Goal: Task Accomplishment & Management: Use online tool/utility

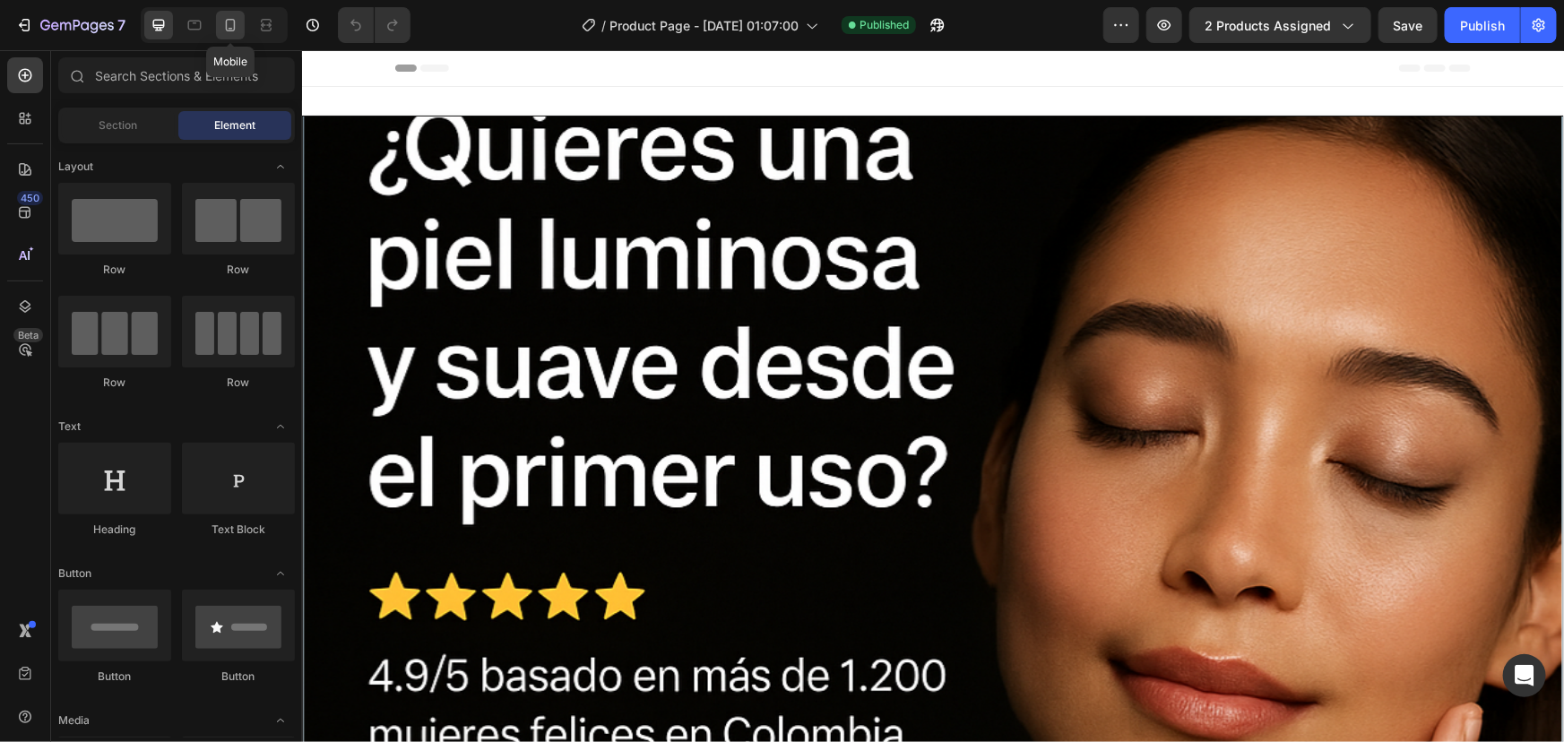
click at [233, 22] on icon at bounding box center [230, 25] width 18 height 18
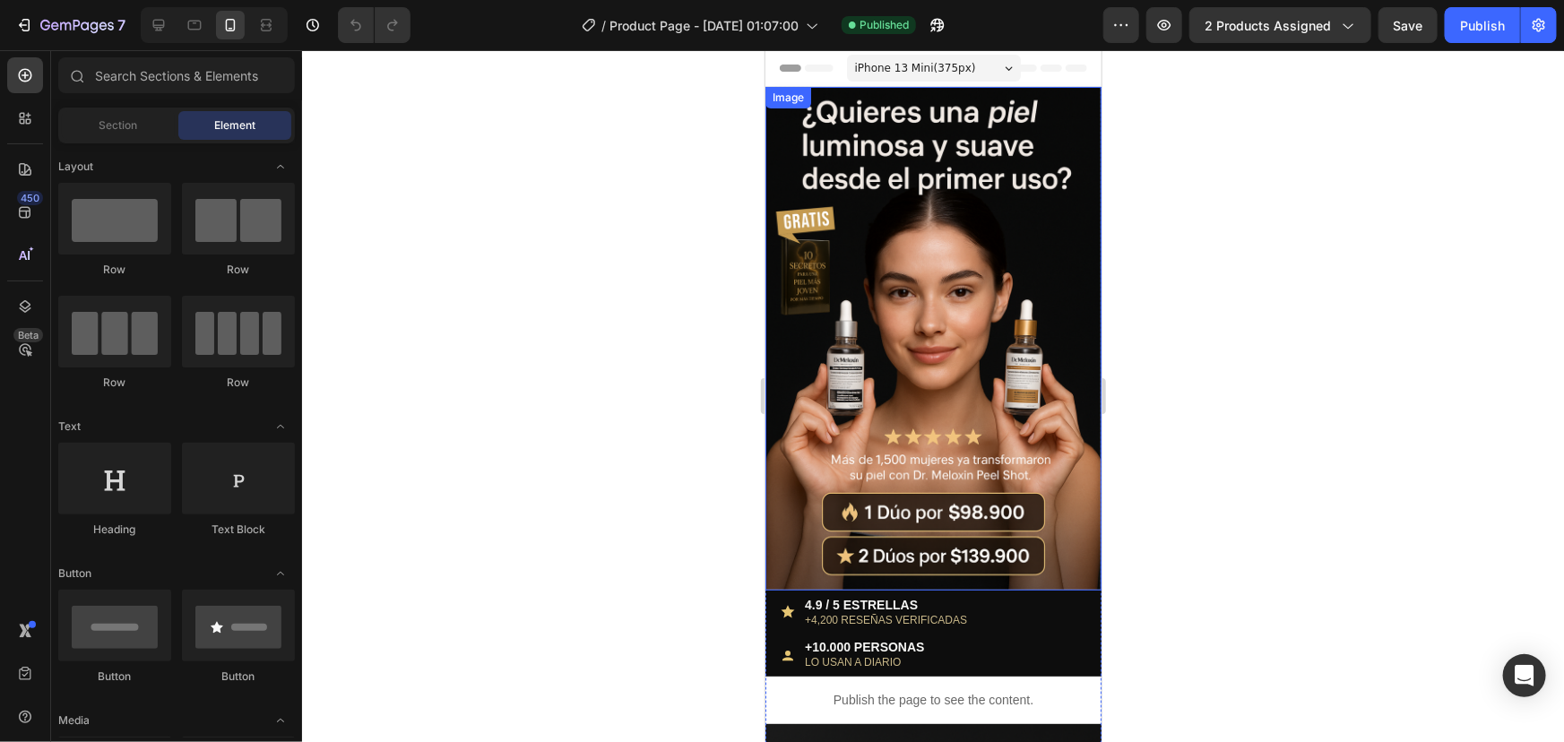
click at [906, 310] on img at bounding box center [933, 338] width 336 height 504
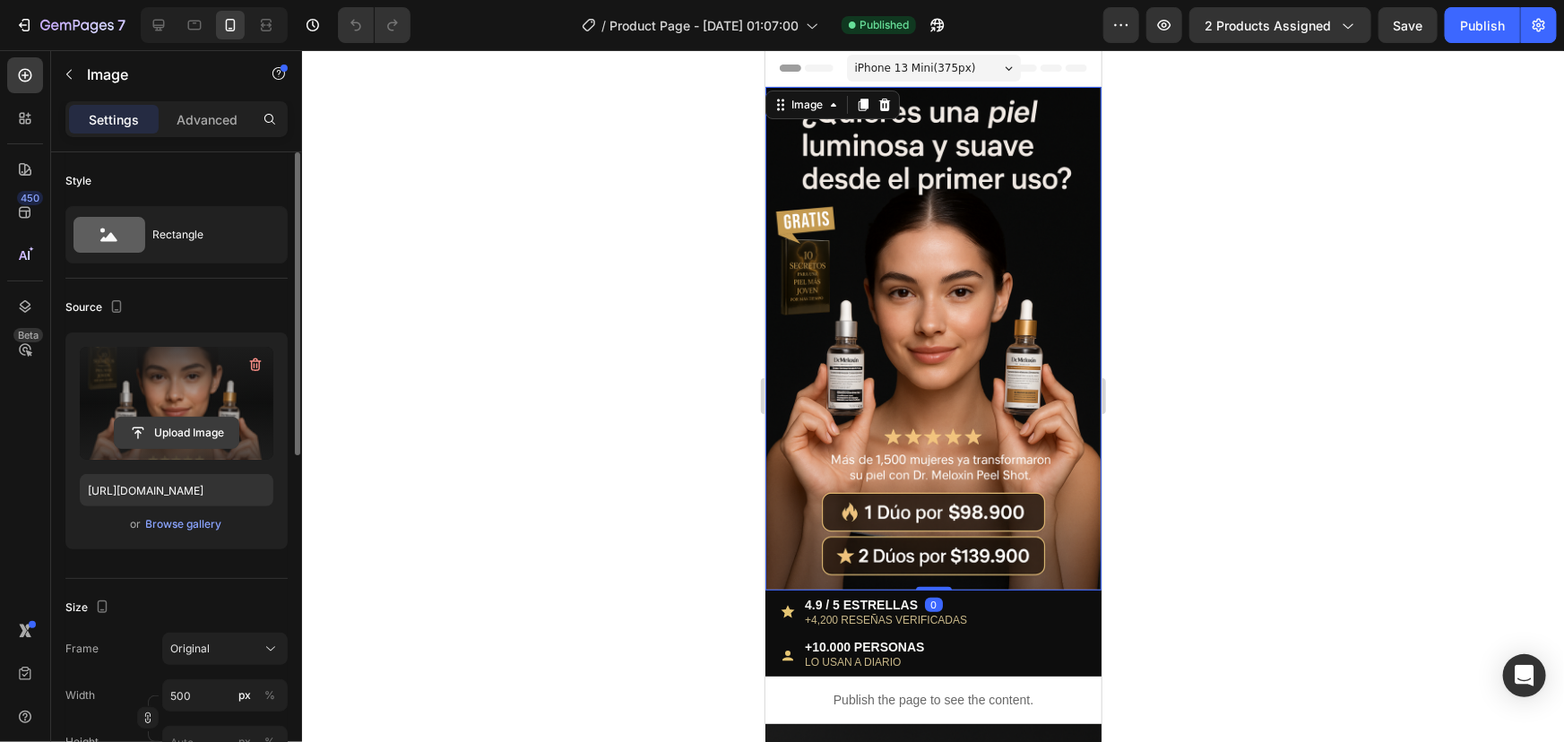
click at [156, 430] on input "file" at bounding box center [177, 433] width 124 height 30
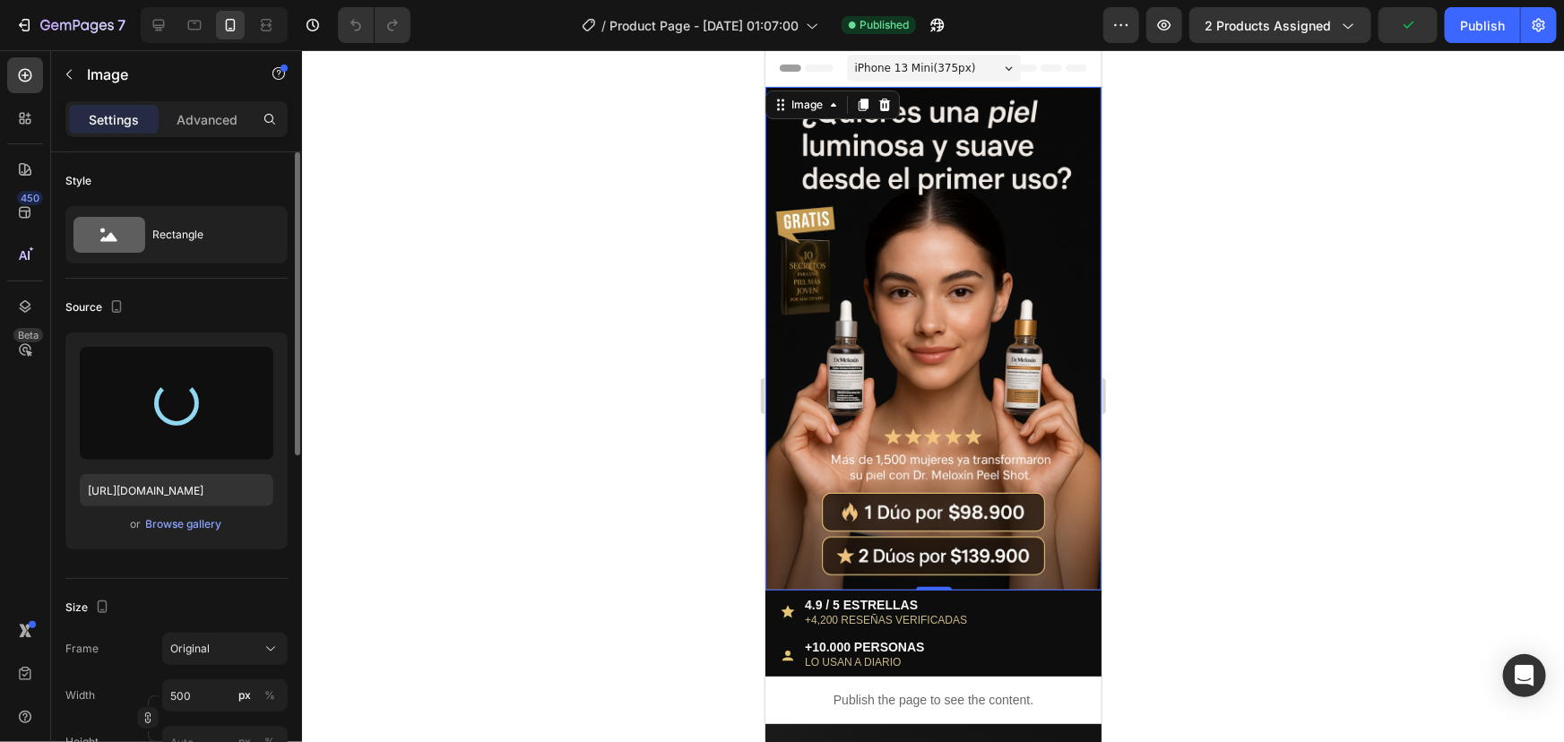
type input "[URL][DOMAIN_NAME]"
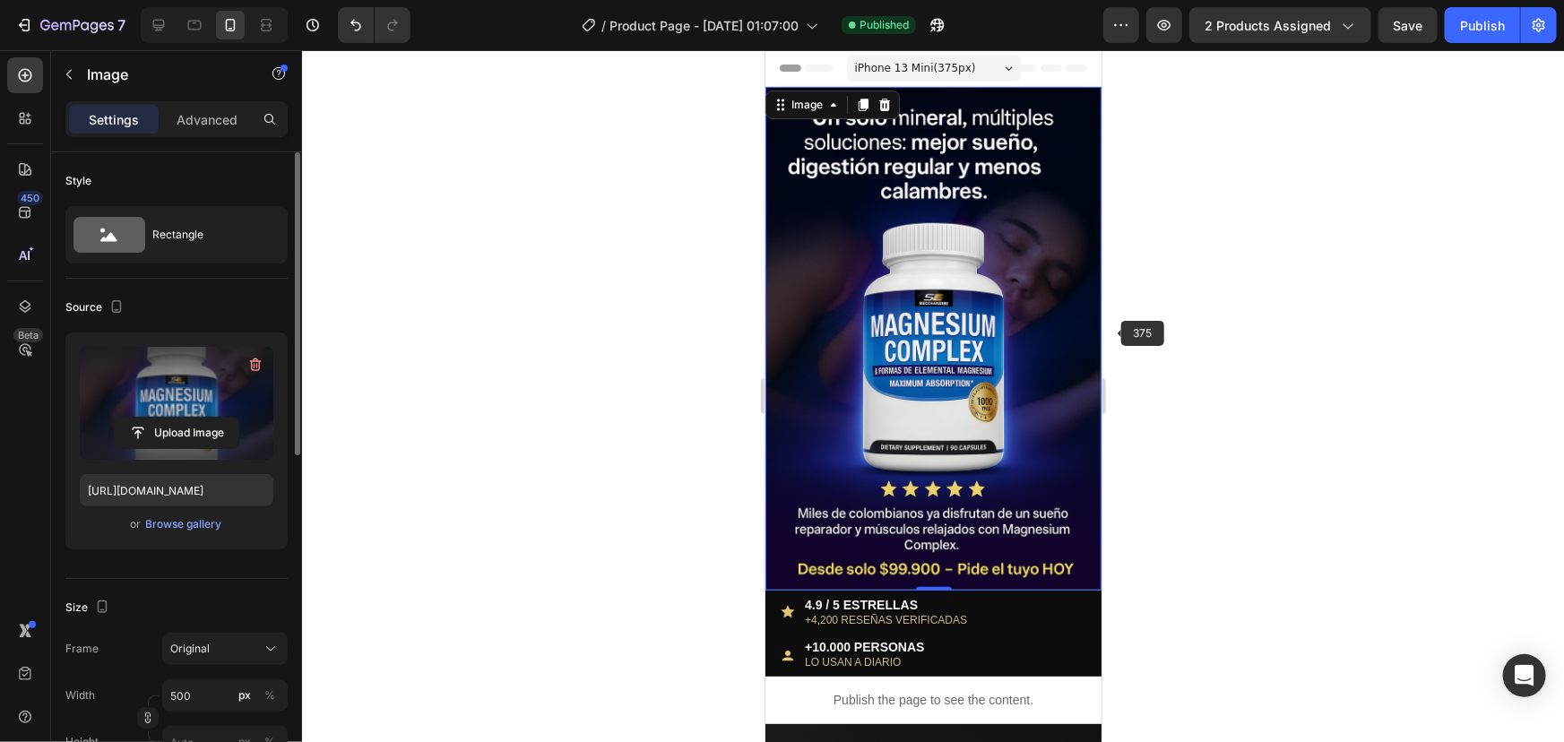
click at [1200, 326] on div at bounding box center [933, 396] width 1262 height 692
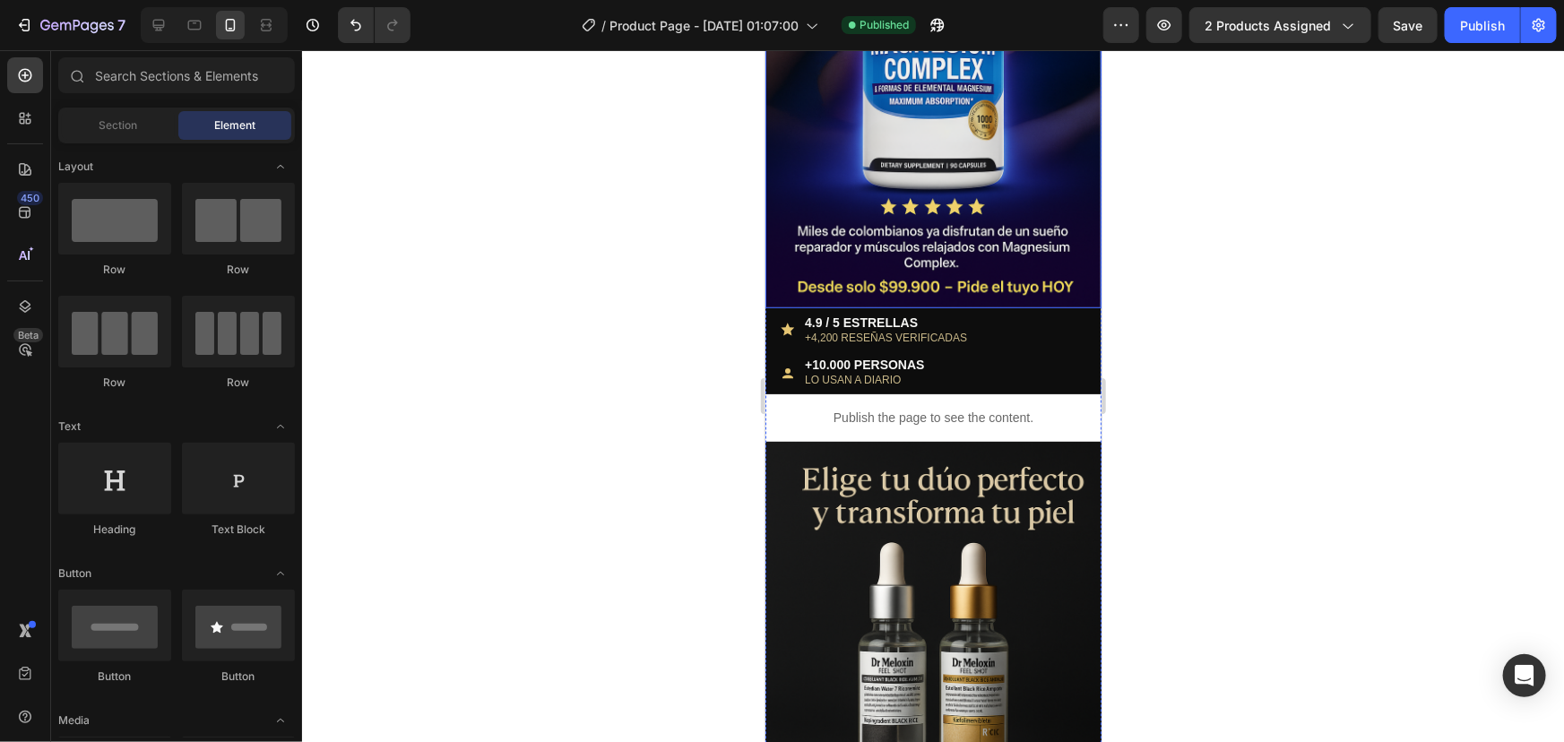
scroll to position [325, 0]
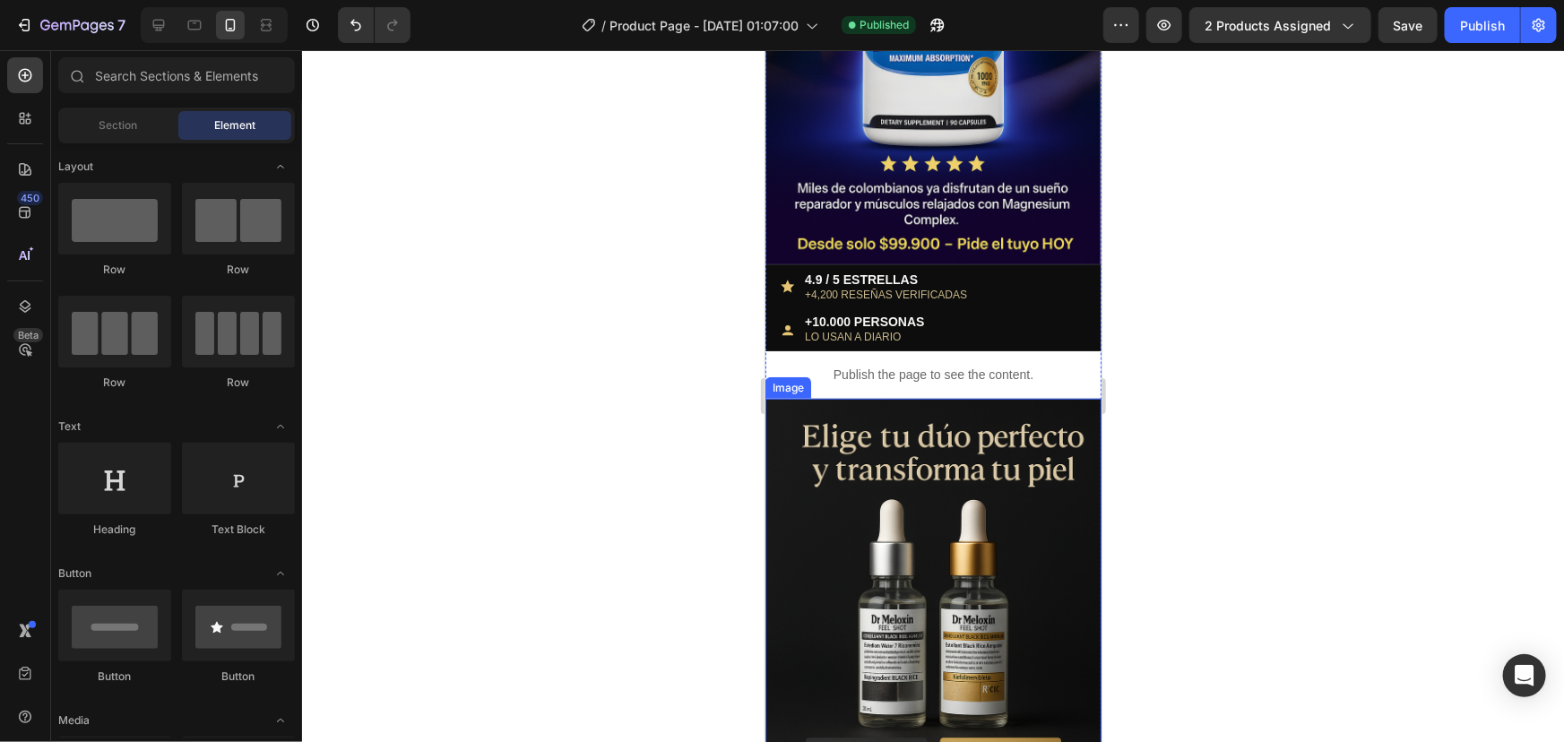
click at [960, 460] on img at bounding box center [933, 650] width 336 height 505
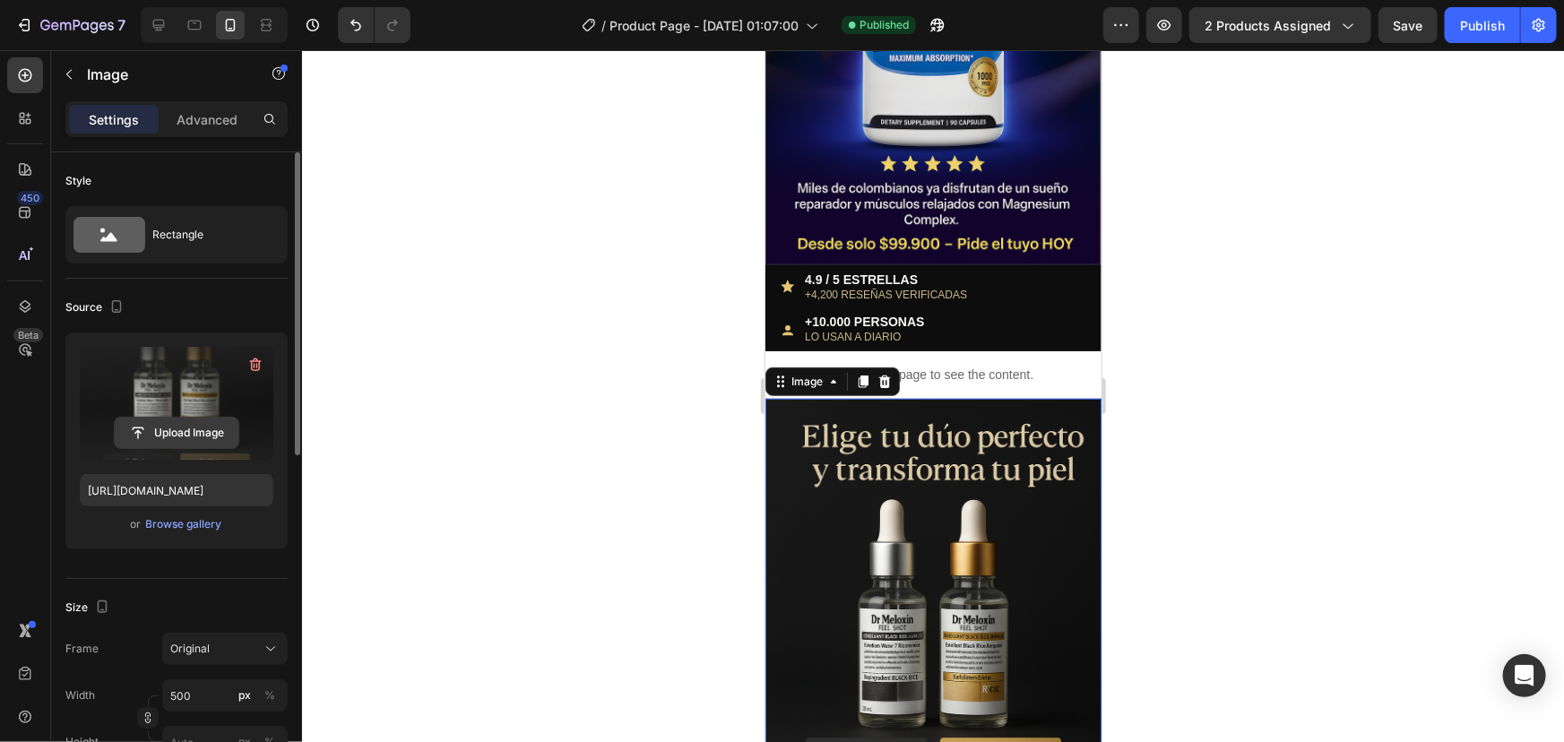
click at [146, 419] on input "file" at bounding box center [177, 433] width 124 height 30
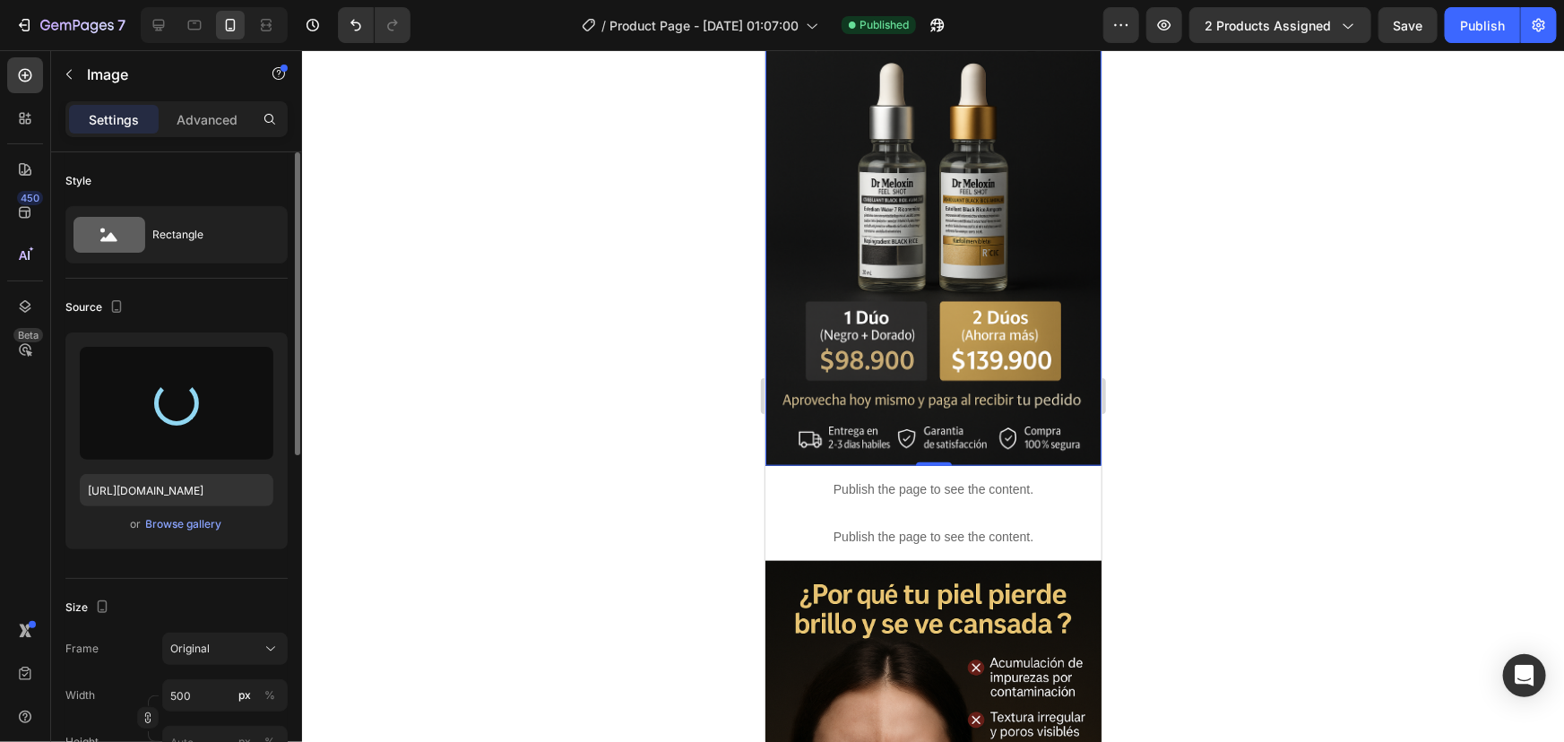
scroll to position [815, 0]
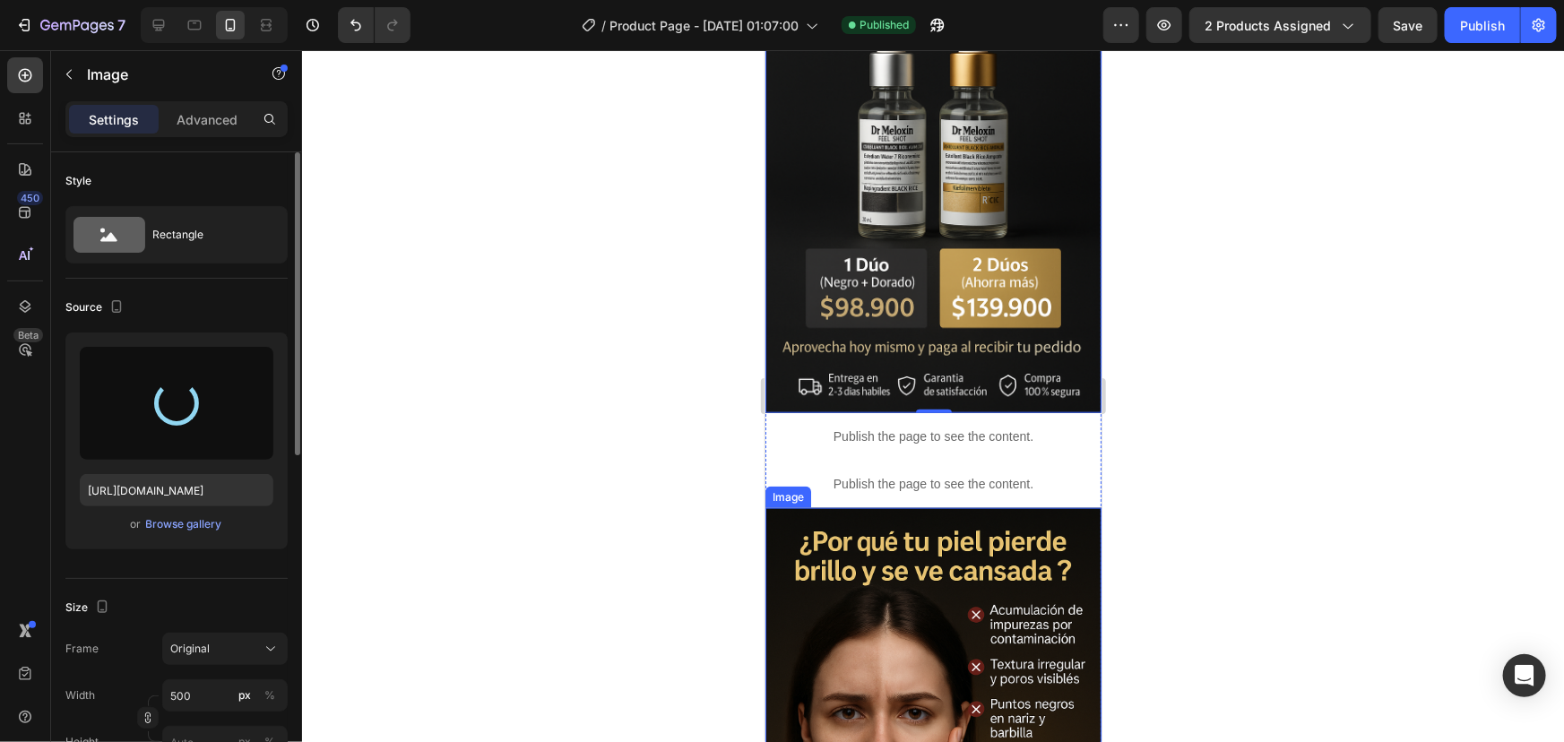
type input "https://cdn.shopify.com/s/files/1/0670/8589/3793/files/gempages_585510752501105…"
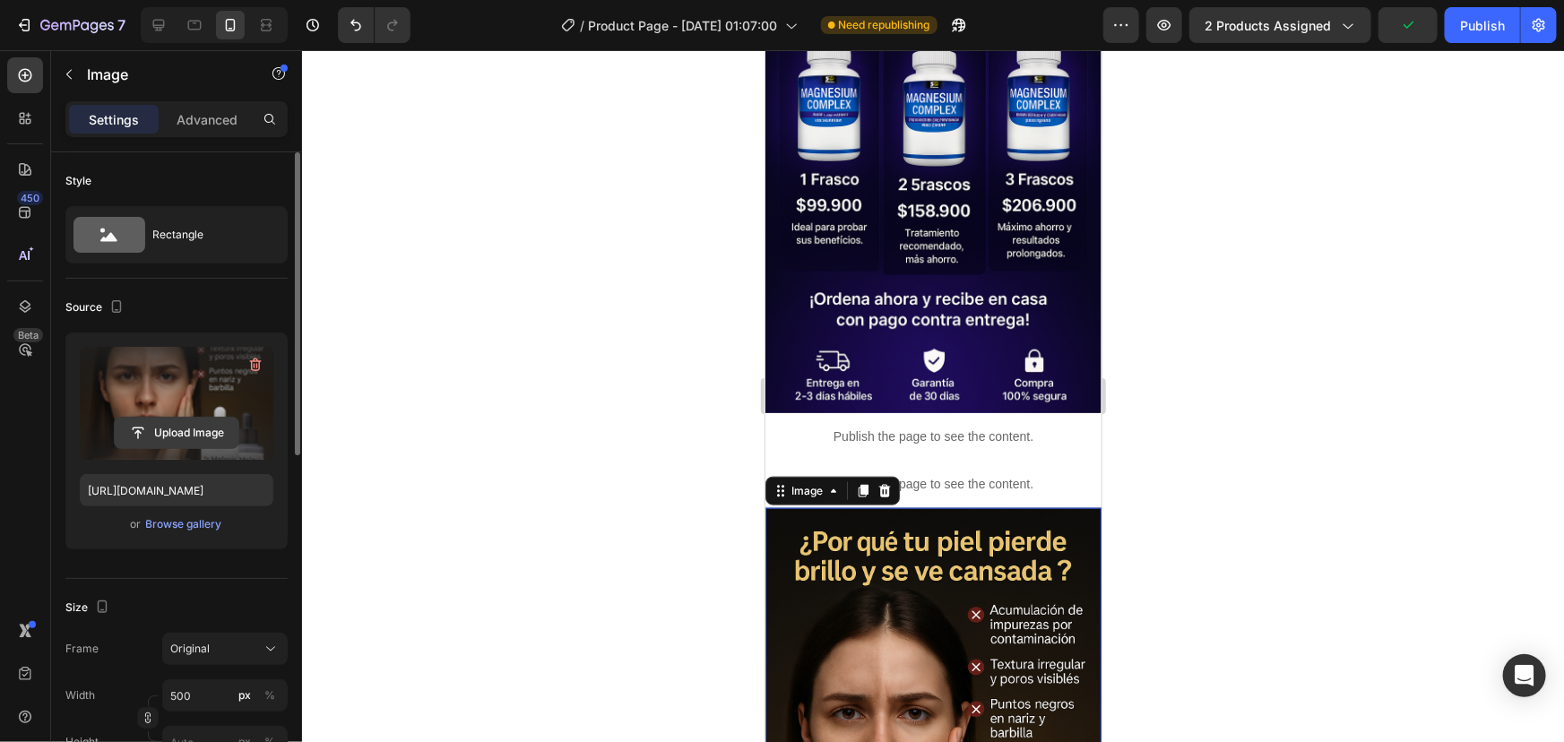
click at [188, 417] on button "Upload Image" at bounding box center [176, 433] width 125 height 32
click at [189, 442] on input "file" at bounding box center [177, 433] width 124 height 30
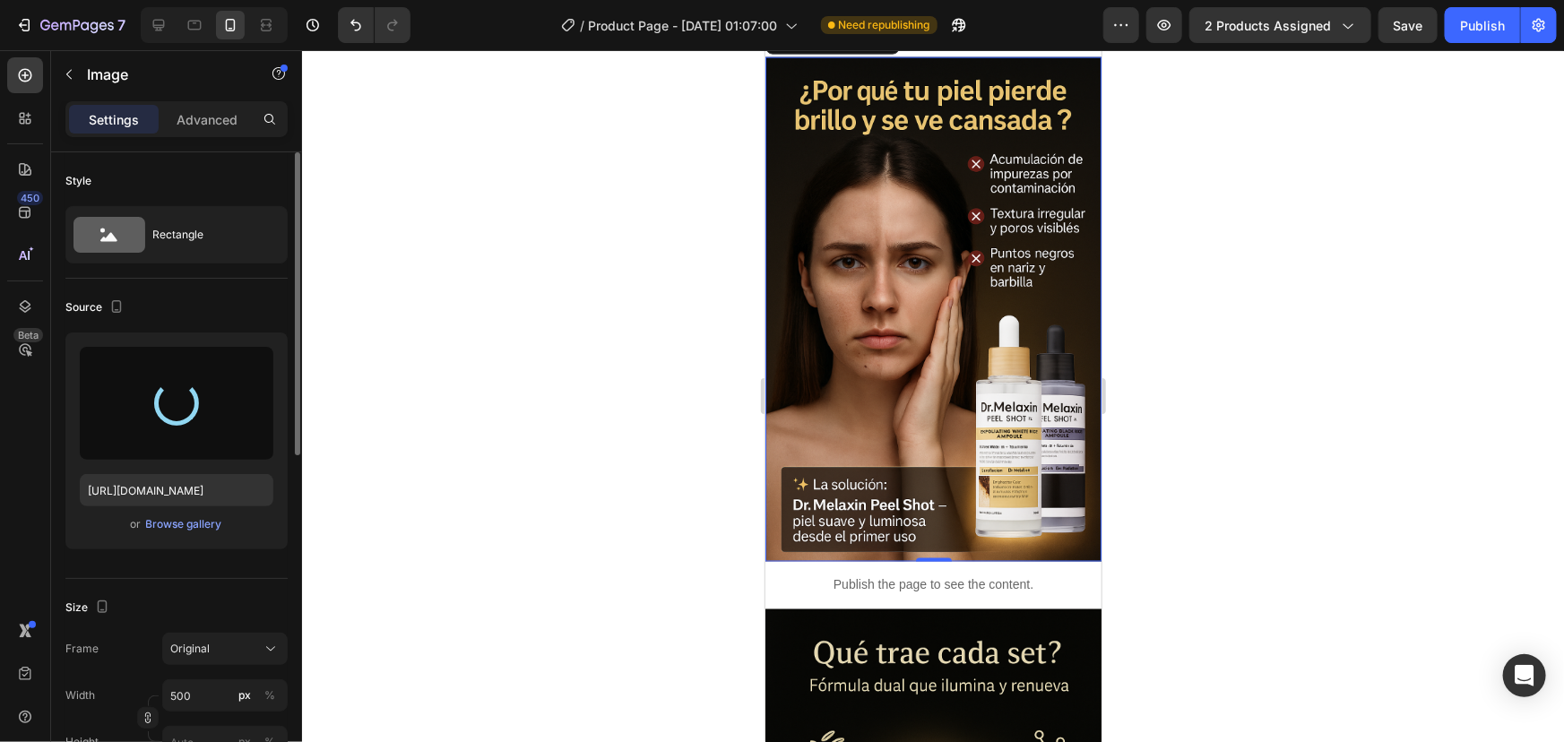
scroll to position [1303, 0]
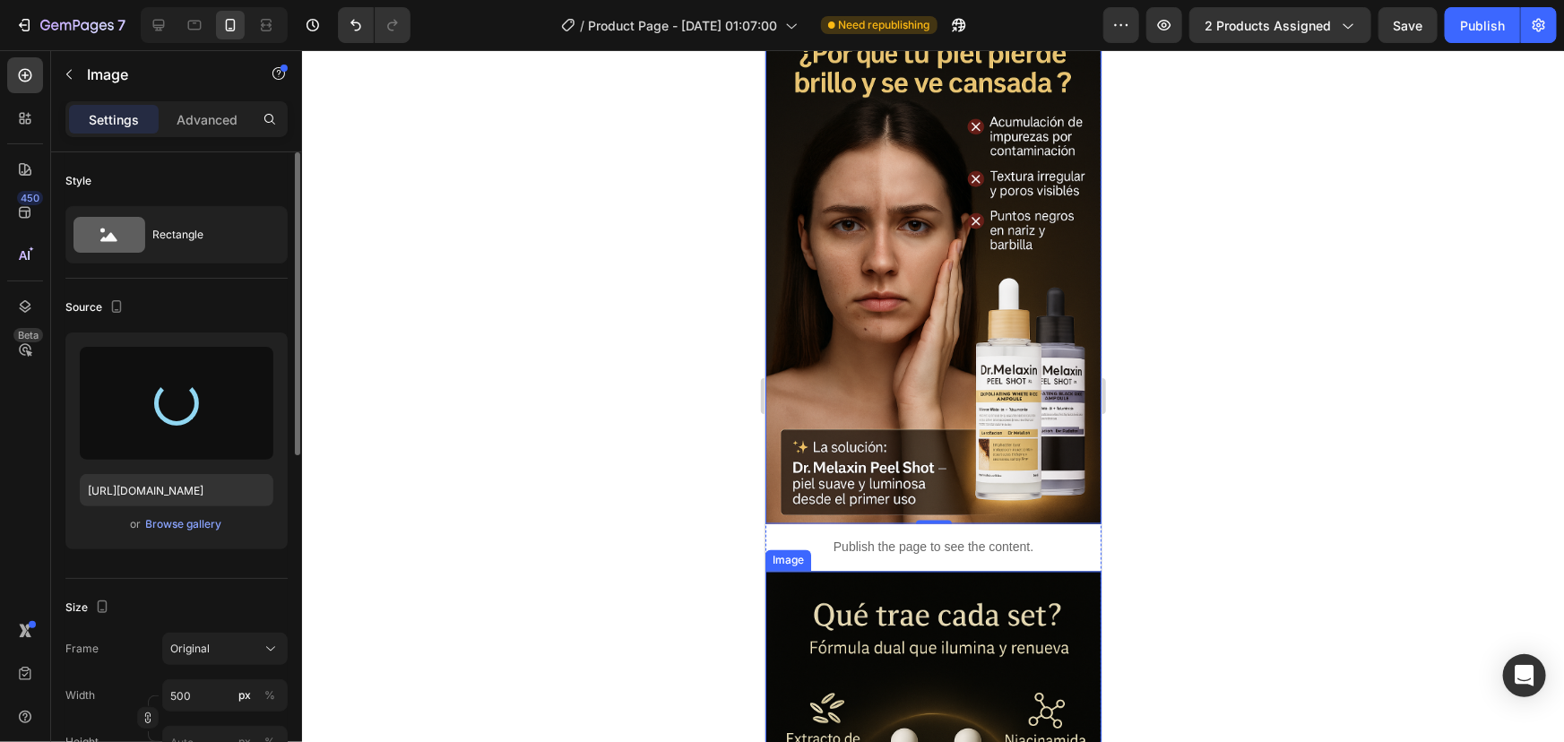
type input "https://cdn.shopify.com/s/files/1/0670/8589/3793/files/gempages_585510752501105…"
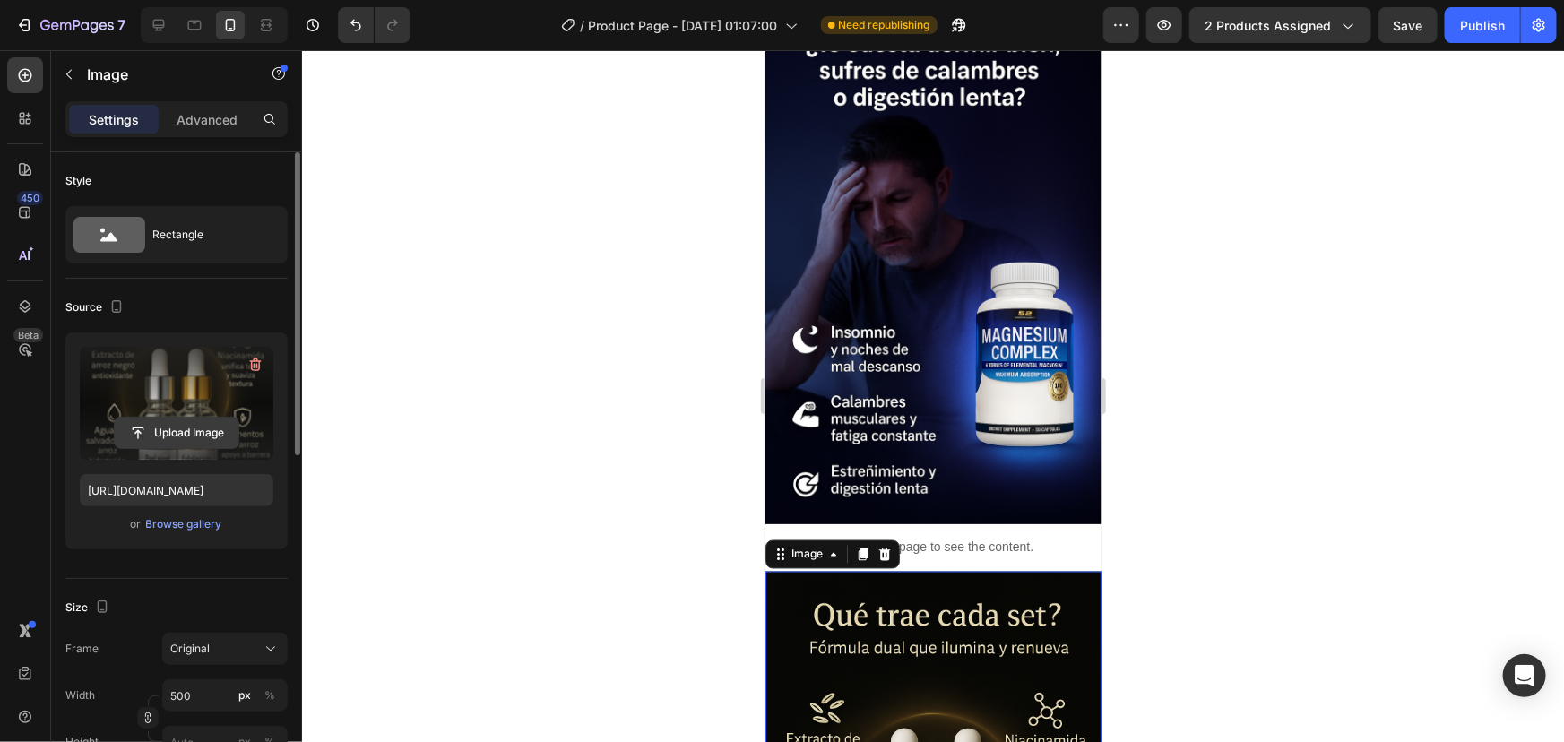
click at [170, 425] on input "file" at bounding box center [177, 433] width 124 height 30
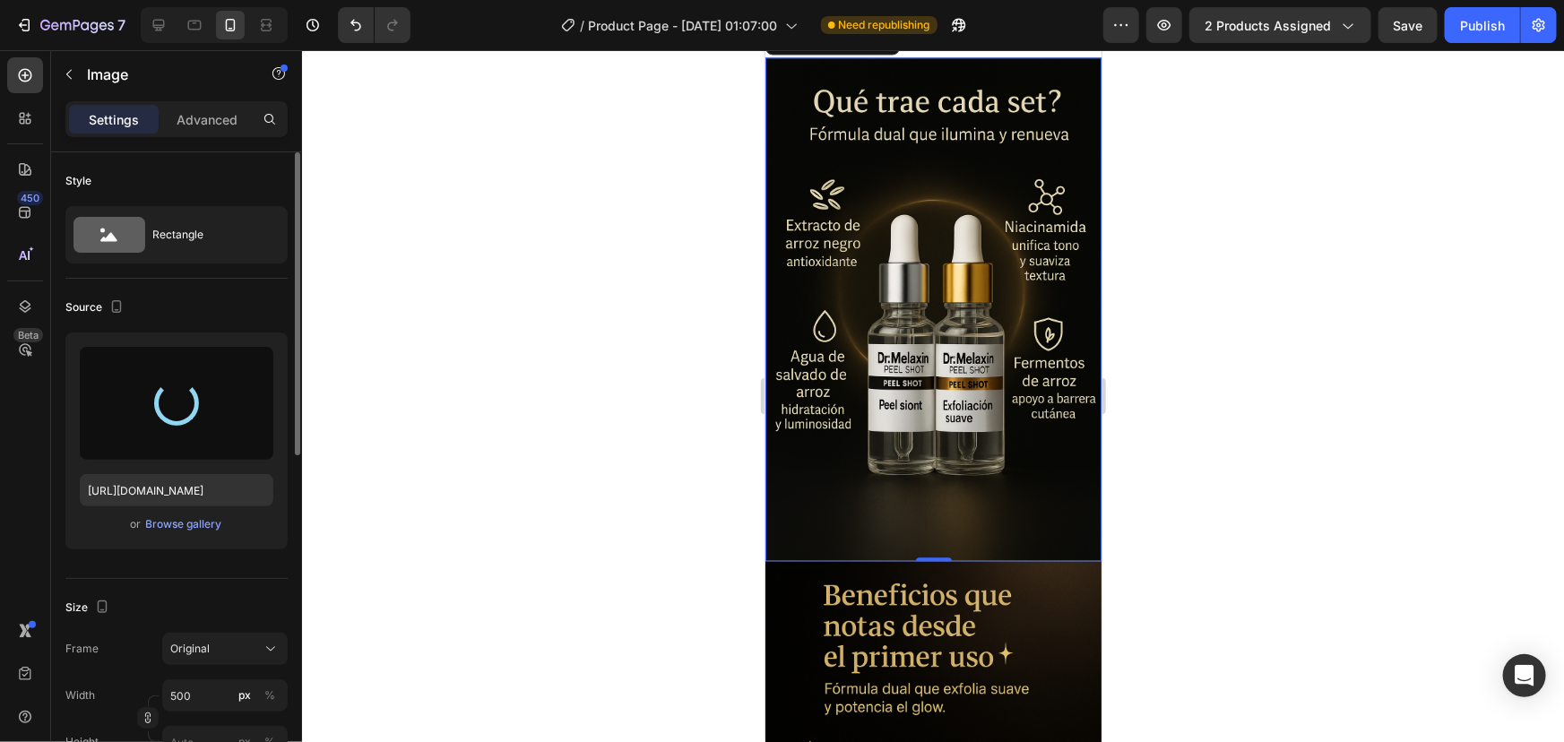
scroll to position [1873, 0]
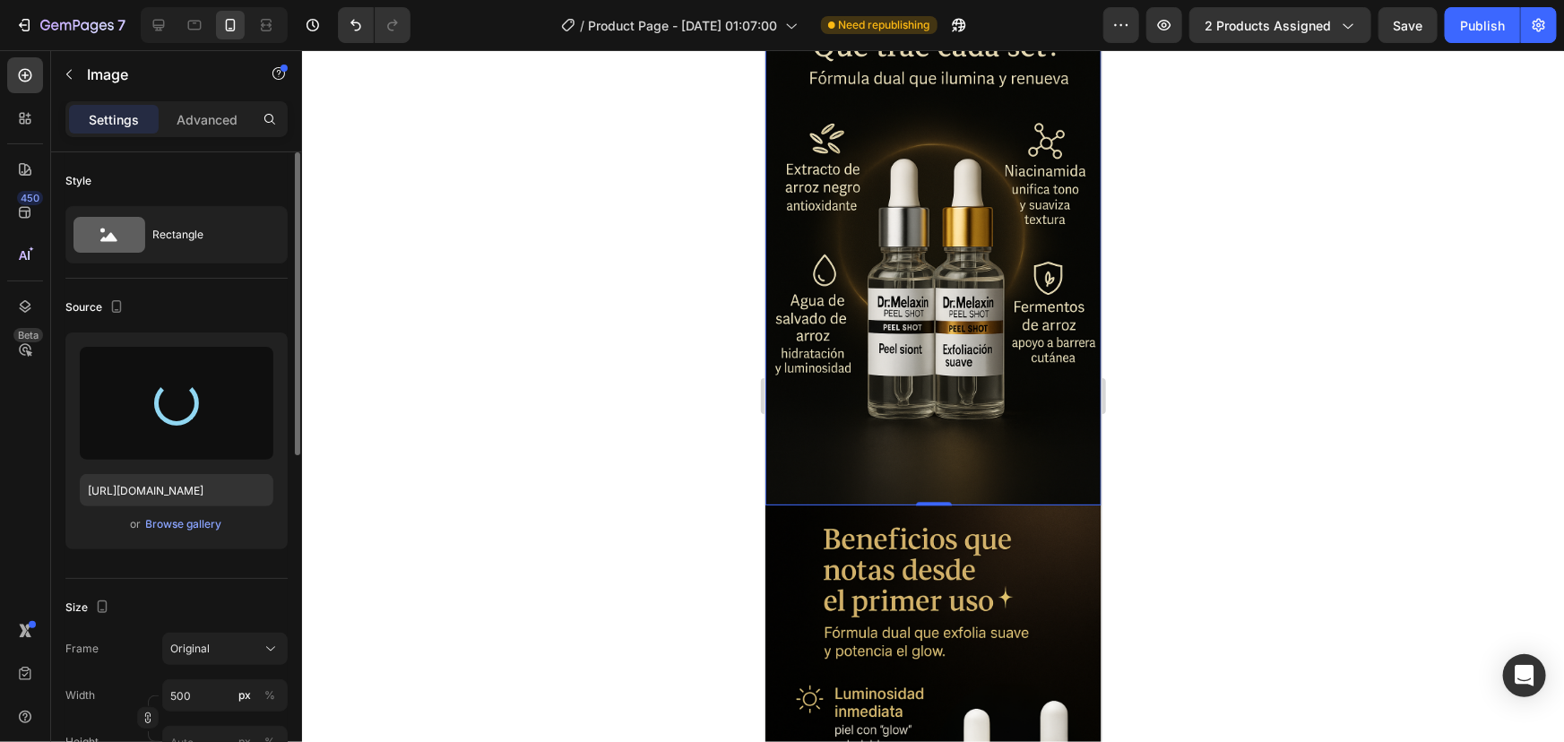
type input "https://cdn.shopify.com/s/files/1/0670/8589/3793/files/gempages_585510752501105…"
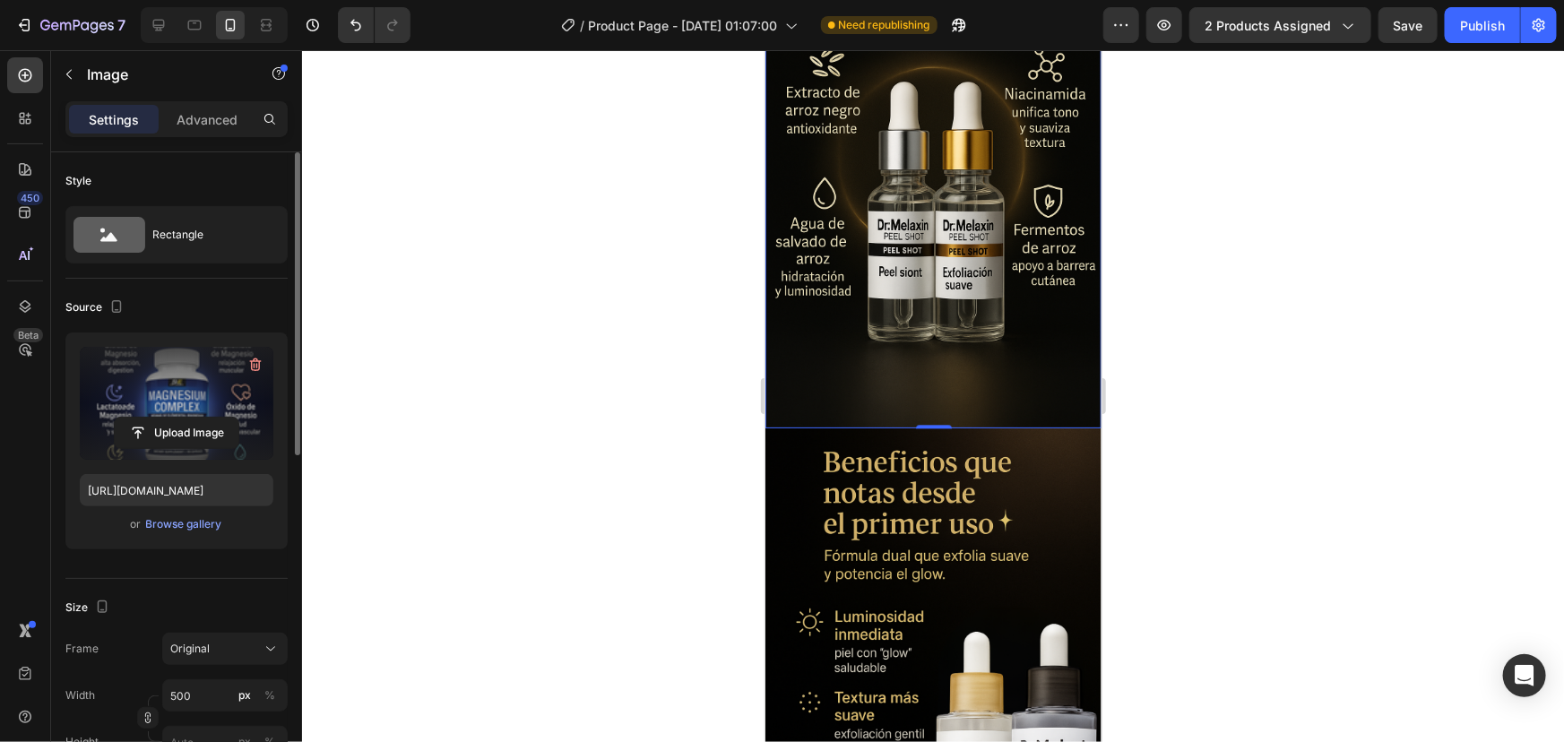
scroll to position [1955, 0]
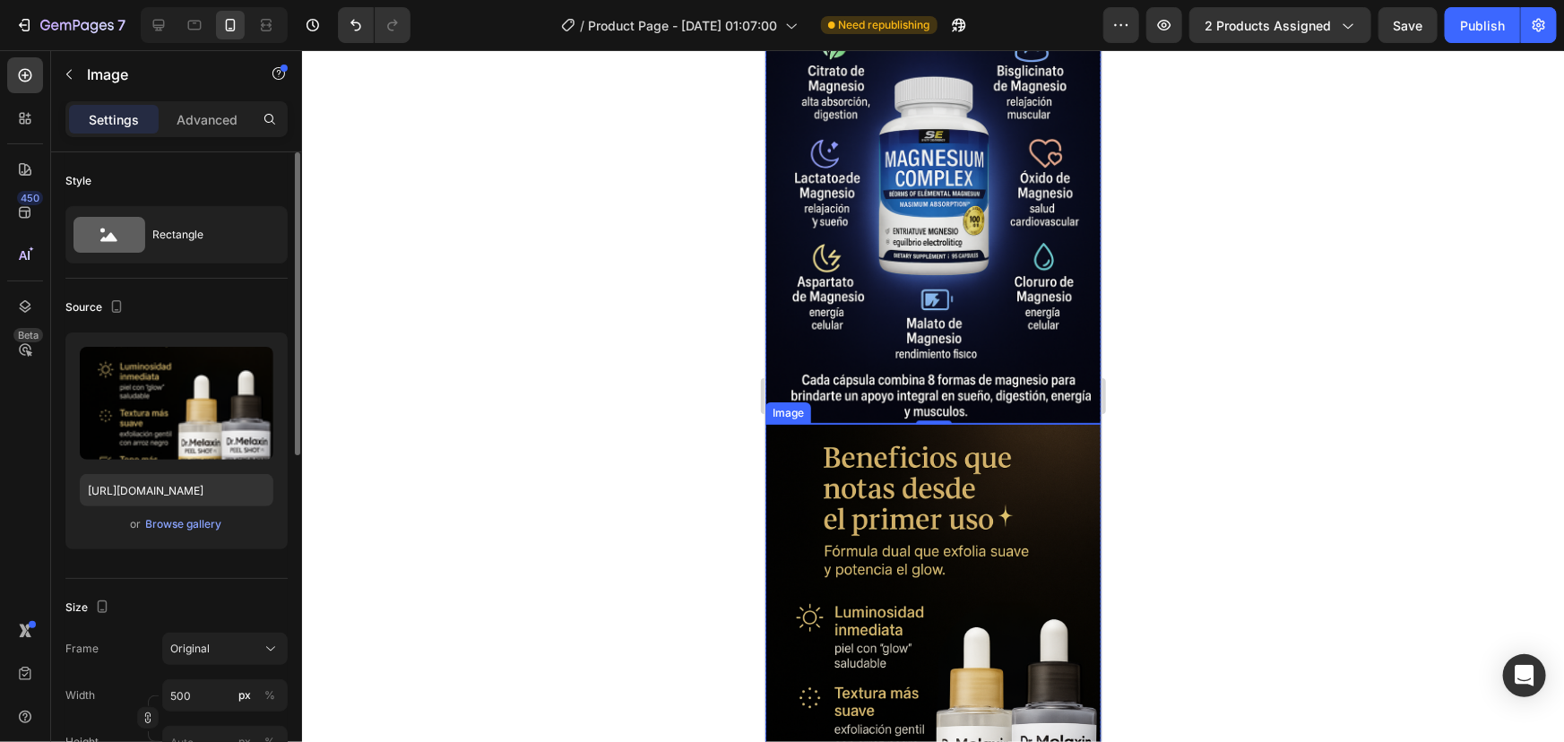
click at [916, 456] on img at bounding box center [933, 675] width 336 height 505
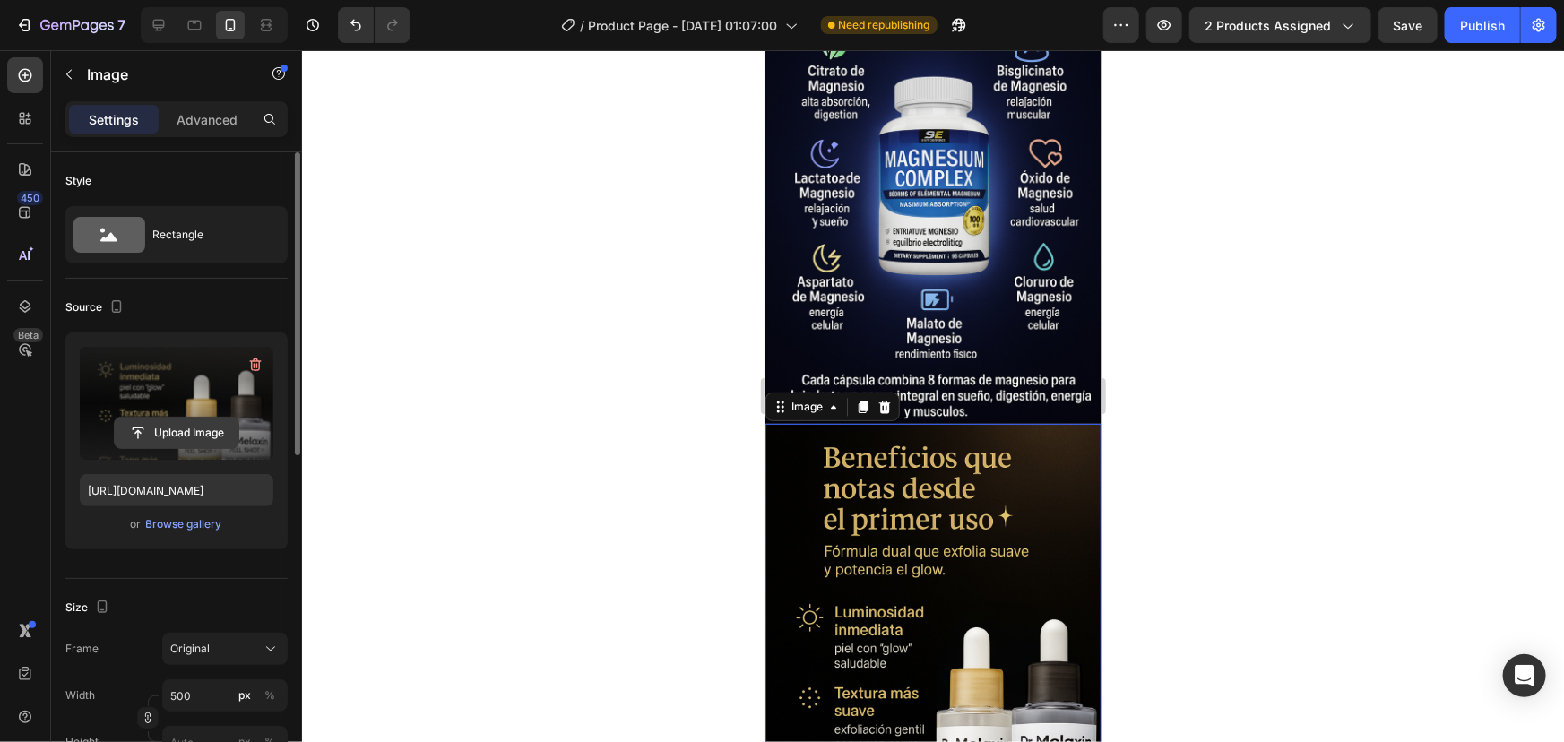
click at [185, 443] on input "file" at bounding box center [177, 433] width 124 height 30
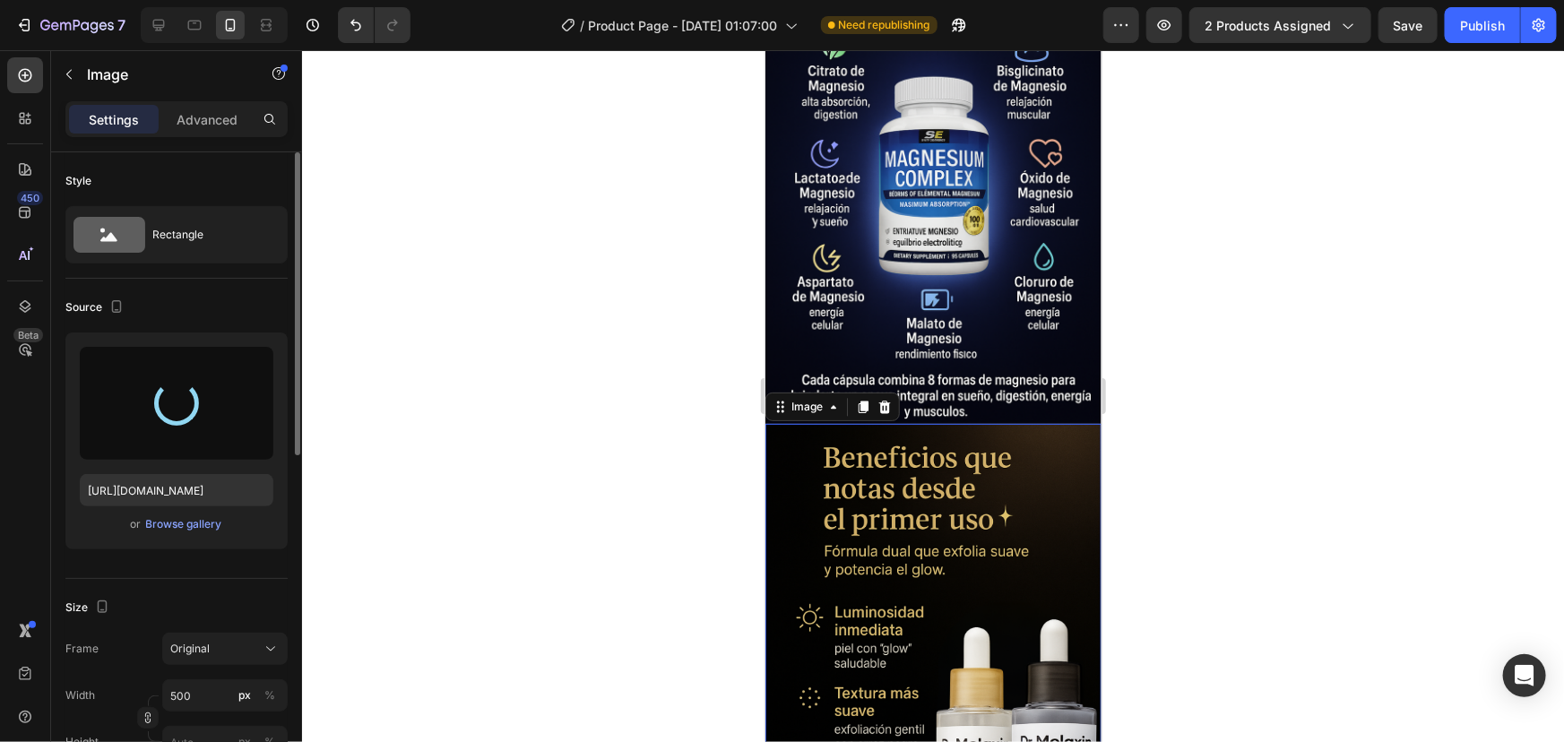
type input "https://cdn.shopify.com/s/files/1/0670/8589/3793/files/gempages_585510752501105…"
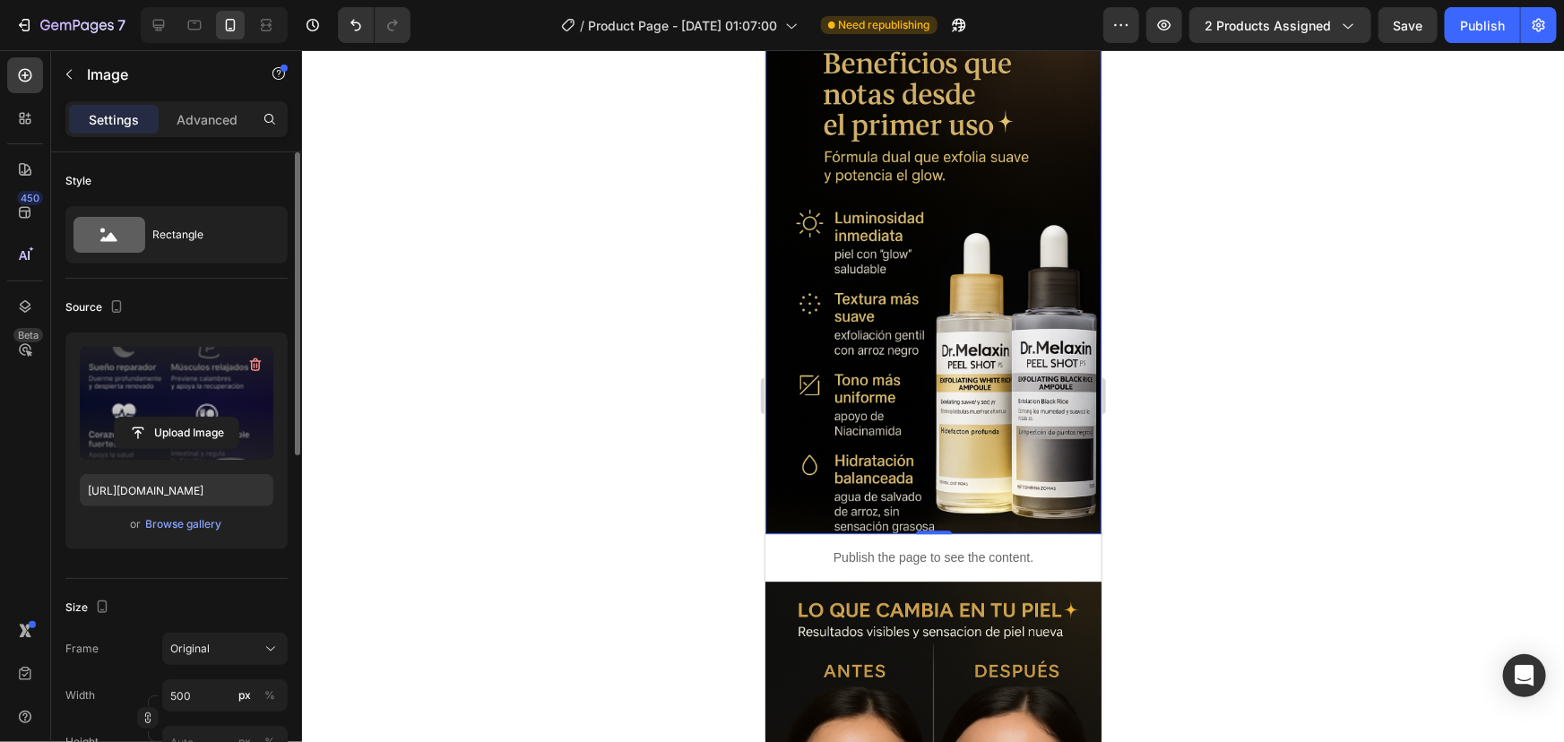
scroll to position [2363, 0]
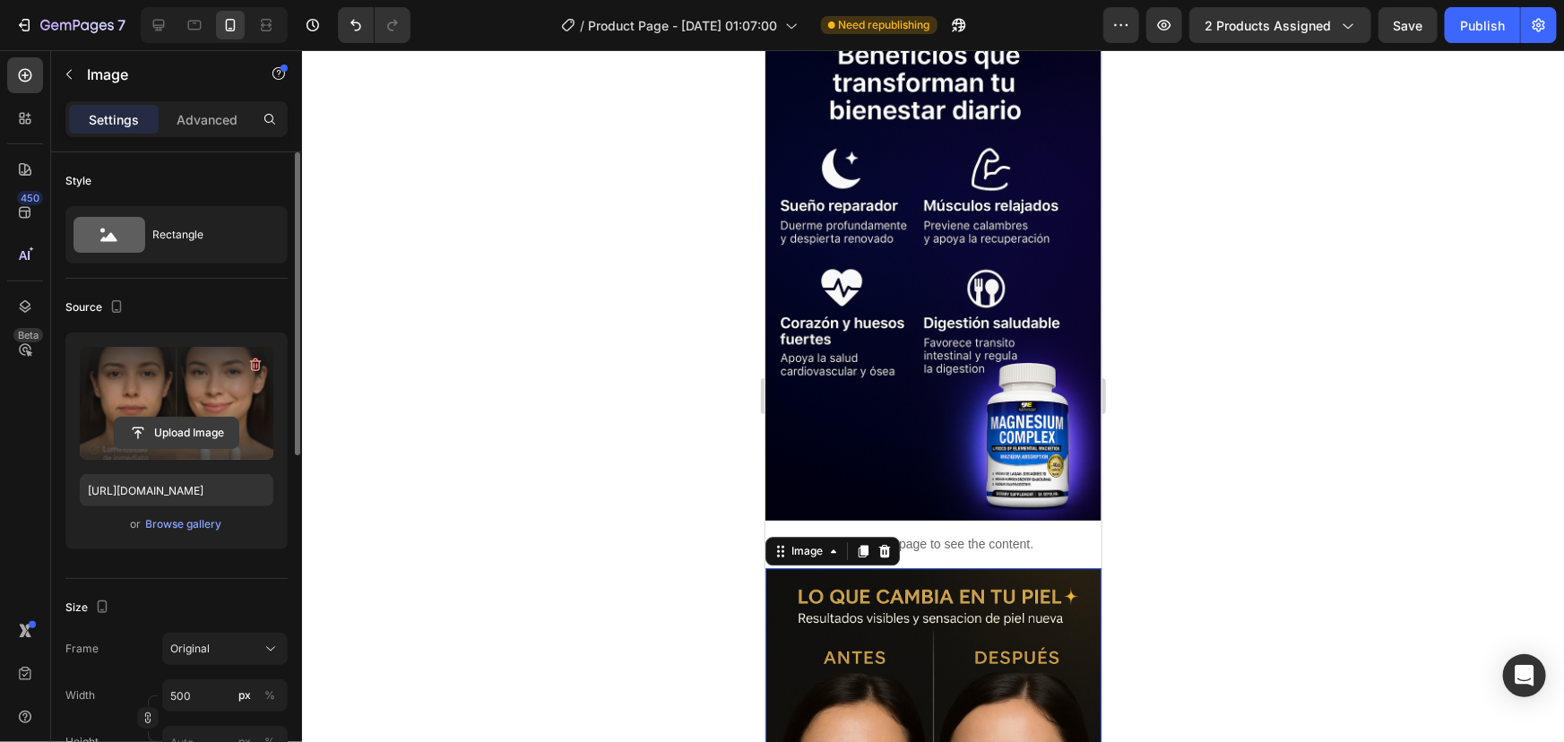
click at [170, 419] on input "file" at bounding box center [177, 433] width 124 height 30
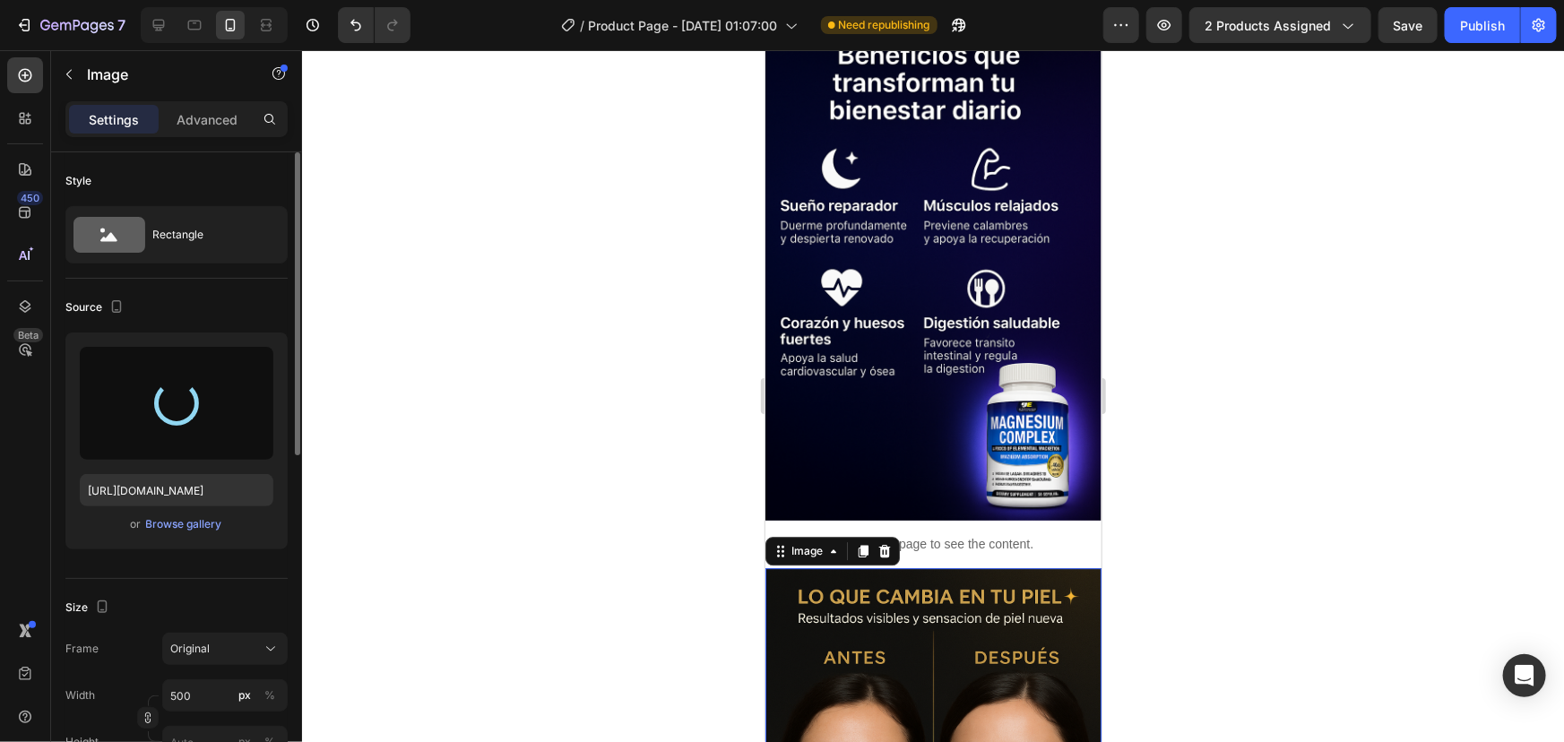
type input "https://cdn.shopify.com/s/files/1/0670/8589/3793/files/gempages_585510752501105…"
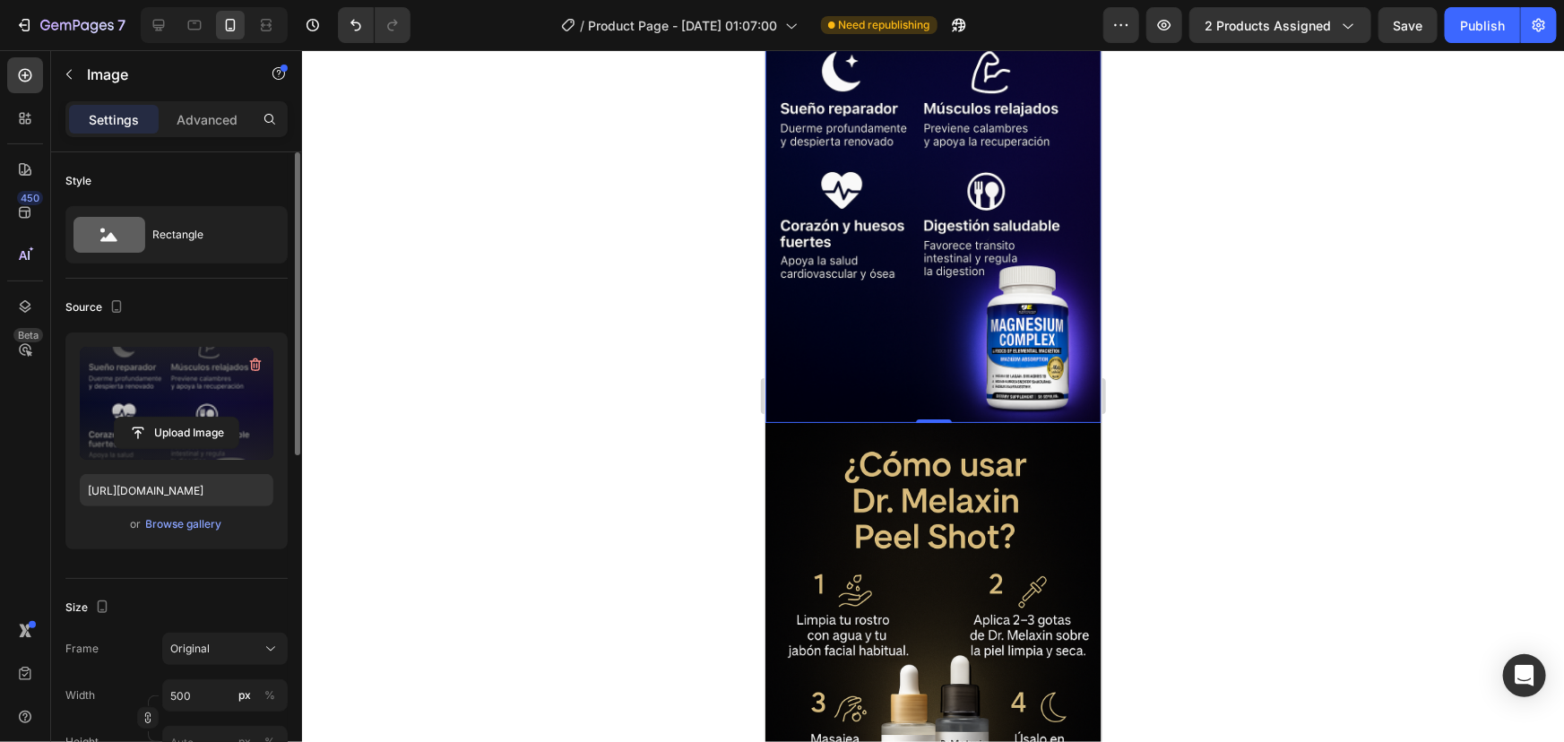
scroll to position [3014, 0]
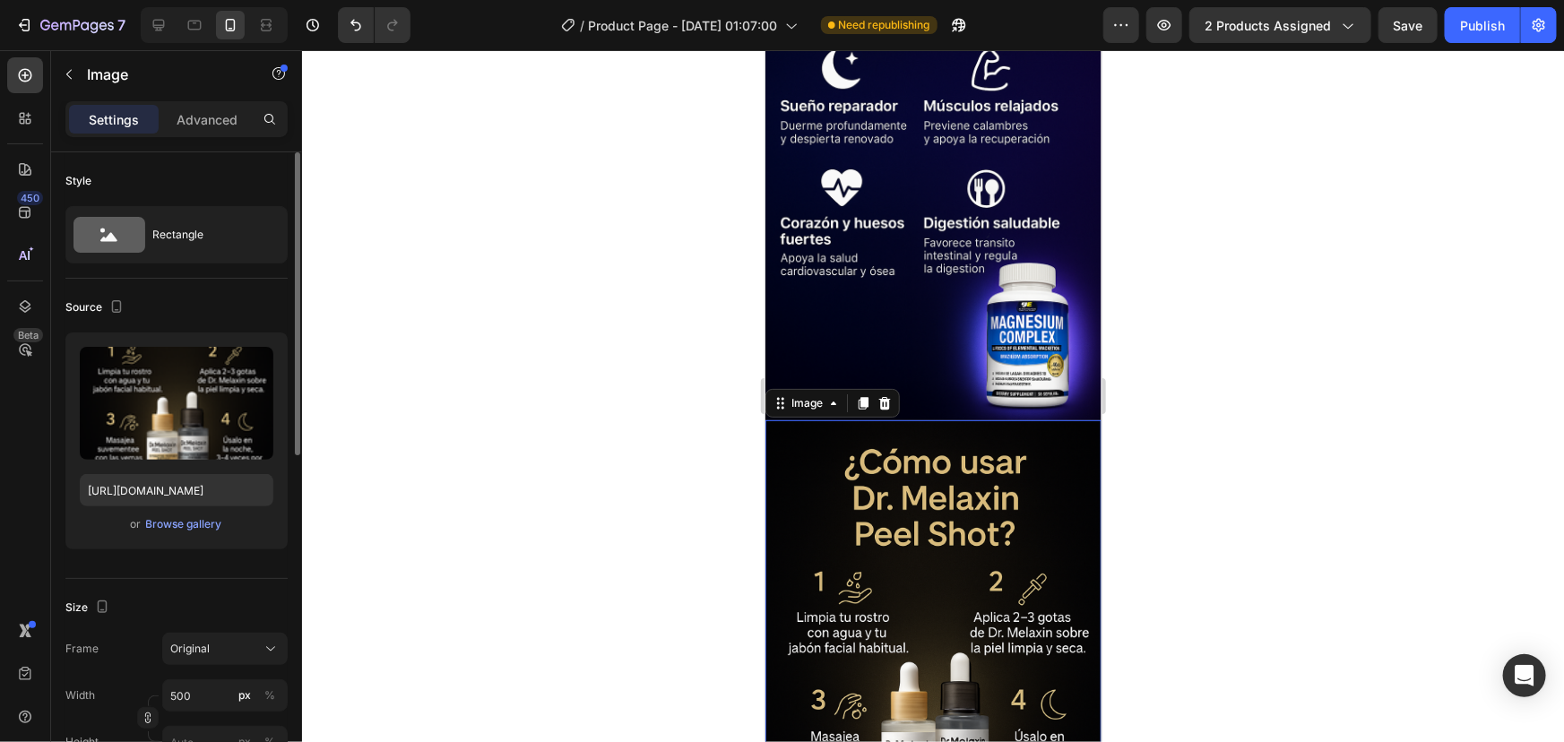
click at [884, 514] on img at bounding box center [933, 671] width 336 height 505
click at [138, 408] on label at bounding box center [177, 403] width 194 height 113
click at [138, 418] on input "file" at bounding box center [177, 433] width 124 height 30
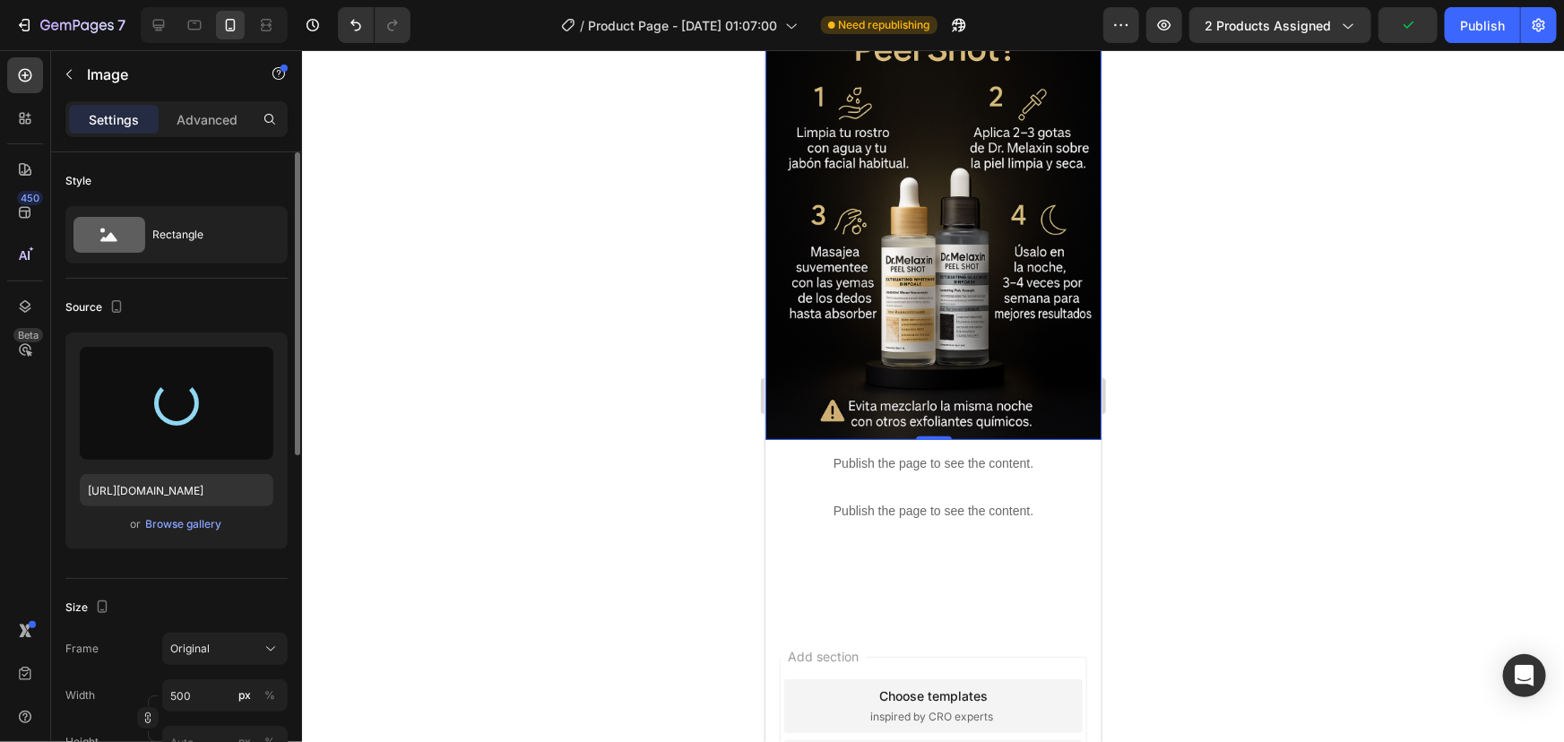
scroll to position [3504, 0]
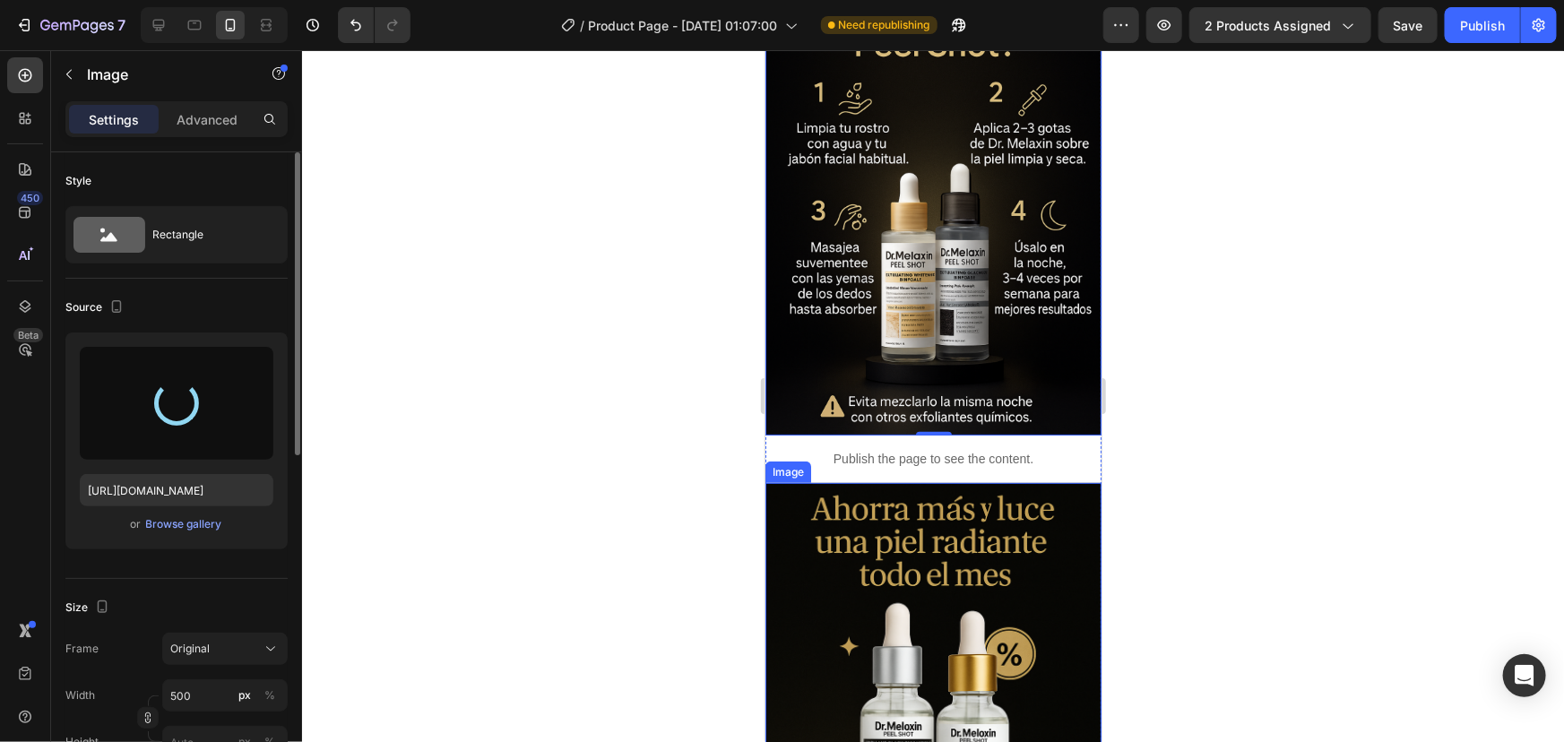
type input "https://cdn.shopify.com/s/files/1/0670/8589/3793/files/gempages_585510752501105…"
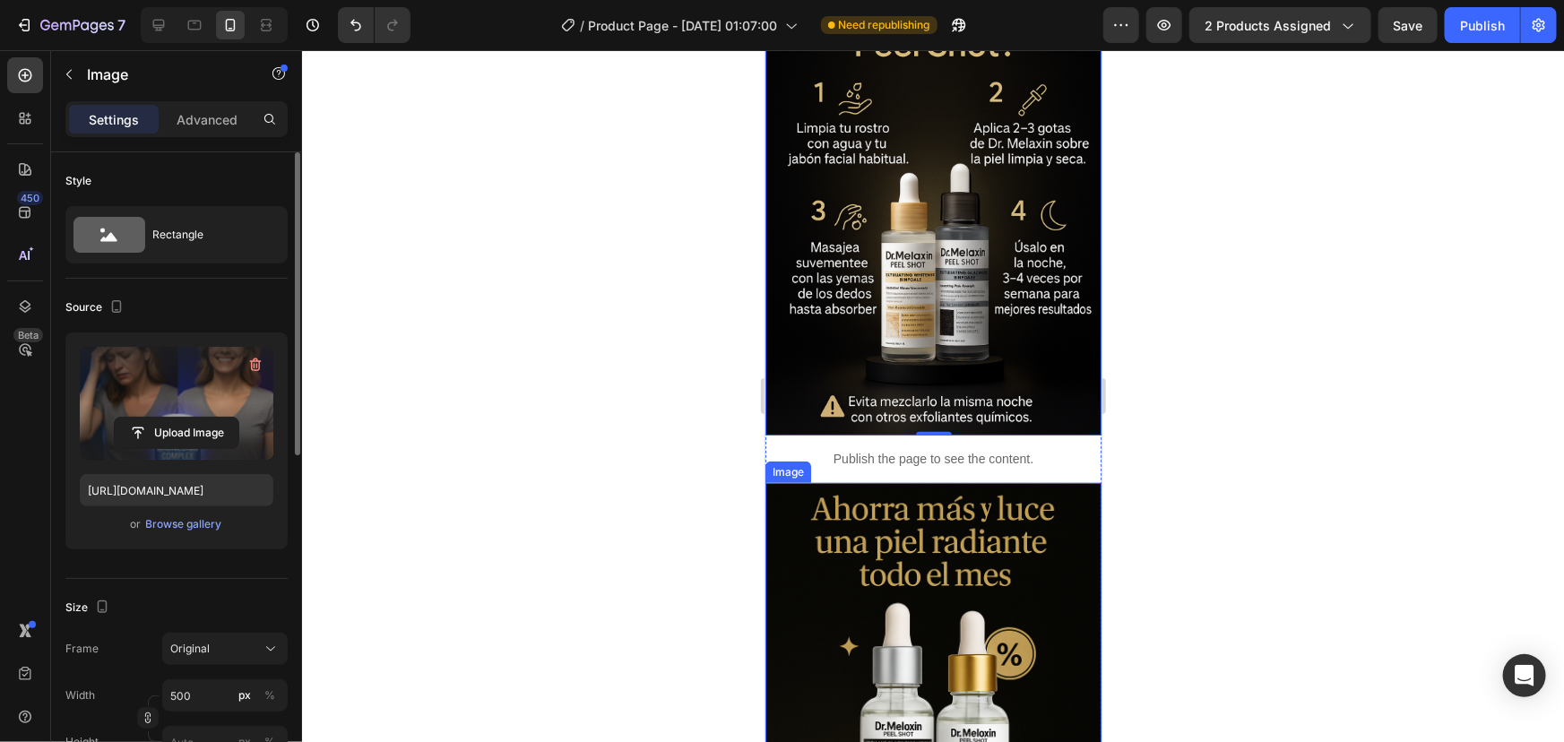
click at [938, 482] on img at bounding box center [933, 734] width 336 height 505
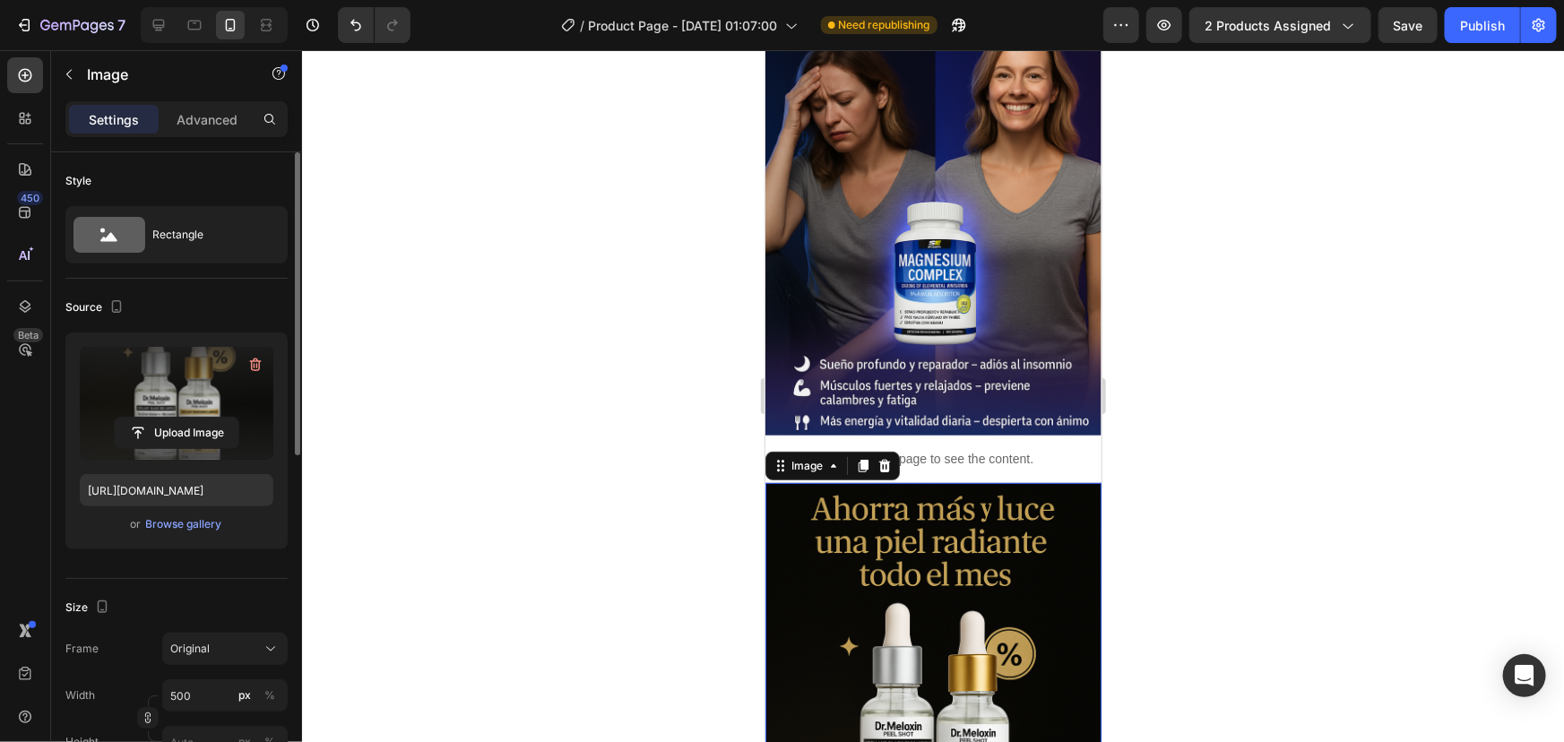
click at [191, 410] on label at bounding box center [177, 403] width 194 height 113
click at [191, 418] on input "file" at bounding box center [177, 433] width 124 height 30
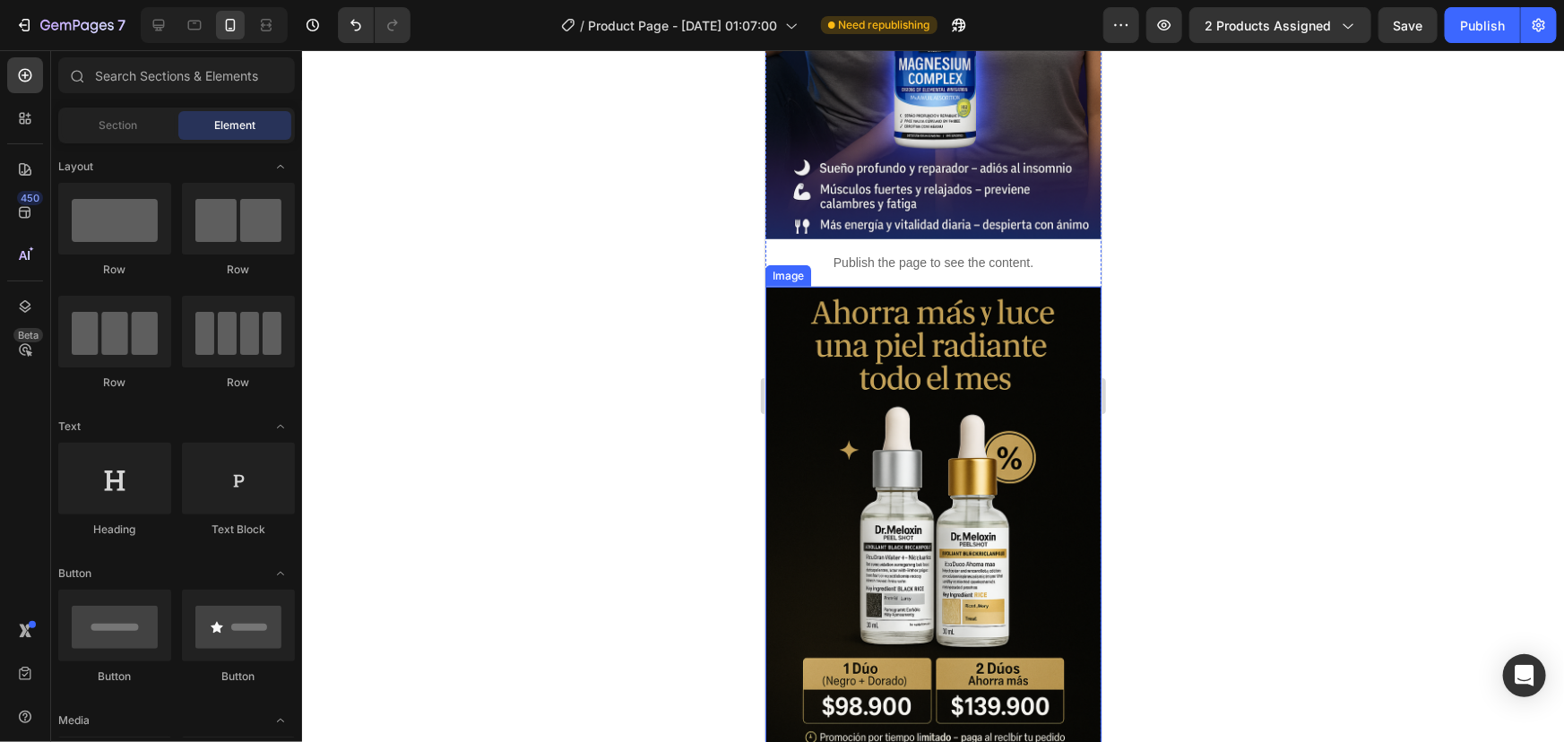
scroll to position [3764, 0]
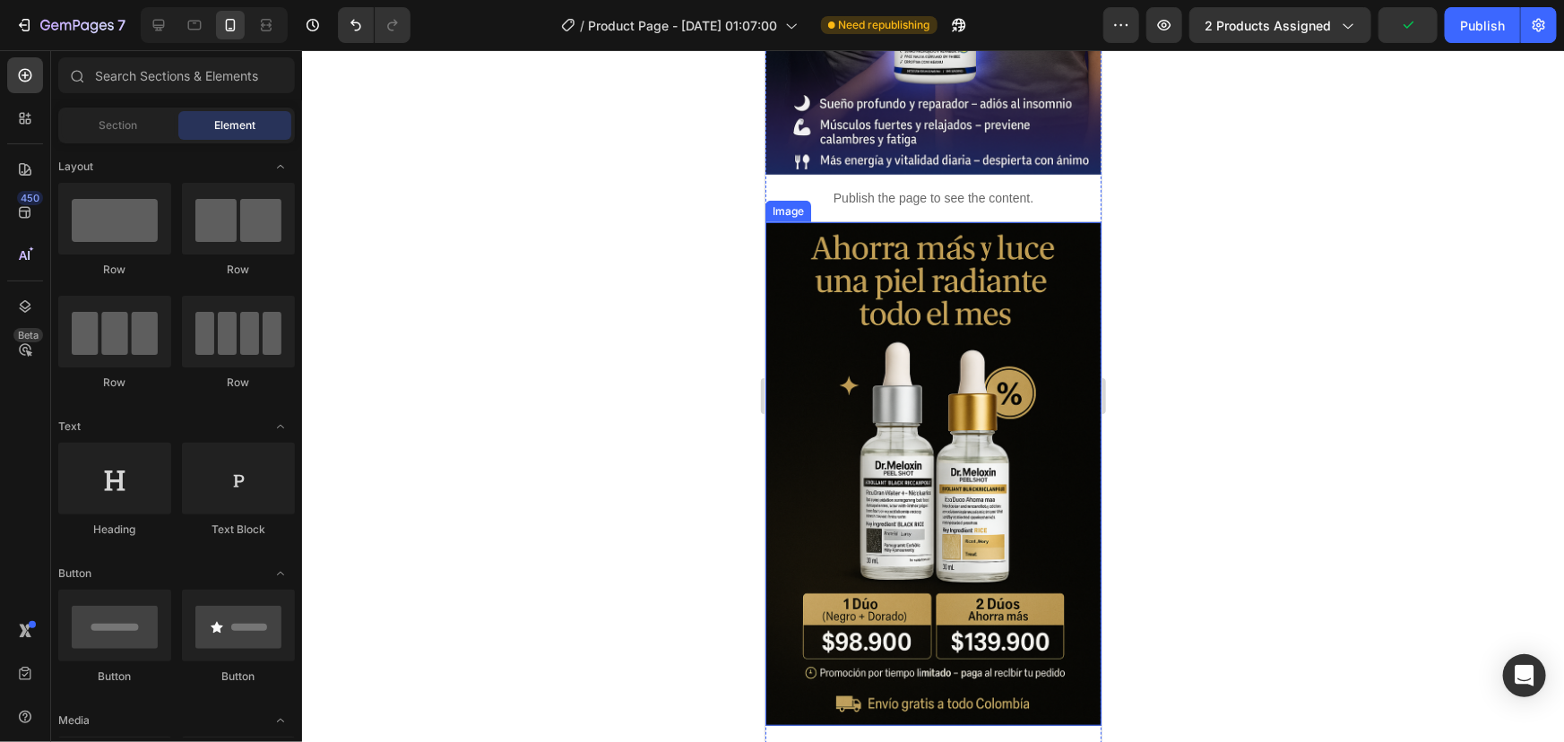
click at [981, 313] on img at bounding box center [933, 473] width 336 height 505
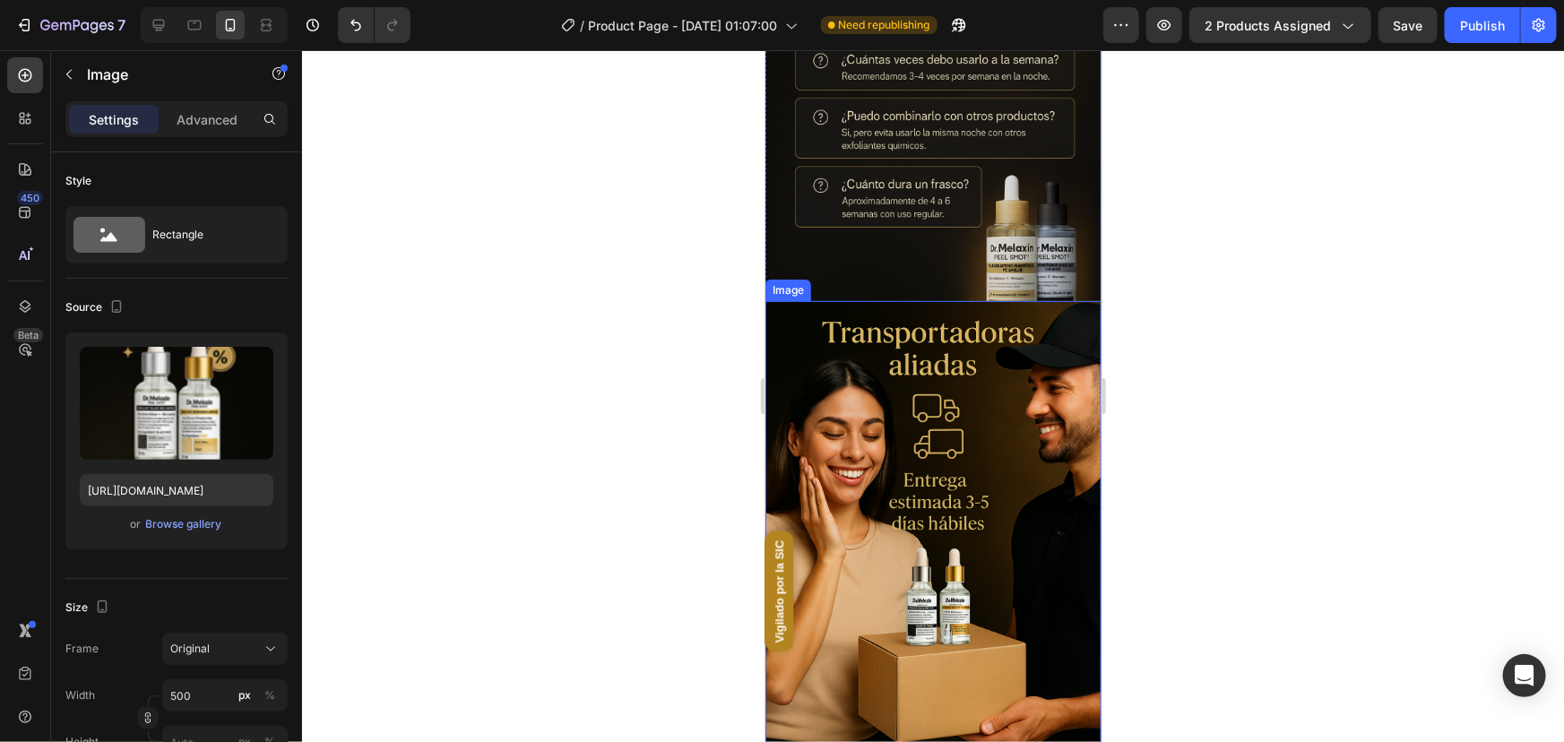
scroll to position [4962, 0]
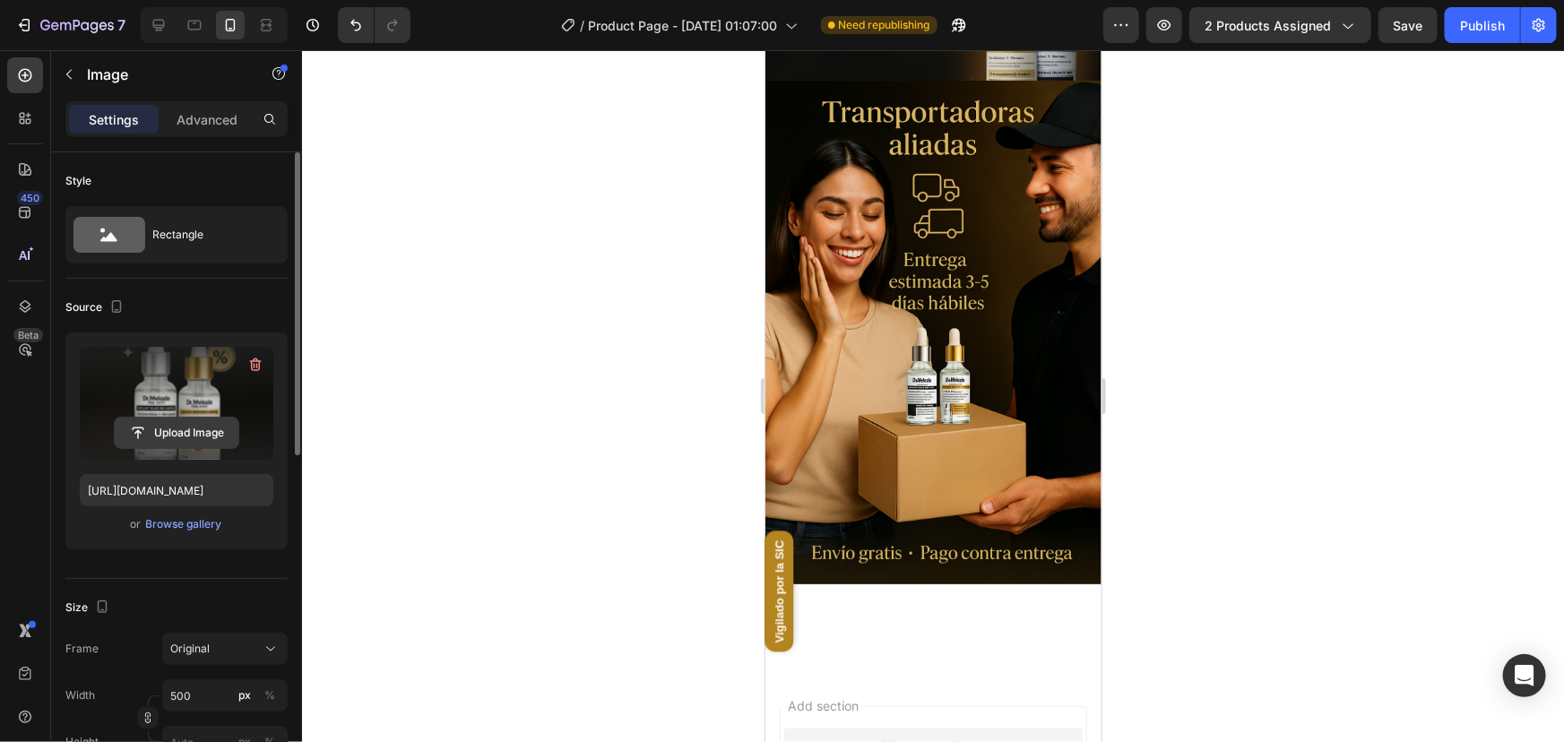
click at [187, 419] on input "file" at bounding box center [177, 433] width 124 height 30
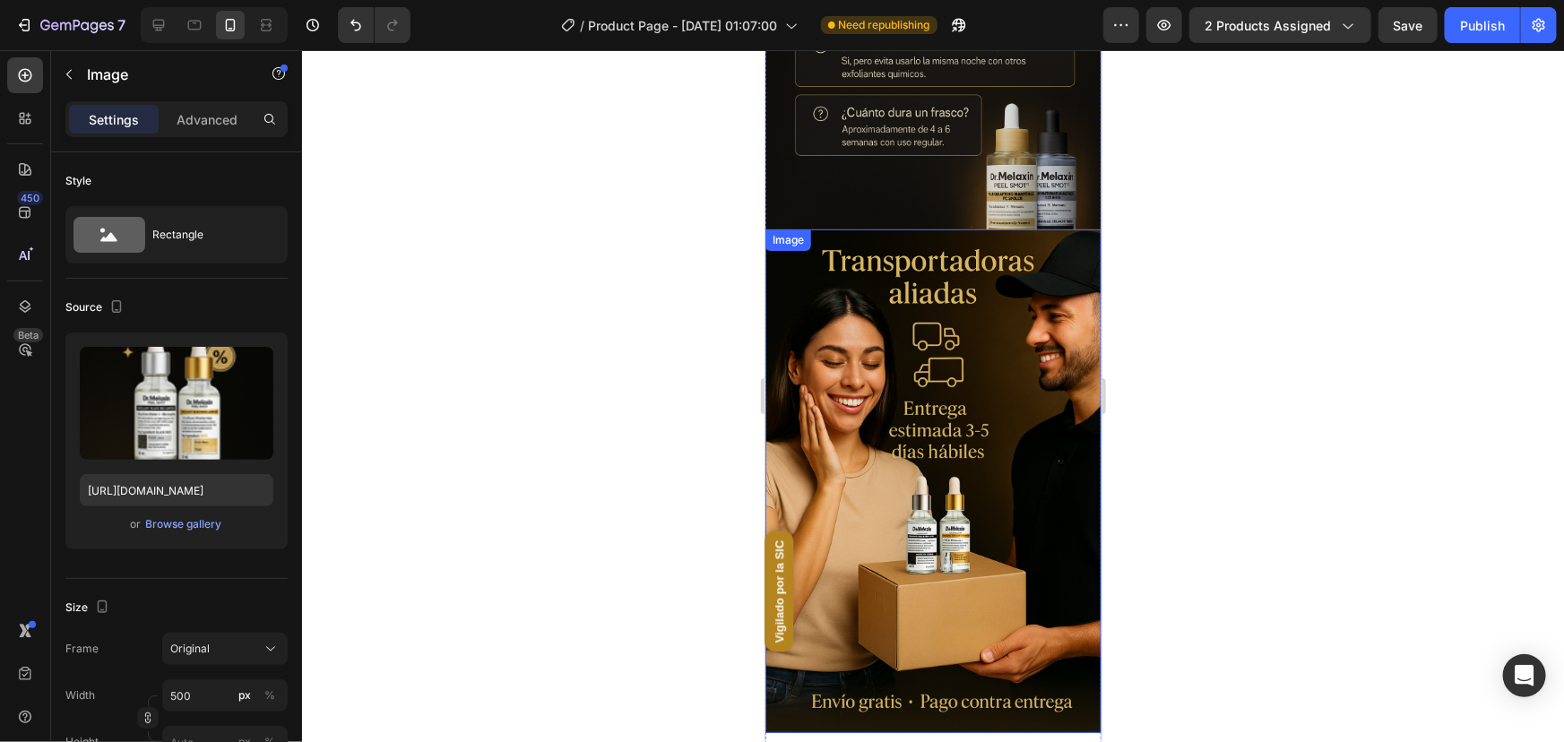
scroll to position [4799, 0]
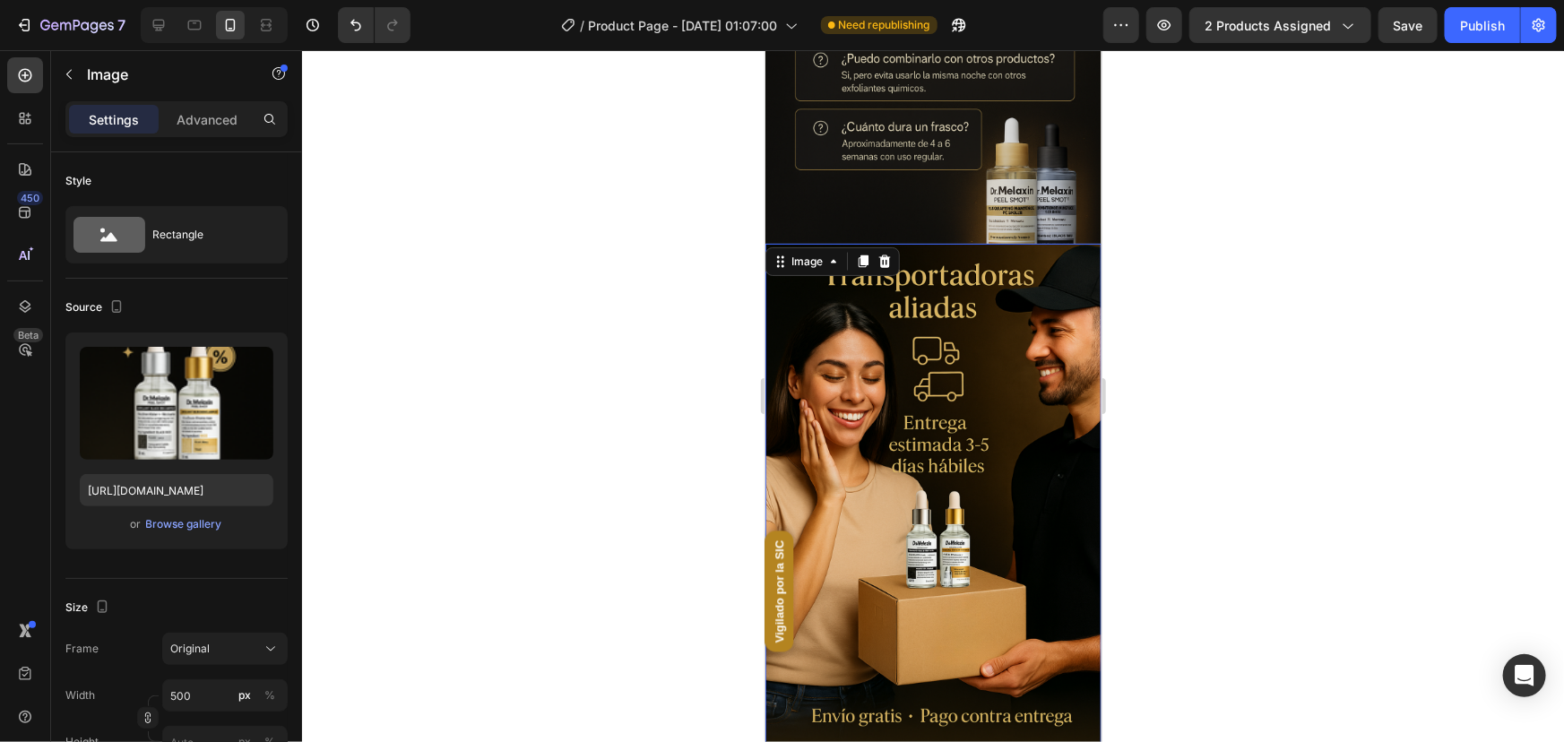
click at [920, 272] on img at bounding box center [933, 495] width 336 height 505
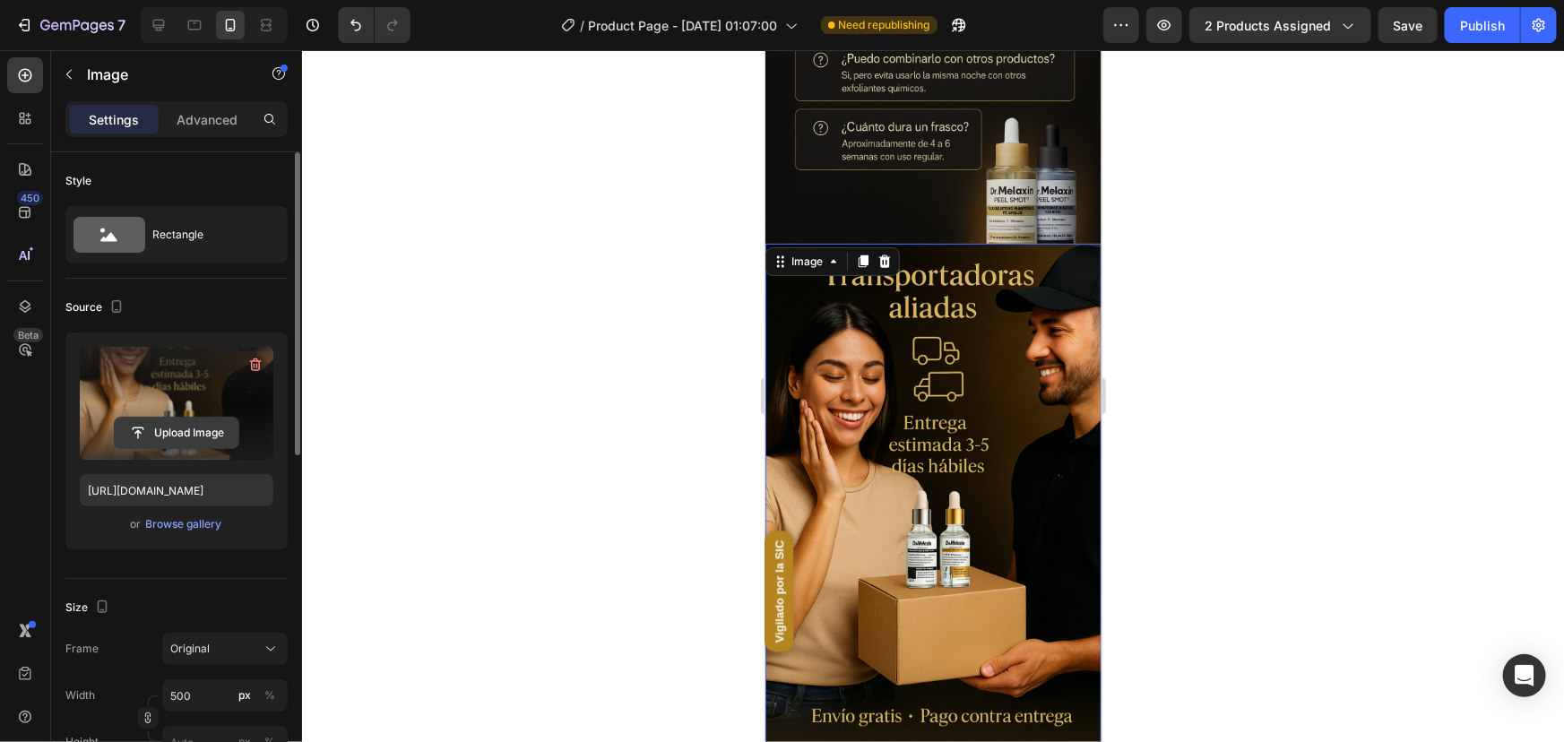
click at [161, 436] on input "file" at bounding box center [177, 433] width 124 height 30
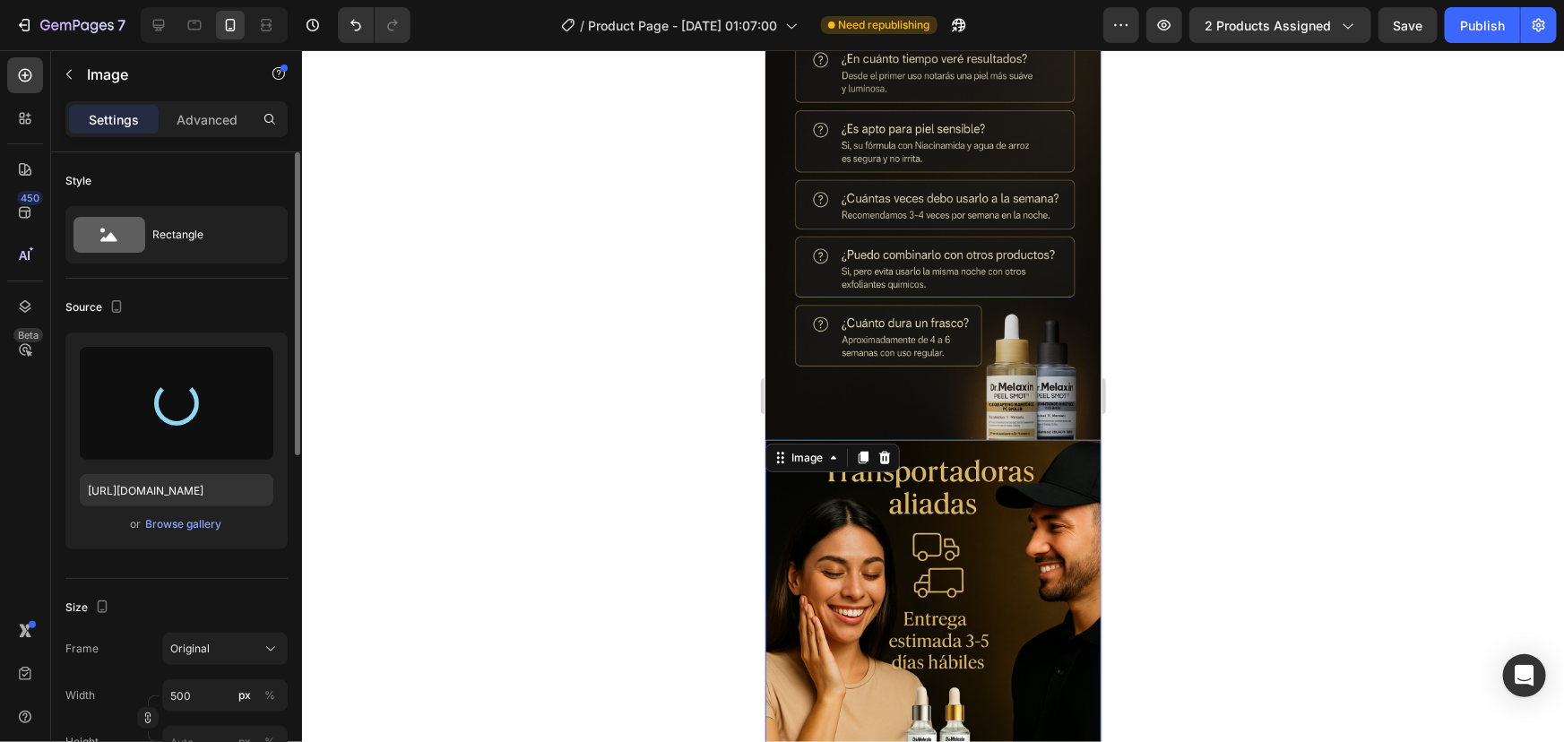
scroll to position [4554, 0]
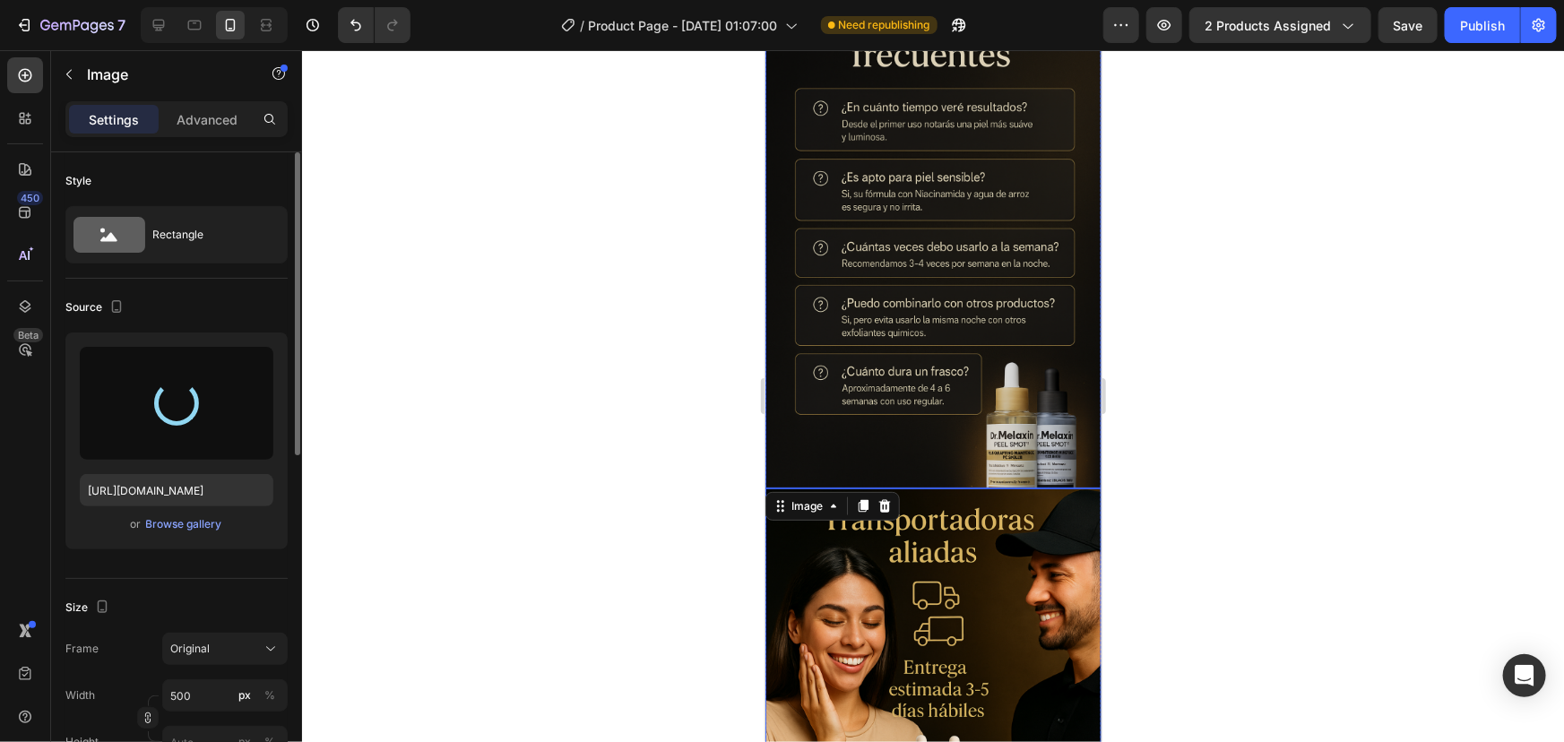
type input "https://cdn.shopify.com/s/files/1/0670/8589/3793/files/gempages_585510752501105…"
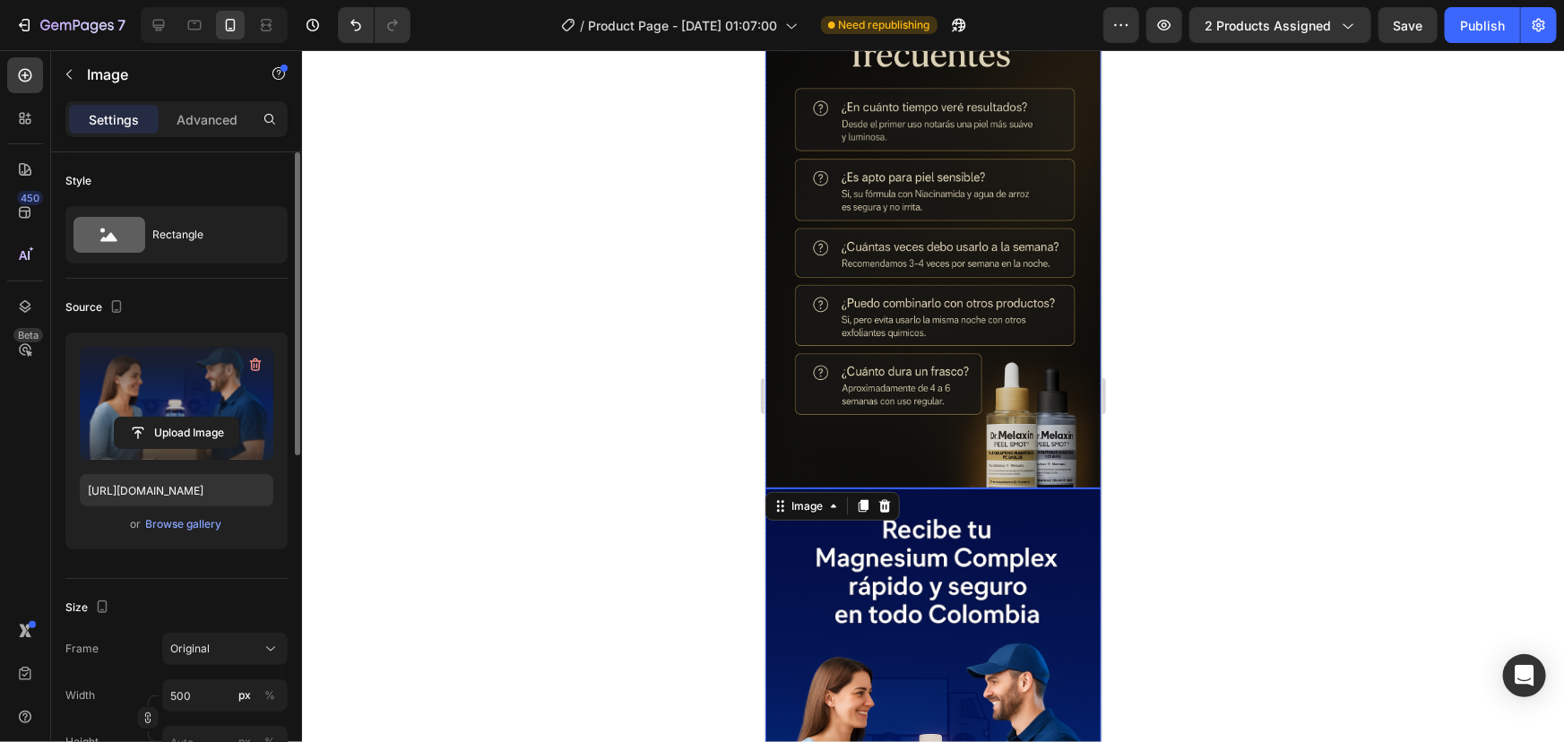
click at [931, 245] on img at bounding box center [933, 235] width 336 height 505
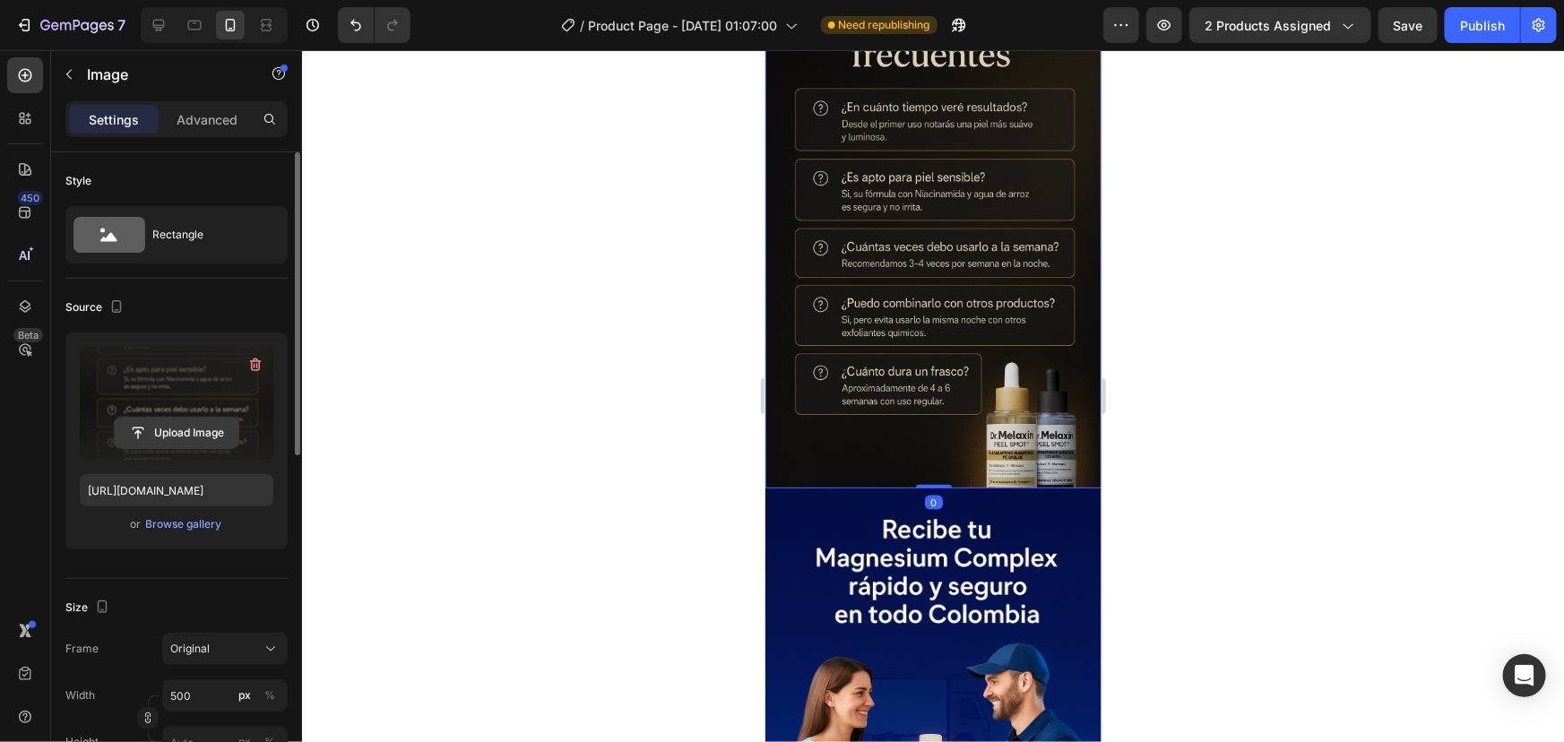
click at [173, 436] on input "file" at bounding box center [177, 433] width 124 height 30
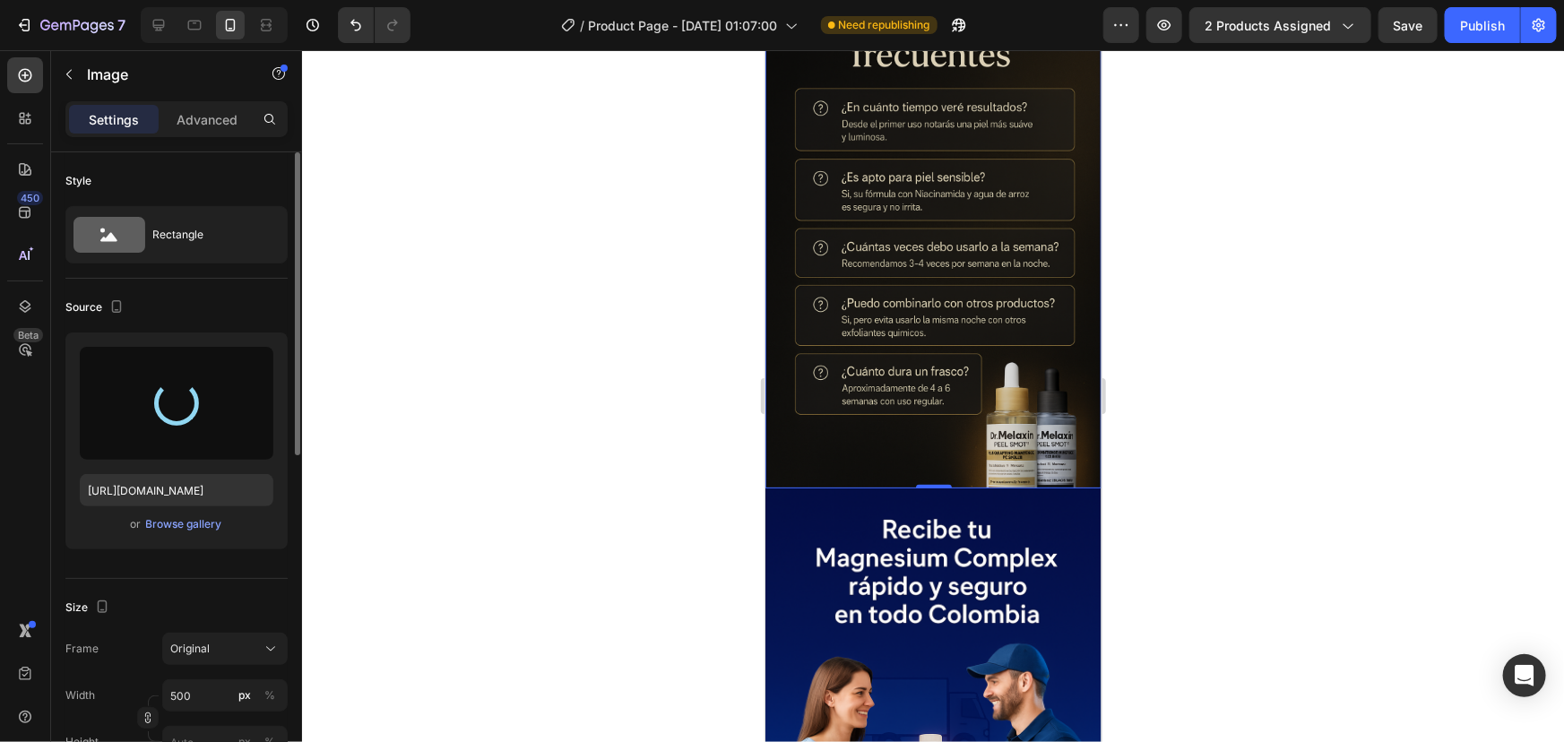
type input "https://cdn.shopify.com/s/files/1/0670/8589/3793/files/gempages_585510752501105…"
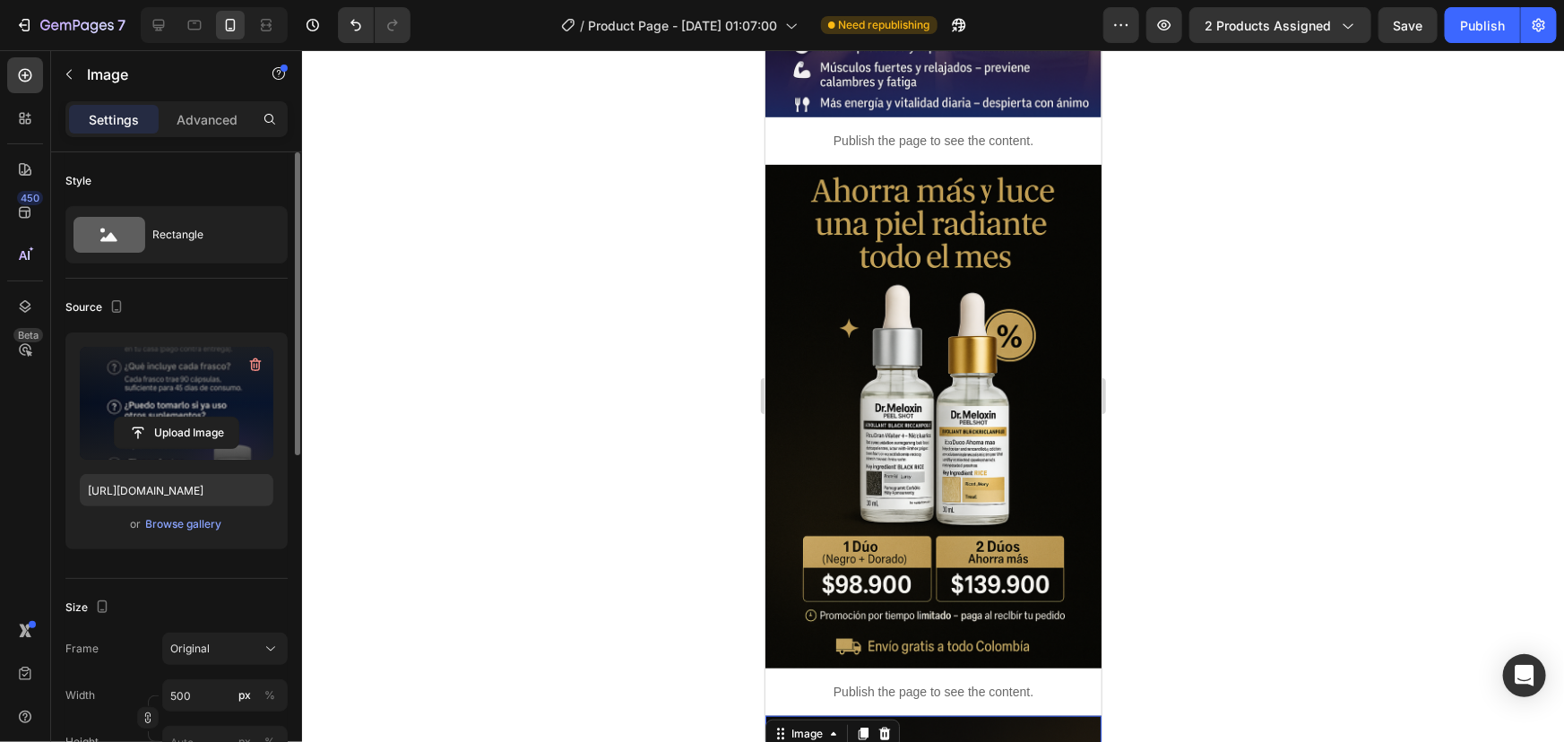
scroll to position [3821, 0]
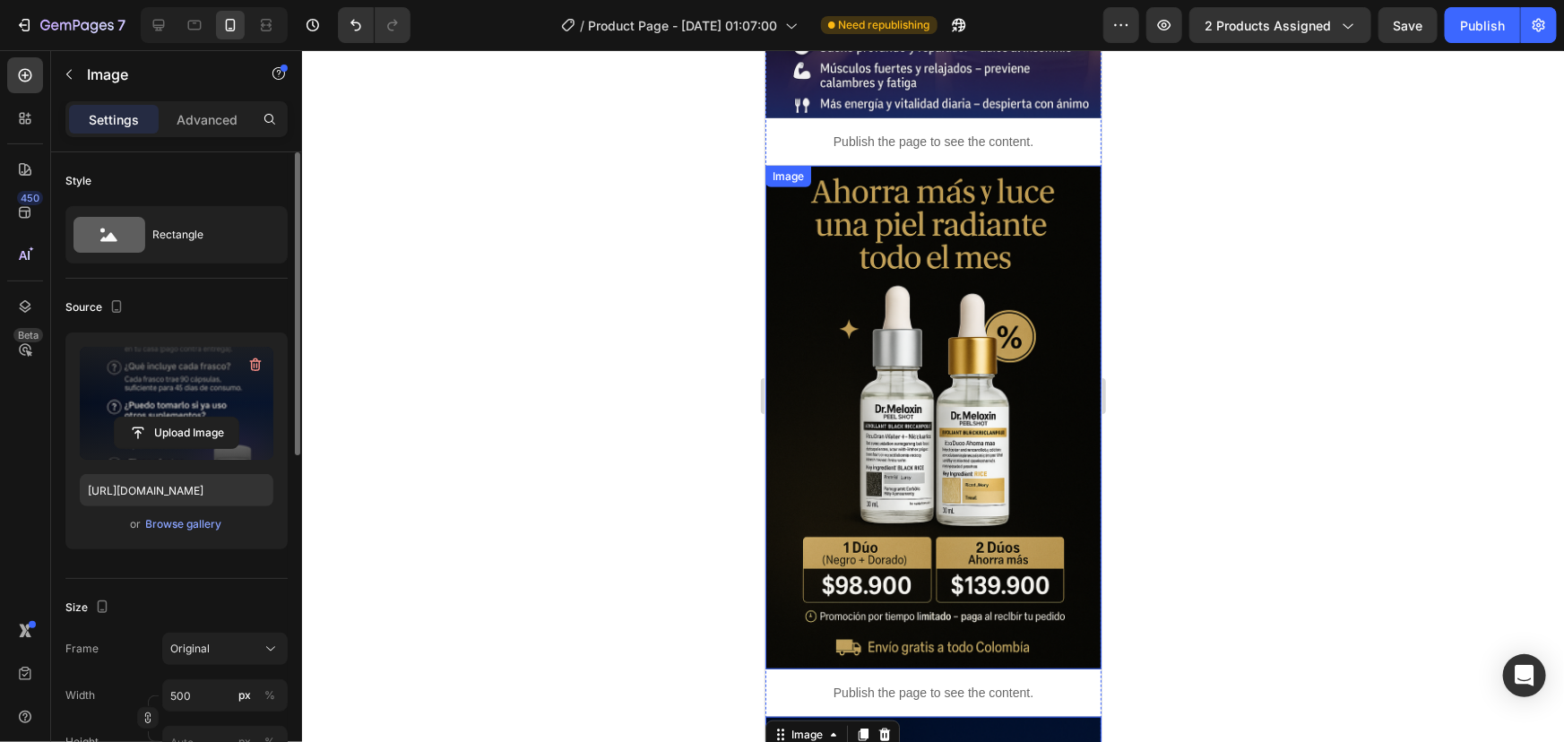
click at [965, 383] on img at bounding box center [933, 417] width 336 height 505
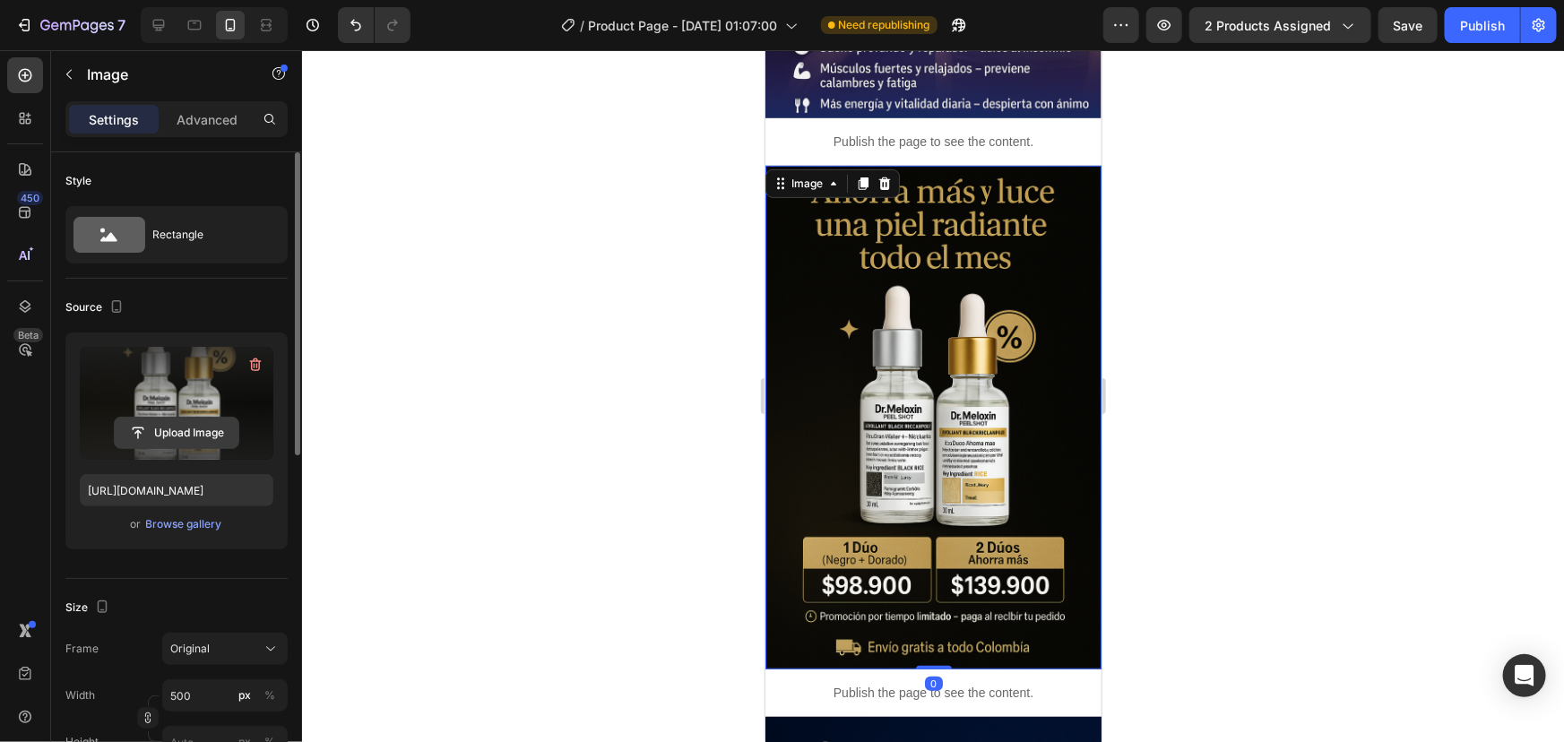
click at [191, 422] on input "file" at bounding box center [177, 433] width 124 height 30
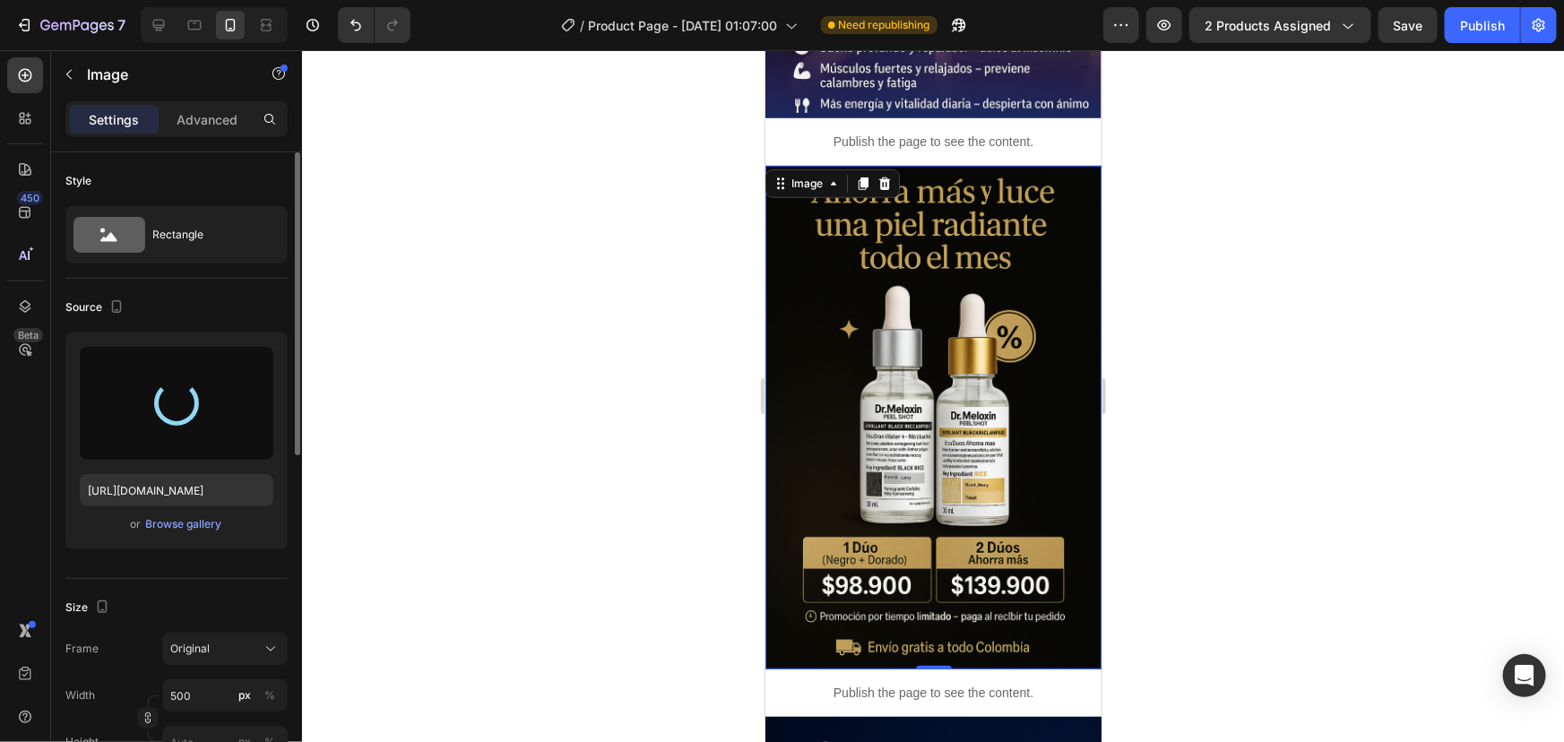
type input "https://cdn.shopify.com/s/files/1/0670/8589/3793/files/gempages_585510752501105…"
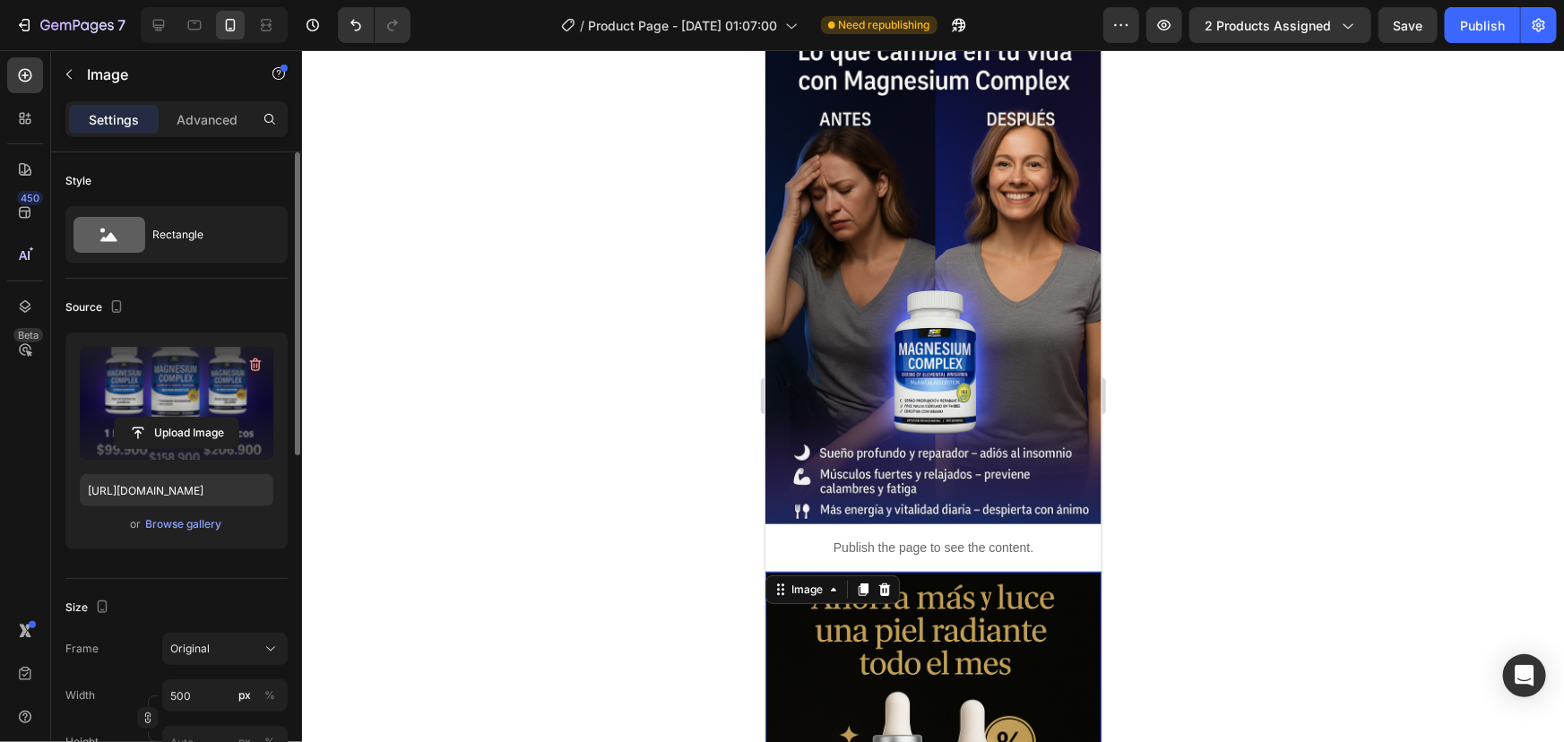
scroll to position [3414, 0]
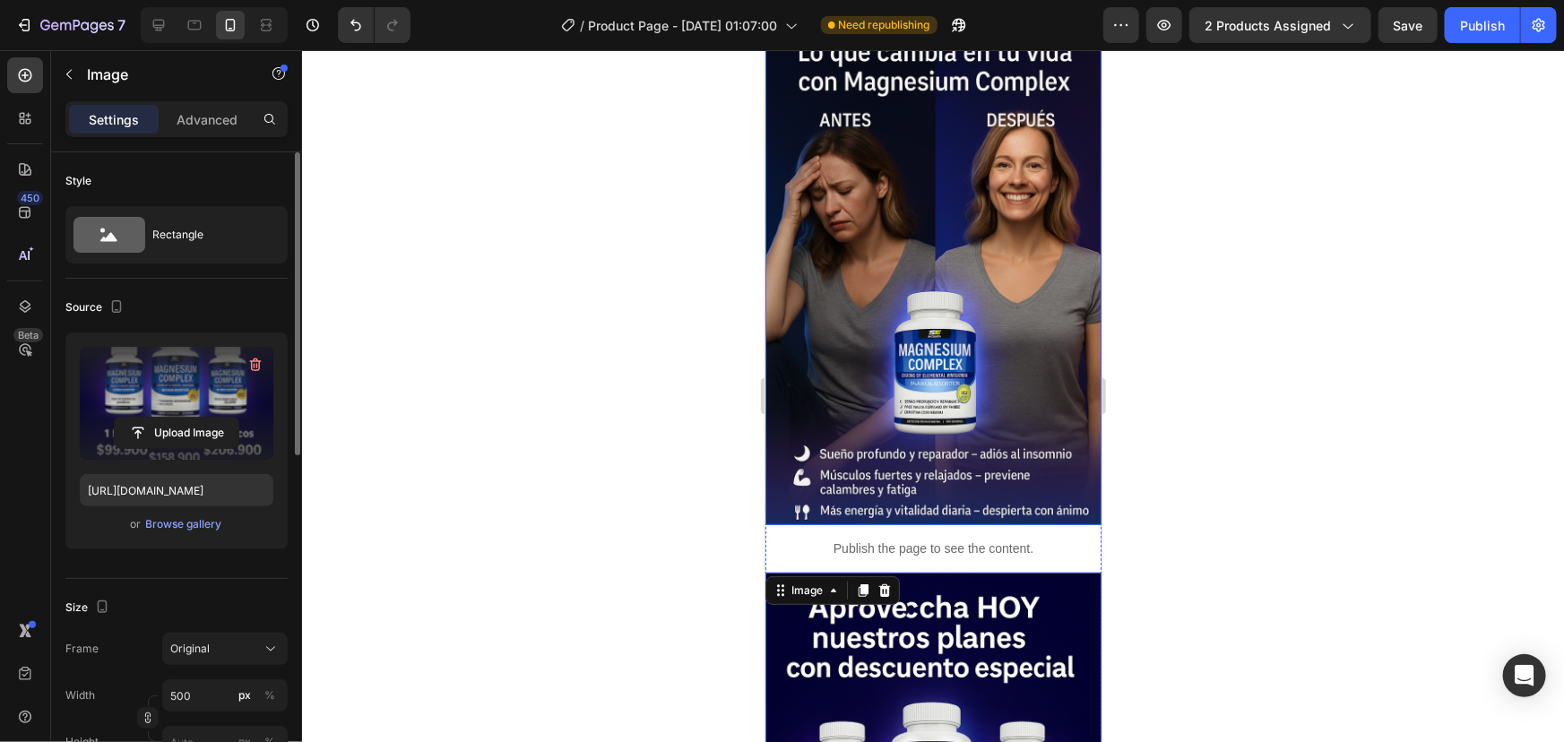
click at [957, 376] on img at bounding box center [933, 272] width 336 height 505
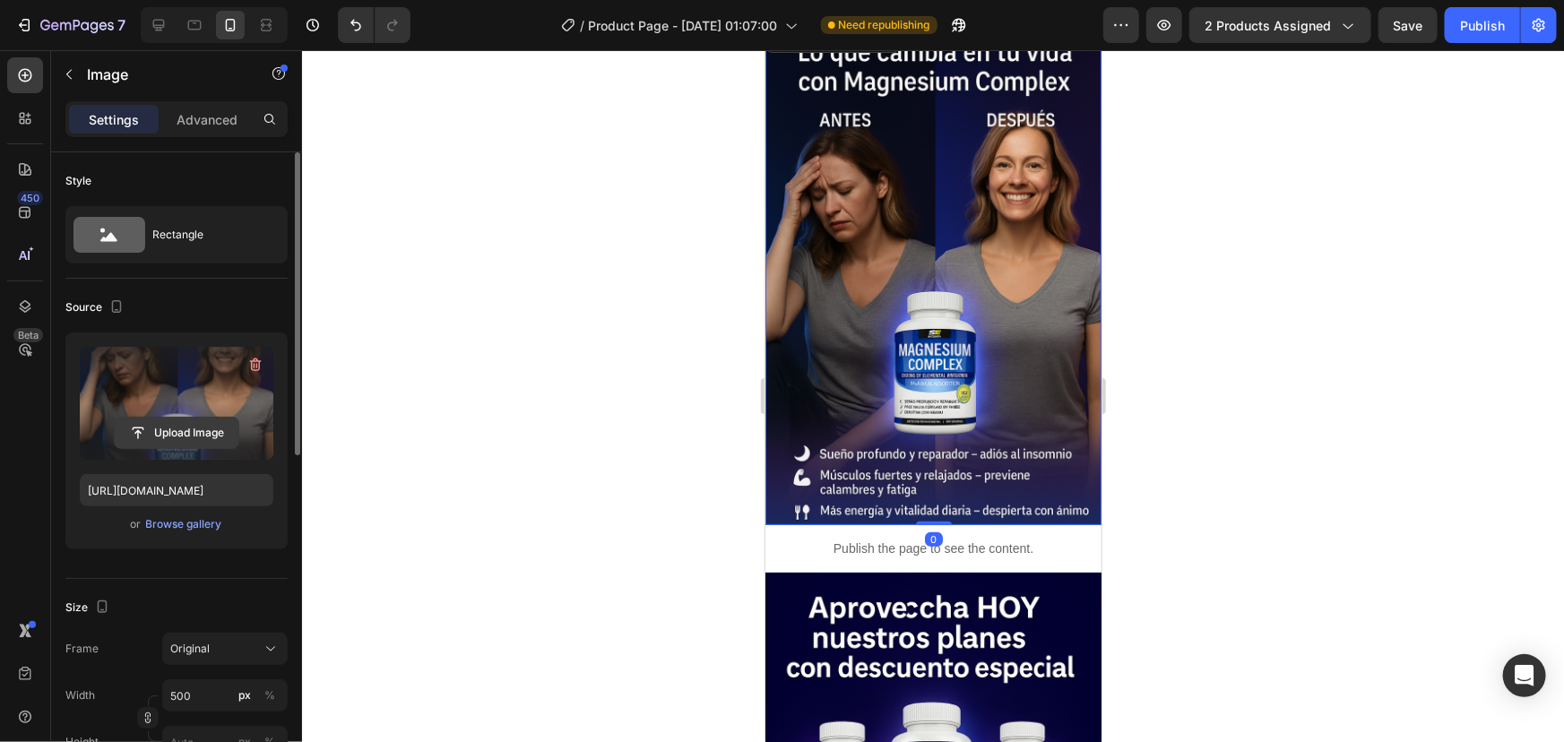
click at [160, 430] on input "file" at bounding box center [177, 433] width 124 height 30
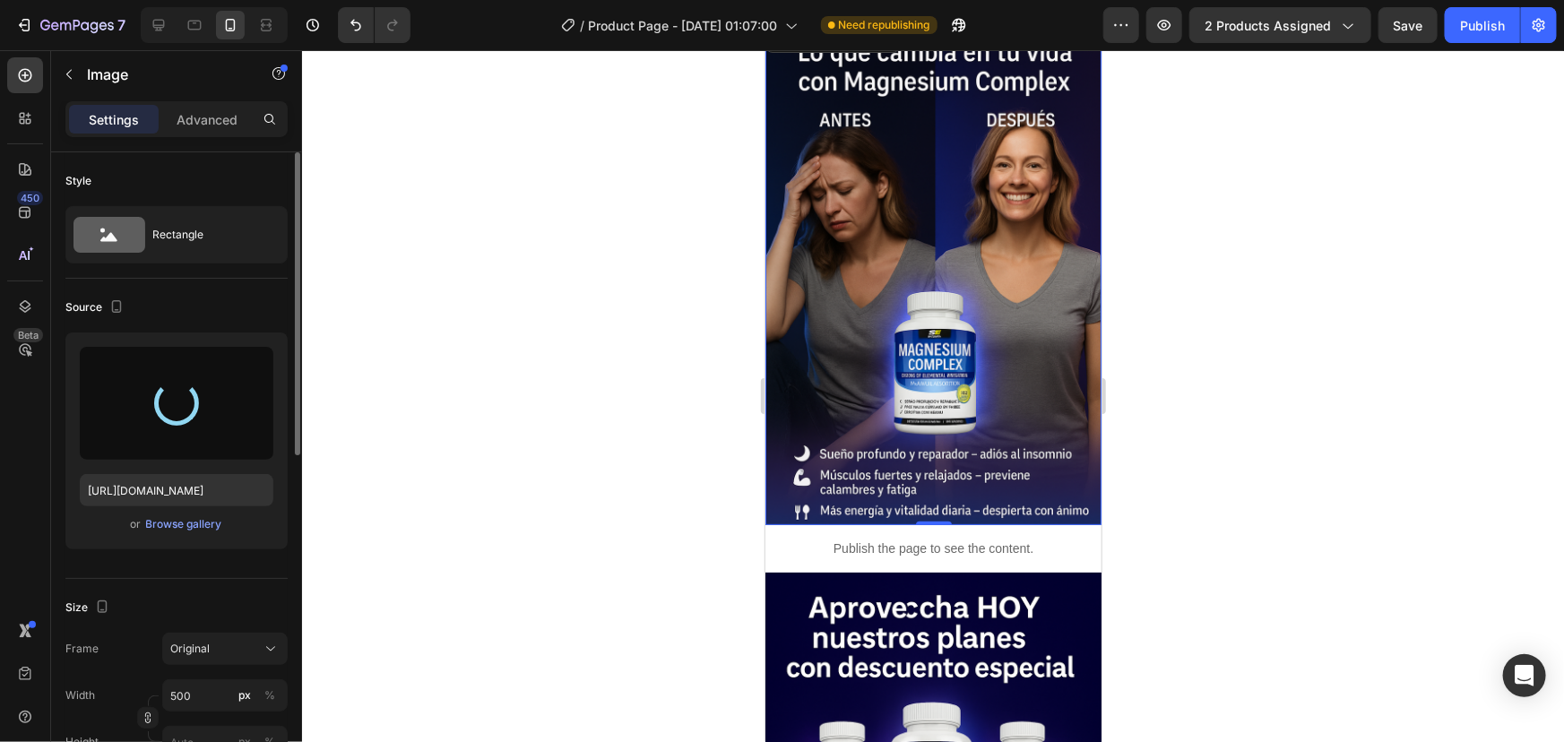
type input "https://cdn.shopify.com/s/files/1/0670/8589/3793/files/gempages_585510752501105…"
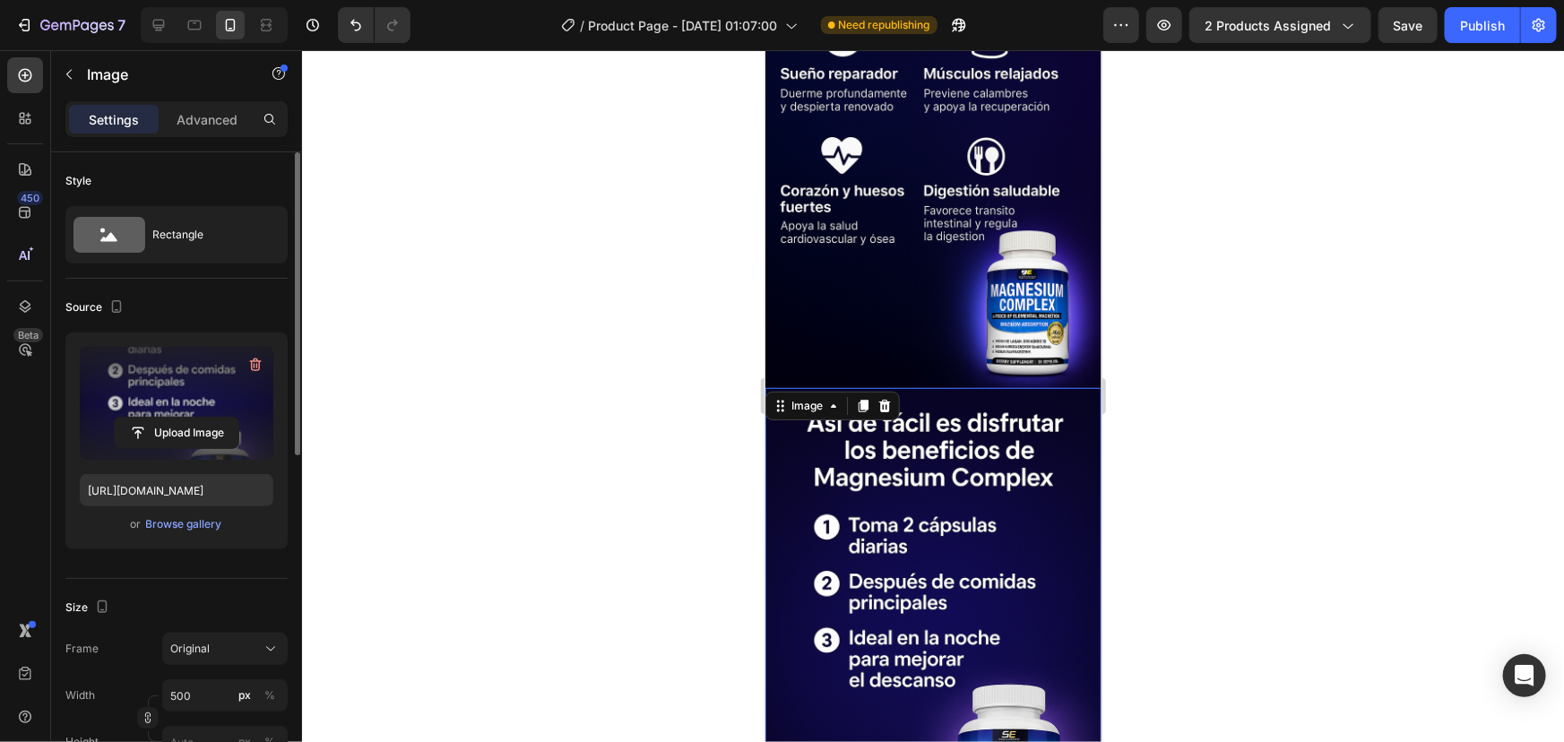
scroll to position [2925, 0]
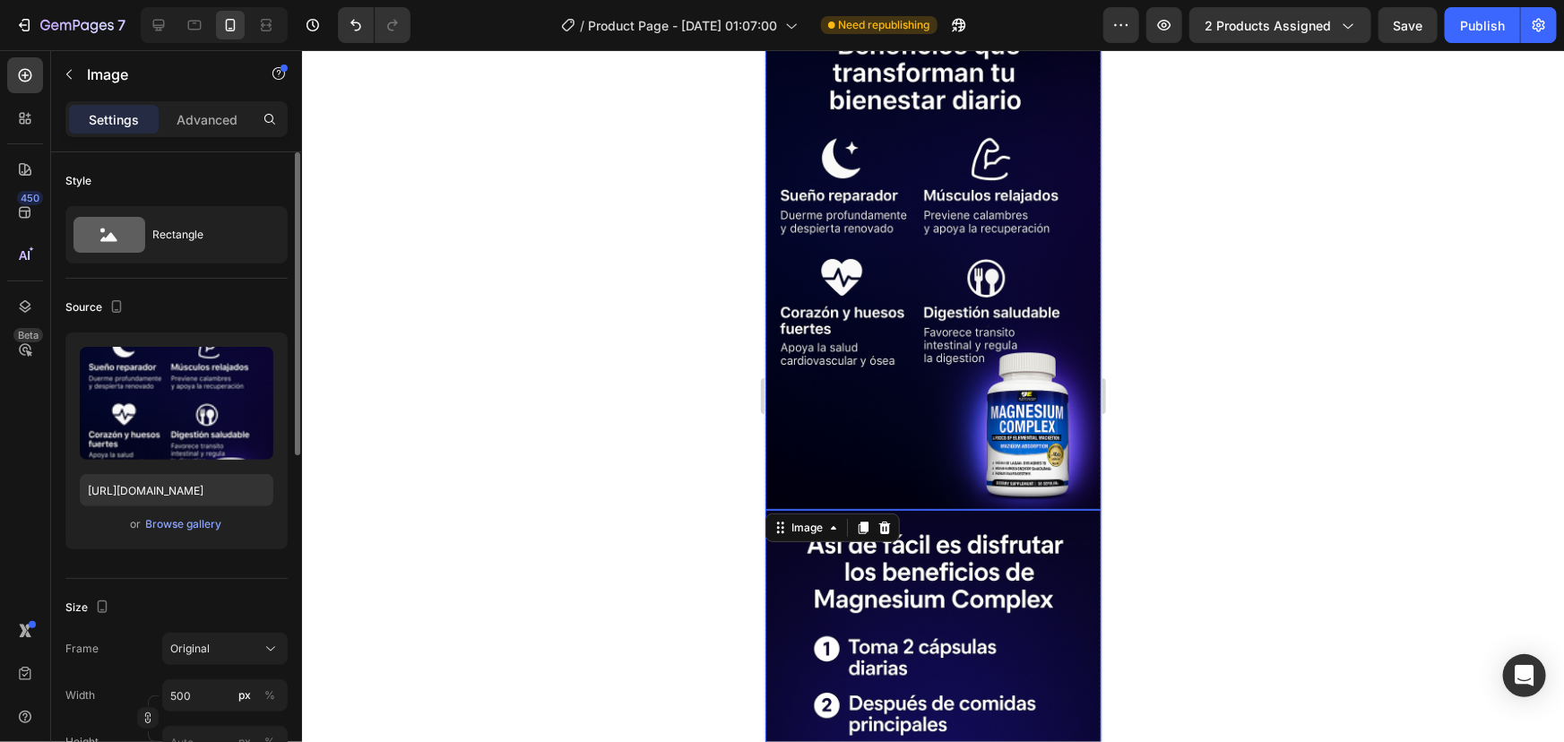
click at [939, 338] on img at bounding box center [933, 257] width 336 height 505
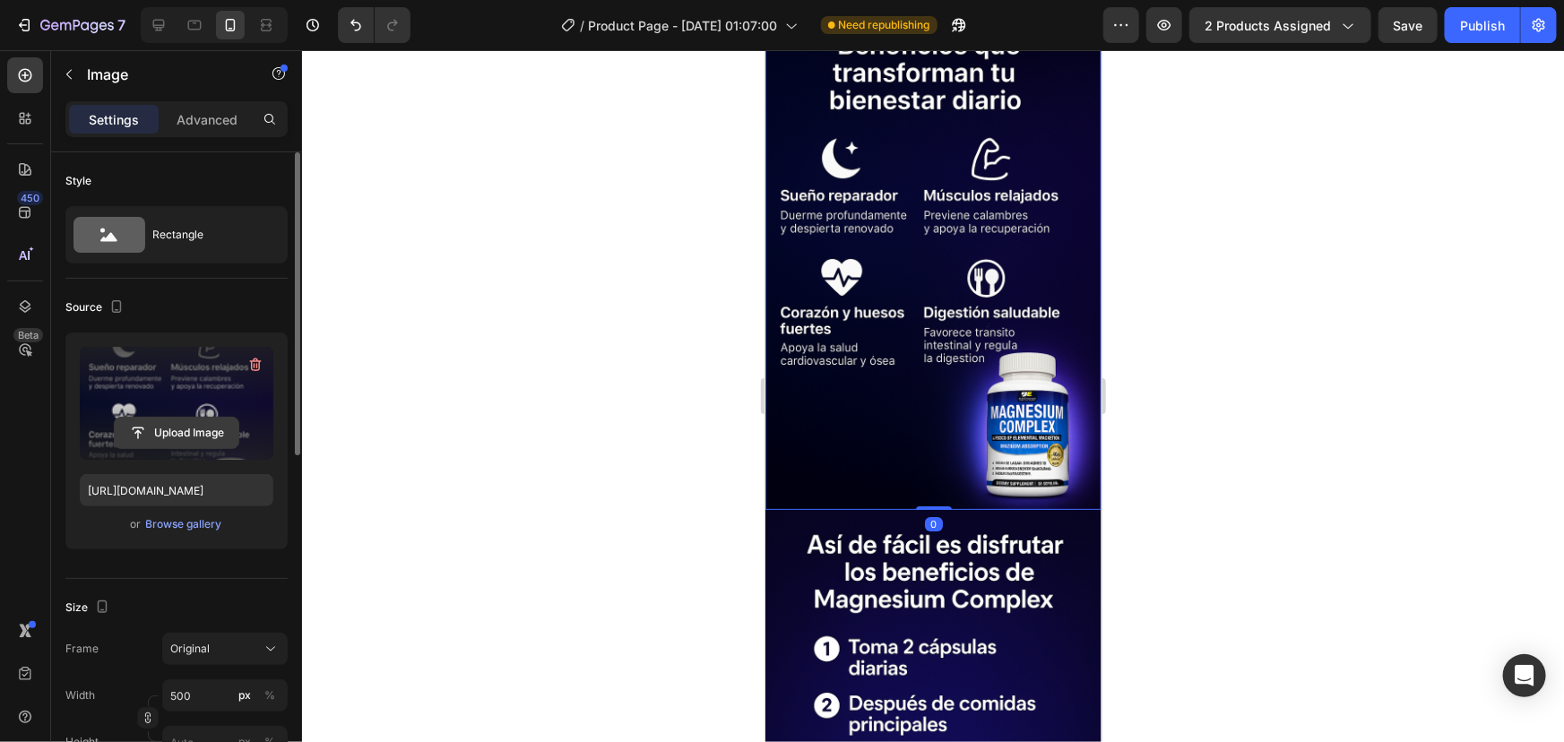
click at [170, 434] on input "file" at bounding box center [177, 433] width 124 height 30
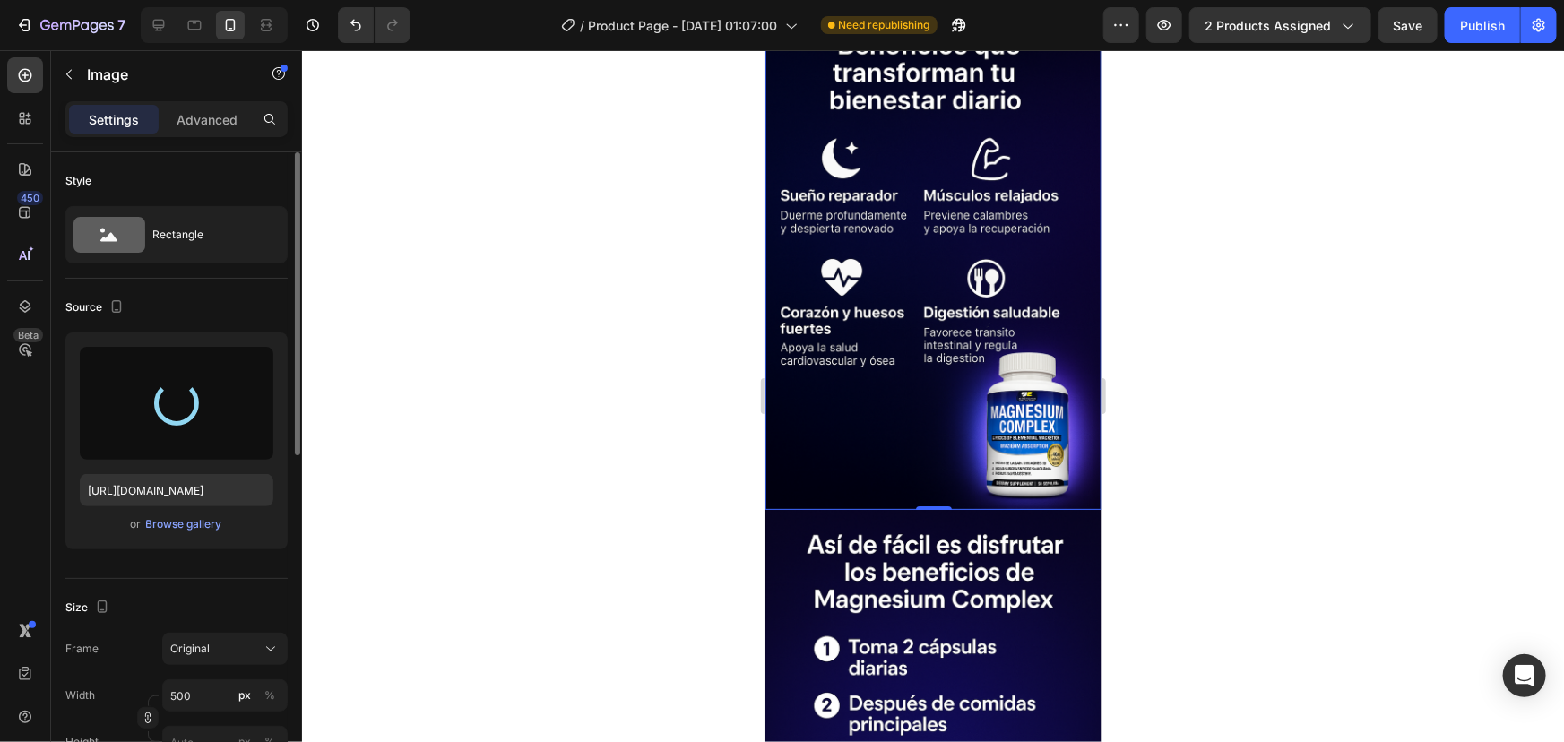
type input "https://cdn.shopify.com/s/files/1/0670/8589/3793/files/gempages_585510752501105…"
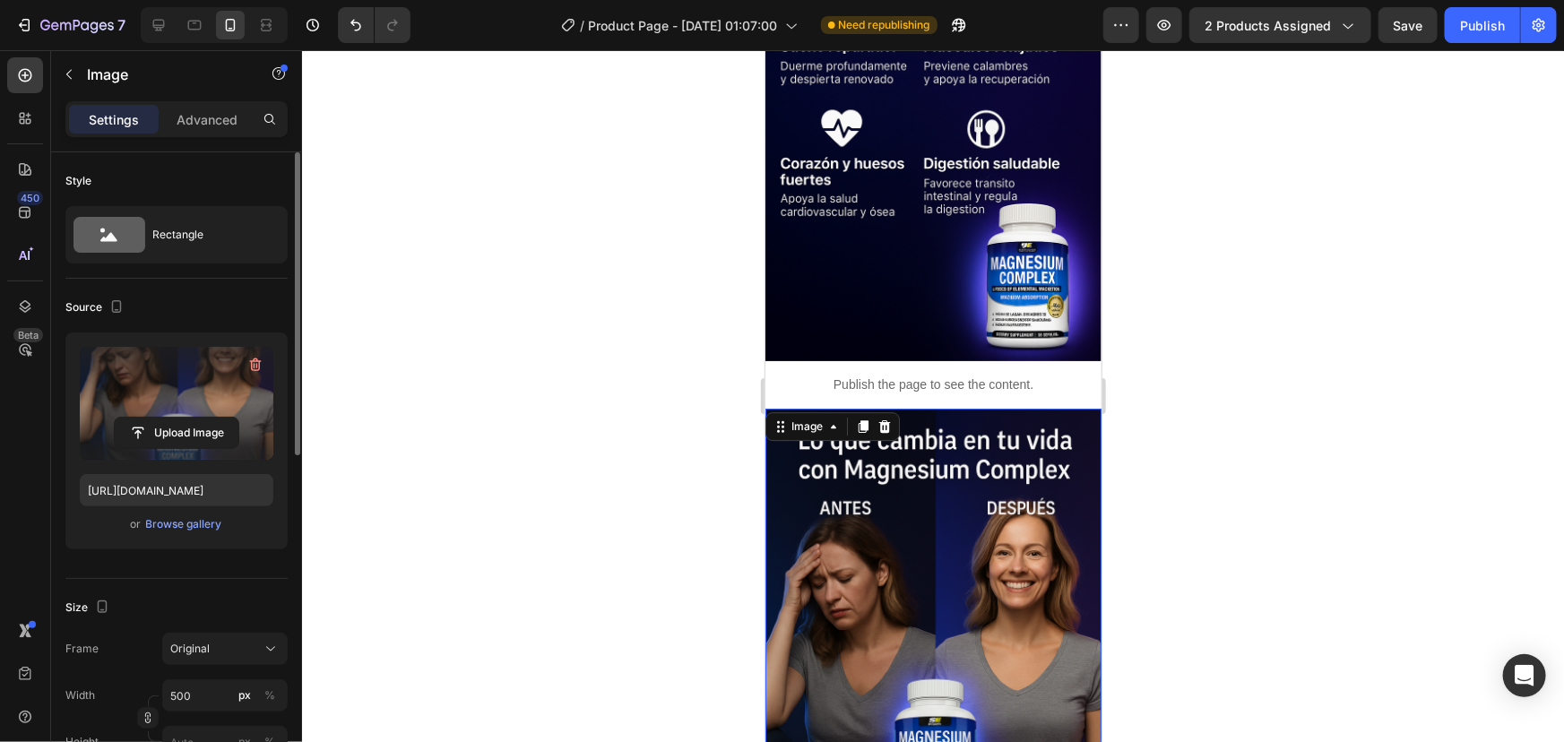
scroll to position [2518, 0]
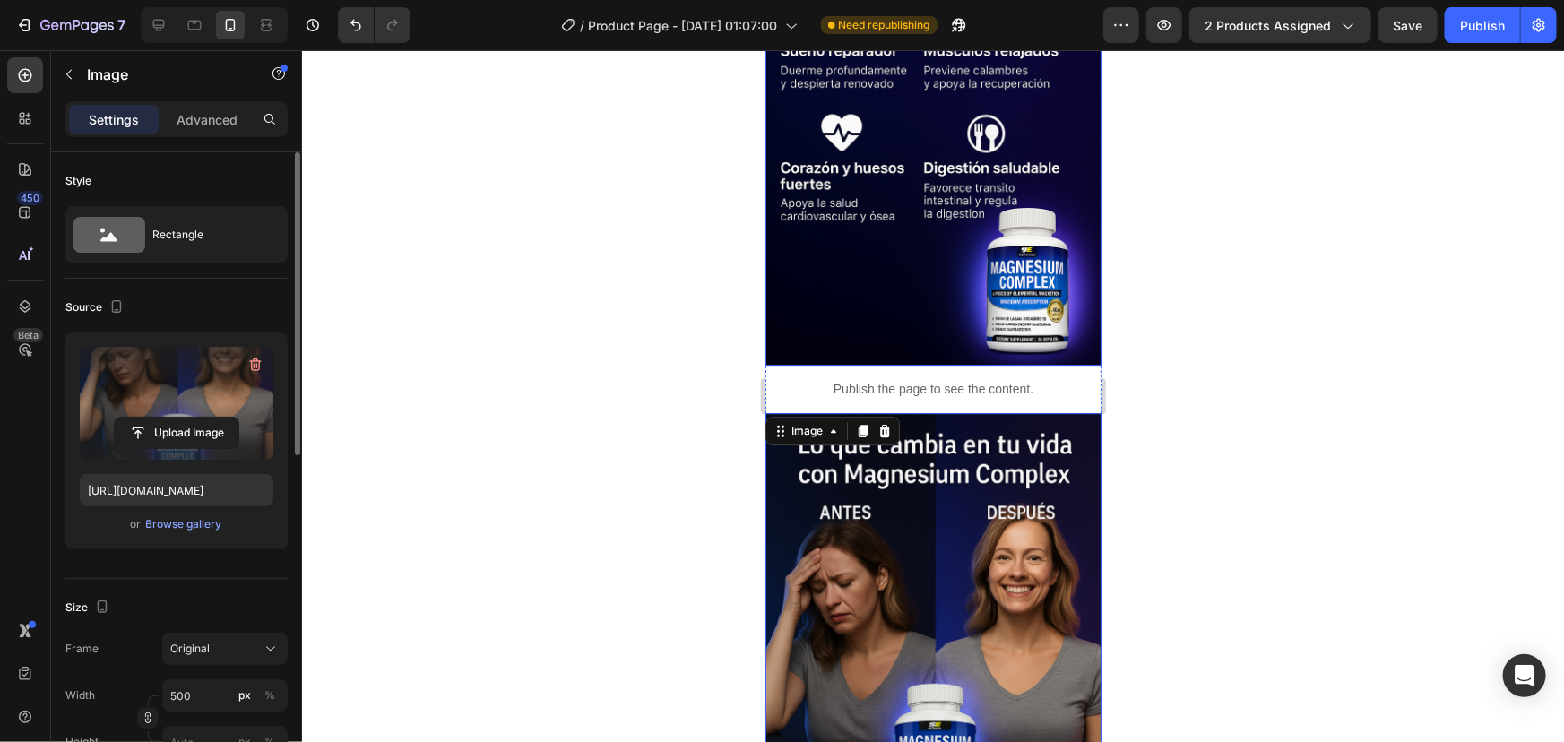
click at [943, 161] on img at bounding box center [933, 112] width 336 height 505
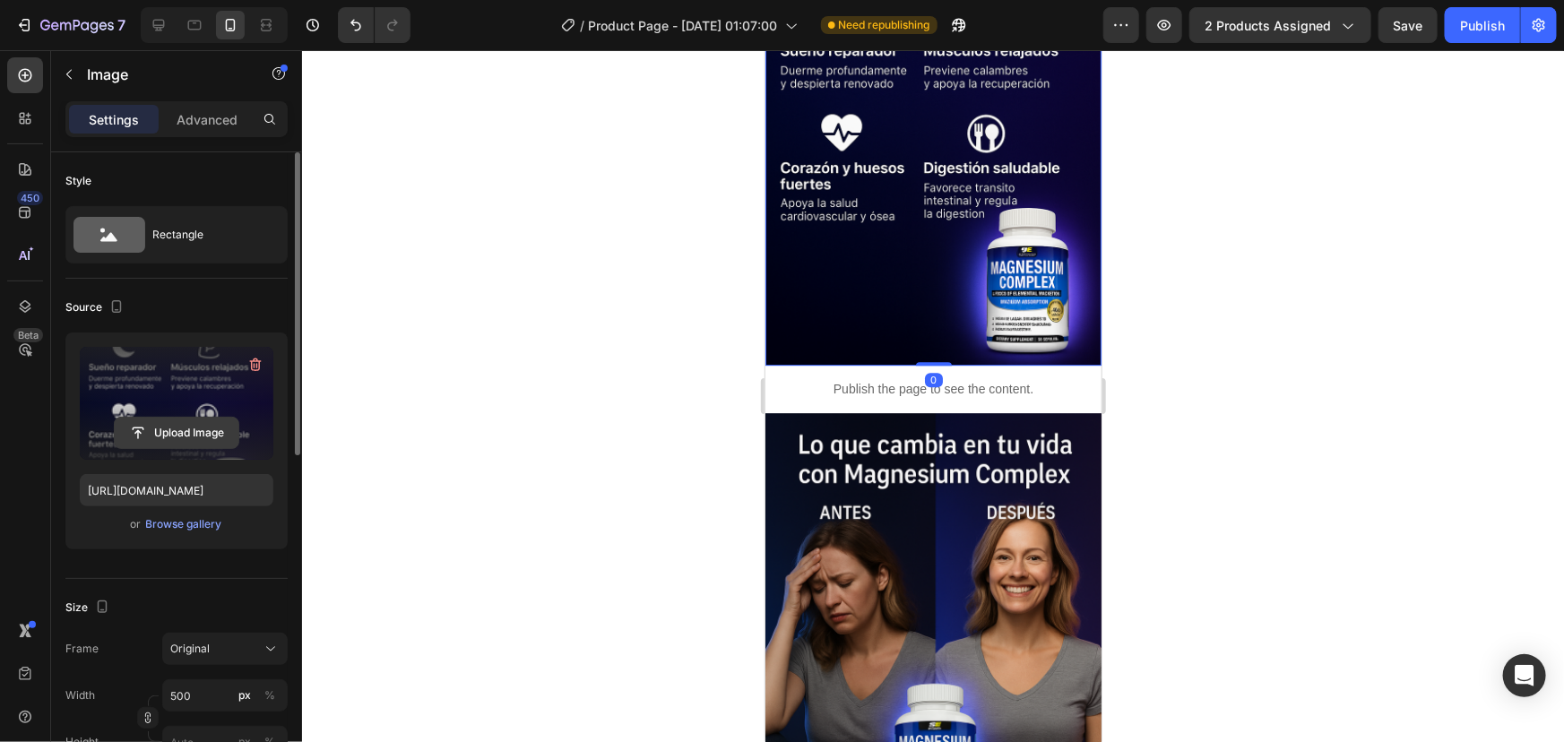
click at [175, 419] on input "file" at bounding box center [177, 433] width 124 height 30
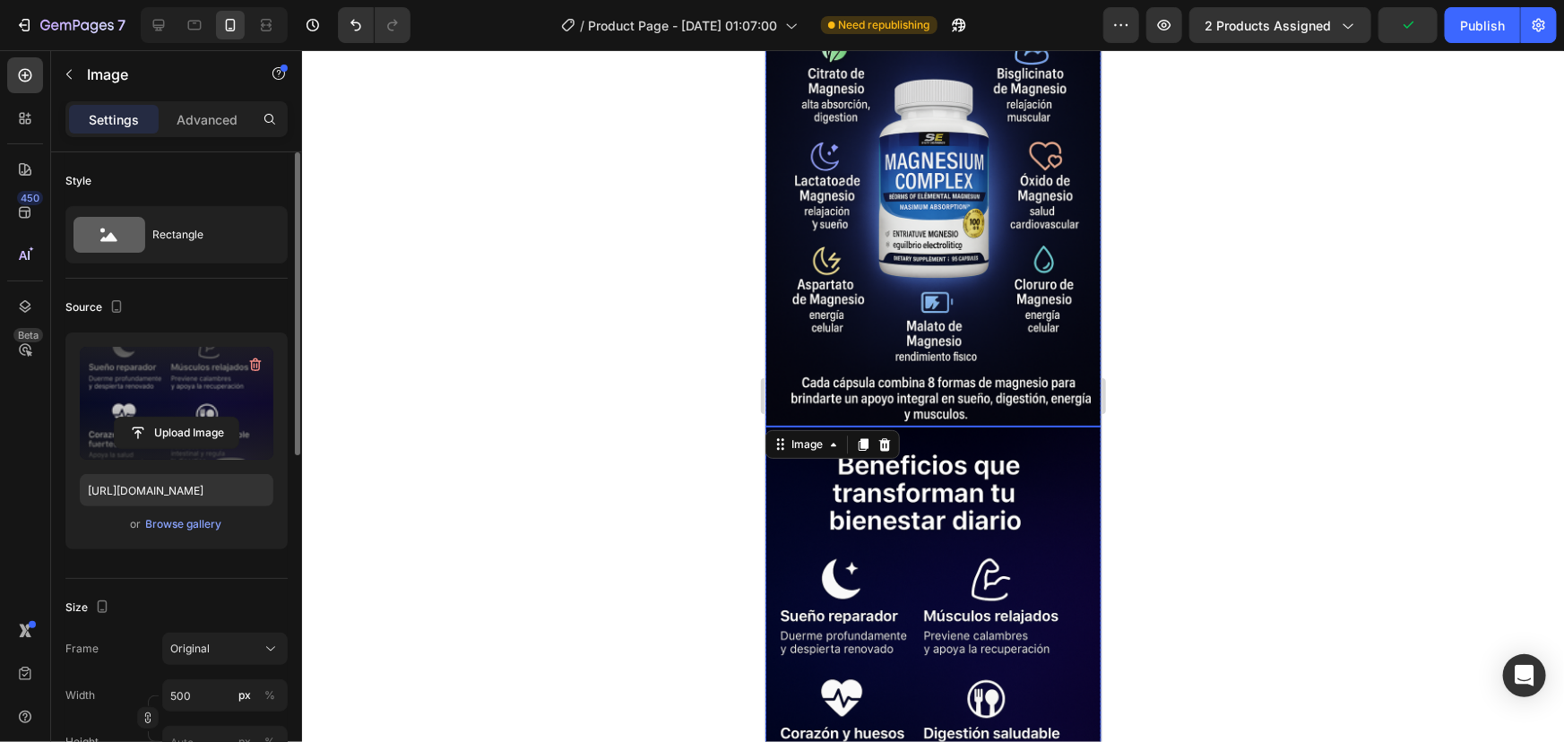
scroll to position [1947, 0]
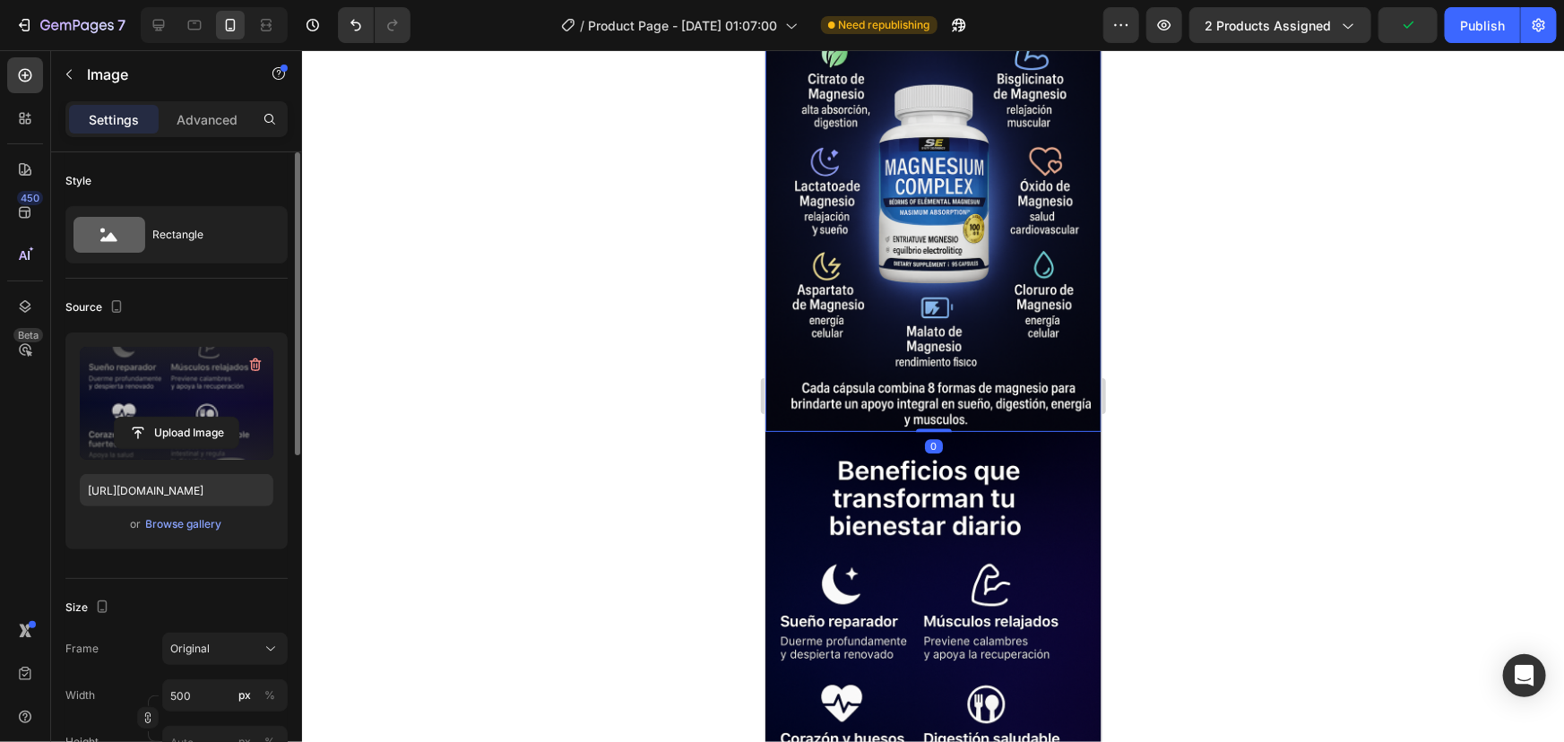
click at [934, 198] on img at bounding box center [933, 179] width 336 height 505
click at [193, 412] on label at bounding box center [177, 403] width 194 height 113
click at [193, 418] on input "file" at bounding box center [177, 433] width 124 height 30
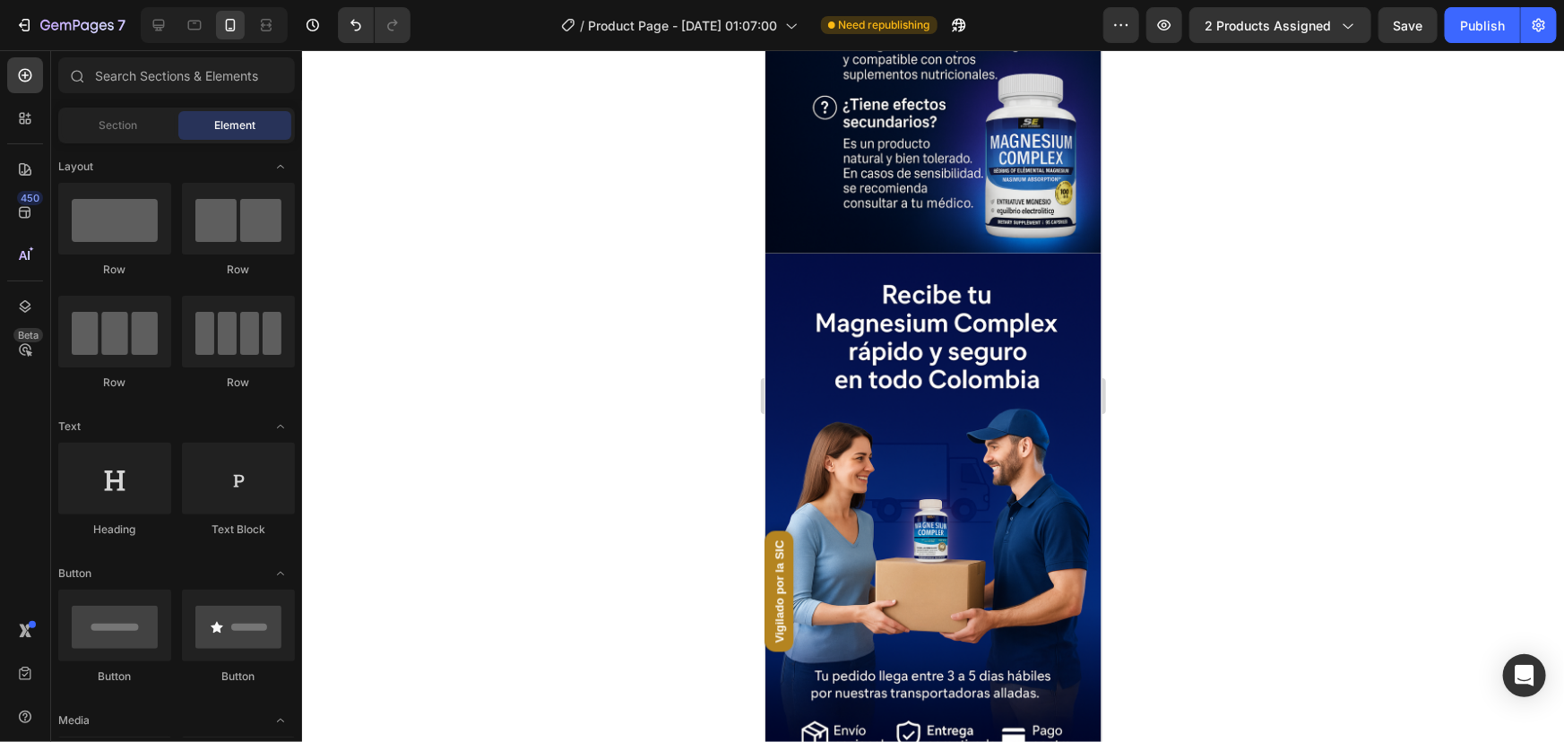
scroll to position [4894, 0]
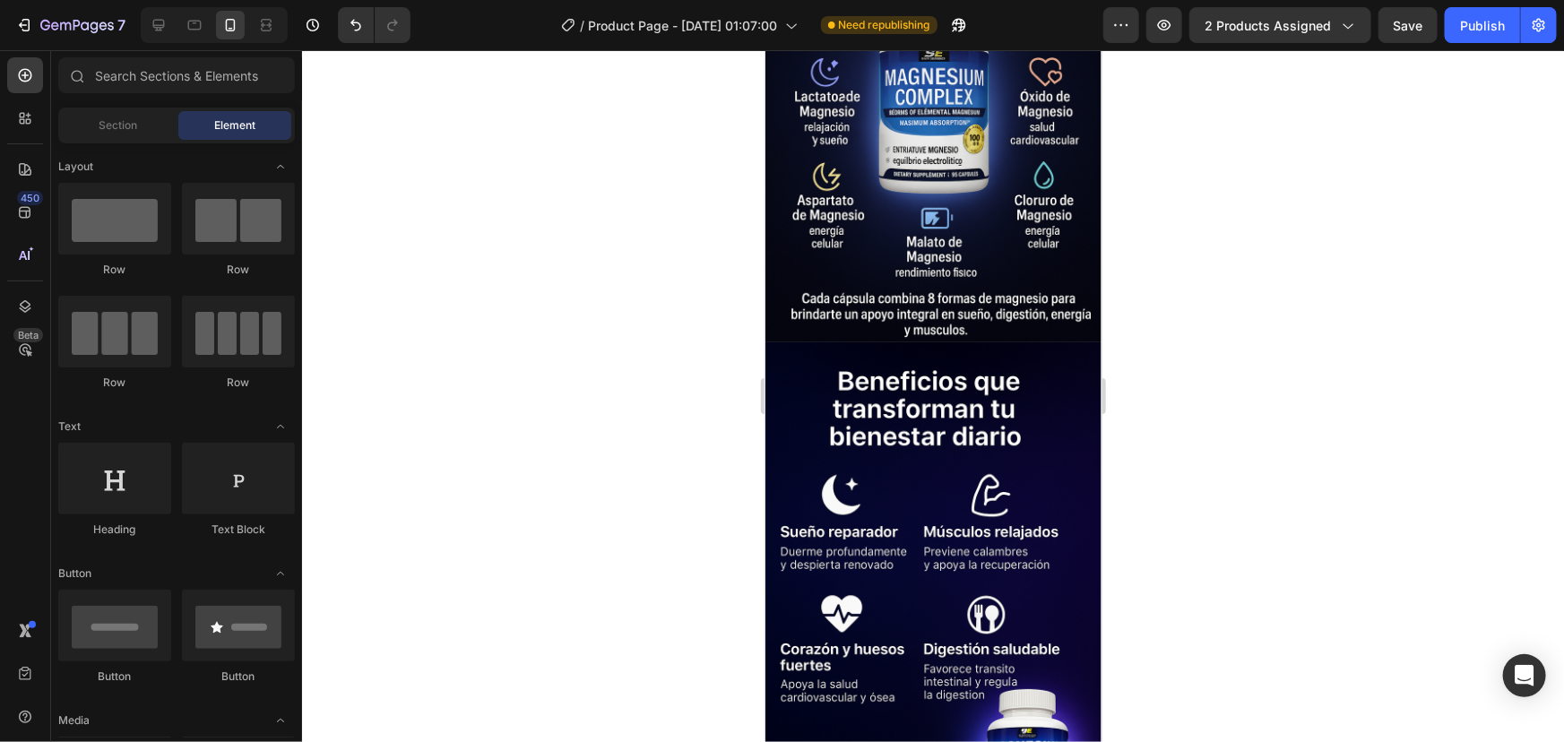
drag, startPoint x: 1096, startPoint y: 338, endPoint x: 1867, endPoint y: 470, distance: 782.0
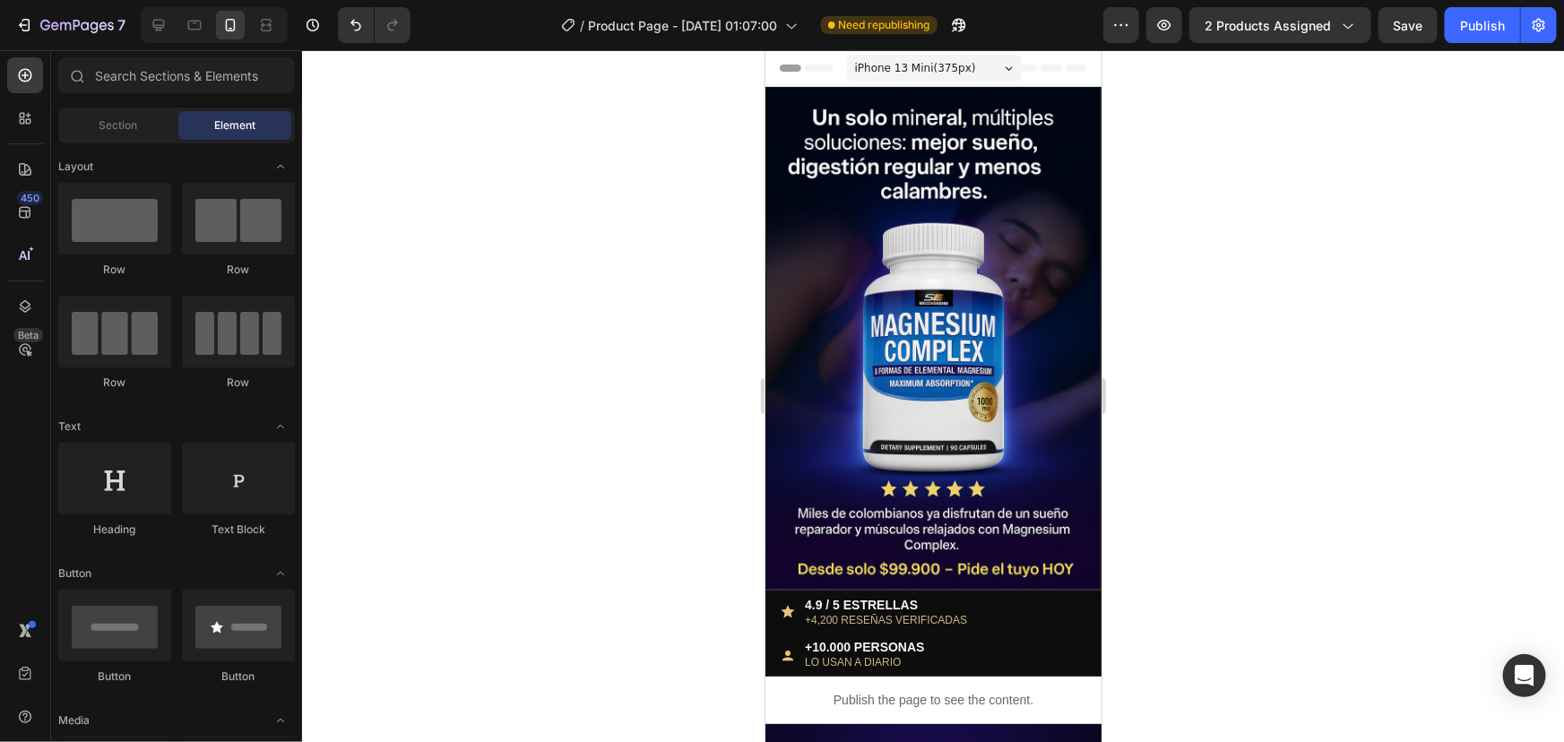
scroll to position [0, 0]
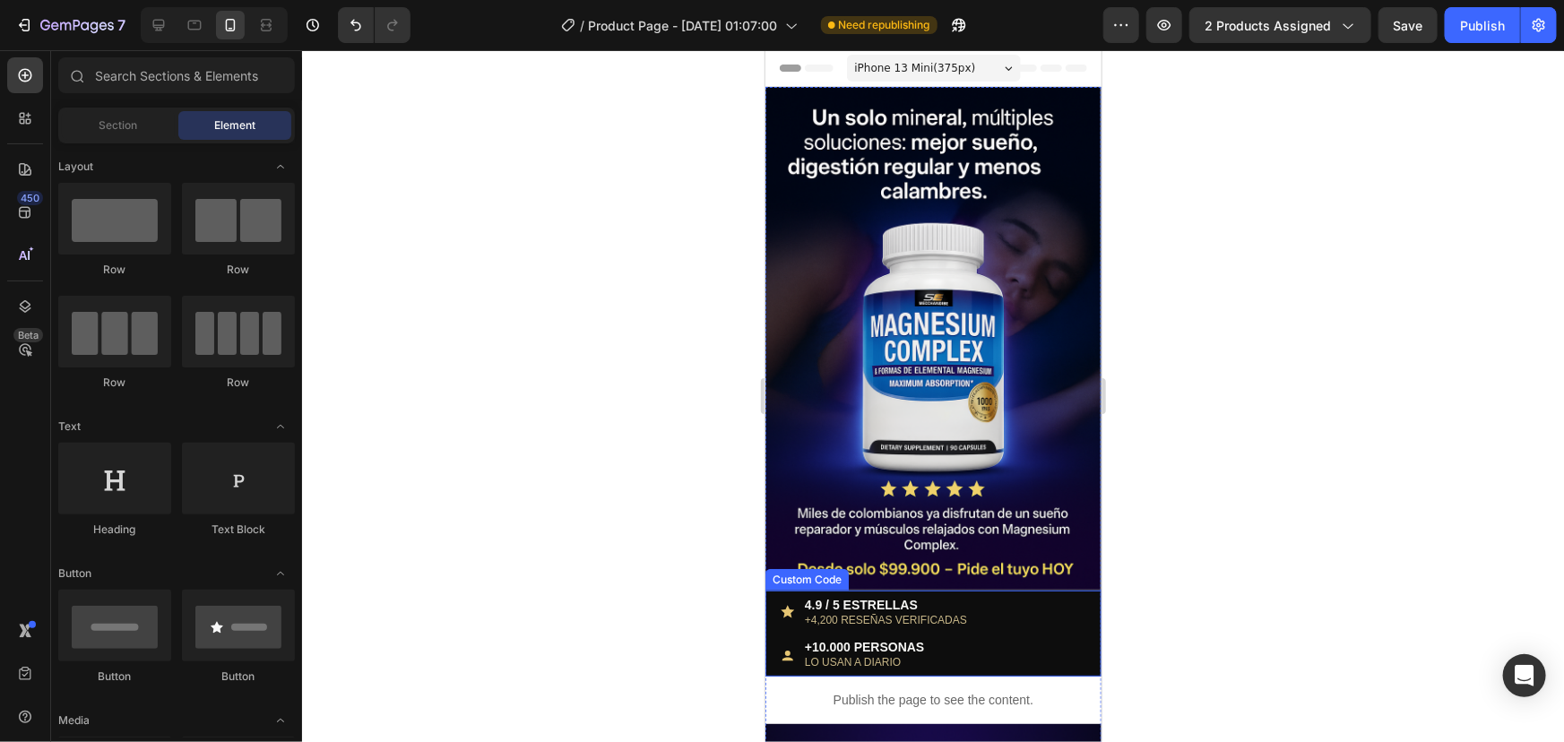
click at [985, 639] on div "+10.000 PERSONAS LO USAN A DIARIO" at bounding box center [932, 654] width 307 height 30
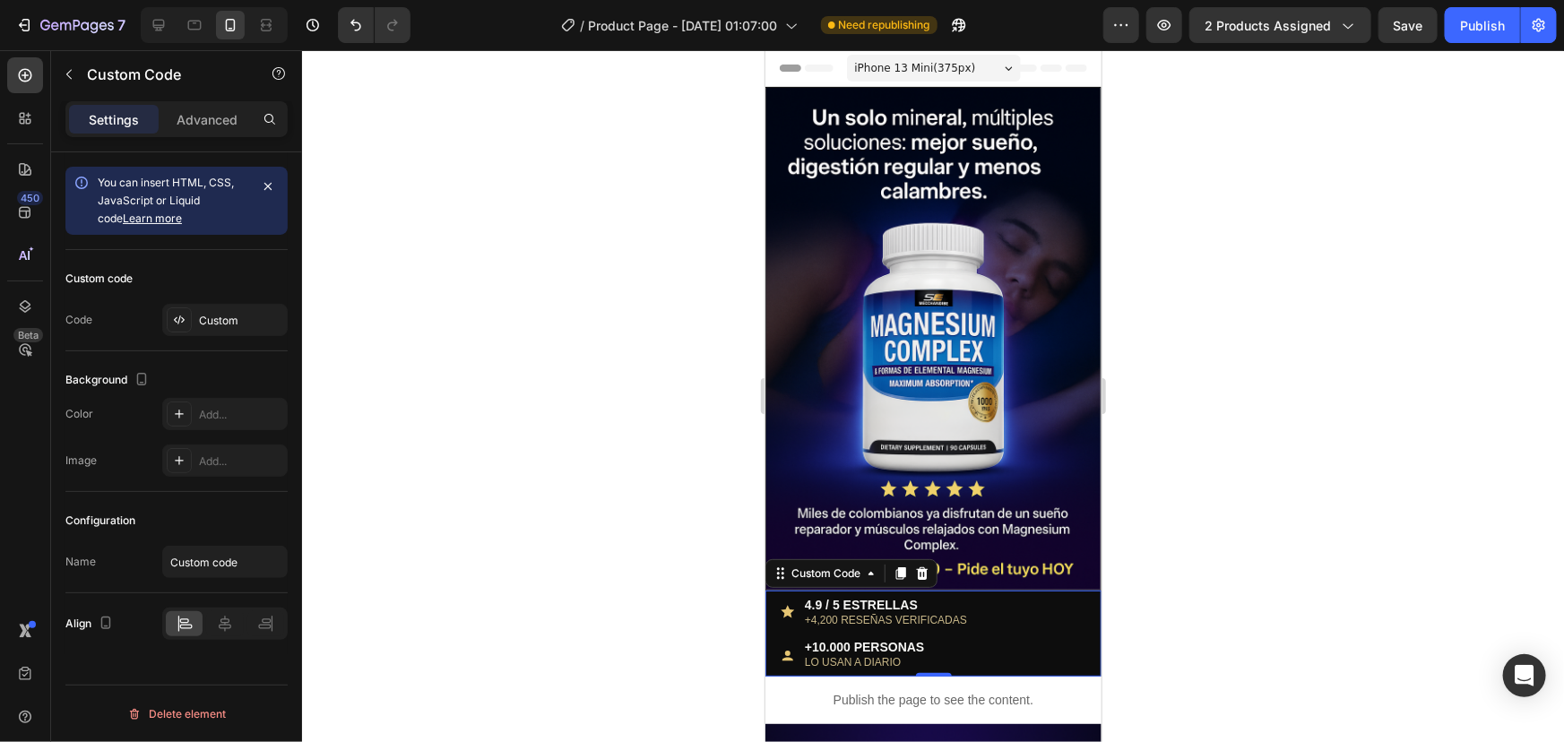
click at [847, 613] on small "+4,200 RESEÑAS VERIFICADAS" at bounding box center [885, 619] width 162 height 13
click at [842, 613] on small "+4,200 RESEÑAS VERIFICADAS" at bounding box center [885, 619] width 162 height 13
click at [874, 613] on small "+4,200 RESEÑAS VERIFICADAS" at bounding box center [885, 619] width 162 height 13
click at [873, 613] on small "+4,200 RESEÑAS VERIFICADAS" at bounding box center [885, 619] width 162 height 13
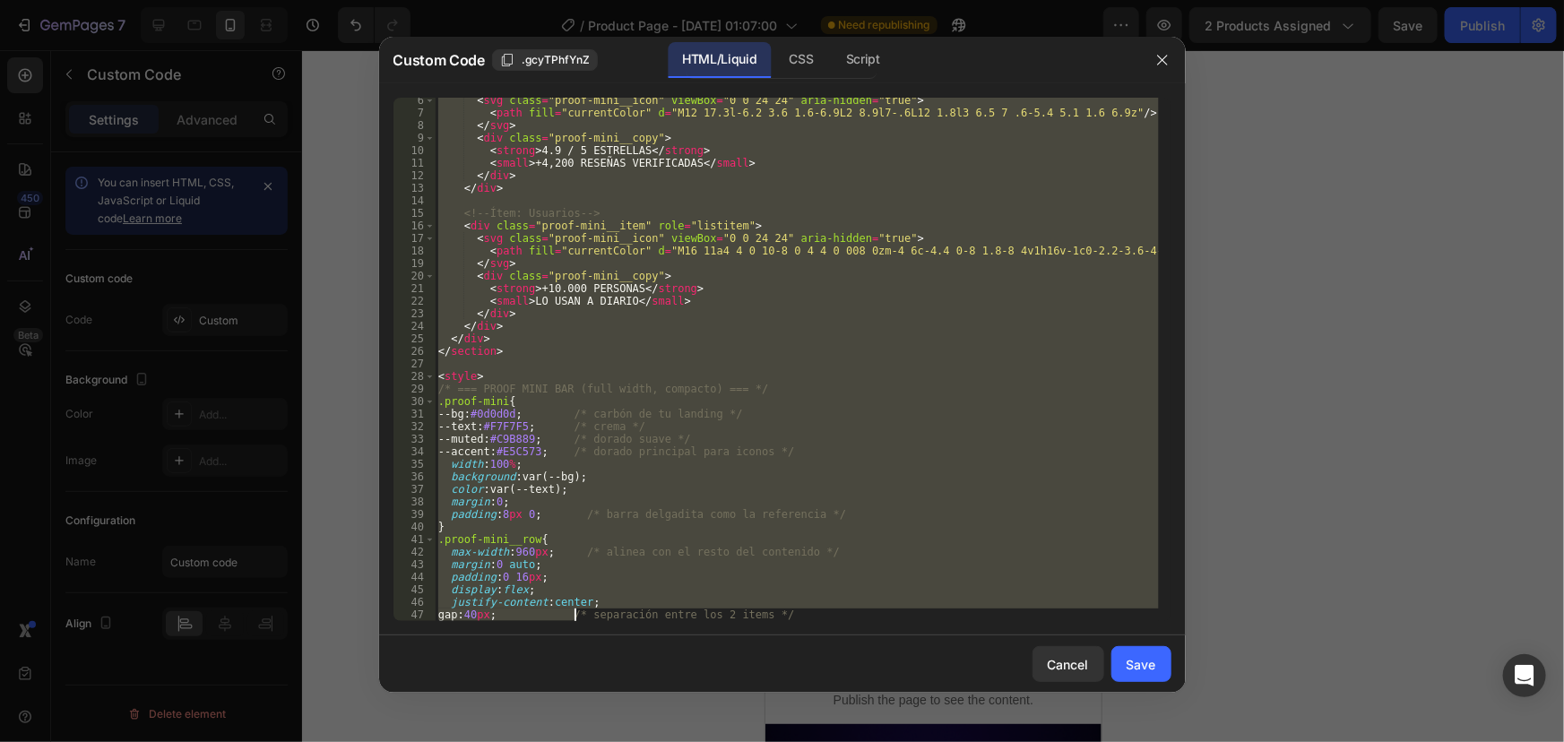
scroll to position [341, 0]
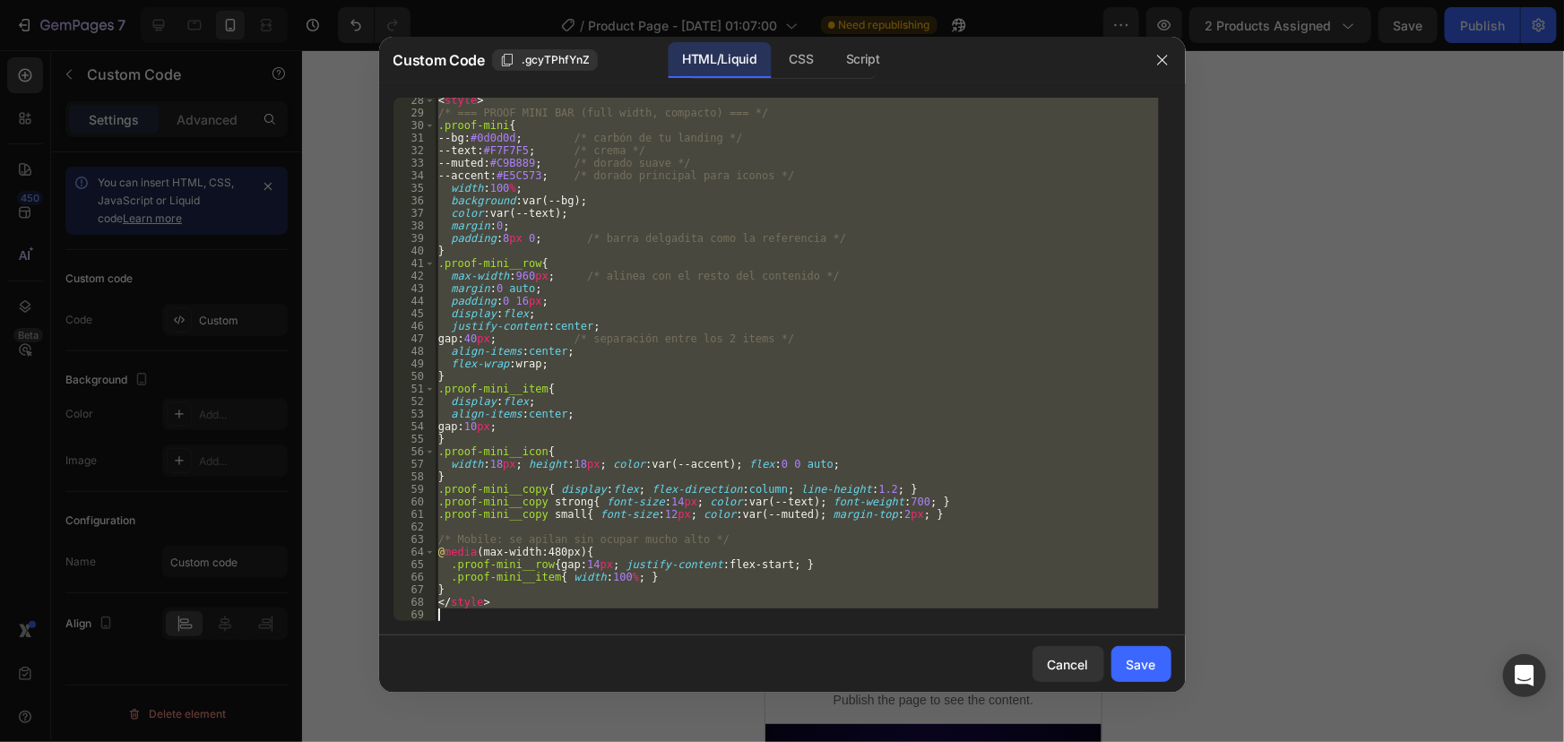
drag, startPoint x: 438, startPoint y: 106, endPoint x: 599, endPoint y: 780, distance: 692.8
click at [599, 0] on html "7 / Product Page - Sep 22, 01:07:00 Need republishing Preview 2 products assign…" at bounding box center [782, 0] width 1564 height 0
type textarea "</style>"
click at [1050, 655] on div "Cancel" at bounding box center [1068, 664] width 41 height 19
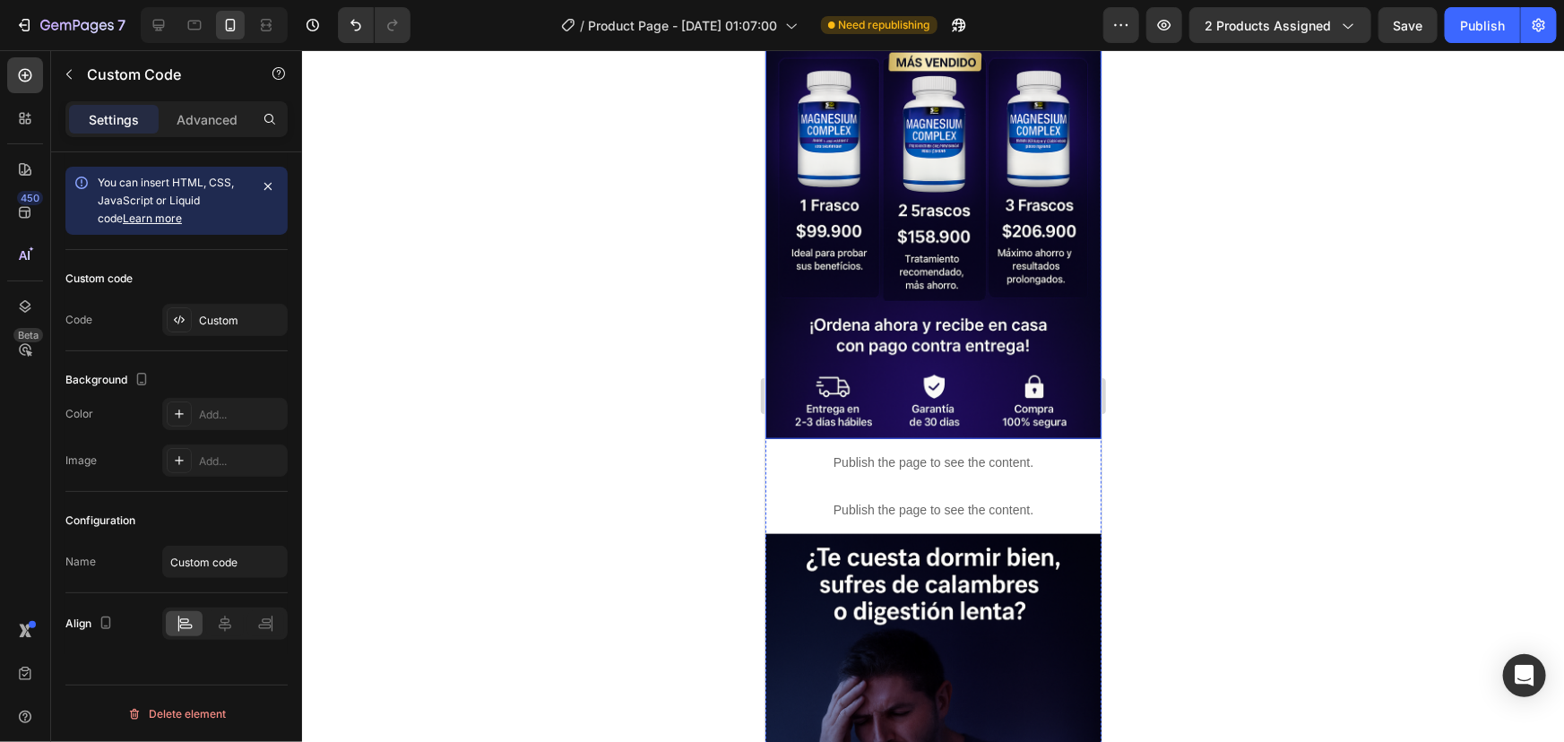
scroll to position [815, 0]
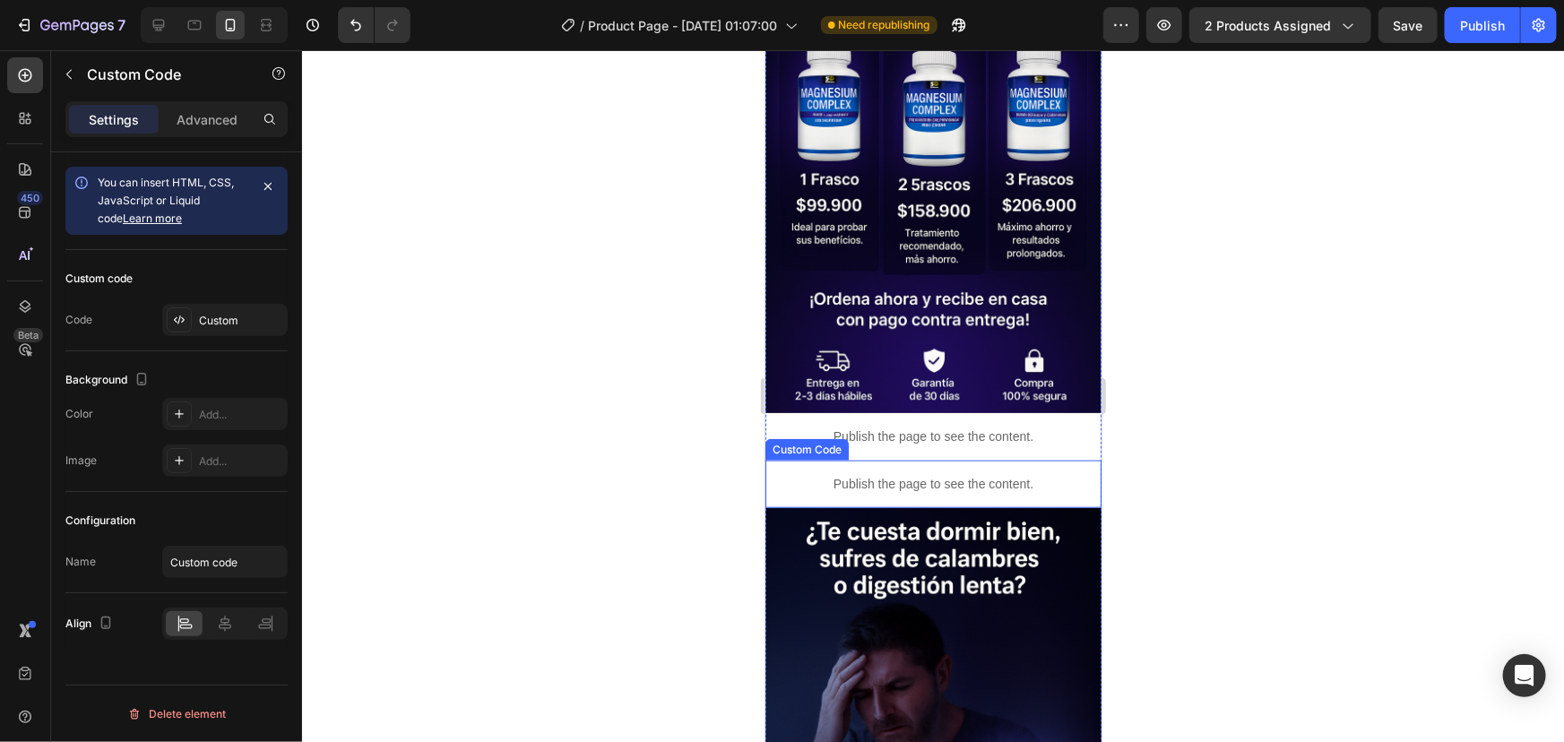
click at [941, 460] on div "Publish the page to see the content." at bounding box center [933, 484] width 336 height 48
click at [941, 474] on p "Publish the page to see the content." at bounding box center [933, 483] width 336 height 19
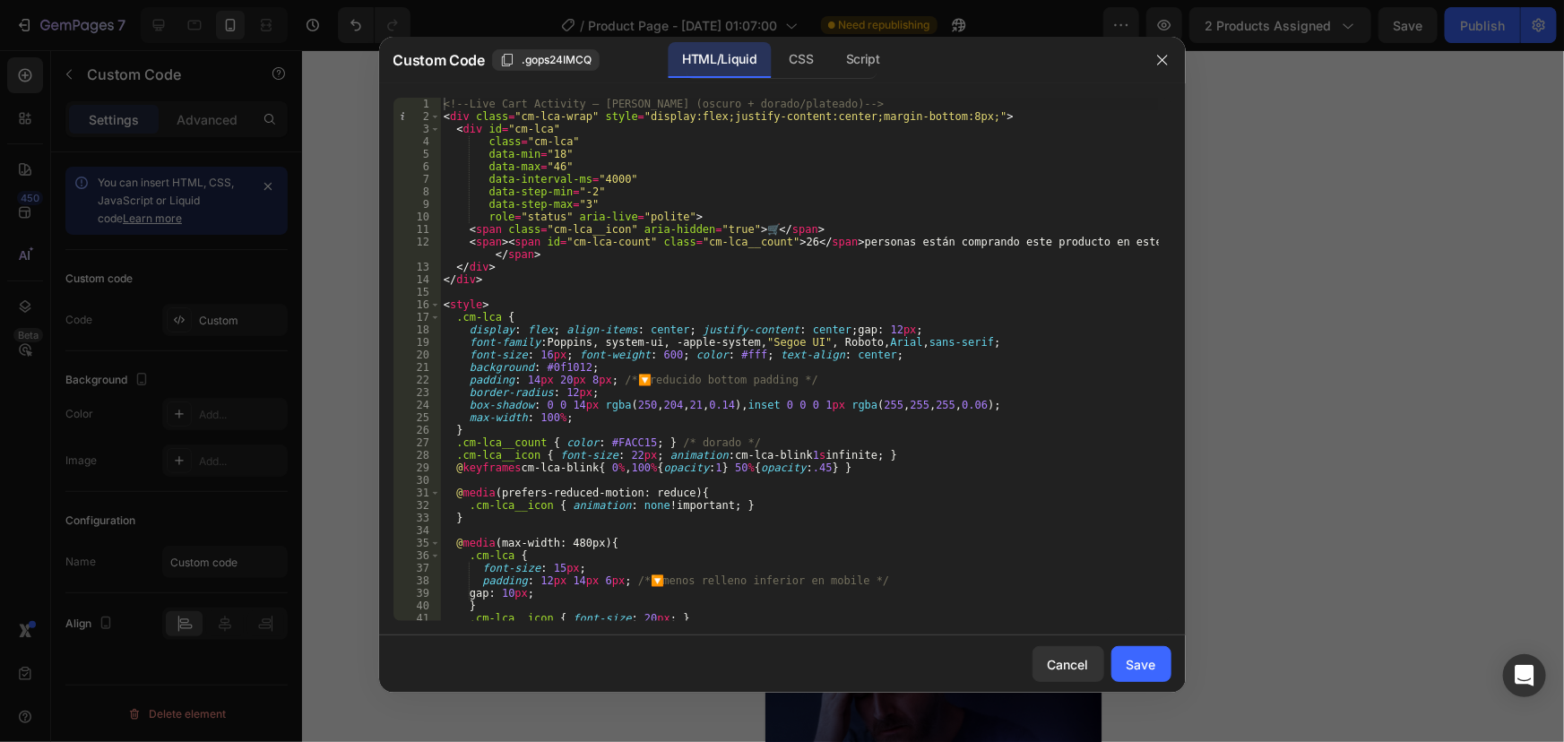
click at [1181, 47] on div at bounding box center [1162, 60] width 47 height 47
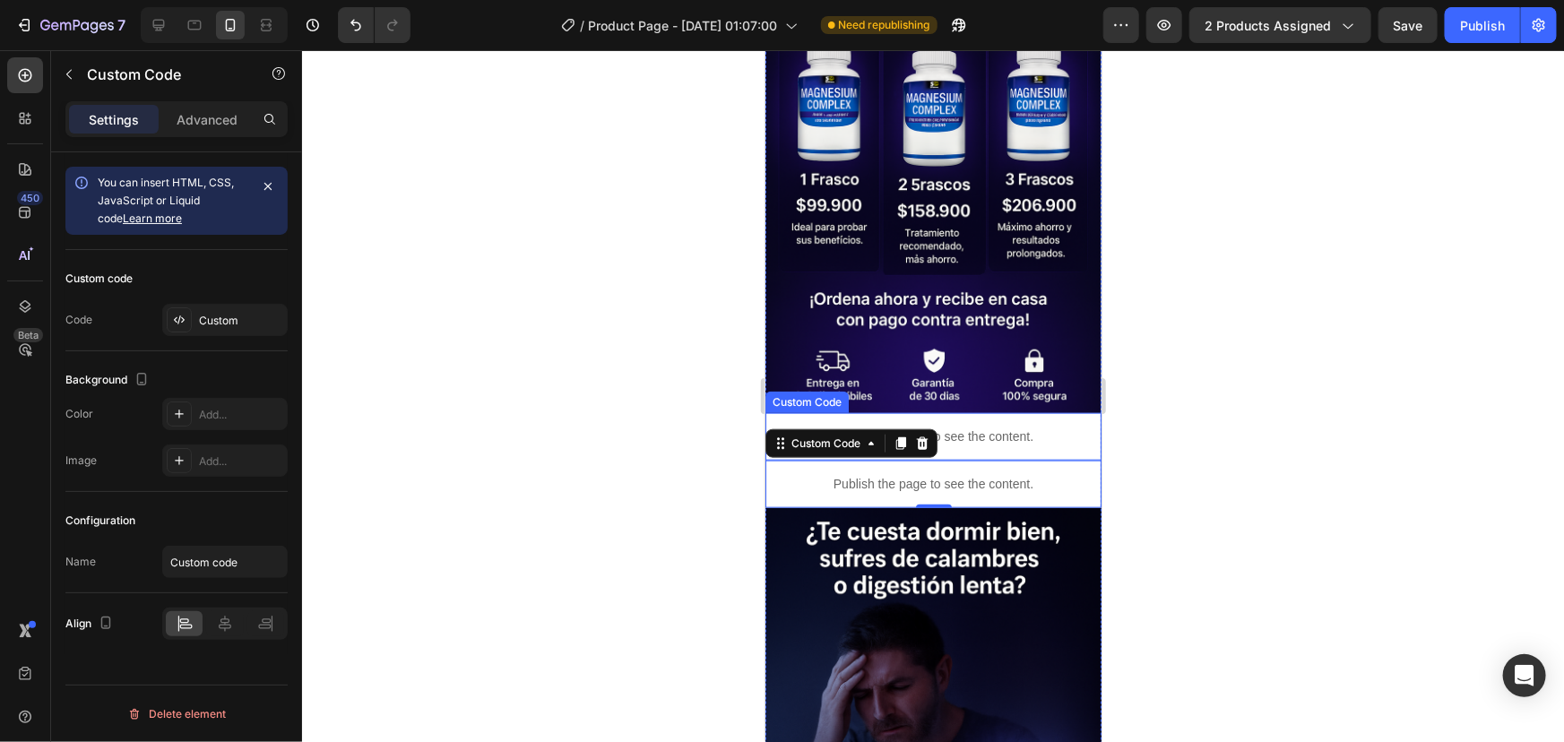
click at [970, 427] on p "Publish the page to see the content." at bounding box center [933, 436] width 336 height 19
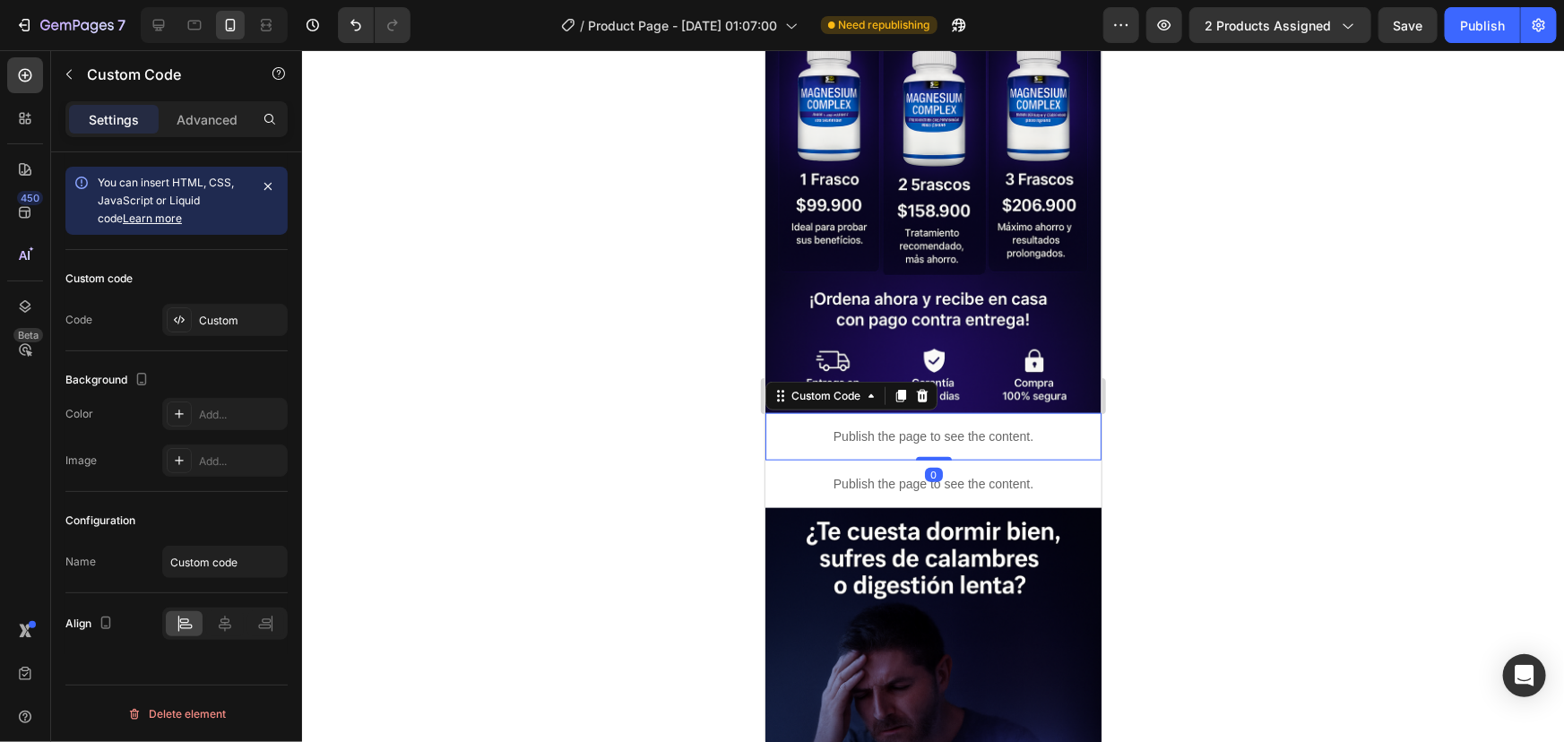
click at [970, 427] on p "Publish the page to see the content." at bounding box center [933, 436] width 336 height 19
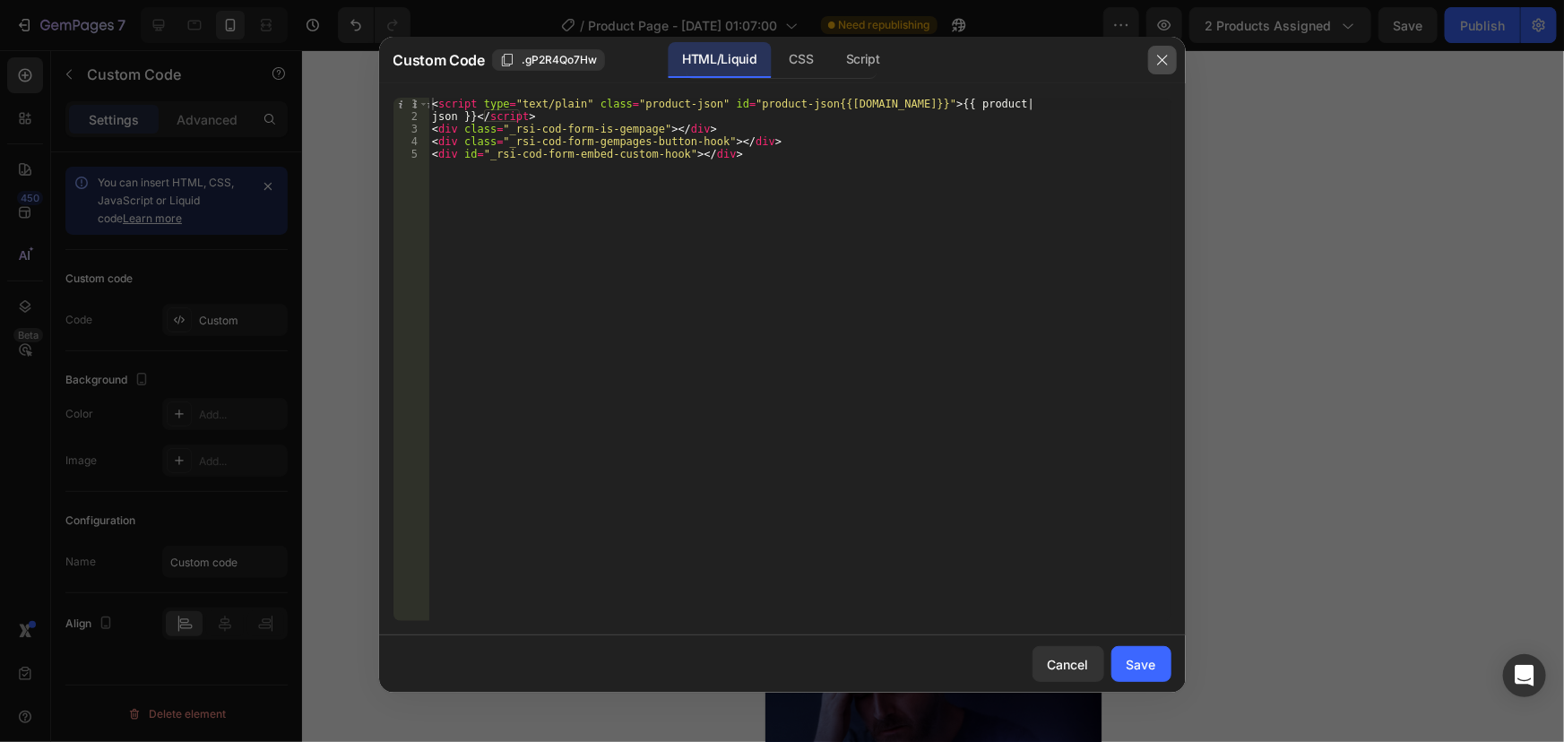
drag, startPoint x: 1166, startPoint y: 65, endPoint x: 1157, endPoint y: 66, distance: 9.1
click at [1166, 63] on icon "button" at bounding box center [1162, 60] width 14 height 14
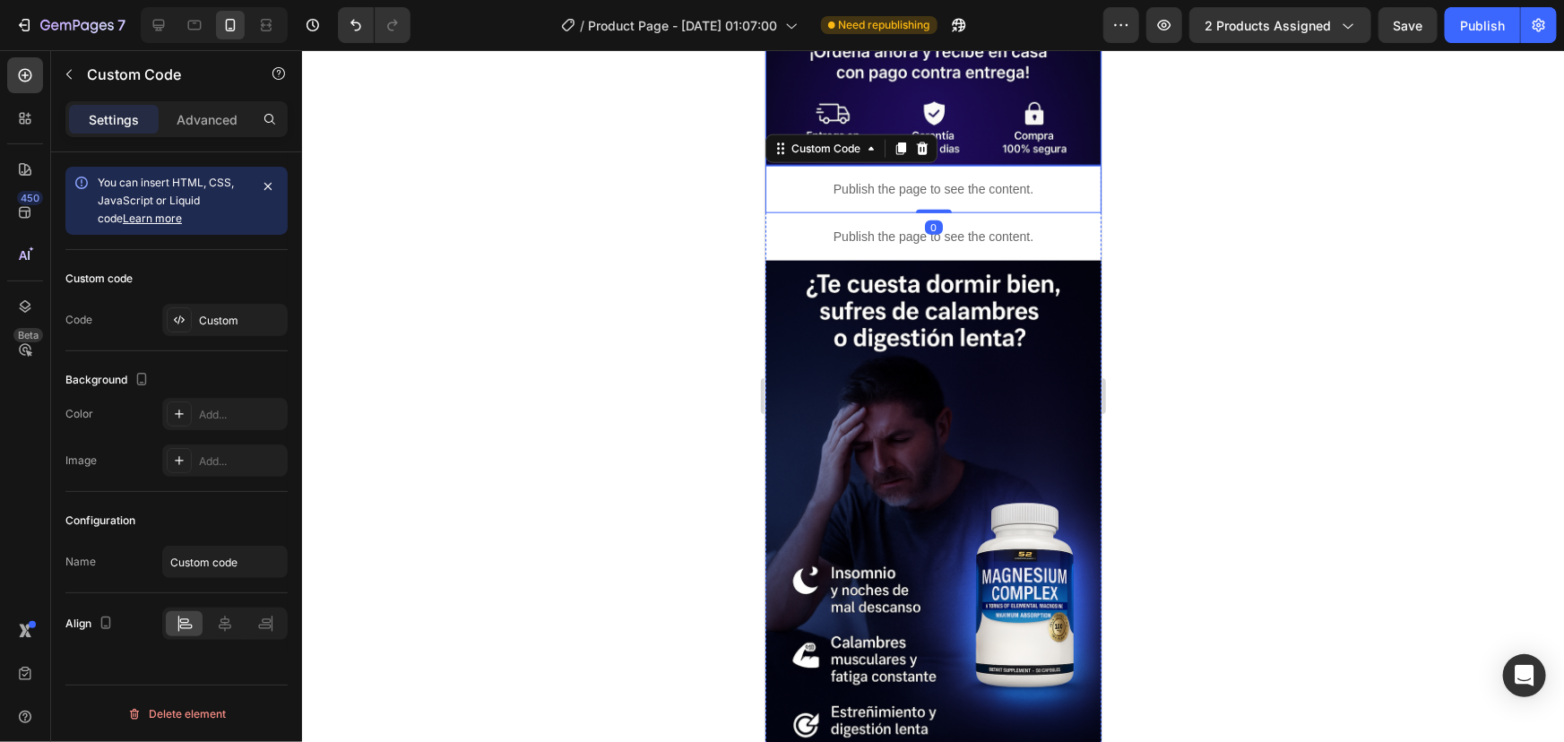
scroll to position [1303, 0]
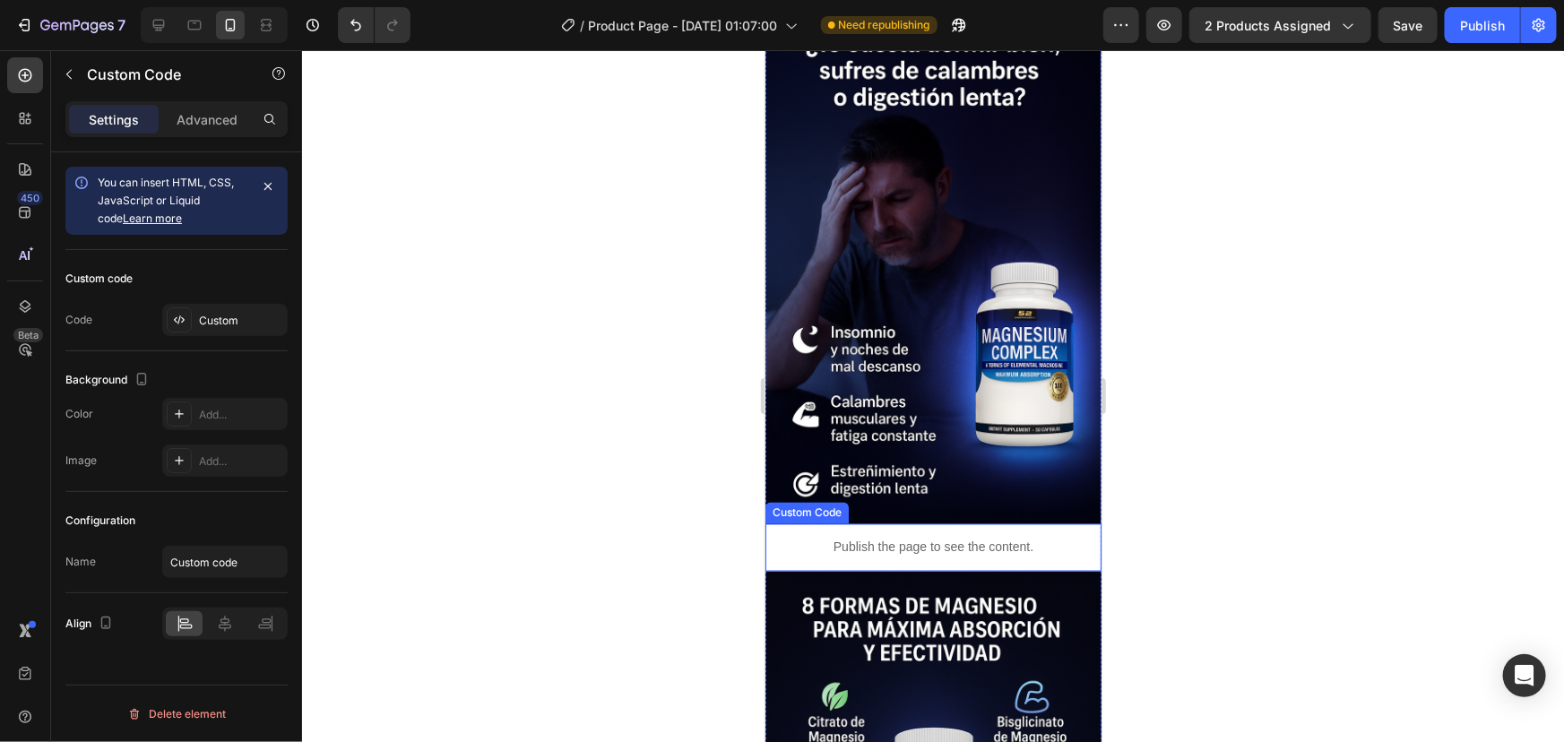
click at [950, 538] on p "Publish the page to see the content." at bounding box center [933, 547] width 336 height 19
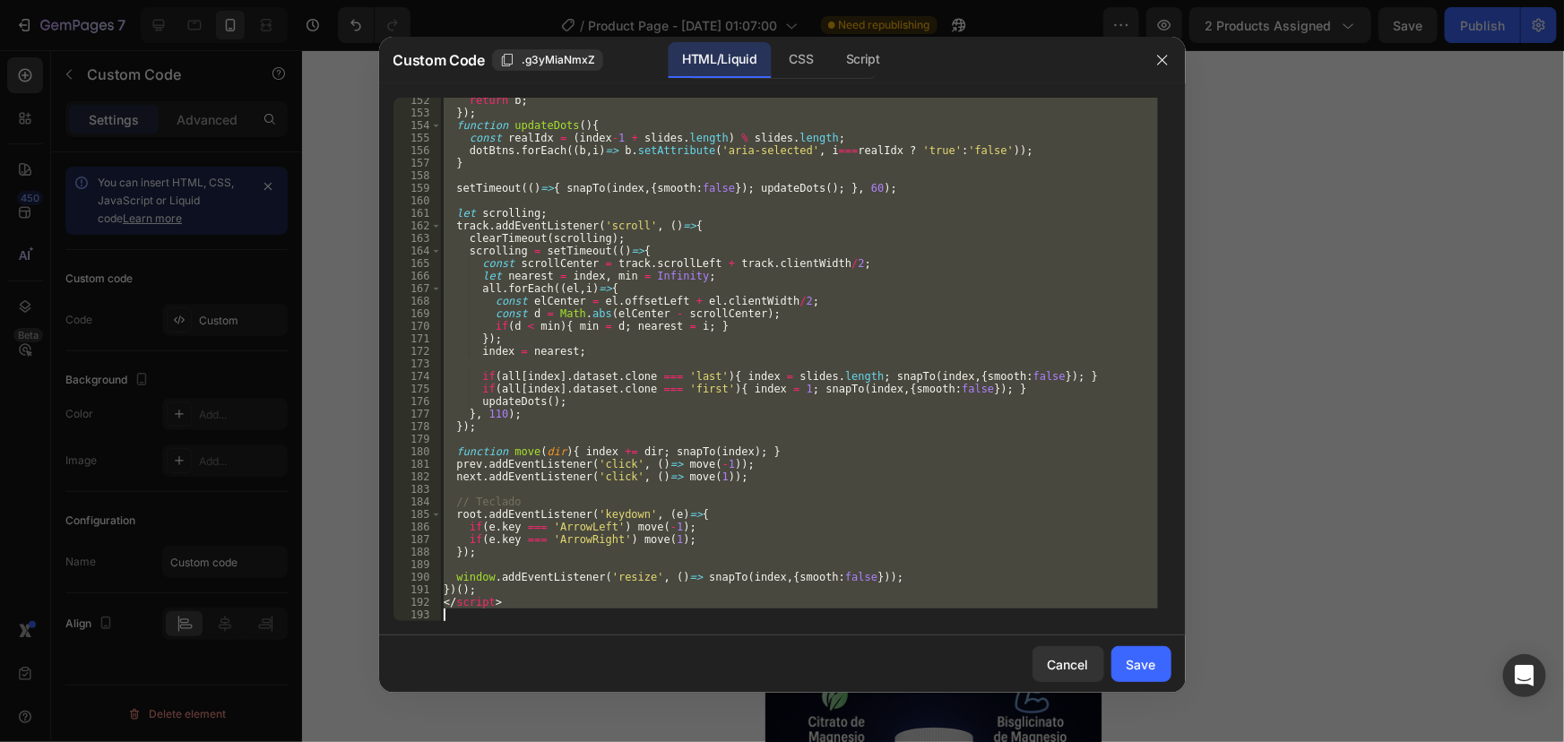
drag, startPoint x: 443, startPoint y: 105, endPoint x: 899, endPoint y: 780, distance: 814.6
click at [899, 0] on html "7 / Product Page - Sep 22, 01:07:00 Need republishing Preview 2 products assign…" at bounding box center [782, 0] width 1564 height 0
paste textarea
type textarea "</script>"
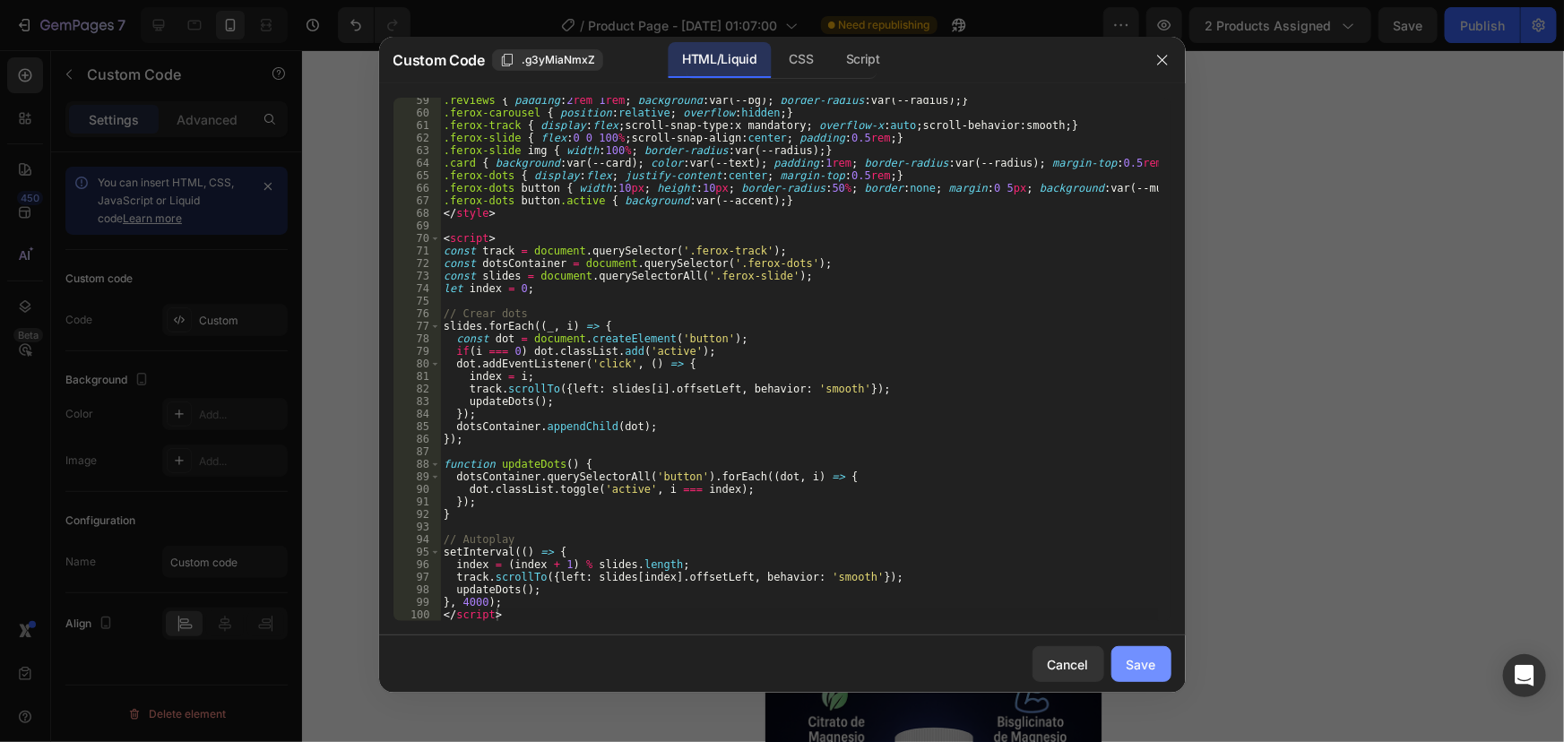
click at [1112, 655] on button "Save" at bounding box center [1141, 664] width 60 height 36
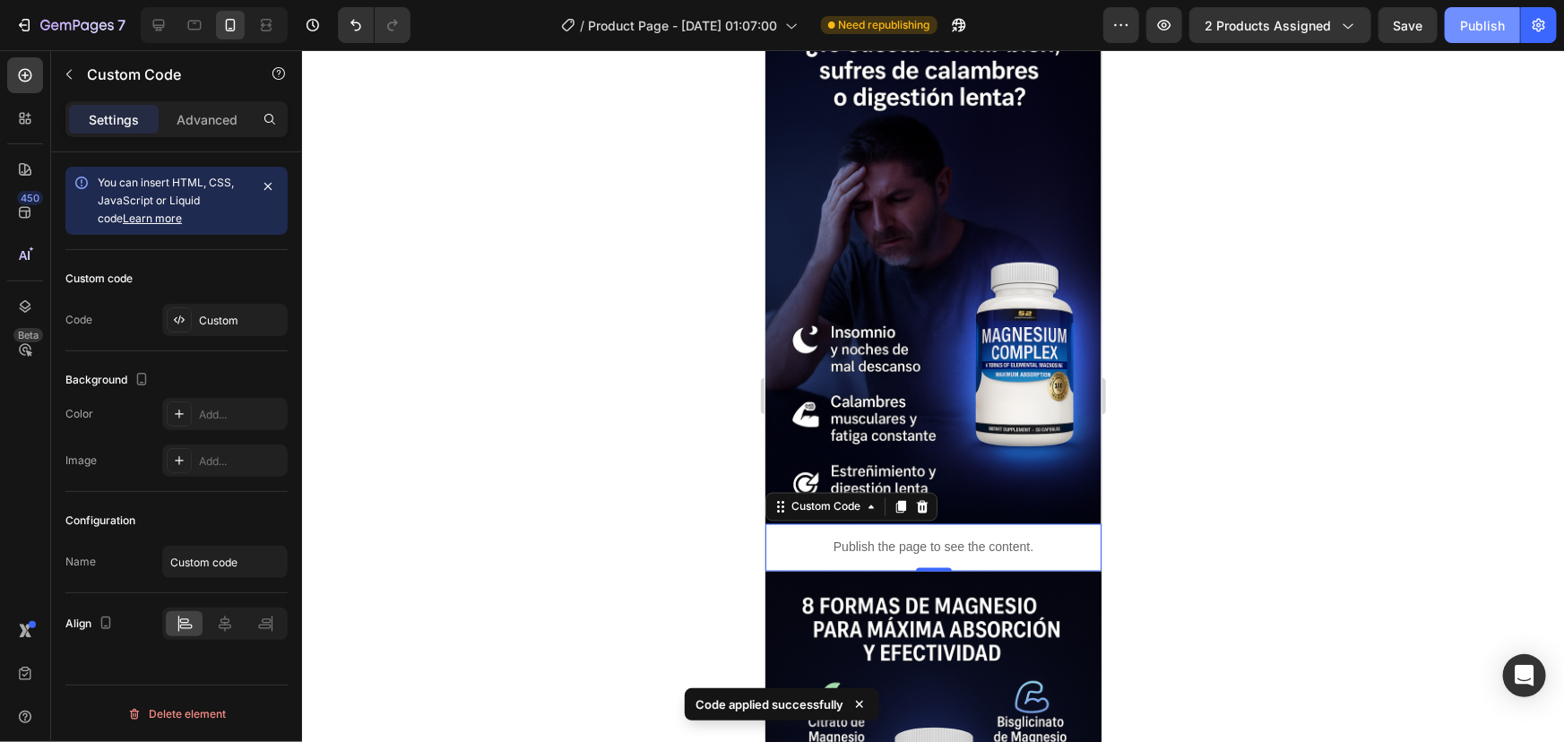
click at [1479, 16] on div "Publish" at bounding box center [1482, 25] width 45 height 19
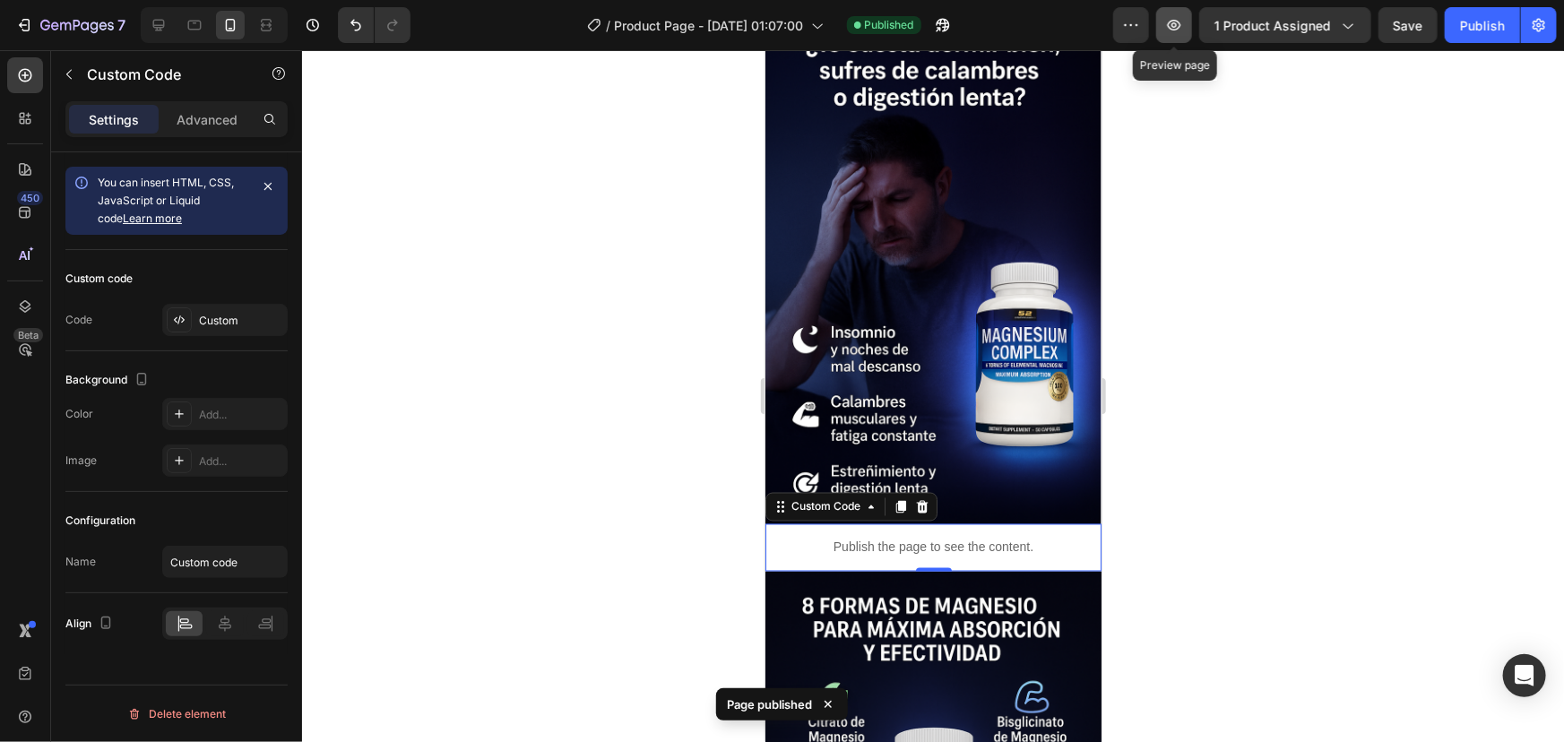
click at [1173, 28] on icon "button" at bounding box center [1174, 25] width 13 height 11
click at [928, 523] on div "Publish the page to see the content." at bounding box center [933, 547] width 336 height 48
click at [929, 523] on div "Publish the page to see the content." at bounding box center [933, 547] width 336 height 48
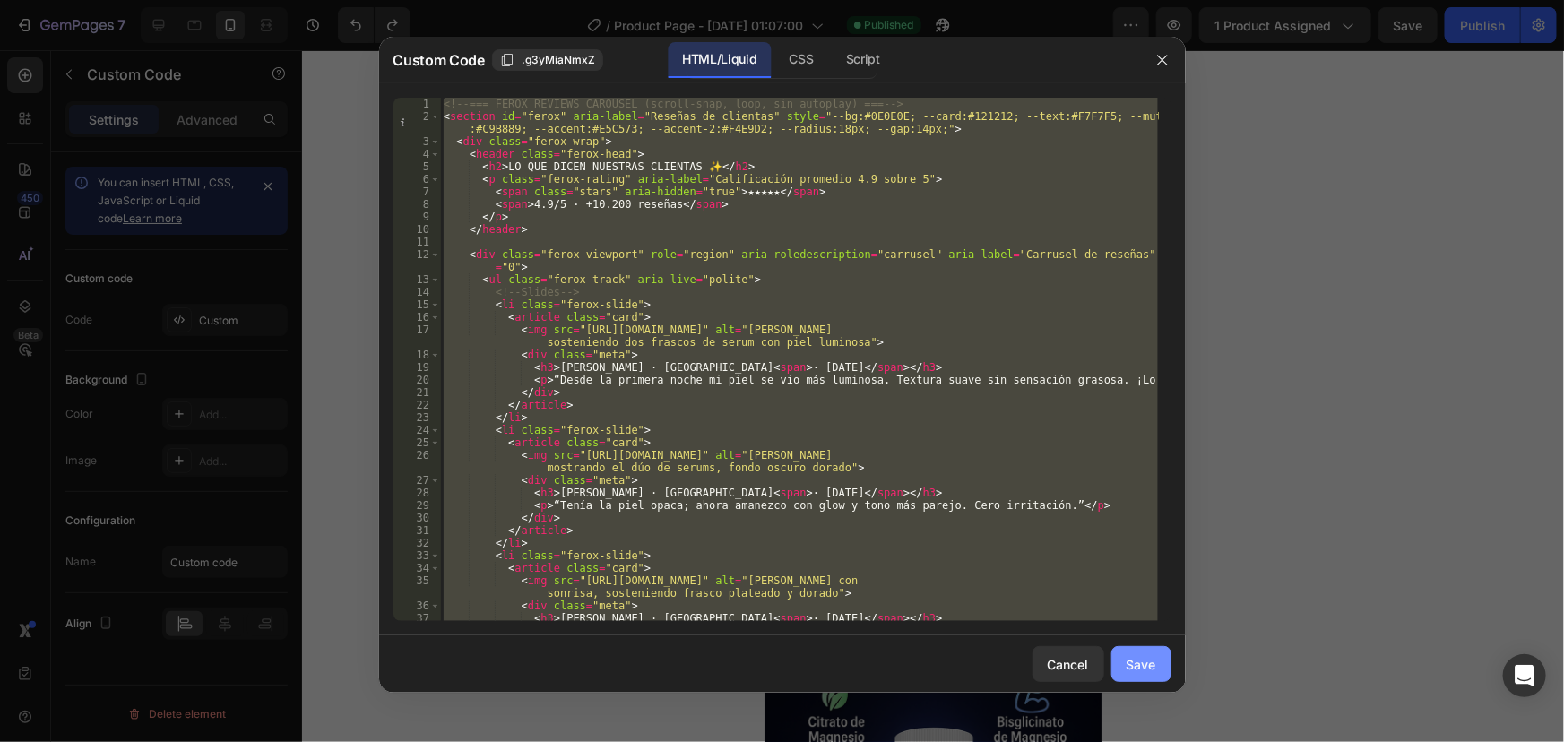
click at [1133, 664] on div "Save" at bounding box center [1142, 664] width 30 height 19
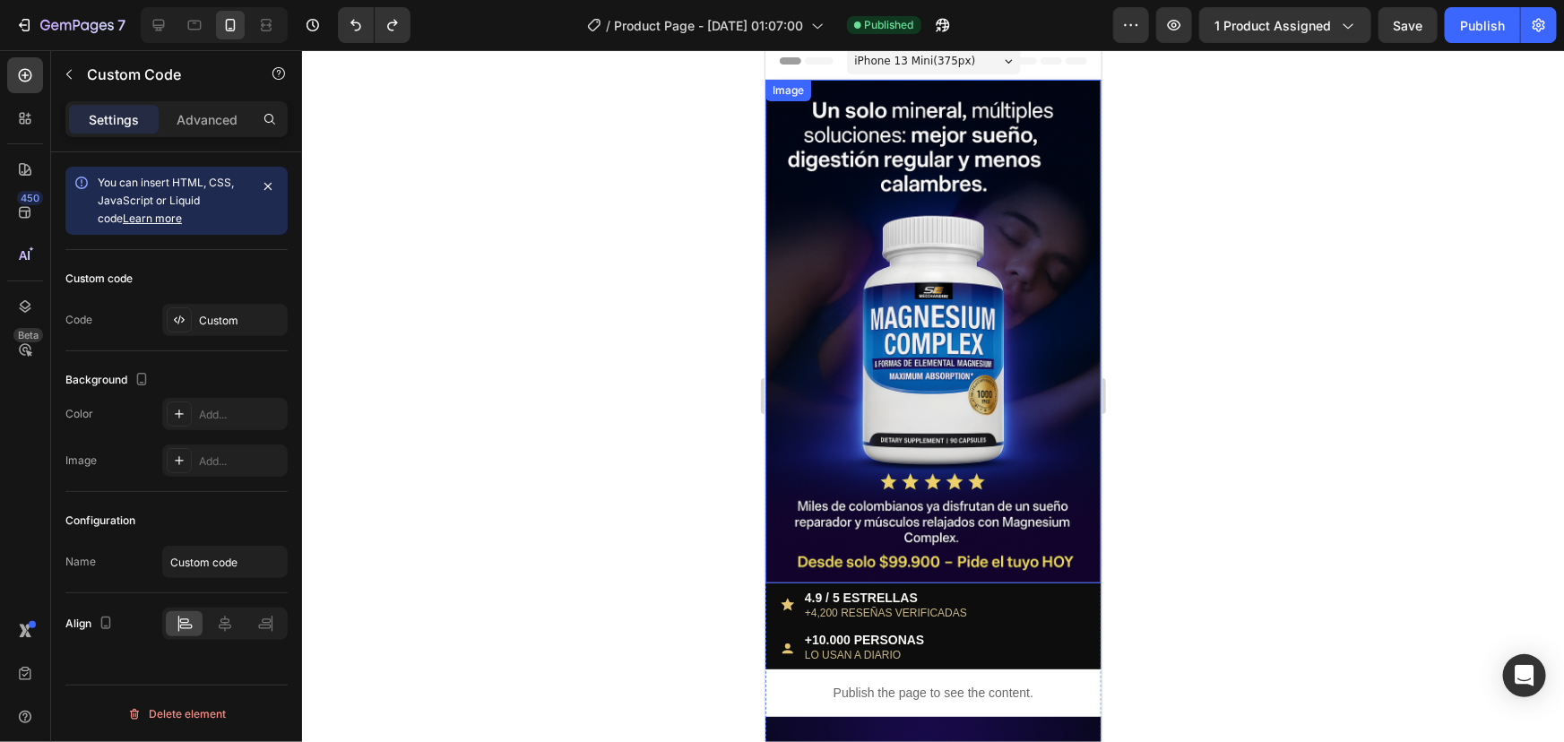
scroll to position [0, 0]
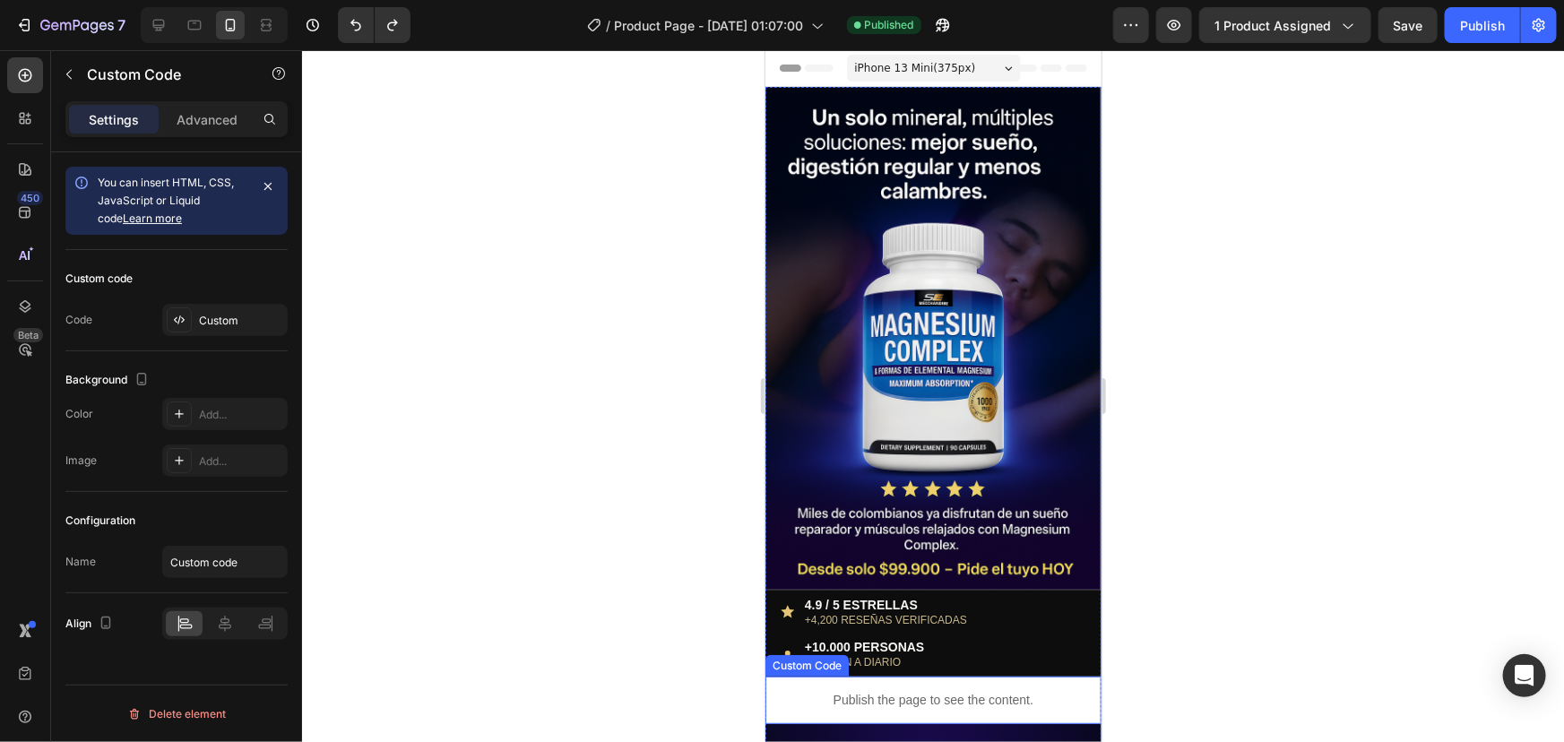
click at [938, 690] on p "Publish the page to see the content." at bounding box center [933, 699] width 336 height 19
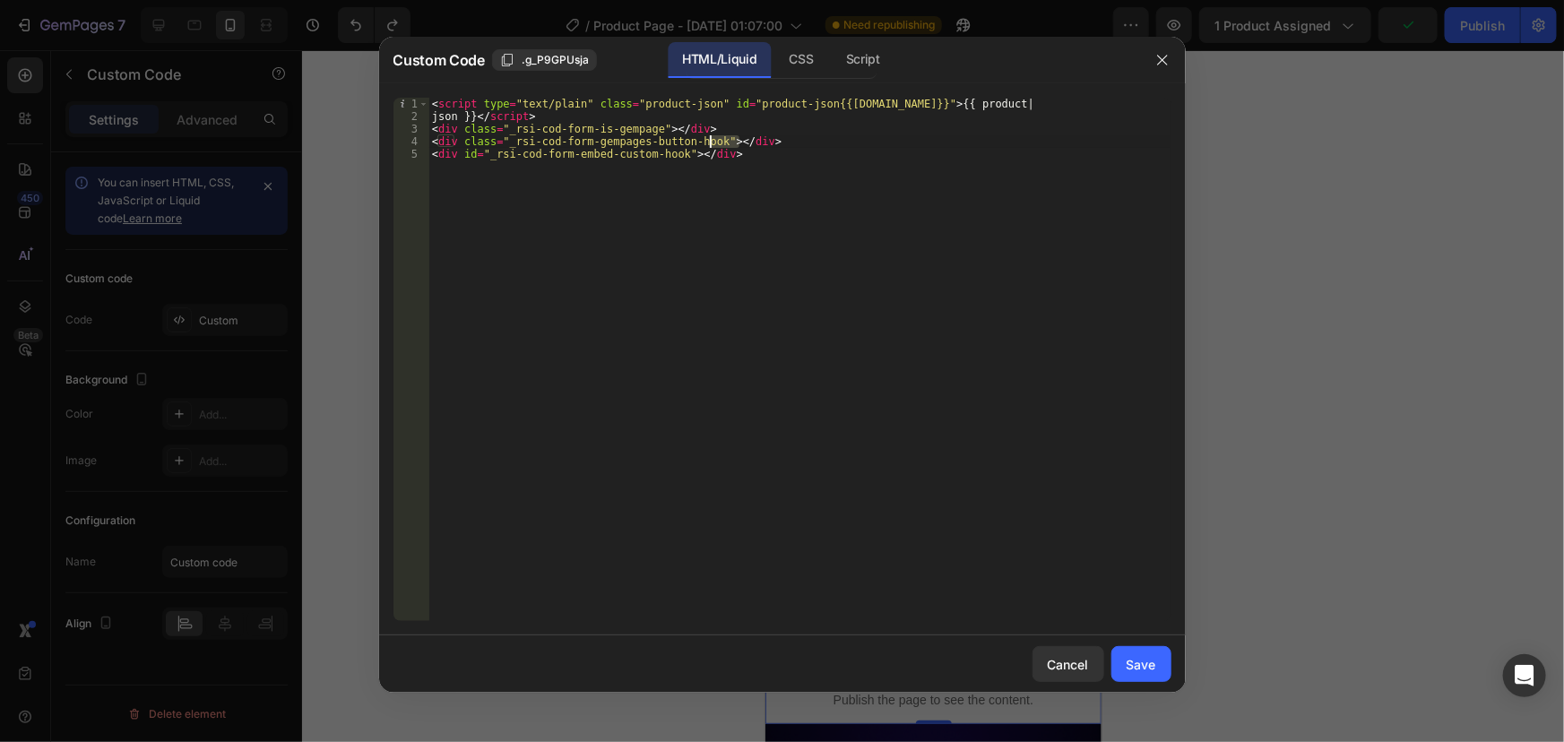
drag, startPoint x: 739, startPoint y: 144, endPoint x: 697, endPoint y: 144, distance: 42.1
click at [697, 144] on div "< script type = "text/plain" class = "product-json" id = "product-json{{product…" at bounding box center [799, 372] width 742 height 549
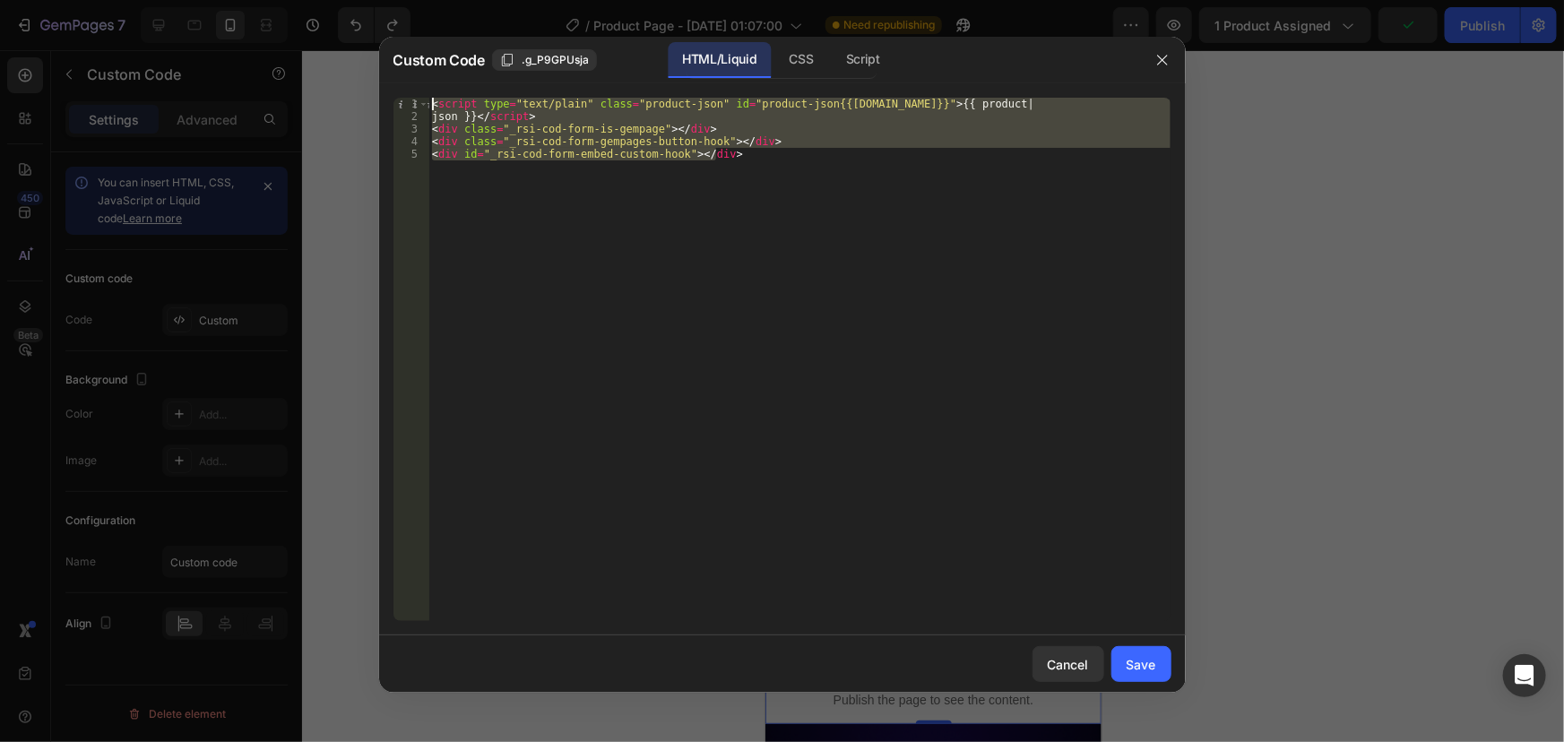
drag, startPoint x: 738, startPoint y: 160, endPoint x: 405, endPoint y: 98, distance: 338.4
click at [405, 98] on div "<div class="_rsi-cod-form-gempages-button-hook"></div> 1 2 3 4 5 < script type …" at bounding box center [782, 359] width 778 height 523
type textarea "<script type="text/plain" class="product-json" id="product-json{{product.id}}">…"
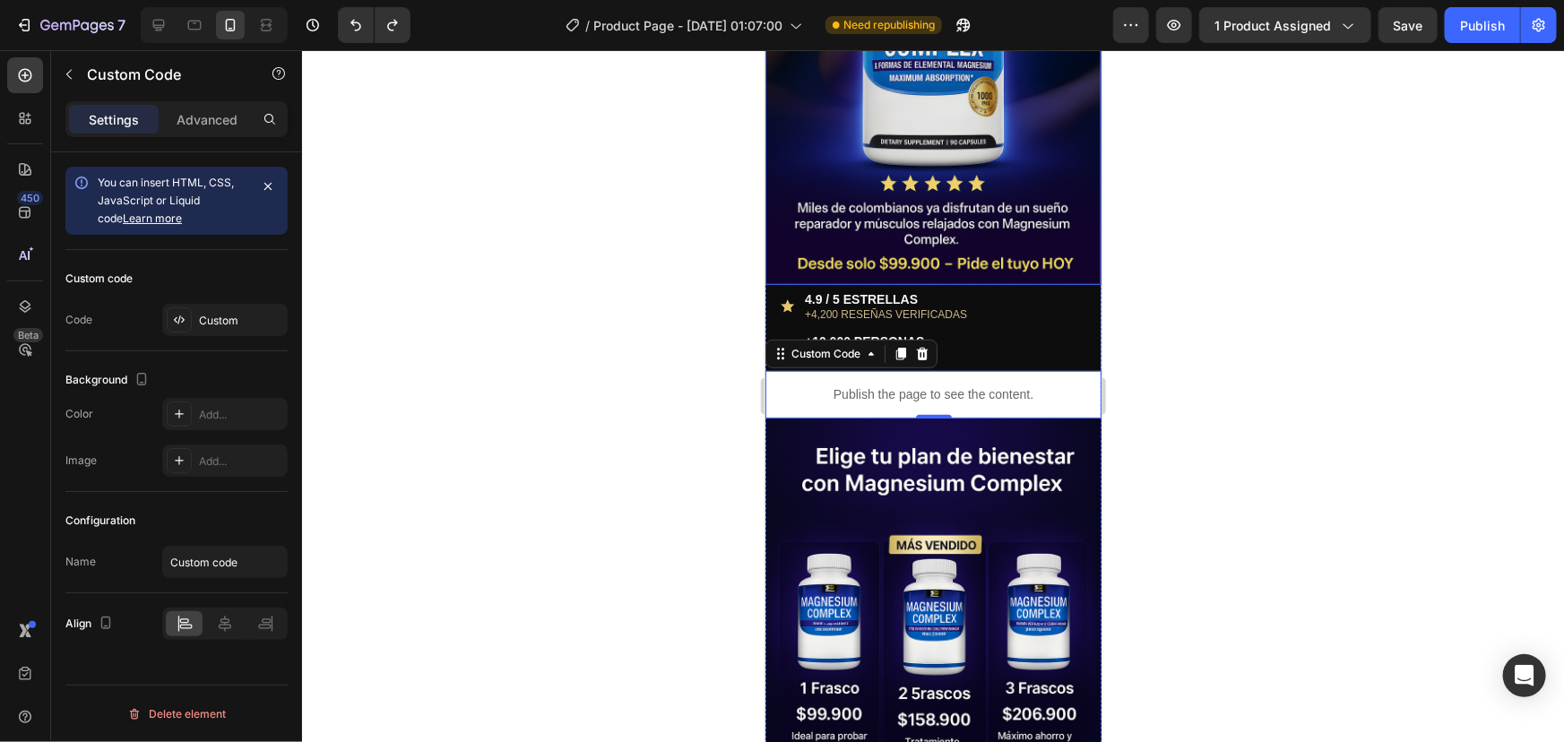
scroll to position [325, 0]
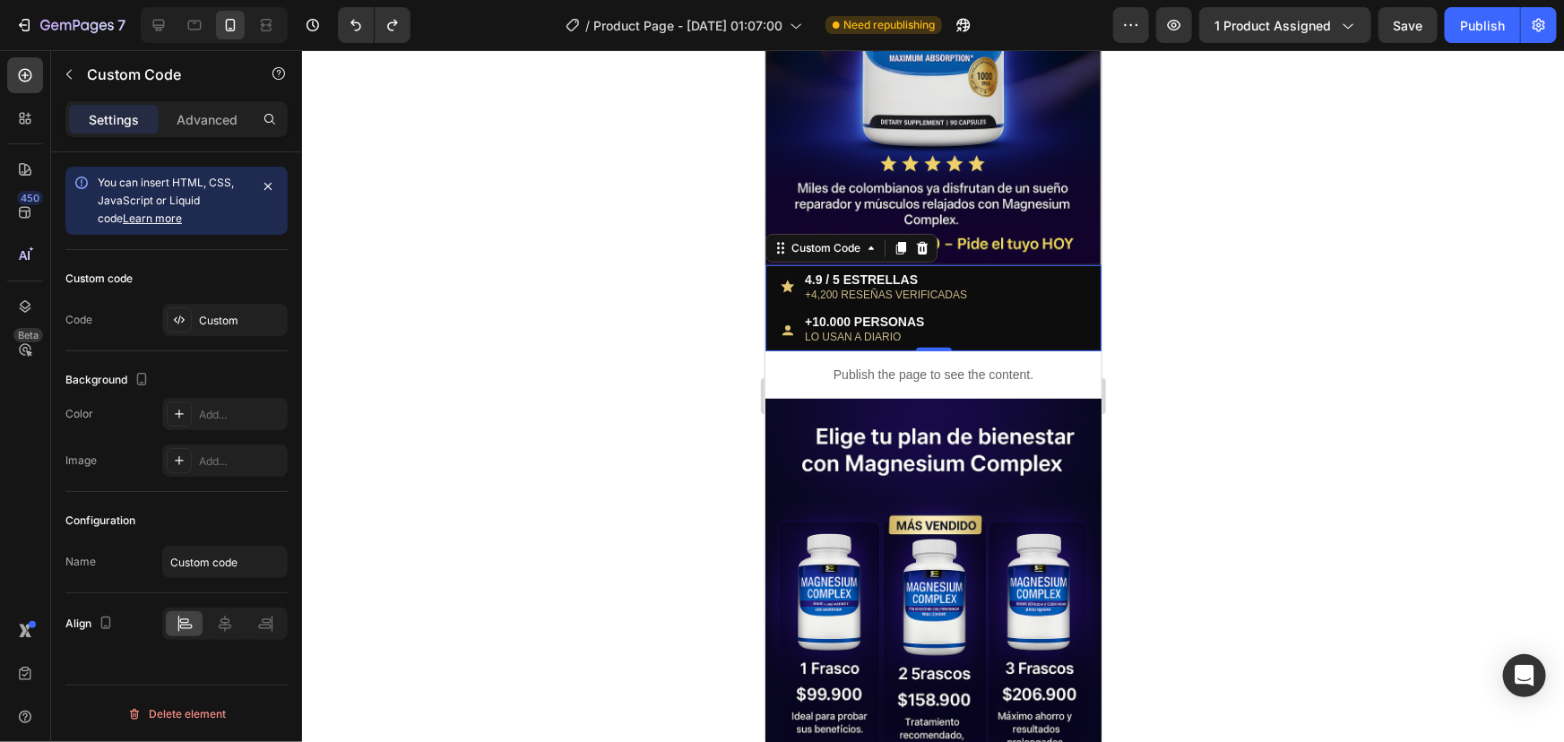
click at [1000, 281] on div "4.9 / 5 ESTRELLAS +4,200 RESEÑAS VERIFICADAS" at bounding box center [932, 287] width 307 height 30
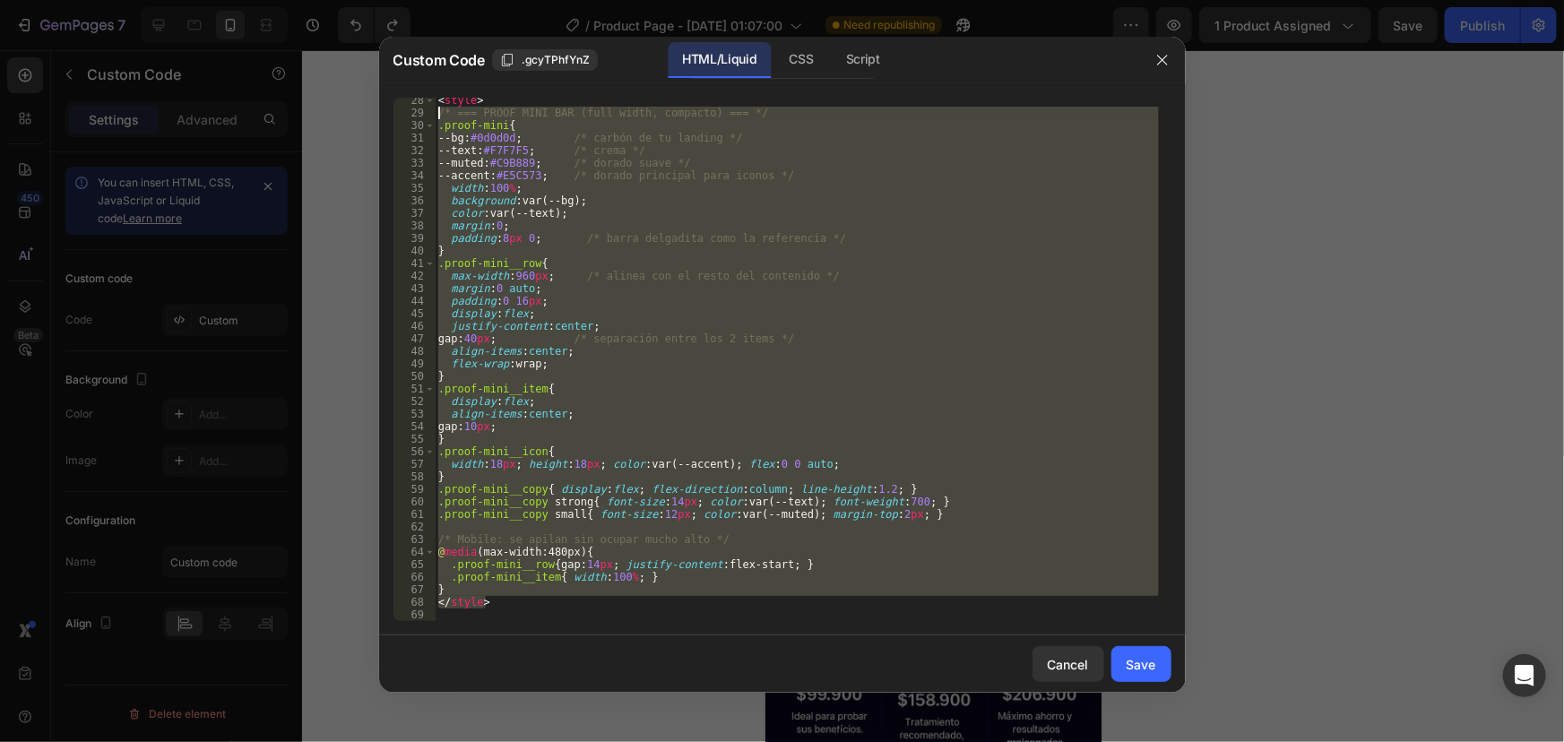
scroll to position [0, 0]
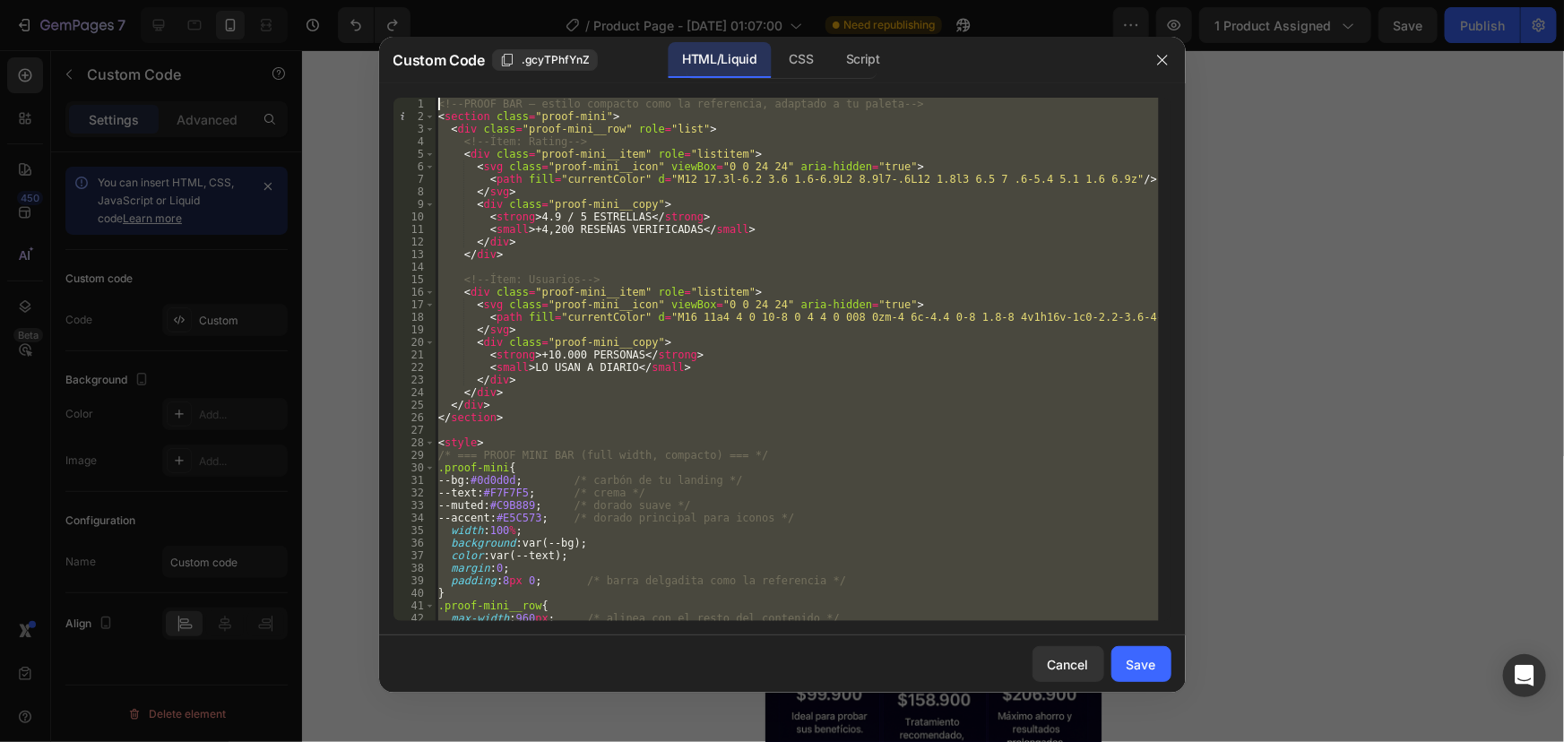
drag, startPoint x: 527, startPoint y: 601, endPoint x: 386, endPoint y: 48, distance: 571.5
click at [387, 45] on div "Custom Code .gcyTPhfYnZ HTML/Liquid CSS Script </style> 1 2 3 4 5 6 7 8 9 10 11…" at bounding box center [782, 365] width 807 height 656
type textarea "<!-- PROOF BAR — estilo compacto como la referencia, adaptado a tu paleta --> <…"
paste textarea
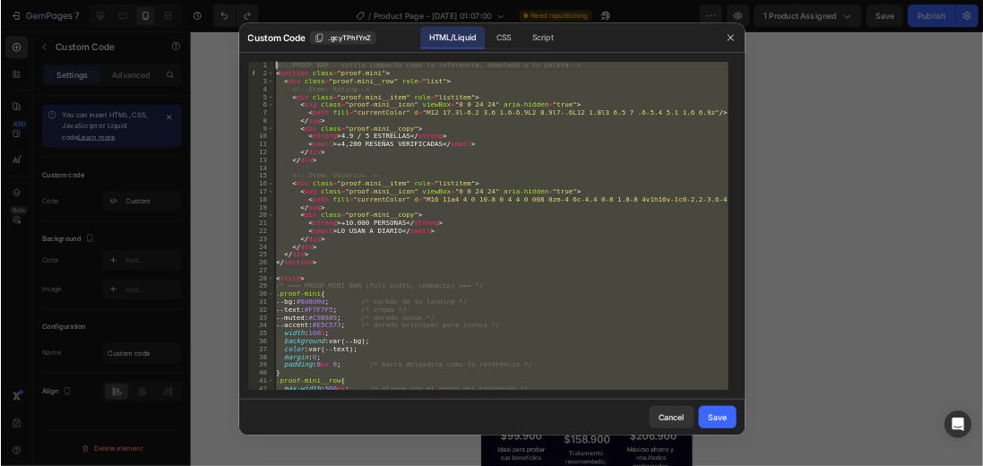
scroll to position [341, 0]
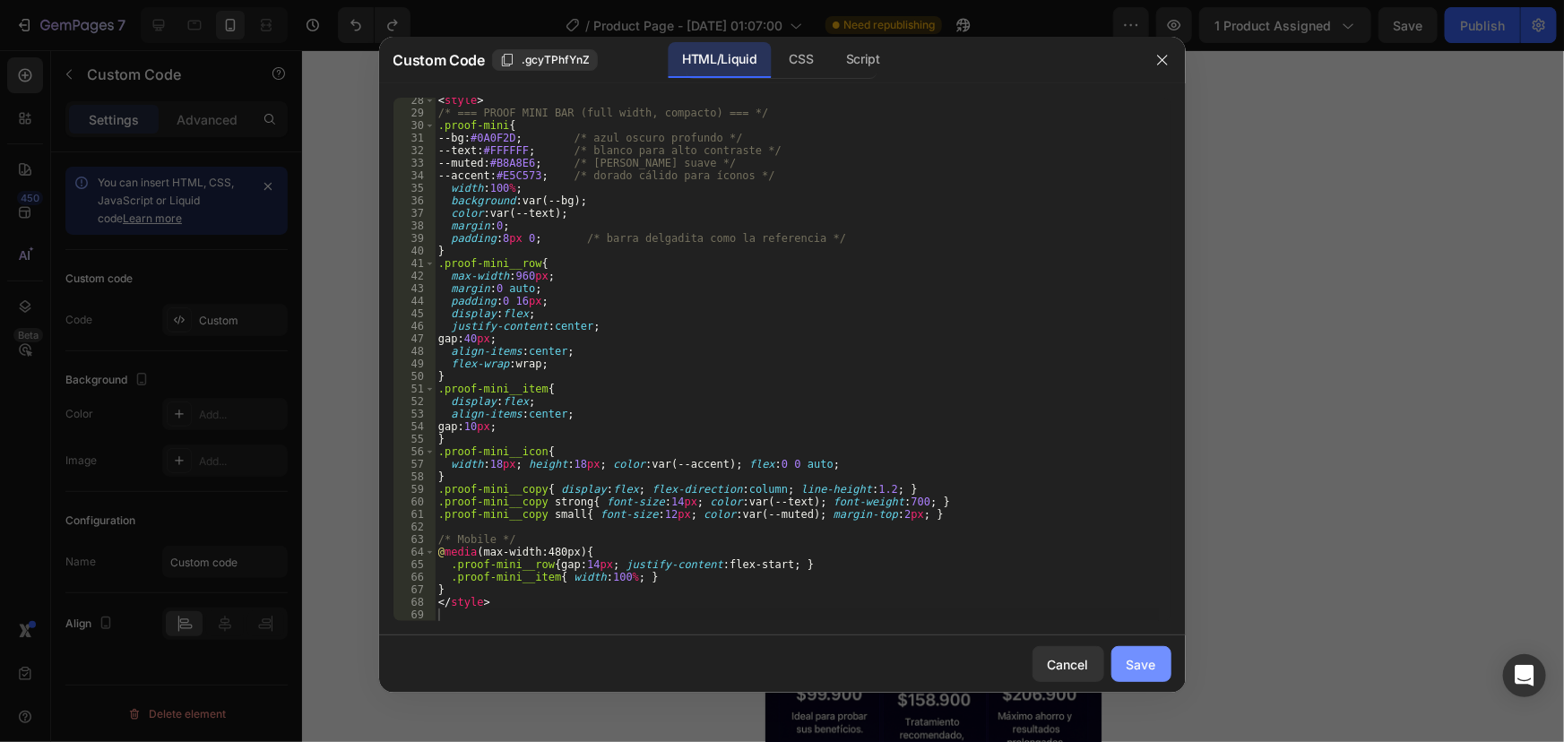
click at [1136, 672] on button "Save" at bounding box center [1141, 664] width 60 height 36
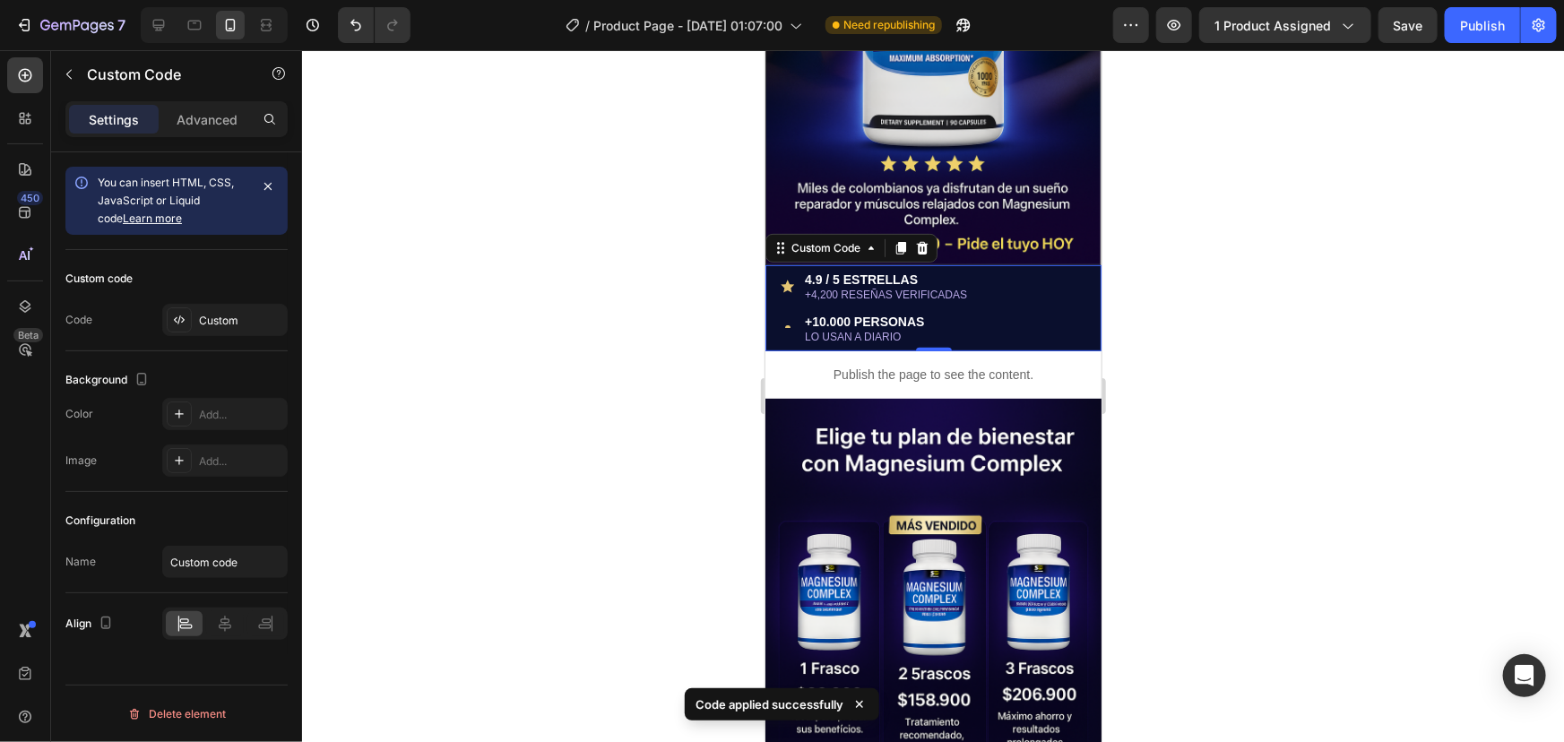
click at [791, 314] on div "+10.000 PERSONAS LO USAN A DIARIO" at bounding box center [932, 329] width 307 height 30
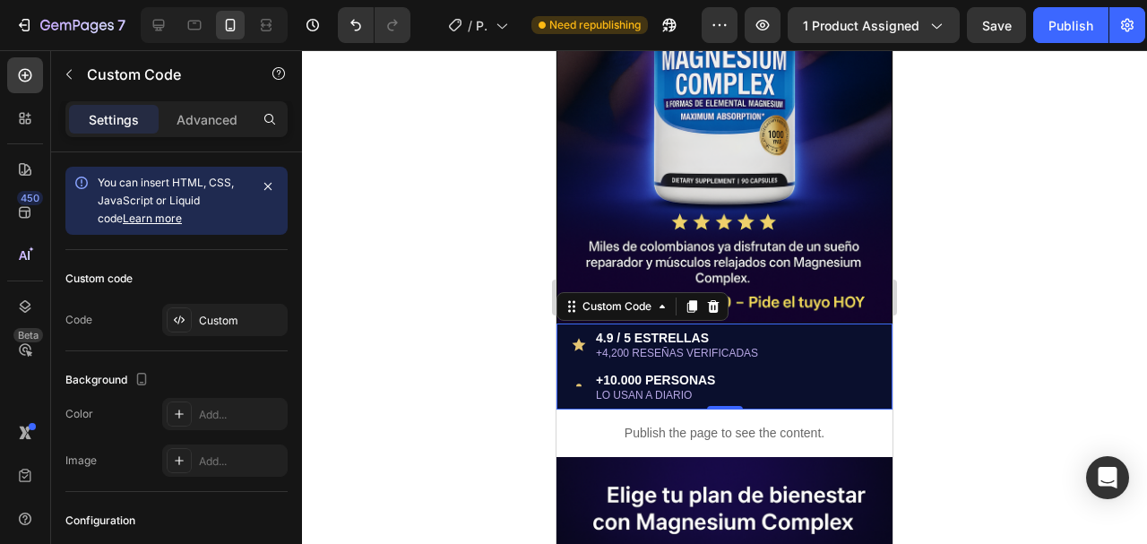
scroll to position [266, 0]
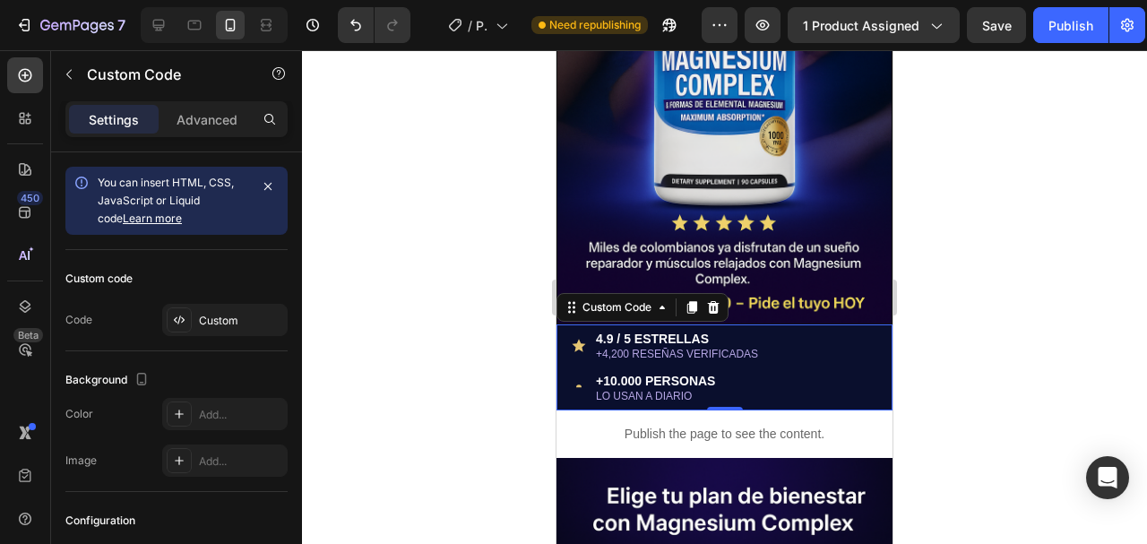
click at [683, 348] on small "+4,200 RESEÑAS VERIFICADAS" at bounding box center [677, 354] width 162 height 13
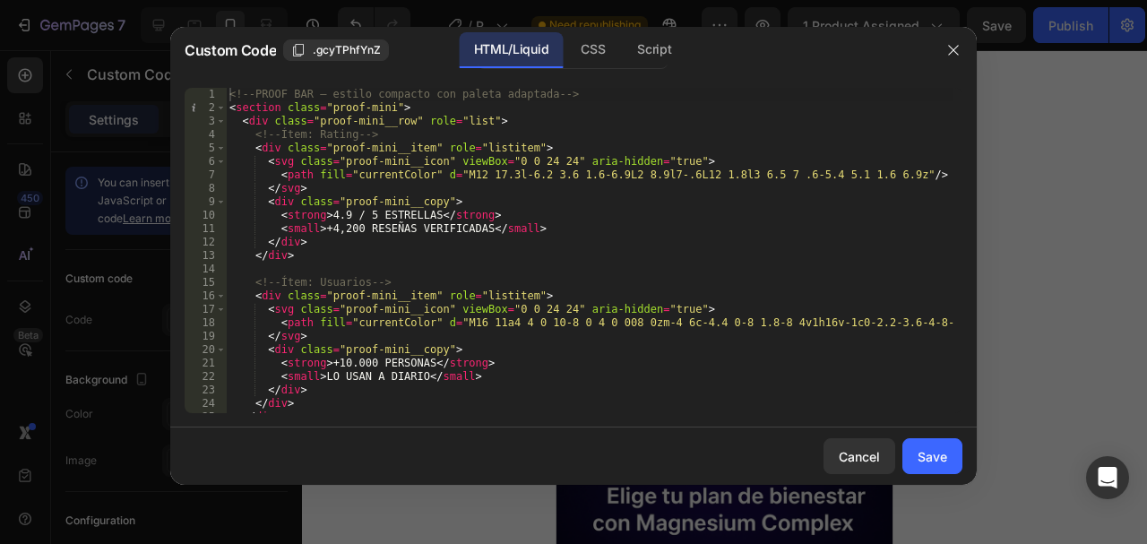
type textarea "<!-- PROOF BAR — estilo compacto con paleta adaptada -->"
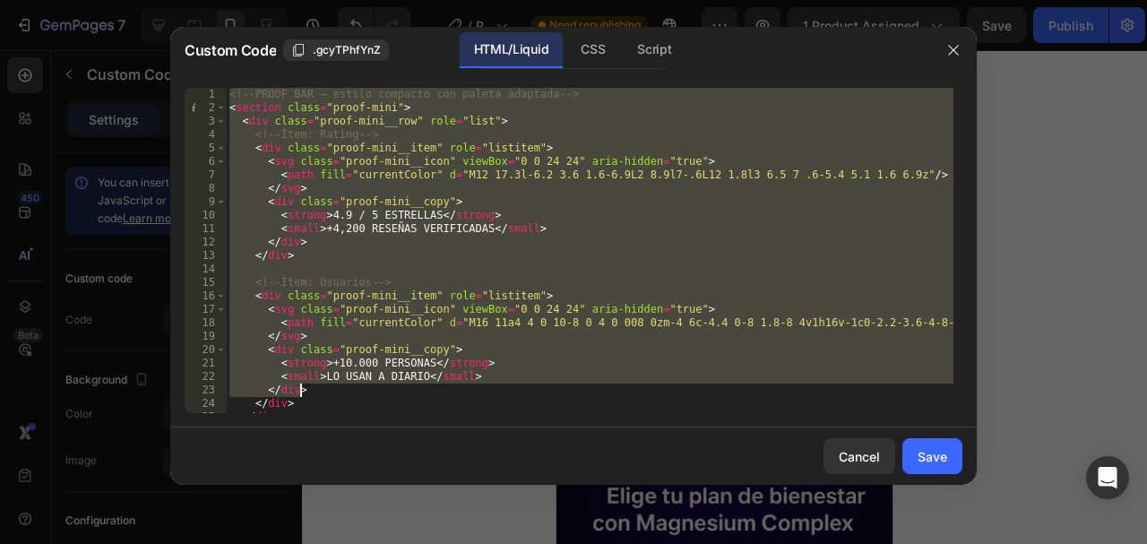
scroll to position [615, 0]
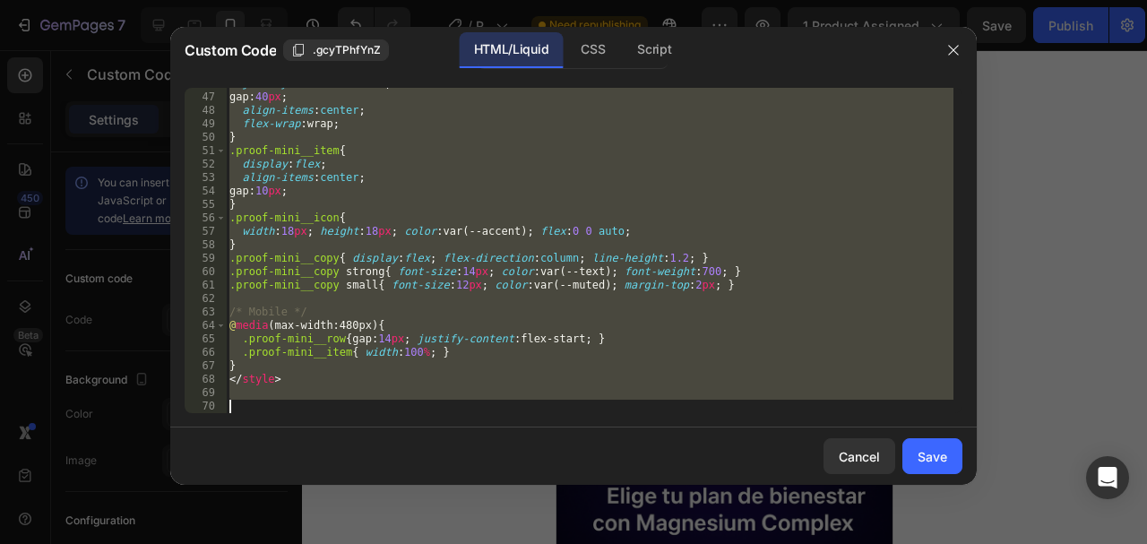
drag, startPoint x: 228, startPoint y: 96, endPoint x: 362, endPoint y: 511, distance: 436.2
click at [382, 517] on div "Custom Code .gcyTPhfYnZ HTML/Liquid CSS Script <!-- PROOF BAR — estilo compacto…" at bounding box center [573, 272] width 1147 height 544
paste textarea
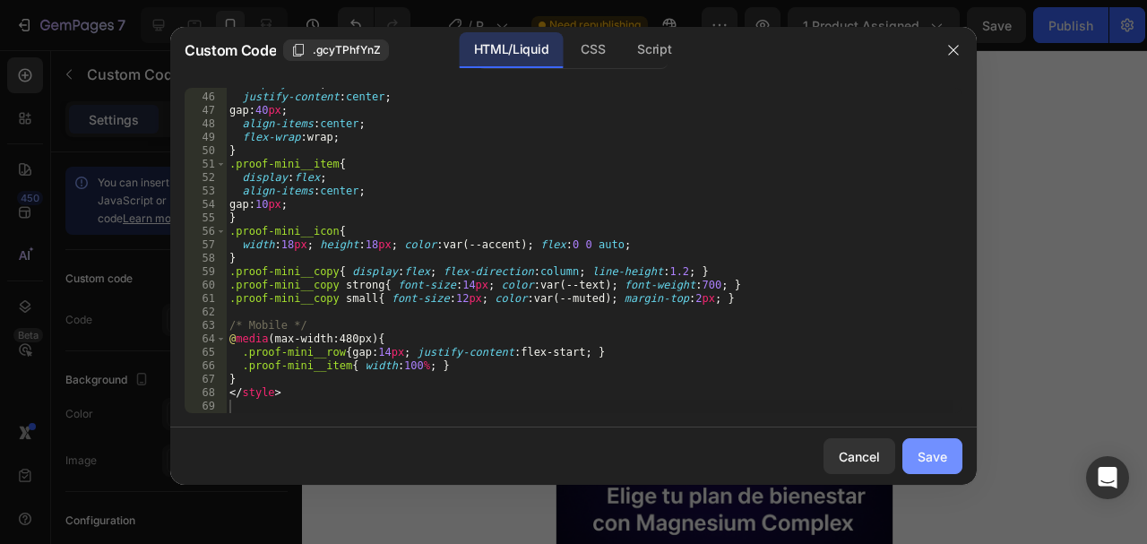
click at [928, 452] on div "Save" at bounding box center [933, 456] width 30 height 19
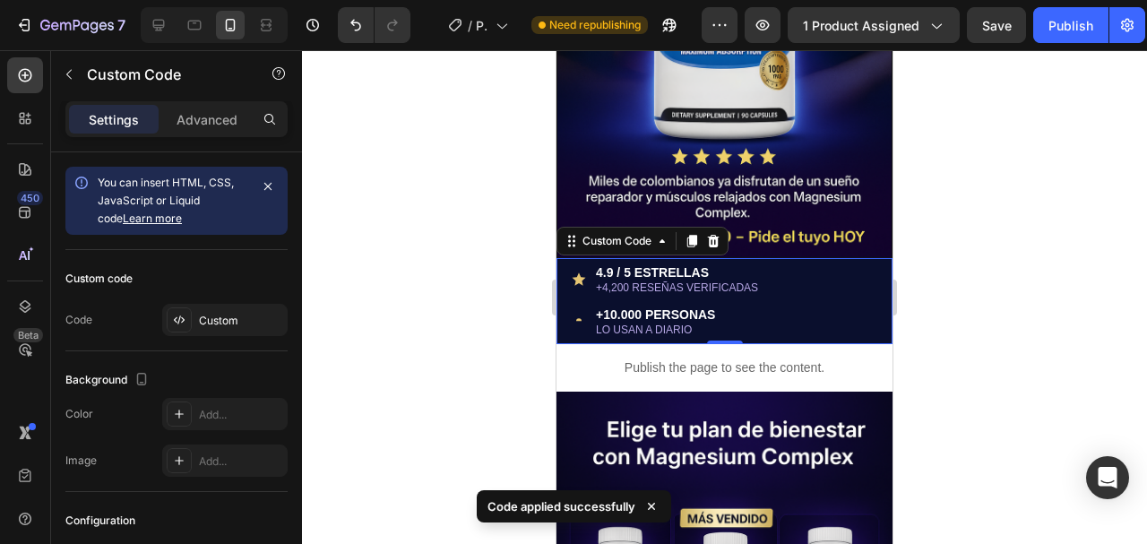
scroll to position [385, 0]
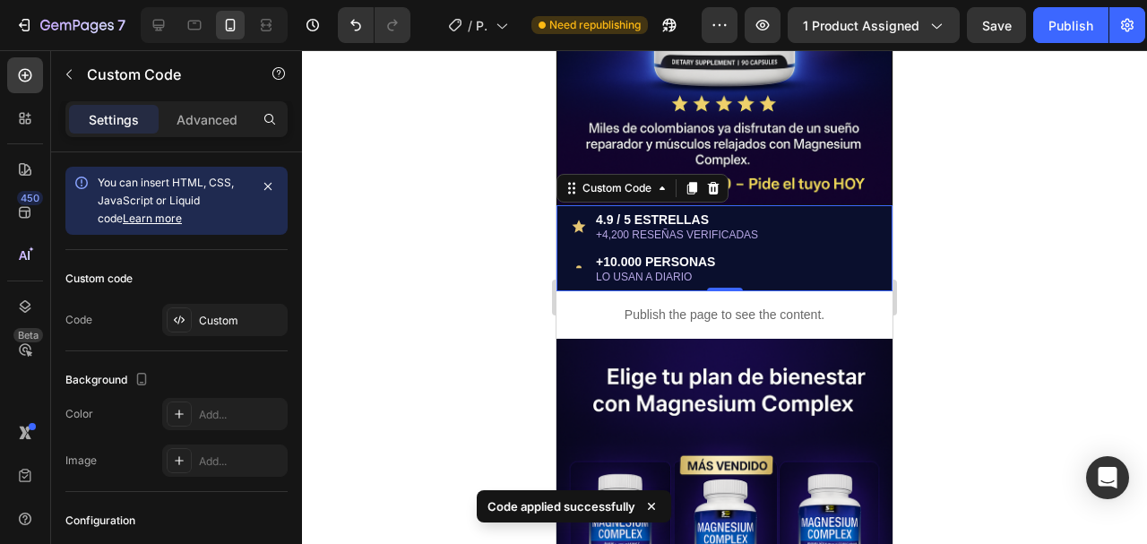
click at [515, 260] on div at bounding box center [724, 297] width 845 height 494
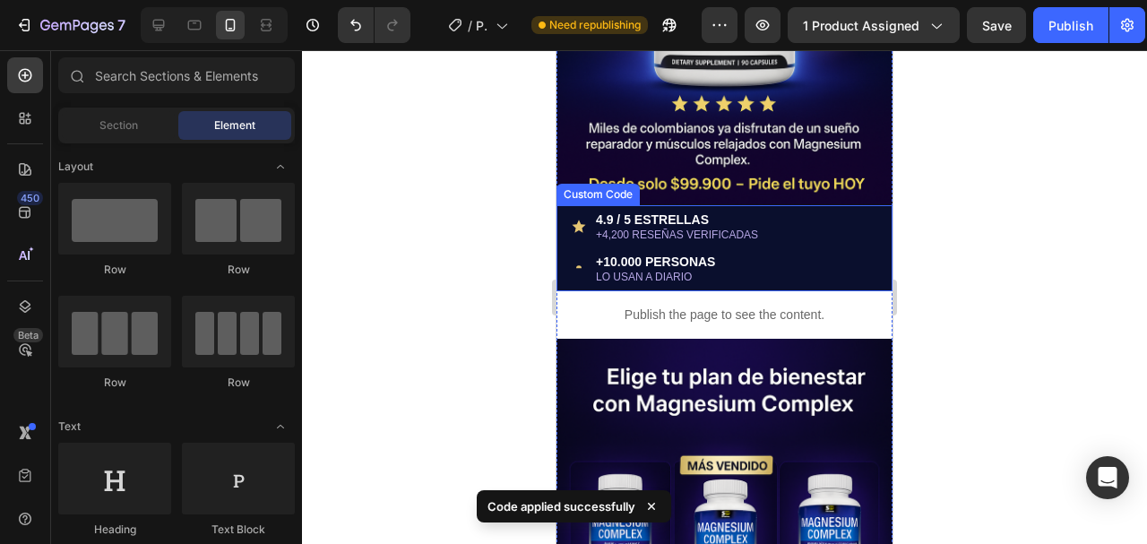
click at [677, 212] on strong "4.9 / 5 ESTRELLAS" at bounding box center [677, 219] width 162 height 15
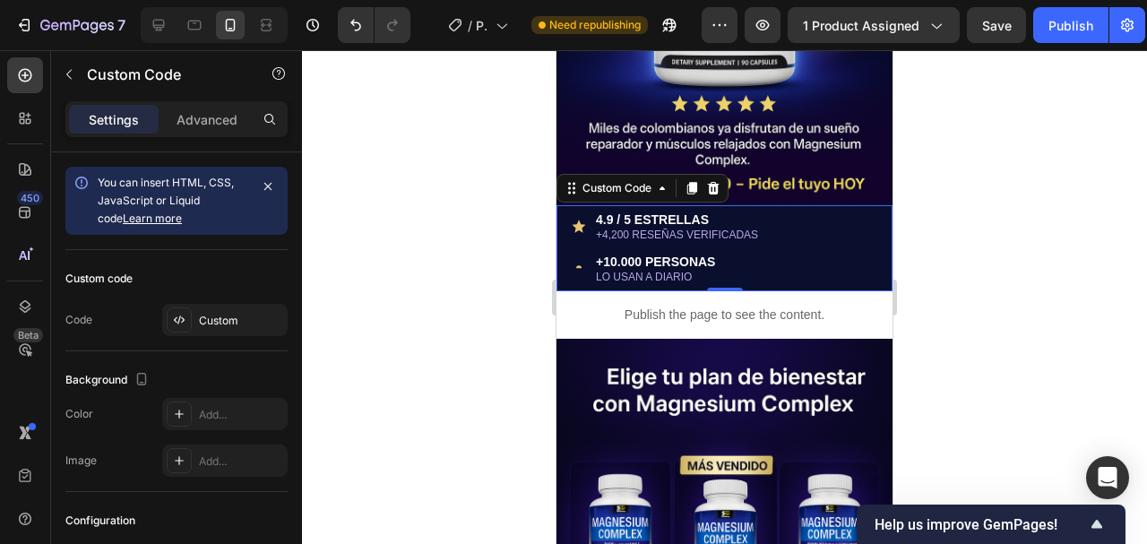
click at [685, 229] on small "+4,200 RESEÑAS VERIFICADAS" at bounding box center [677, 235] width 162 height 13
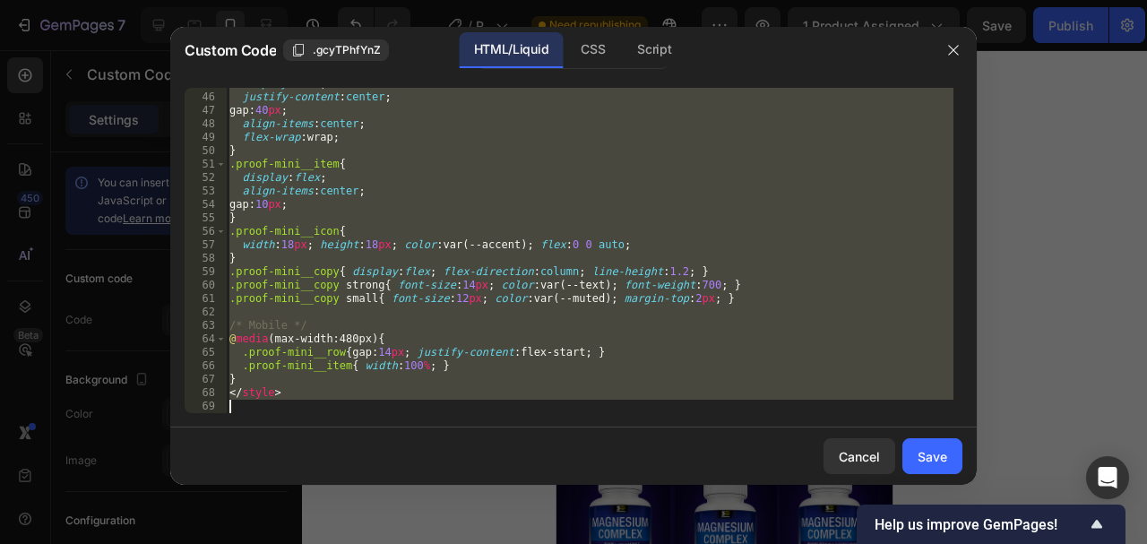
scroll to position [602, 0]
drag, startPoint x: 227, startPoint y: 95, endPoint x: 315, endPoint y: 486, distance: 400.5
click at [315, 486] on div "Custom Code .gcyTPhfYnZ HTML/Liquid CSS Script <!-- PROOF BAR — estilo compacto…" at bounding box center [573, 271] width 807 height 489
type textarea "</style>"
paste textarea
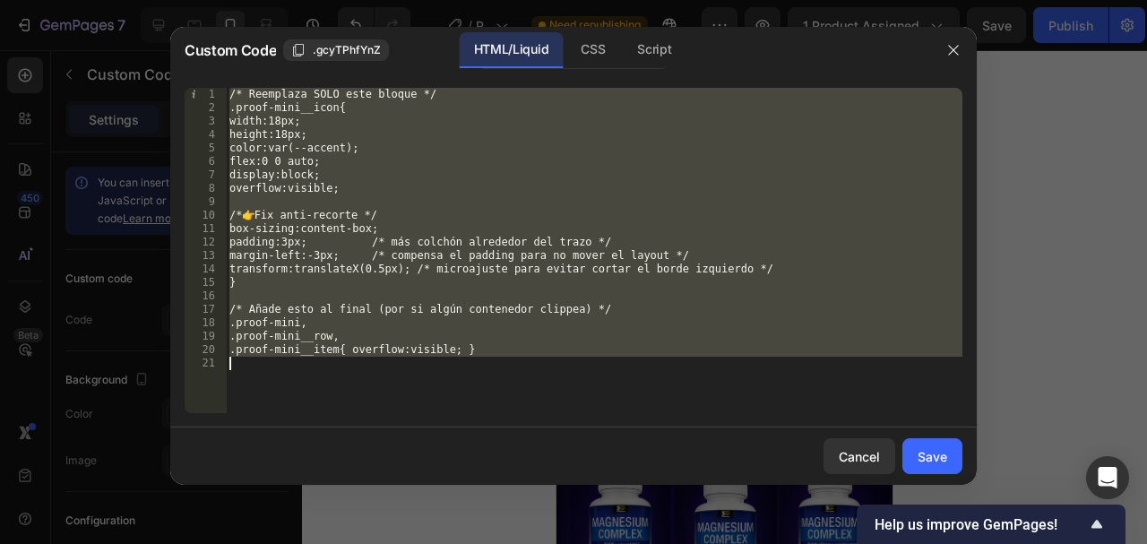
drag, startPoint x: 228, startPoint y: 101, endPoint x: 375, endPoint y: 477, distance: 403.3
click at [378, 479] on div "Custom Code .gcyTPhfYnZ HTML/Liquid CSS Script 1 2 3 4 5 6 7 8 9 10 11 12 13 14…" at bounding box center [573, 256] width 807 height 458
type textarea ".proof-mini__item{ overflow:visible; }"
paste textarea
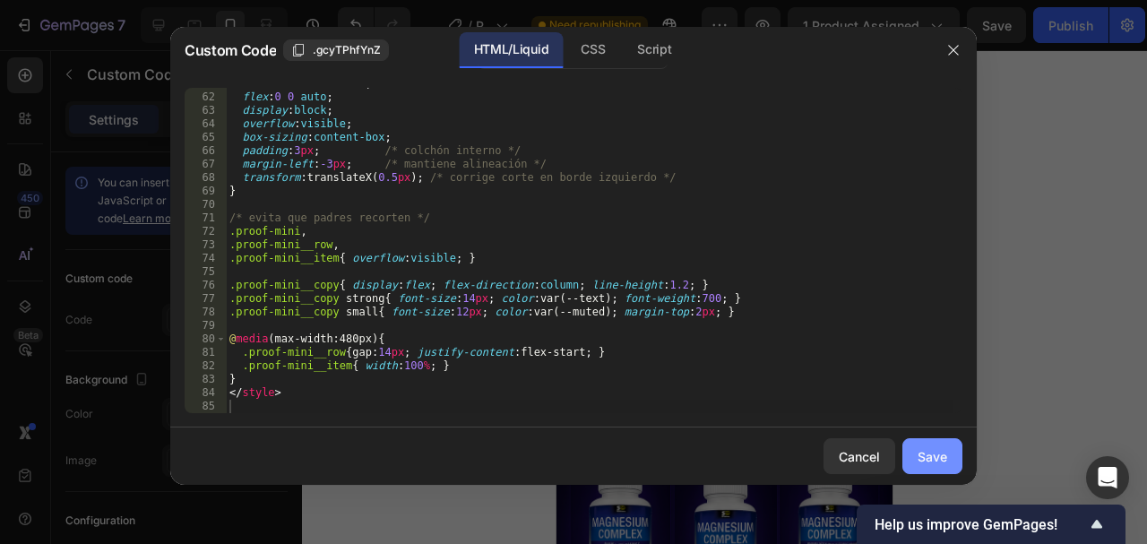
click at [933, 456] on div "Save" at bounding box center [933, 456] width 30 height 19
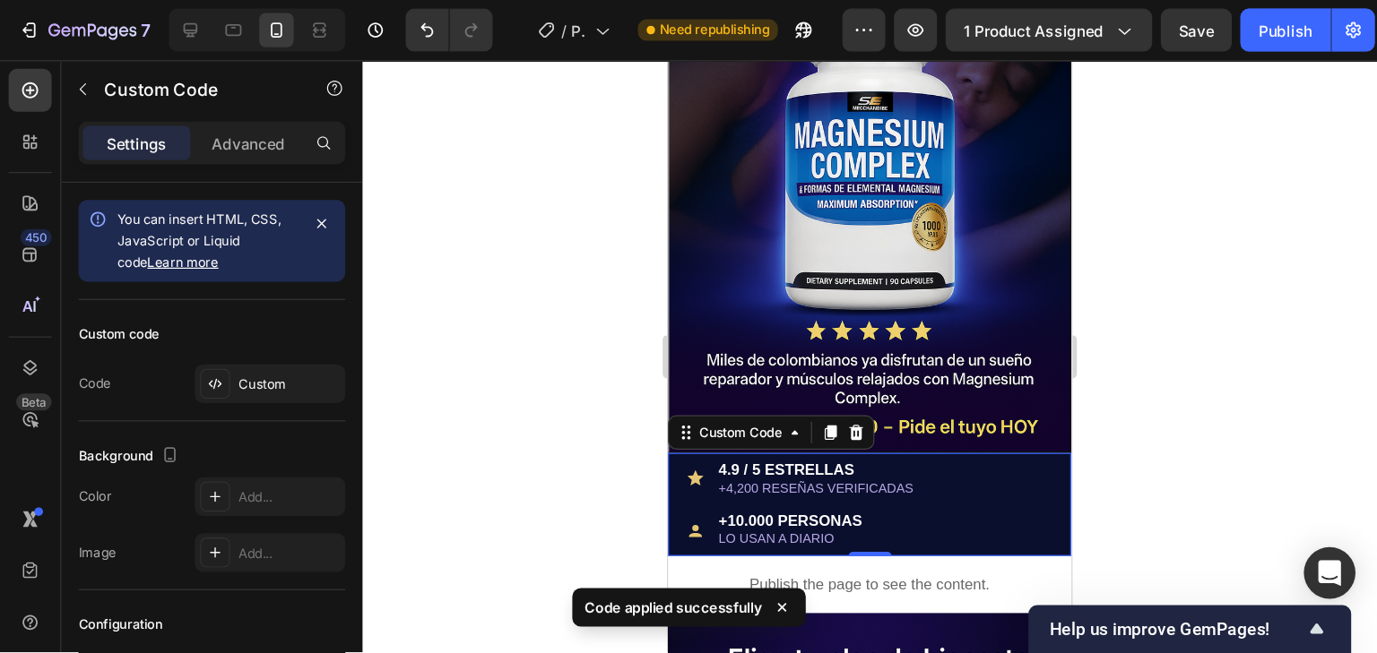
scroll to position [206, 0]
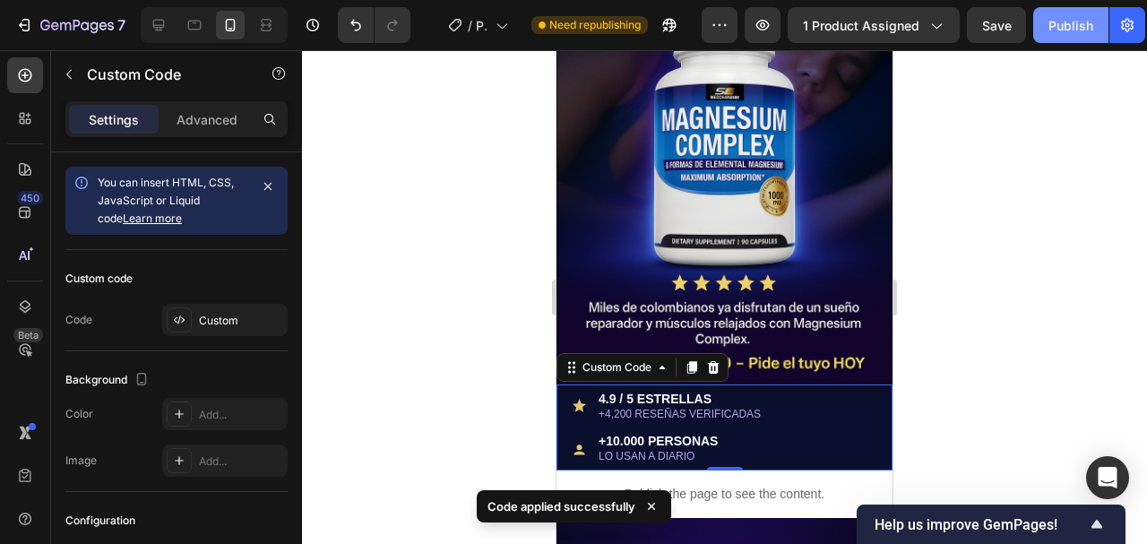
click at [1060, 18] on div "Publish" at bounding box center [1071, 25] width 45 height 19
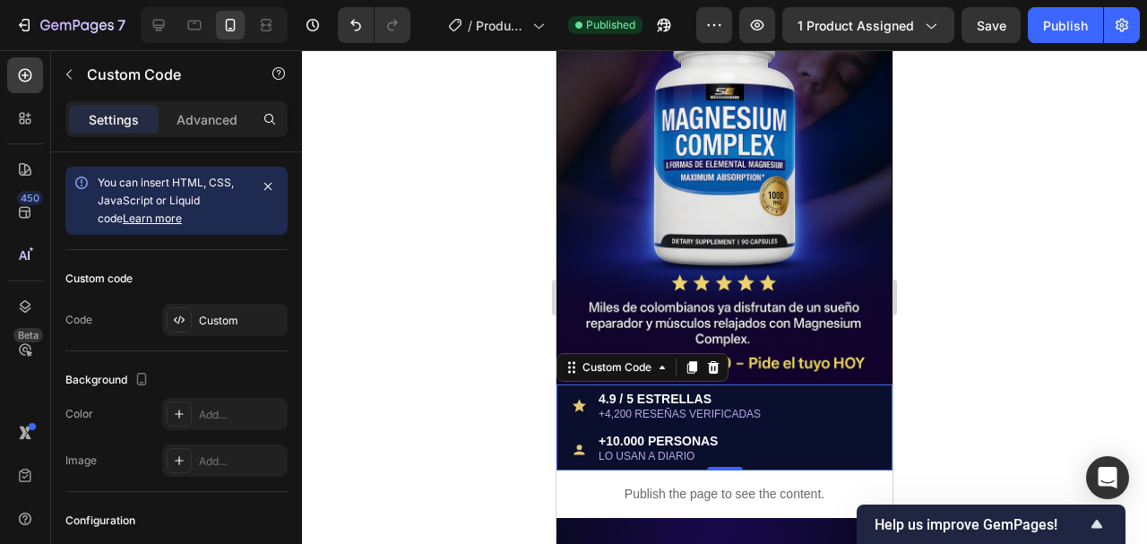
click at [1054, 152] on div at bounding box center [724, 297] width 845 height 494
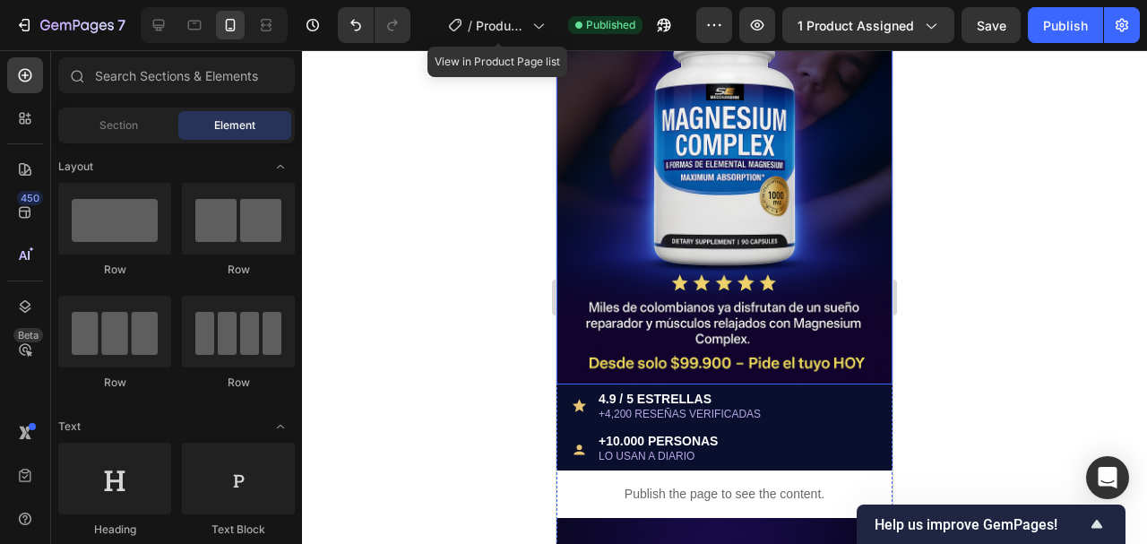
click at [652, 212] on img at bounding box center [725, 133] width 336 height 504
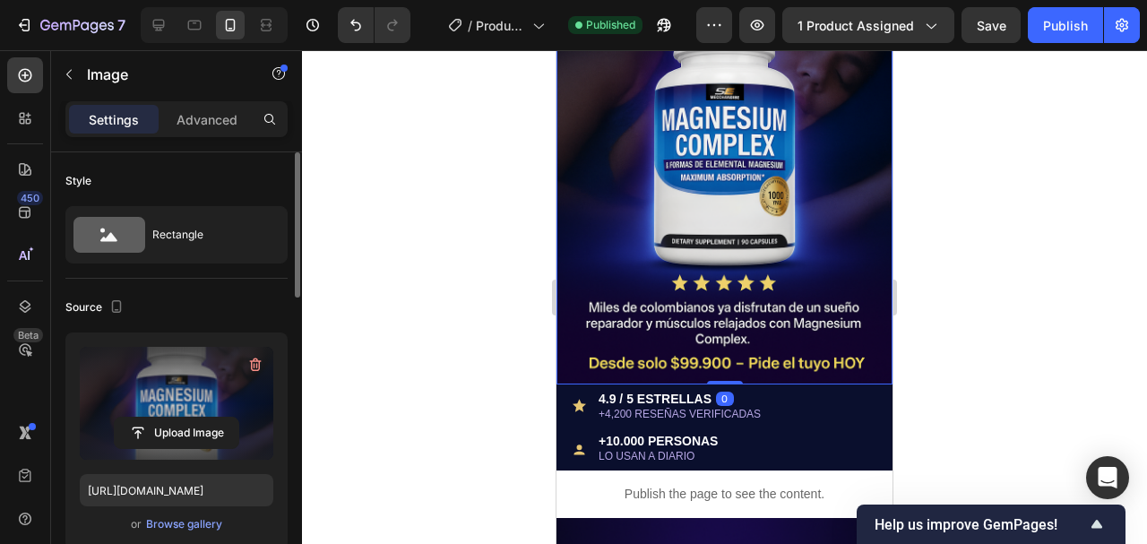
click at [182, 400] on label at bounding box center [177, 403] width 194 height 113
click at [182, 418] on input "file" at bounding box center [177, 433] width 124 height 30
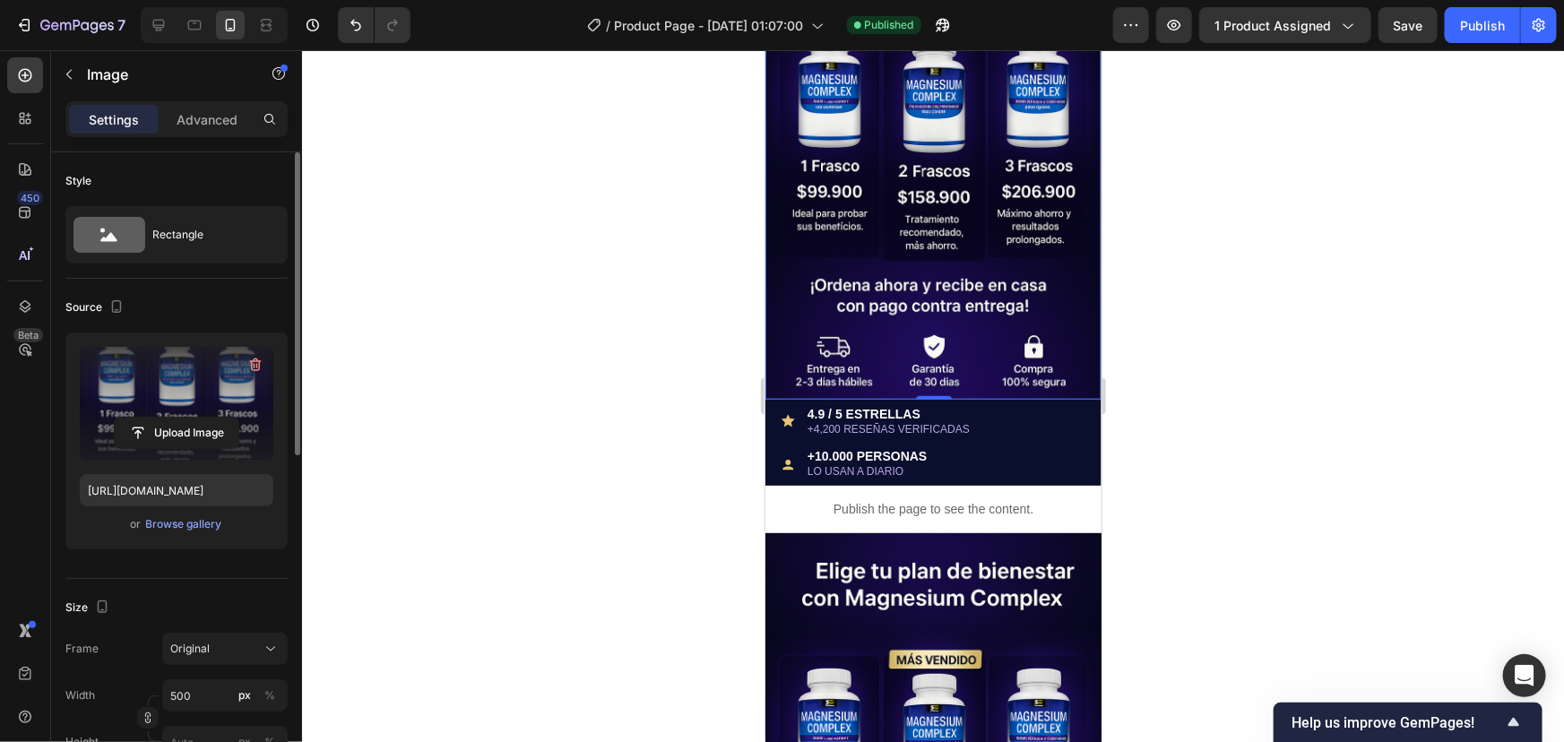
scroll to position [0, 0]
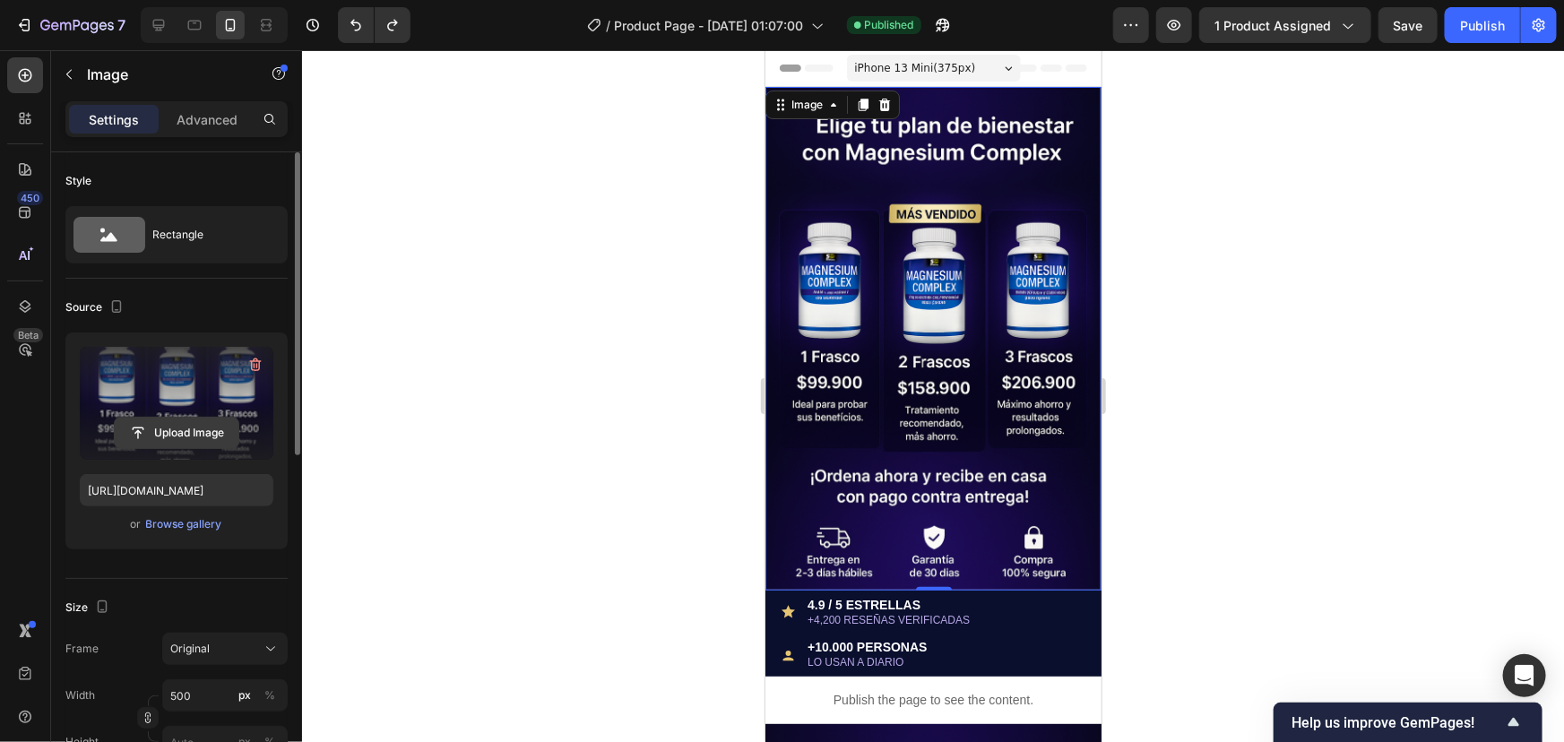
click at [147, 421] on input "file" at bounding box center [177, 433] width 124 height 30
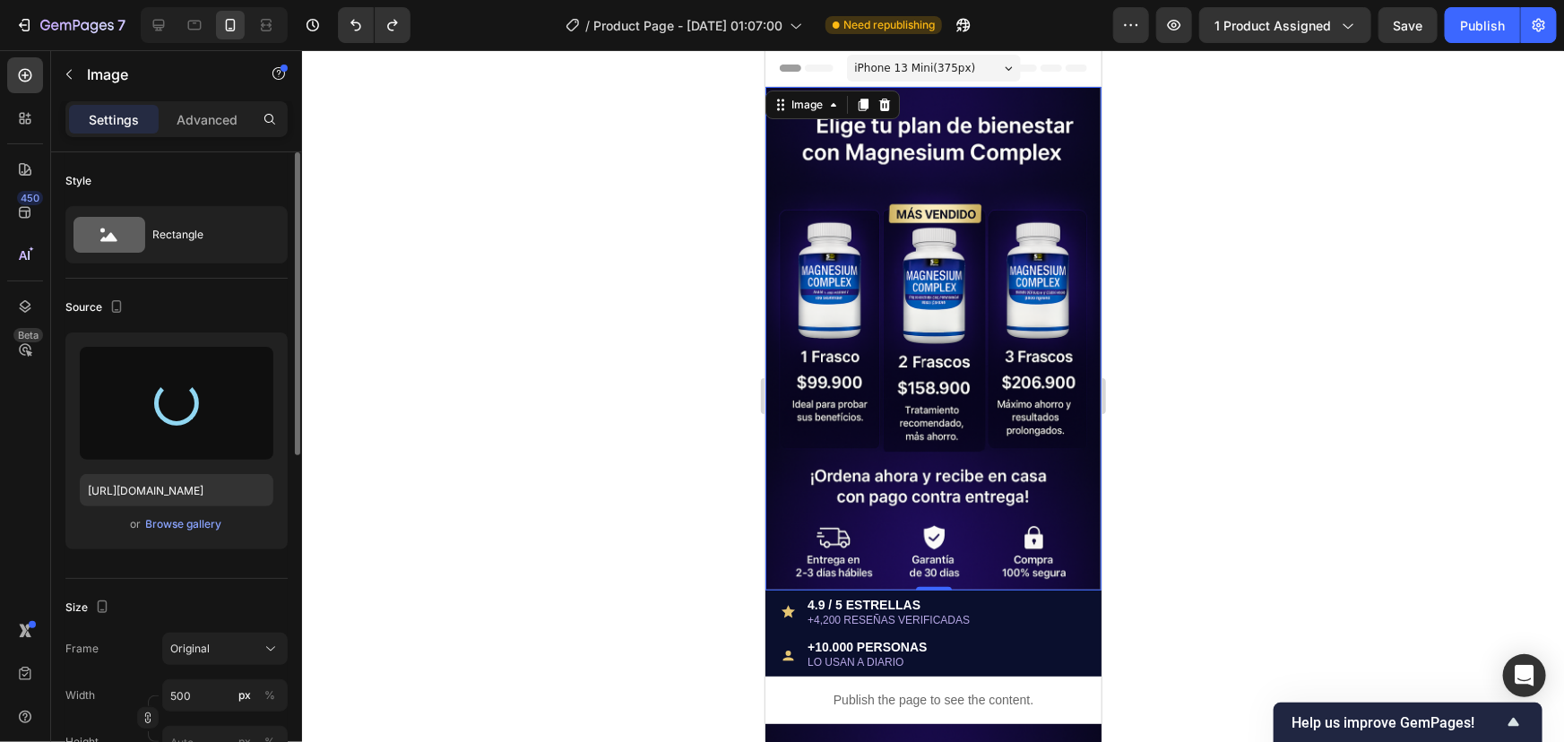
type input "[URL][DOMAIN_NAME]"
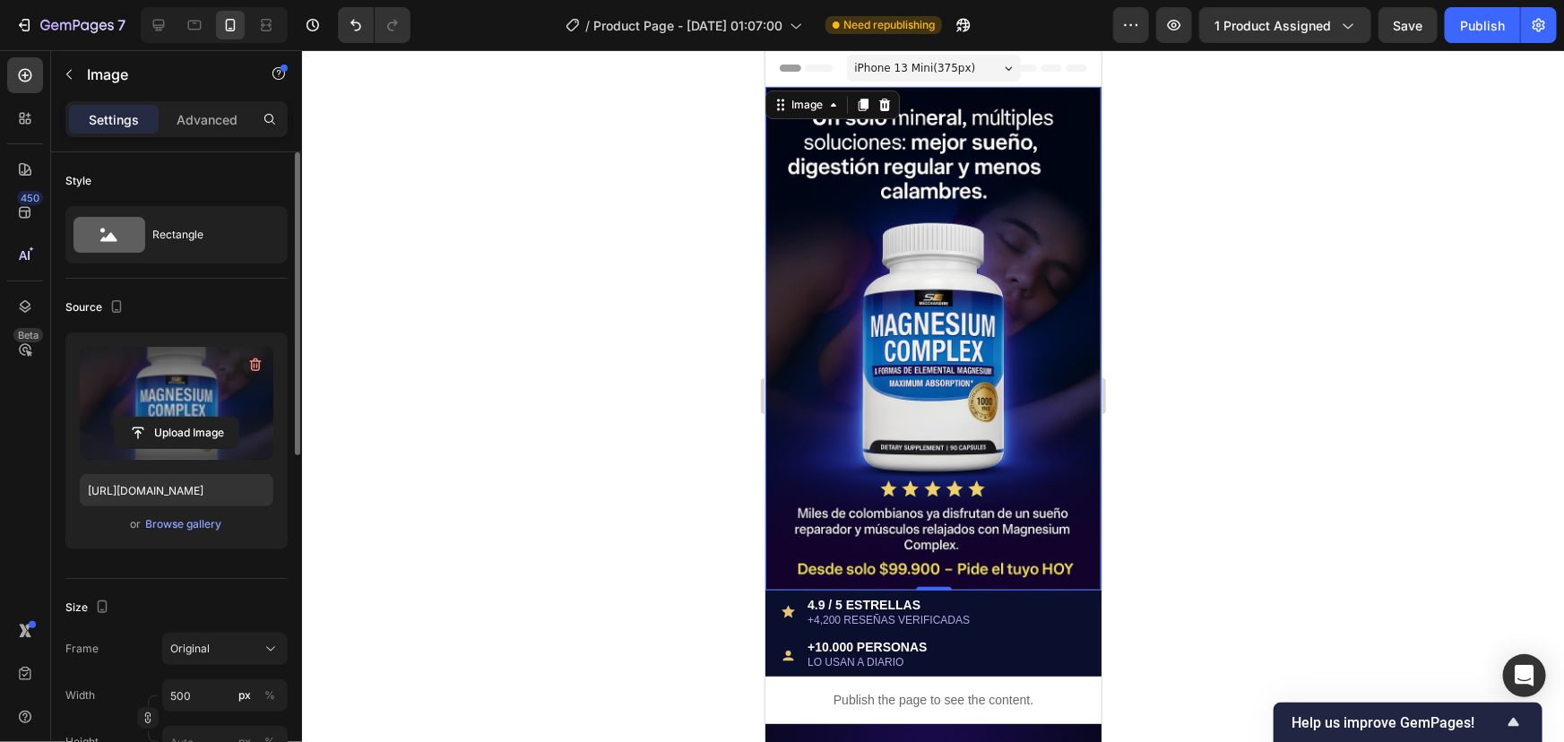
scroll to position [652, 0]
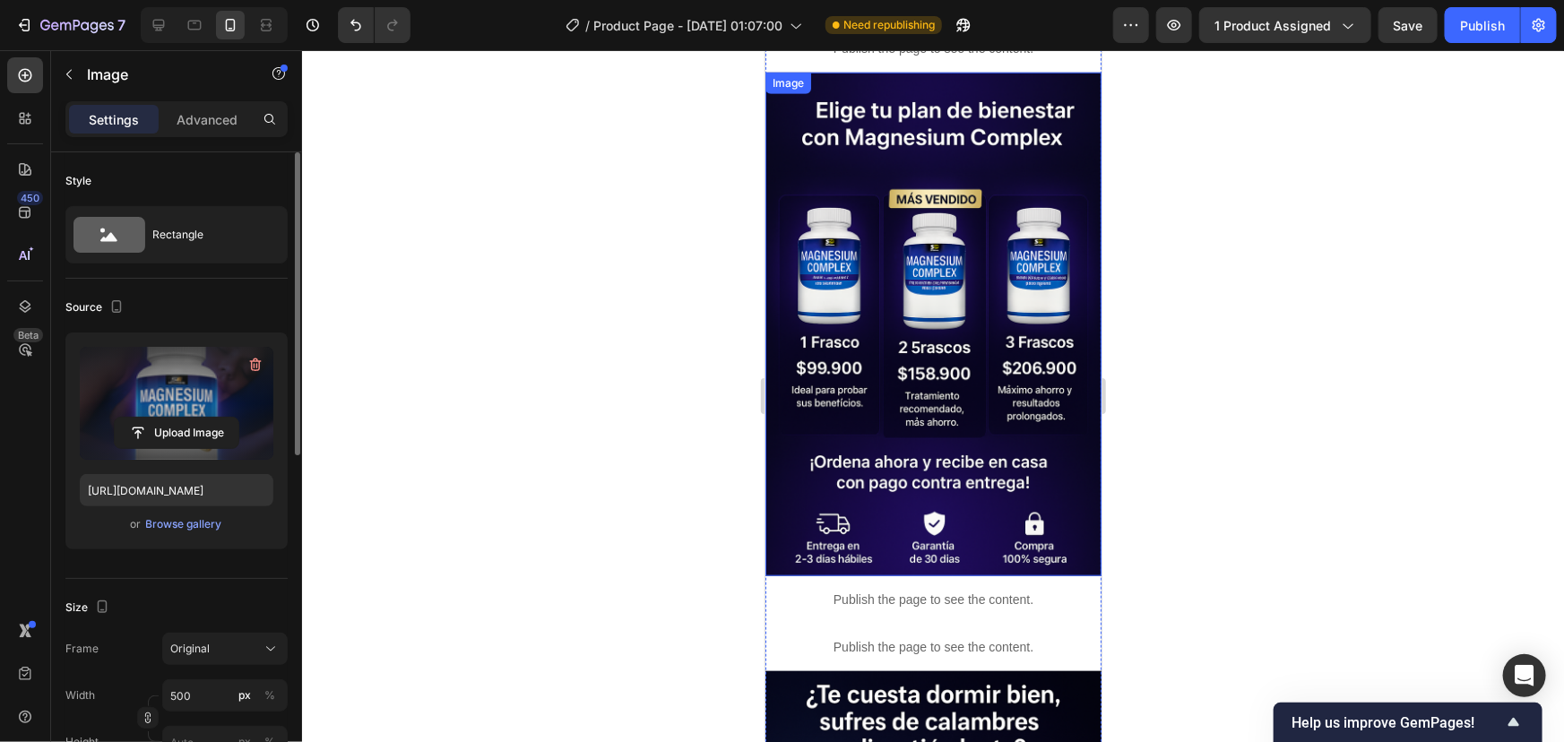
click at [912, 384] on img at bounding box center [933, 324] width 336 height 505
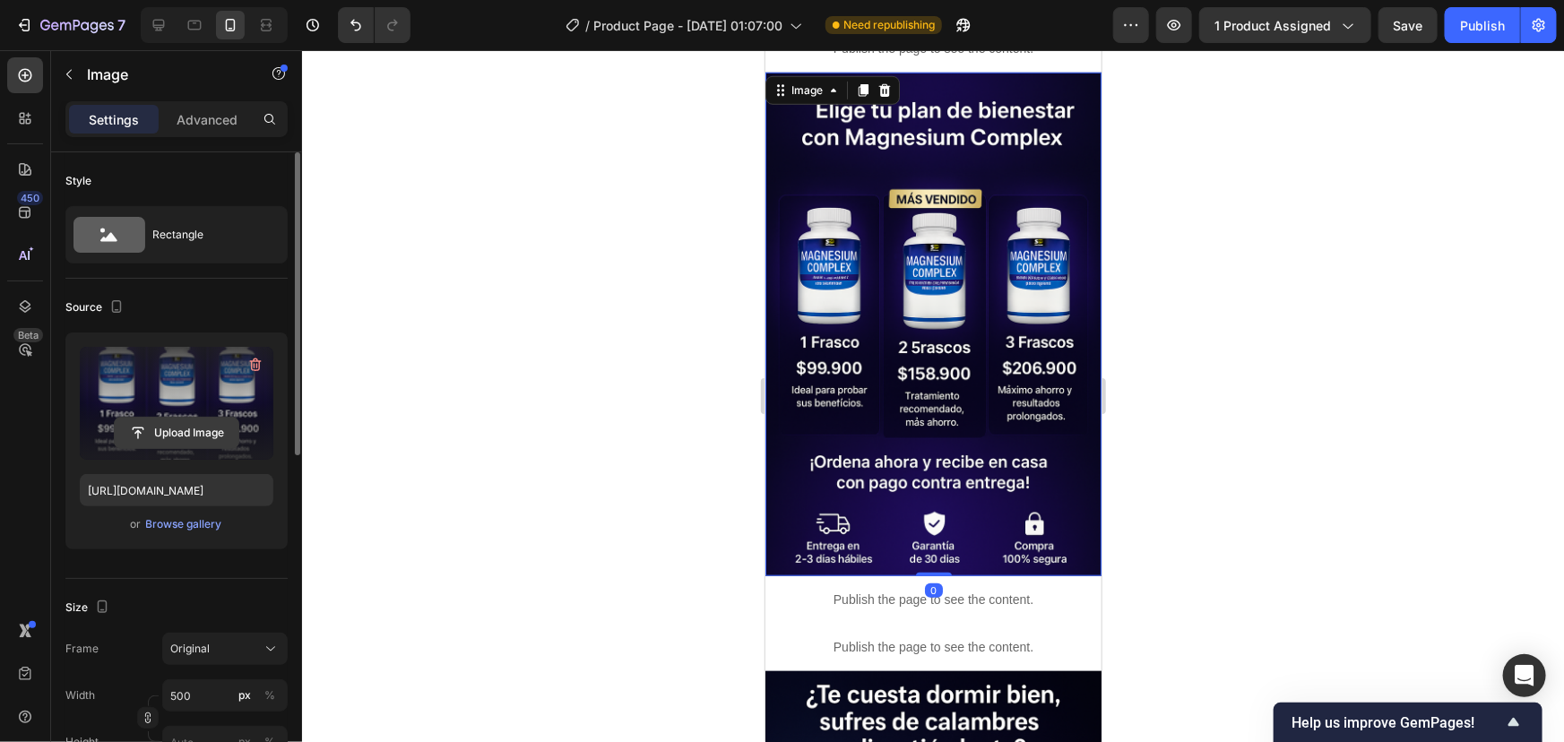
click at [153, 423] on input "file" at bounding box center [177, 433] width 124 height 30
click at [172, 429] on input "file" at bounding box center [177, 433] width 124 height 30
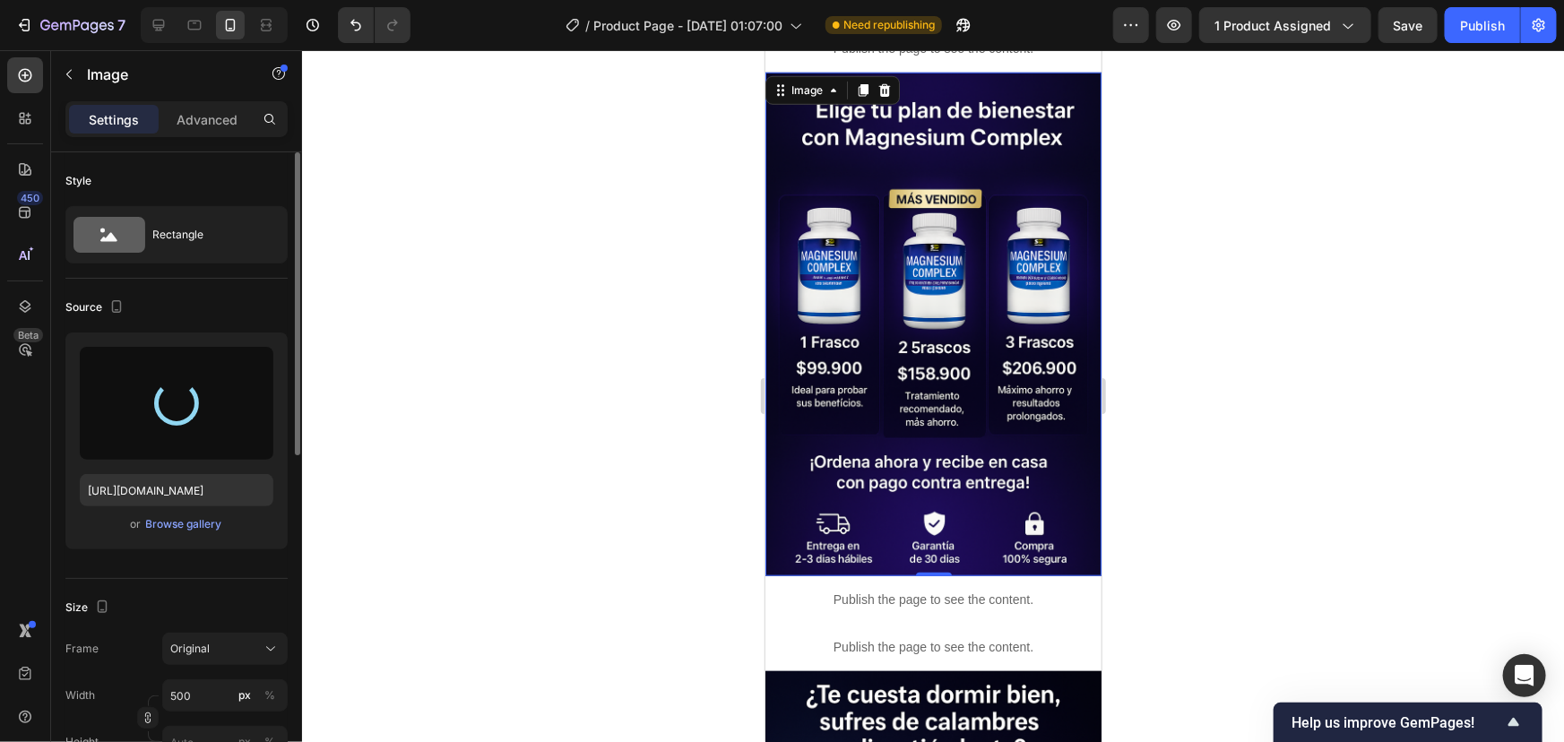
type input "[URL][DOMAIN_NAME]"
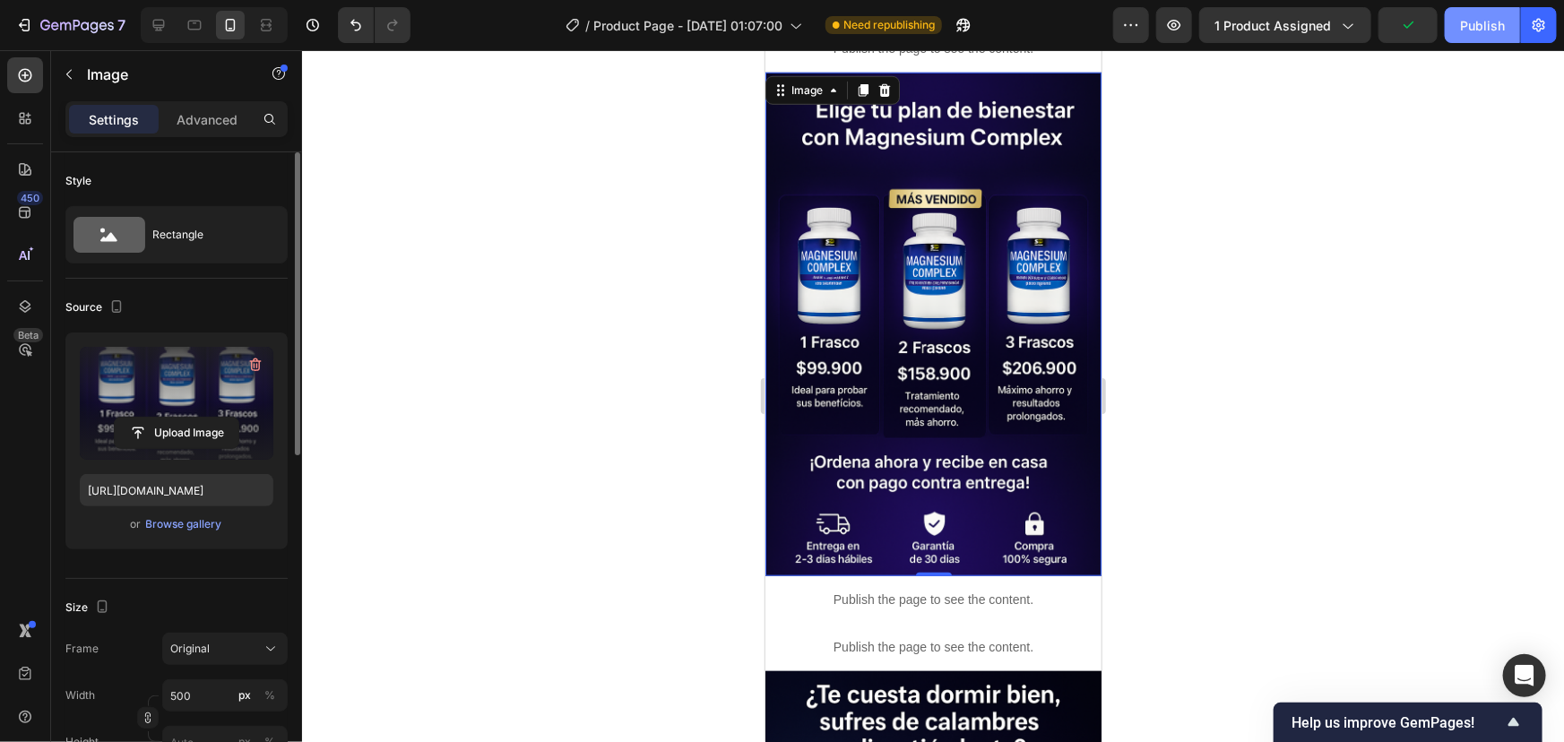
click at [1492, 30] on div "Publish" at bounding box center [1482, 25] width 45 height 19
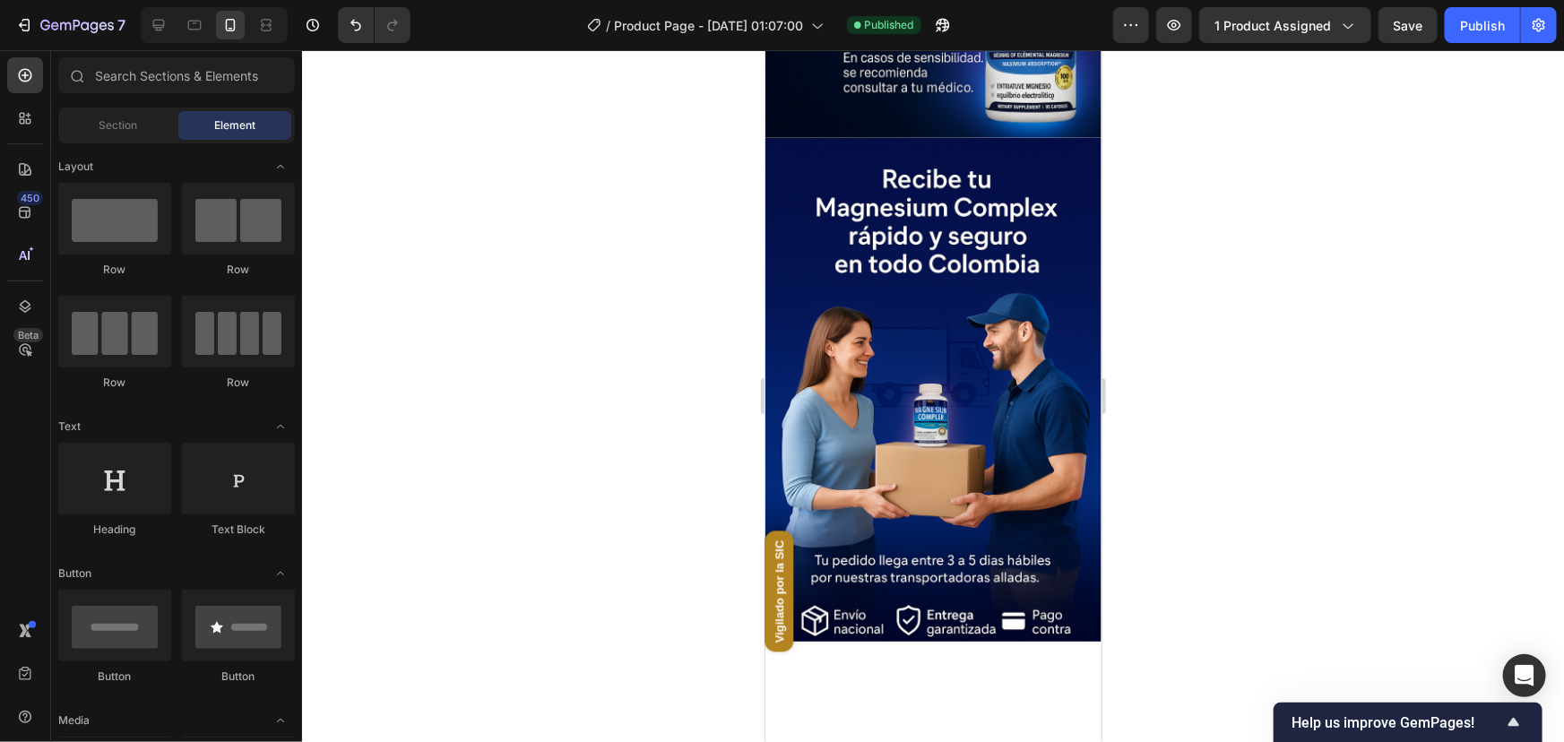
scroll to position [4962, 0]
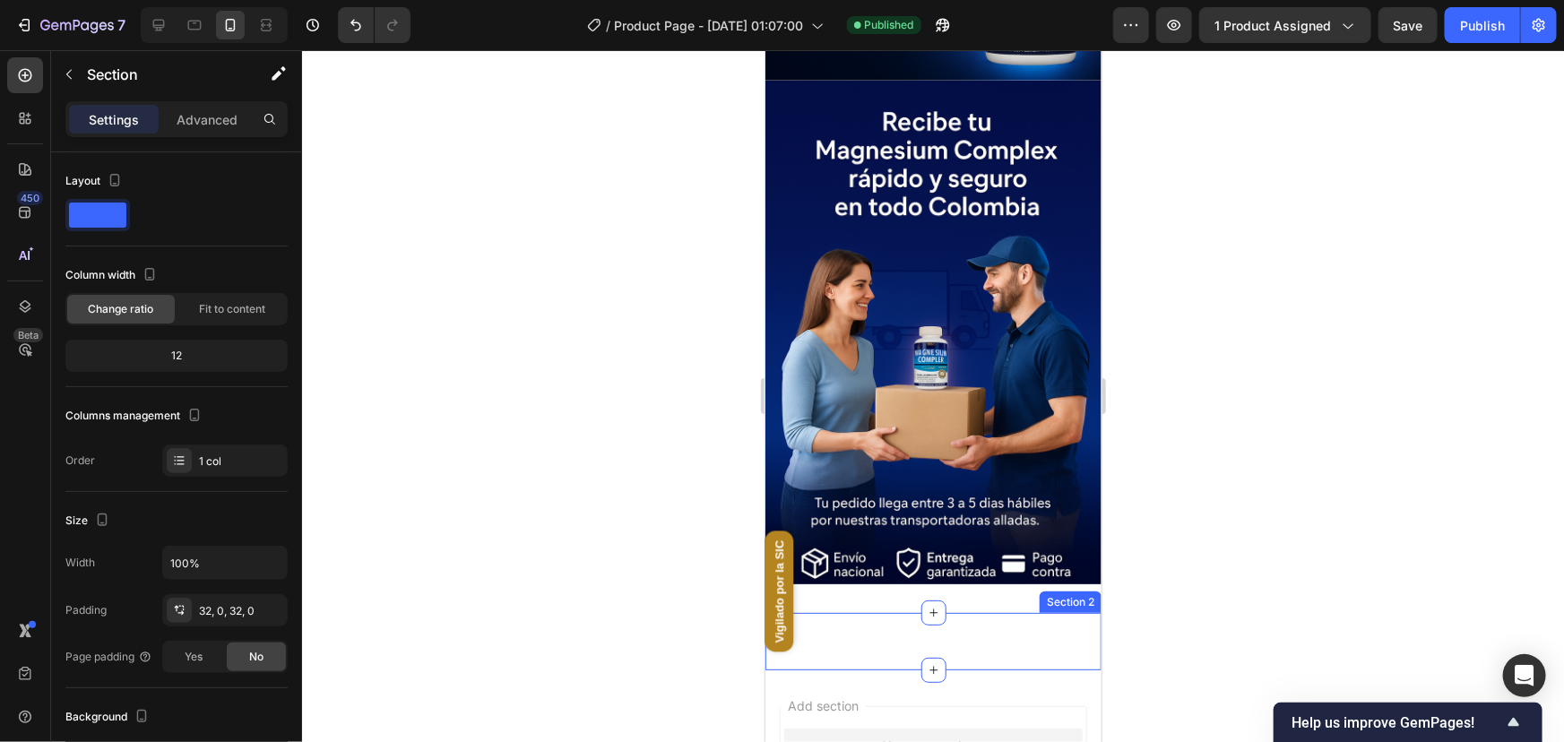
click at [1057, 612] on div "Vigilado por la SIC Custom Code Section 2" at bounding box center [933, 640] width 336 height 57
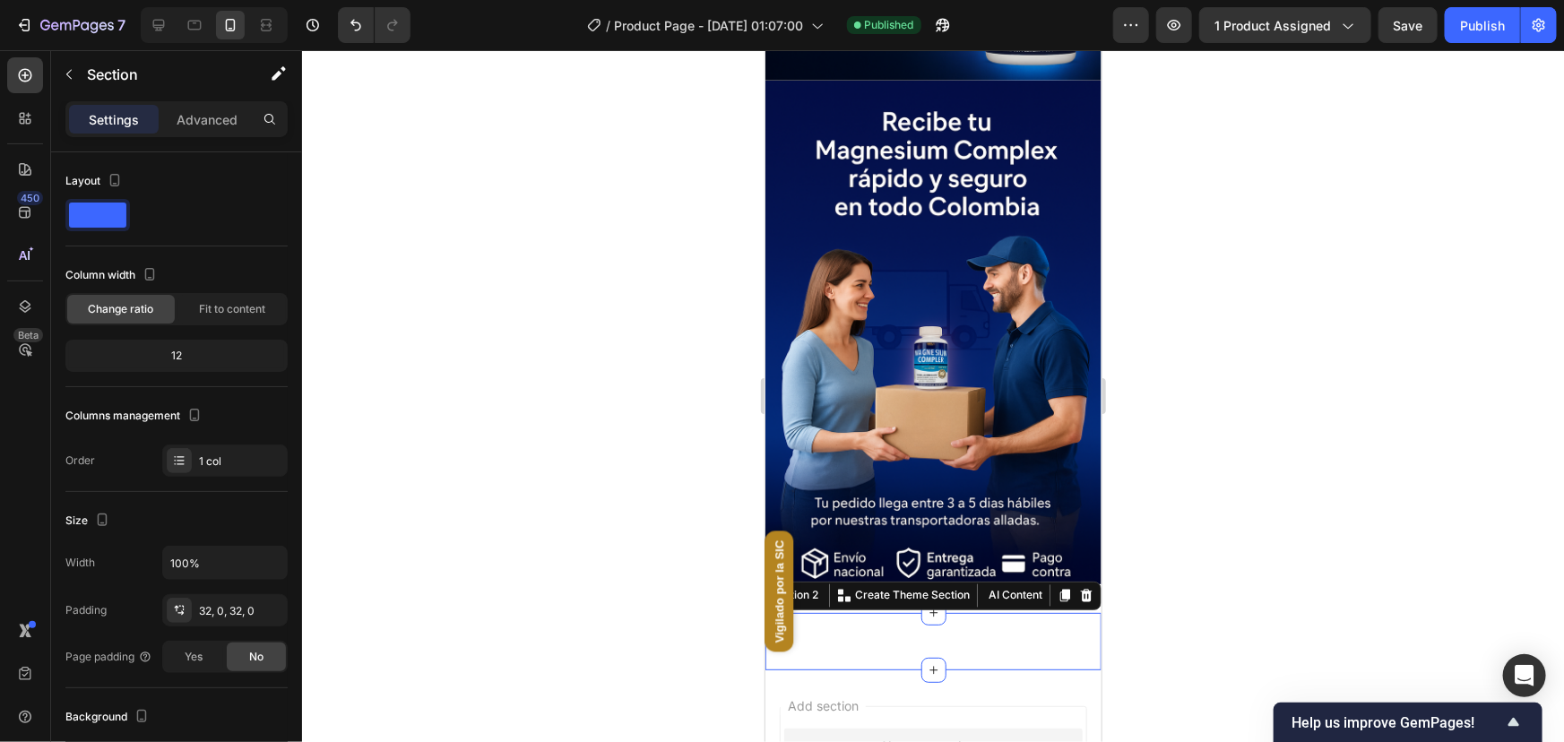
click at [1041, 612] on div "Vigilado por la SIC Custom Code Section 2 You can create reusable sections Crea…" at bounding box center [933, 640] width 336 height 57
click at [778, 566] on div "Vigilado por la SIC" at bounding box center [779, 591] width 29 height 121
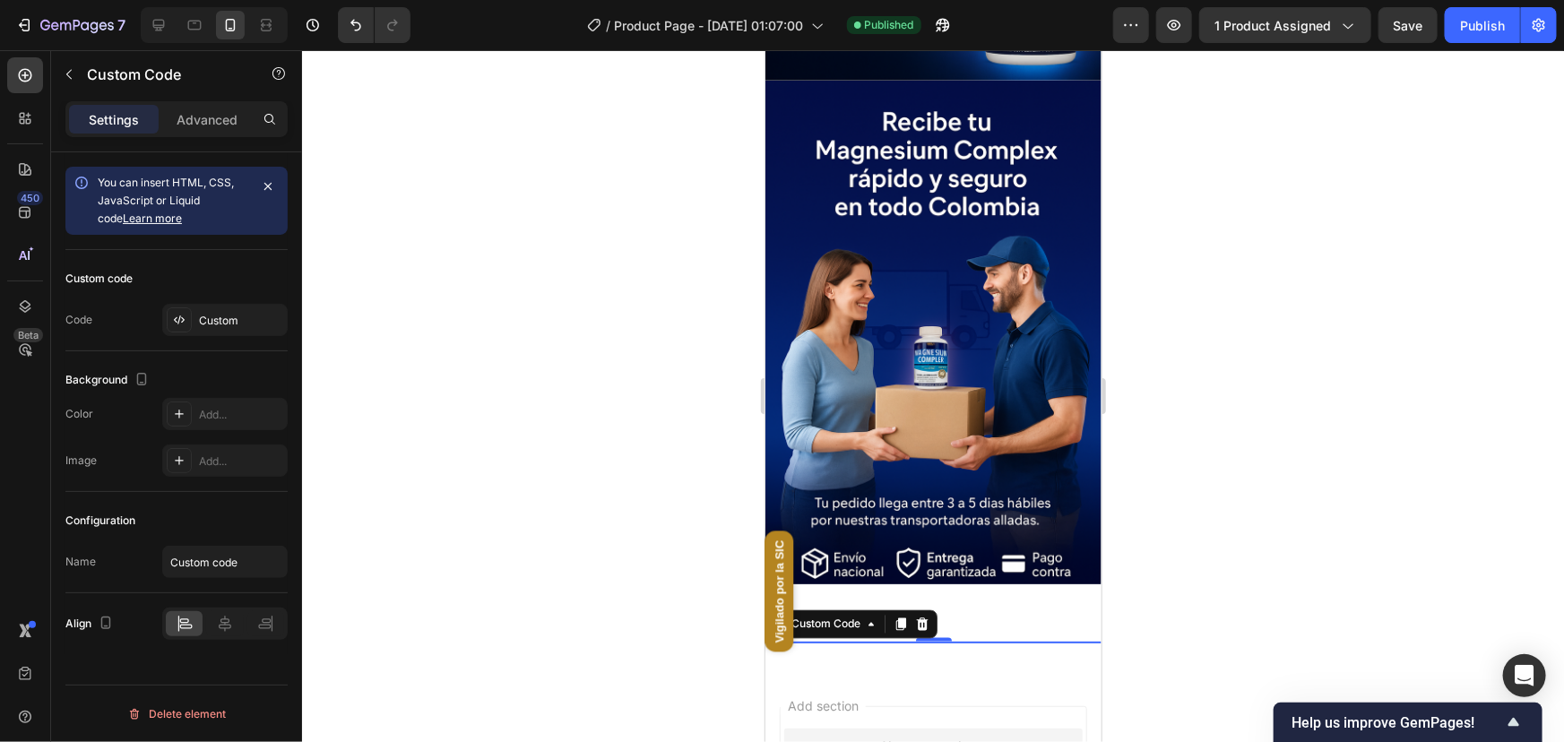
click at [778, 566] on div "Vigilado por la SIC" at bounding box center [779, 591] width 29 height 121
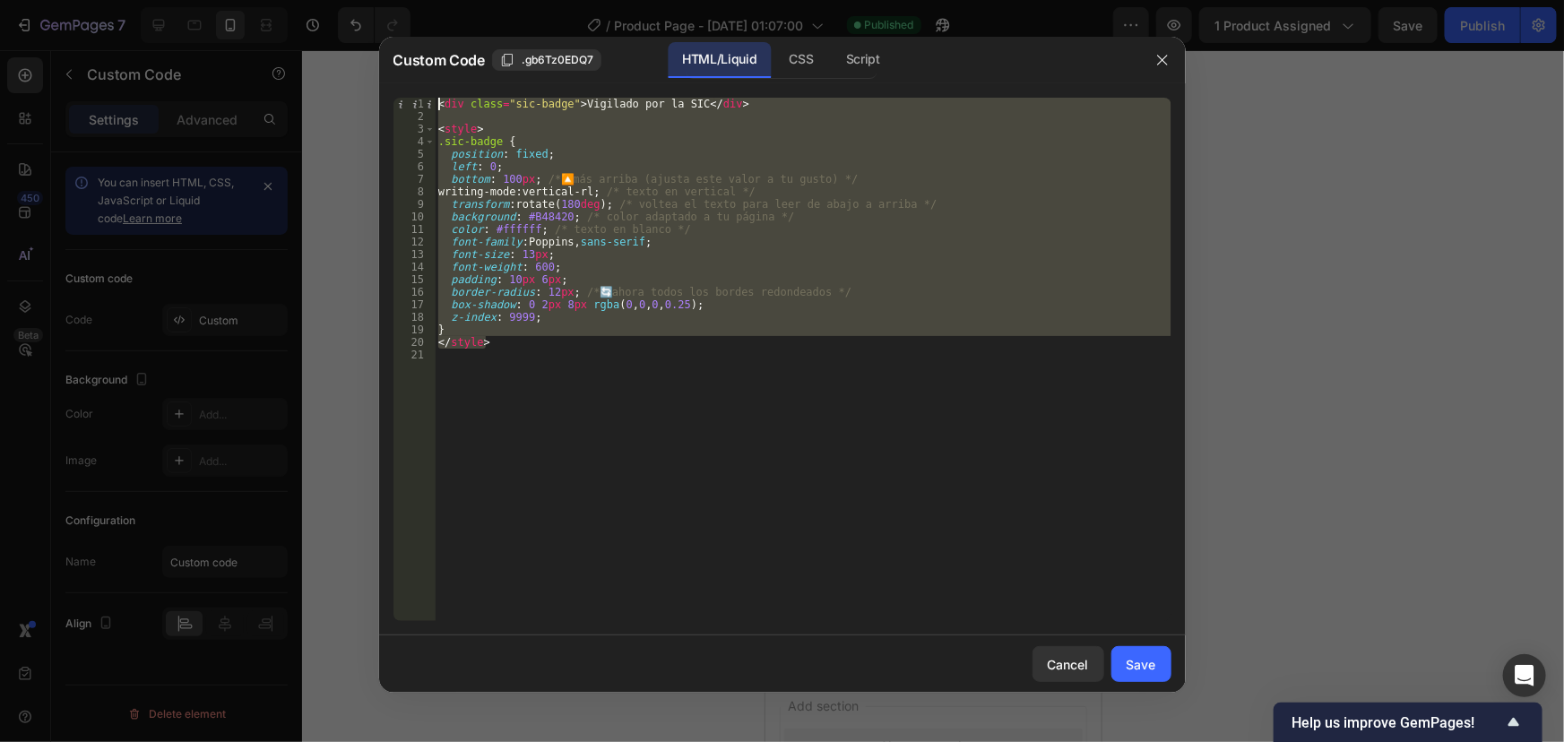
drag, startPoint x: 517, startPoint y: 344, endPoint x: 419, endPoint y: 86, distance: 276.3
click at [419, 86] on div "</style> 1 2 3 4 5 6 7 8 9 10 11 12 13 14 15 16 17 18 19 20 21 < div class = "s…" at bounding box center [782, 359] width 807 height 552
type textarea "<div class="sic-badge">Vigilado por la SIC</div>"
paste textarea
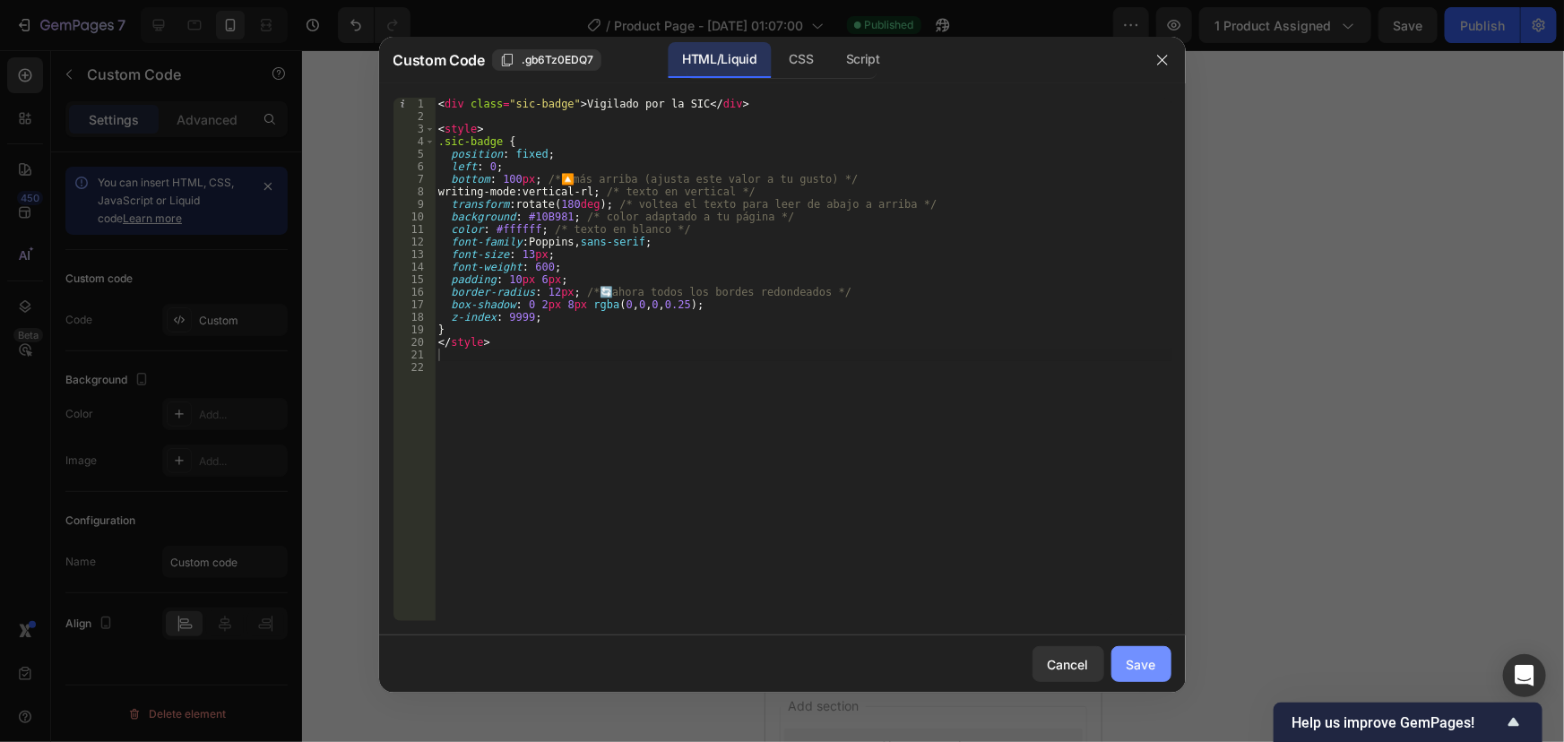
click at [1163, 679] on button "Save" at bounding box center [1141, 664] width 60 height 36
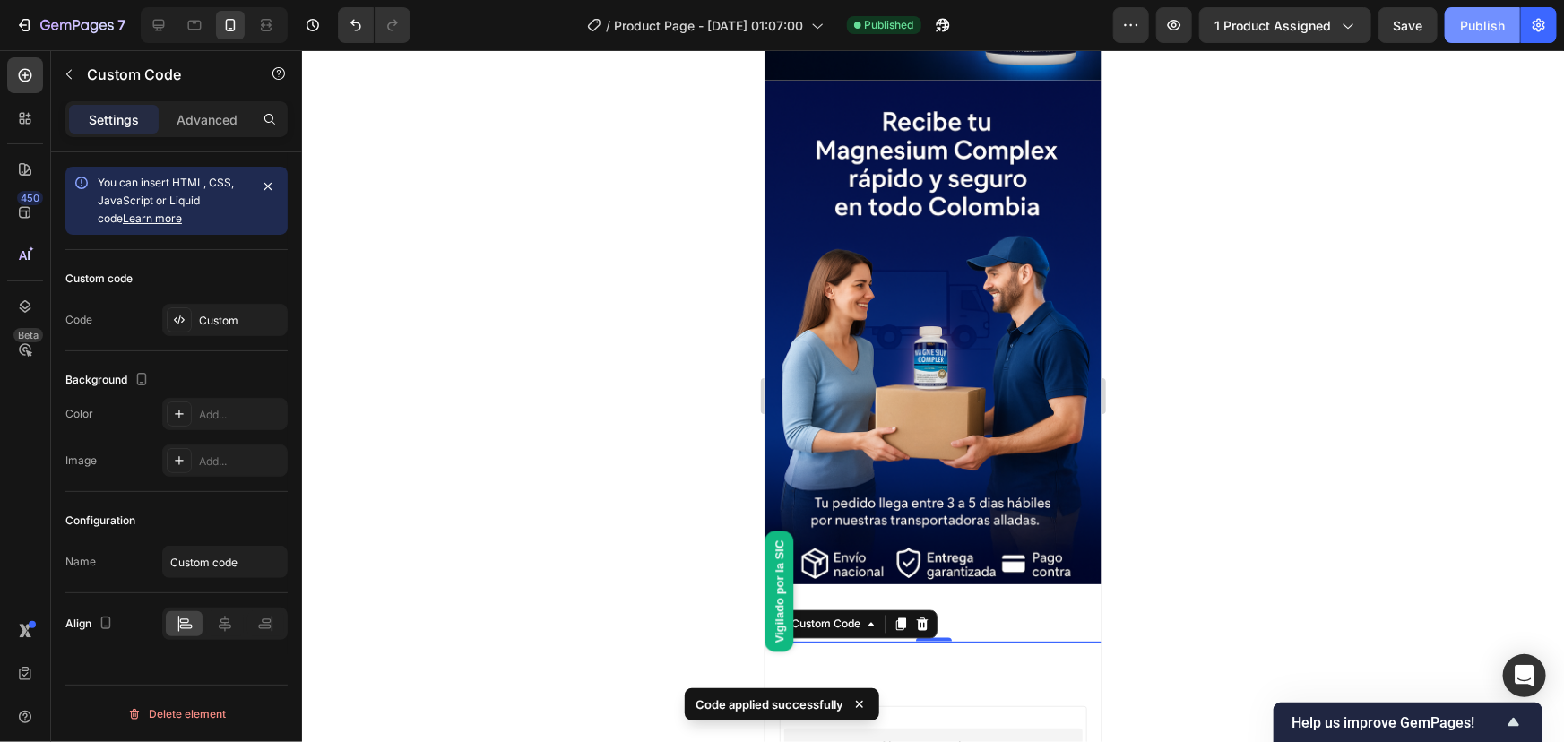
click at [1454, 39] on button "Publish" at bounding box center [1482, 25] width 75 height 36
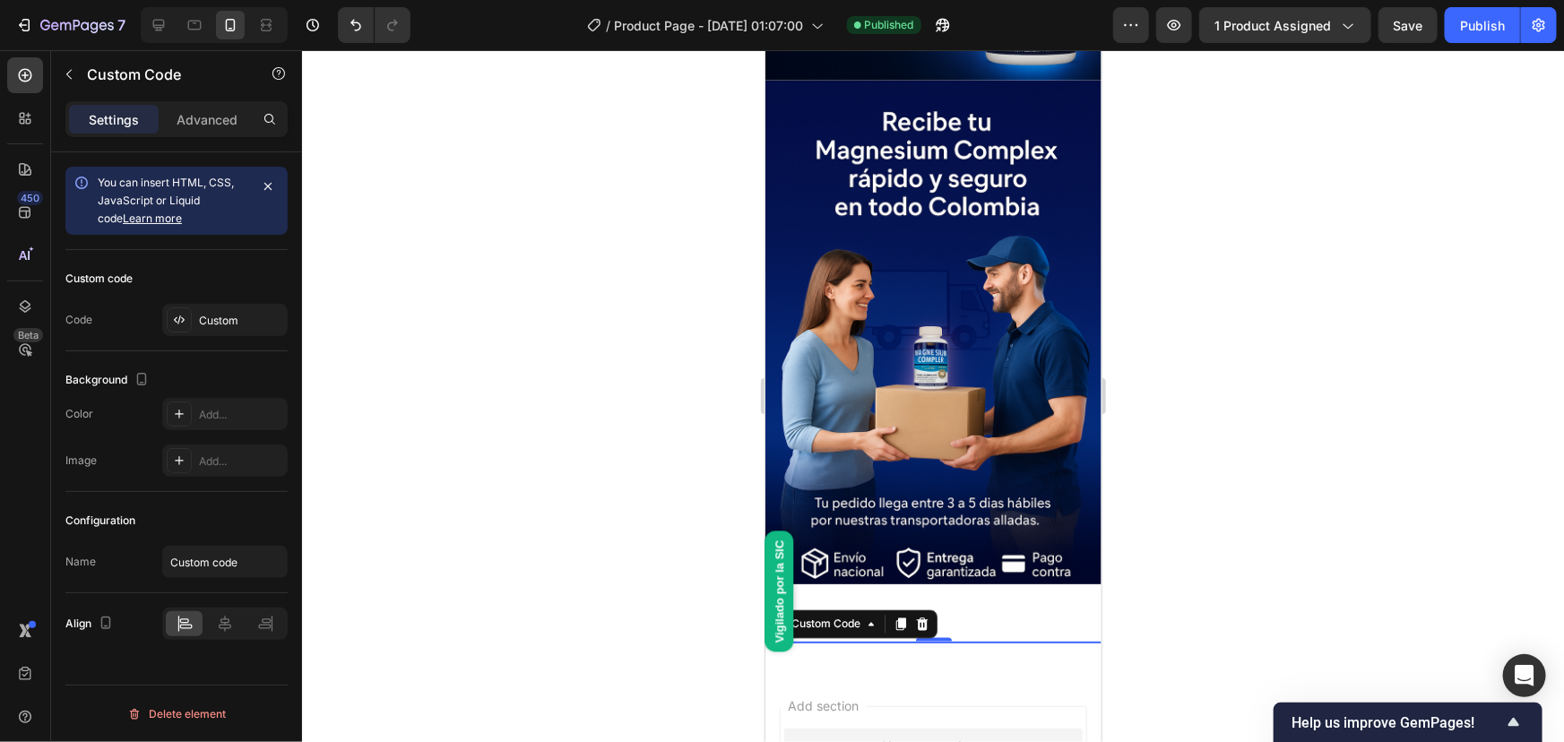
click at [782, 577] on div "Vigilado por la SIC" at bounding box center [779, 591] width 29 height 121
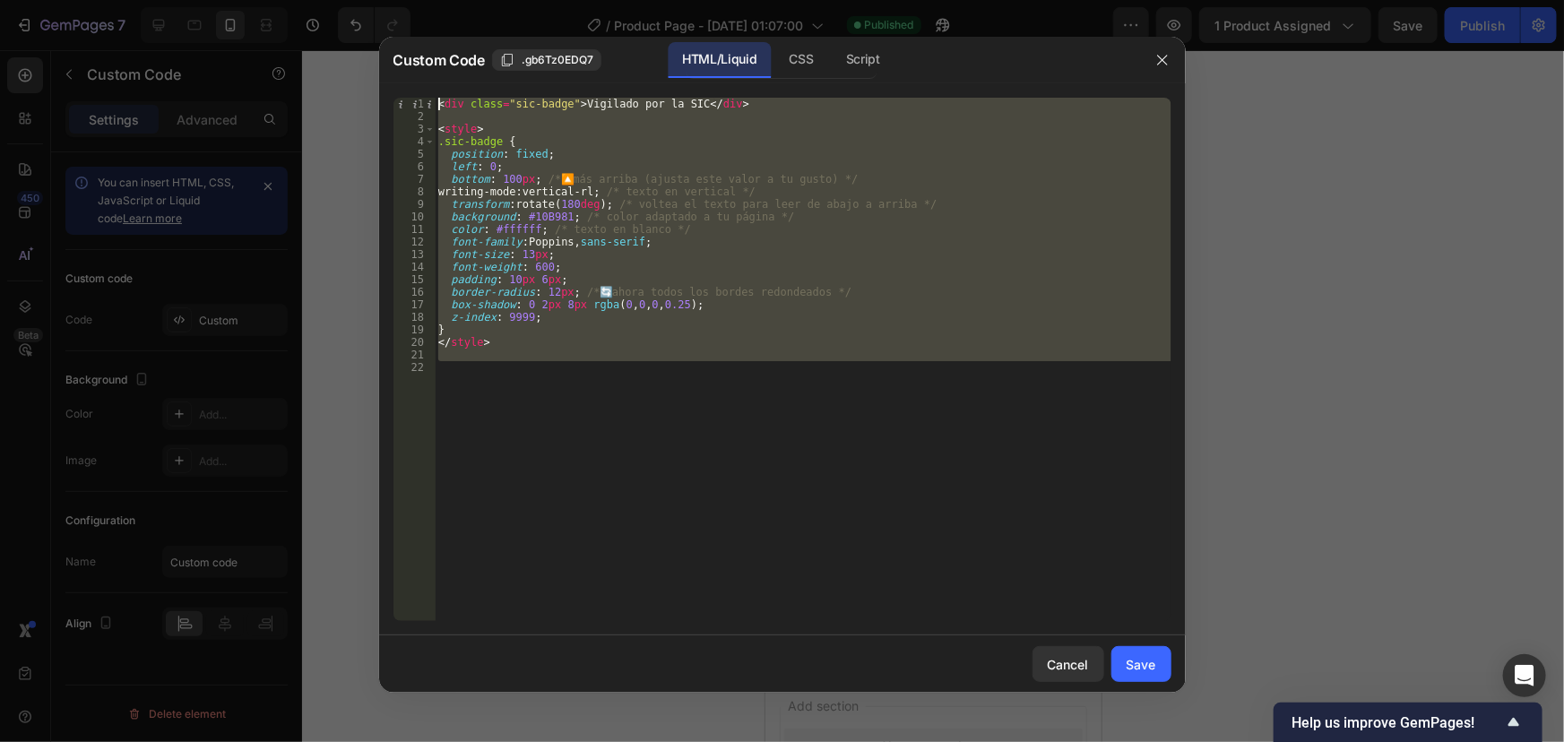
drag, startPoint x: 520, startPoint y: 366, endPoint x: 393, endPoint y: 65, distance: 325.8
click at [393, 65] on div "Custom Code .gb6Tz0EDQ7 HTML/Liquid CSS Script 1 2 3 4 5 6 7 8 9 10 11 12 13 14…" at bounding box center [782, 365] width 807 height 656
type textarea "<div class="sic-badge">Vigilado por la SIC</div>"
paste textarea
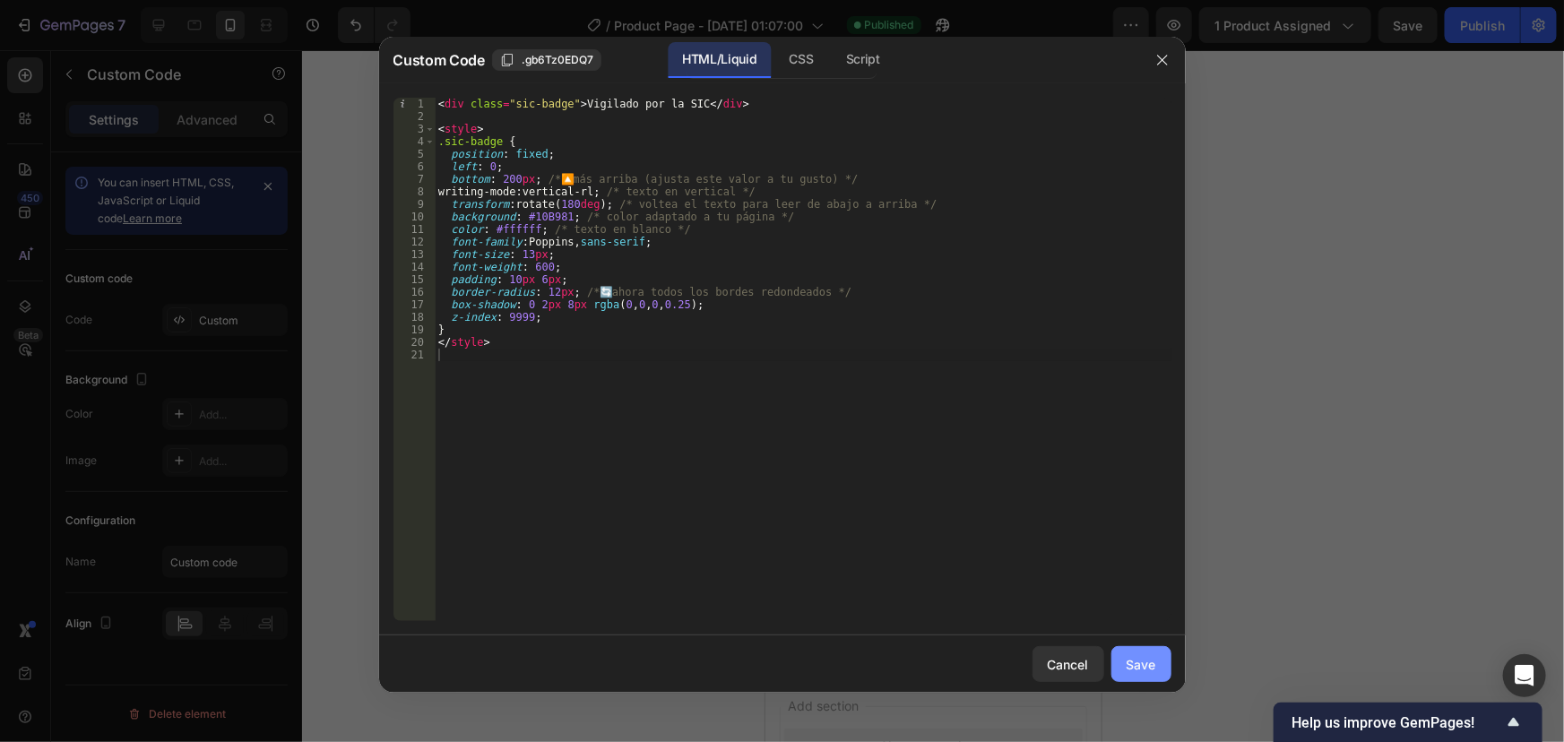
click at [1140, 673] on div "Save" at bounding box center [1142, 664] width 30 height 19
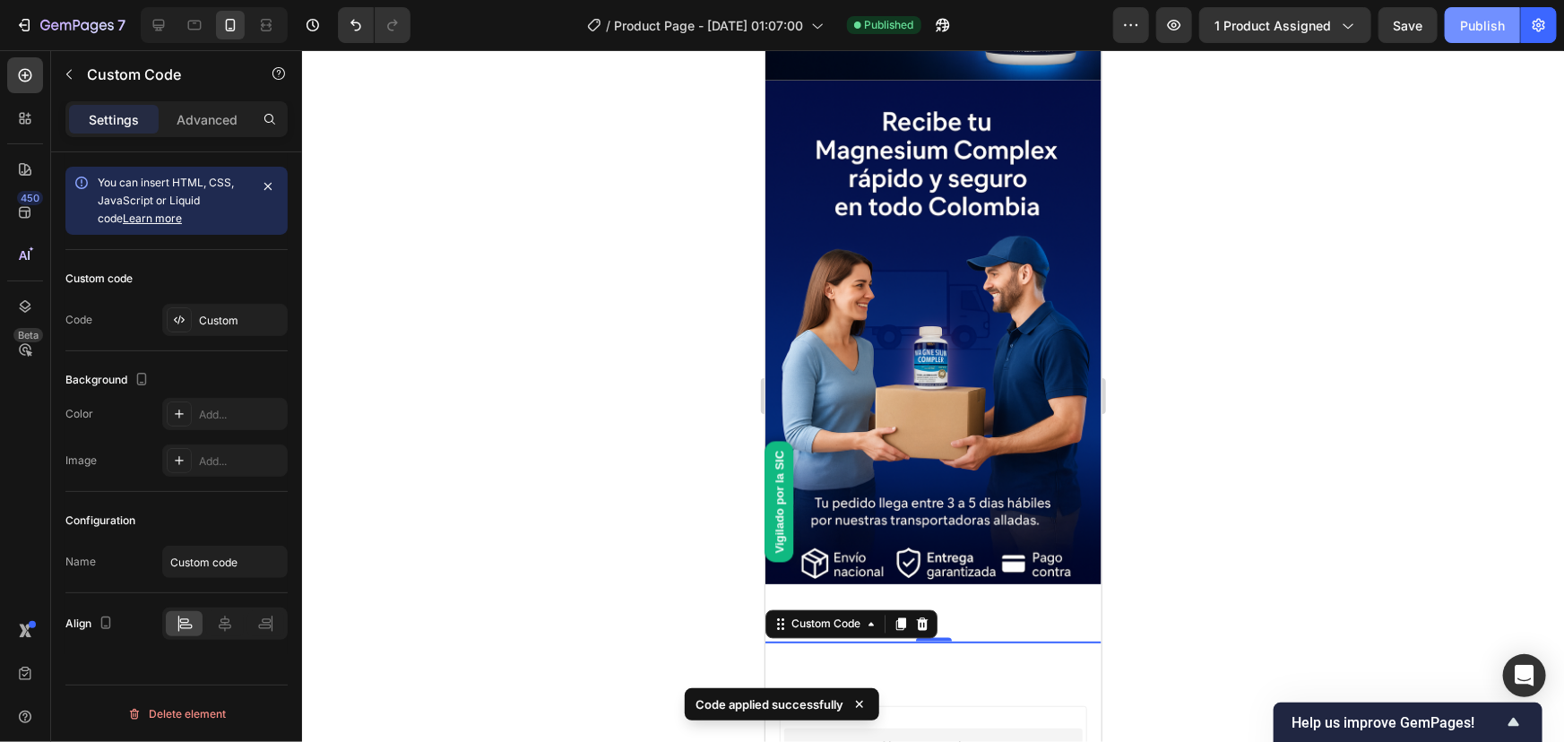
click at [1493, 22] on div "Publish" at bounding box center [1482, 25] width 45 height 19
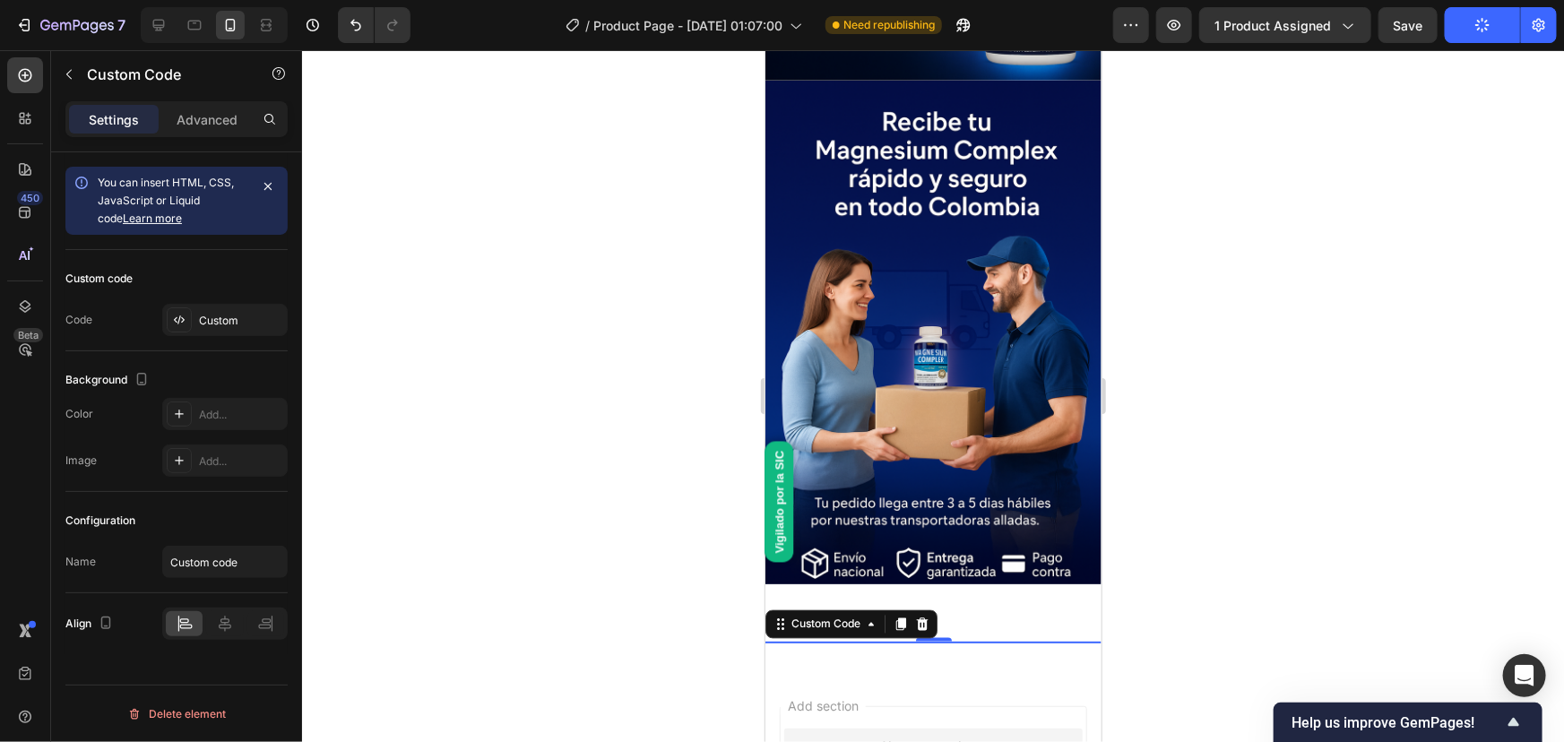
click at [776, 490] on div "Vigilado por la SIC" at bounding box center [779, 501] width 29 height 121
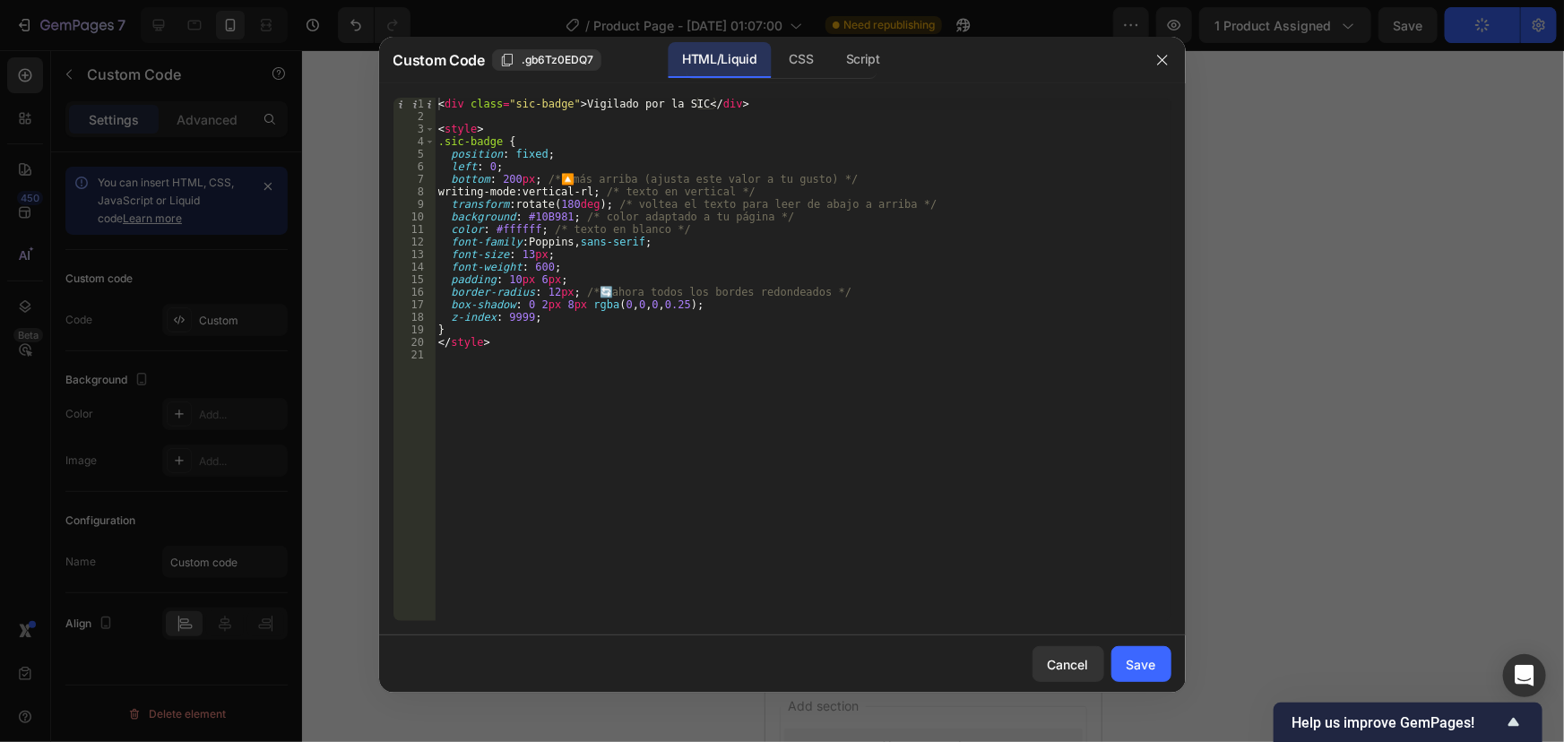
click at [514, 176] on div "< div class = "sic-badge" > Vigilado por la SIC </ div > < style > .sic-badge {…" at bounding box center [803, 372] width 737 height 549
type textarea "bottom: 290px; /* 🔼 más arriba (ajusta este valor a tu gusto) */"
click at [1120, 663] on button "Save" at bounding box center [1141, 664] width 60 height 36
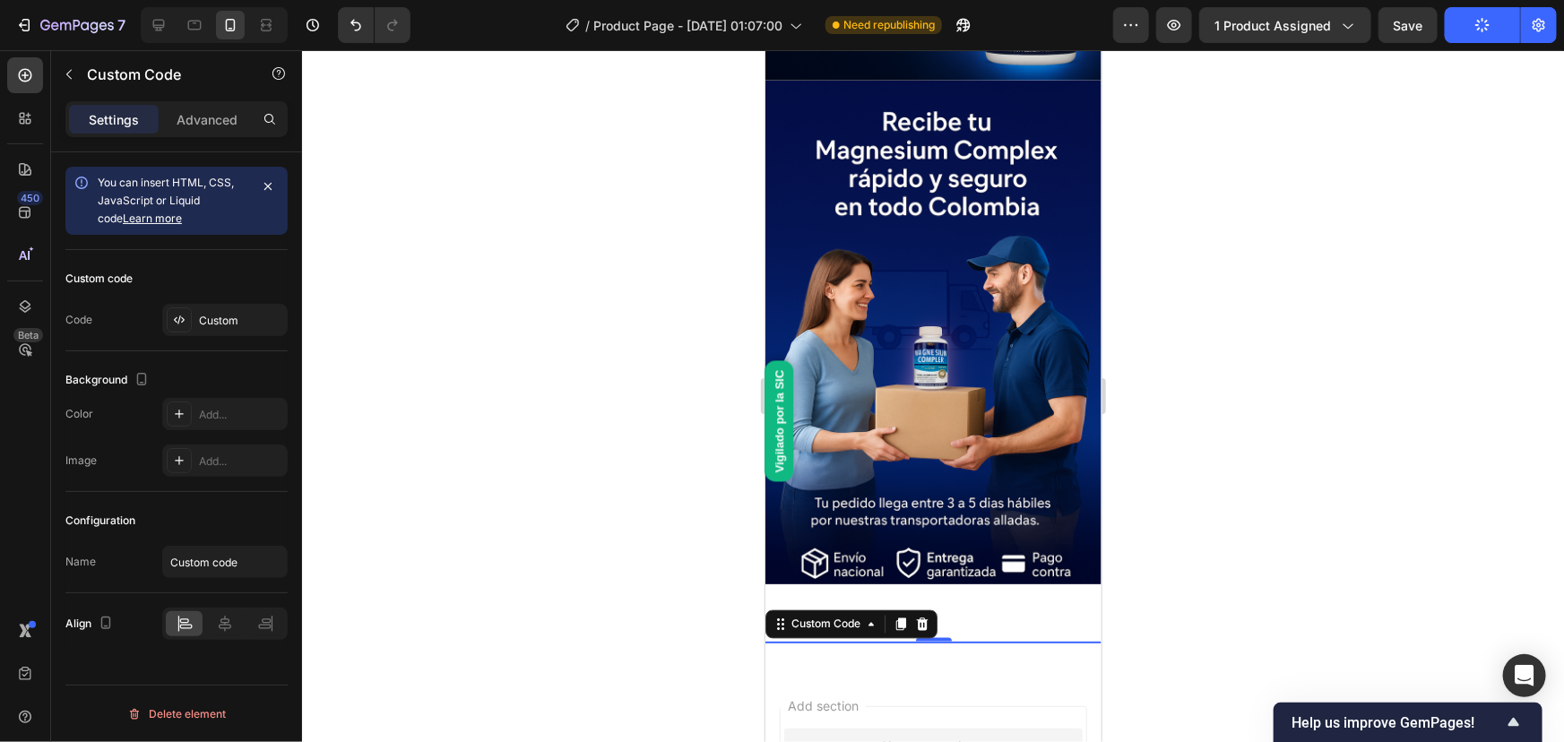
click at [1369, 269] on div at bounding box center [933, 396] width 1262 height 692
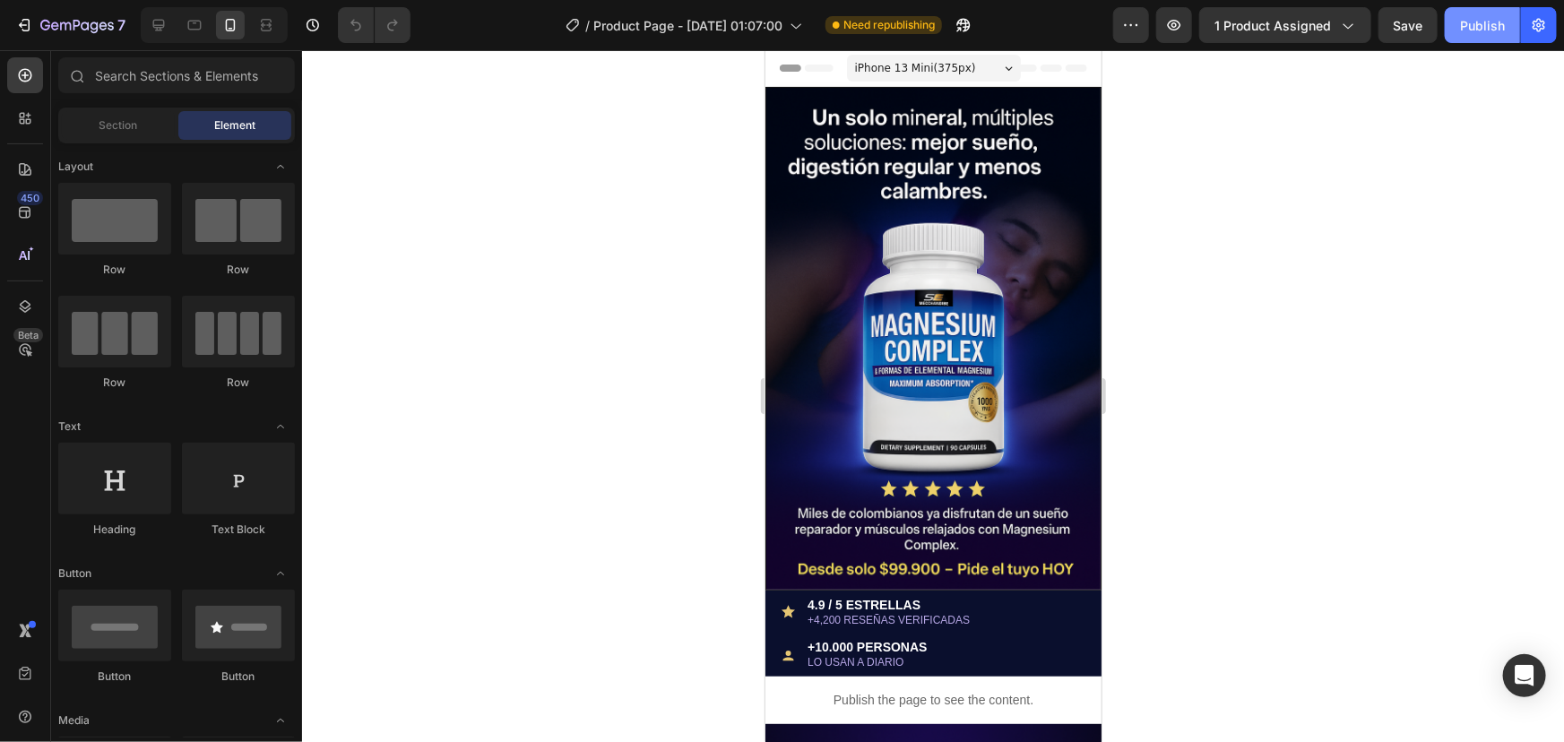
click at [1468, 21] on div "Publish" at bounding box center [1482, 25] width 45 height 19
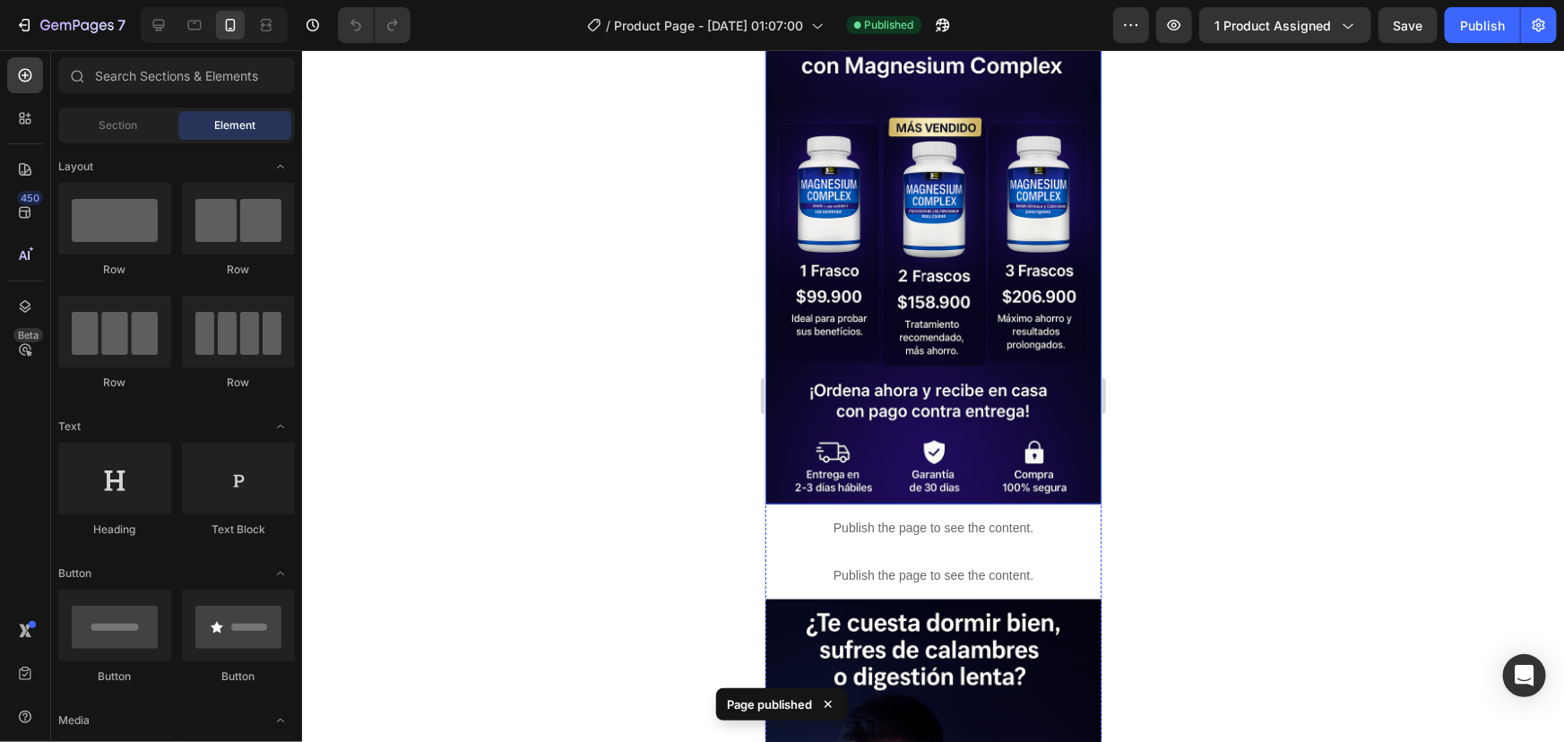
scroll to position [896, 0]
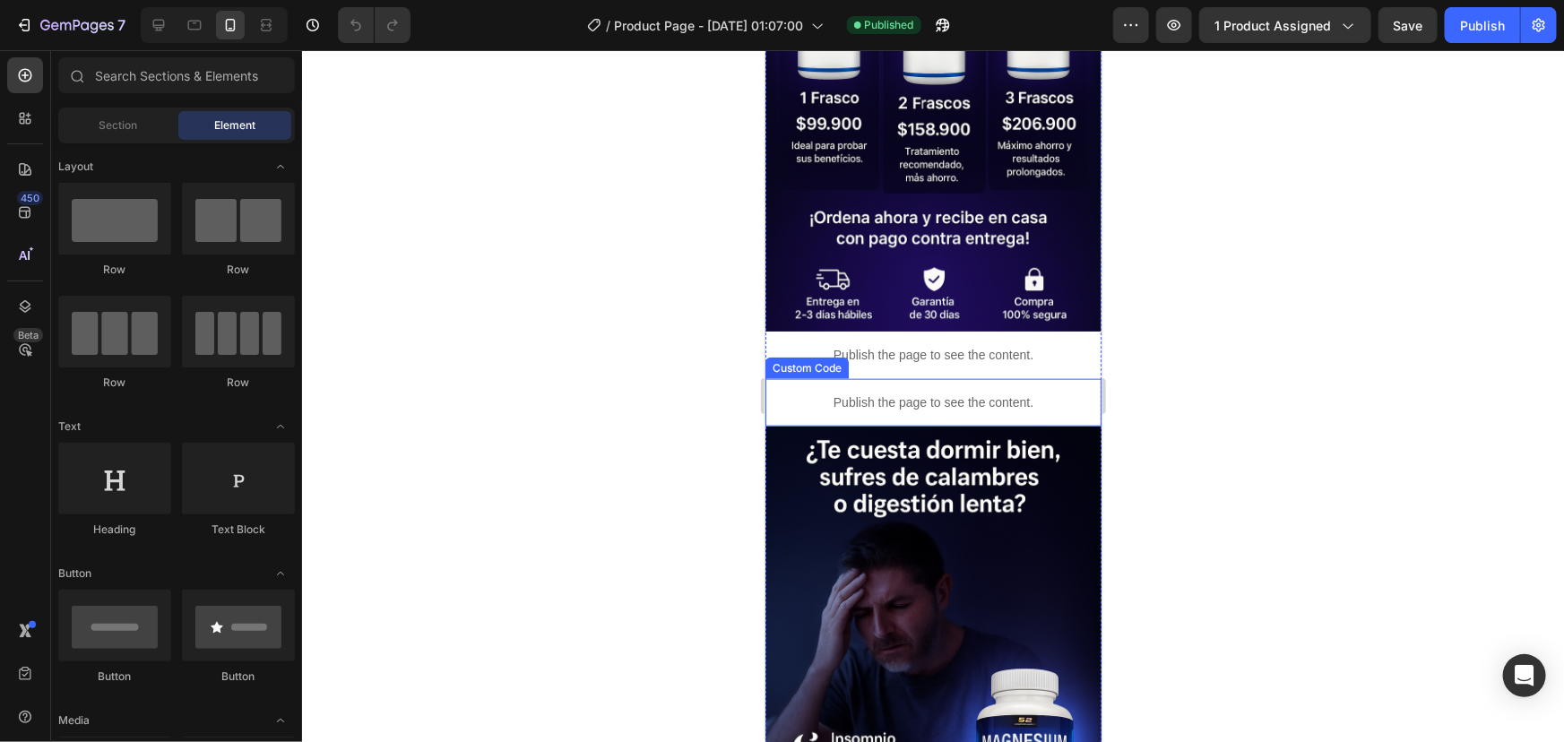
click at [973, 393] on p "Publish the page to see the content." at bounding box center [933, 402] width 336 height 19
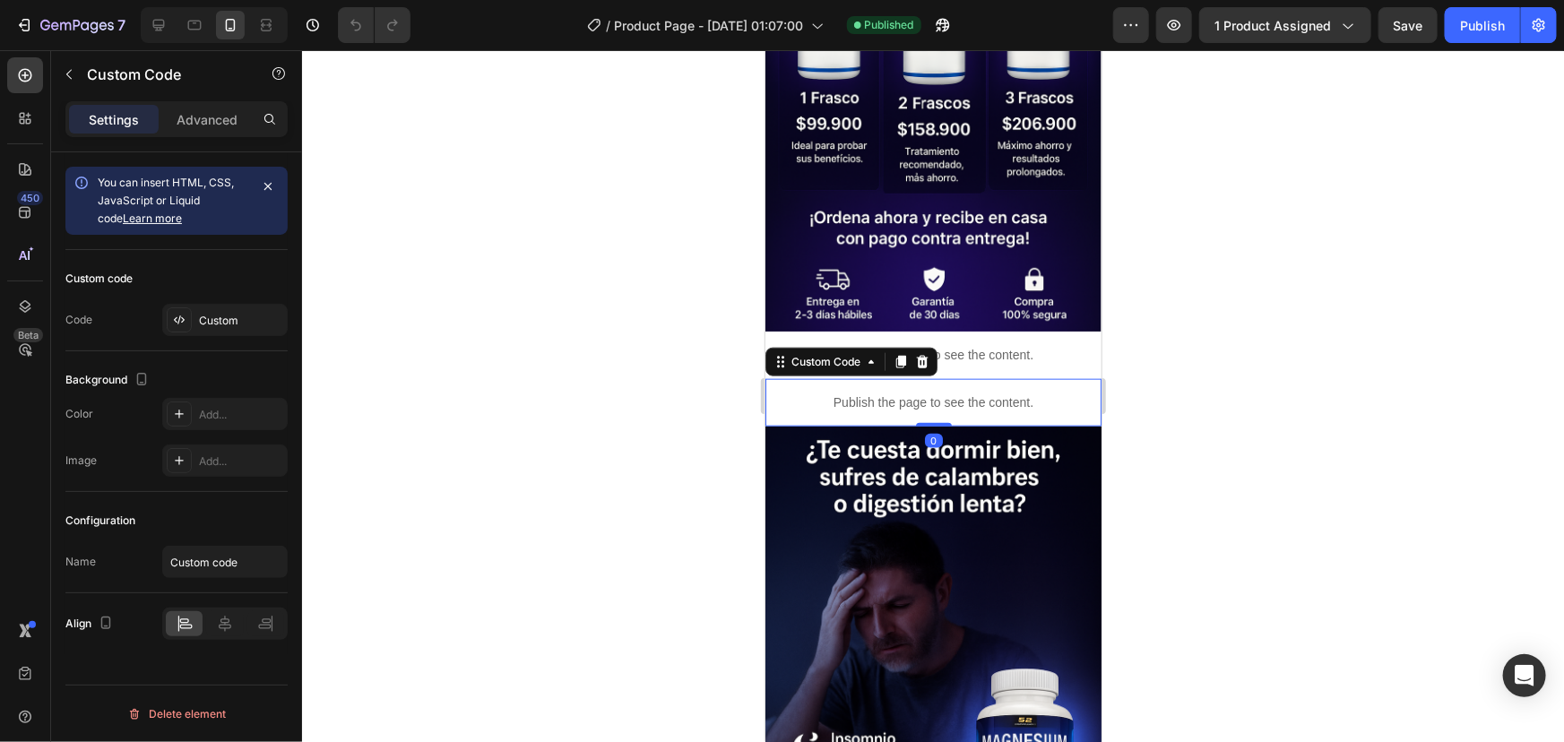
click at [973, 393] on p "Publish the page to see the content." at bounding box center [933, 402] width 336 height 19
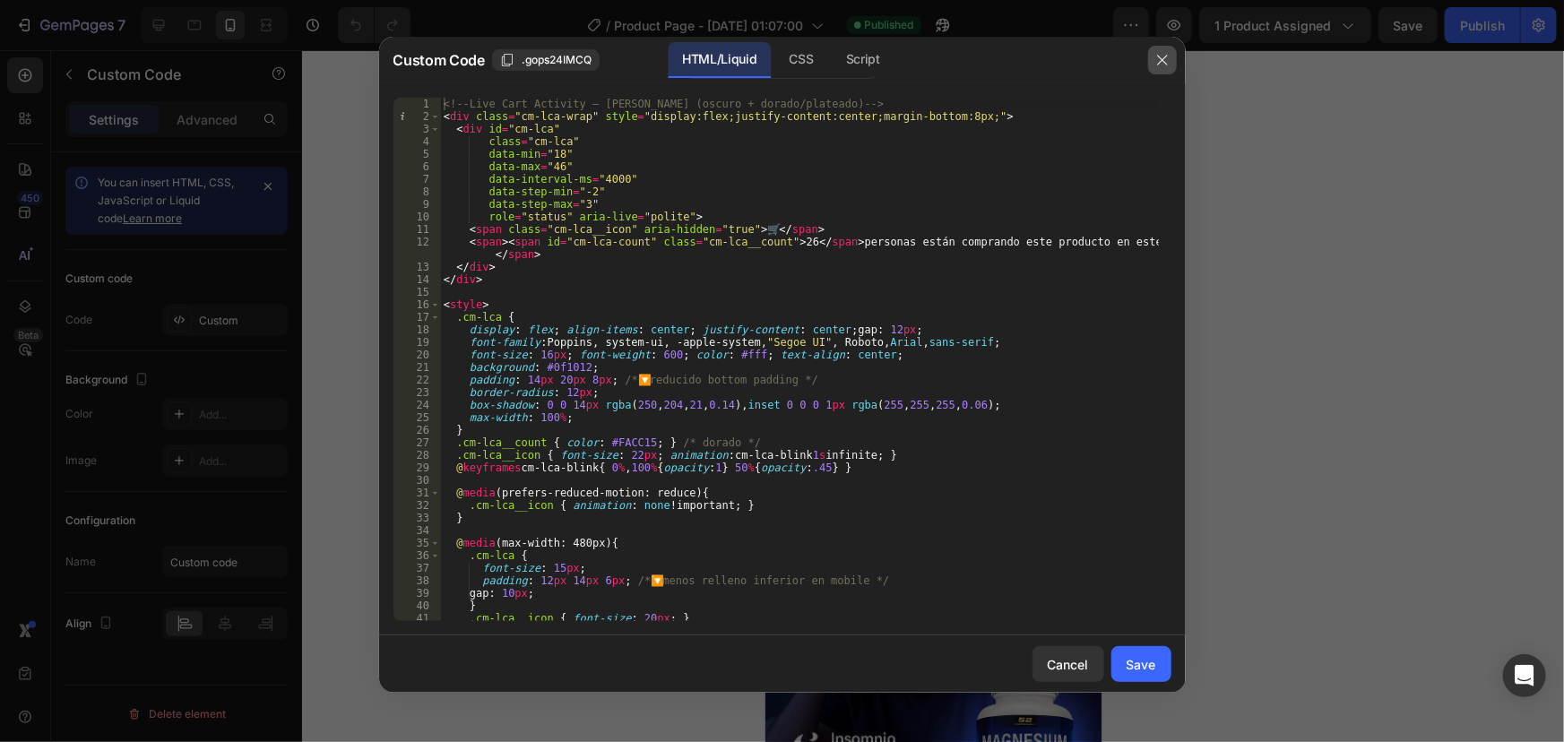
click at [1161, 59] on icon "button" at bounding box center [1162, 61] width 10 height 10
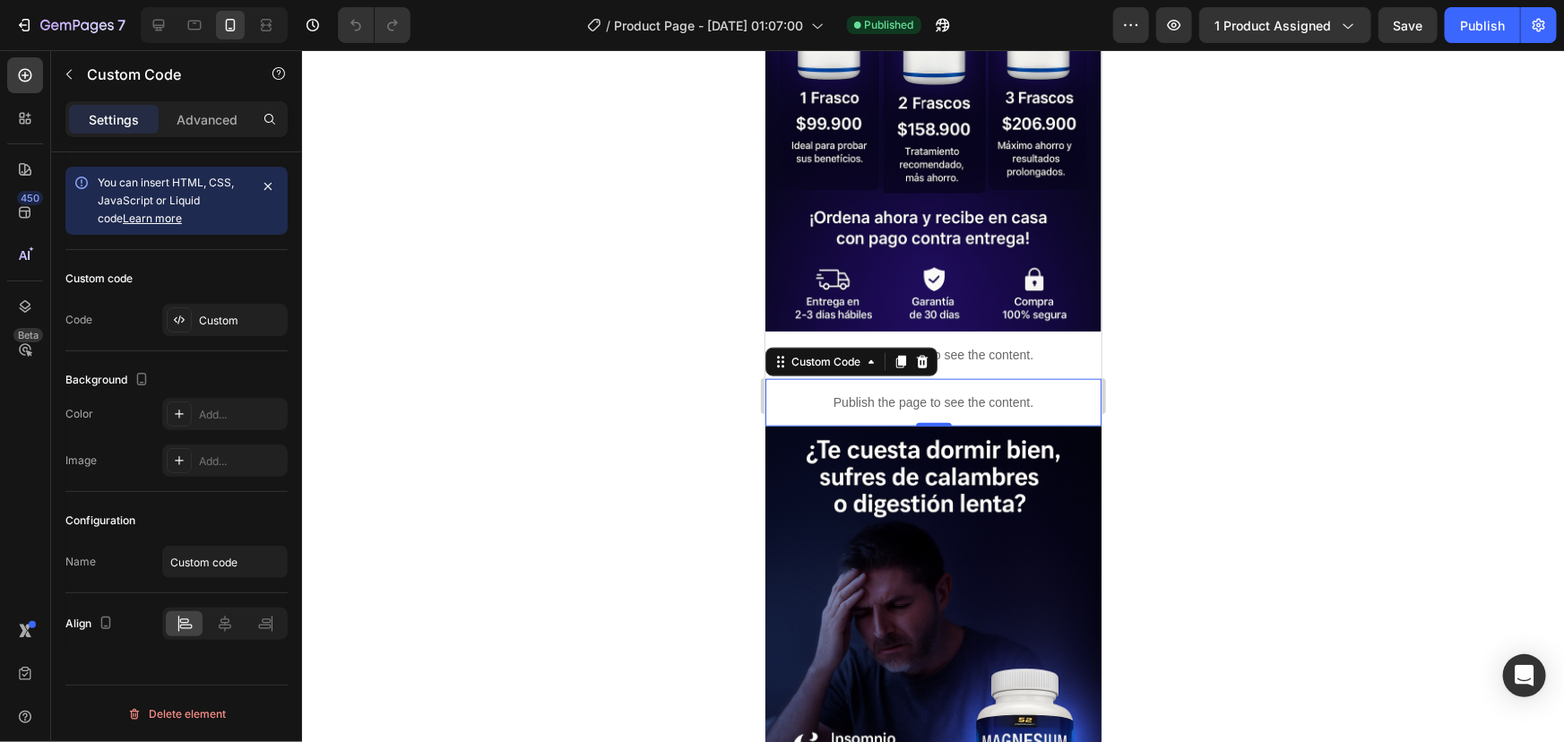
click at [981, 386] on div "Publish the page to see the content." at bounding box center [933, 402] width 336 height 48
click at [976, 393] on p "Publish the page to see the content." at bounding box center [933, 402] width 336 height 19
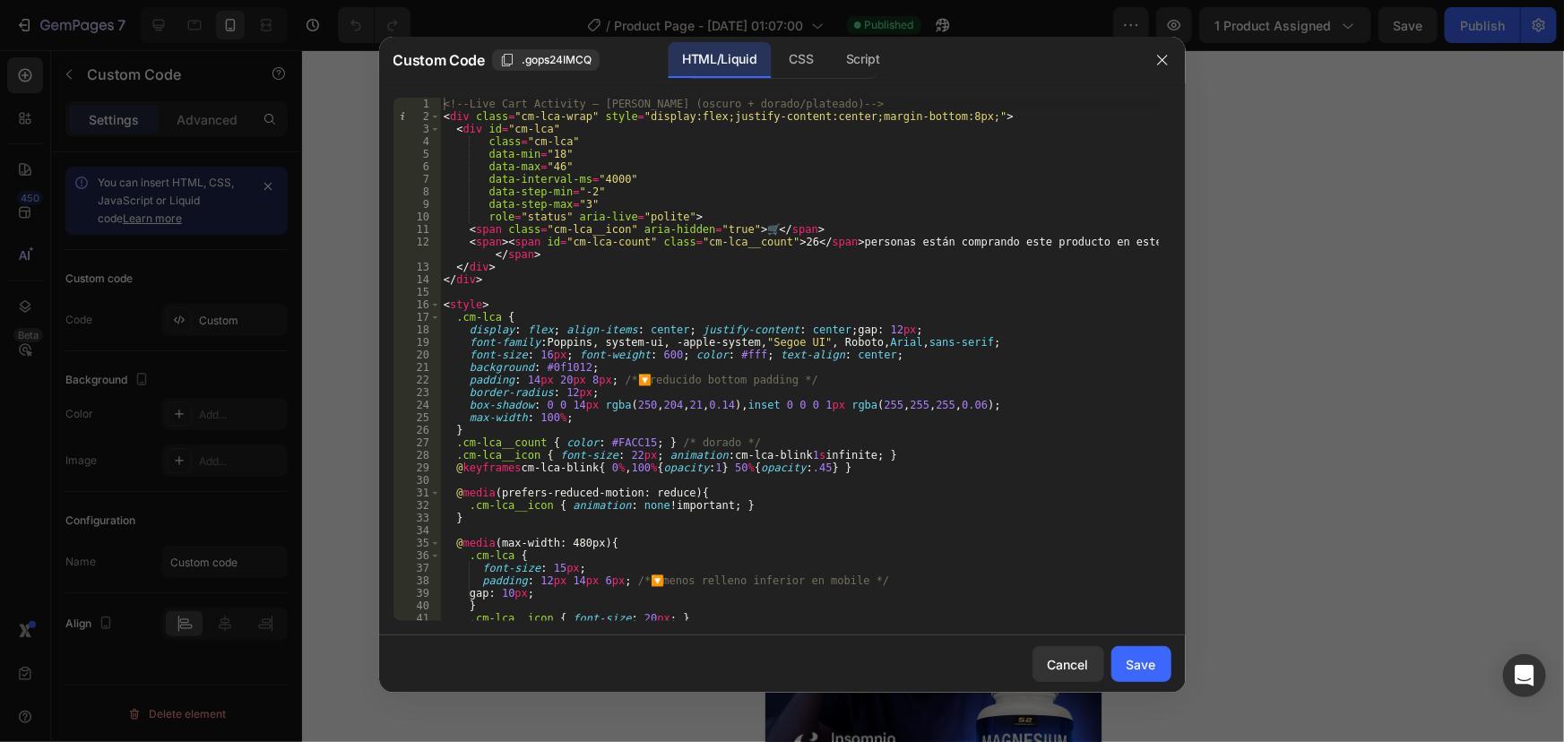
scroll to position [0, 0]
click at [1174, 59] on button "button" at bounding box center [1162, 60] width 29 height 29
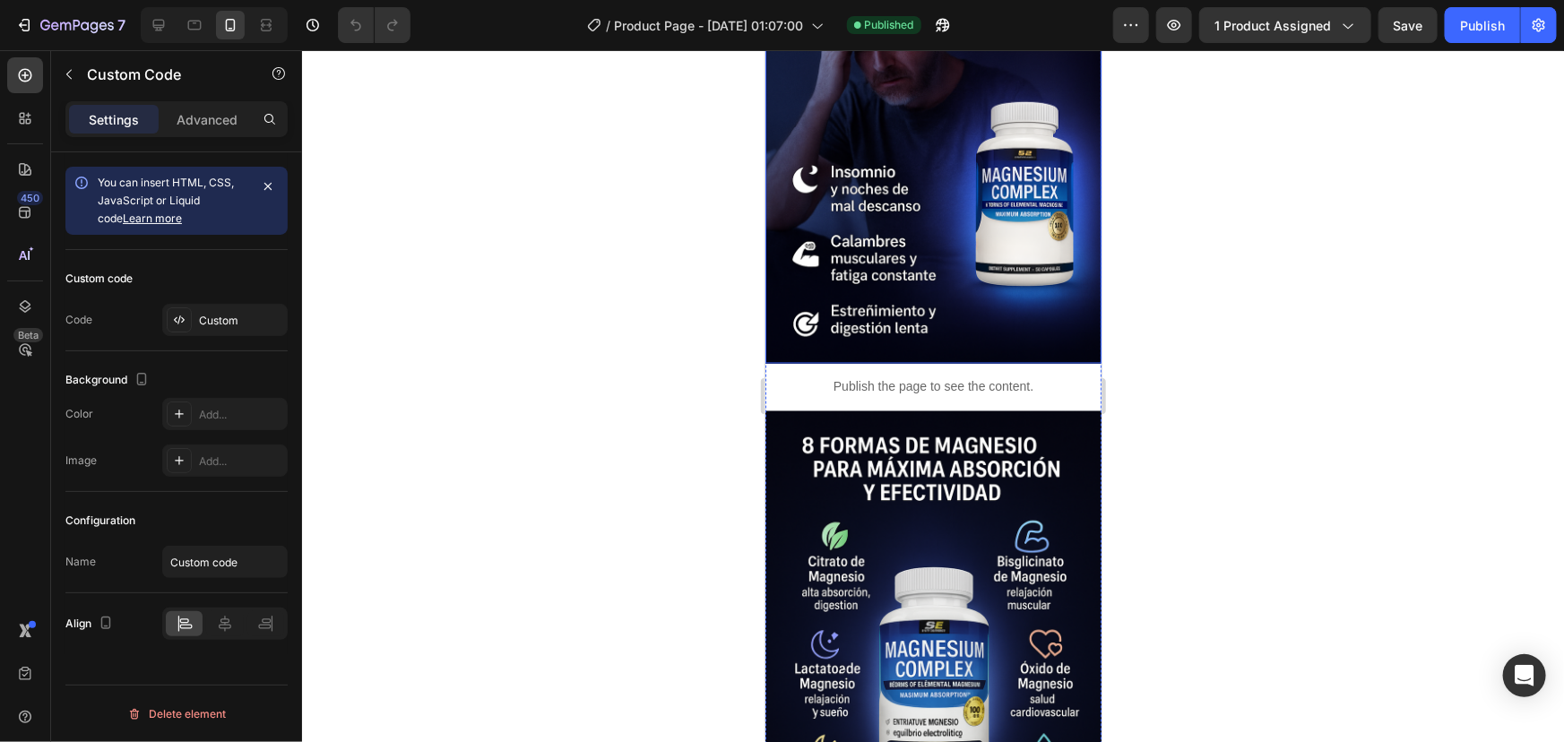
scroll to position [1466, 0]
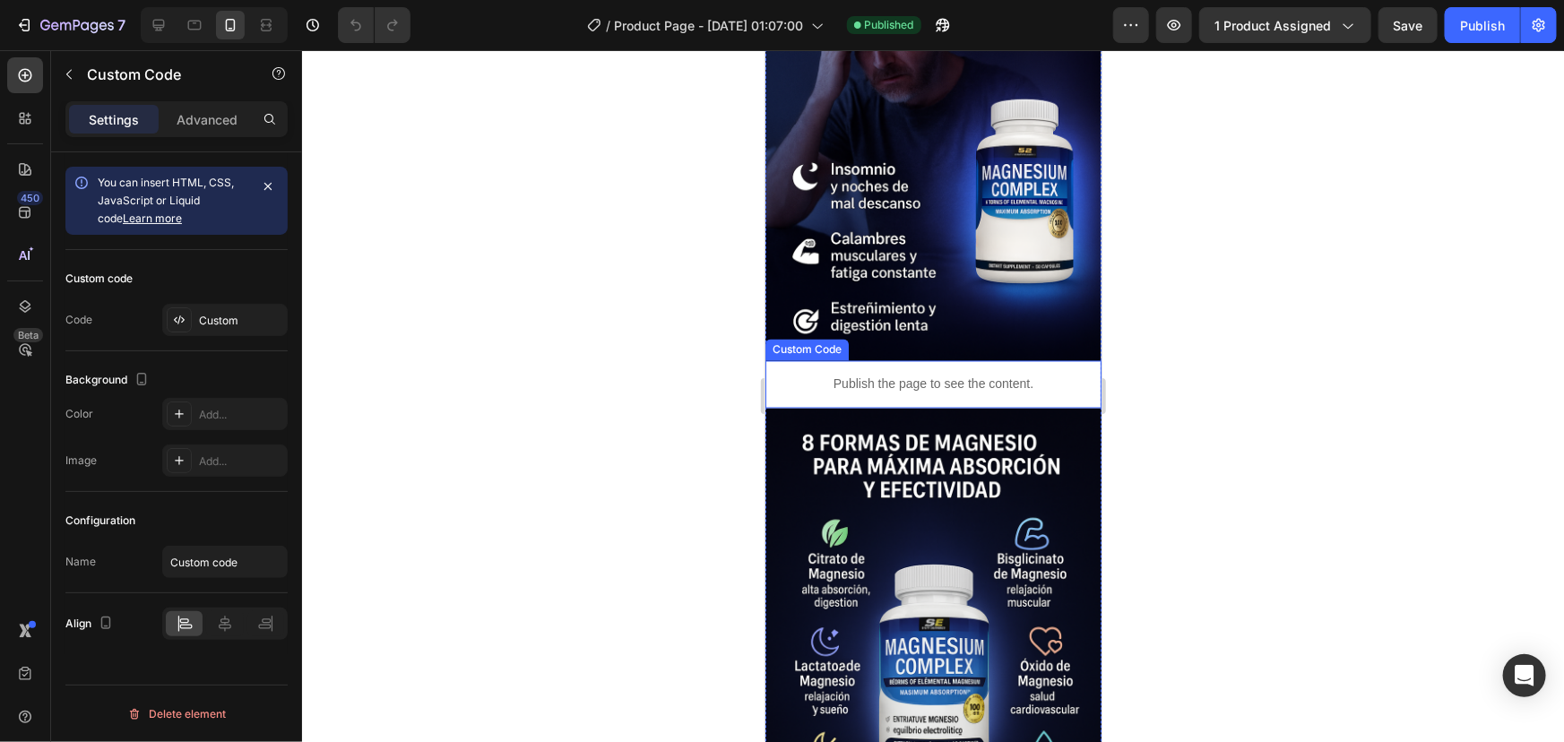
click at [955, 375] on p "Publish the page to see the content." at bounding box center [933, 384] width 336 height 19
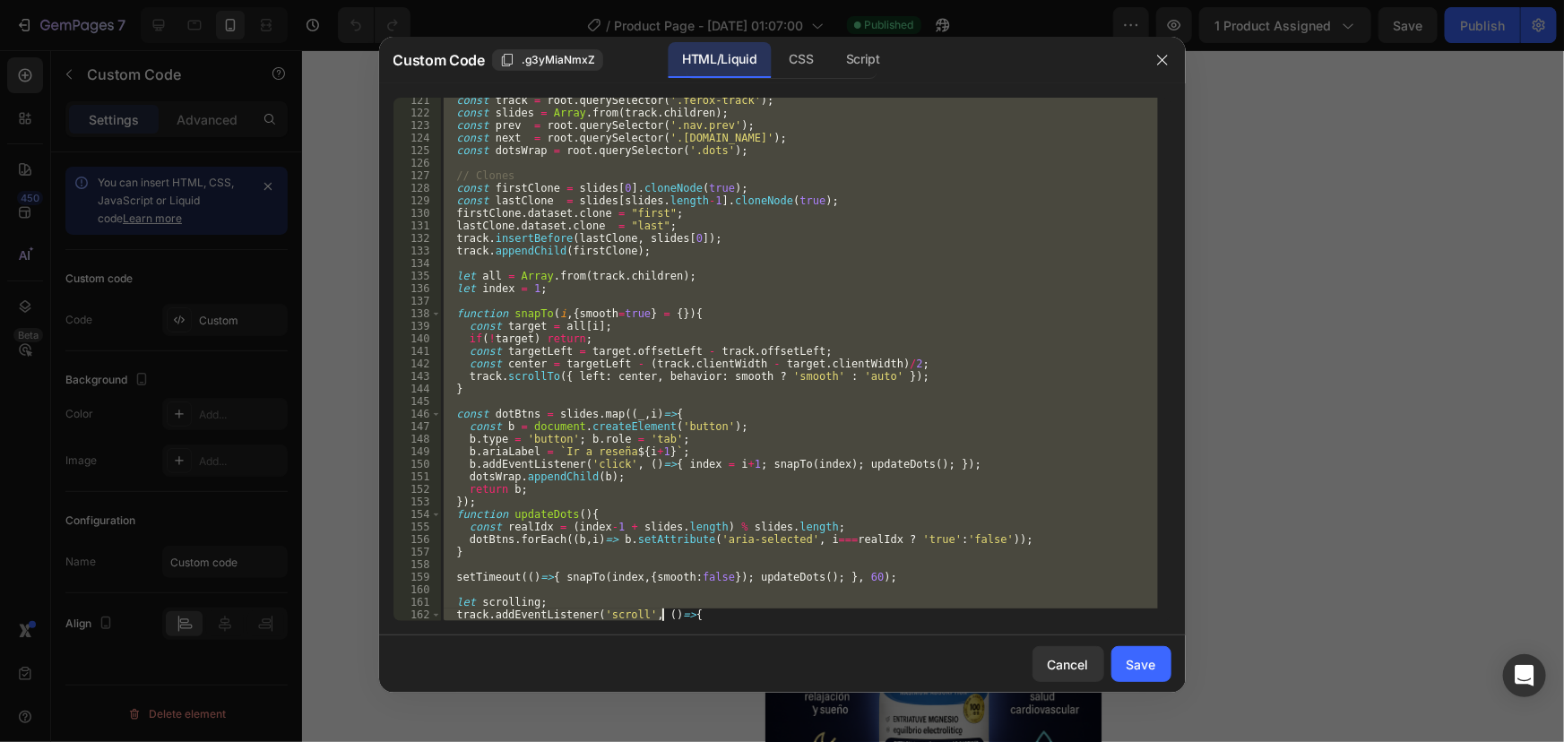
scroll to position [2048, 0]
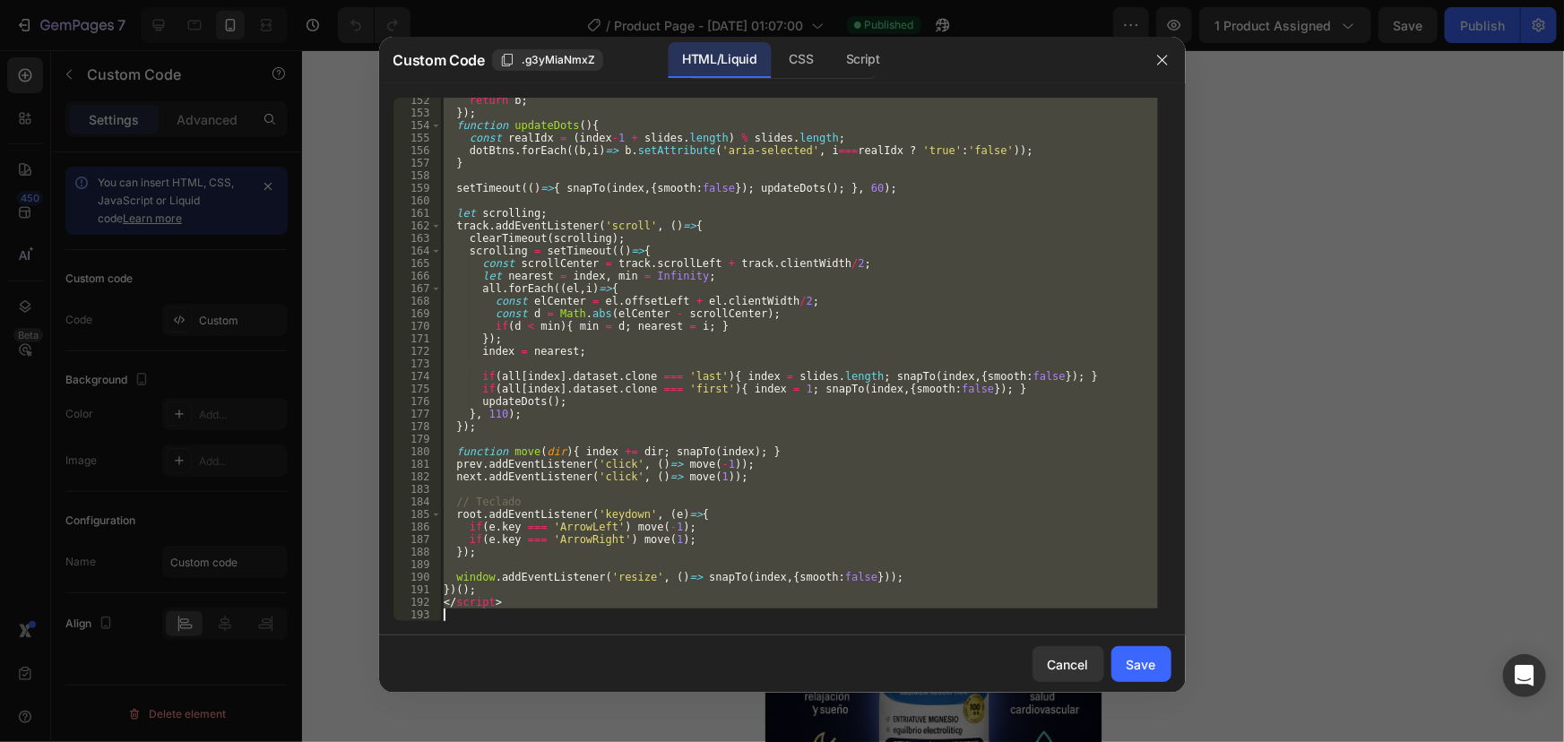
drag, startPoint x: 443, startPoint y: 99, endPoint x: 661, endPoint y: 706, distance: 644.7
click at [661, 706] on div "Custom Code .g3yMiaNmxZ HTML/Liquid CSS Script <!-- === FEROX REVIEWS CAROUSEL …" at bounding box center [782, 371] width 1564 height 742
type textarea "</script>"
click at [1153, 678] on button "Save" at bounding box center [1141, 664] width 60 height 36
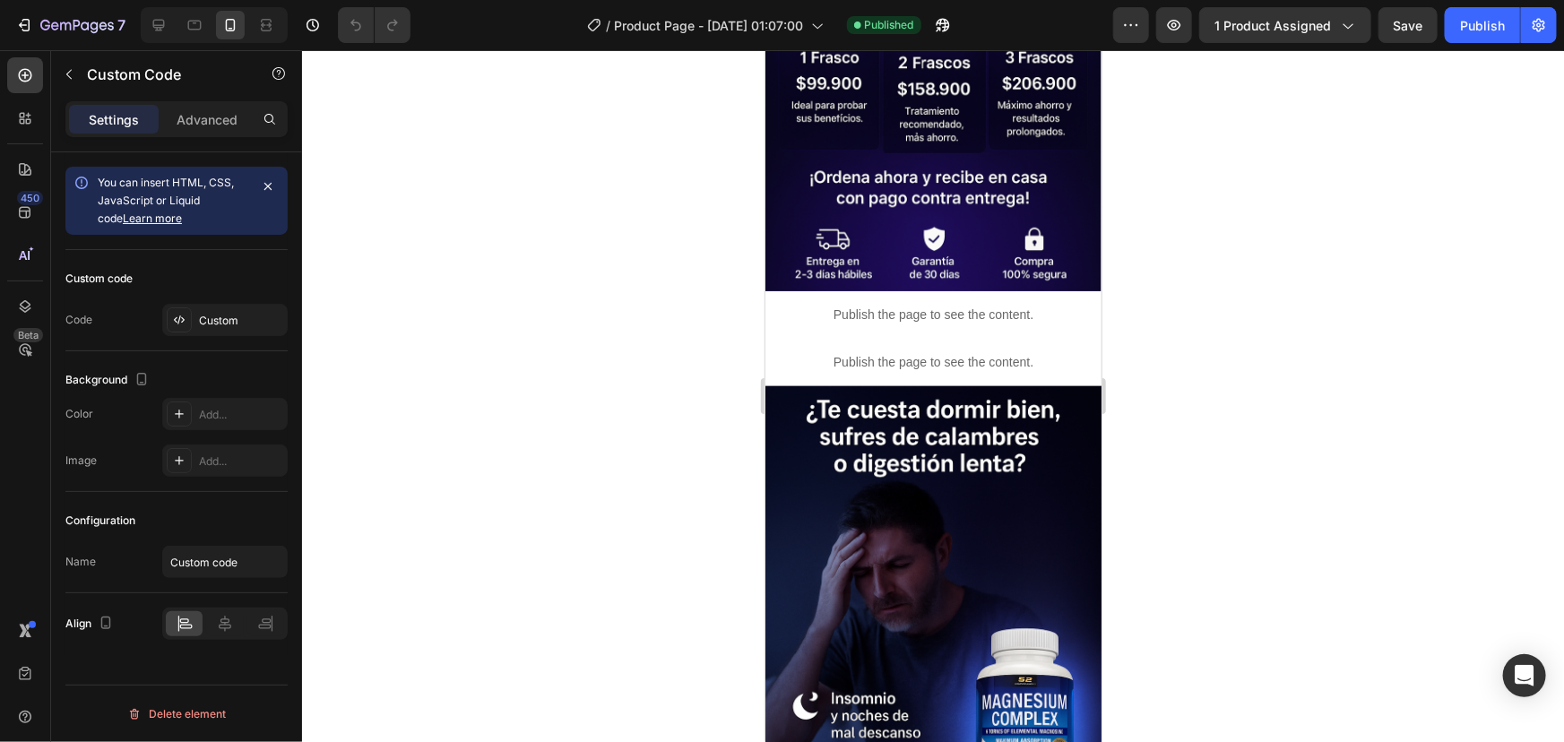
scroll to position [896, 0]
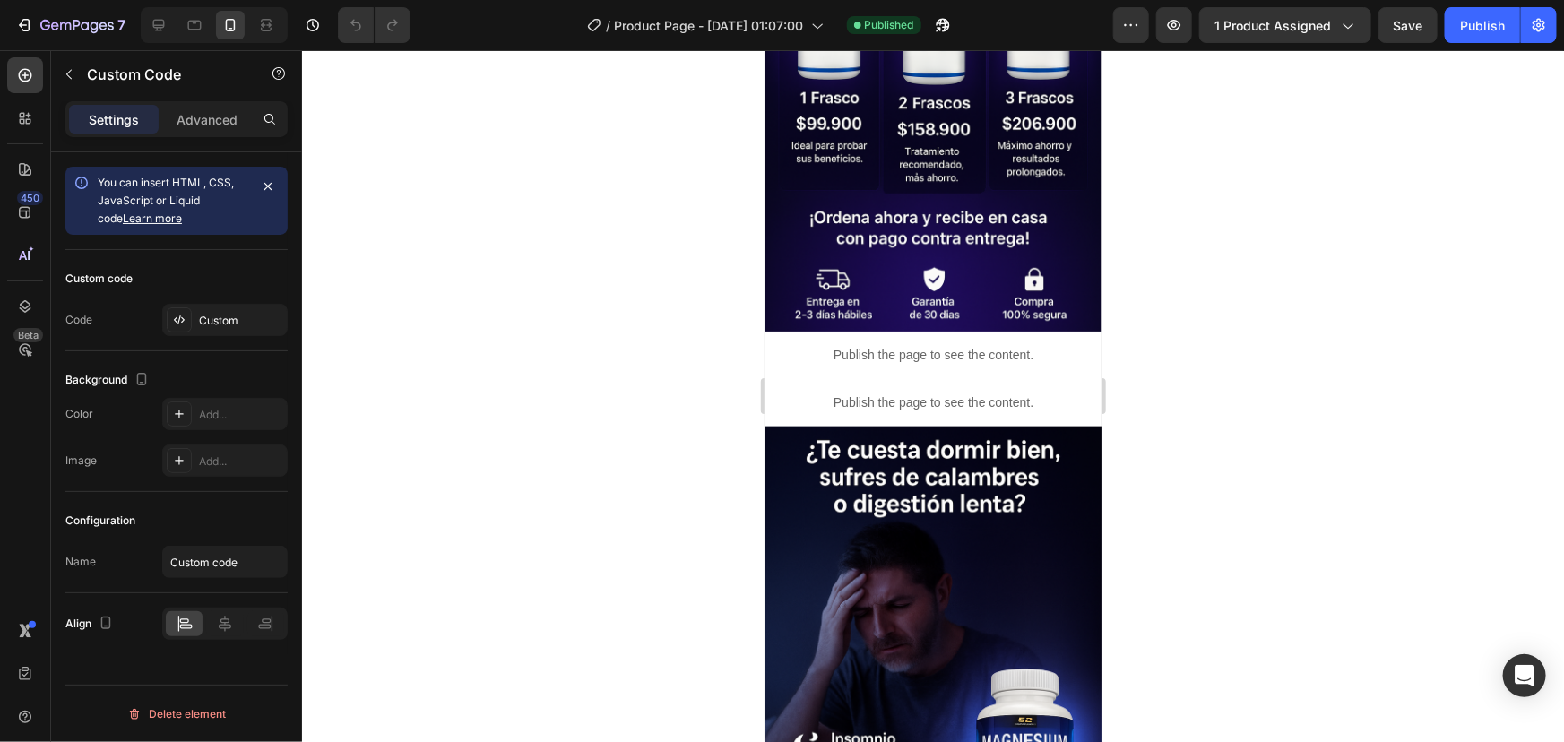
drag, startPoint x: 1394, startPoint y: 311, endPoint x: 1373, endPoint y: 309, distance: 20.7
click at [1394, 309] on div at bounding box center [933, 396] width 1262 height 692
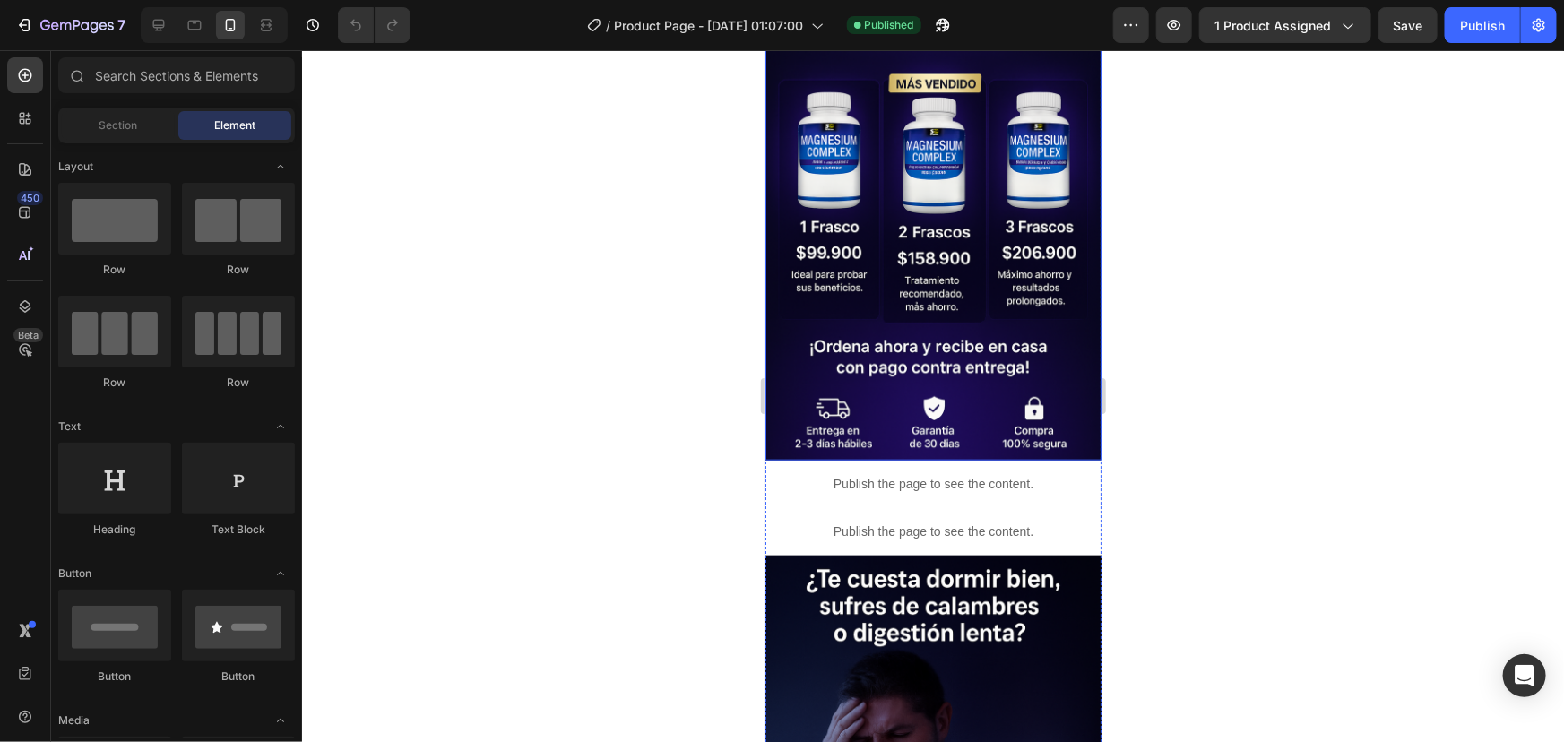
scroll to position [815, 0]
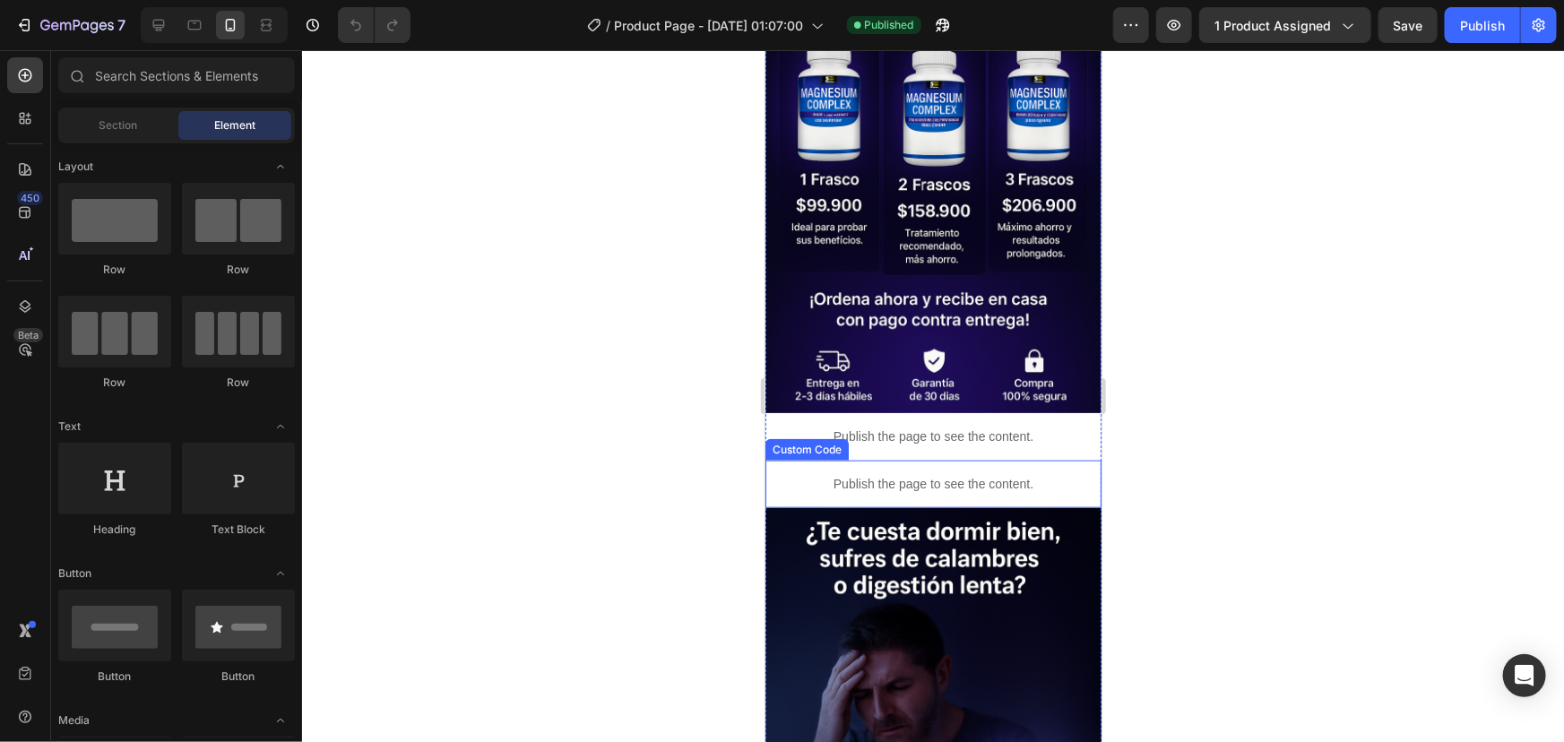
click at [912, 460] on div "Publish the page to see the content." at bounding box center [933, 484] width 336 height 48
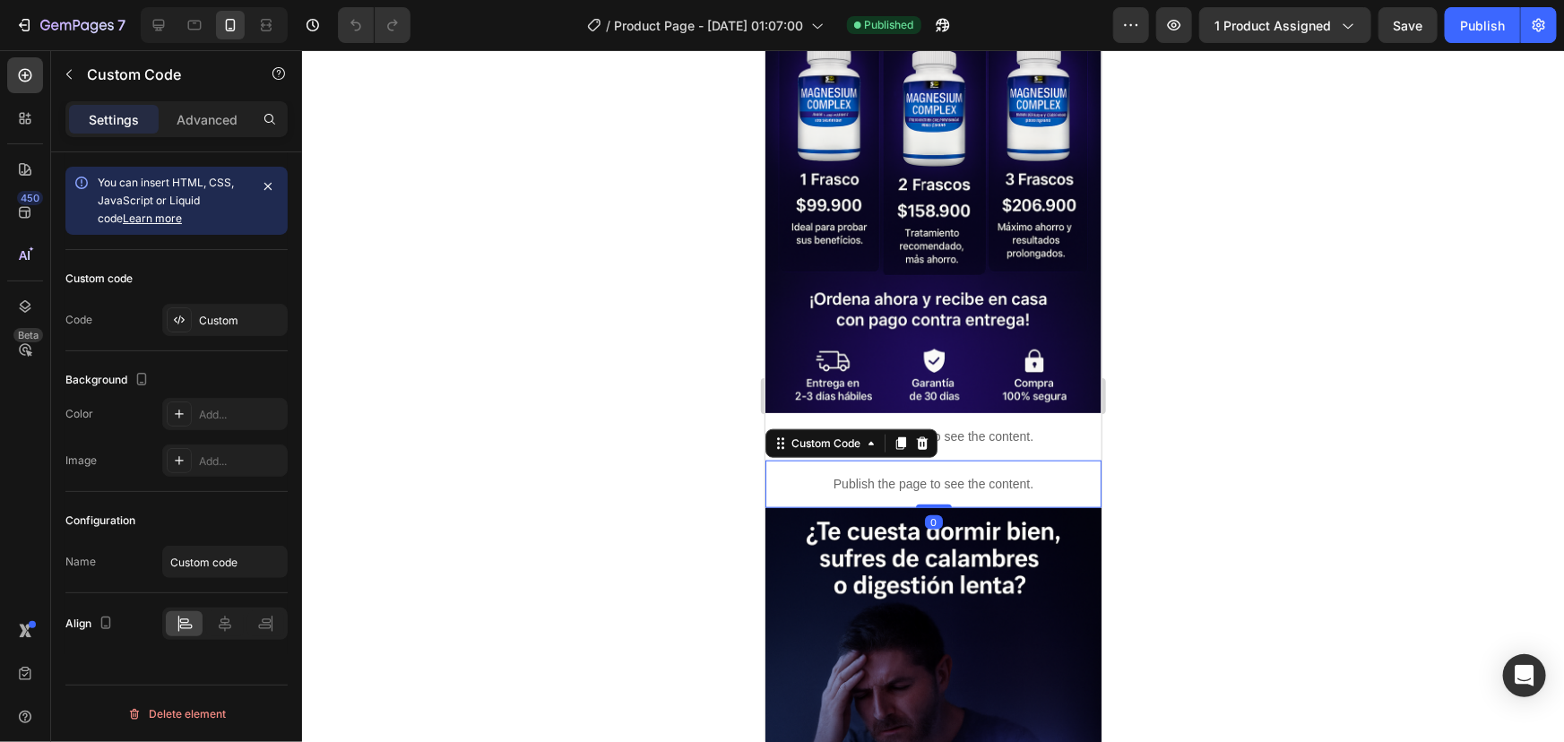
click at [891, 474] on p "Publish the page to see the content." at bounding box center [933, 483] width 336 height 19
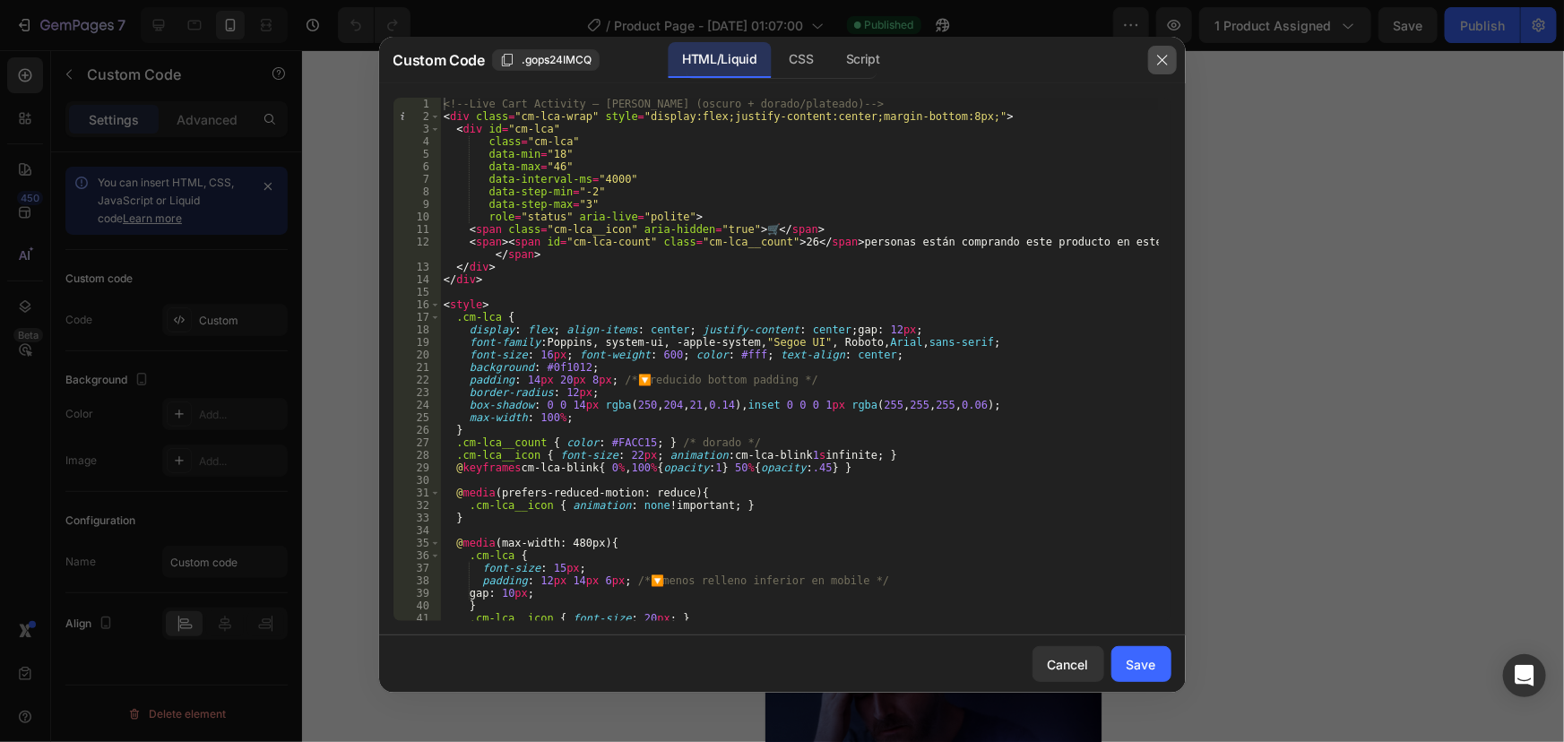
click at [1159, 62] on icon "button" at bounding box center [1162, 60] width 14 height 14
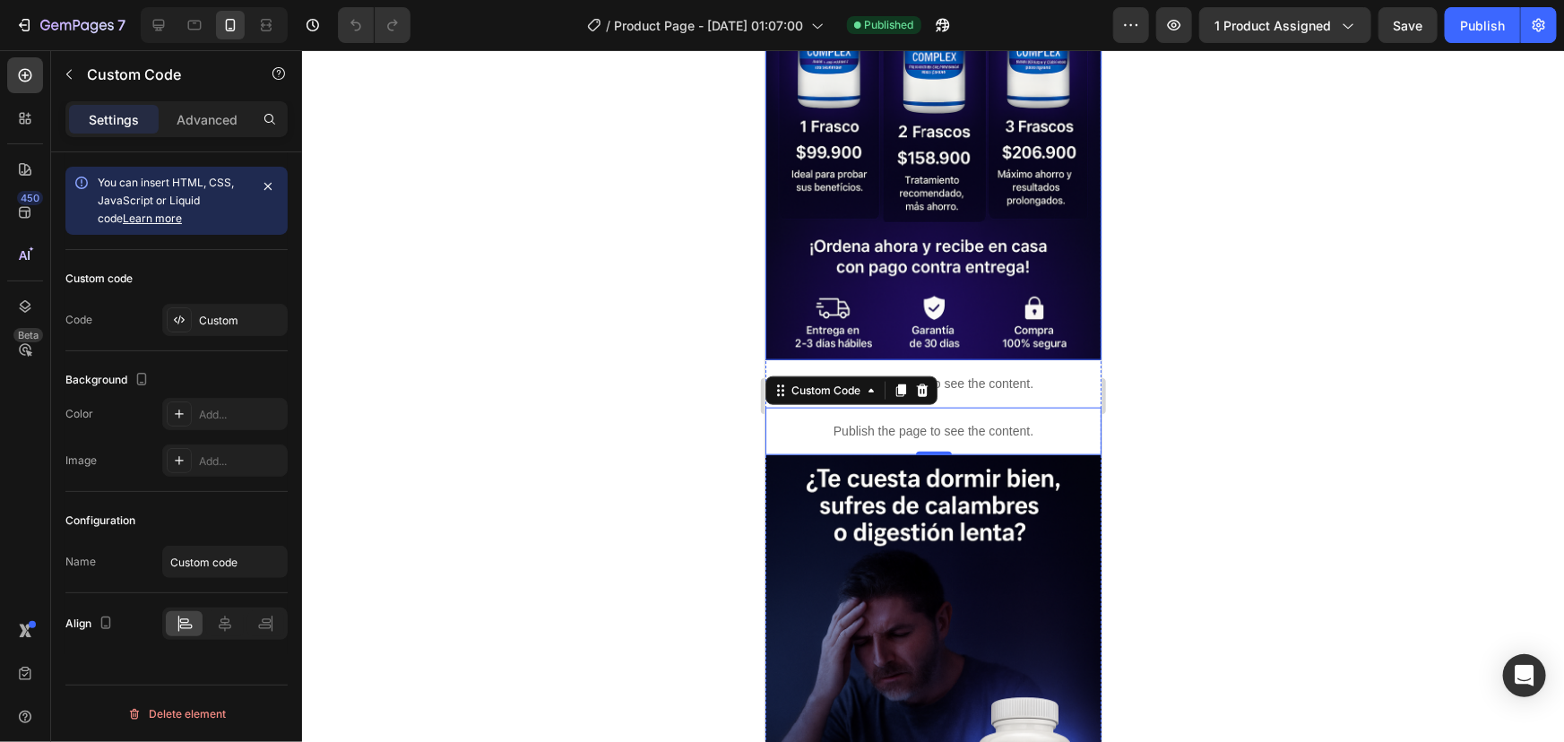
scroll to position [1303, 0]
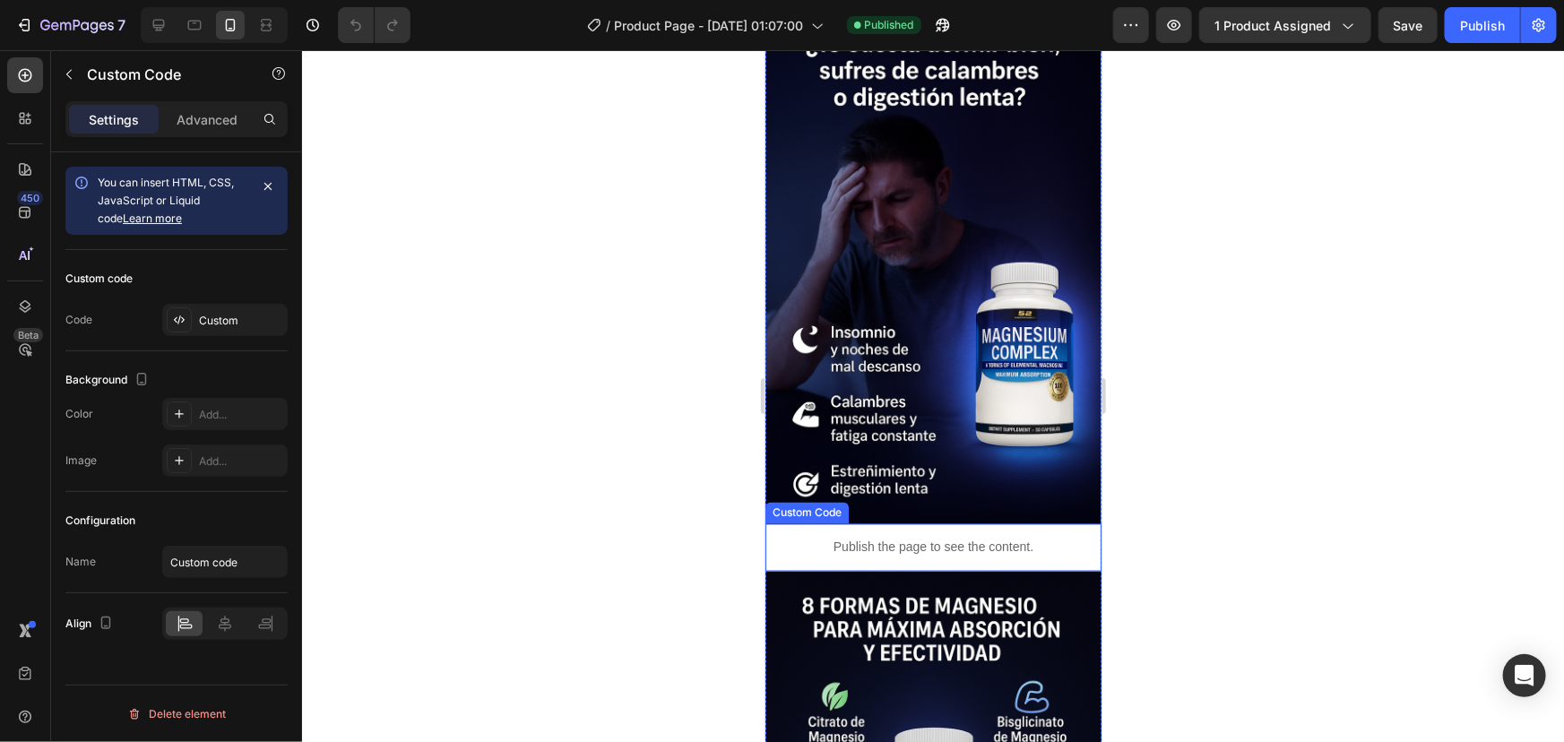
click at [917, 538] on p "Publish the page to see the content." at bounding box center [933, 547] width 336 height 19
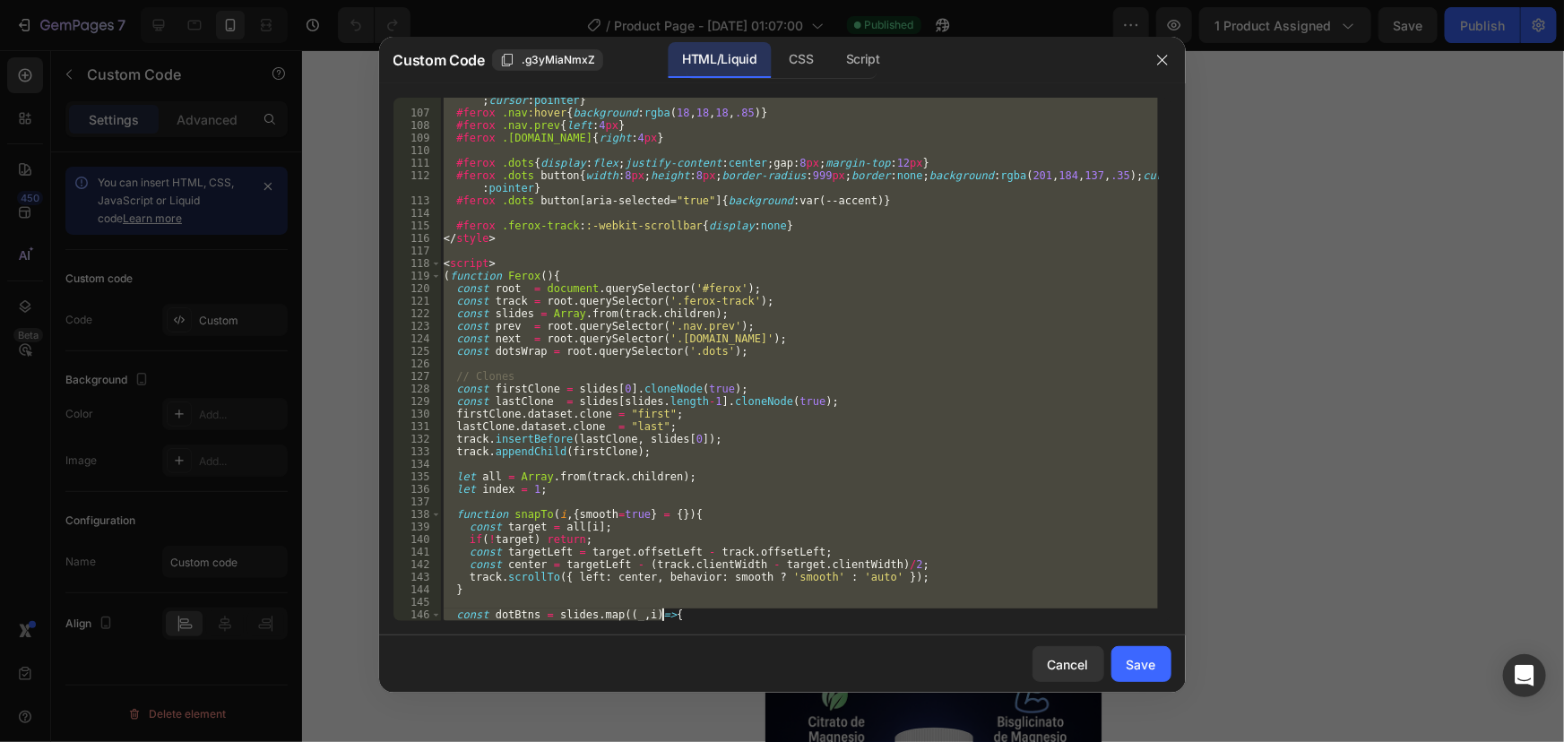
scroll to position [2048, 0]
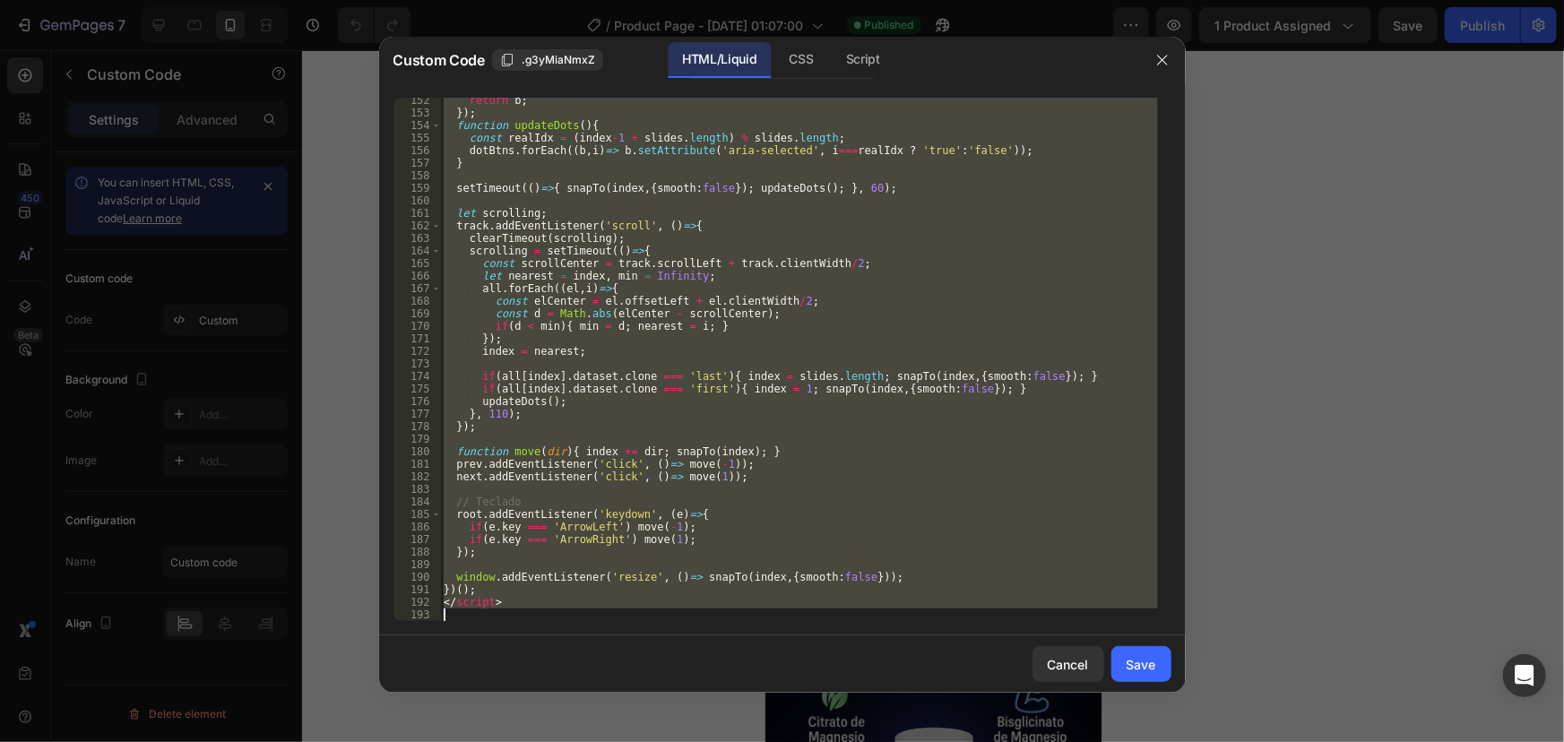
drag, startPoint x: 463, startPoint y: 128, endPoint x: 741, endPoint y: 737, distance: 669.0
click at [741, 737] on div "Custom Code .g3yMiaNmxZ HTML/Liquid CSS Script <!-- === FEROX REVIEWS CAROUSEL …" at bounding box center [782, 371] width 1564 height 742
type textarea "</script>"
paste textarea
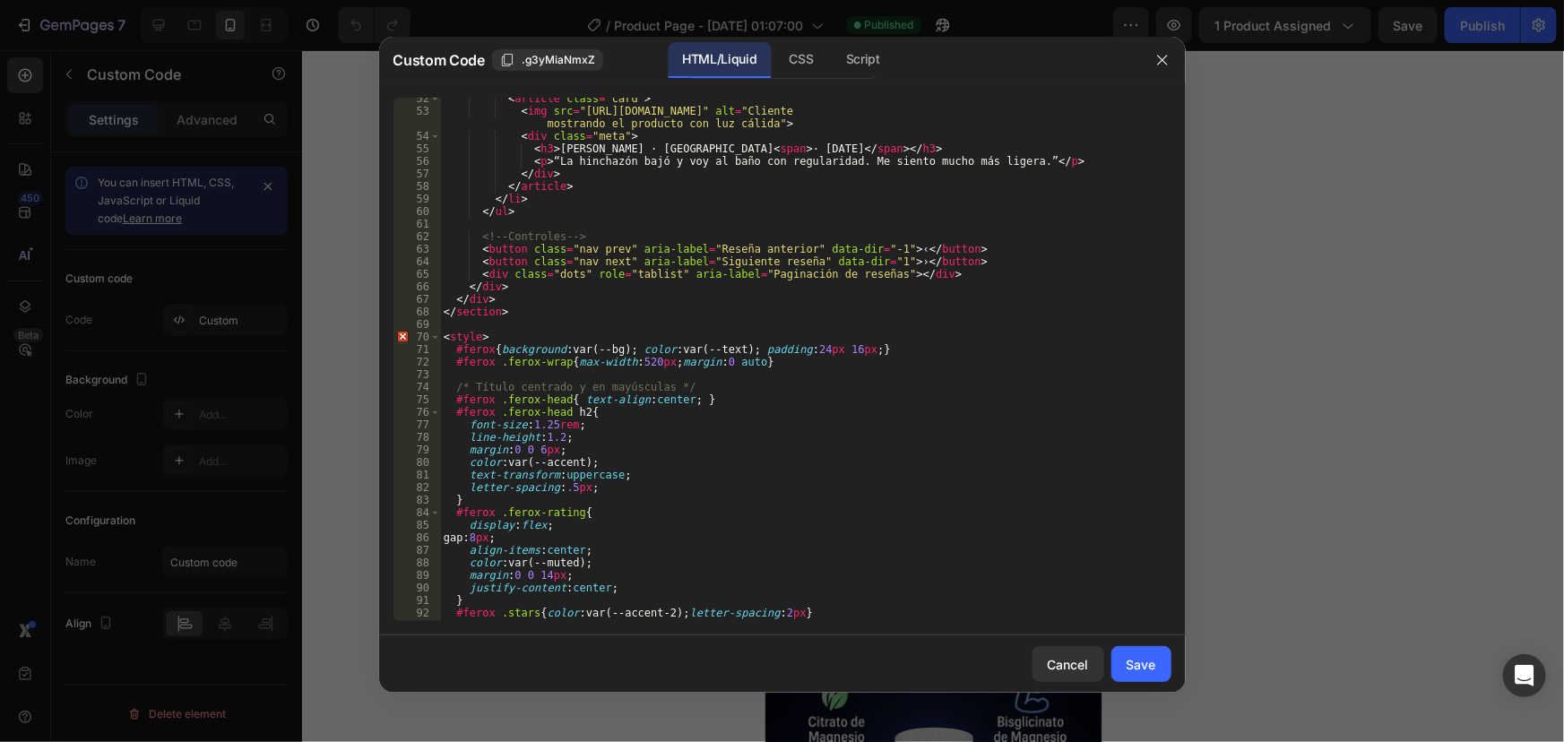
scroll to position [782, 0]
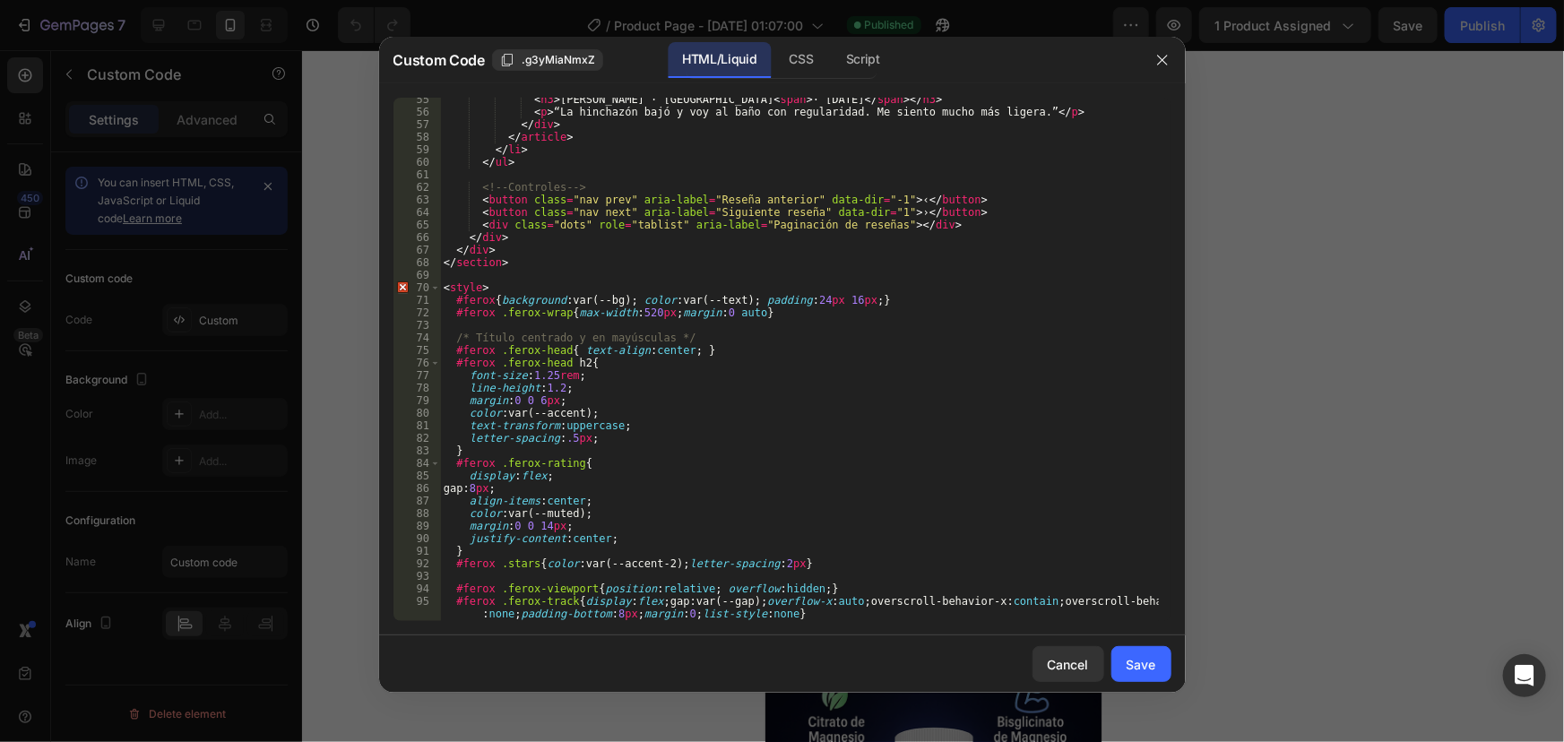
type textarea "</script>"
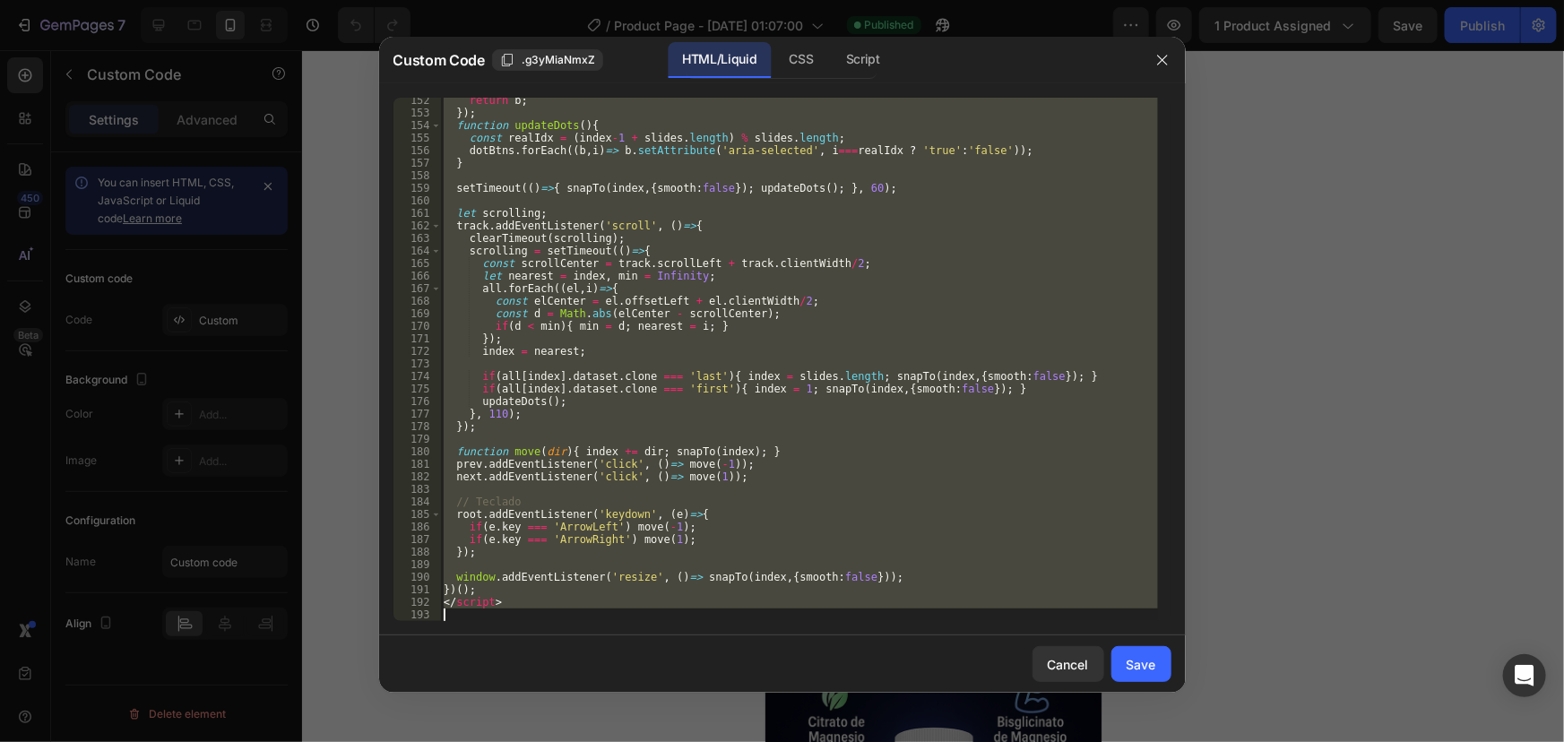
paste textarea
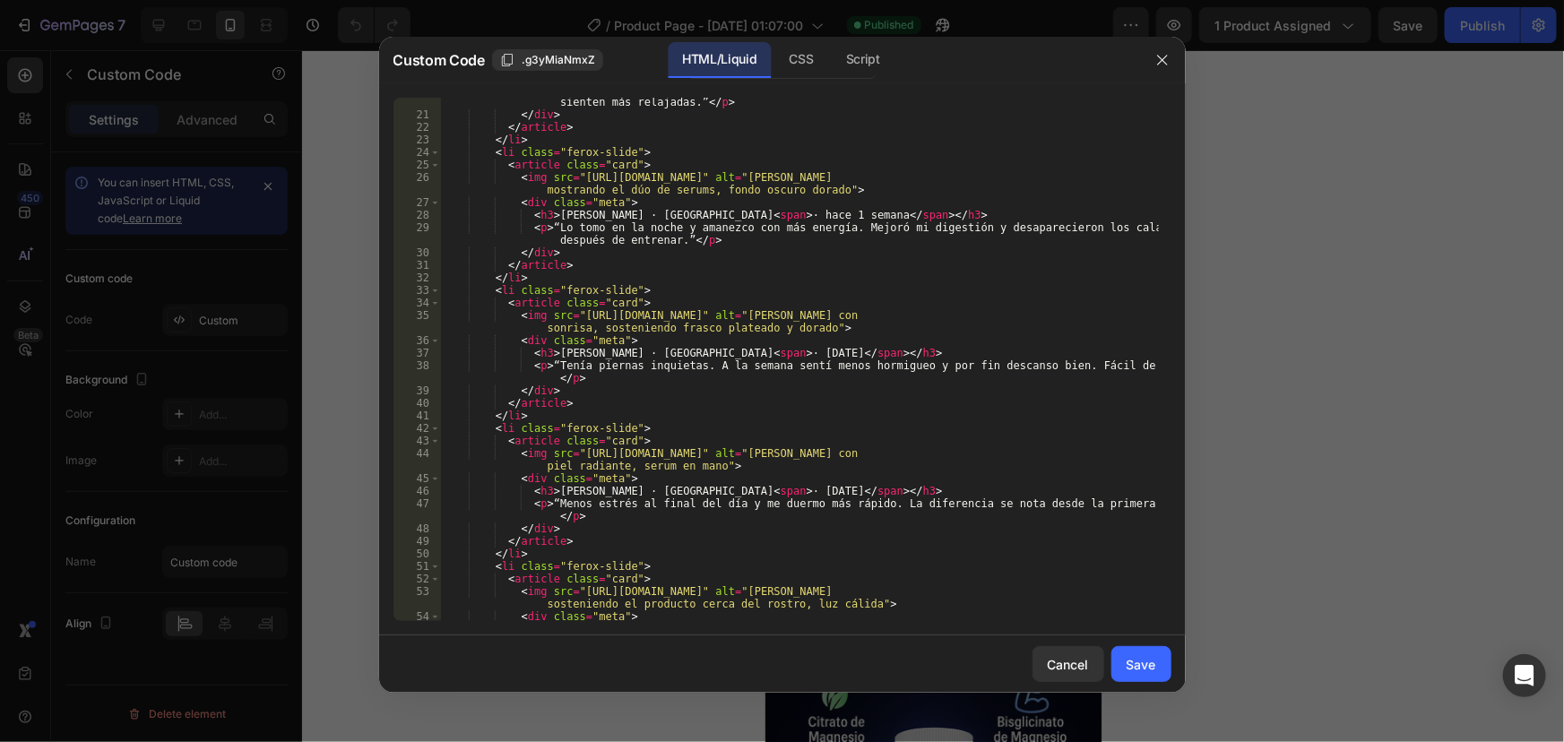
scroll to position [0, 0]
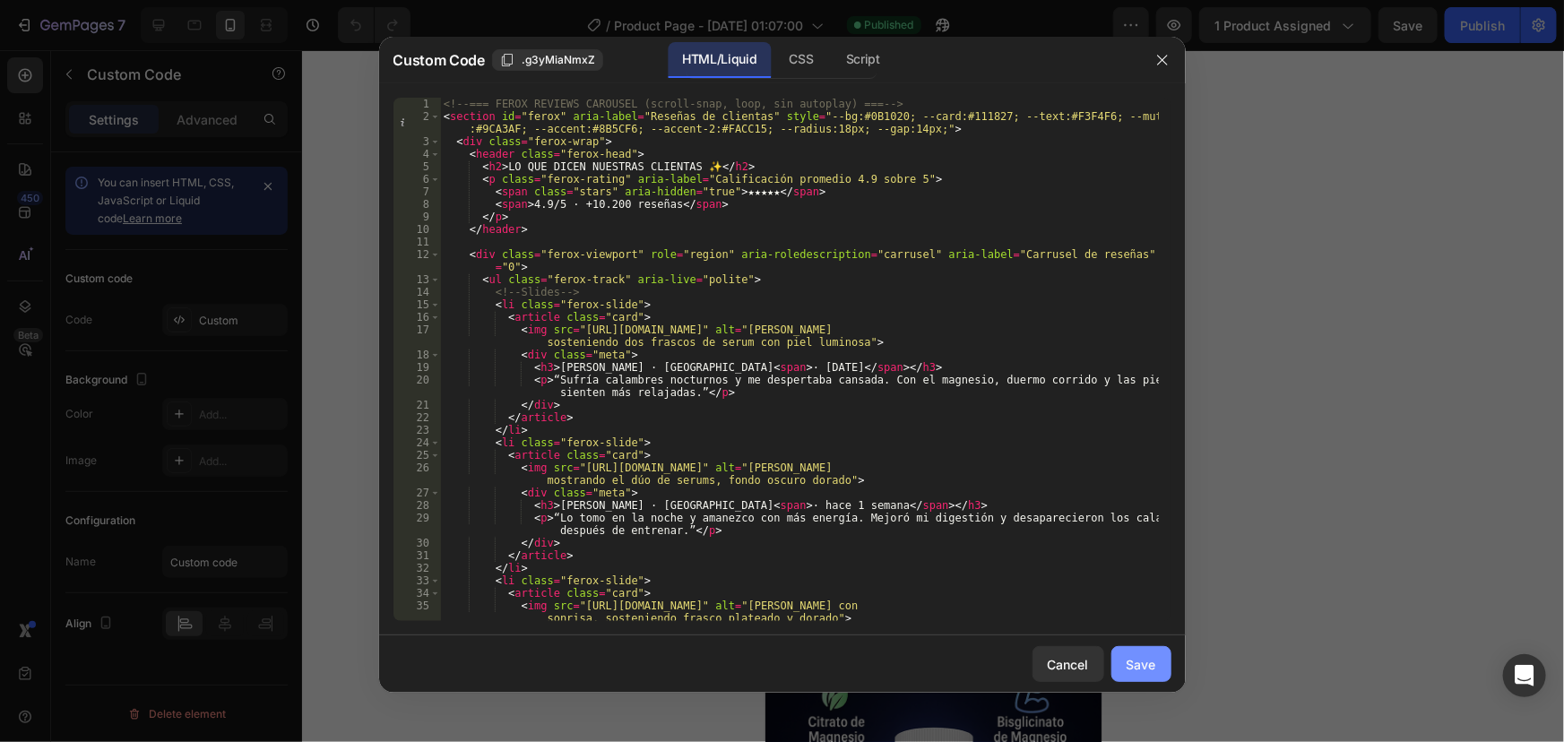
click at [1130, 658] on div "Save" at bounding box center [1142, 664] width 30 height 19
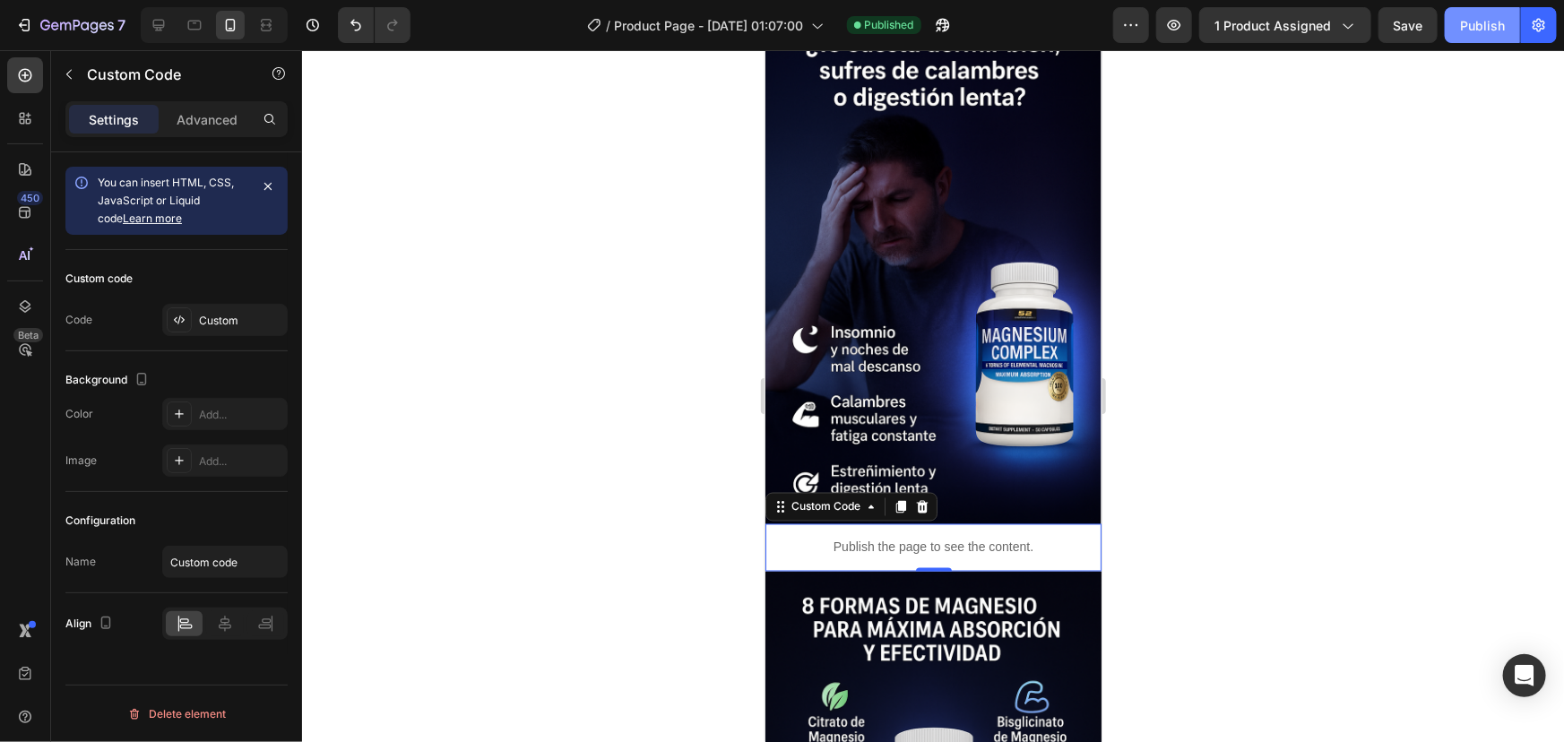
click at [1483, 28] on div "Publish" at bounding box center [1482, 25] width 45 height 19
click at [920, 538] on p "Publish the page to see the content." at bounding box center [933, 547] width 336 height 19
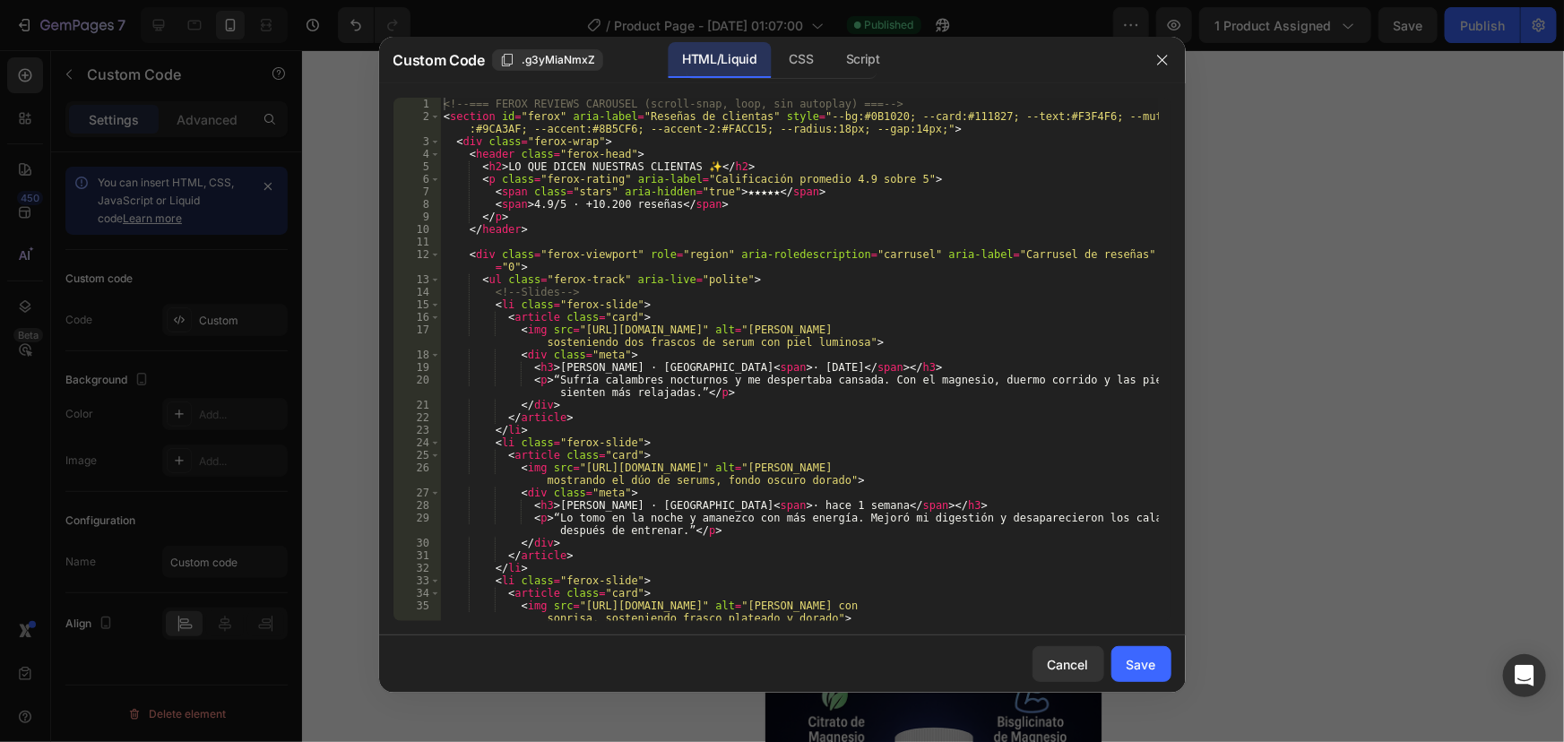
type textarea "<div class="meta">"
click at [709, 357] on div "<!-- === FEROX REVIEWS CAROUSEL (scroll-snap, loop, sin autoplay) === --> < sec…" at bounding box center [799, 372] width 718 height 549
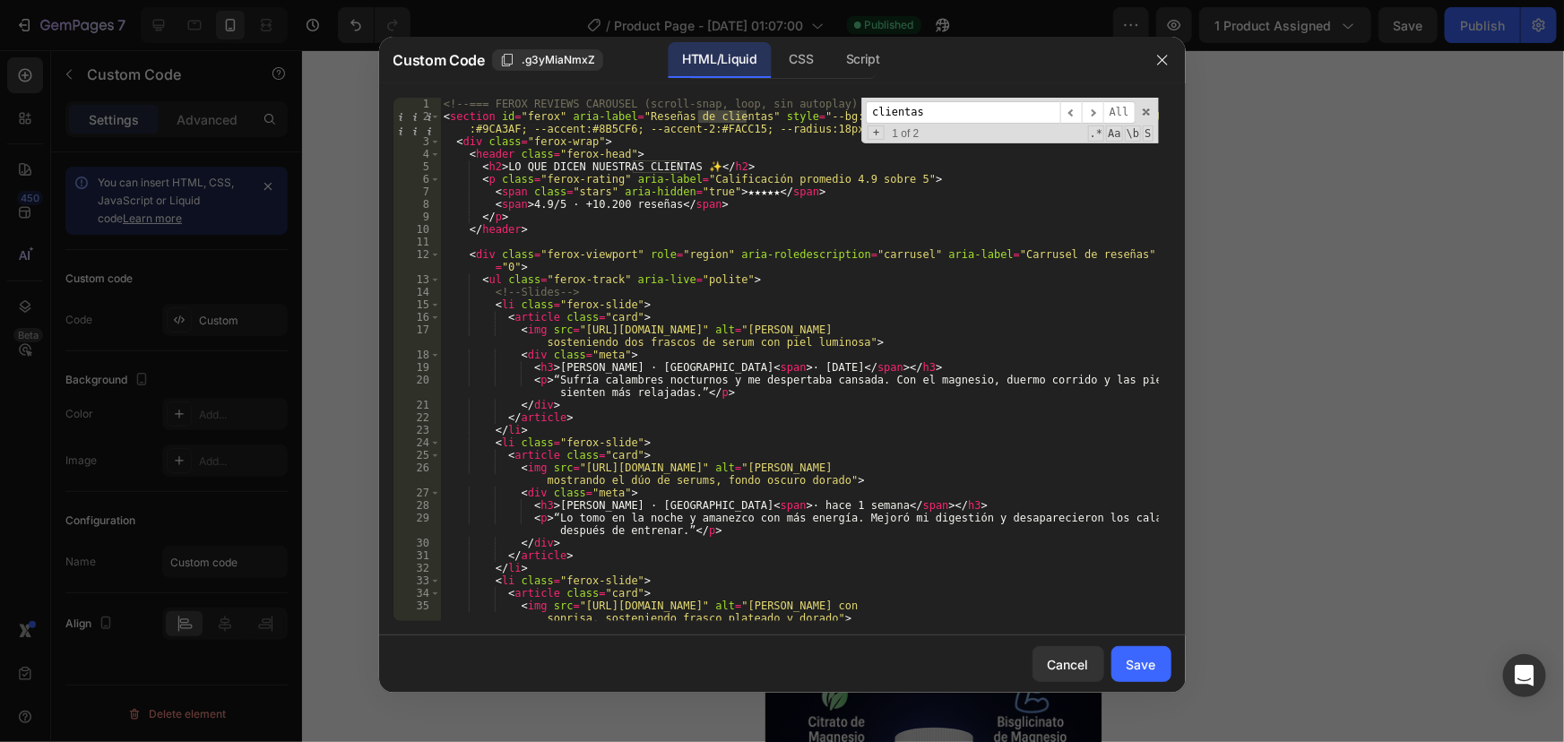
type input "clientas"
click at [744, 113] on div "<!-- === FEROX REVIEWS CAROUSEL (scroll-snap, loop, sin autoplay) === --> < sec…" at bounding box center [799, 359] width 718 height 523
click at [673, 164] on div "<!-- === FEROX REVIEWS CAROUSEL (scroll-snap, loop, sin autoplay) === --> < sec…" at bounding box center [799, 372] width 718 height 549
click at [701, 165] on div "<!-- === FEROX REVIEWS CAROUSEL (scroll-snap, loop, sin autoplay) === --> < sec…" at bounding box center [799, 372] width 718 height 549
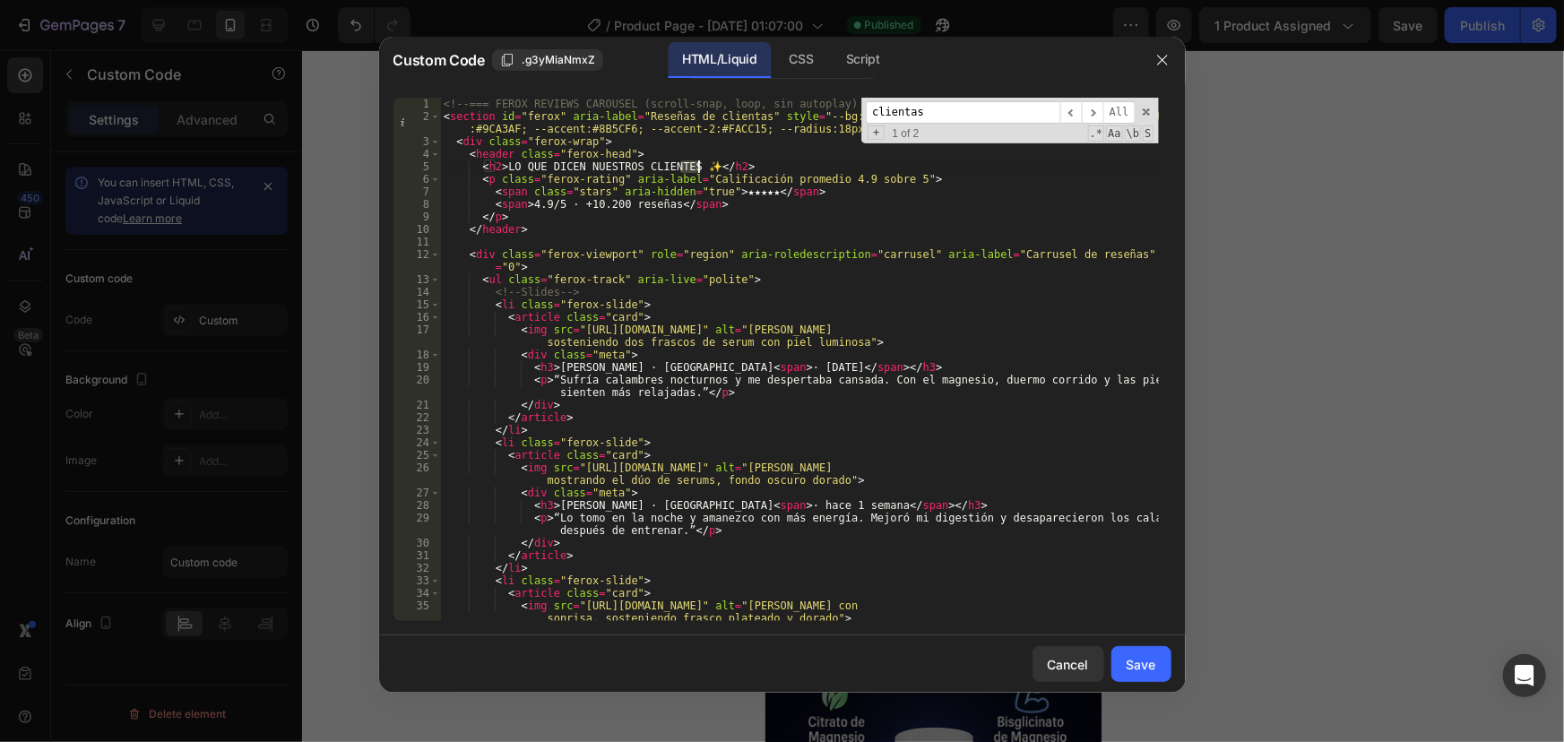
click at [681, 171] on div "<!-- === FEROX REVIEWS CAROUSEL (scroll-snap, loop, sin autoplay) === --> < sec…" at bounding box center [799, 359] width 718 height 523
click at [696, 167] on div "<!-- === FEROX REVIEWS CAROUSEL (scroll-snap, loop, sin autoplay) === --> < sec…" at bounding box center [799, 372] width 718 height 549
click at [652, 213] on div "<!-- === FEROX REVIEWS CAROUSEL (scroll-snap, loop, sin autoplay) === --> < sec…" at bounding box center [799, 372] width 718 height 549
drag, startPoint x: 687, startPoint y: 161, endPoint x: 697, endPoint y: 163, distance: 10.0
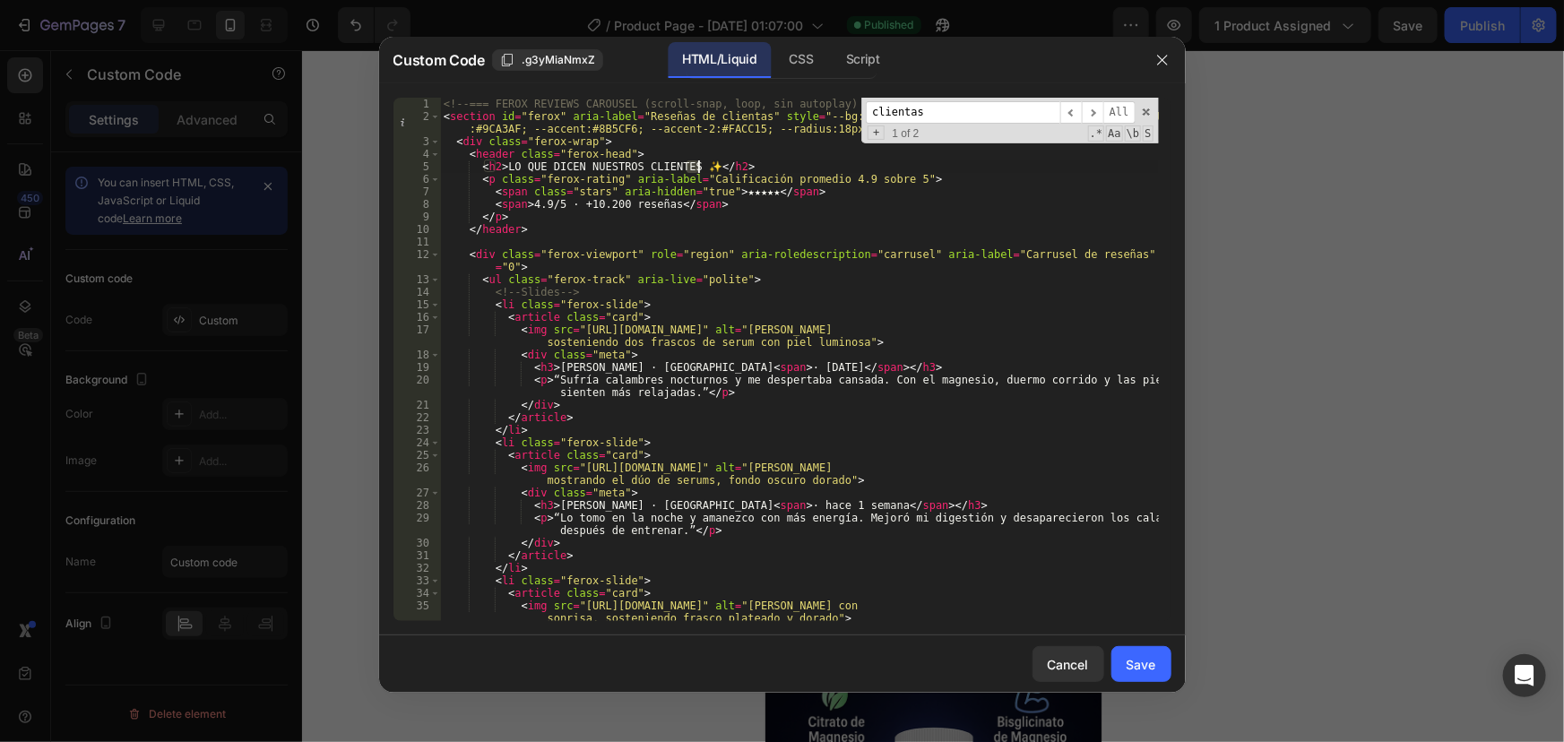
click at [697, 163] on div "<!-- === FEROX REVIEWS CAROUSEL (scroll-snap, loop, sin autoplay) === --> < sec…" at bounding box center [799, 372] width 718 height 549
click at [715, 179] on div "<!-- === FEROX REVIEWS CAROUSEL (scroll-snap, loop, sin autoplay) === --> < sec…" at bounding box center [799, 372] width 718 height 549
click at [682, 159] on div "<!-- === FEROX REVIEWS CAROUSEL (scroll-snap, loop, sin autoplay) === --> < sec…" at bounding box center [799, 372] width 718 height 549
click at [681, 158] on div "<!-- === FEROX REVIEWS CAROUSEL (scroll-snap, loop, sin autoplay) === --> < sec…" at bounding box center [799, 372] width 718 height 549
click at [683, 169] on div "<!-- === FEROX REVIEWS CAROUSEL (scroll-snap, loop, sin autoplay) === --> < sec…" at bounding box center [799, 372] width 718 height 549
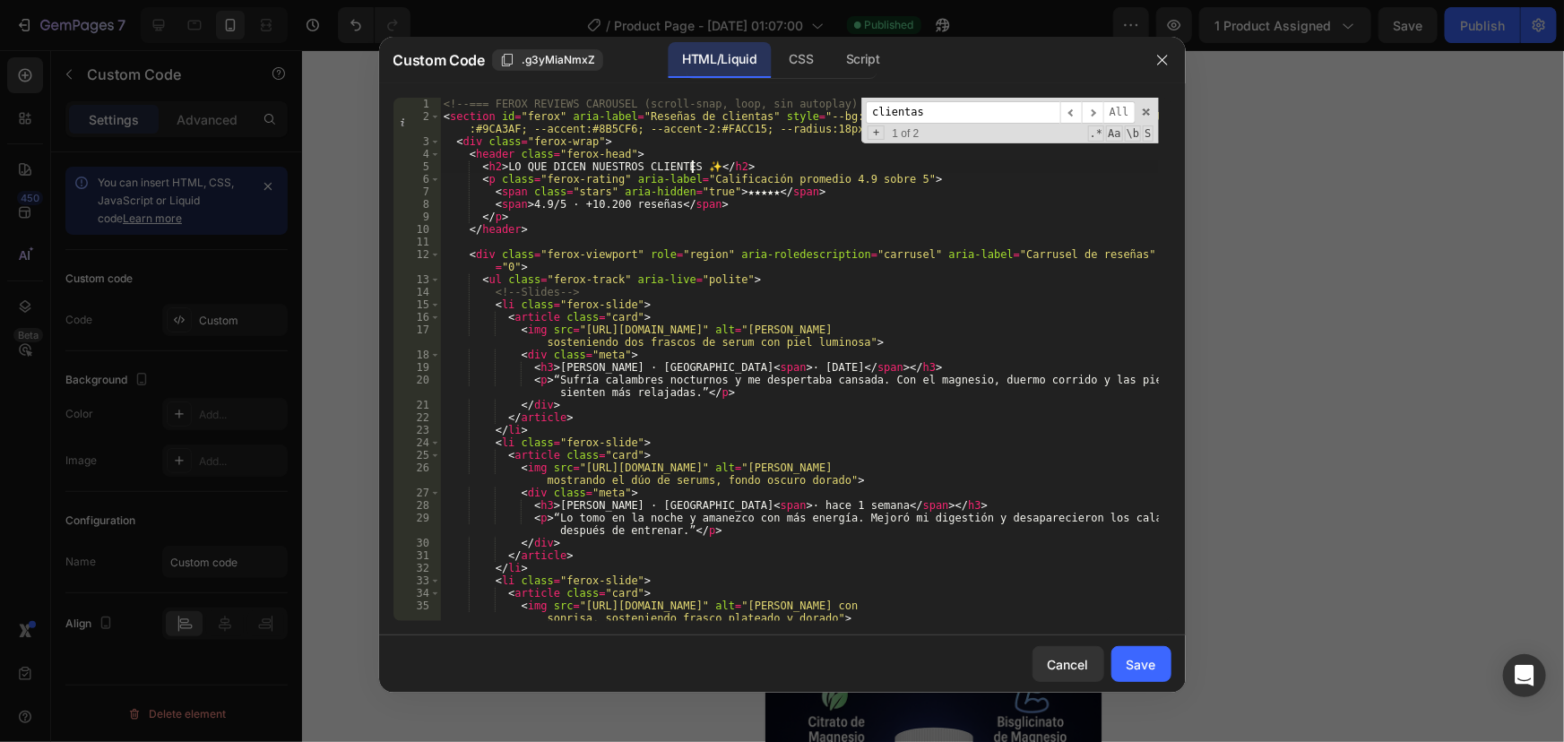
click at [687, 165] on div "<!-- === FEROX REVIEWS CAROUSEL (scroll-snap, loop, sin autoplay) === --> < sec…" at bounding box center [799, 372] width 718 height 549
click at [685, 165] on div "<!-- === FEROX REVIEWS CAROUSEL (scroll-snap, loop, sin autoplay) === --> < sec…" at bounding box center [799, 359] width 718 height 523
click at [678, 165] on div "<!-- === FEROX REVIEWS CAROUSEL (scroll-snap, loop, sin autoplay) === --> < sec…" at bounding box center [799, 372] width 718 height 549
click at [688, 168] on div "<!-- === FEROX REVIEWS CAROUSEL (scroll-snap, loop, sin autoplay) === --> < sec…" at bounding box center [799, 372] width 718 height 549
click at [782, 207] on div "<!-- === FEROX REVIEWS CAROUSEL (scroll-snap, loop, sin autoplay) === --> < sec…" at bounding box center [799, 372] width 718 height 549
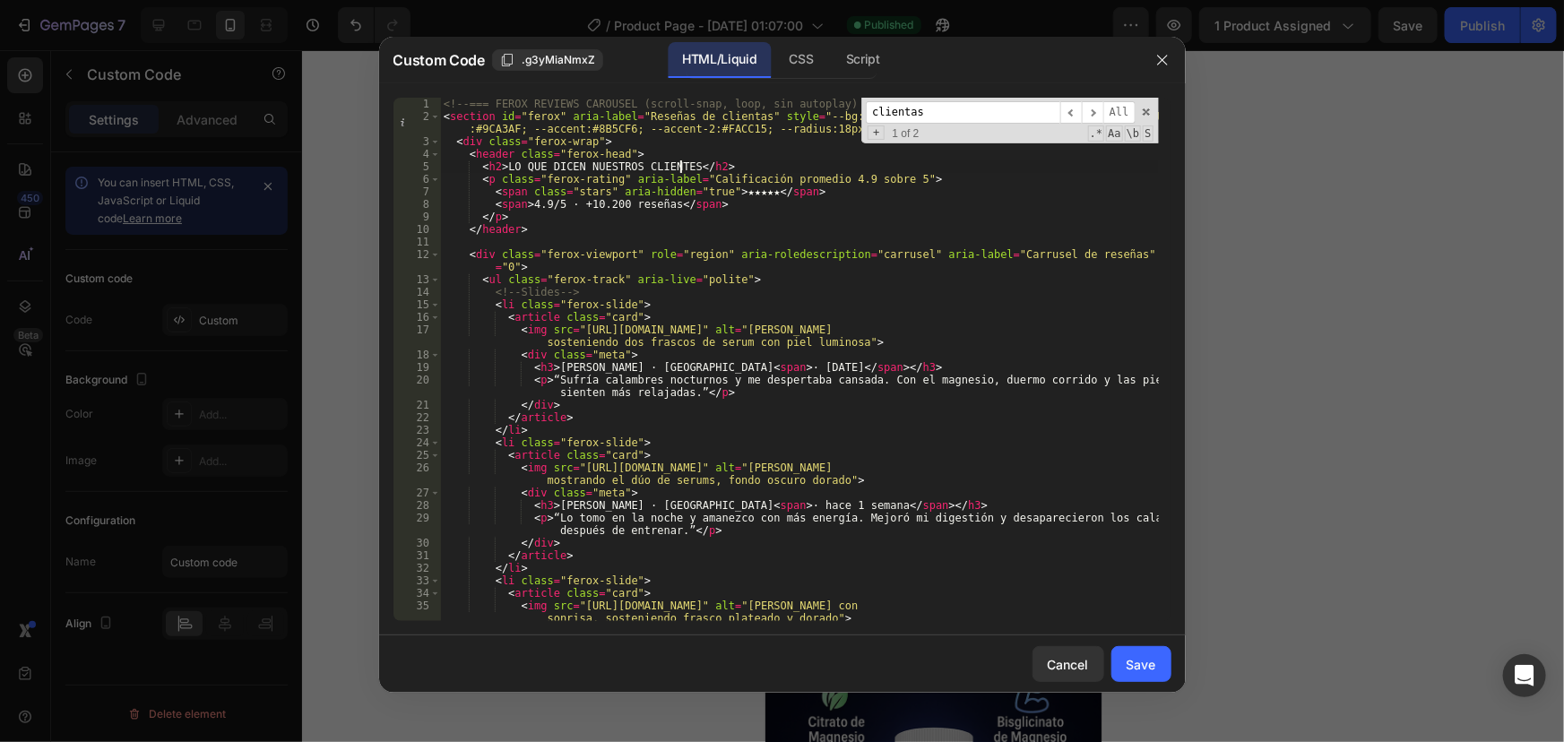
click at [678, 170] on div "<!-- === FEROX REVIEWS CAROUSEL (scroll-snap, loop, sin autoplay) === --> < sec…" at bounding box center [799, 372] width 718 height 549
click at [808, 306] on div "<!-- === FEROX REVIEWS CAROUSEL (scroll-snap, loop, sin autoplay) === --> < sec…" at bounding box center [799, 372] width 718 height 549
type textarea "<li class="ferox-slide">"
click at [1152, 668] on div "Save" at bounding box center [1142, 664] width 30 height 19
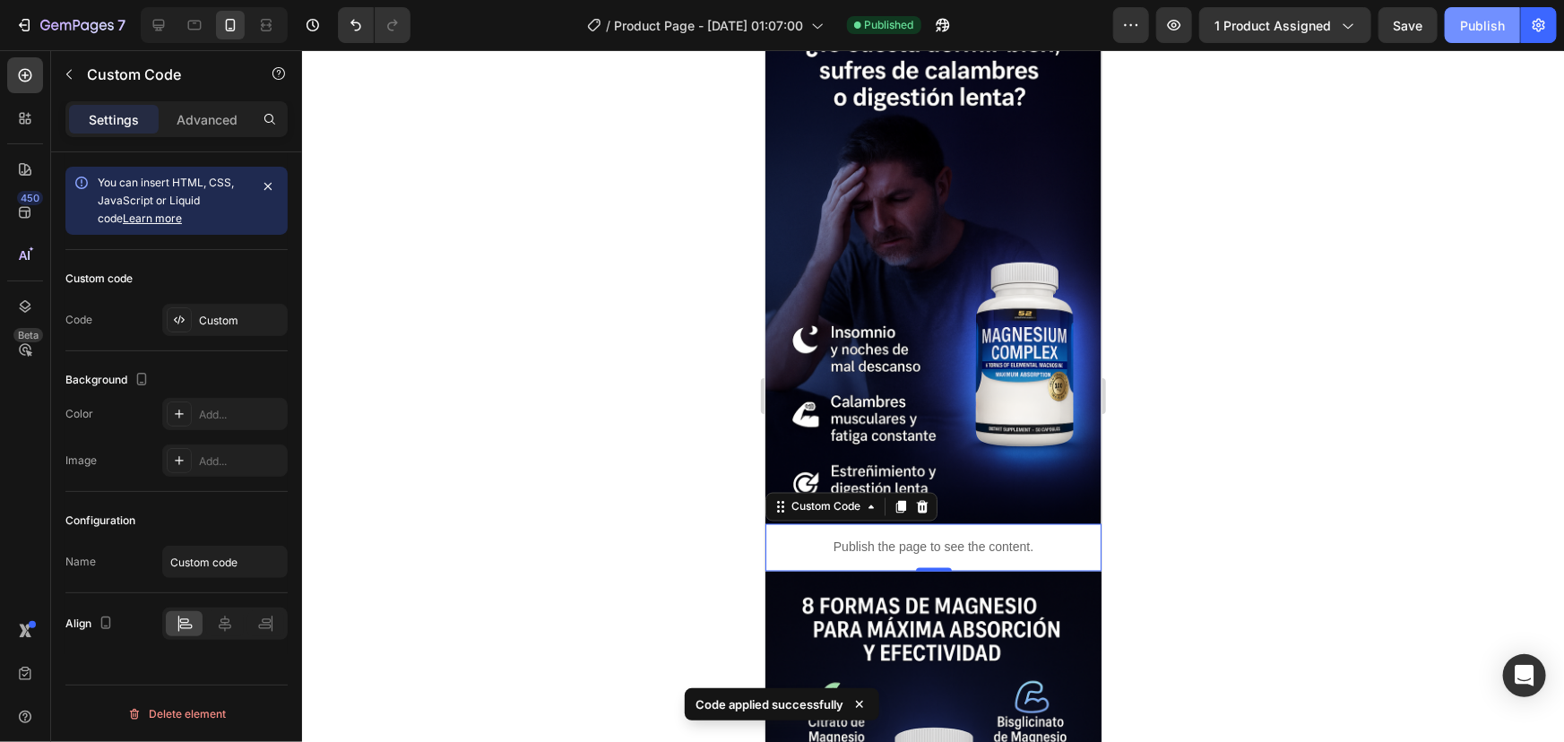
click at [1490, 26] on div "Publish" at bounding box center [1482, 25] width 45 height 19
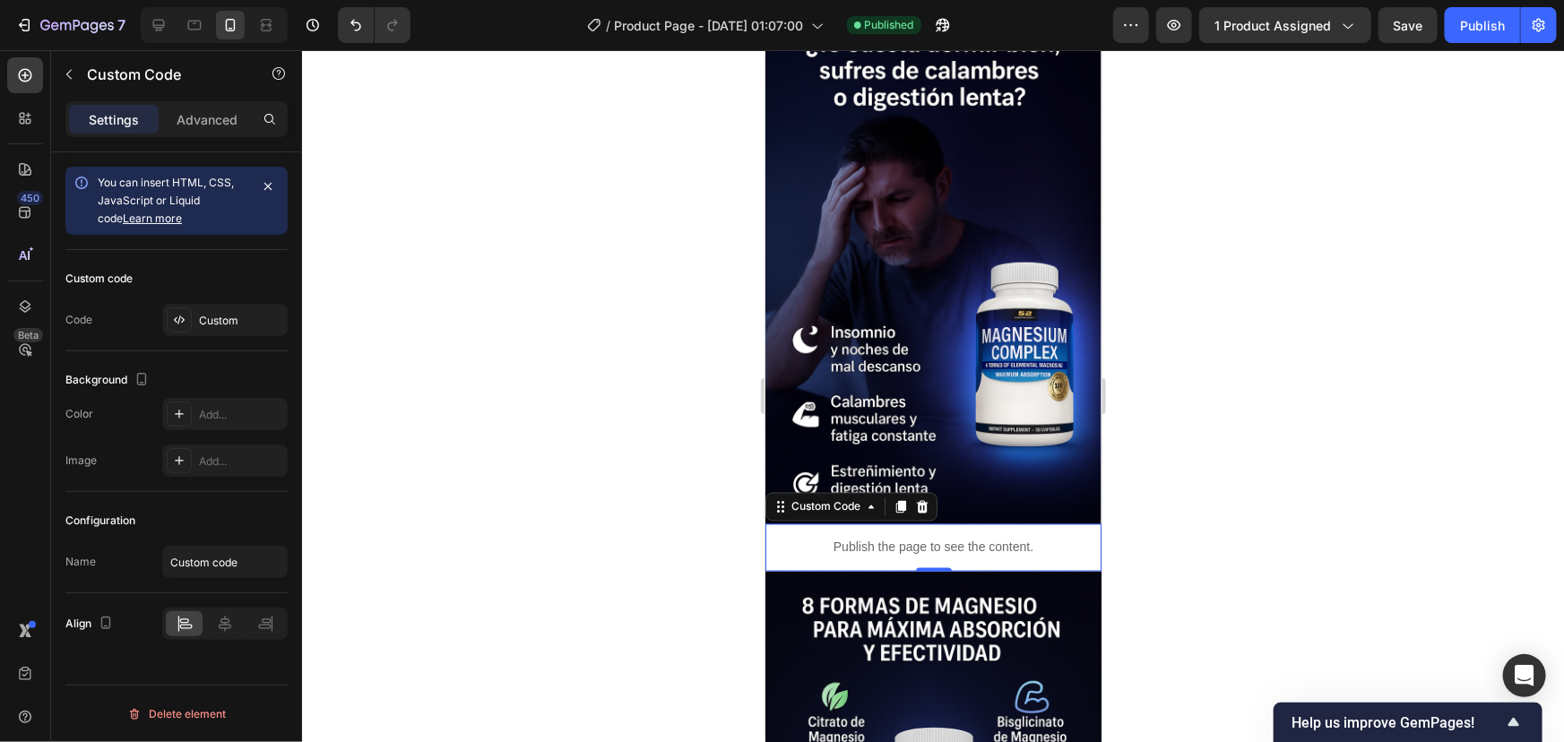
click at [925, 538] on p "Publish the page to see the content." at bounding box center [933, 547] width 336 height 19
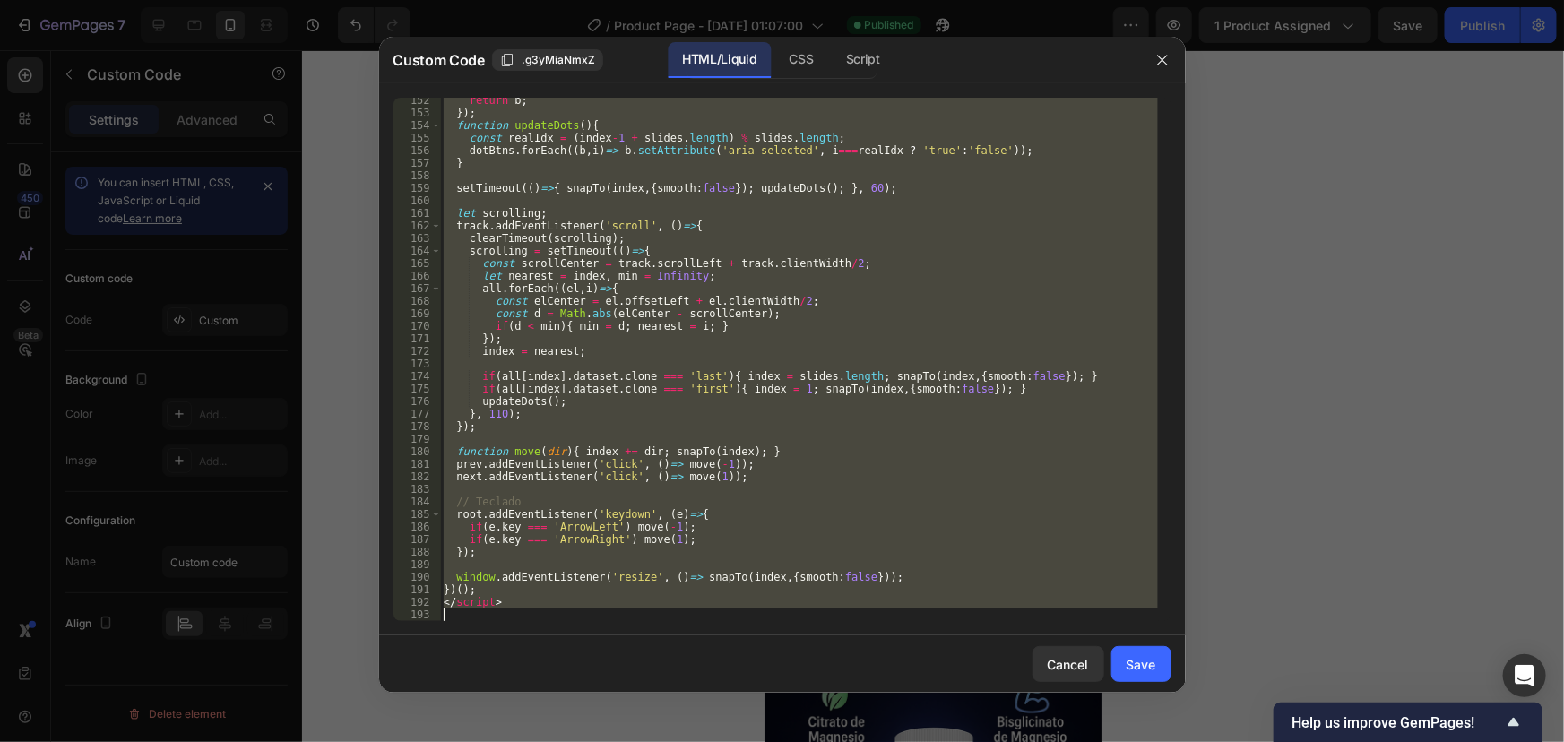
drag, startPoint x: 441, startPoint y: 101, endPoint x: 704, endPoint y: 717, distance: 669.8
click at [704, 717] on div "Custom Code .g3yMiaNmxZ HTML/Liquid CSS Script <!-- === FEROX REVIEWS CAROUSEL …" at bounding box center [782, 371] width 1564 height 742
type textarea "</script>"
paste textarea
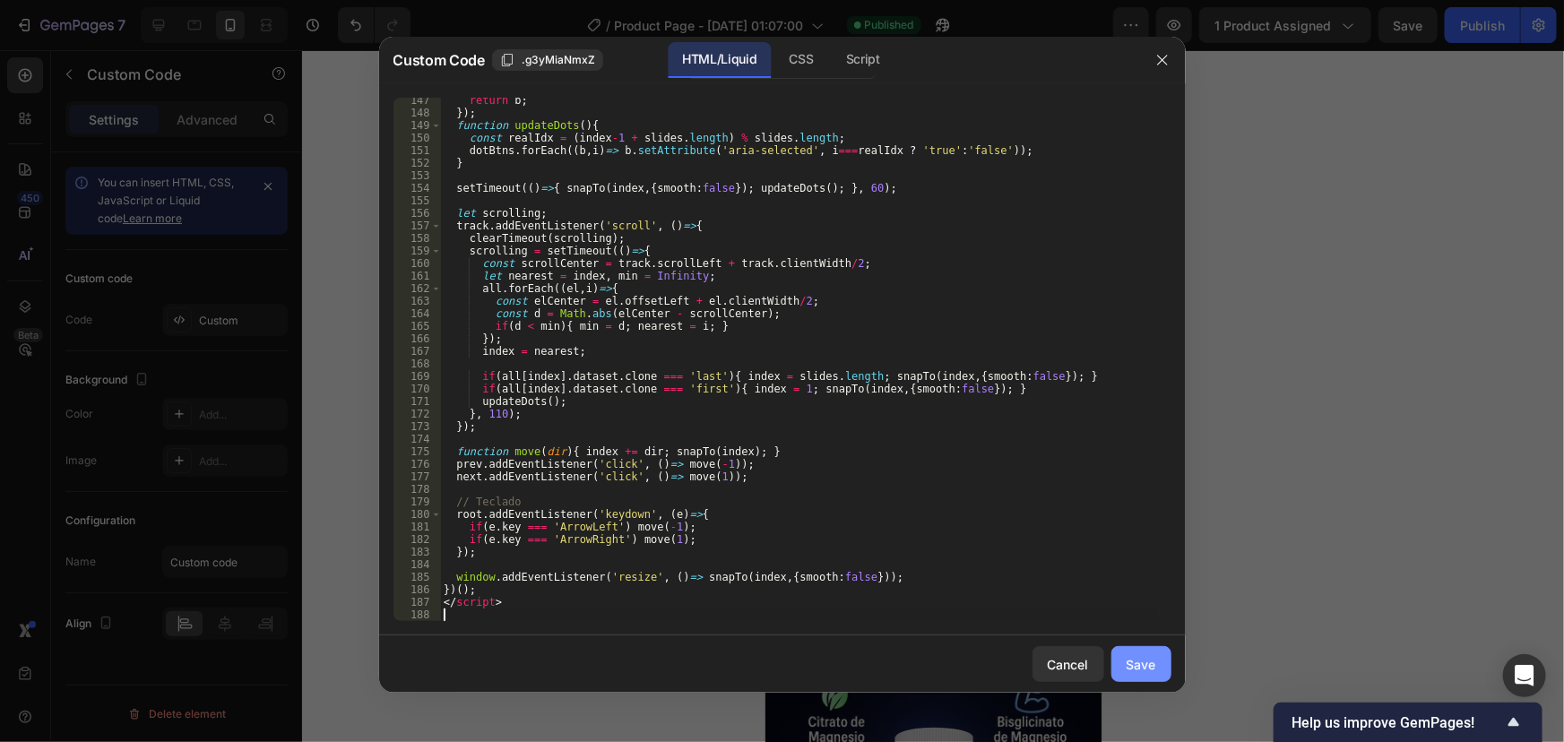
click at [1151, 666] on div "Save" at bounding box center [1142, 664] width 30 height 19
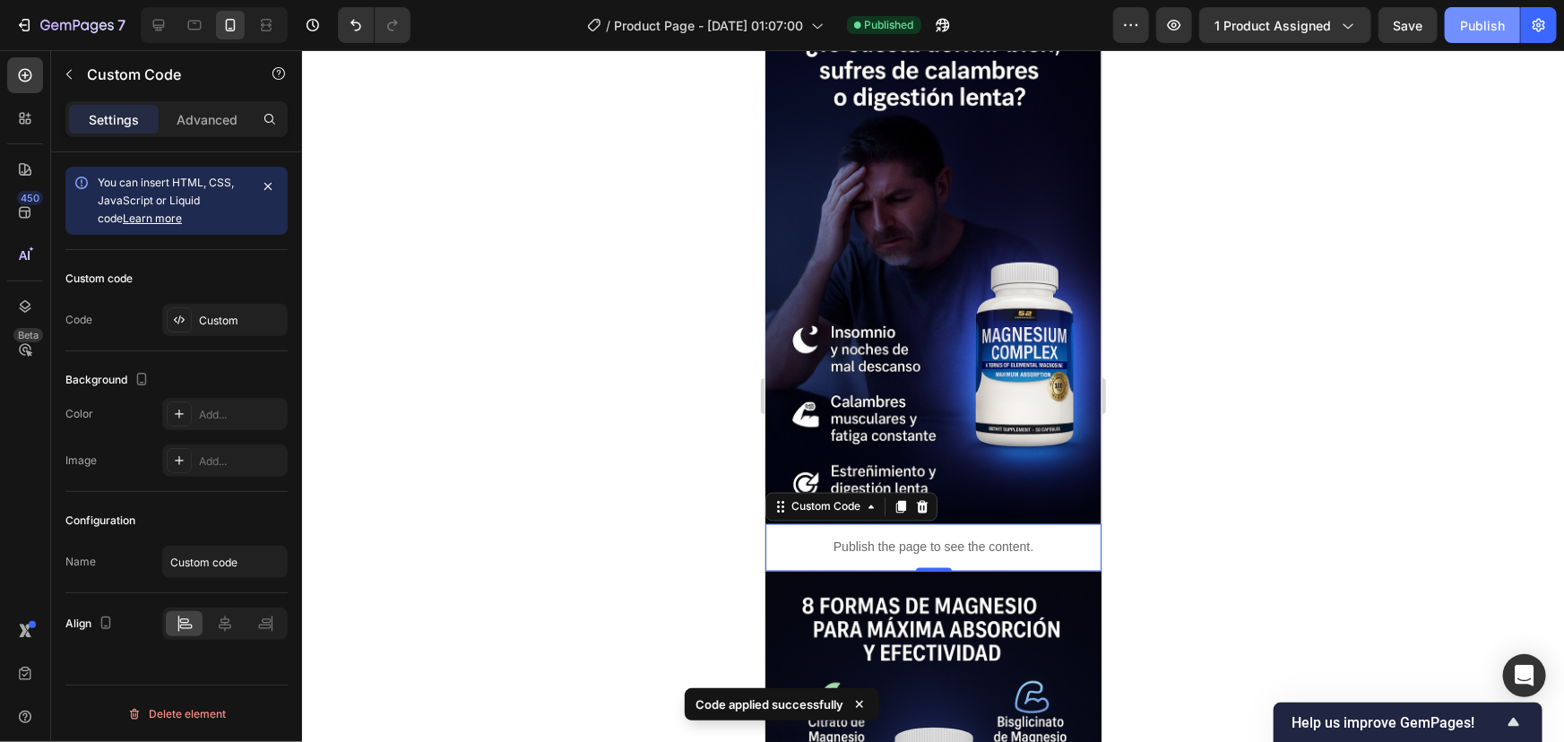
click at [1463, 18] on div "Publish" at bounding box center [1482, 25] width 45 height 19
click at [980, 523] on div "Publish the page to see the content." at bounding box center [933, 547] width 336 height 48
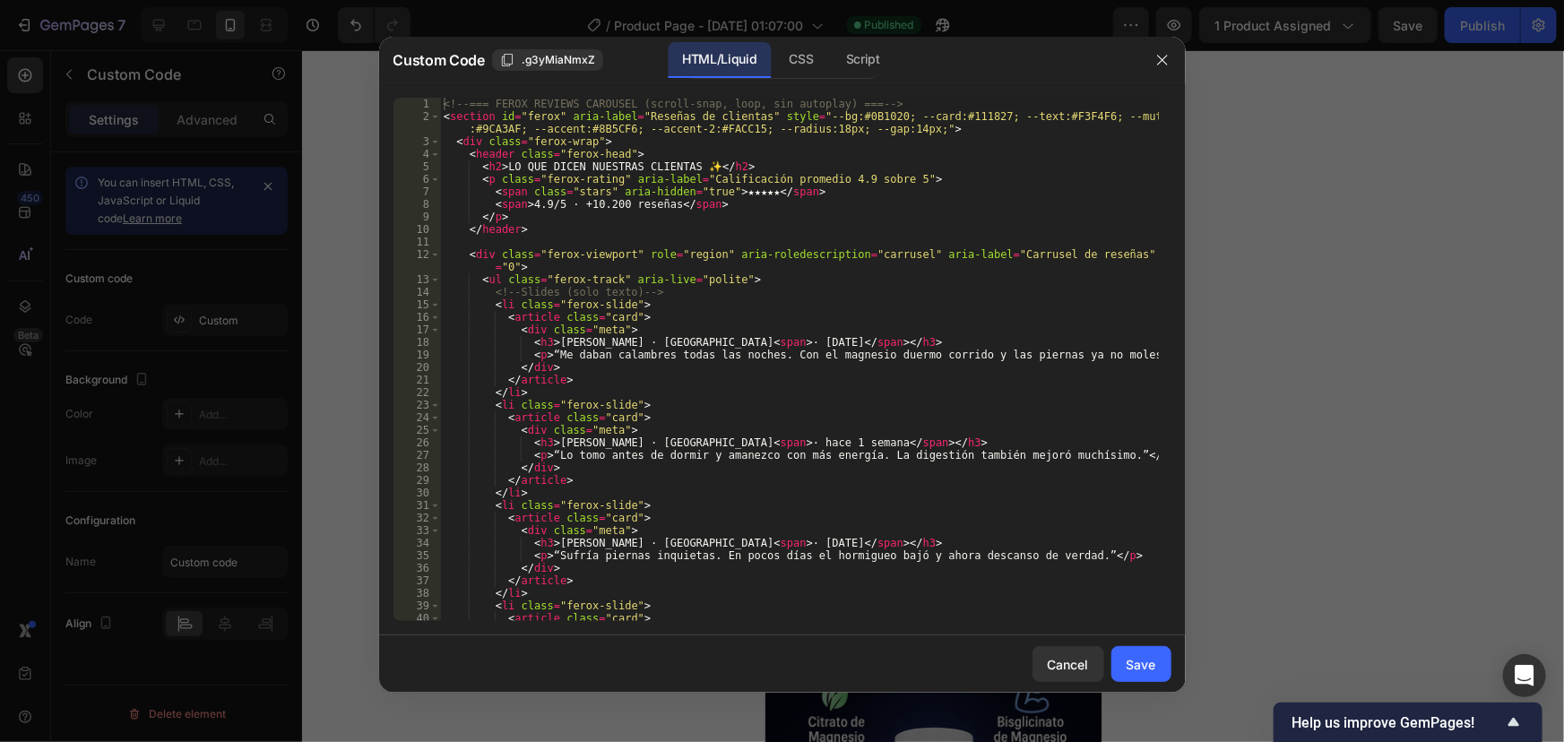
click at [757, 312] on div "<!-- === FEROX REVIEWS CAROUSEL (scroll-snap, loop, sin autoplay) === --> < sec…" at bounding box center [799, 372] width 718 height 549
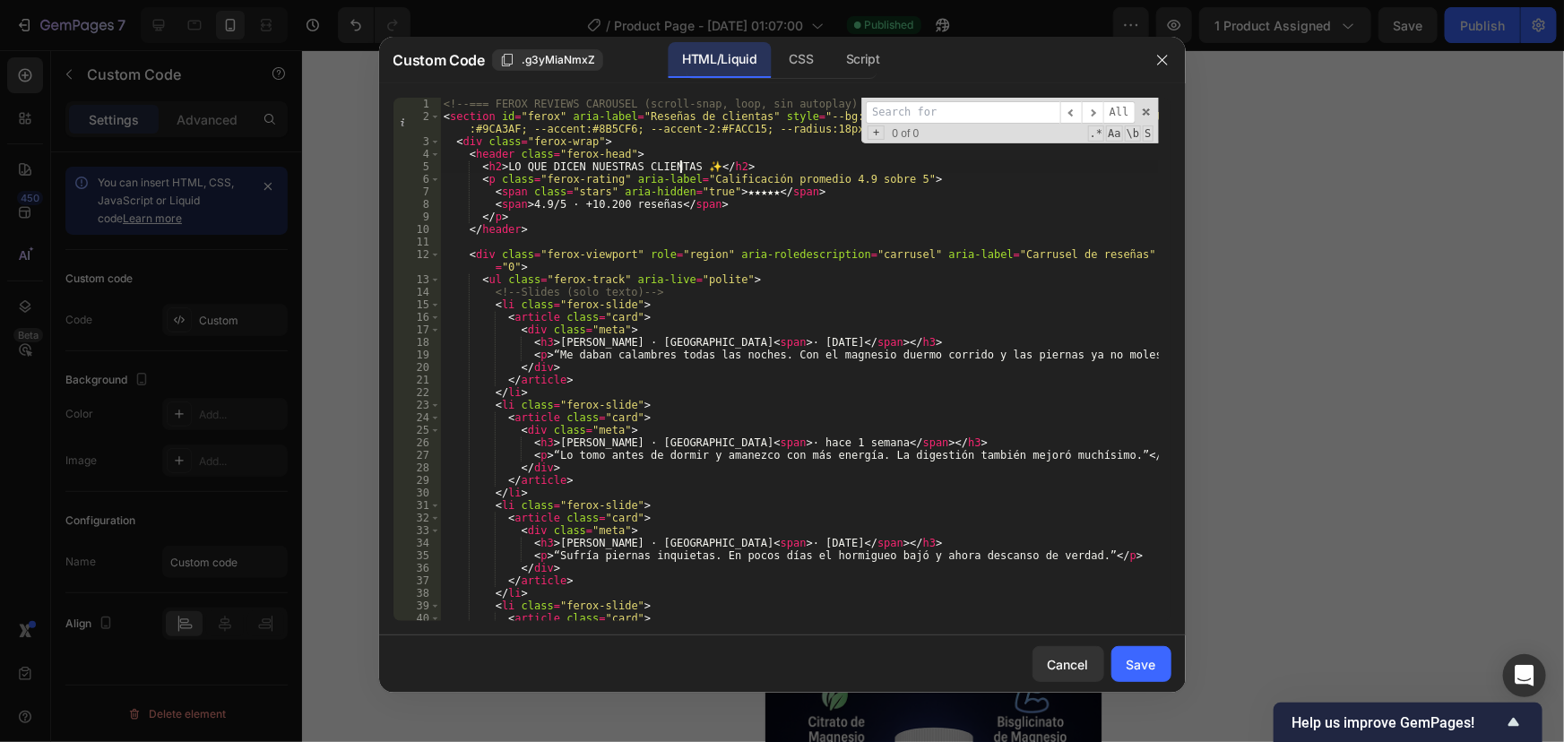
click at [681, 164] on div "<!-- === FEROX REVIEWS CAROUSEL (scroll-snap, loop, sin autoplay) === --> < sec…" at bounding box center [799, 372] width 718 height 549
type textarea "<h2>LO QUE DICEN NUESTROS CLIENTES</h2>"
click at [1141, 108] on span at bounding box center [1146, 112] width 13 height 13
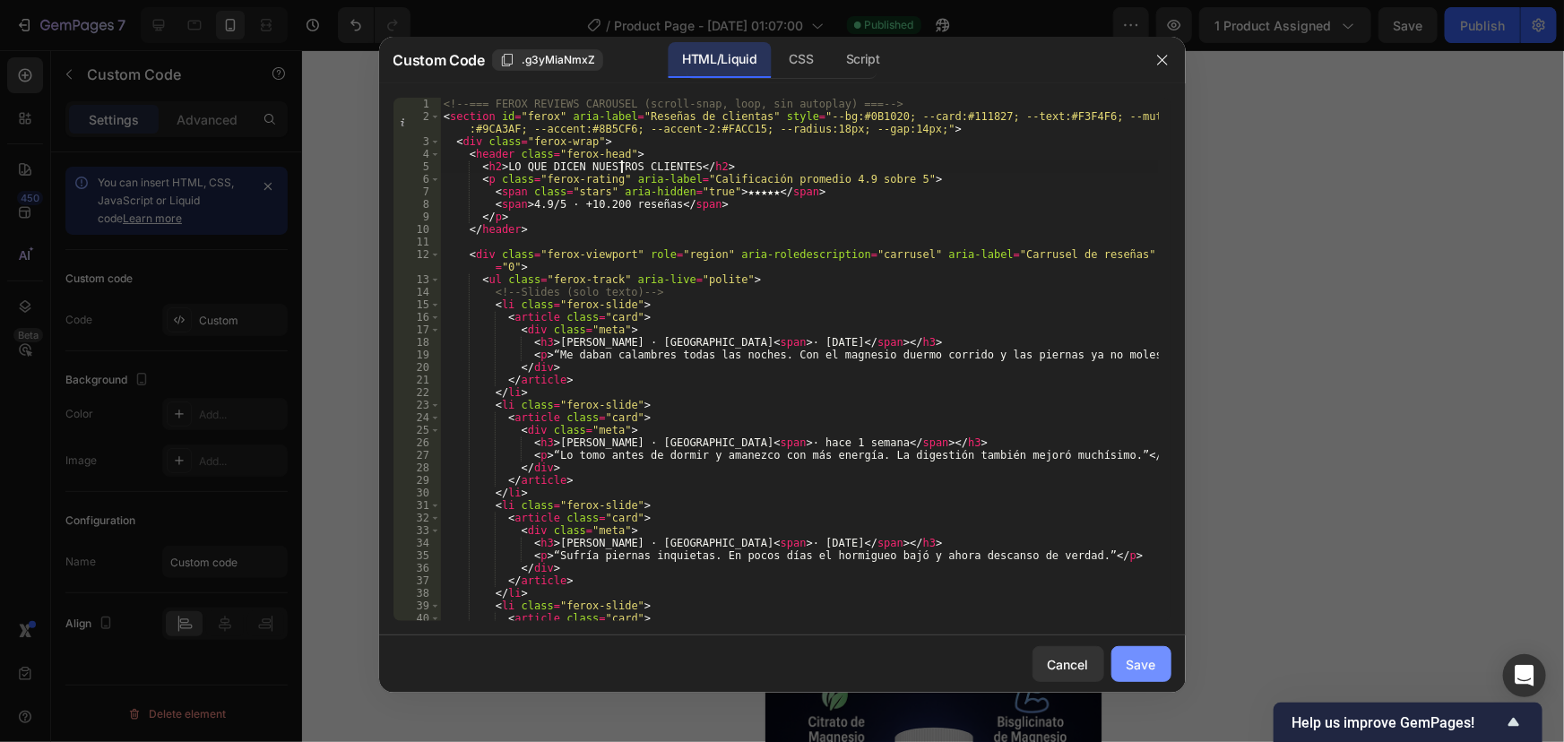
click at [1143, 659] on div "Save" at bounding box center [1142, 664] width 30 height 19
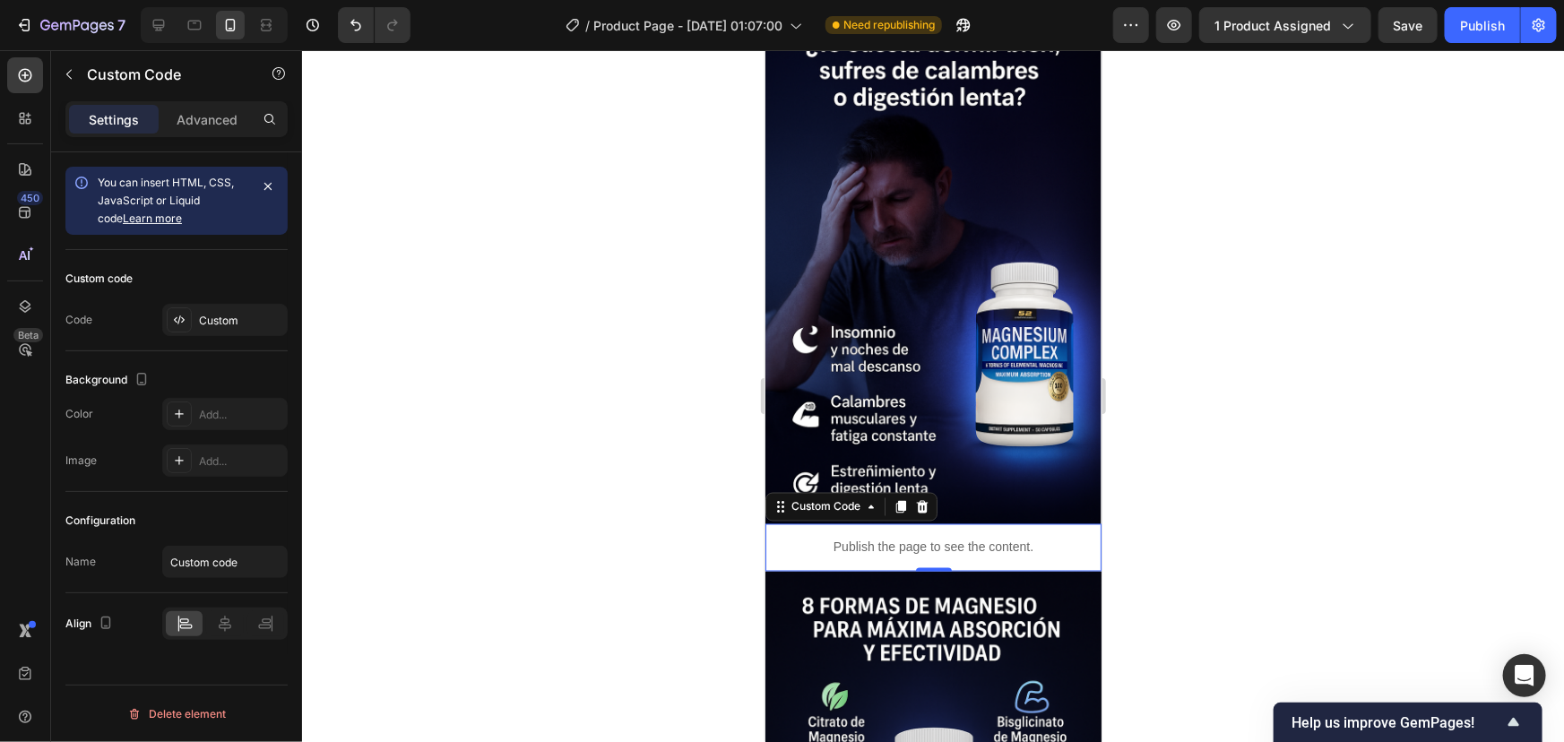
click at [838, 538] on p "Publish the page to see the content." at bounding box center [933, 547] width 336 height 19
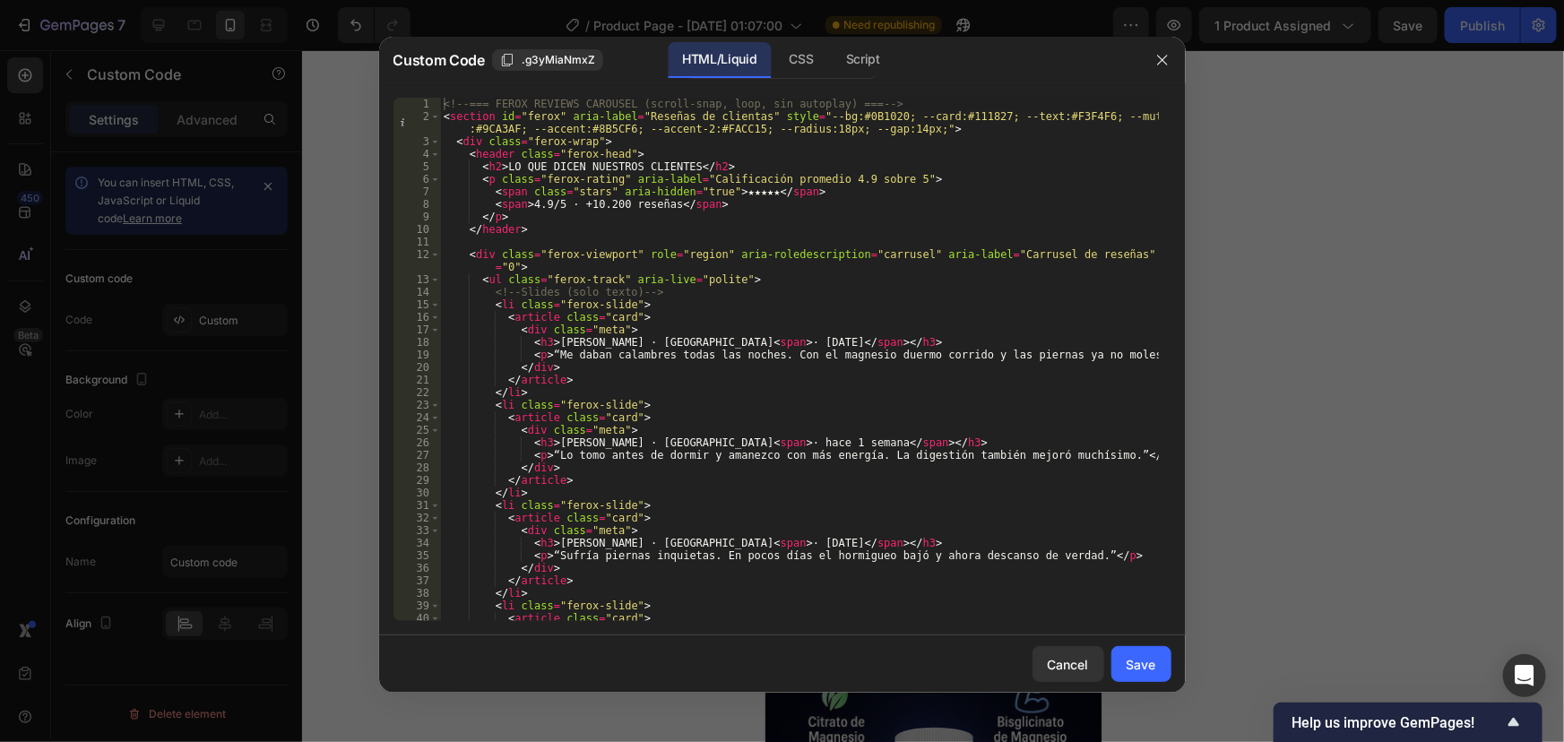
type textarea "<p>“Me daban calambres todas las noches. Con el magnesio duermo corrido y las p…"
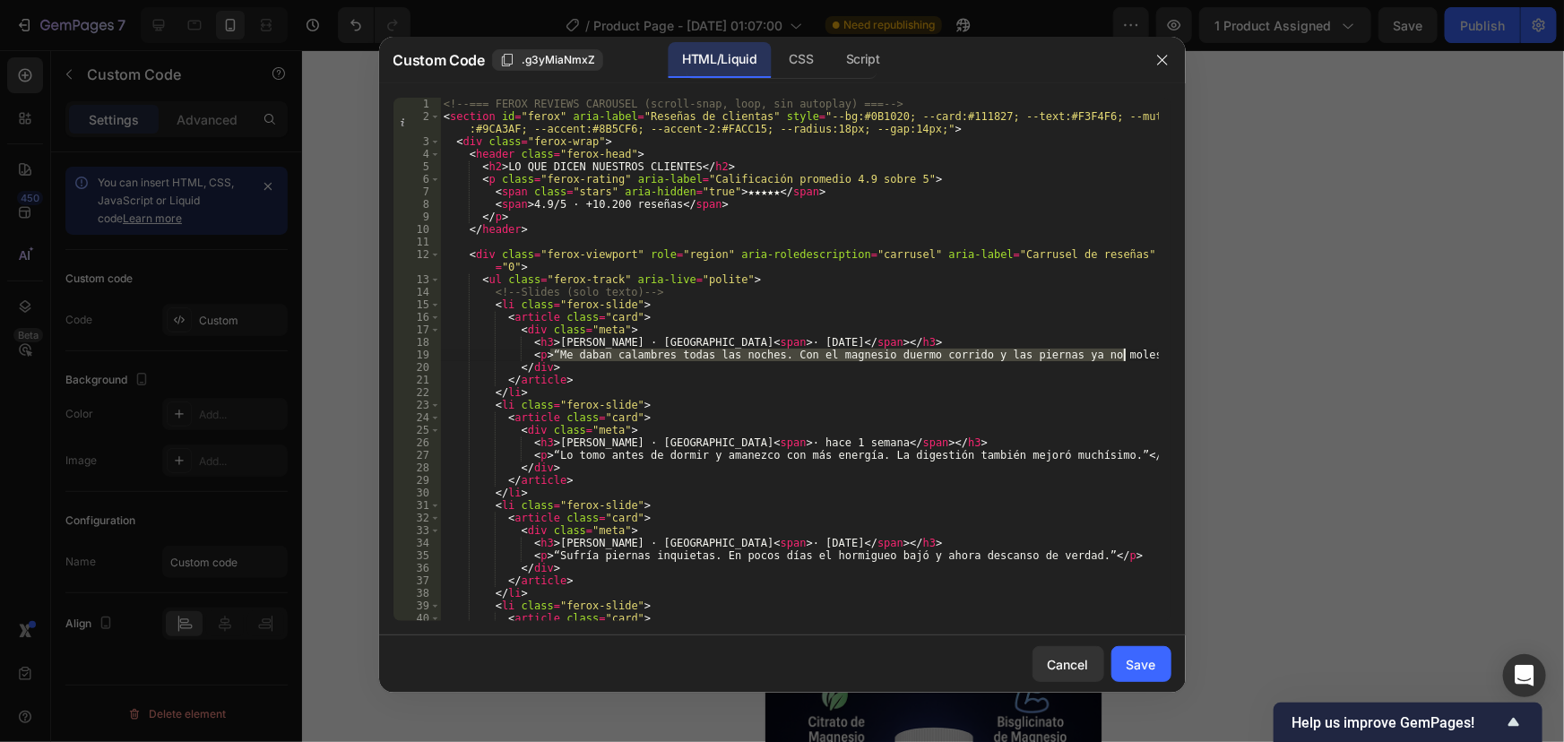
drag, startPoint x: 548, startPoint y: 356, endPoint x: 1125, endPoint y: 356, distance: 577.2
click at [1125, 356] on div "<!-- === FEROX REVIEWS CAROUSEL (scroll-snap, loop, sin autoplay) === --> < sec…" at bounding box center [799, 372] width 718 height 549
paste textarea
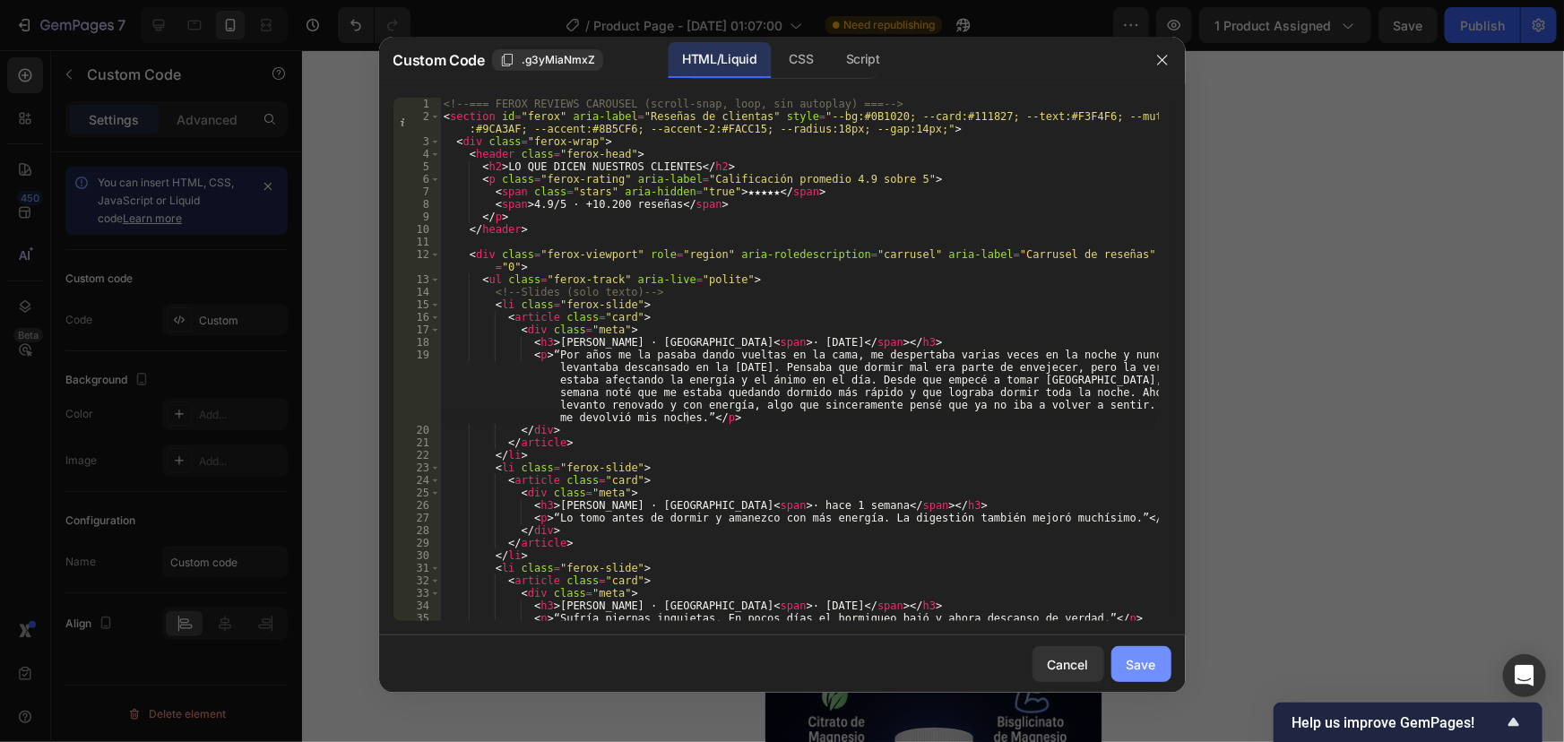
click at [1145, 664] on div "Save" at bounding box center [1142, 664] width 30 height 19
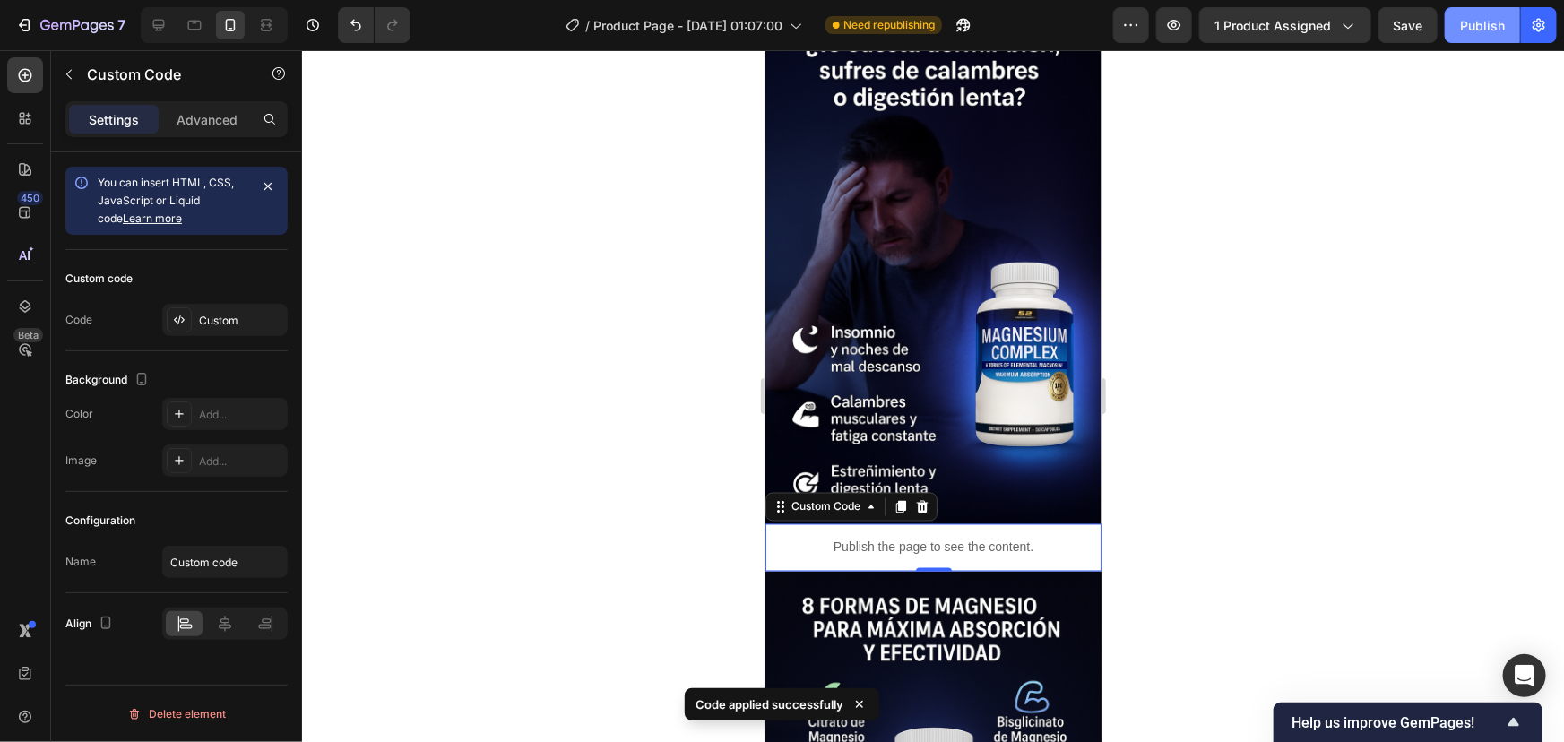
click at [1472, 26] on div "Publish" at bounding box center [1482, 25] width 45 height 19
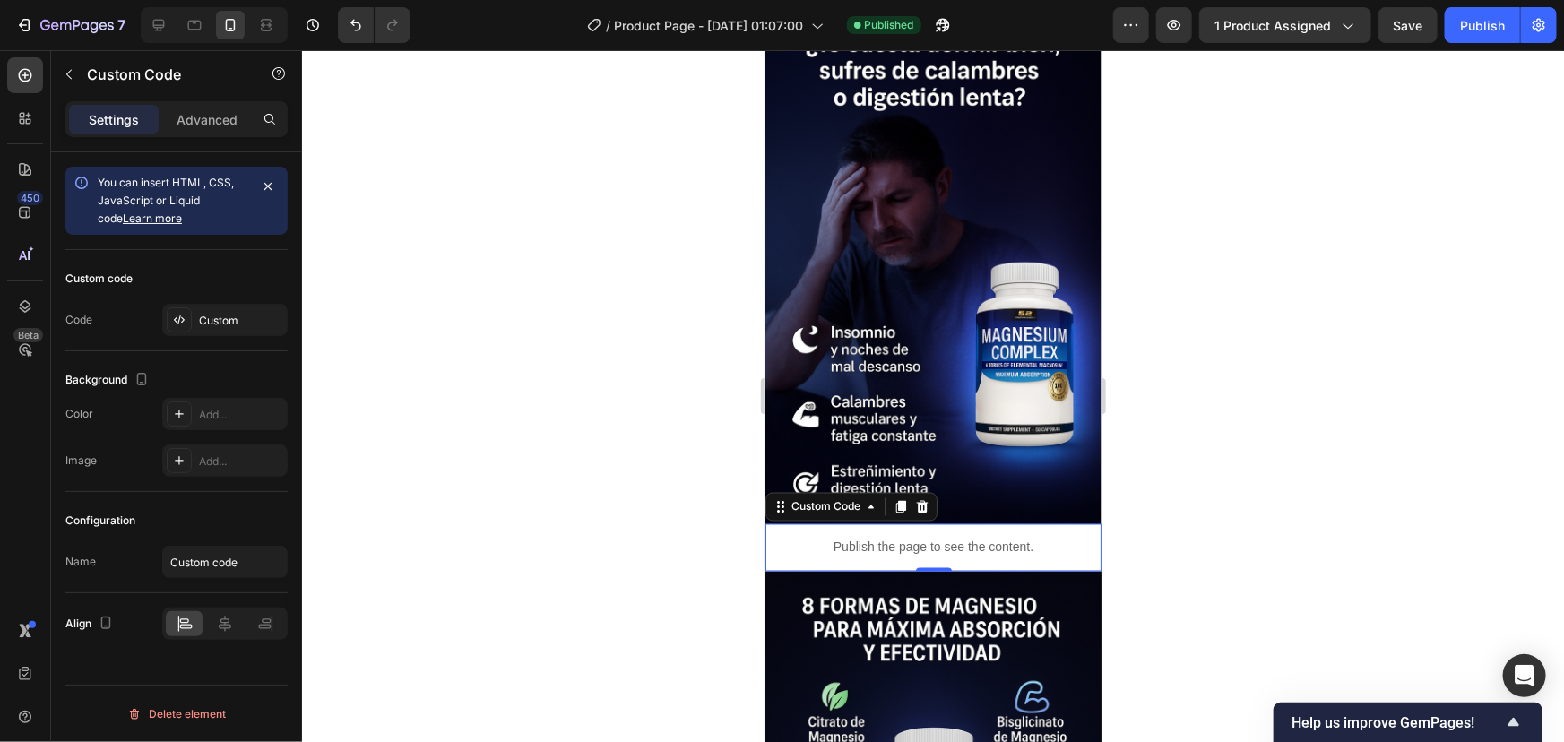
click at [939, 538] on p "Publish the page to see the content." at bounding box center [933, 547] width 336 height 19
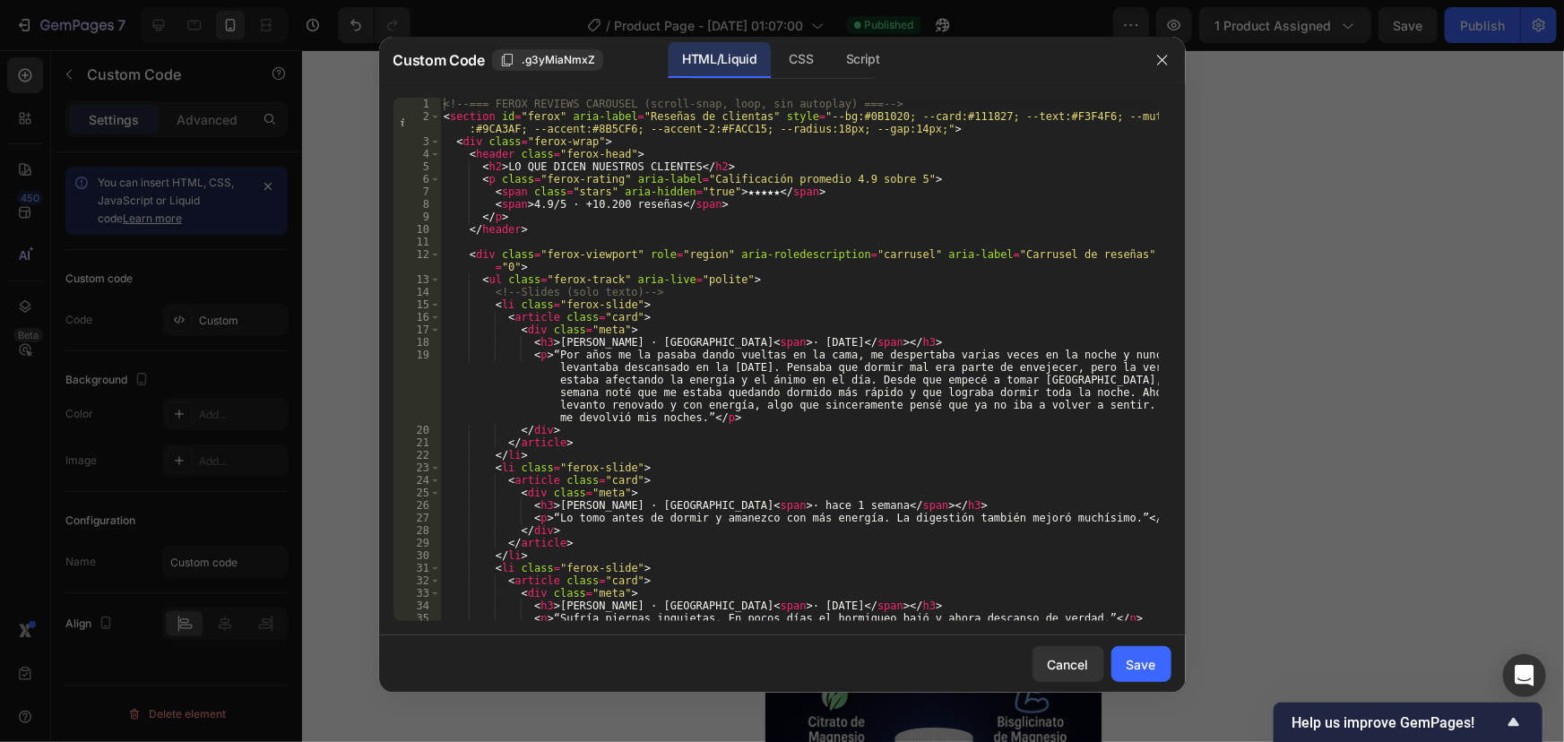
scroll to position [48, 0]
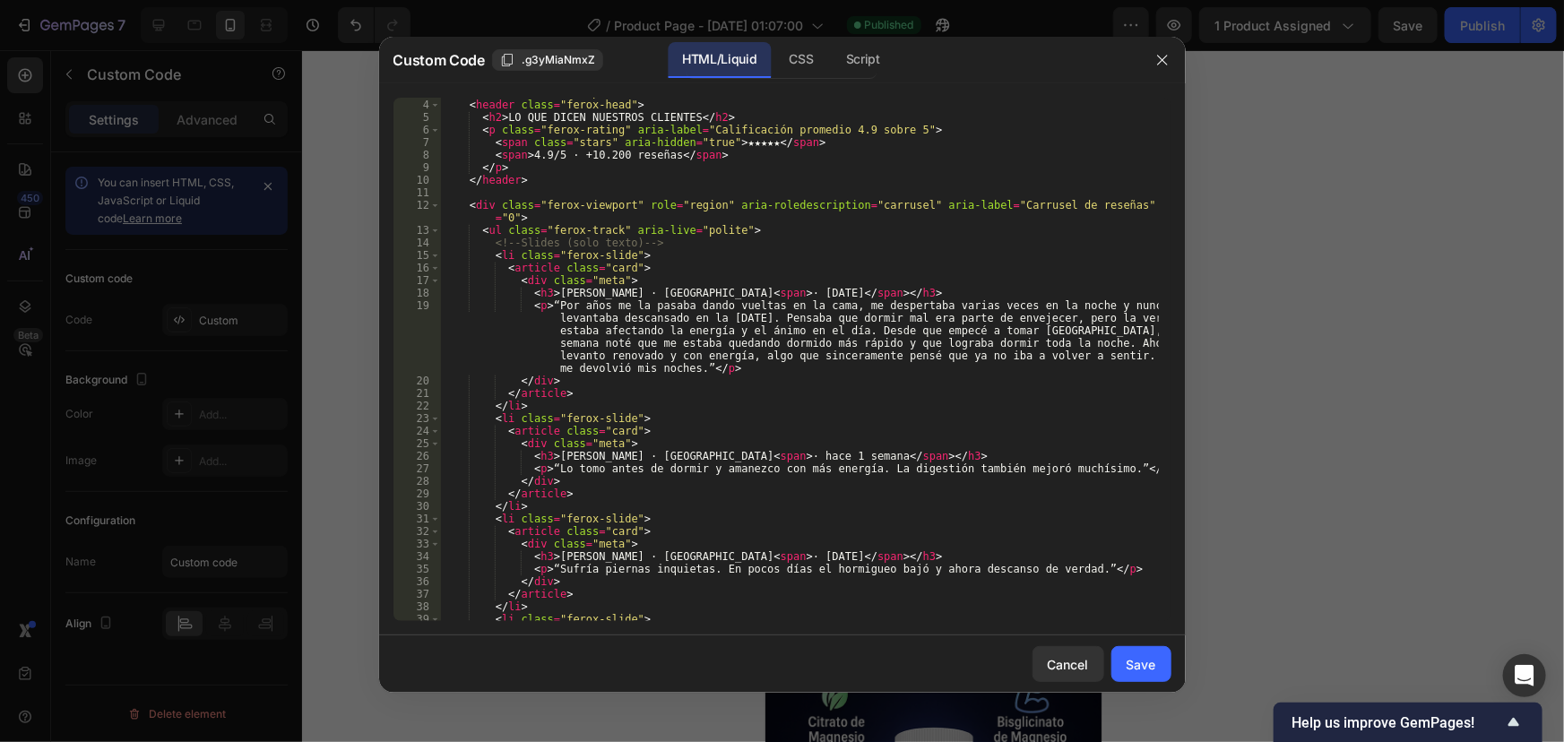
type textarea "<p>“Lo tomo antes de dormir y amanezco con más energía. La digestión también me…"
drag, startPoint x: 551, startPoint y: 471, endPoint x: 1084, endPoint y: 470, distance: 533.3
click at [1084, 470] on div "< div class = "ferox-wrap" > < header class = "ferox-head" > < h2 > LO QUE DICE…" at bounding box center [799, 360] width 718 height 549
paste textarea
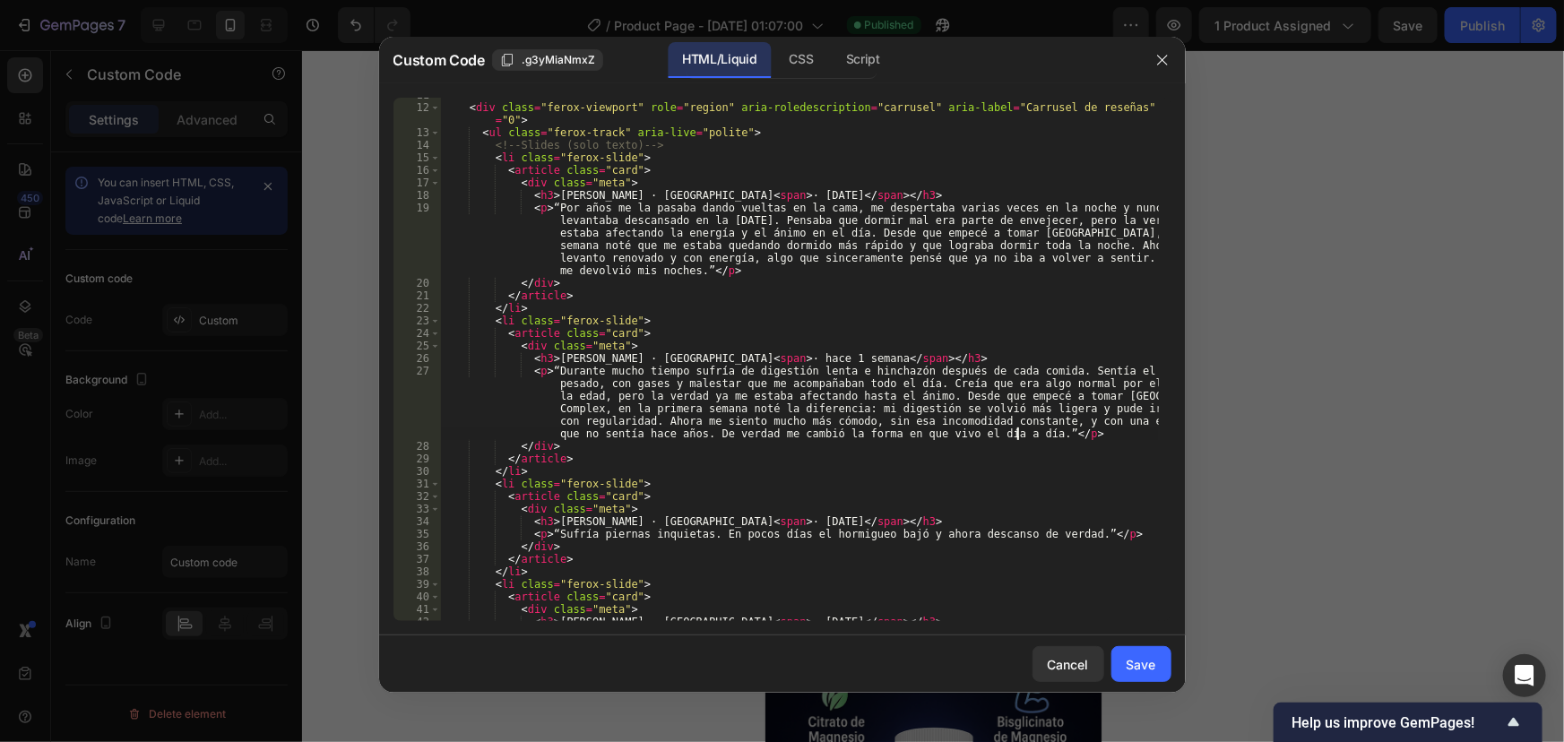
scroll to position [146, 0]
drag, startPoint x: 550, startPoint y: 534, endPoint x: 1051, endPoint y: 532, distance: 501.0
click at [1051, 532] on div "< div class = "ferox-viewport" role = "region" aria-roledescription = "carrusel…" at bounding box center [799, 363] width 718 height 549
type textarea "<p>“Sufría piernas inquietas. En pocos días el hormigueo bajó y ahora descanso …"
paste textarea
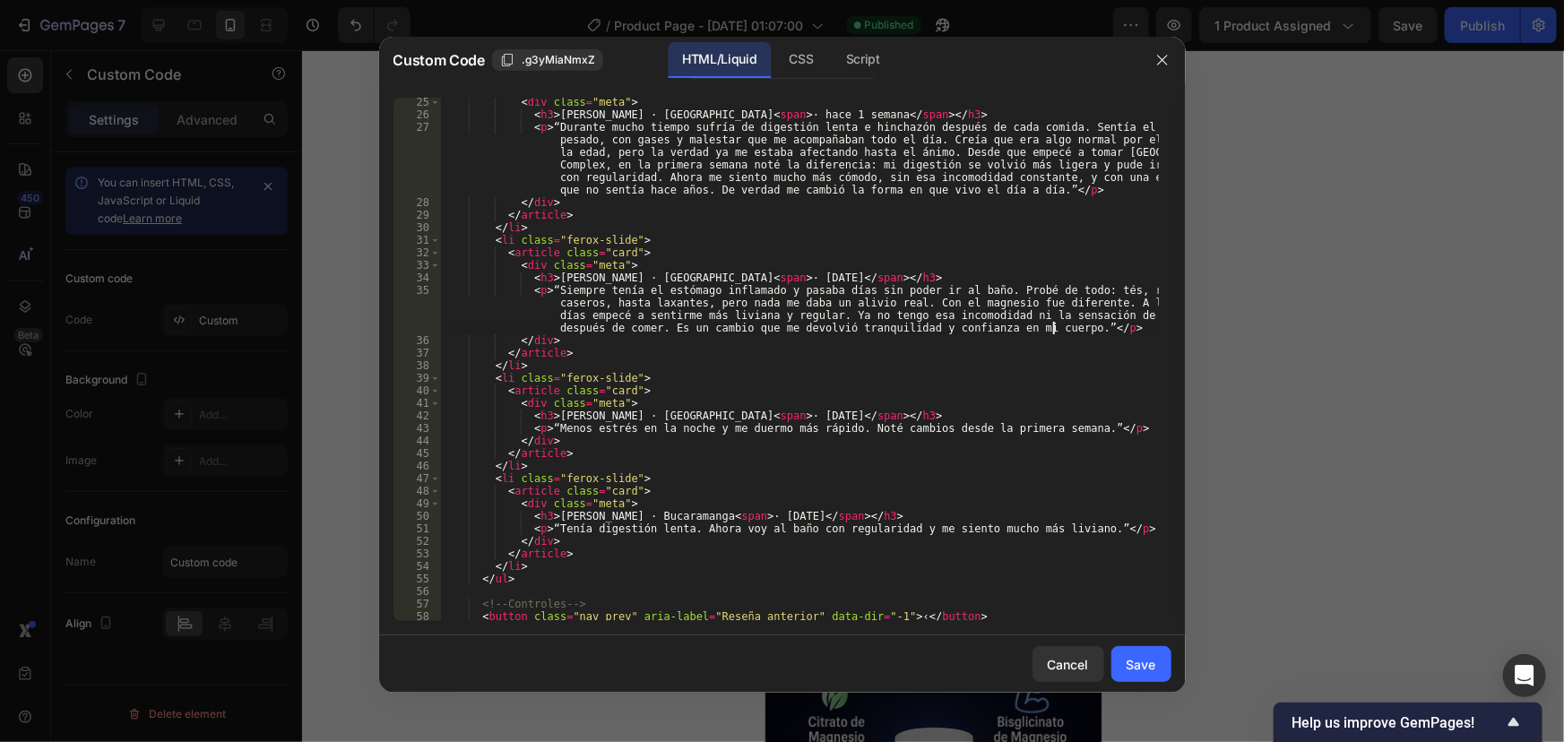
scroll to position [439, 0]
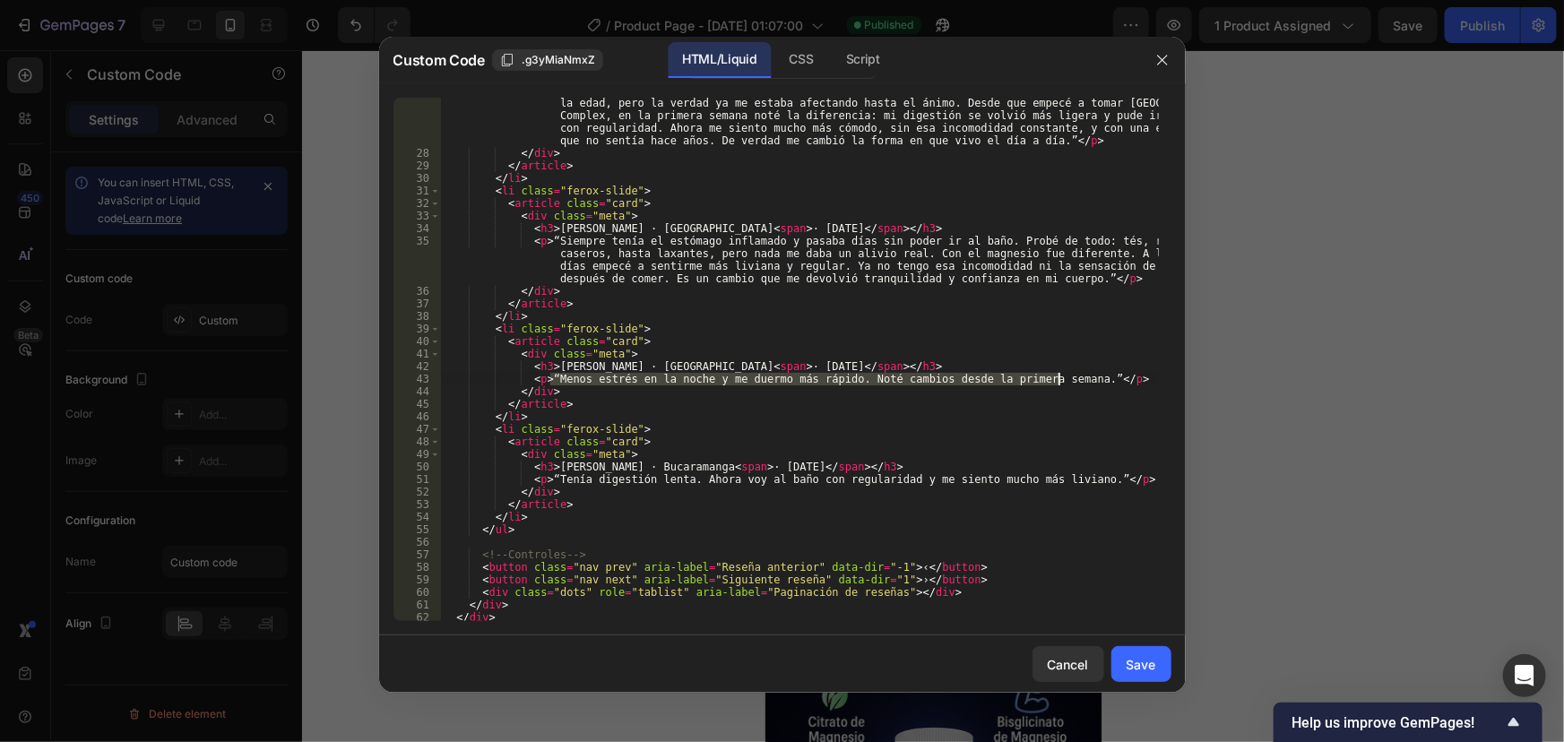
drag, startPoint x: 551, startPoint y: 380, endPoint x: 1058, endPoint y: 377, distance: 506.4
click at [1058, 377] on div "< p > “Durante mucho tiempo sufría de digestión lenta e hinchazón después de ca…" at bounding box center [799, 377] width 718 height 611
type textarea "<p>“Menos estrés en la noche y me duermo más rápido. Noté cambios desde la prim…"
paste textarea
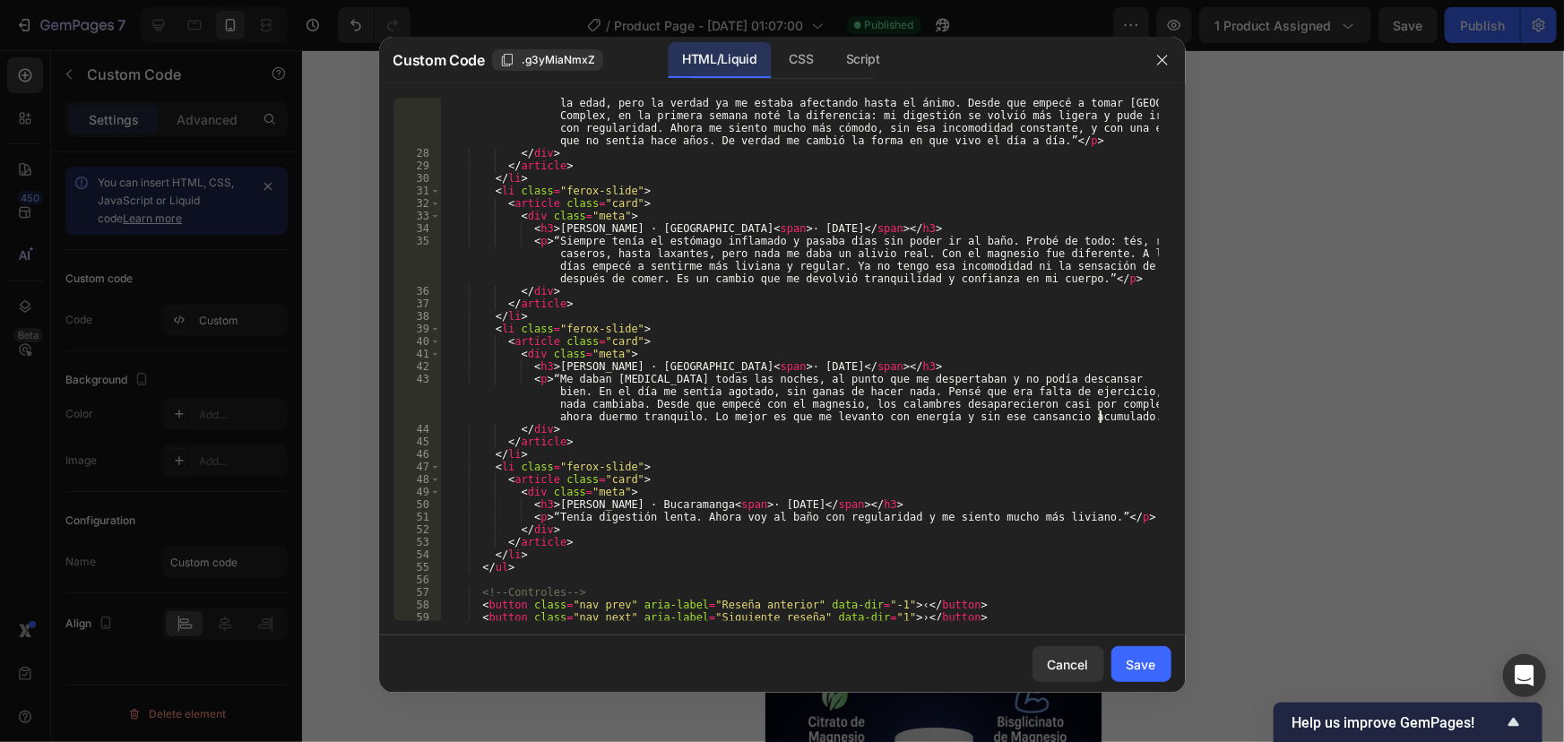
scroll to position [538, 0]
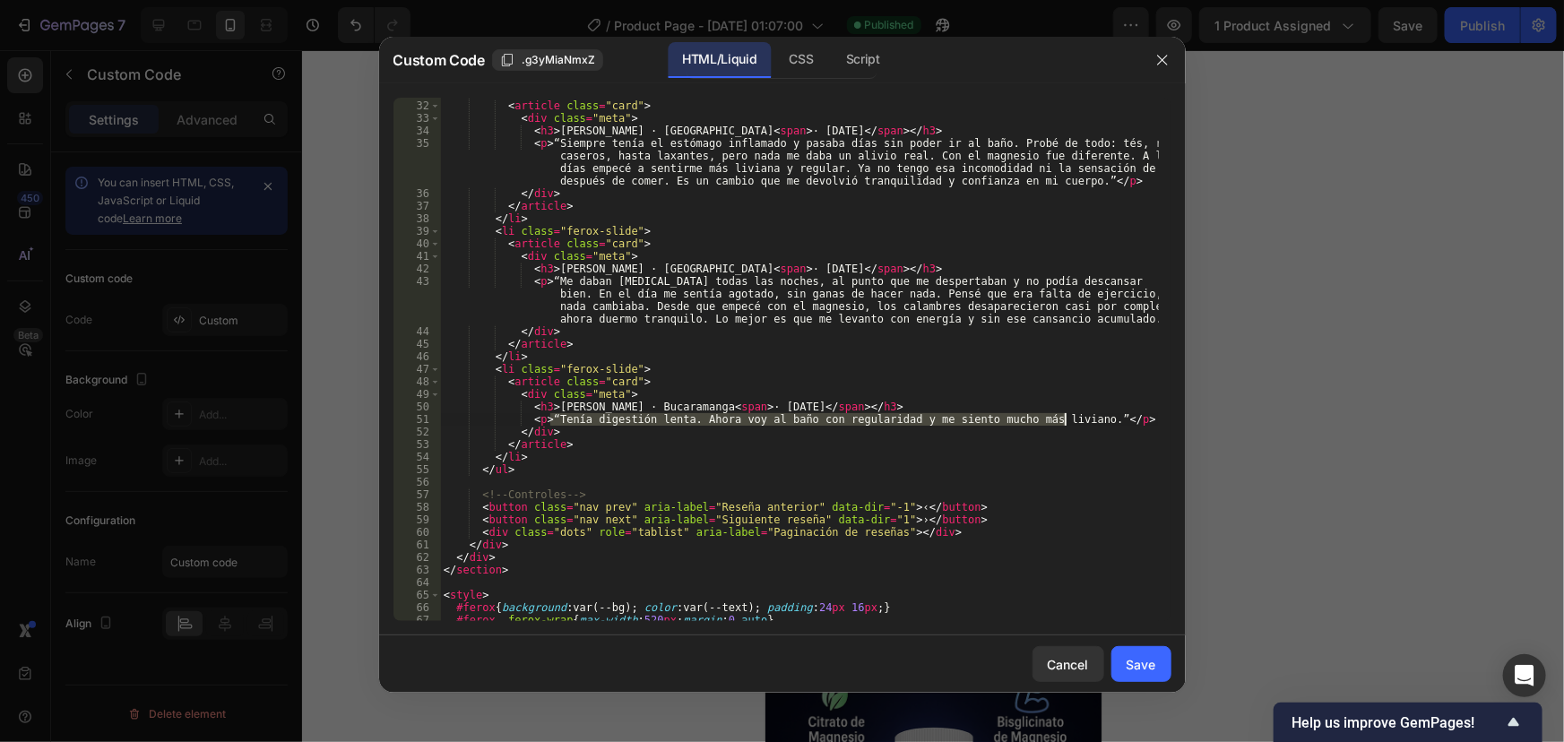
drag, startPoint x: 551, startPoint y: 420, endPoint x: 1065, endPoint y: 423, distance: 513.6
click at [1065, 423] on div "< li class = "ferox-slide" > < article class = "card" > < div class = "meta" > …" at bounding box center [799, 361] width 718 height 549
type textarea "<p>“Tenía digestión lenta. Ahora voy al baño con regularidad y me siento mucho …"
paste textarea
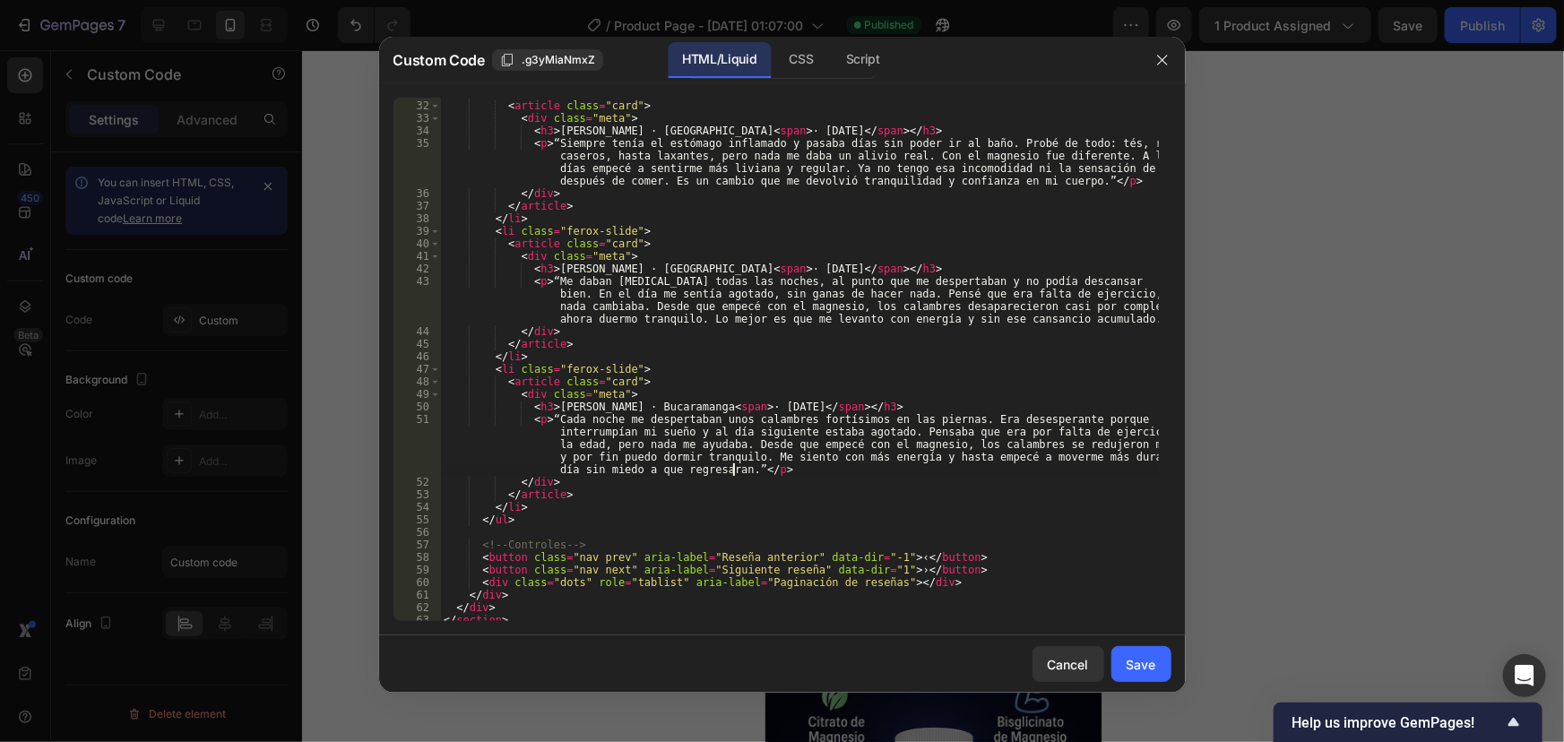
click at [801, 415] on div "< li class = "ferox-slide" > < article class = "card" > < div class = "meta" > …" at bounding box center [799, 361] width 718 height 549
click at [896, 494] on div "< li class = "ferox-slide" > < article class = "card" > < div class = "meta" > …" at bounding box center [799, 361] width 718 height 549
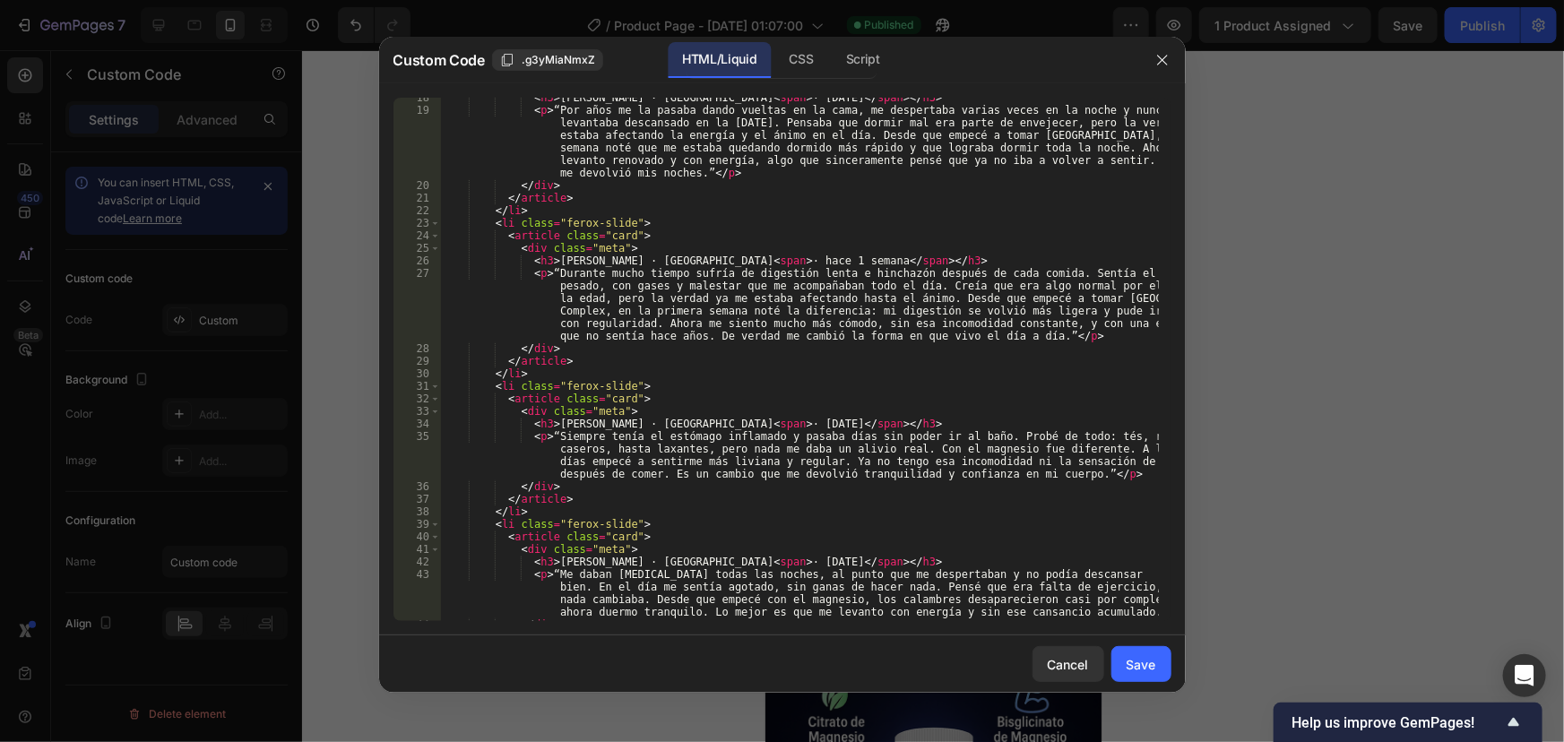
scroll to position [0, 0]
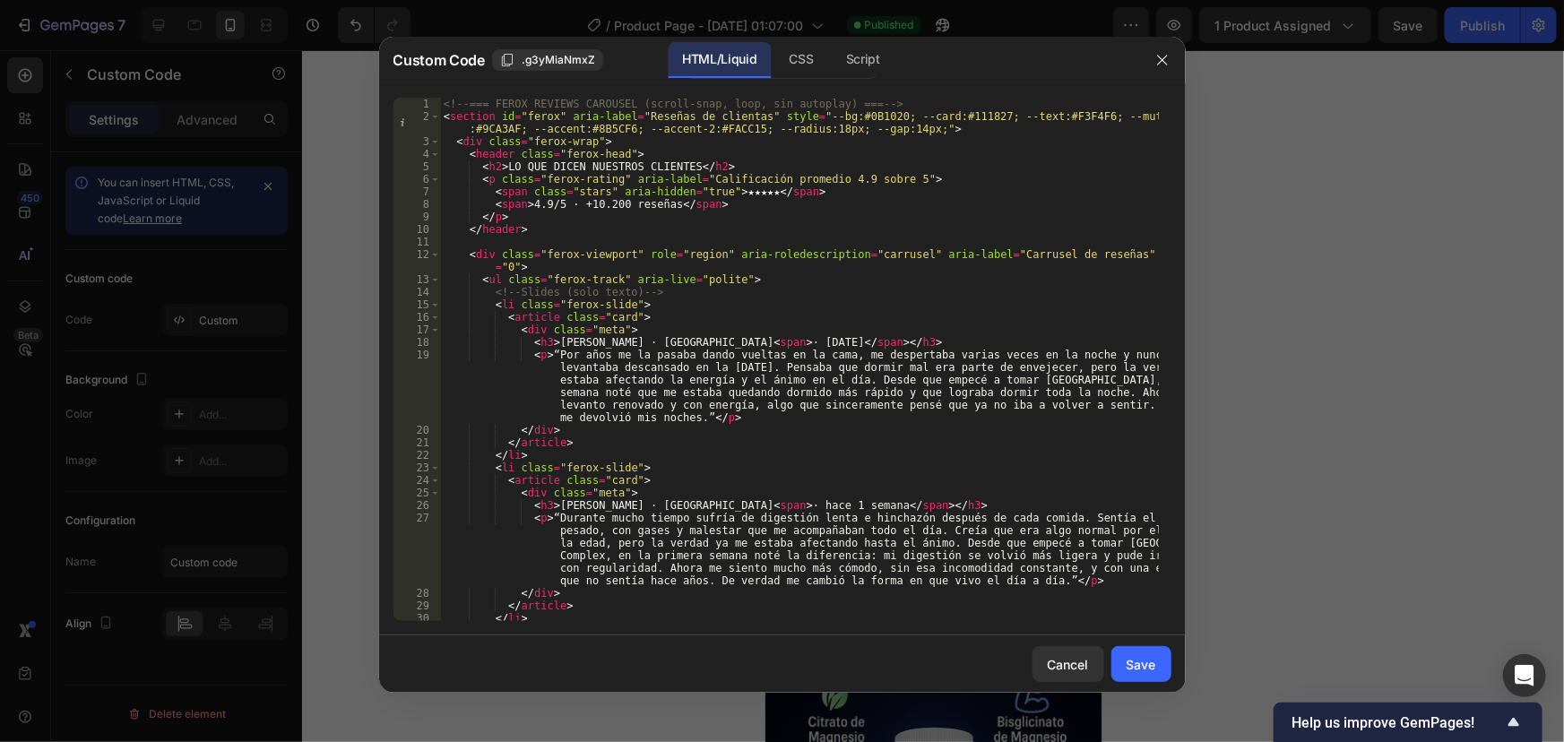
click at [583, 334] on div "<!-- === FEROX REVIEWS CAROUSEL (scroll-snap, loop, sin autoplay) === --> < sec…" at bounding box center [799, 372] width 718 height 549
type textarea "<div class="meta">"
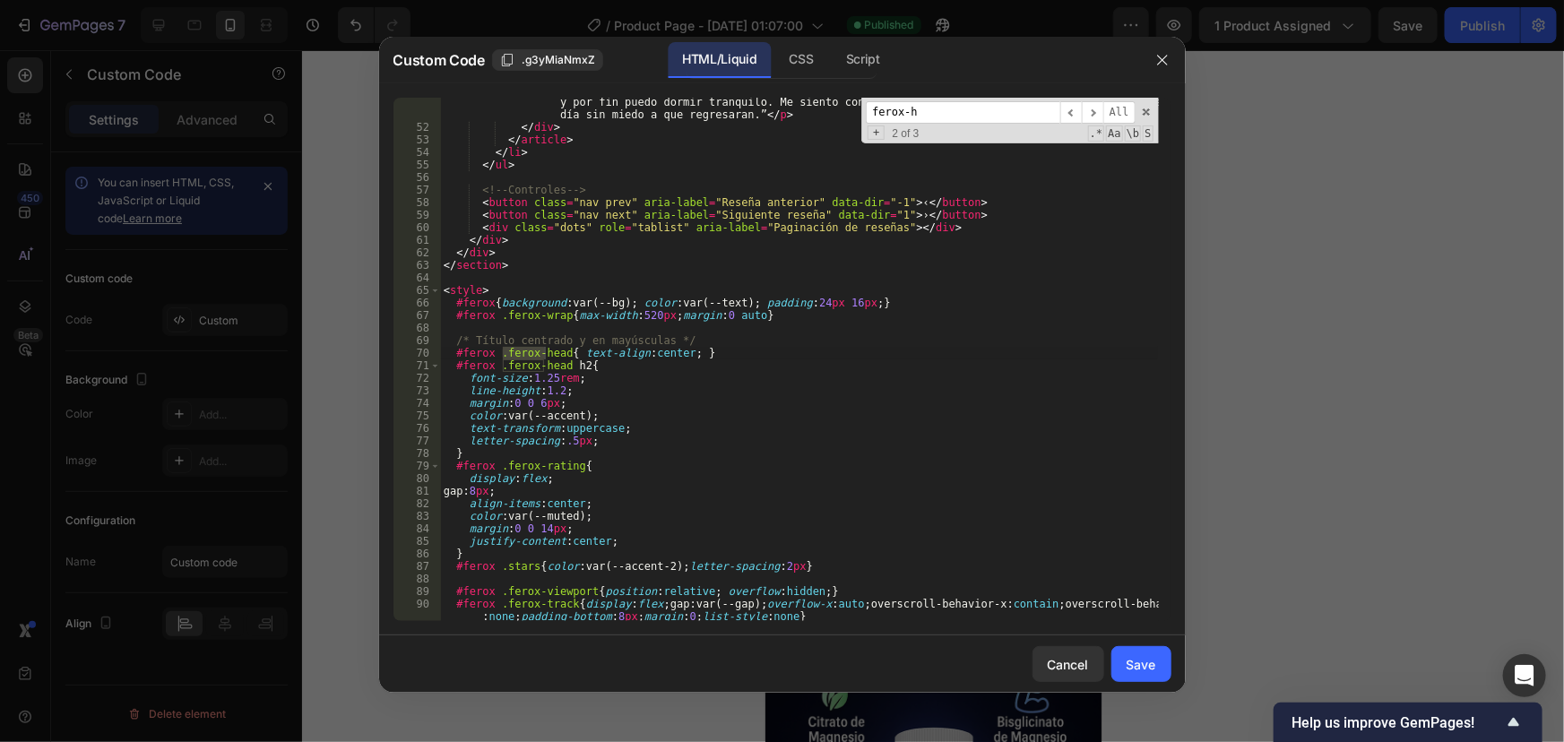
scroll to position [893, 0]
type input "ferox-head"
drag, startPoint x: 548, startPoint y: 376, endPoint x: 526, endPoint y: 381, distance: 22.0
click at [526, 381] on div "< p > “Cada noche me despertaban unos calambres fuertísimos en las piernas. Era…" at bounding box center [799, 357] width 718 height 599
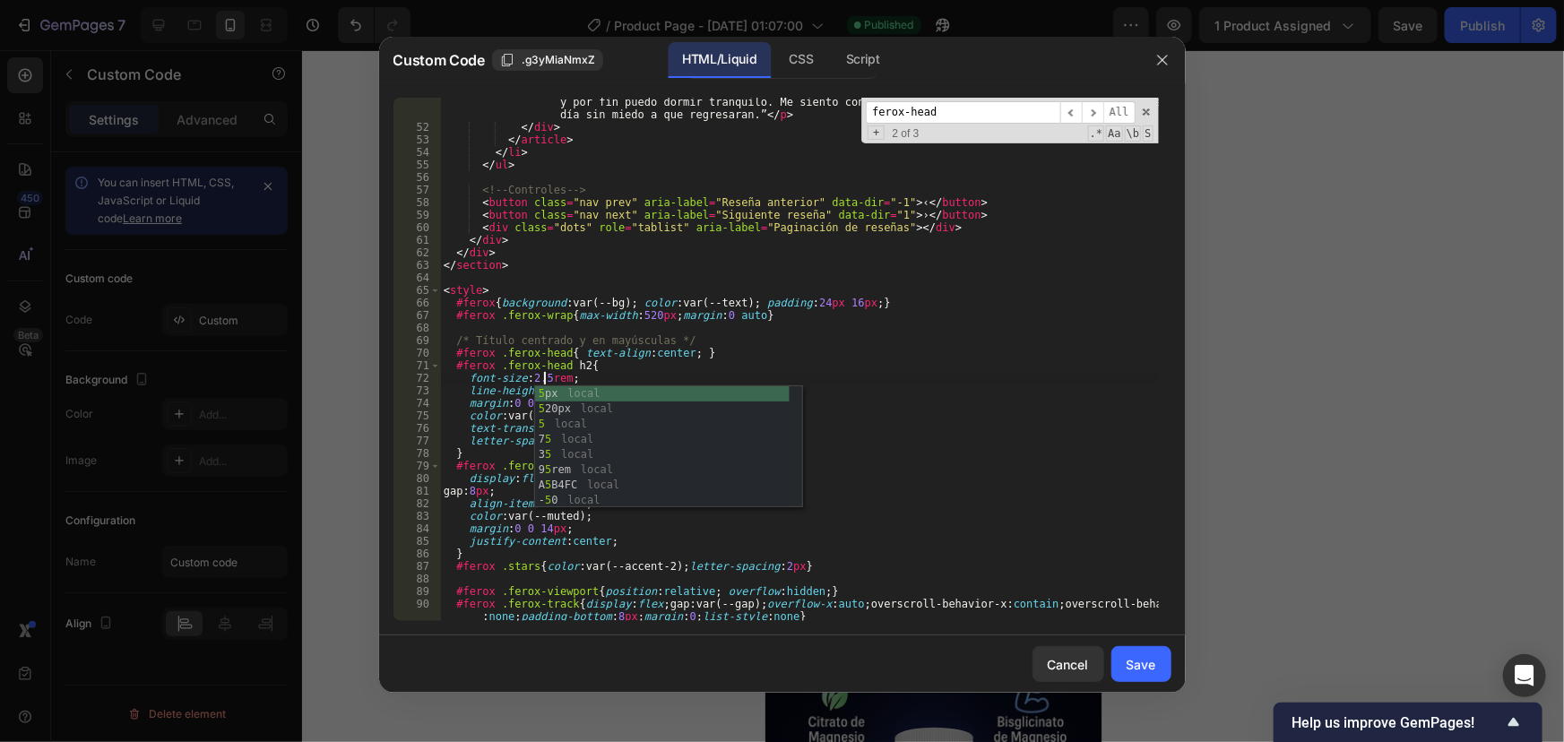
click at [803, 341] on div "< p > “Cada noche me despertaban unos calambres fuertísimos en las piernas. Era…" at bounding box center [799, 357] width 718 height 599
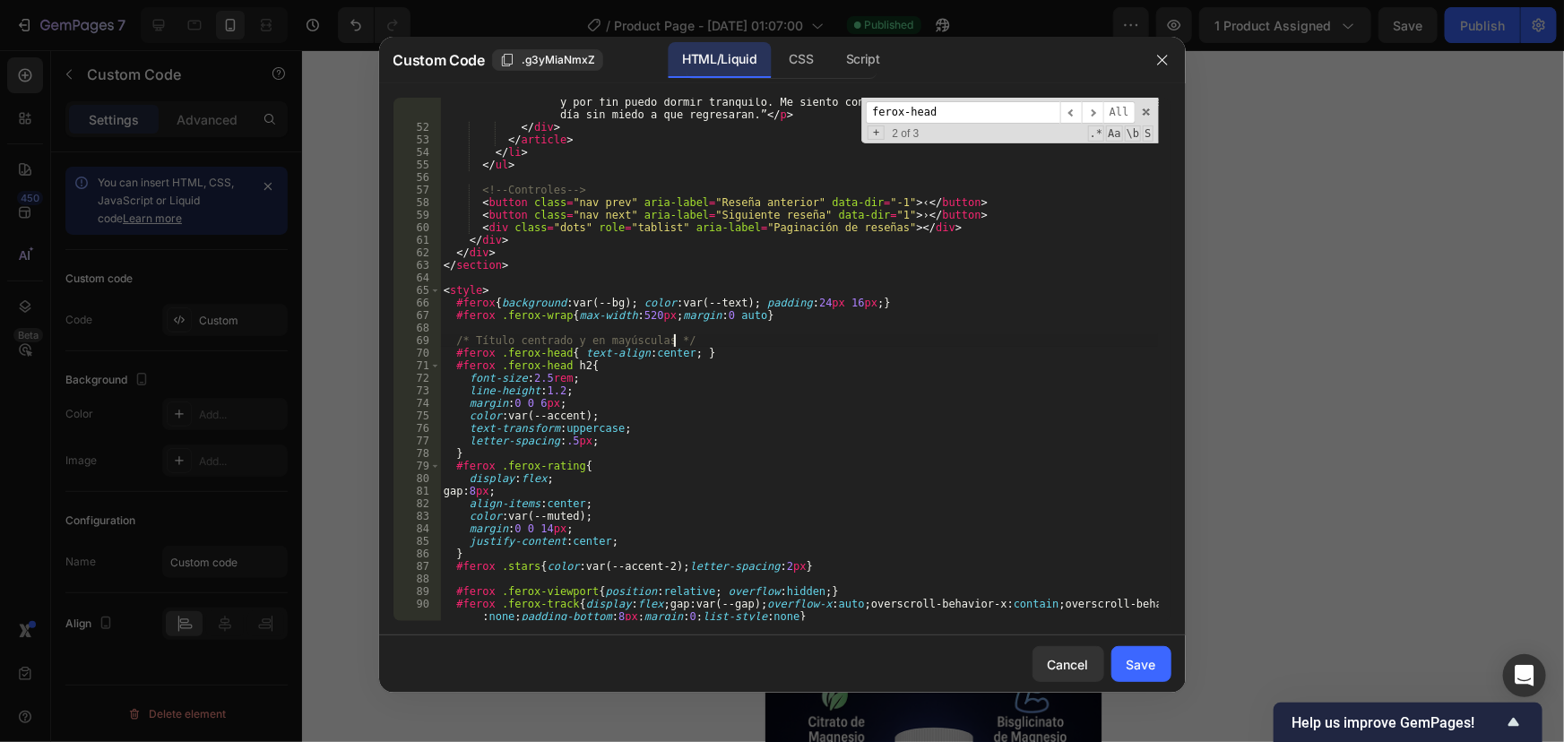
type textarea "/* Título centrado y en mayúsculas */"
click at [1131, 669] on div "Save" at bounding box center [1142, 664] width 30 height 19
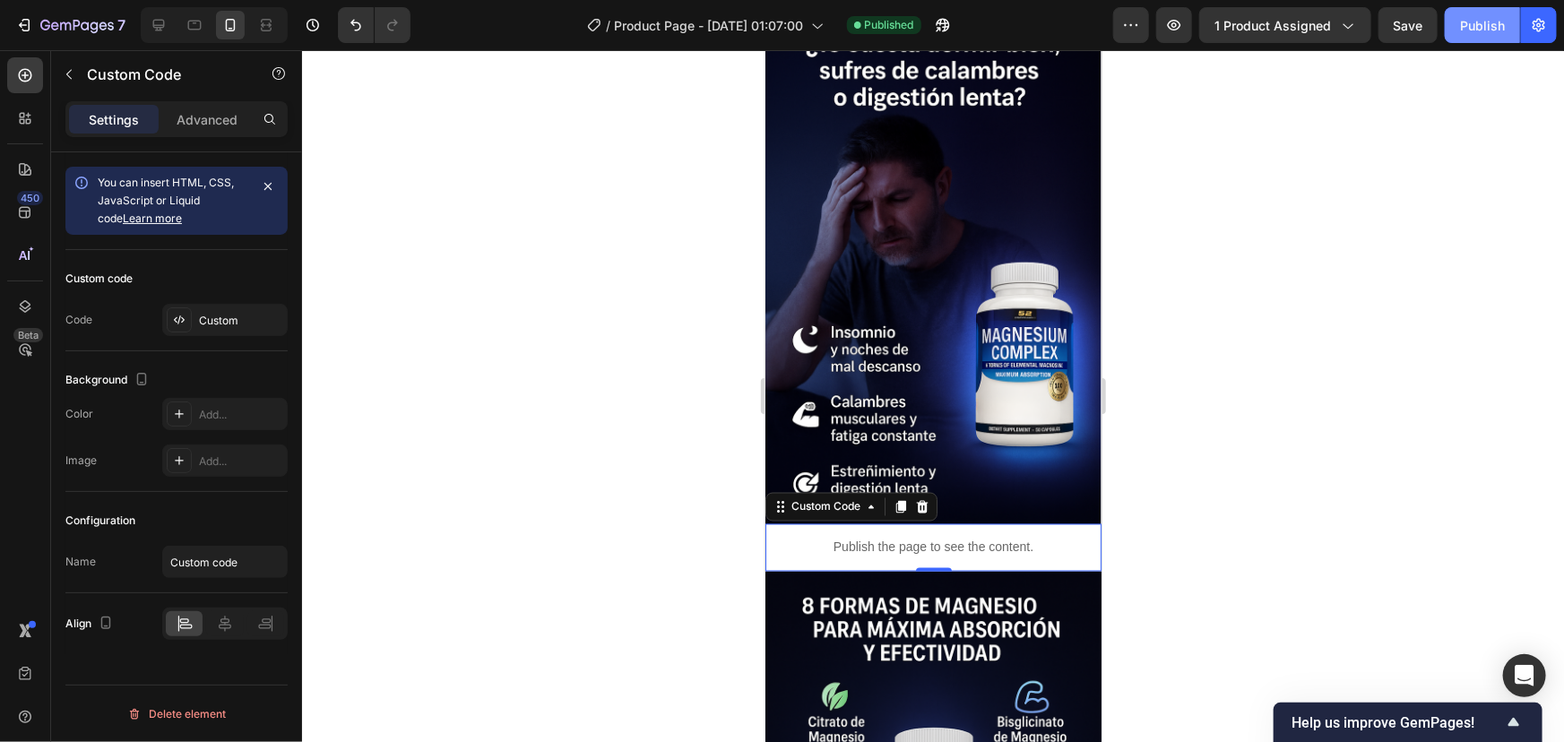
click at [1473, 27] on div "Publish" at bounding box center [1482, 25] width 45 height 19
click at [912, 538] on p "Publish the page to see the content." at bounding box center [933, 547] width 336 height 19
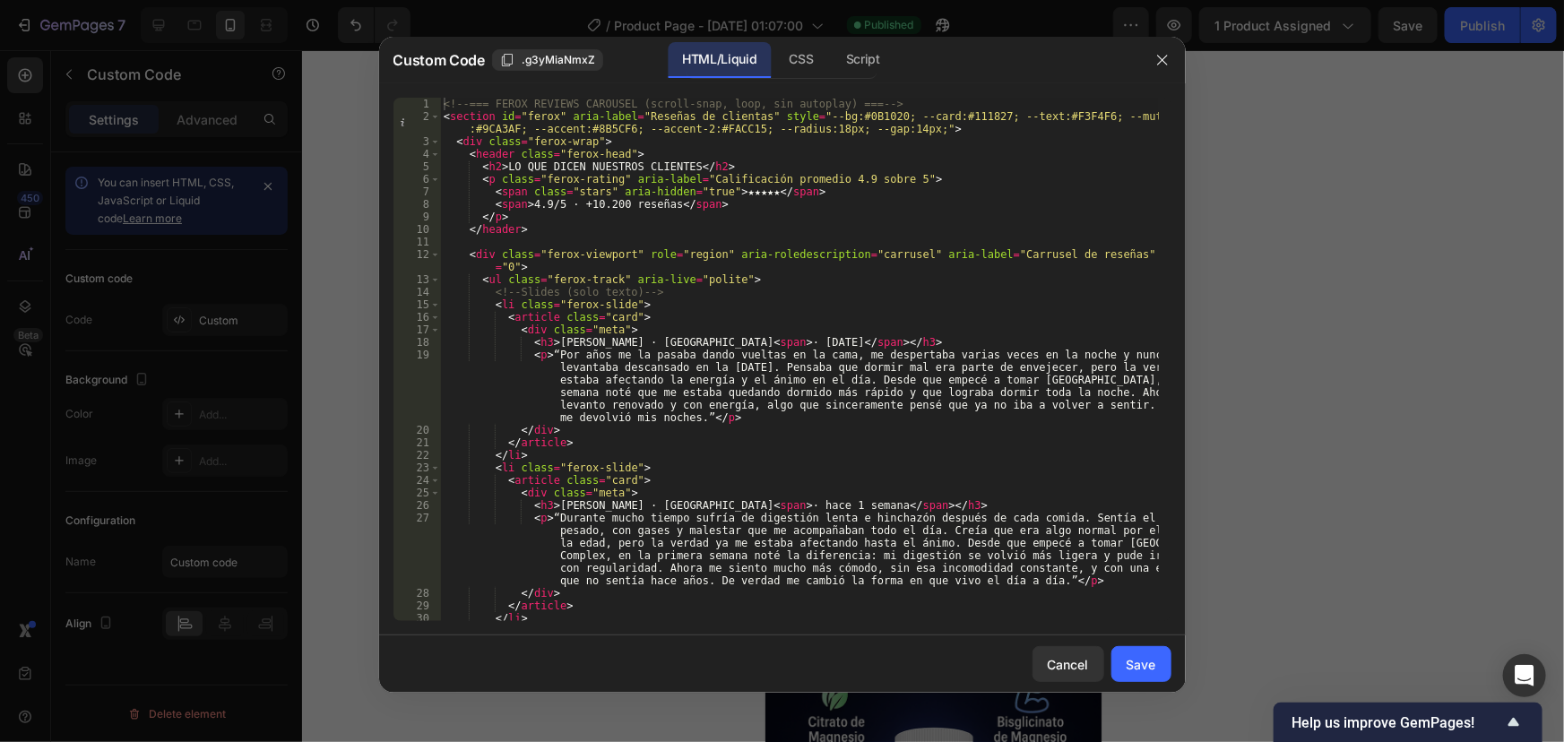
type textarea "</div>"
click at [721, 428] on div "<!-- === FEROX REVIEWS CAROUSEL (scroll-snap, loop, sin autoplay) === --> < sec…" at bounding box center [799, 372] width 718 height 549
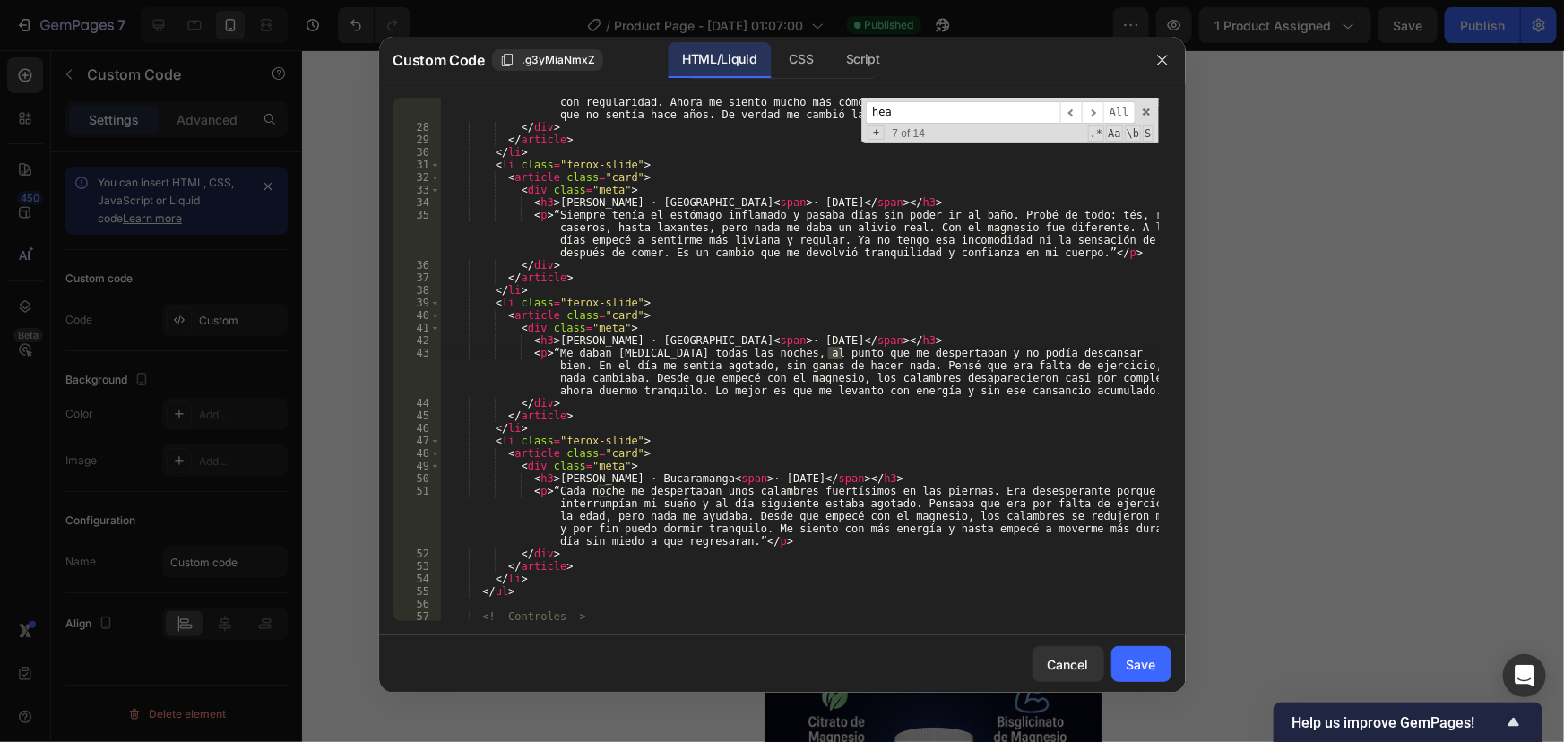
scroll to position [893, 0]
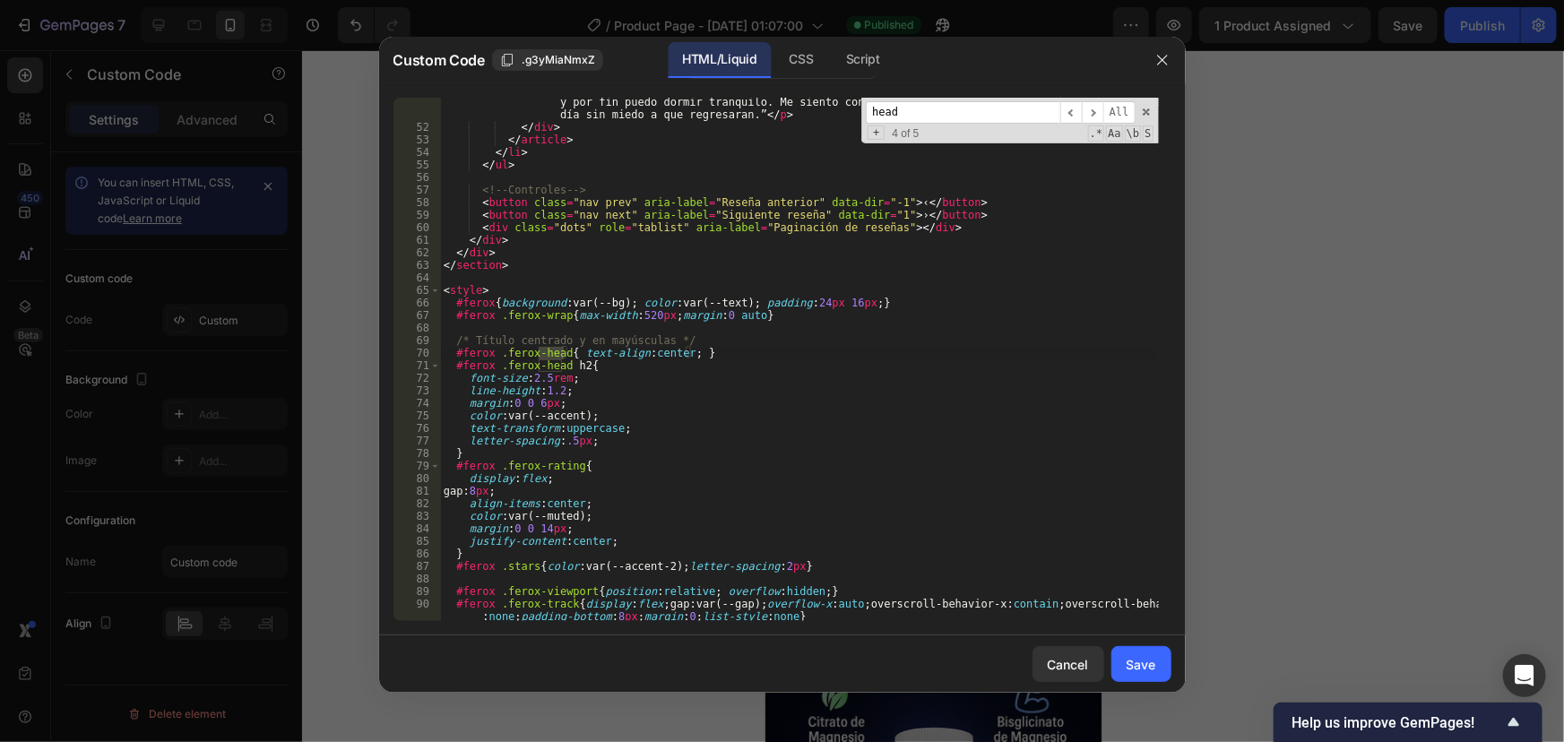
type input "head"
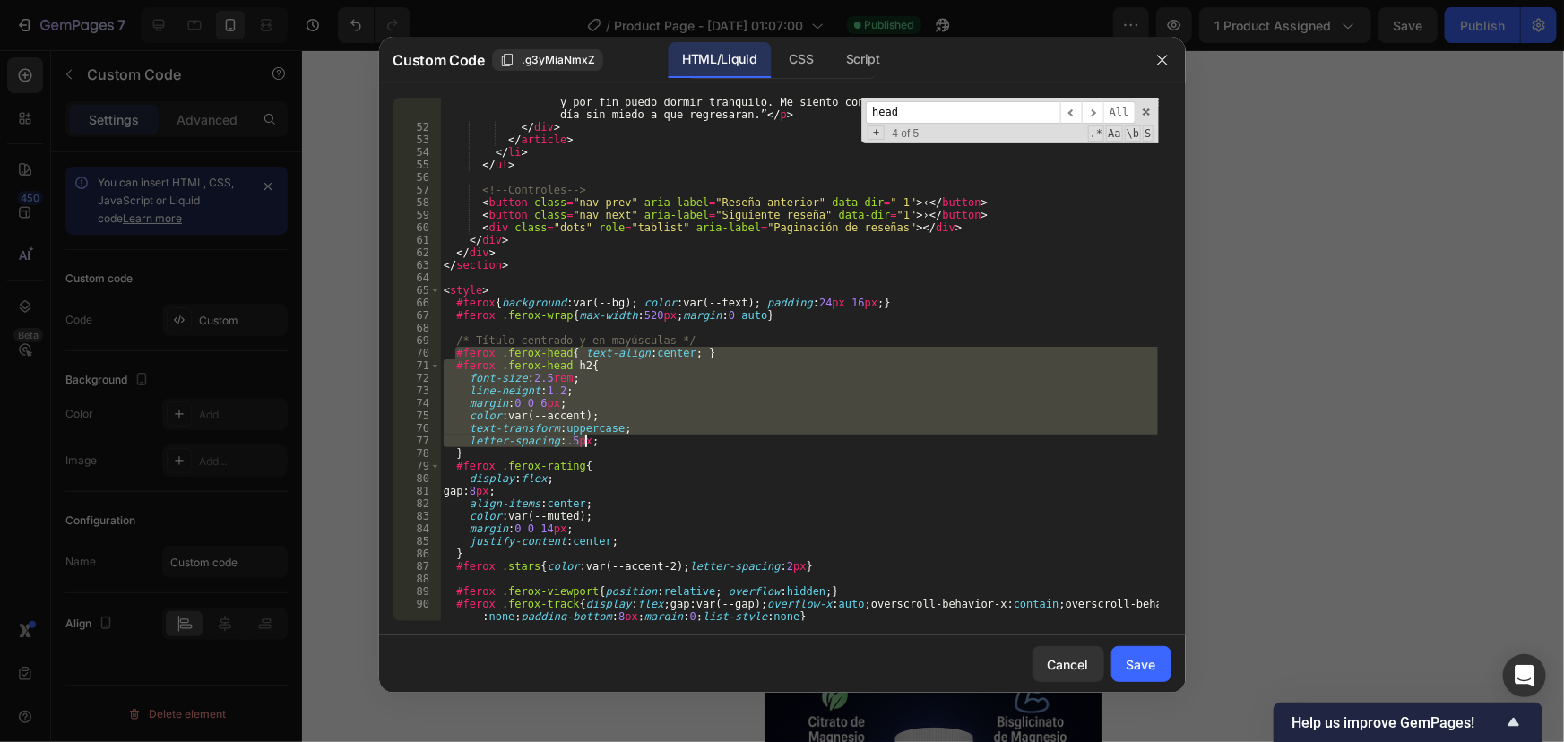
drag, startPoint x: 454, startPoint y: 349, endPoint x: 601, endPoint y: 445, distance: 174.8
click at [601, 445] on div "< p > “Cada noche me despertaban unos calambres fuertísimos en las piernas. Era…" at bounding box center [799, 357] width 718 height 599
type textarea "text-transform:uppercase; letter-spacing:.5px;"
paste textarea
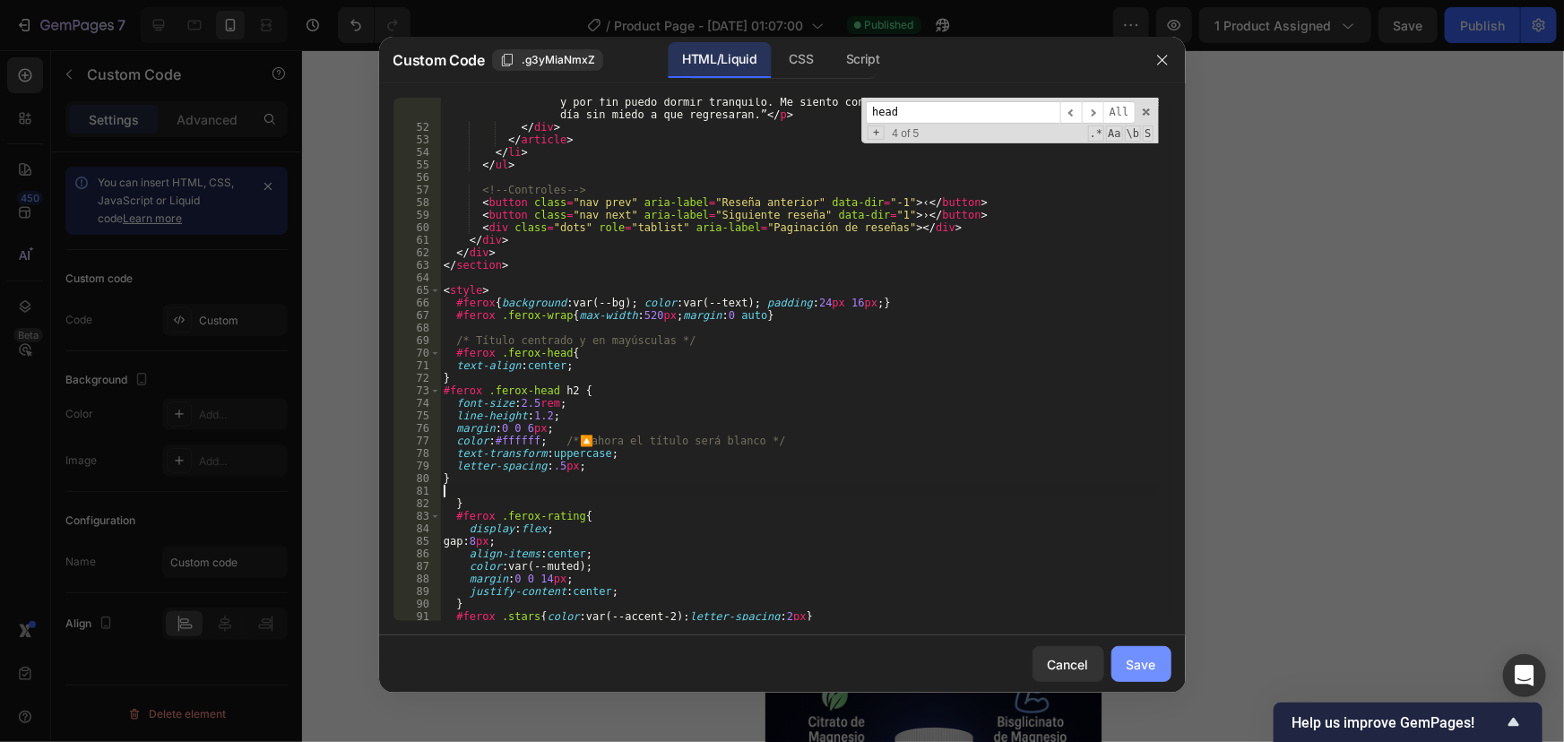
click at [1129, 658] on div "Save" at bounding box center [1142, 664] width 30 height 19
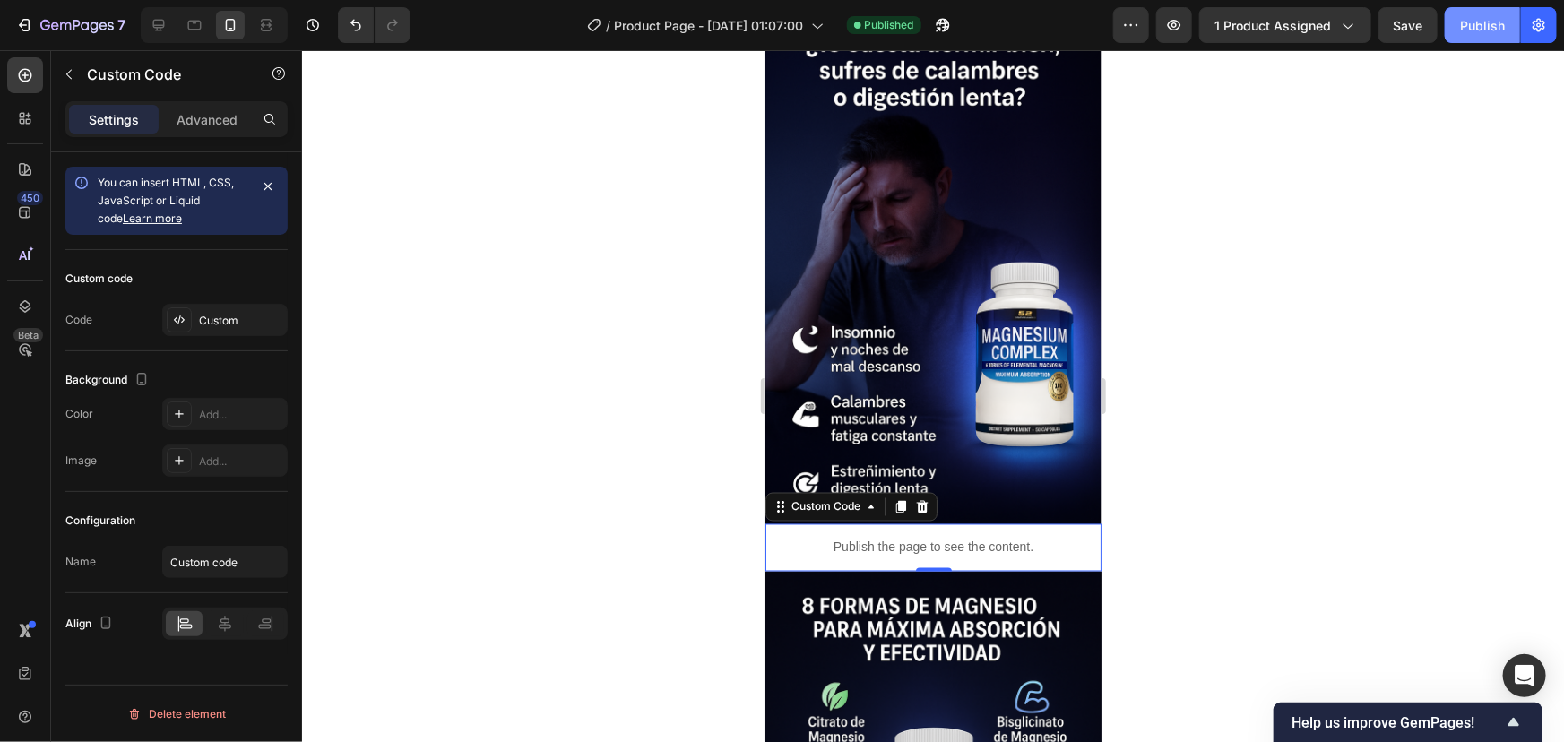
click at [1492, 16] on div "Publish" at bounding box center [1482, 25] width 45 height 19
click at [883, 538] on p "Publish the page to see the content." at bounding box center [933, 547] width 336 height 19
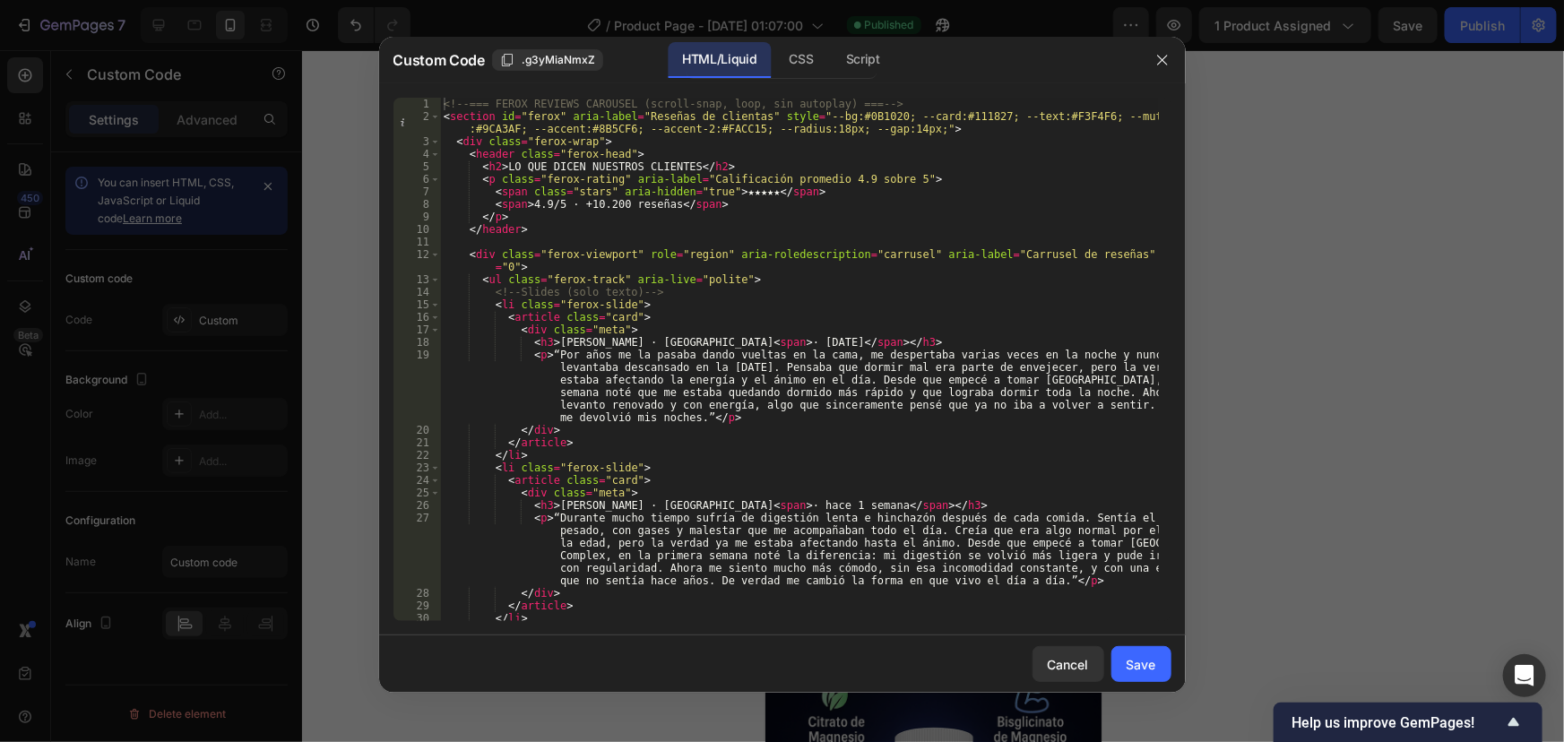
type textarea "<li class="ferox-slide">"
click at [720, 305] on div "<!-- === FEROX REVIEWS CAROUSEL (scroll-snap, loop, sin autoplay) === --> < sec…" at bounding box center [799, 372] width 718 height 549
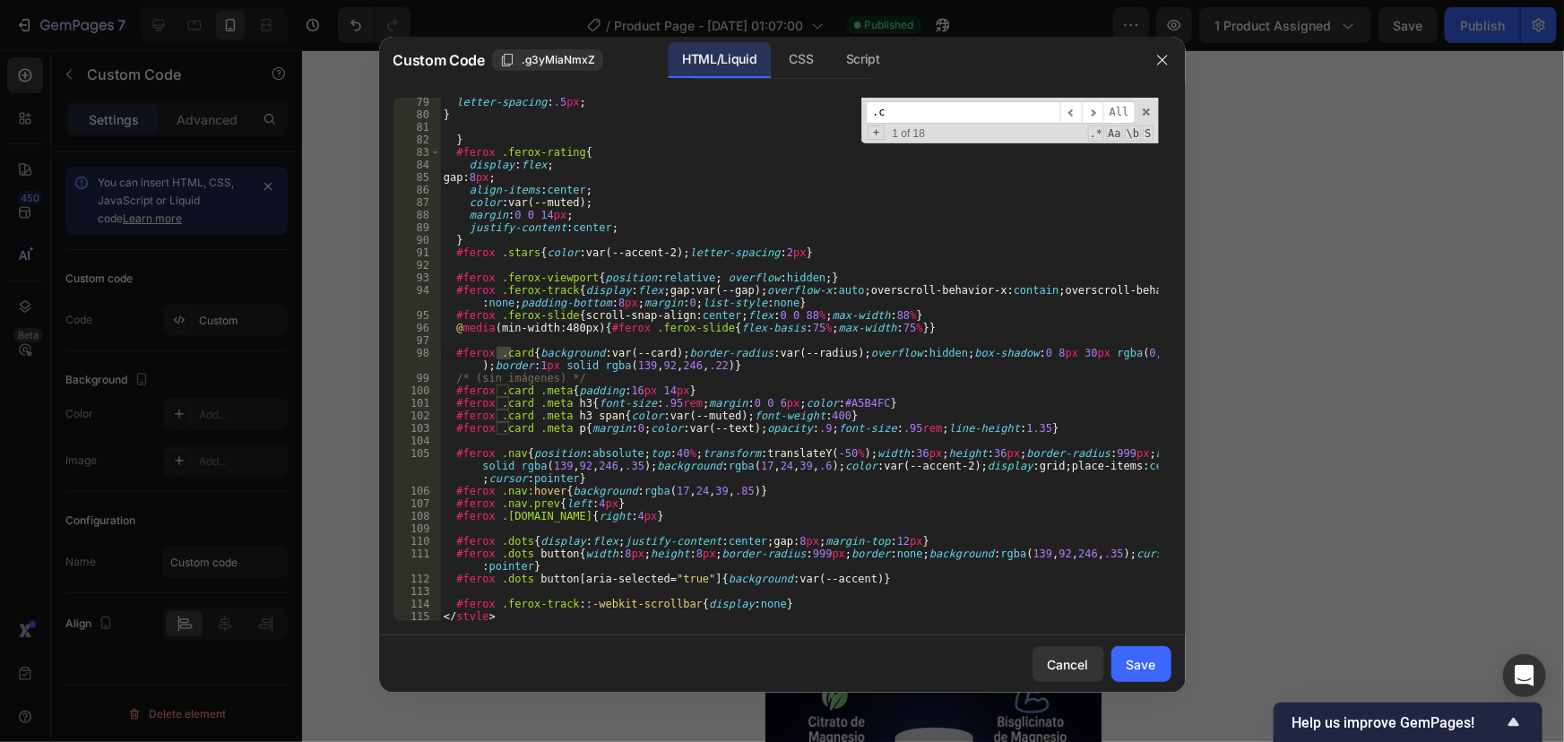
scroll to position [1256, 0]
type input ".card"
click at [1015, 346] on div "letter-spacing : .5 px ; } } #ferox .ferox-rating { display : flex ; gap : 8 px…" at bounding box center [799, 370] width 718 height 549
click at [645, 404] on div "letter-spacing : .5 px ; } } #ferox .ferox-rating { display : flex ; gap : 8 px…" at bounding box center [799, 370] width 718 height 549
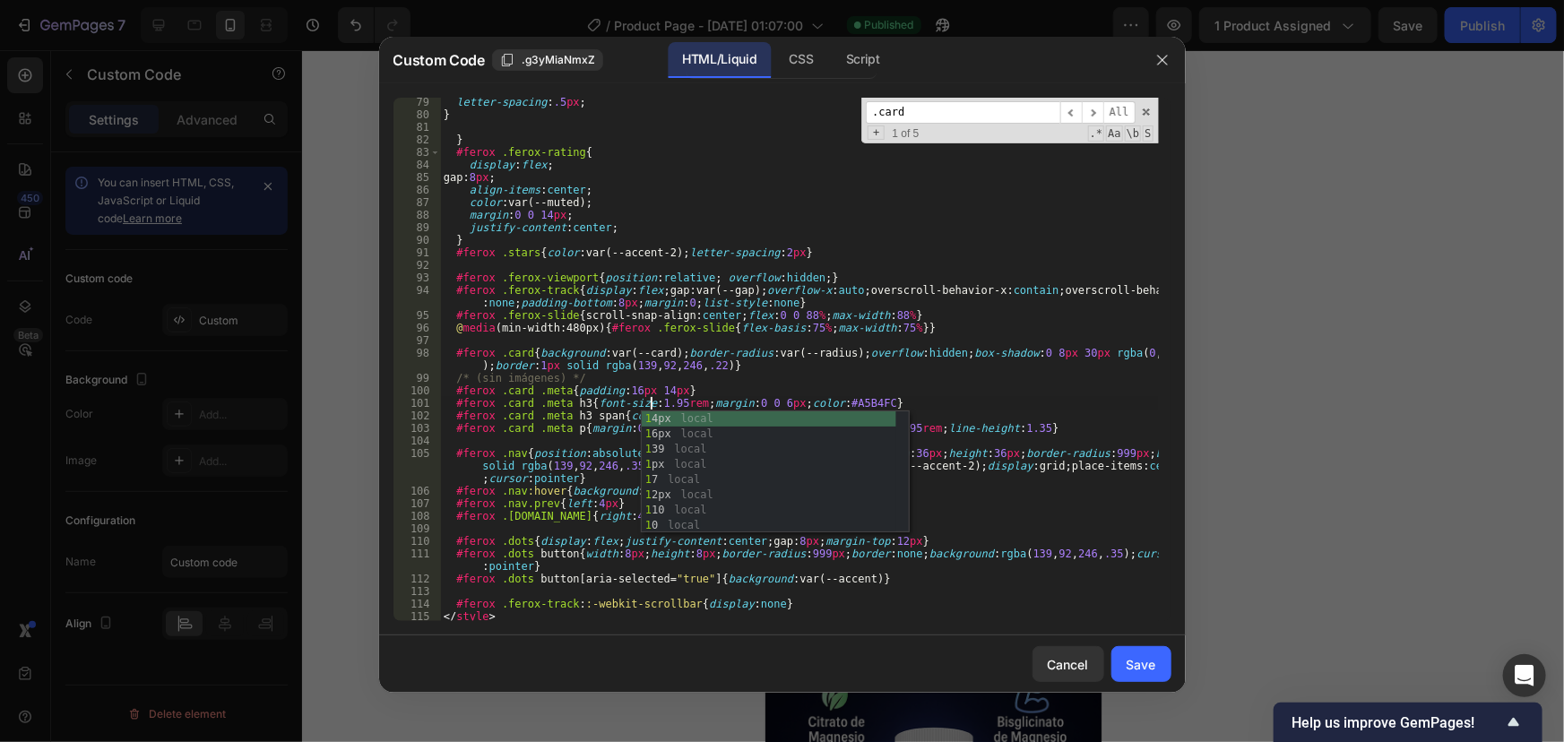
click at [665, 403] on div "letter-spacing : .5 px ; } } #ferox .ferox-rating { display : flex ; gap : 8 px…" at bounding box center [799, 370] width 718 height 549
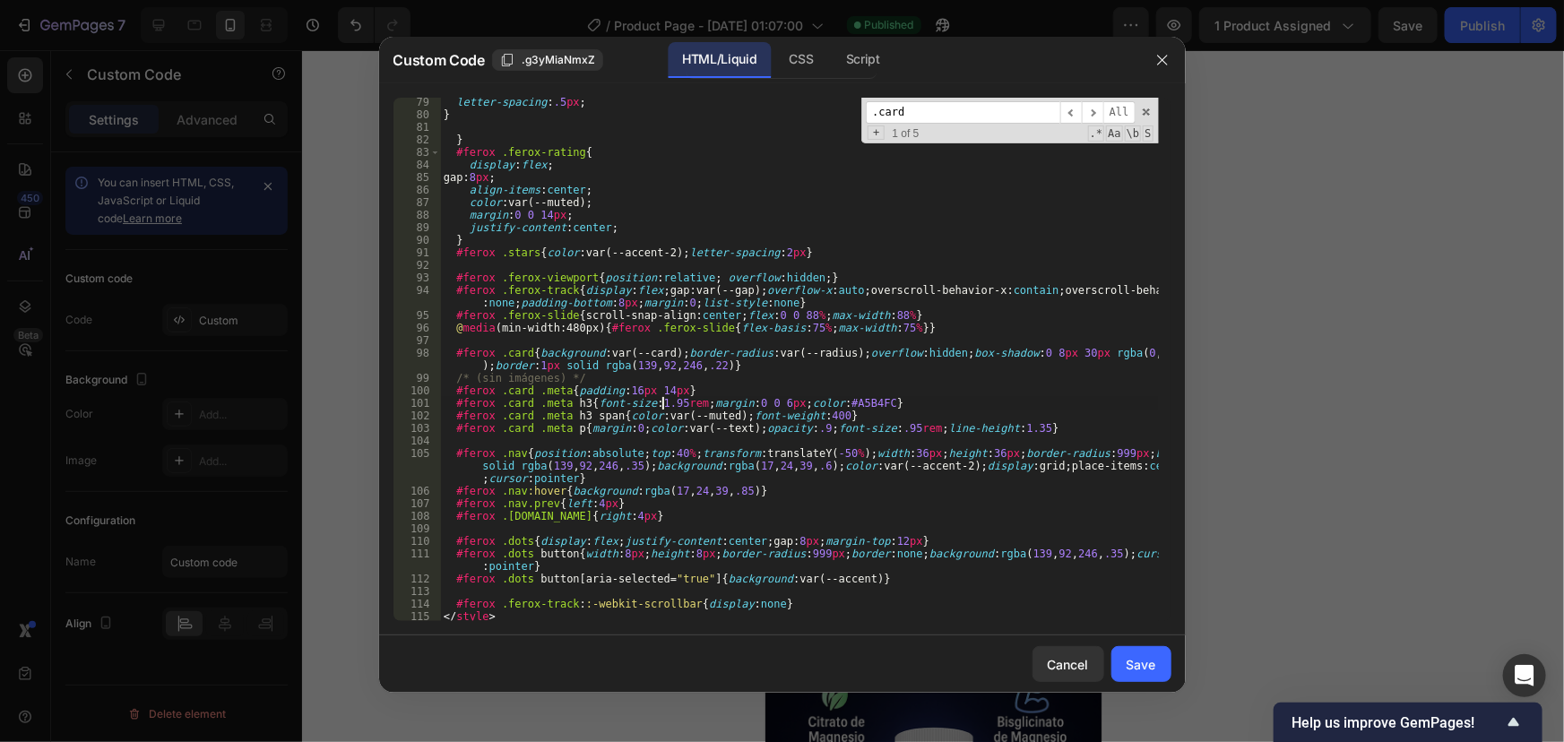
scroll to position [0, 18]
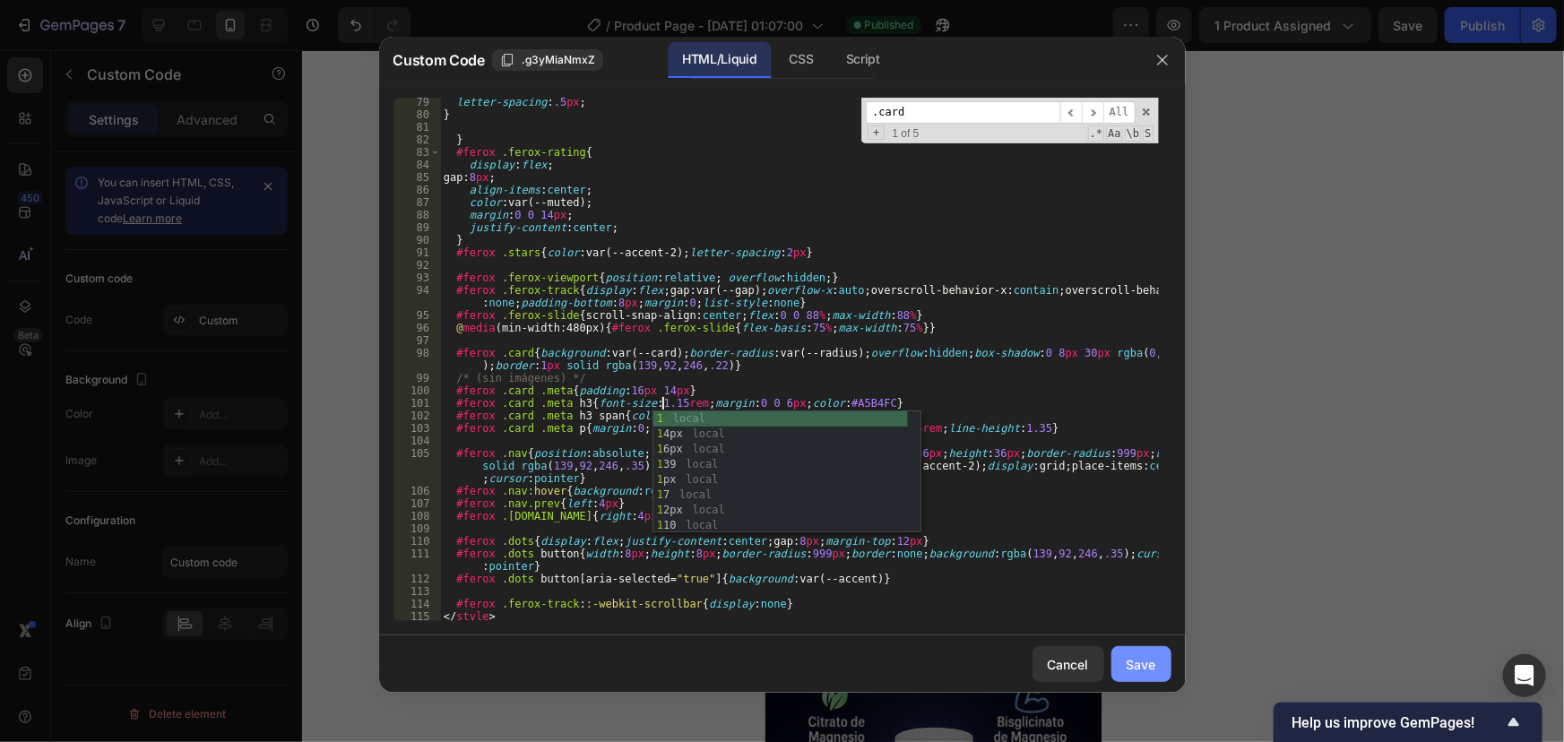
type textarea "#ferox .card .meta h3{font-size:1.15rem;margin:0 0 6px;color:#A5B4FC}"
click at [1148, 658] on div "Save" at bounding box center [1142, 664] width 30 height 19
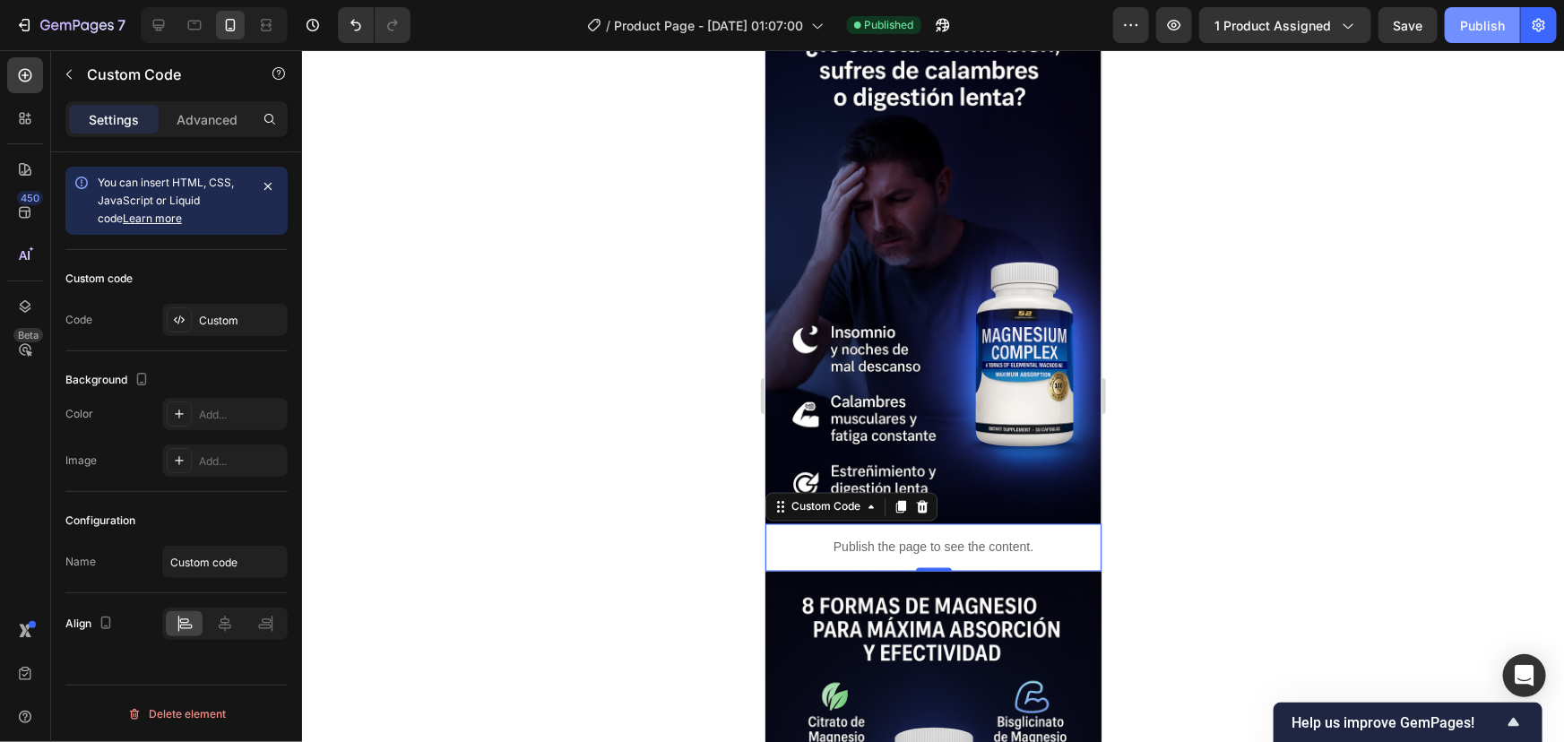
click at [1490, 38] on button "Publish" at bounding box center [1482, 25] width 75 height 36
click at [945, 538] on p "Publish the page to see the content." at bounding box center [933, 547] width 336 height 19
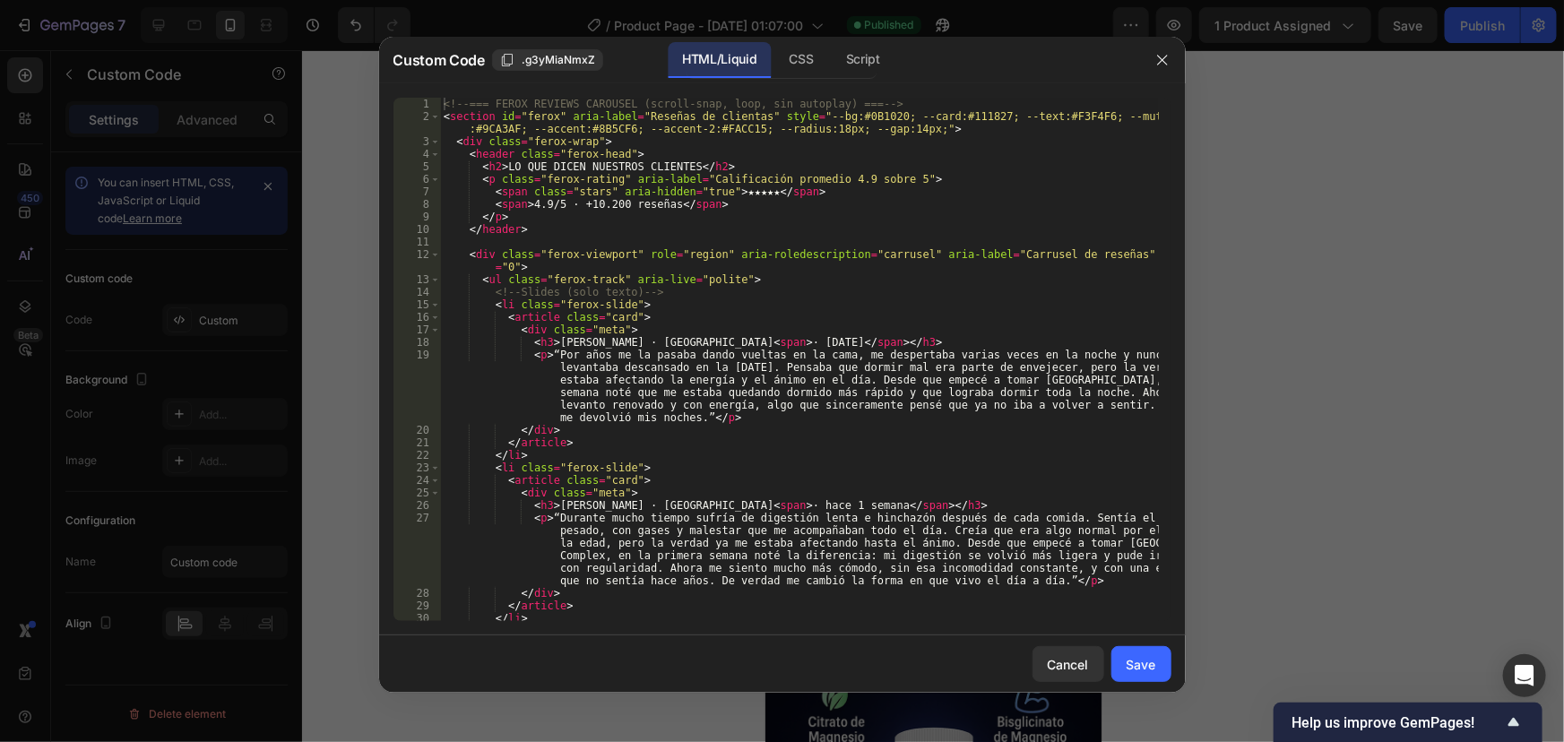
click at [756, 414] on div "<!-- === FEROX REVIEWS CAROUSEL (scroll-snap, loop, sin autoplay) === --> < sec…" at bounding box center [799, 372] width 718 height 549
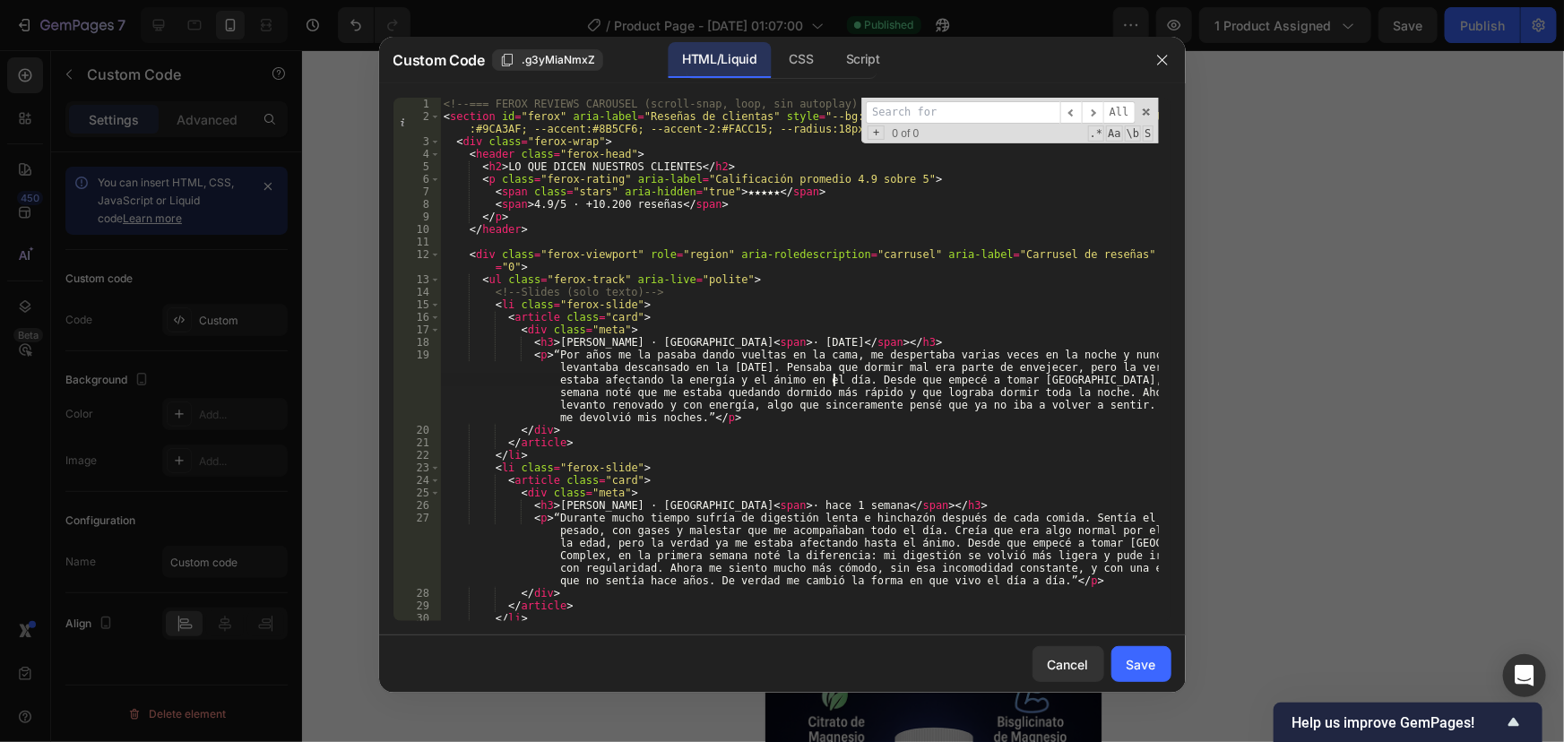
click at [838, 378] on div "<!-- === FEROX REVIEWS CAROUSEL (scroll-snap, loop, sin autoplay) === --> < sec…" at bounding box center [799, 372] width 718 height 549
click at [1028, 379] on div "<!-- === FEROX REVIEWS CAROUSEL (scroll-snap, loop, sin autoplay) === --> < sec…" at bounding box center [799, 372] width 718 height 549
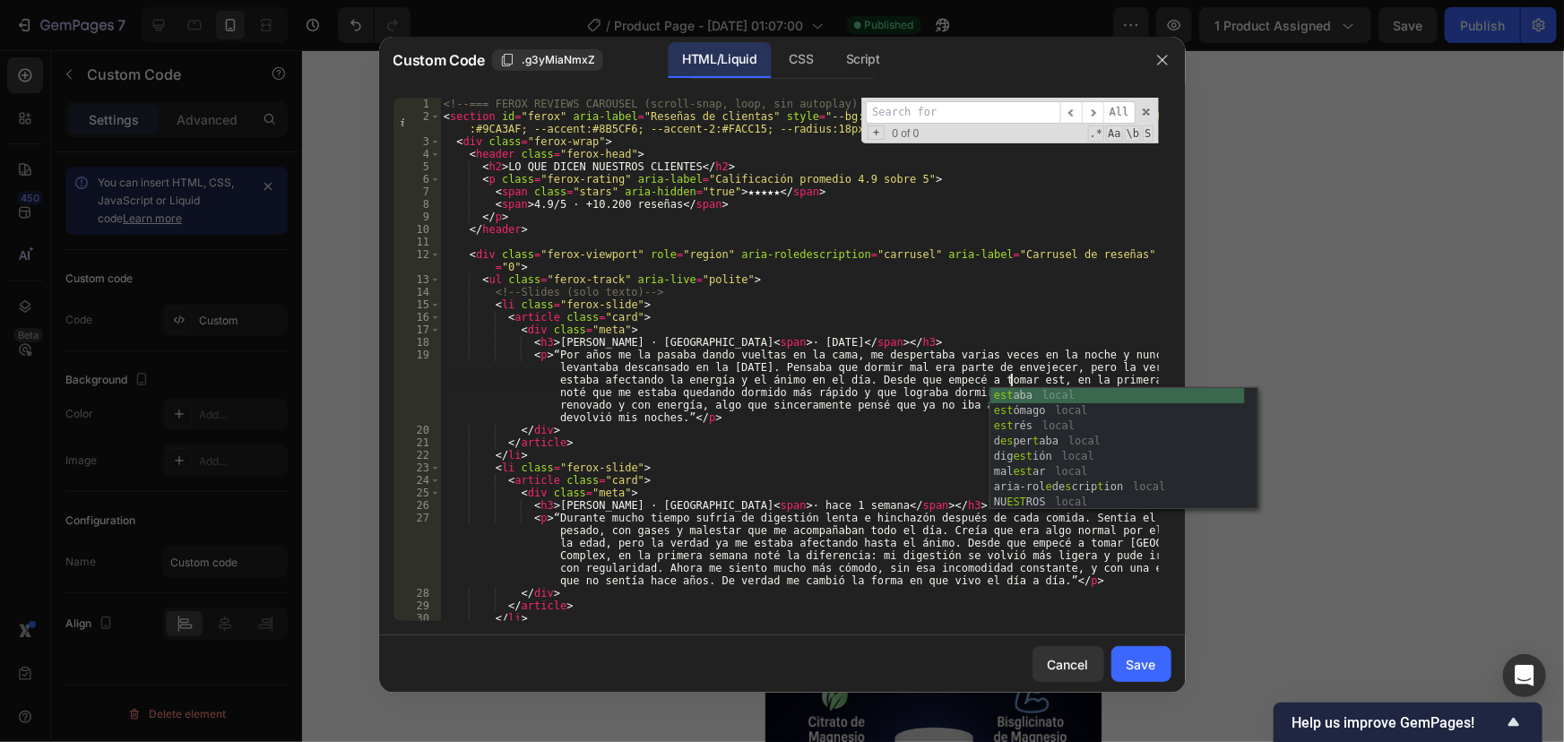
scroll to position [0, 146]
click at [906, 362] on div "<!-- === FEROX REVIEWS CAROUSEL (scroll-snap, loop, sin autoplay) === --> < sec…" at bounding box center [799, 372] width 718 height 549
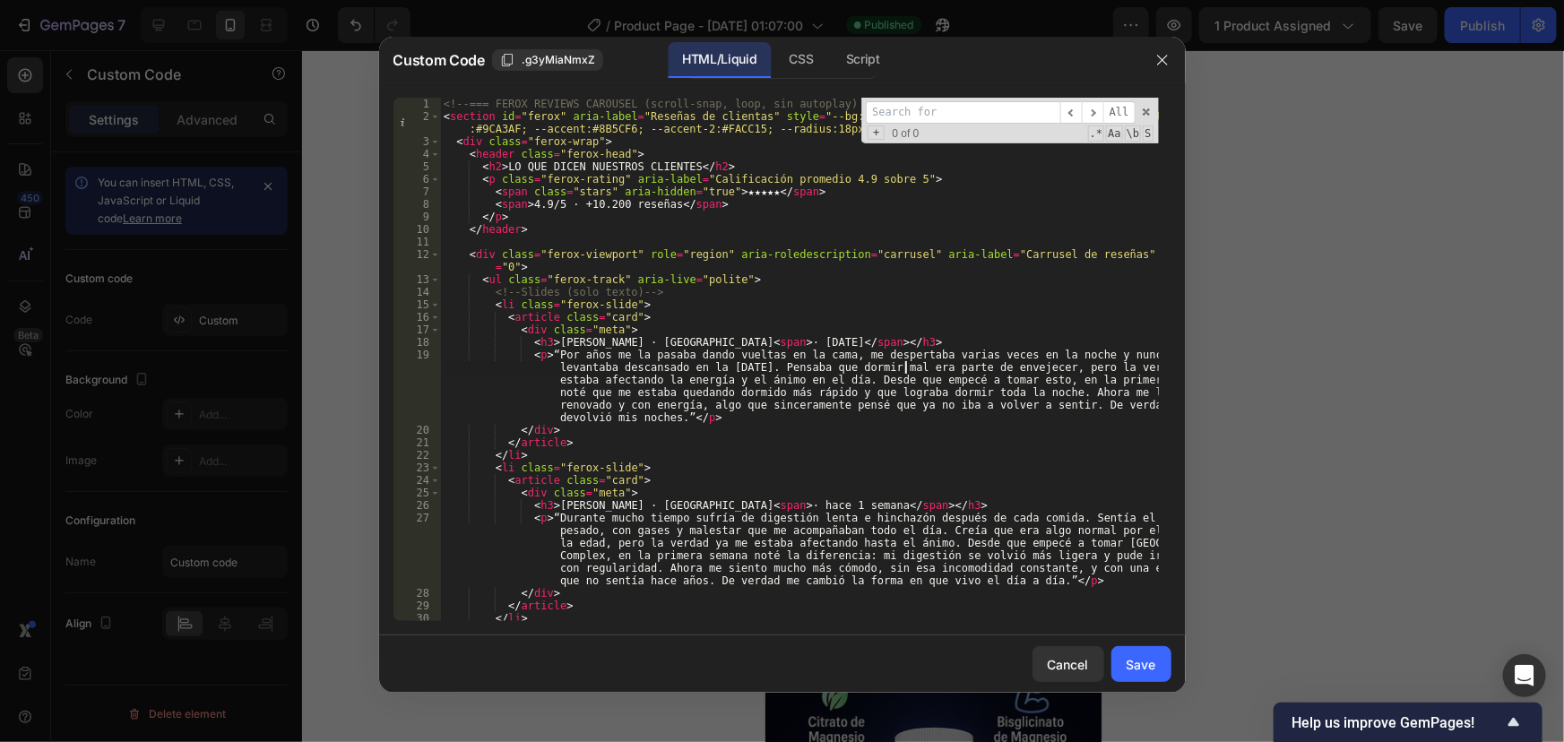
type textarea "<p>“Por años me la pasaba dando vueltas en la cama, me despertaba varias veces …"
click at [927, 101] on input at bounding box center [963, 112] width 194 height 22
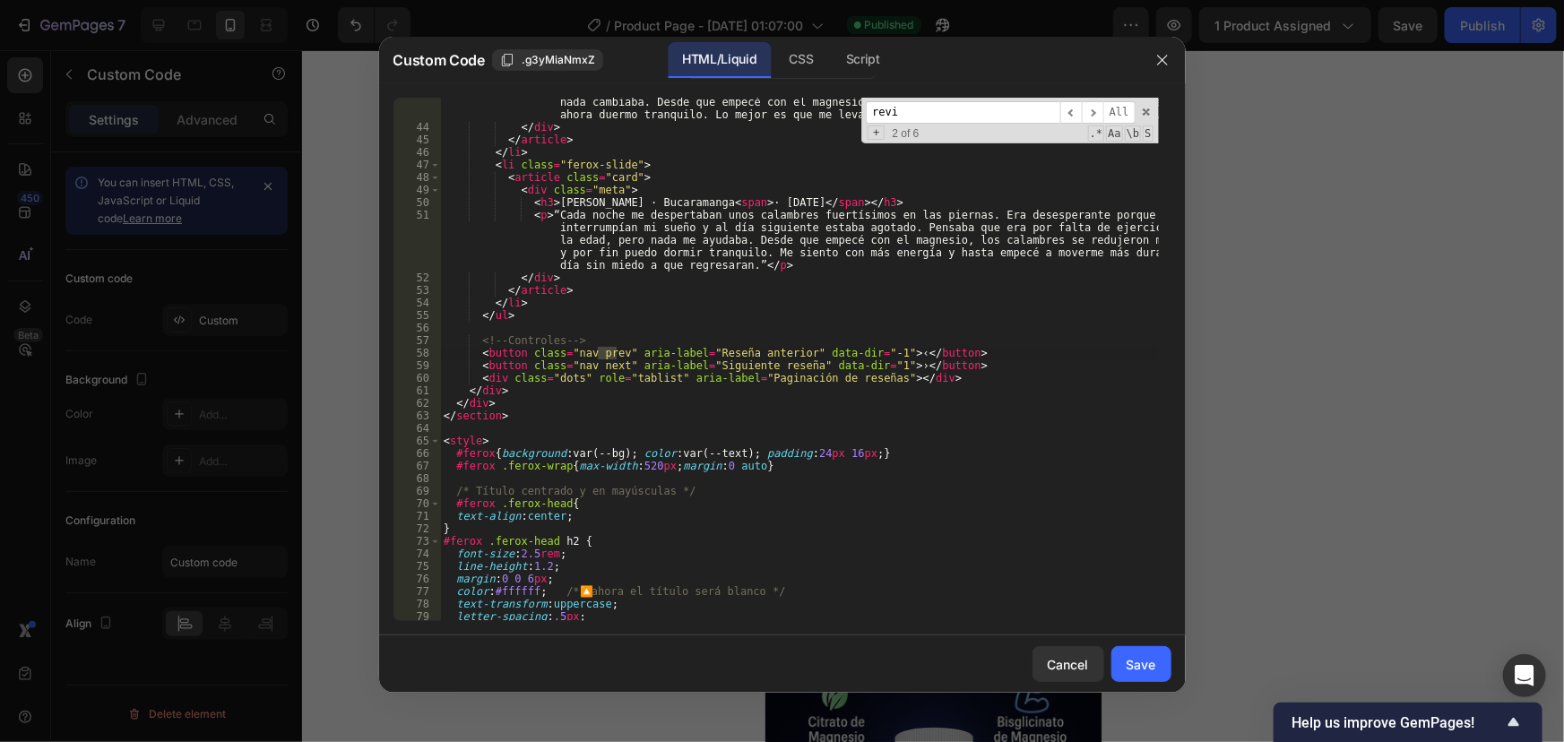
scroll to position [0, 0]
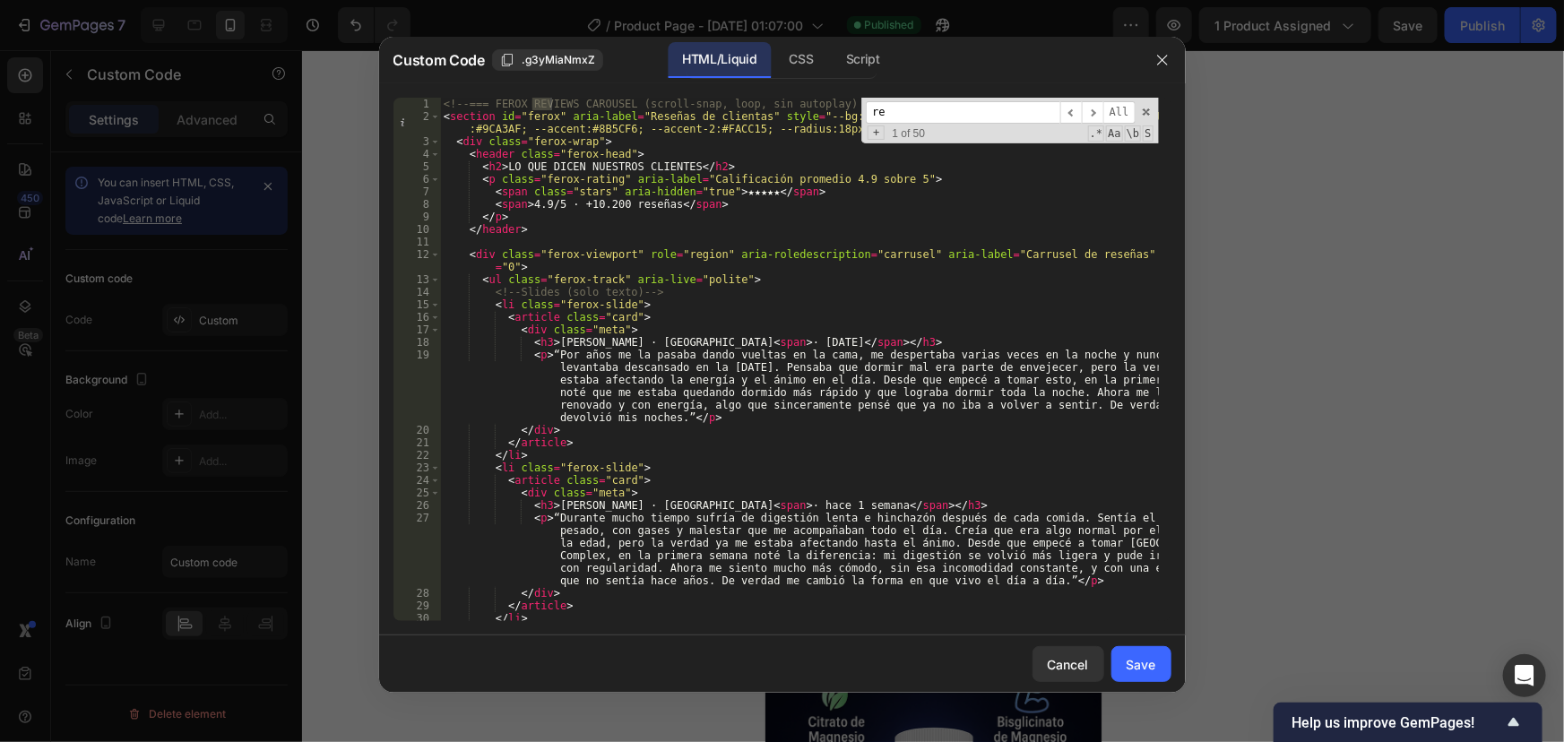
type input "r"
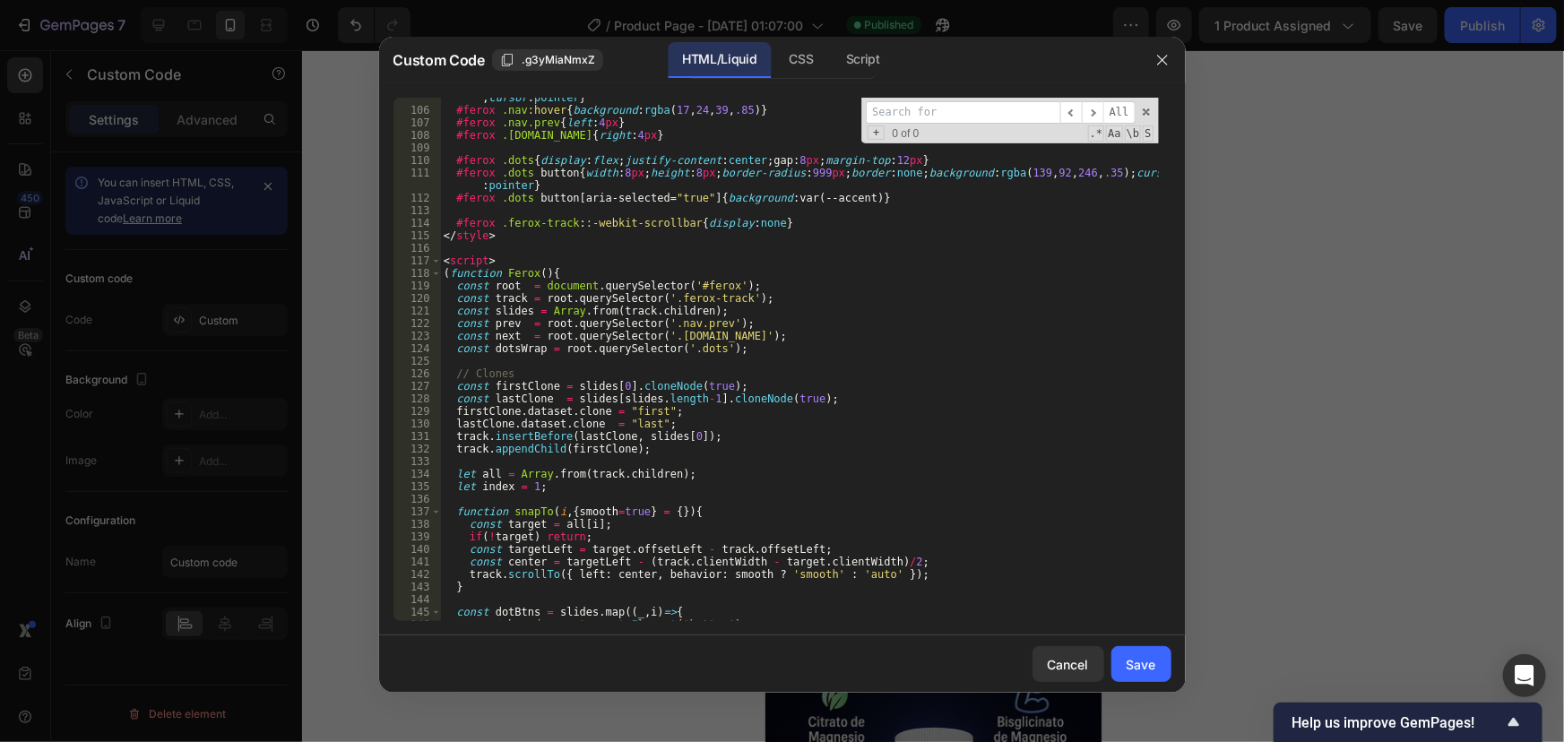
scroll to position [1148, 0]
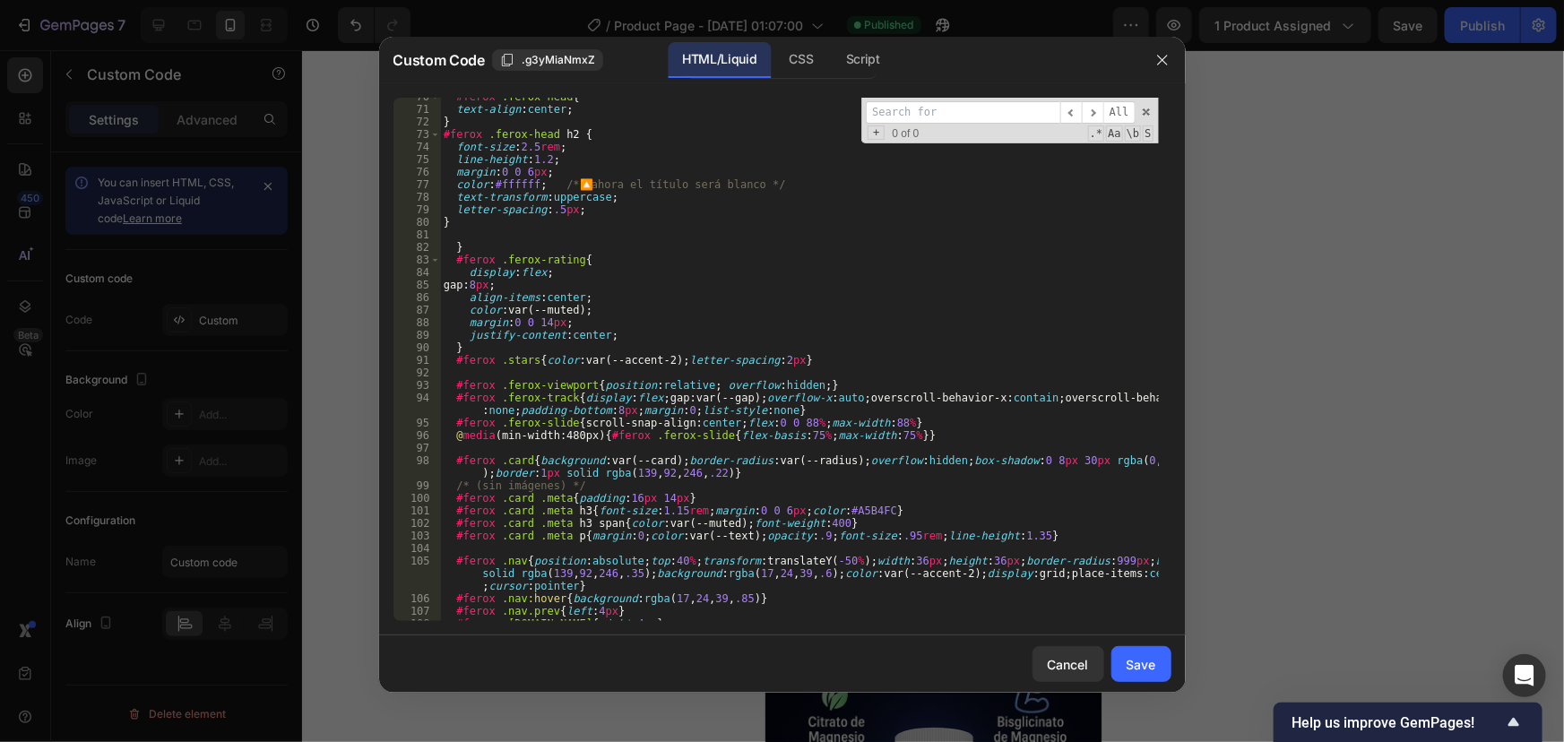
click at [1149, 107] on div "​ ​ All Replace All + 0 of 0 .* Aa \b S" at bounding box center [1009, 121] width 297 height 46
click at [1144, 107] on span at bounding box center [1146, 112] width 13 height 13
type textarea "<!-- === FEROX REVIEWS CAROUSEL (scroll-snap, loop, sin autoplay) === -->"
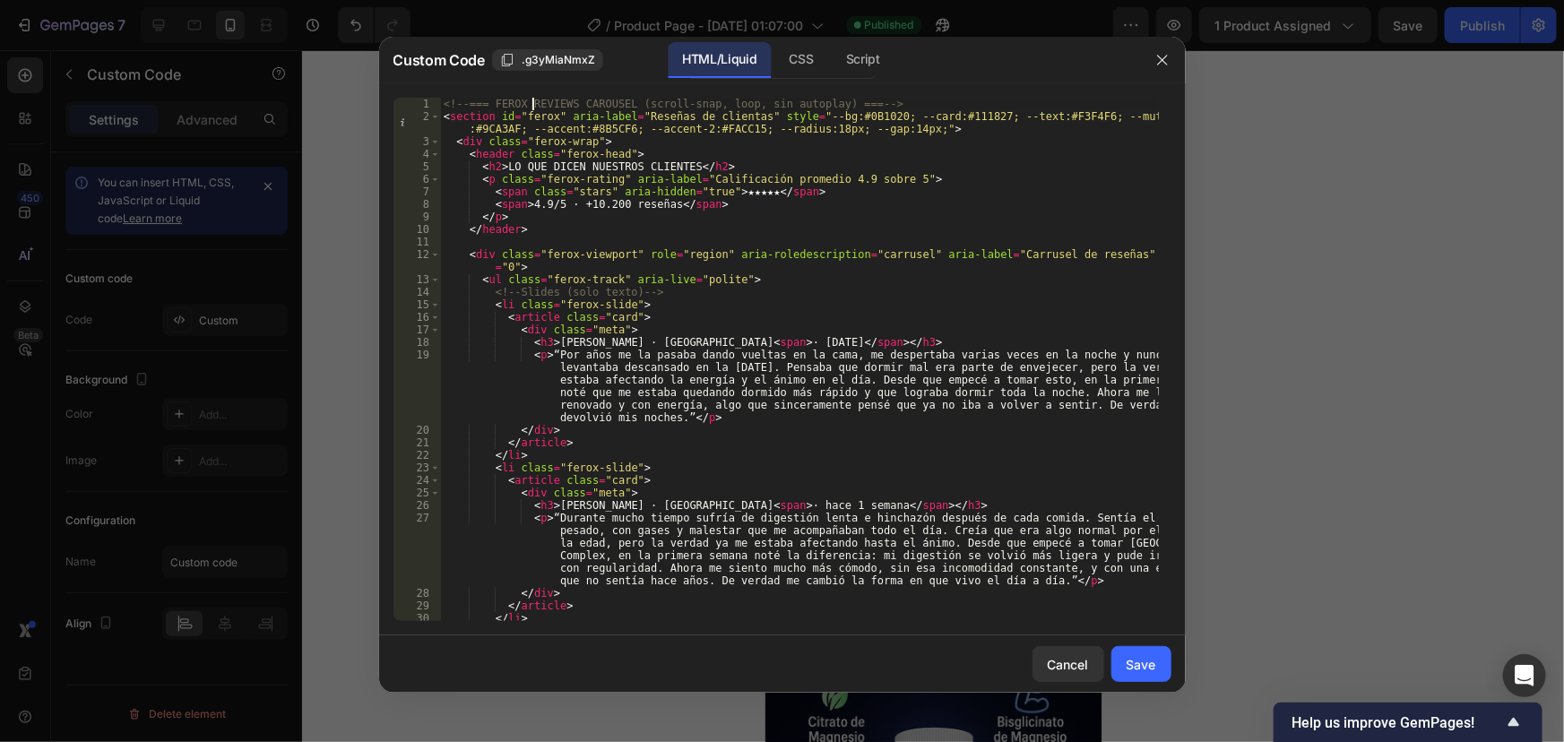
scroll to position [0, 0]
click at [1153, 675] on button "Save" at bounding box center [1141, 664] width 60 height 36
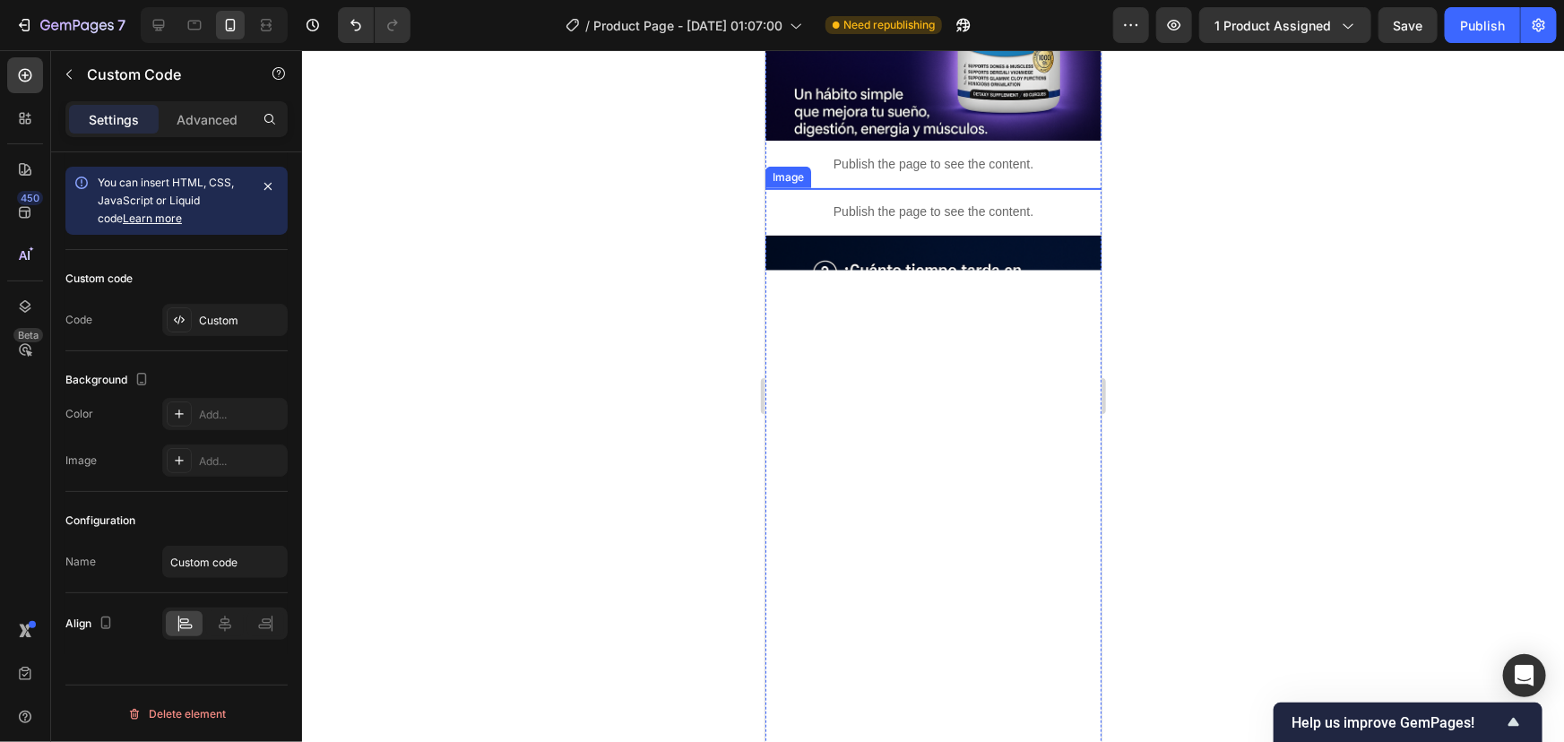
scroll to position [3821, 0]
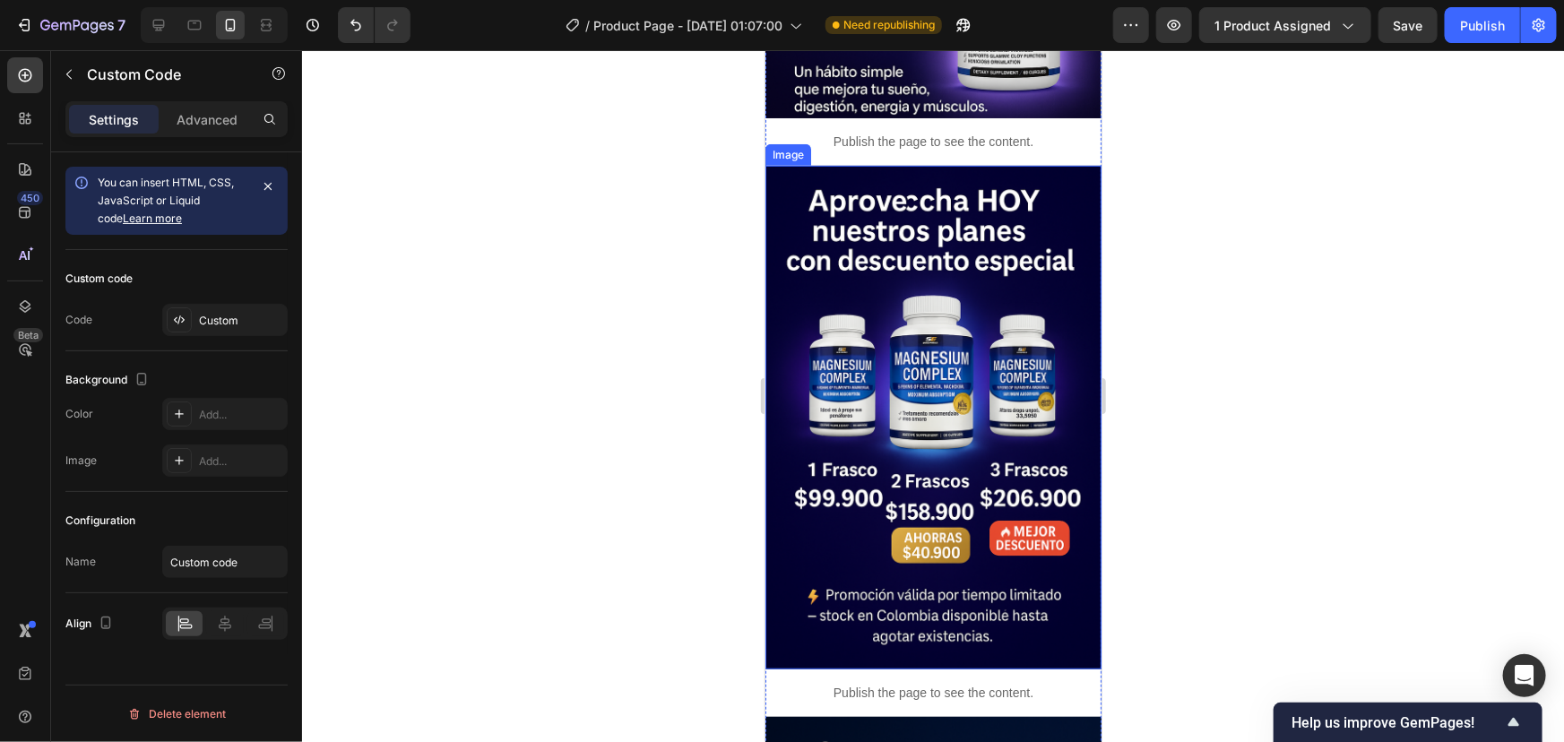
click at [854, 683] on p "Publish the page to see the content." at bounding box center [933, 692] width 336 height 19
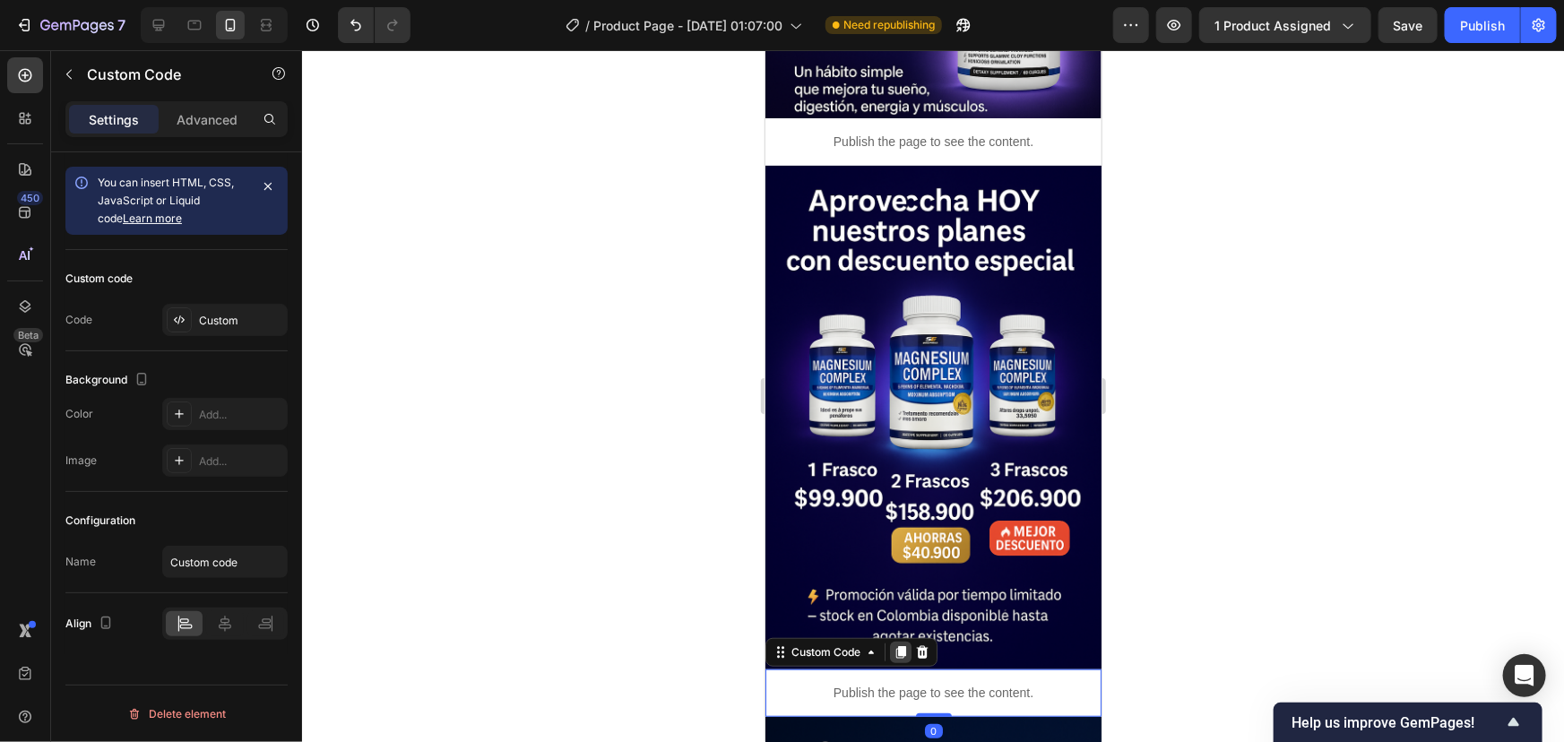
click at [901, 646] on icon at bounding box center [900, 652] width 10 height 13
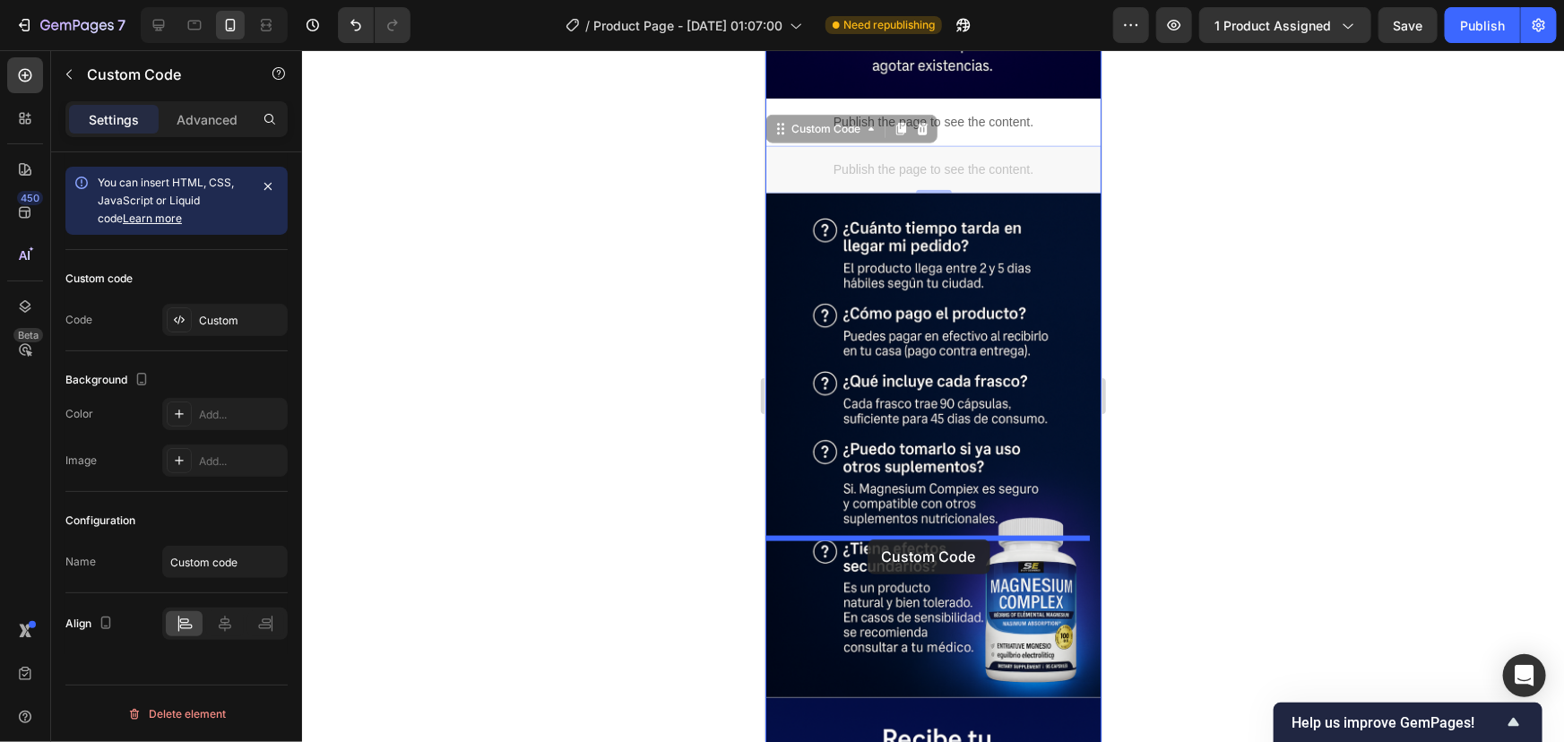
drag, startPoint x: 808, startPoint y: 556, endPoint x: 867, endPoint y: 539, distance: 60.7
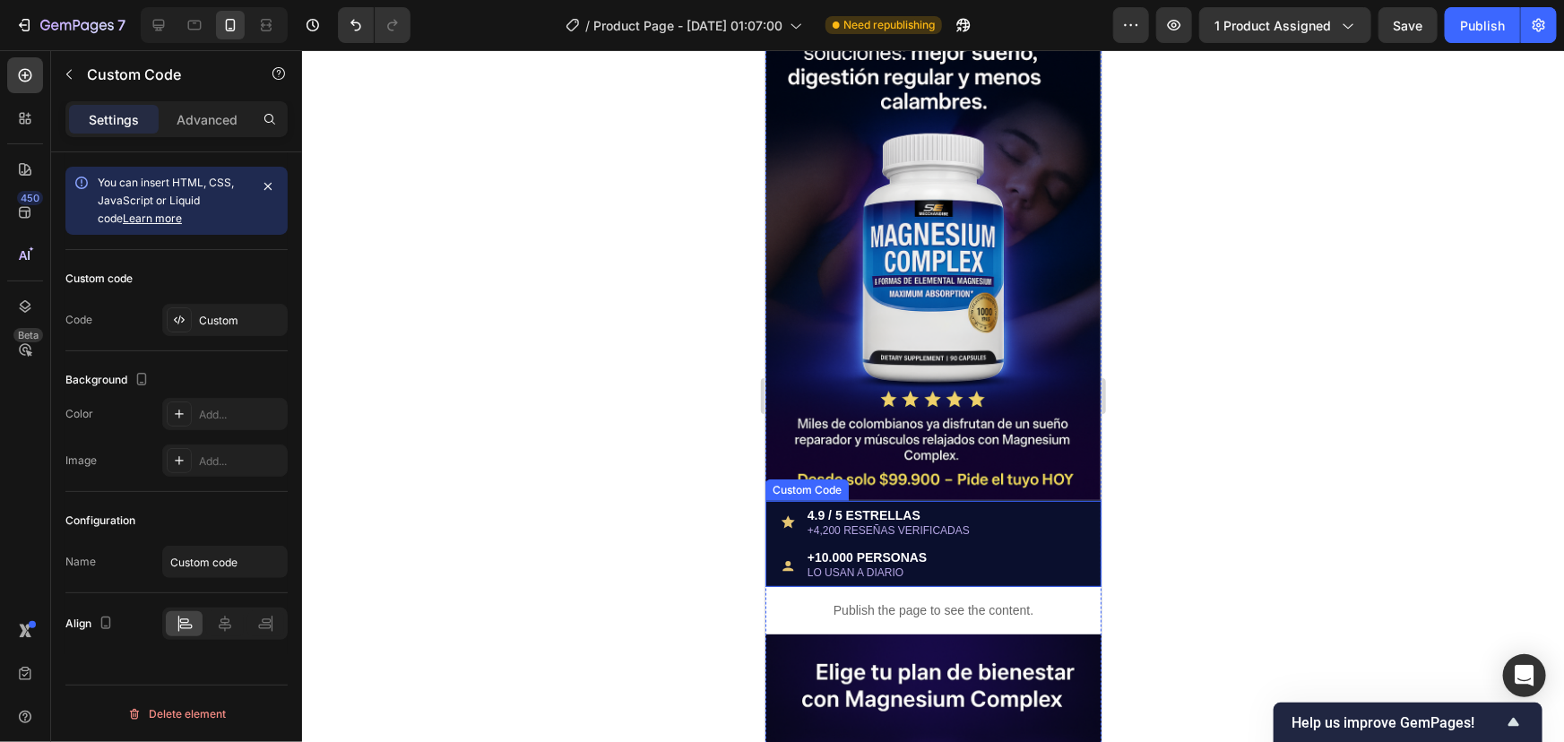
scroll to position [0, 0]
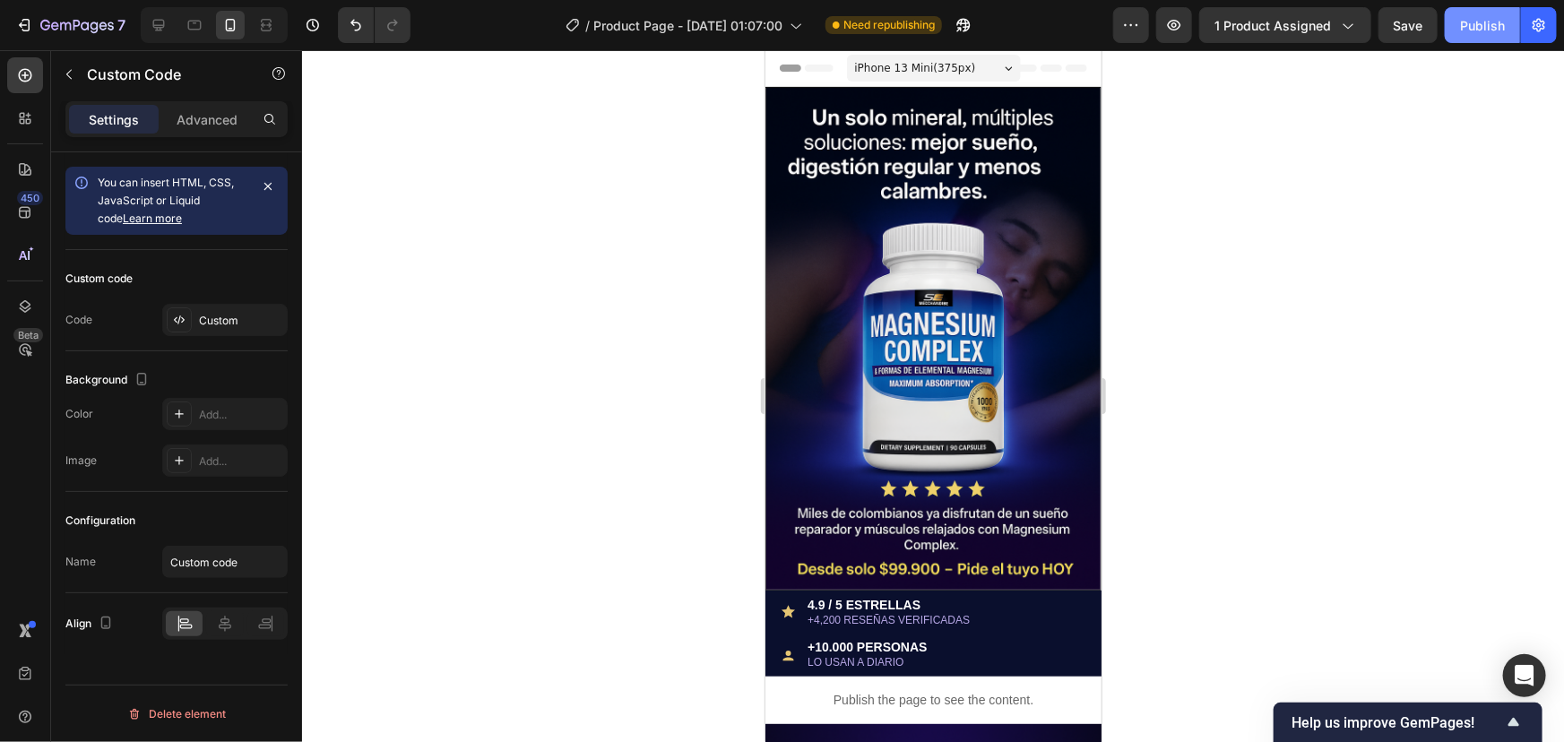
click at [1506, 22] on button "Publish" at bounding box center [1482, 25] width 75 height 36
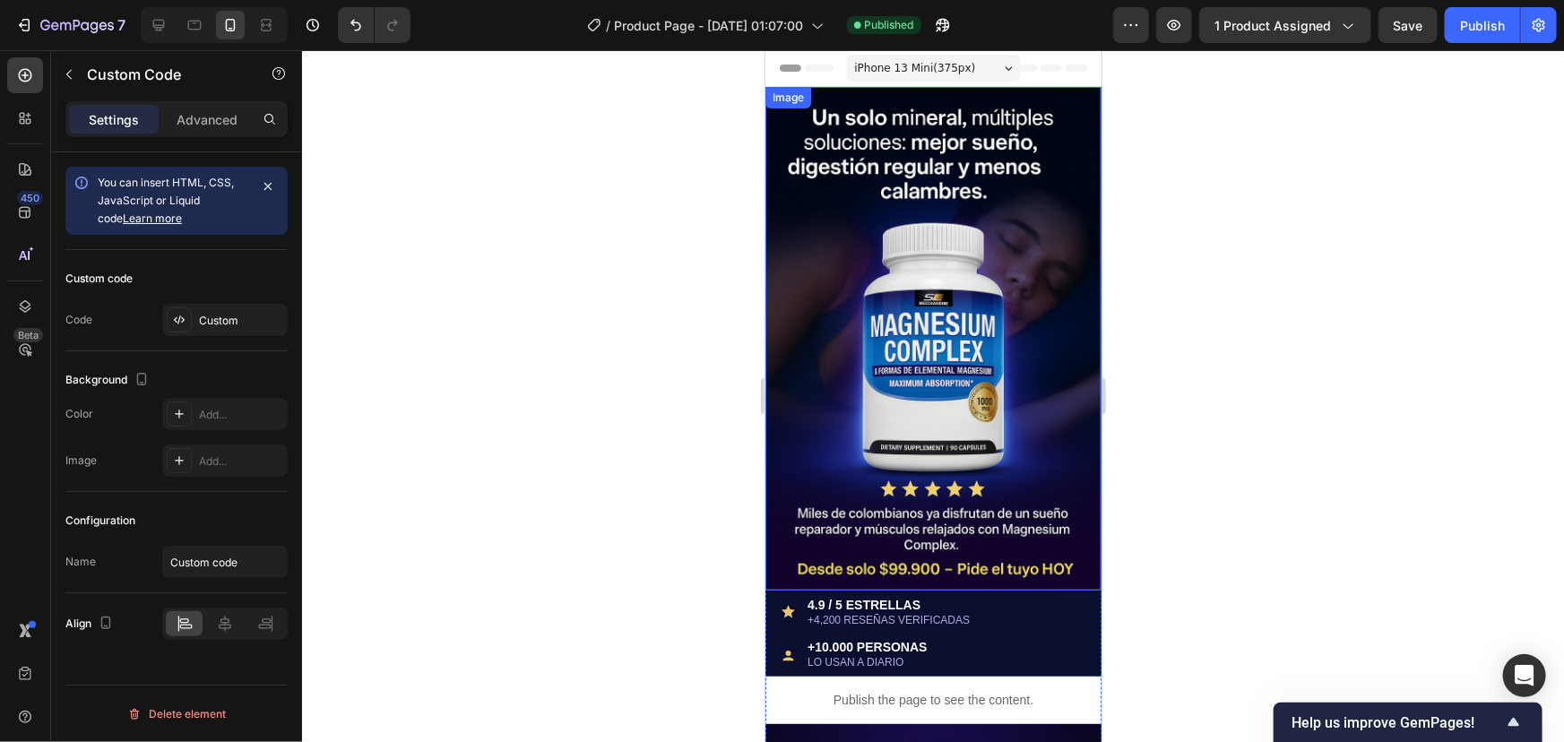
click at [942, 309] on img at bounding box center [933, 338] width 336 height 504
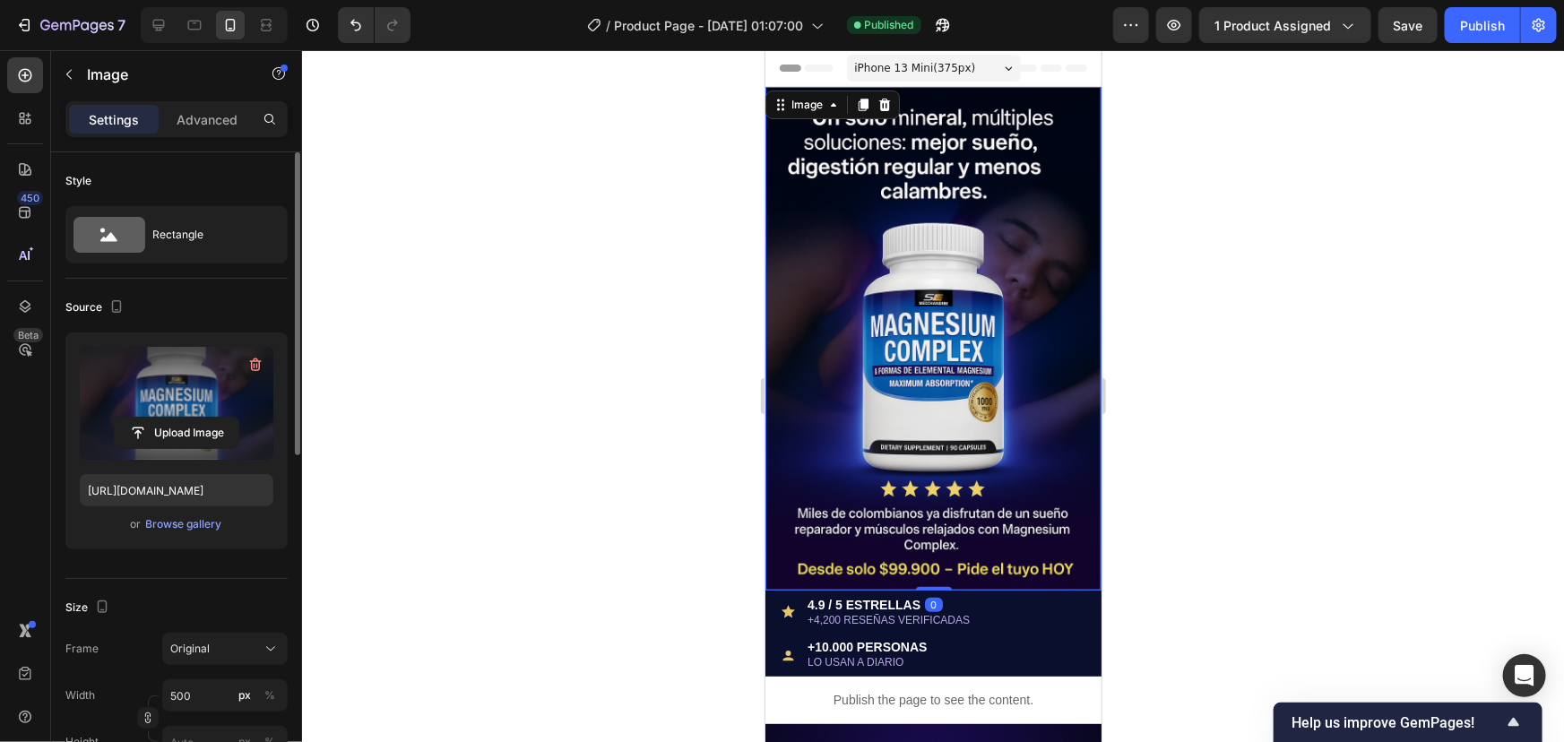
click at [162, 397] on label at bounding box center [177, 403] width 194 height 113
click at [162, 418] on input "file" at bounding box center [177, 433] width 124 height 30
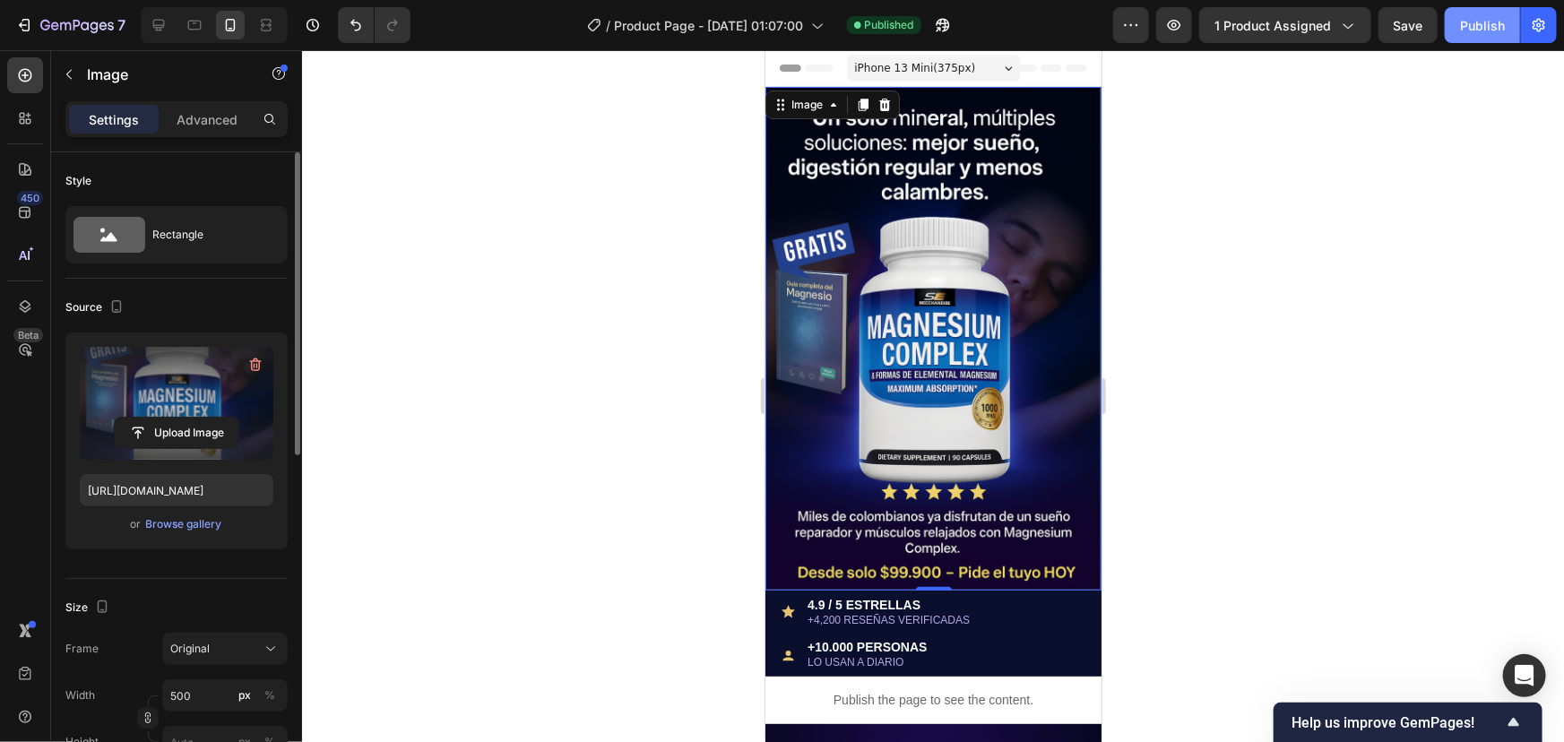
click at [1504, 16] on div "Publish" at bounding box center [1482, 25] width 45 height 19
click at [889, 324] on img at bounding box center [933, 338] width 336 height 504
click at [183, 415] on label at bounding box center [177, 403] width 194 height 113
click at [183, 418] on input "file" at bounding box center [177, 433] width 124 height 30
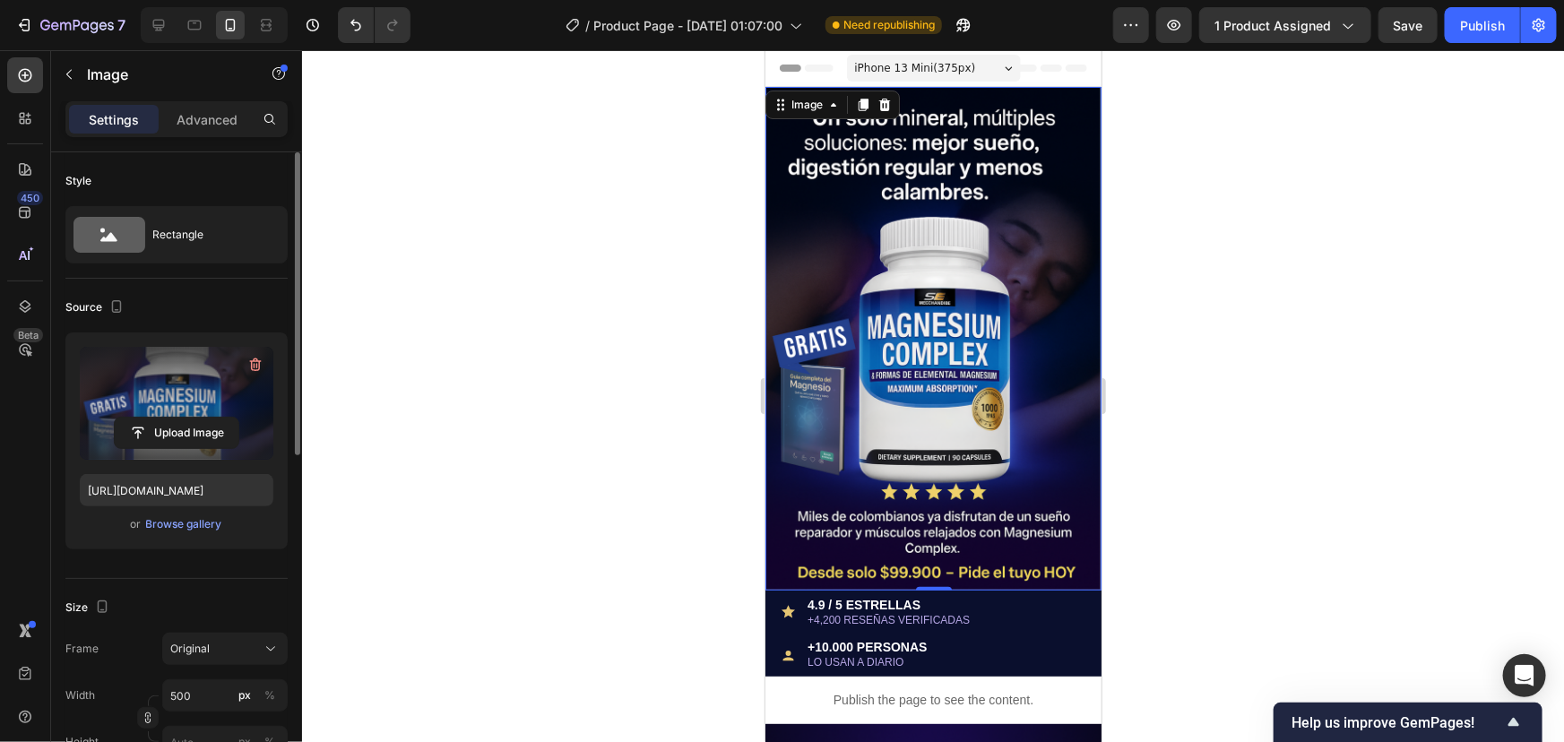
click at [907, 258] on img at bounding box center [933, 338] width 336 height 504
click at [198, 406] on label at bounding box center [177, 403] width 194 height 113
click at [198, 418] on input "file" at bounding box center [177, 433] width 124 height 30
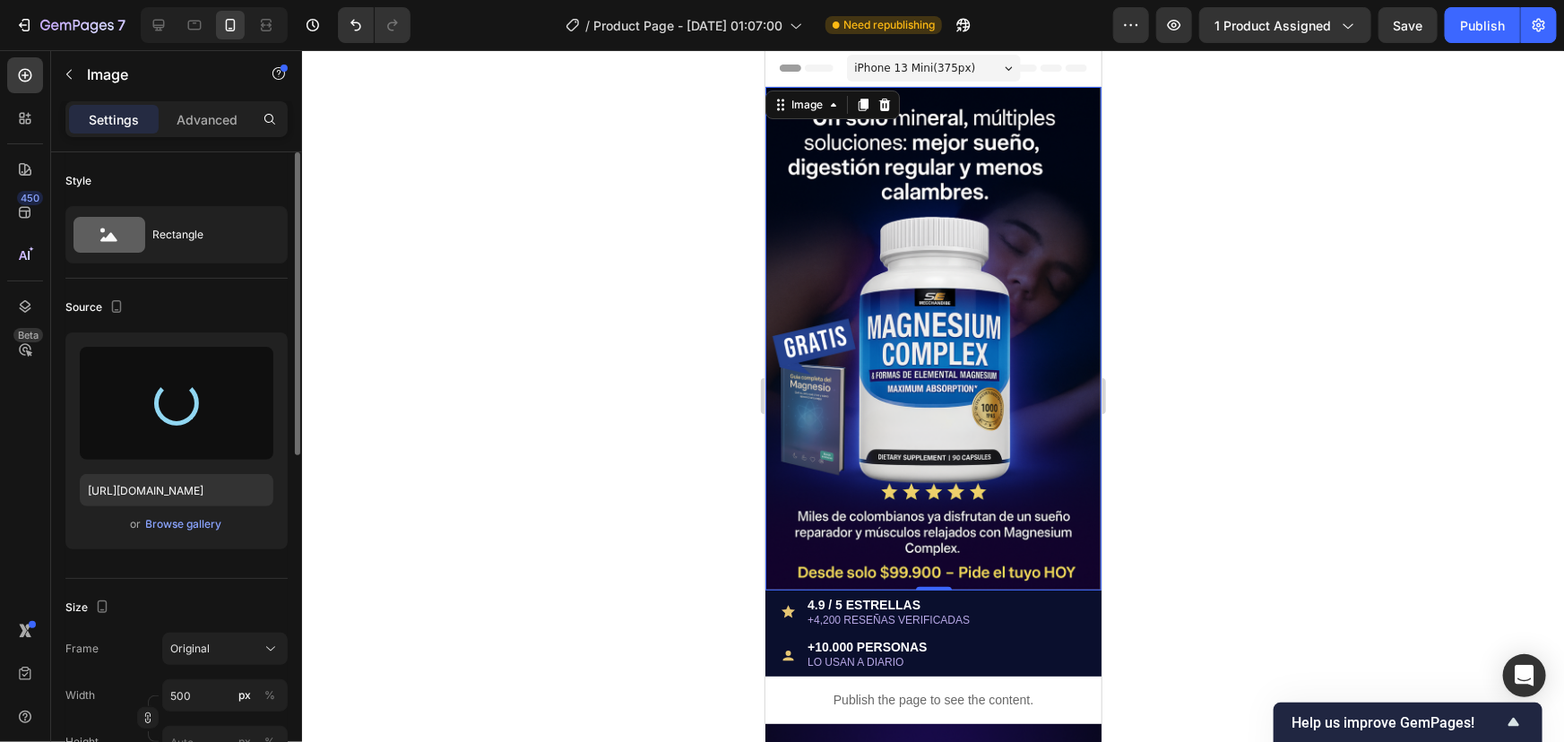
type input "[URL][DOMAIN_NAME]"
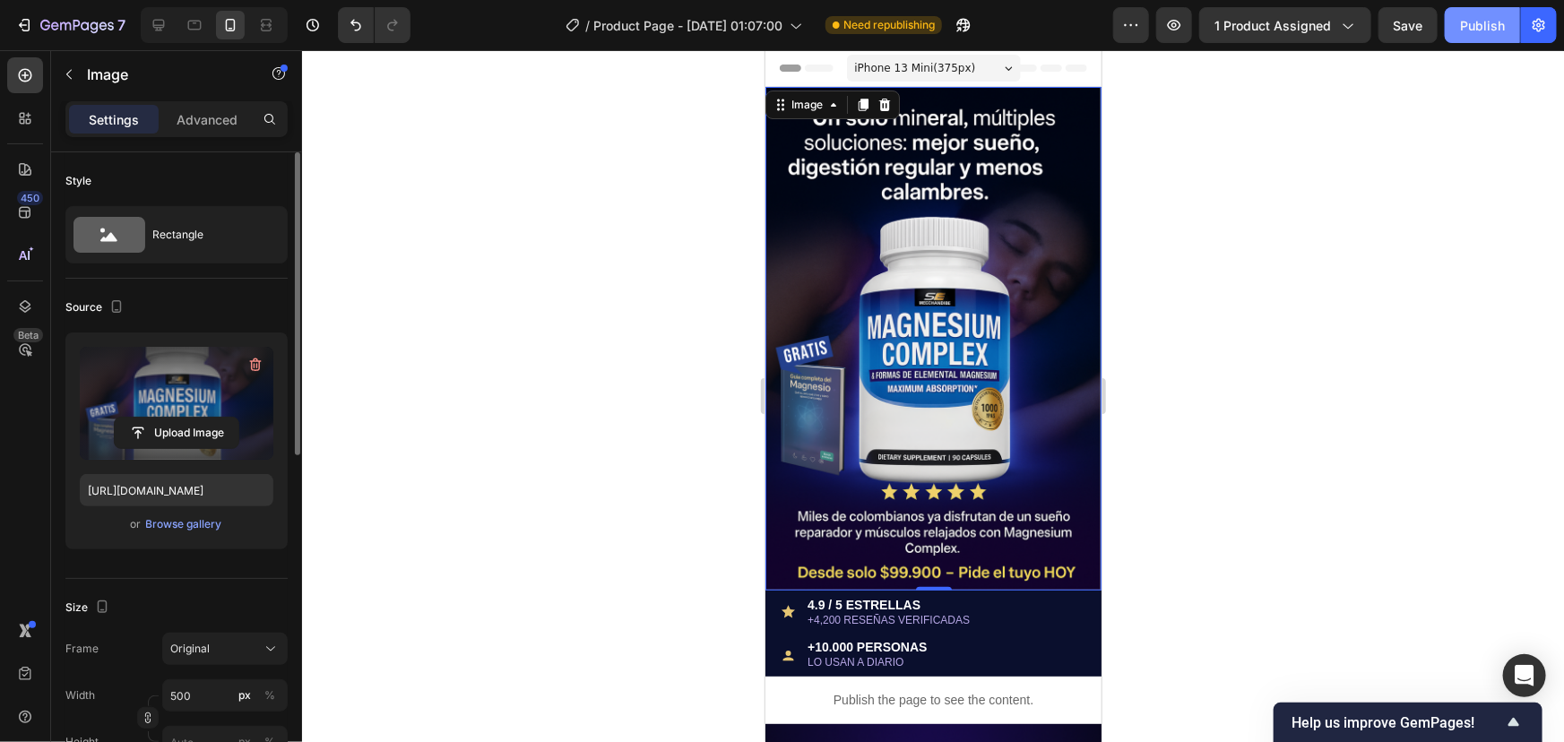
click at [1492, 19] on div "Publish" at bounding box center [1482, 25] width 45 height 19
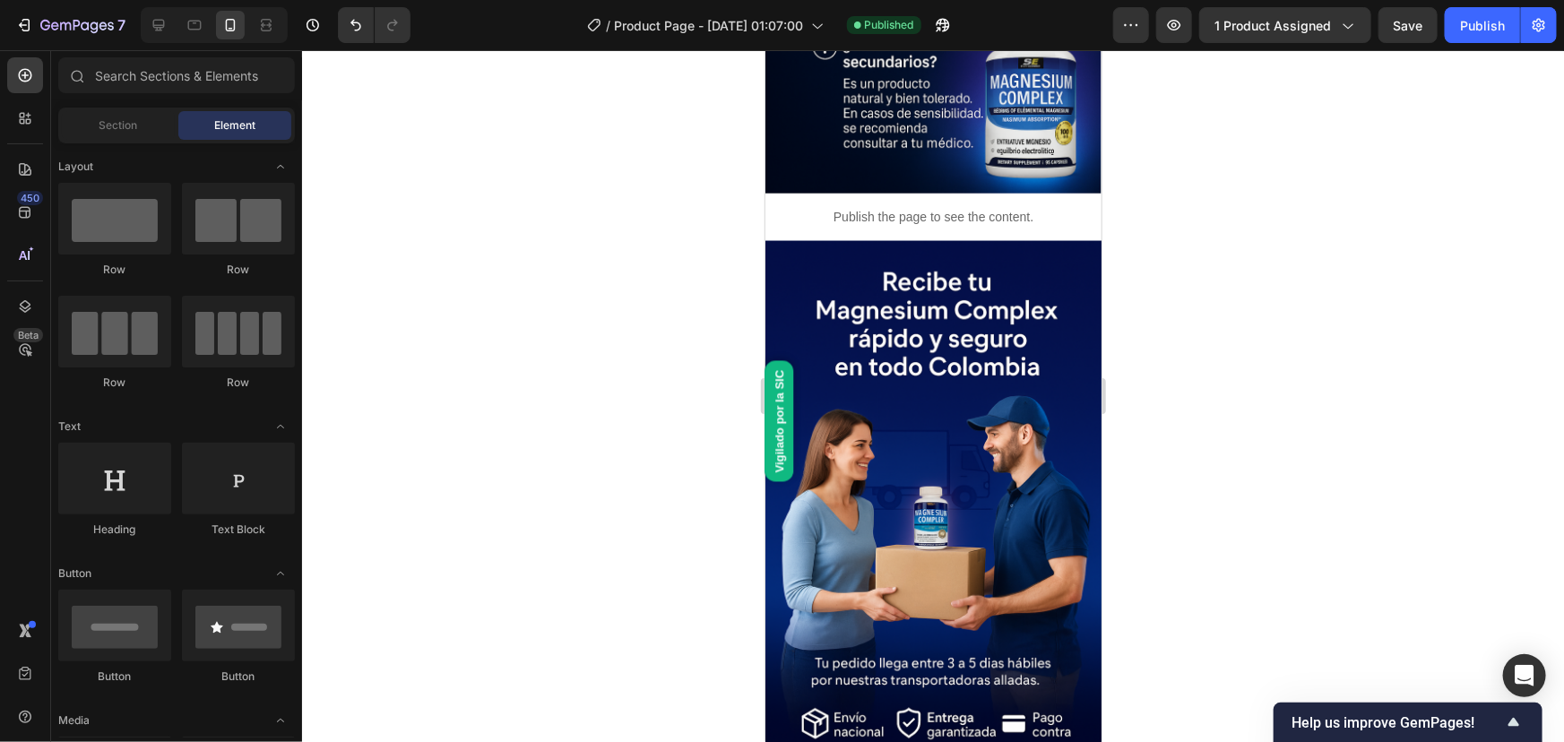
scroll to position [5009, 0]
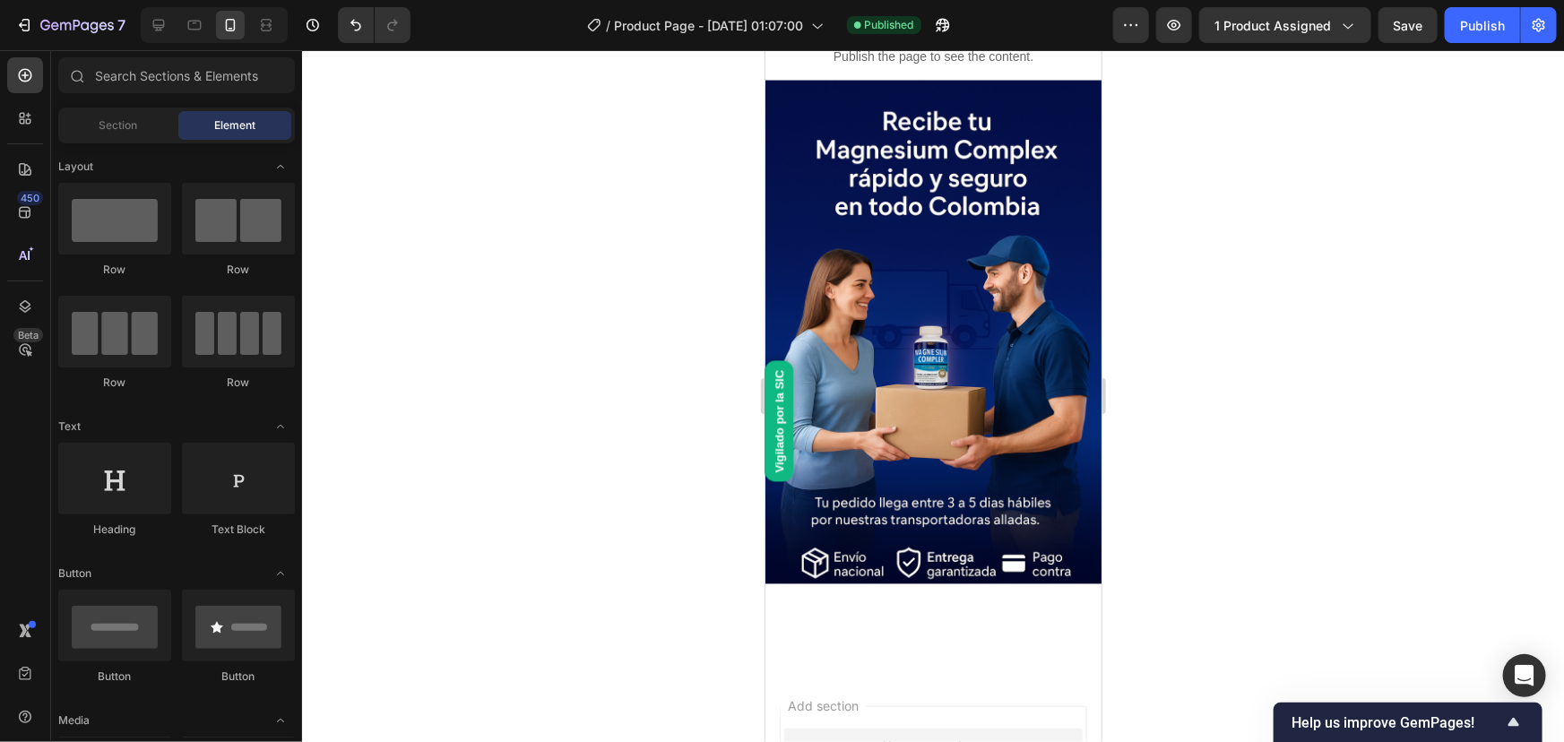
drag, startPoint x: 1095, startPoint y: 111, endPoint x: 1867, endPoint y: 748, distance: 1000.8
click at [956, 612] on div "Vigilado por la SIC Custom Code Section 2" at bounding box center [933, 640] width 336 height 57
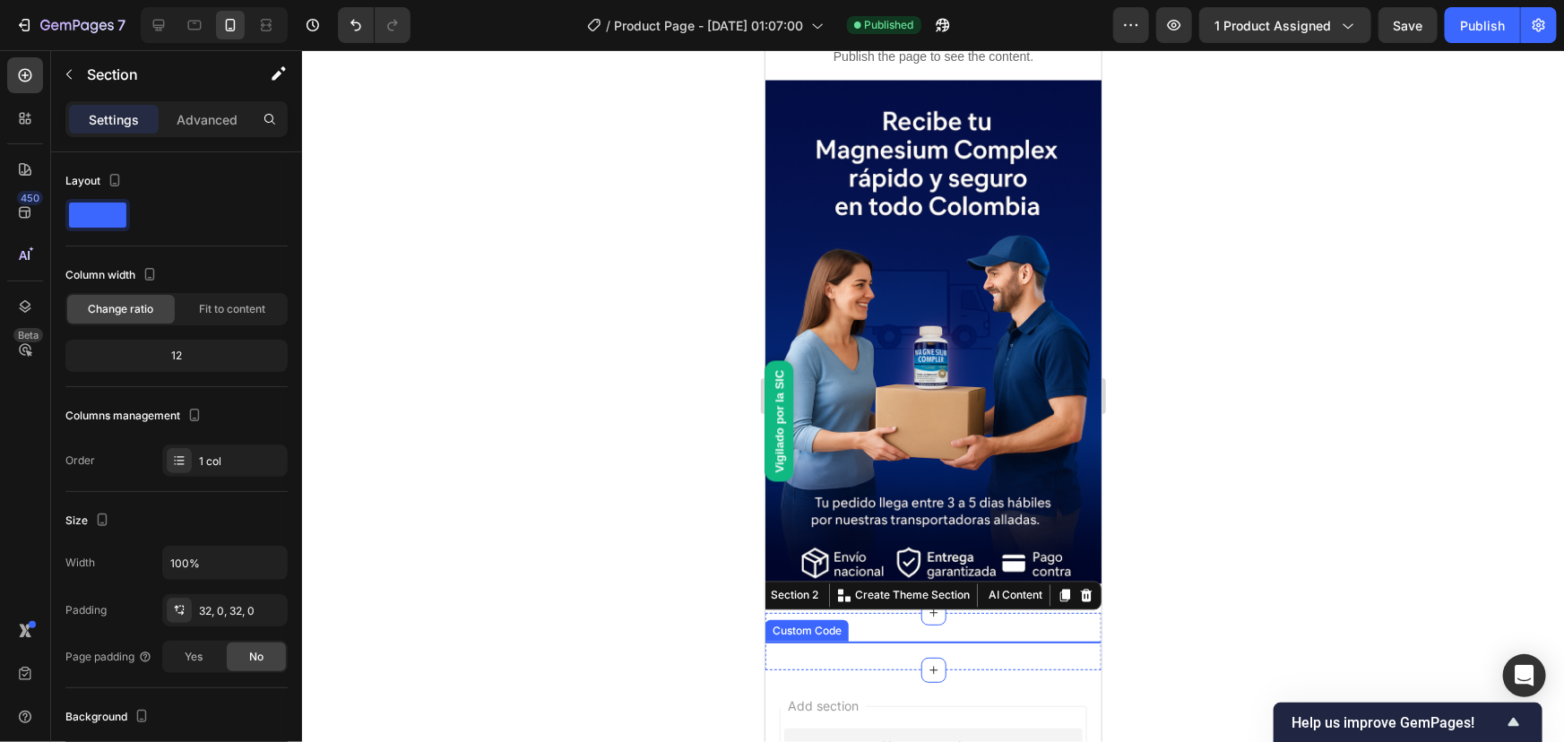
click at [776, 445] on div "Vigilado por la SIC" at bounding box center [779, 420] width 29 height 121
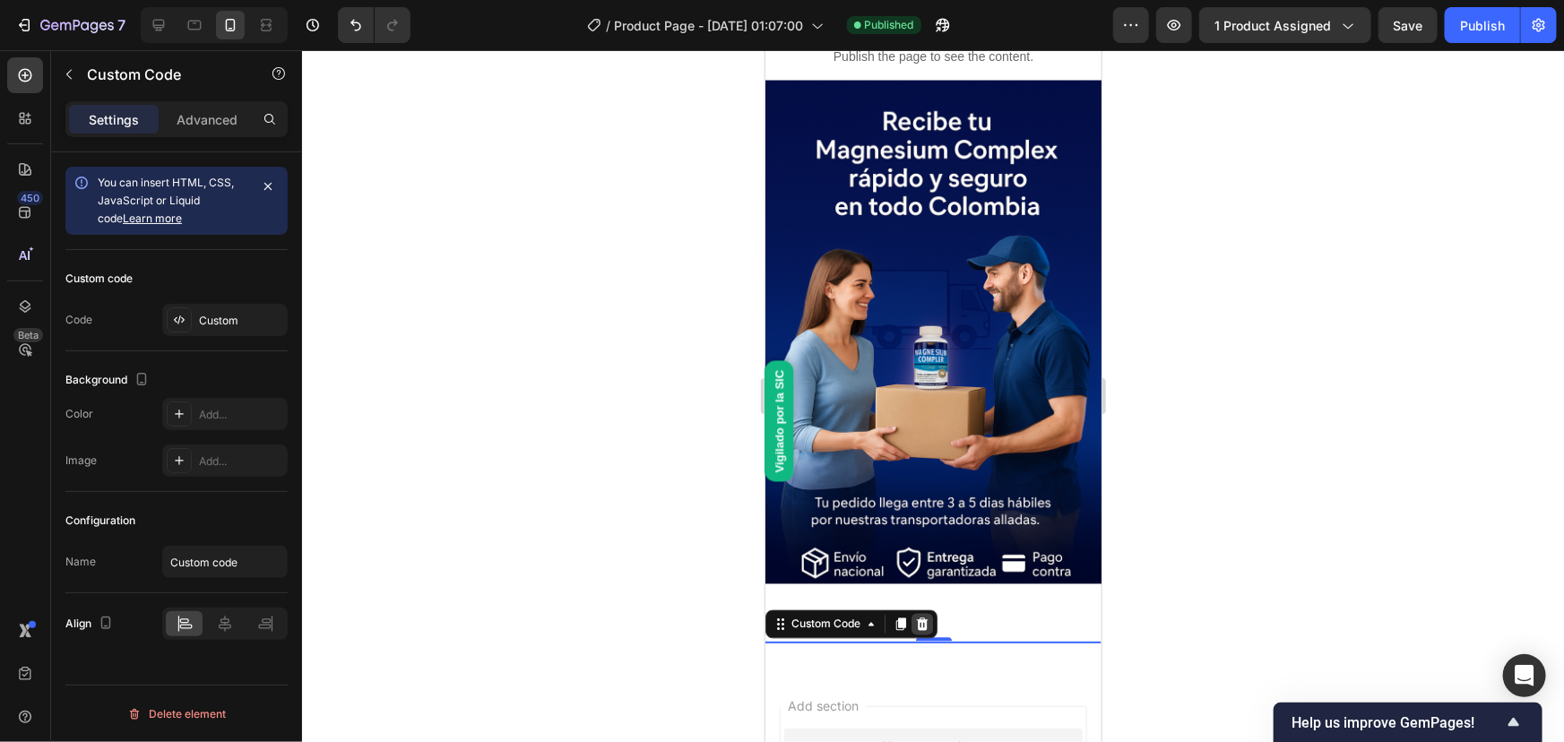
click at [916, 617] on icon at bounding box center [921, 624] width 14 height 14
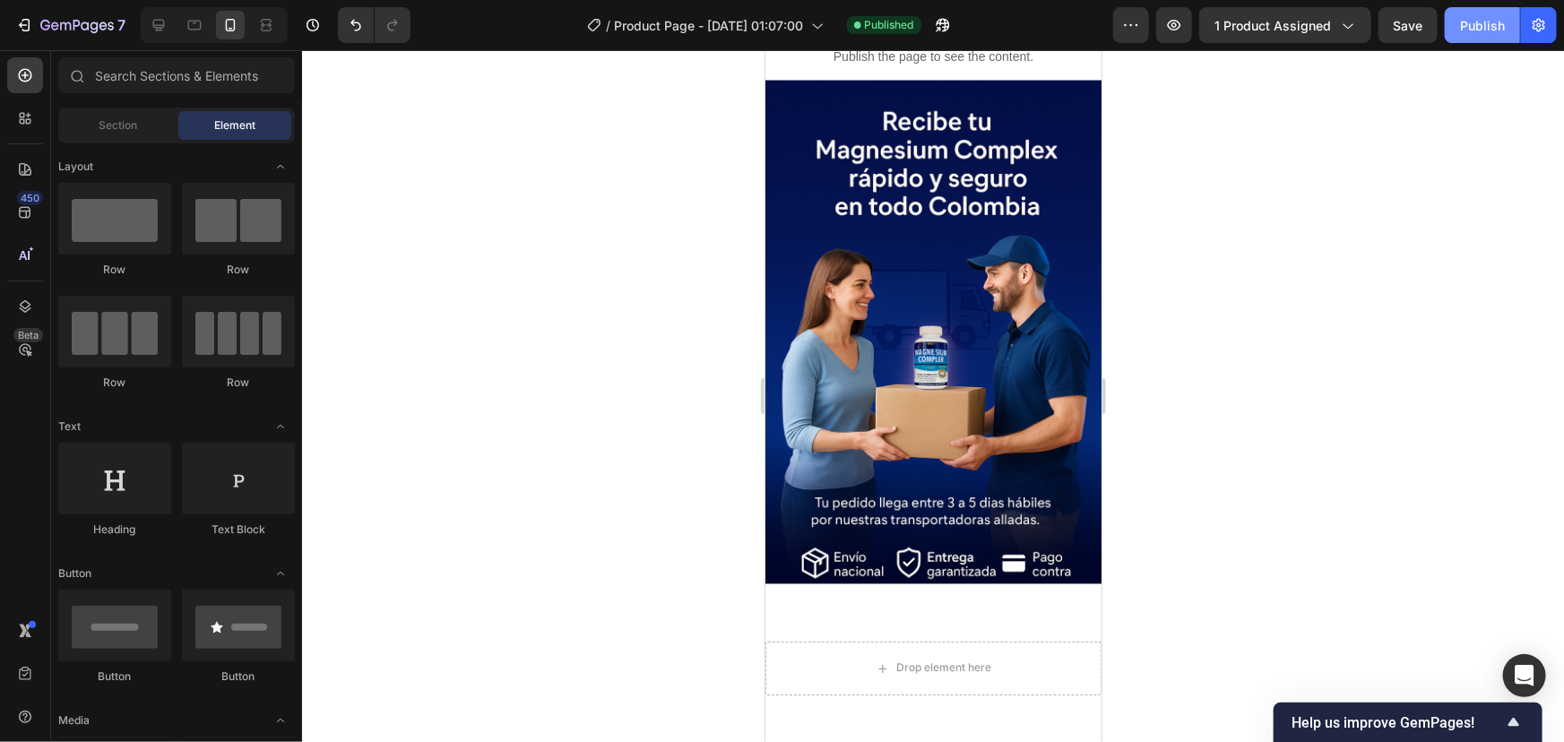
click at [1484, 34] on div "Publish" at bounding box center [1482, 25] width 45 height 19
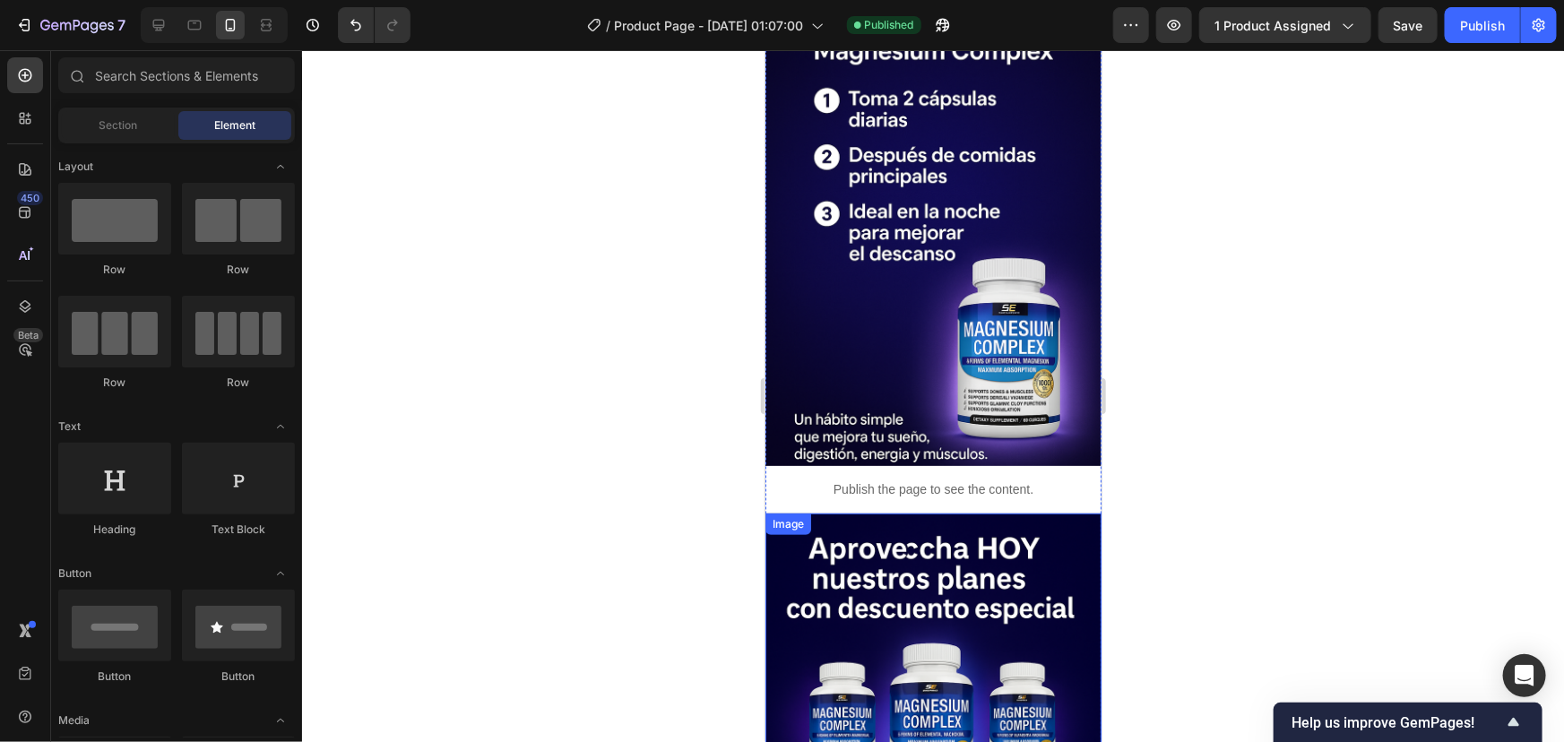
scroll to position [3461, 0]
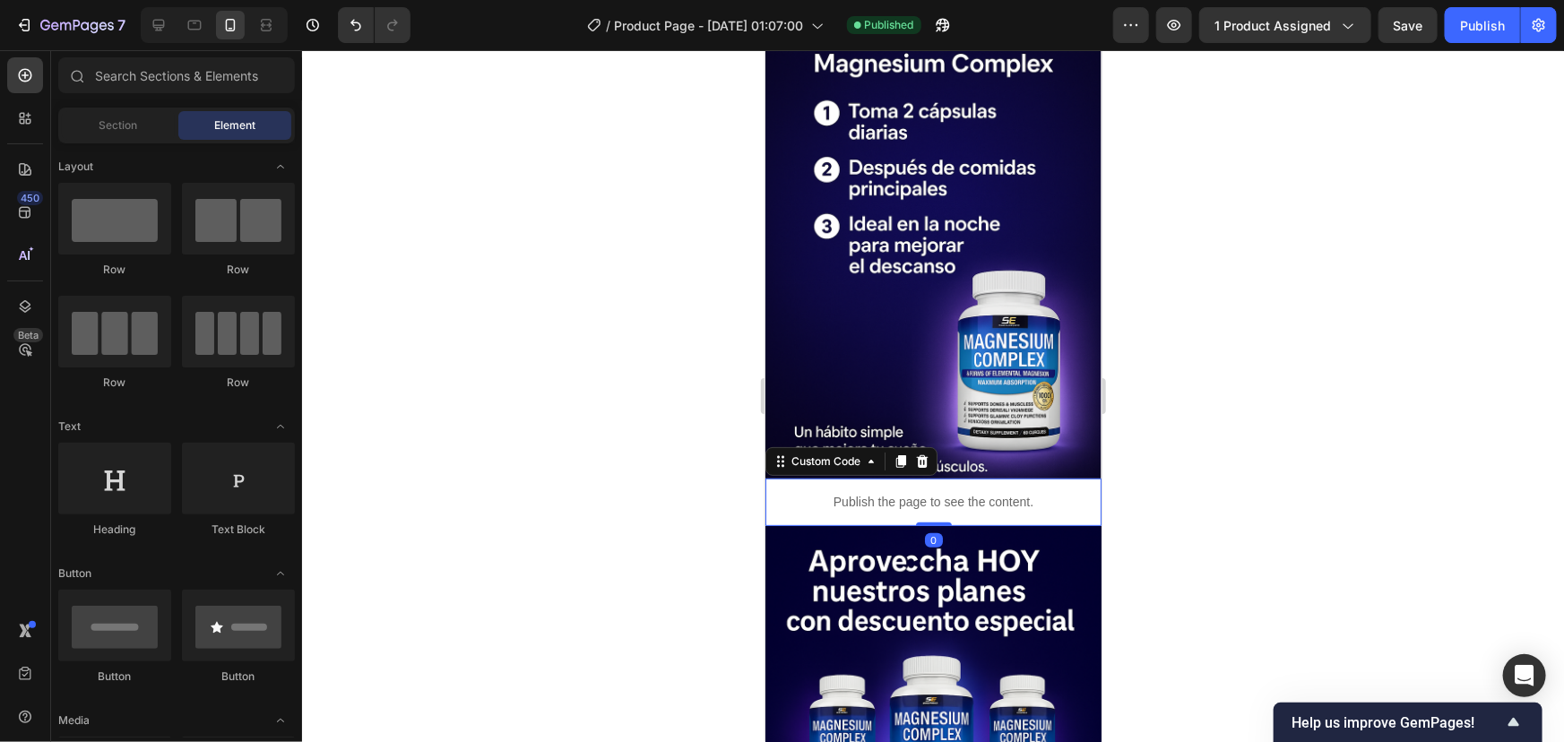
click at [972, 492] on p "Publish the page to see the content." at bounding box center [933, 501] width 336 height 19
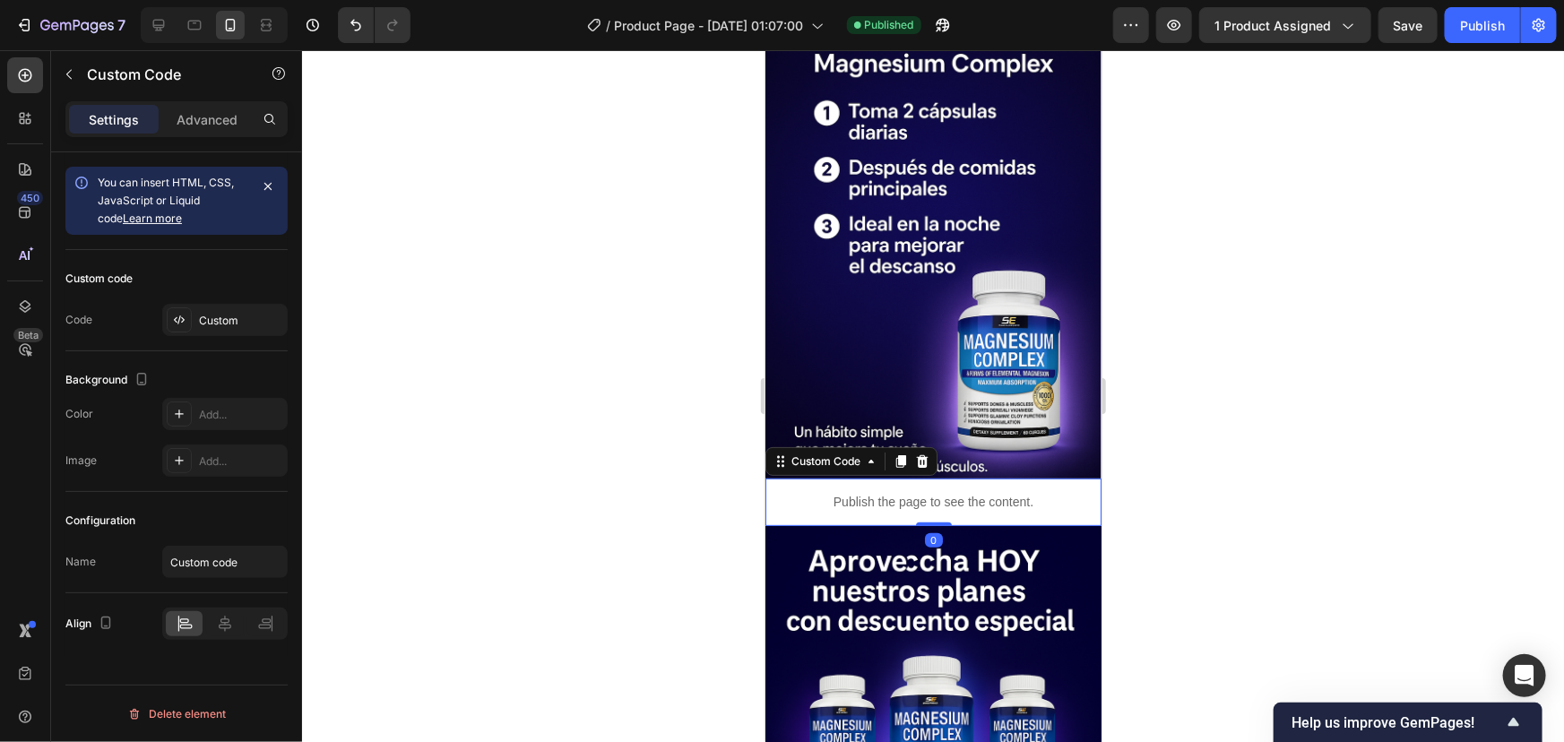
click at [972, 492] on p "Publish the page to see the content." at bounding box center [933, 501] width 336 height 19
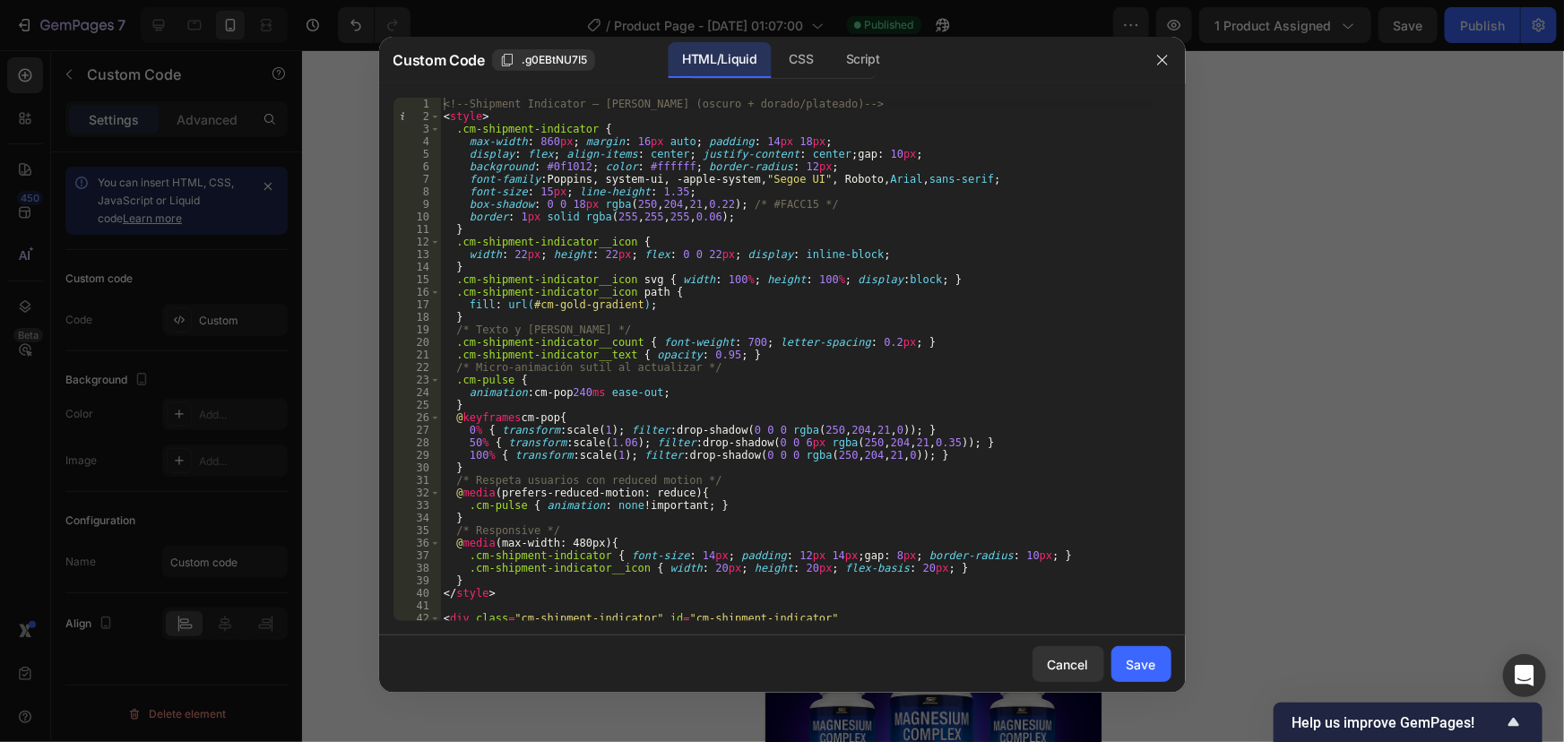
type textarea "<!-- Shipment Indicator – [PERSON_NAME] (oscuro + dorado/plateado) -->"
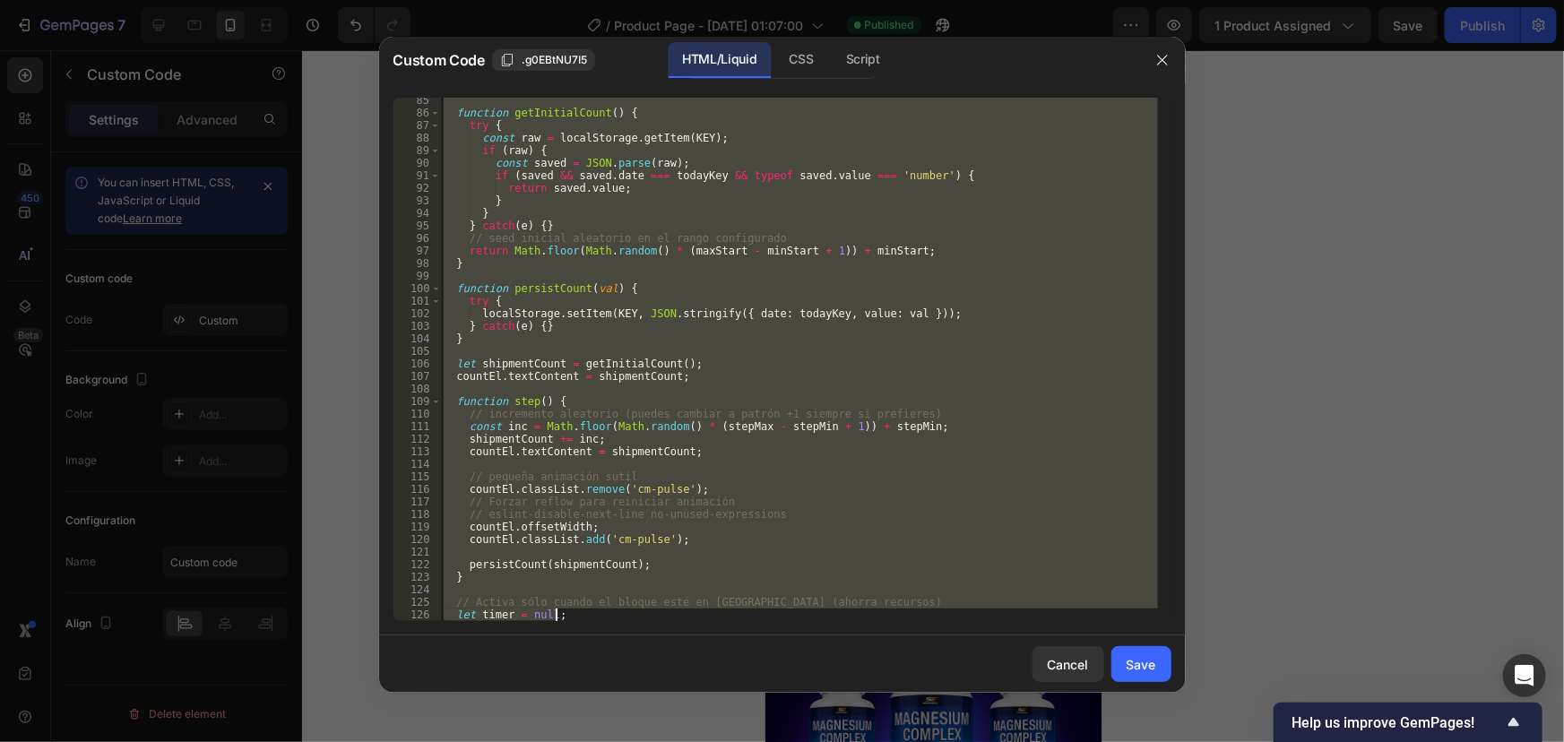
scroll to position [1358, 0]
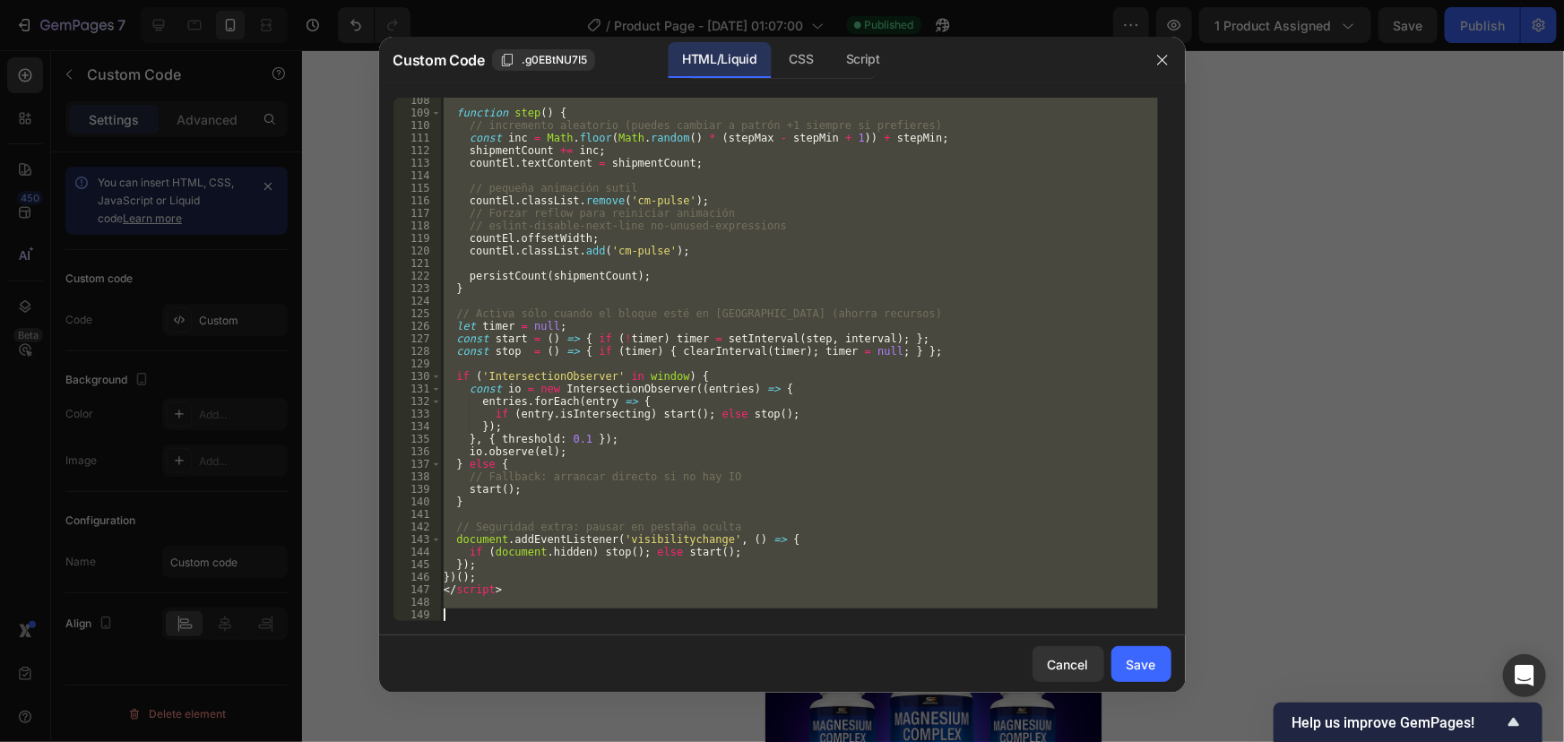
drag, startPoint x: 444, startPoint y: 99, endPoint x: 767, endPoint y: 703, distance: 685.3
click at [767, 703] on div "Custom Code .g0EBtNU7I5 HTML/Liquid CSS Script <!-- Shipment Indicator – [PERSO…" at bounding box center [782, 371] width 807 height 668
paste textarea
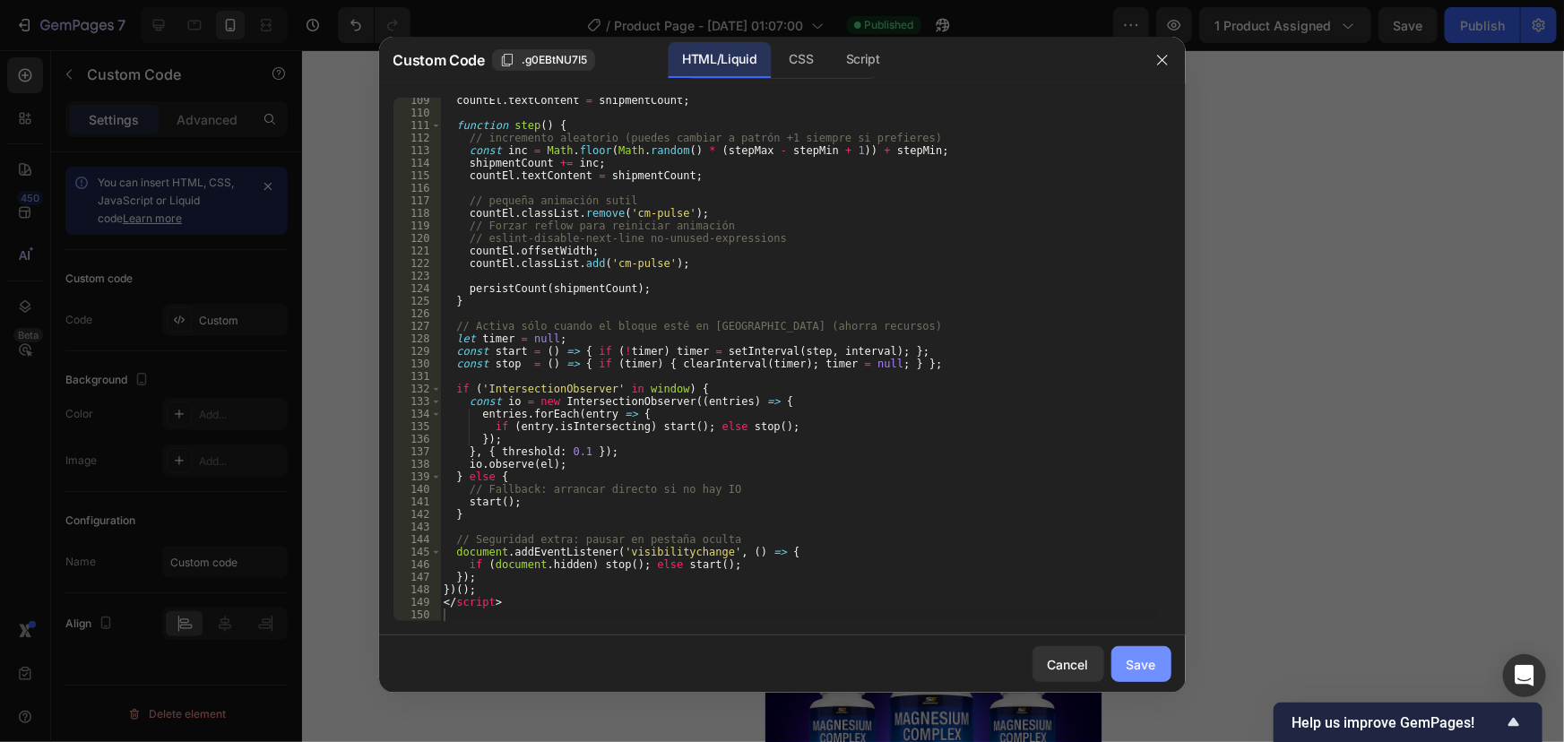
click at [1153, 648] on button "Save" at bounding box center [1141, 664] width 60 height 36
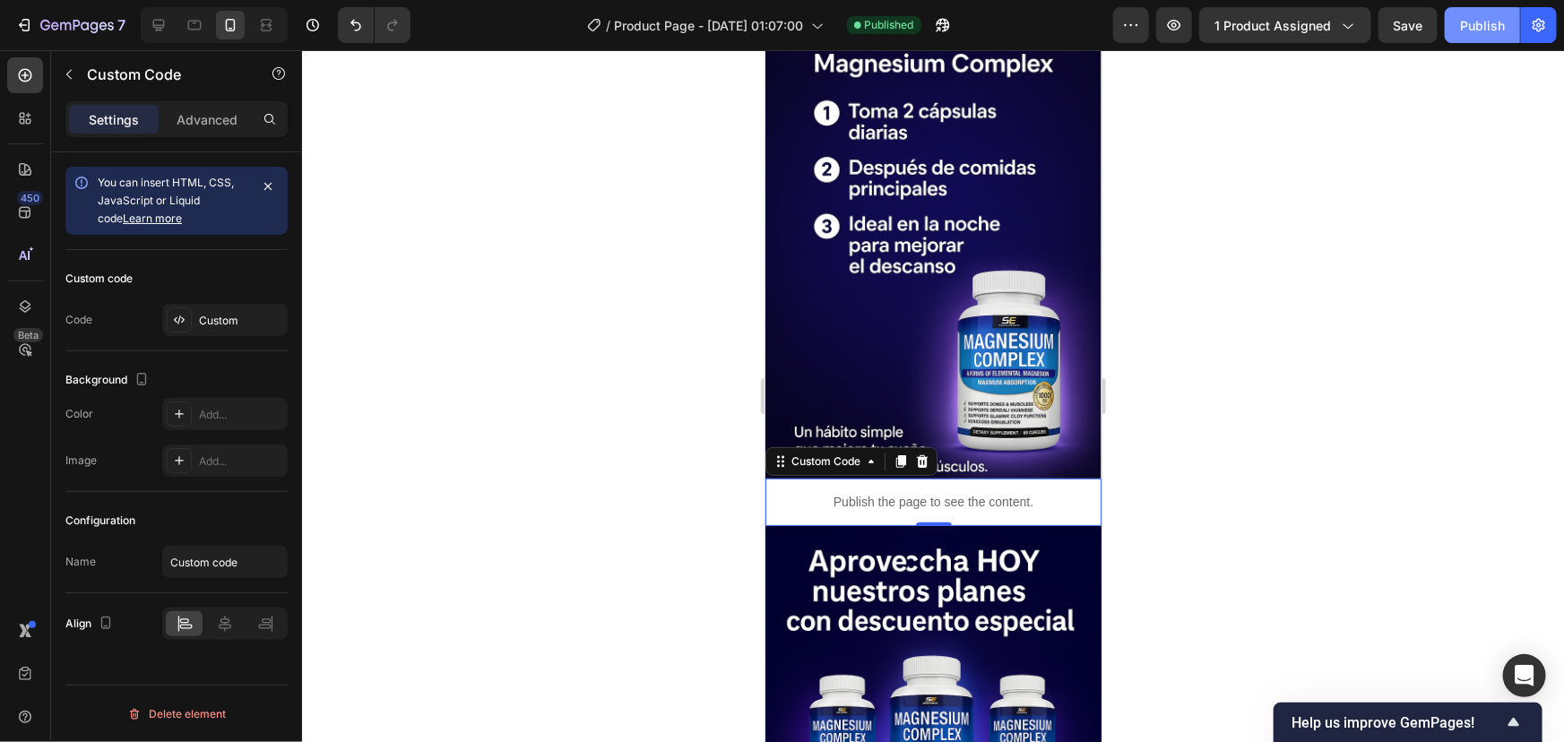
click at [1504, 20] on div "Publish" at bounding box center [1482, 25] width 45 height 19
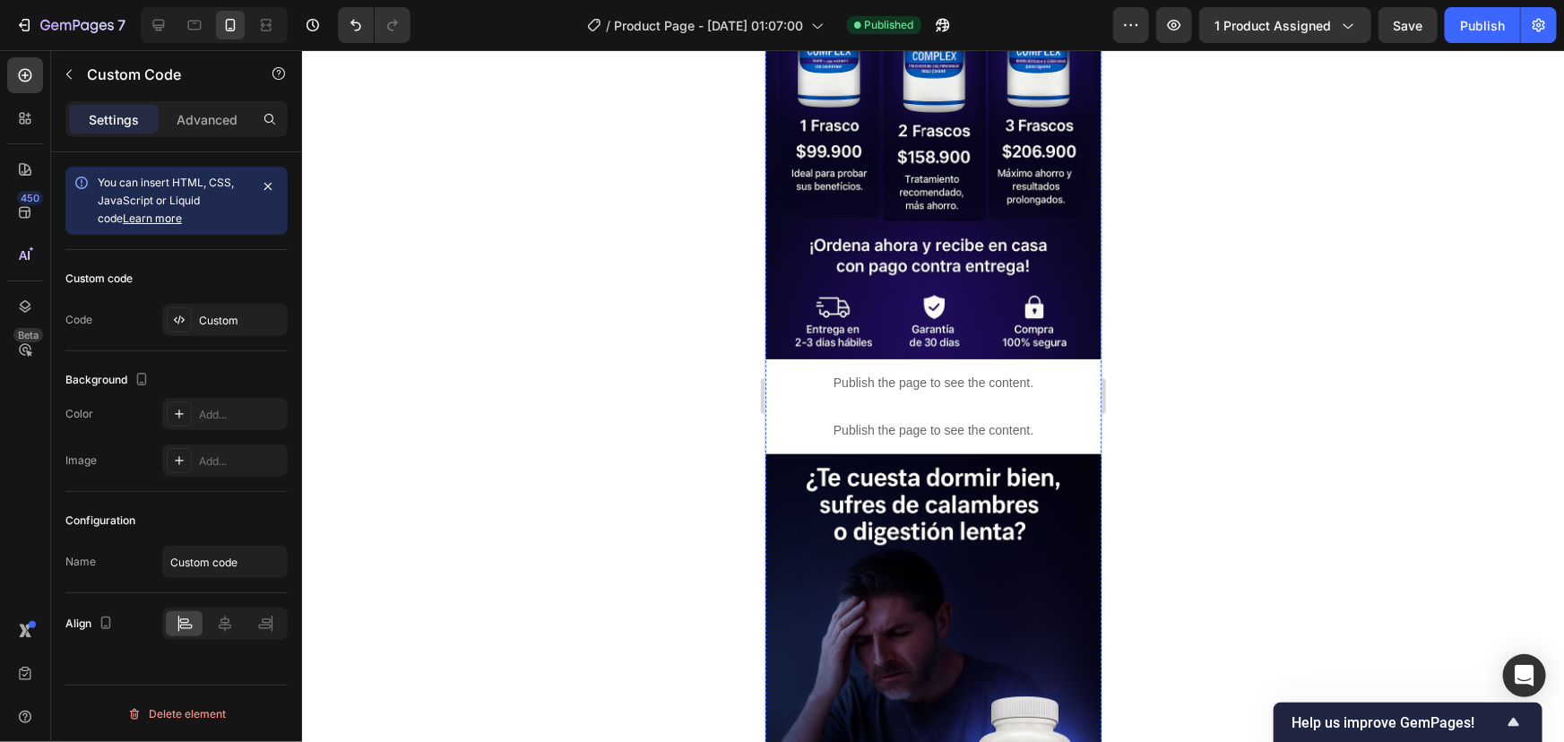
scroll to position [853, 0]
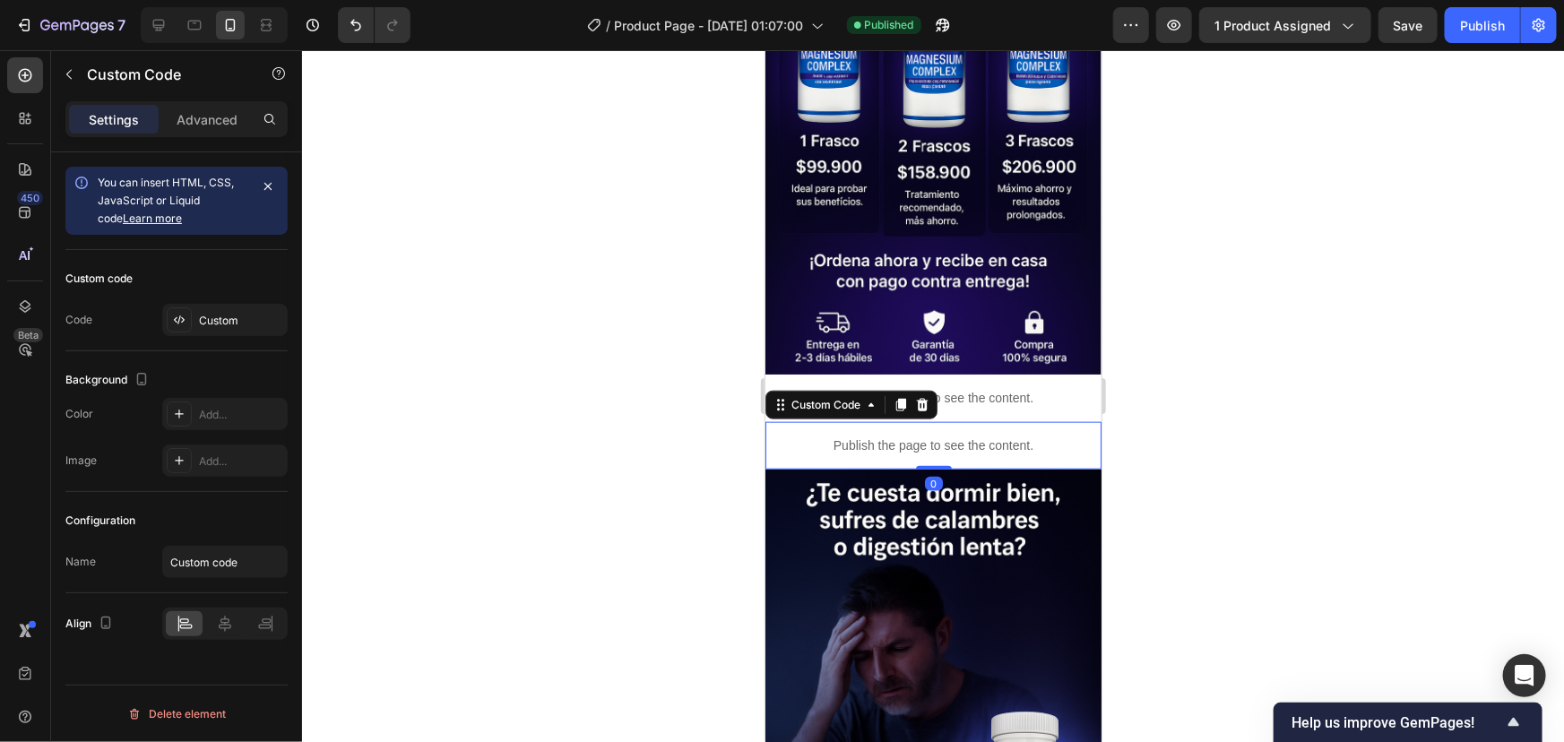
click at [876, 436] on p "Publish the page to see the content." at bounding box center [933, 445] width 336 height 19
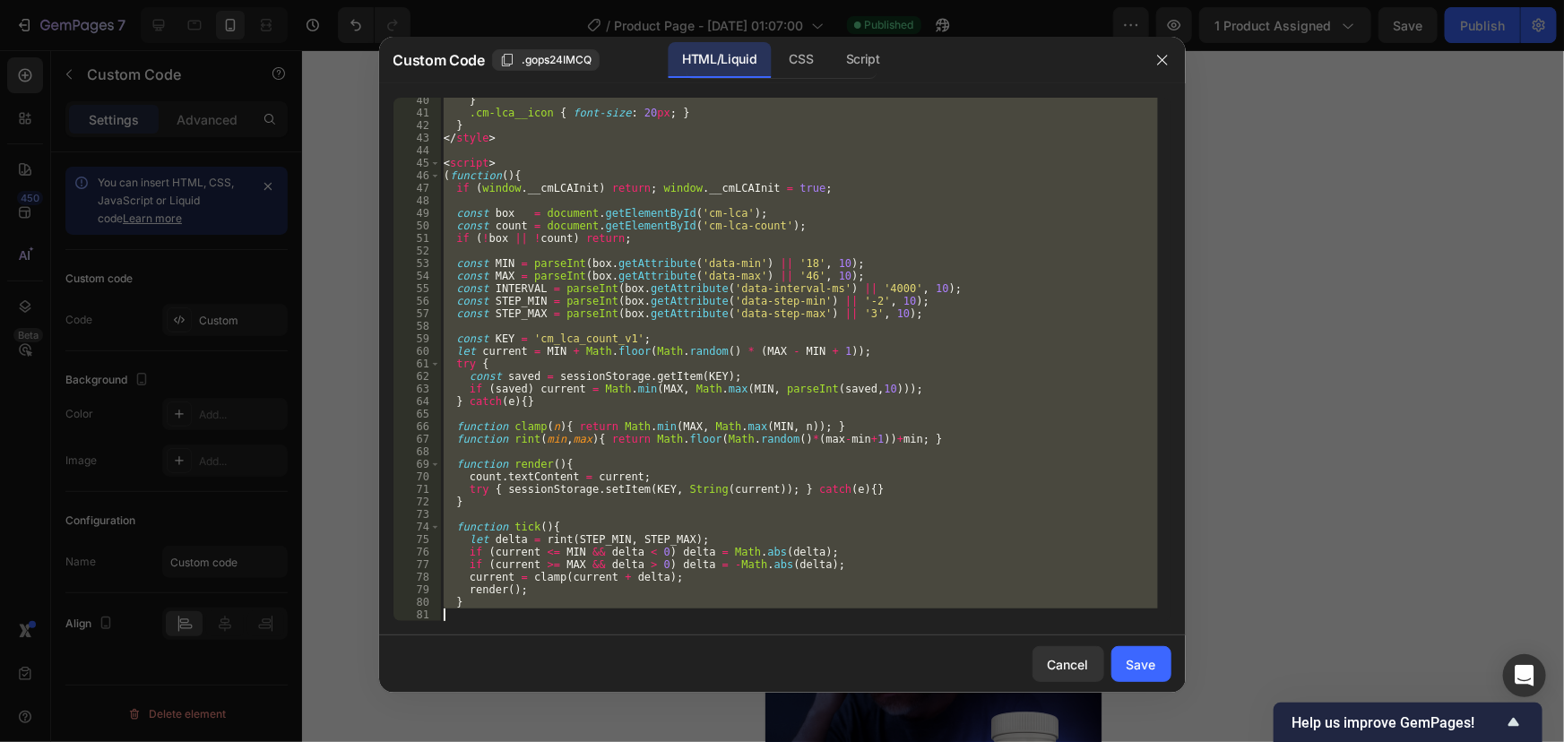
scroll to position [768, 0]
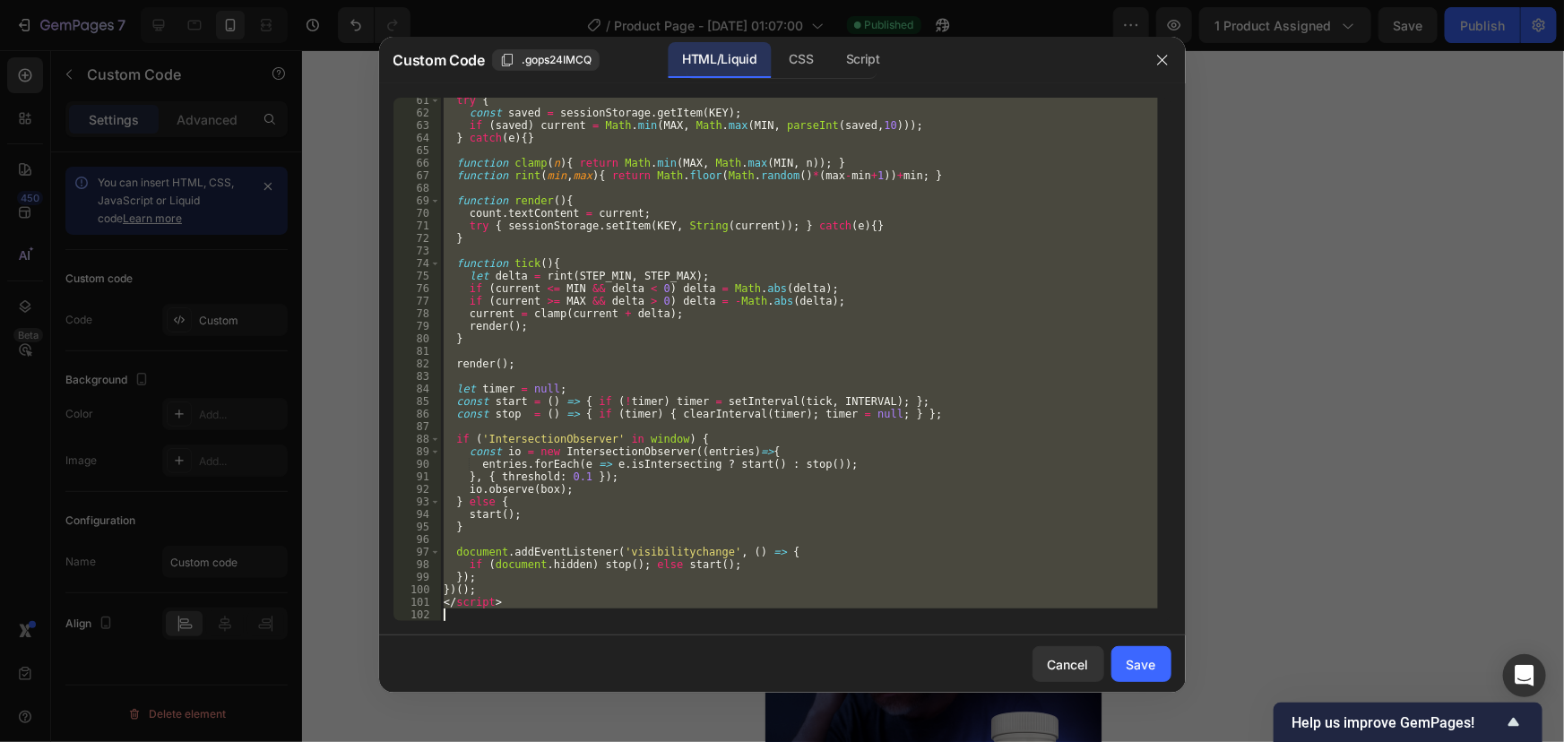
drag, startPoint x: 444, startPoint y: 98, endPoint x: 764, endPoint y: 679, distance: 663.9
click at [764, 679] on div "Custom Code .gops24IMCQ HTML/Liquid CSS Script <!-- Live Cart Activity – [PERSO…" at bounding box center [782, 365] width 807 height 656
type textarea "</script>"
paste textarea
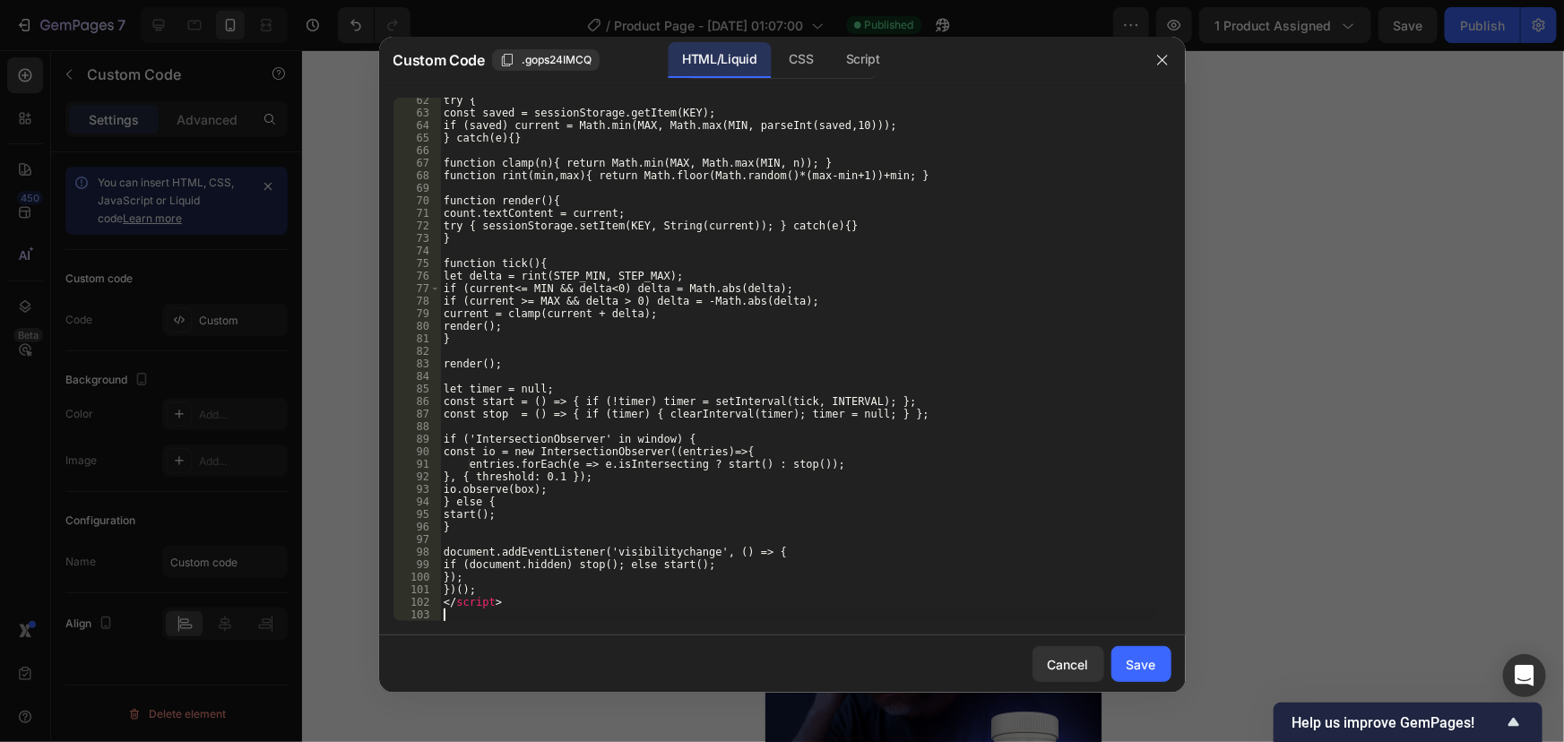
scroll to position [781, 0]
click at [1148, 666] on div "Save" at bounding box center [1142, 664] width 30 height 19
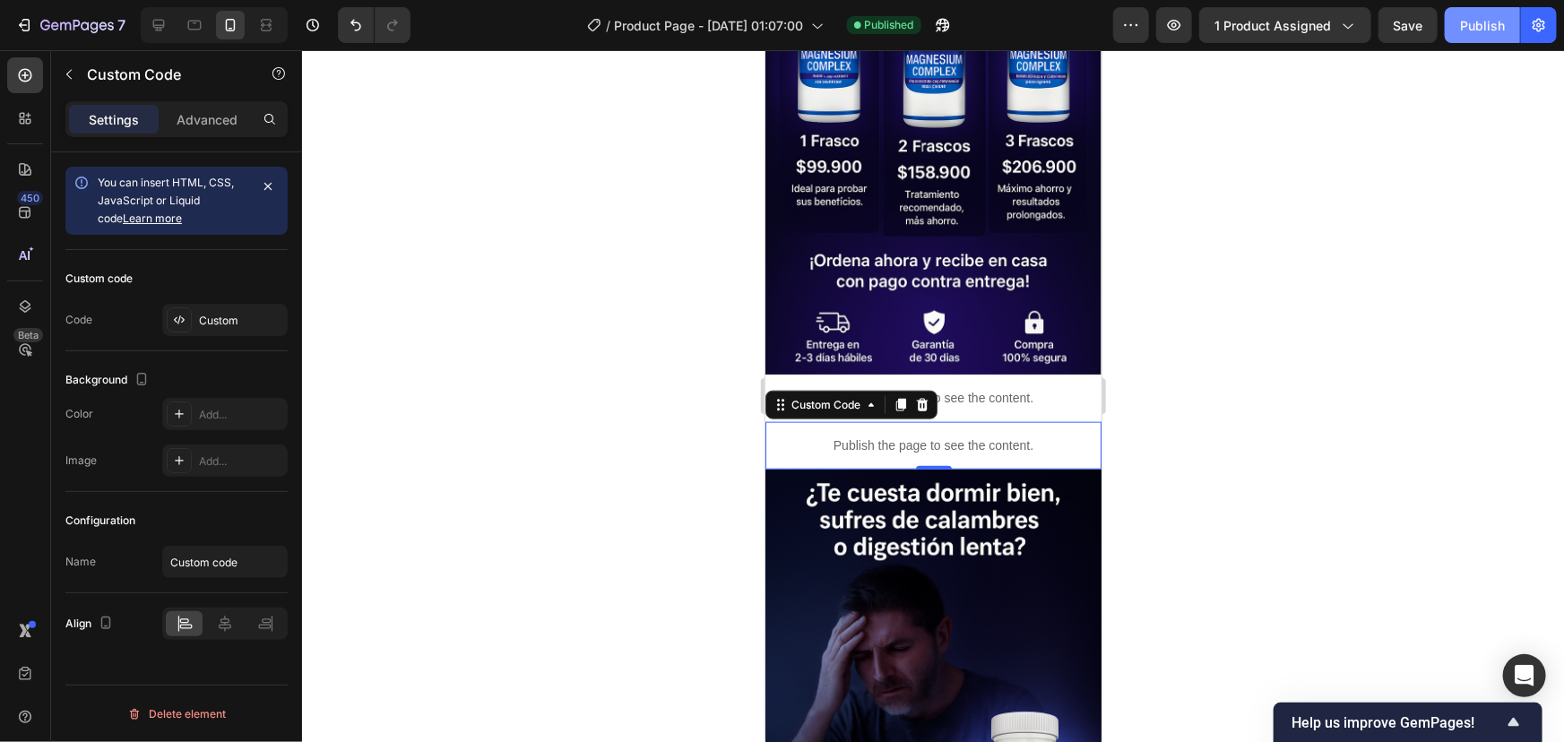
click at [1478, 13] on button "Publish" at bounding box center [1482, 25] width 75 height 36
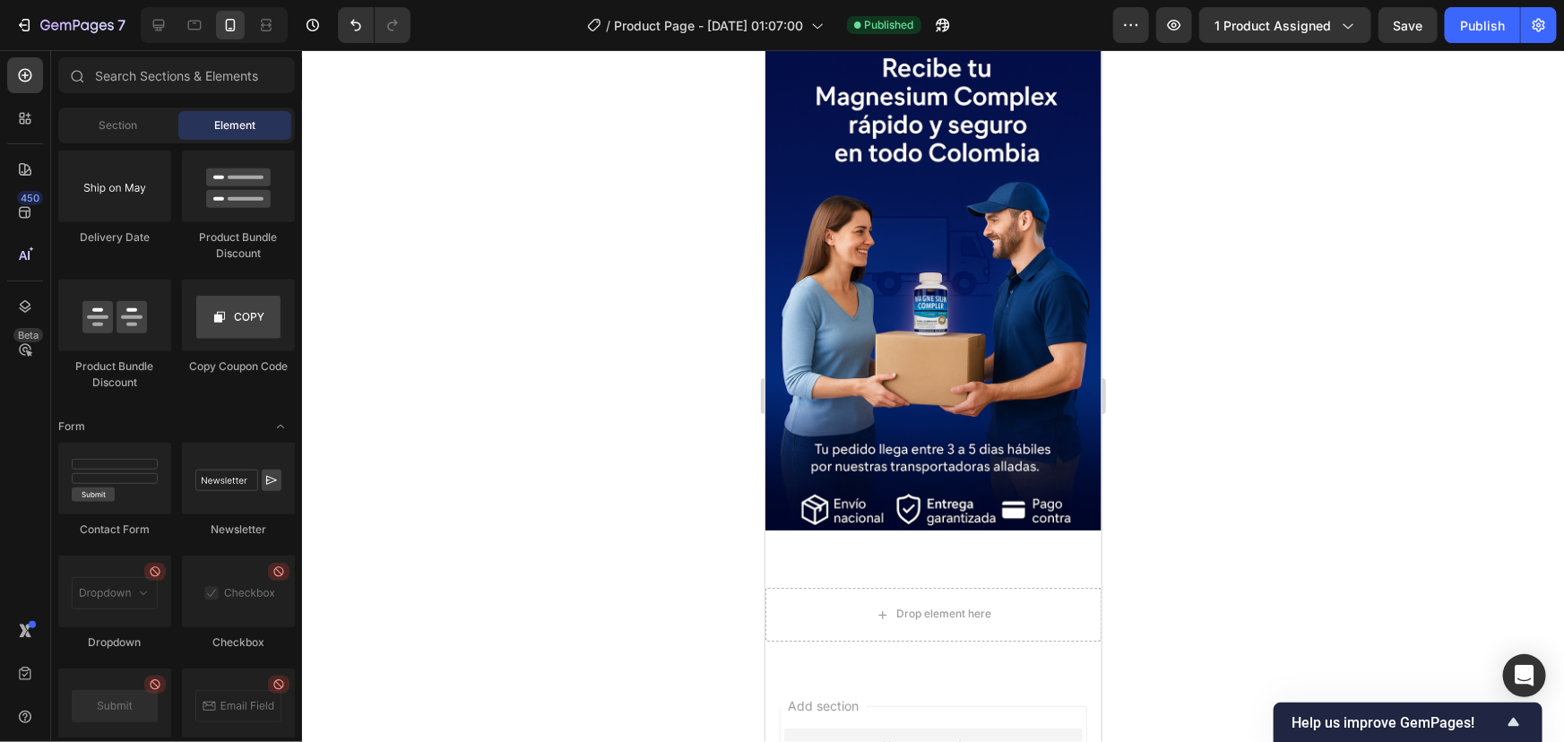
scroll to position [4836, 0]
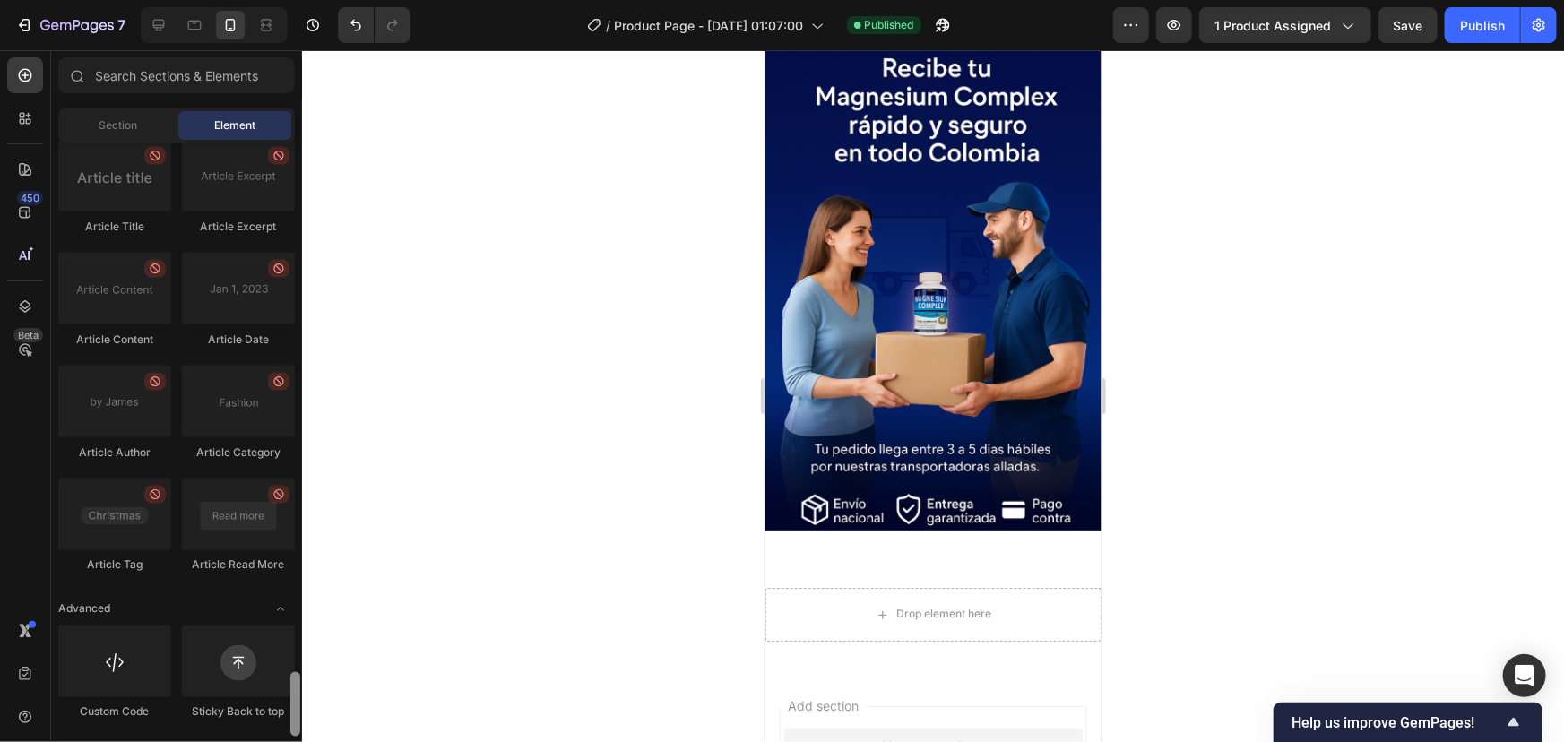
drag, startPoint x: 296, startPoint y: 311, endPoint x: 301, endPoint y: 749, distance: 438.3
click at [301, 0] on html "7 / Product Page - [DATE] 01:07:00 Published Preview 1 product assigned Save Pu…" at bounding box center [782, 0] width 1564 height 0
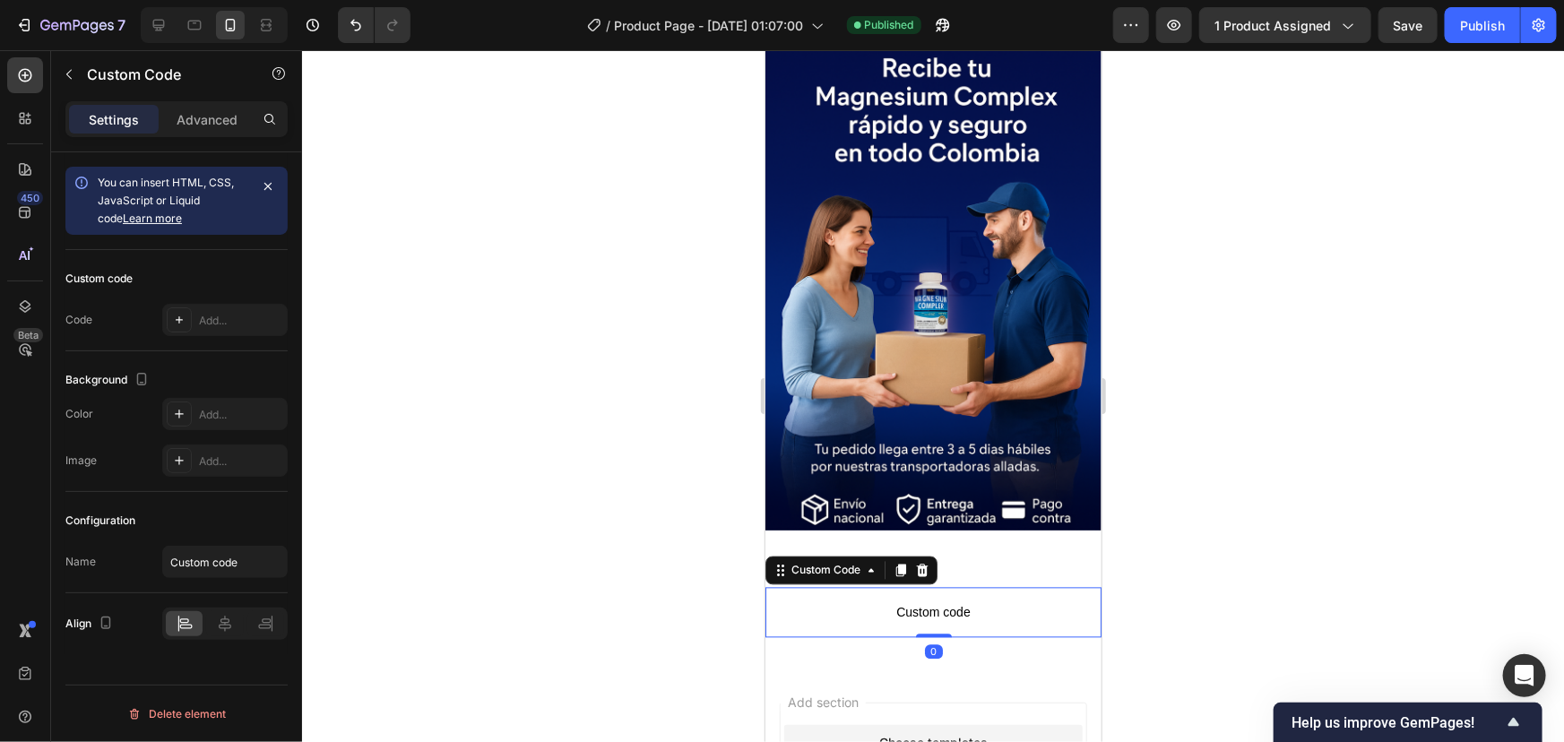
scroll to position [5059, 0]
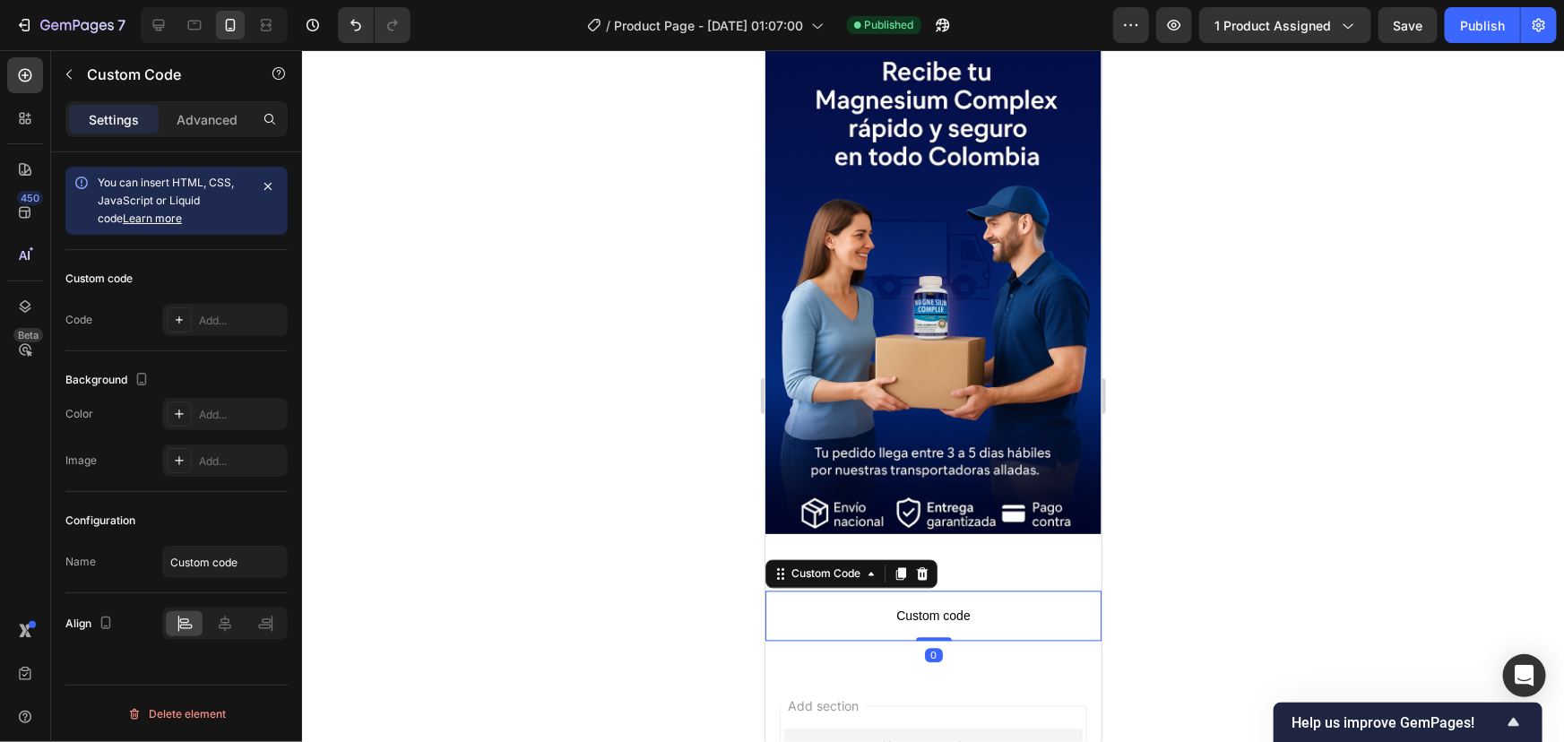
click at [872, 605] on span "Custom code" at bounding box center [933, 616] width 336 height 22
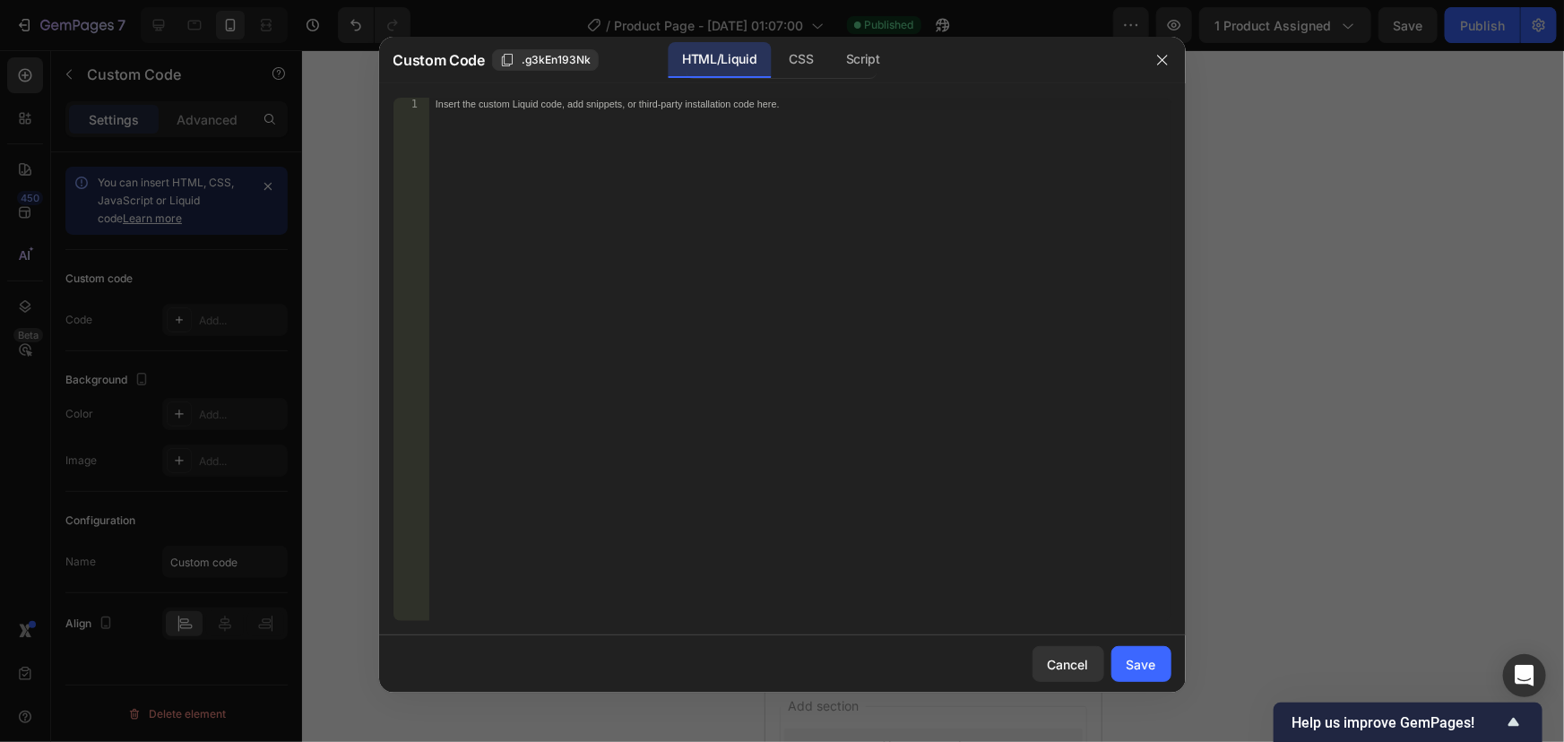
click at [462, 105] on div "Insert the custom Liquid code, add snippets, or third-party installation code h…" at bounding box center [762, 105] width 653 height 12
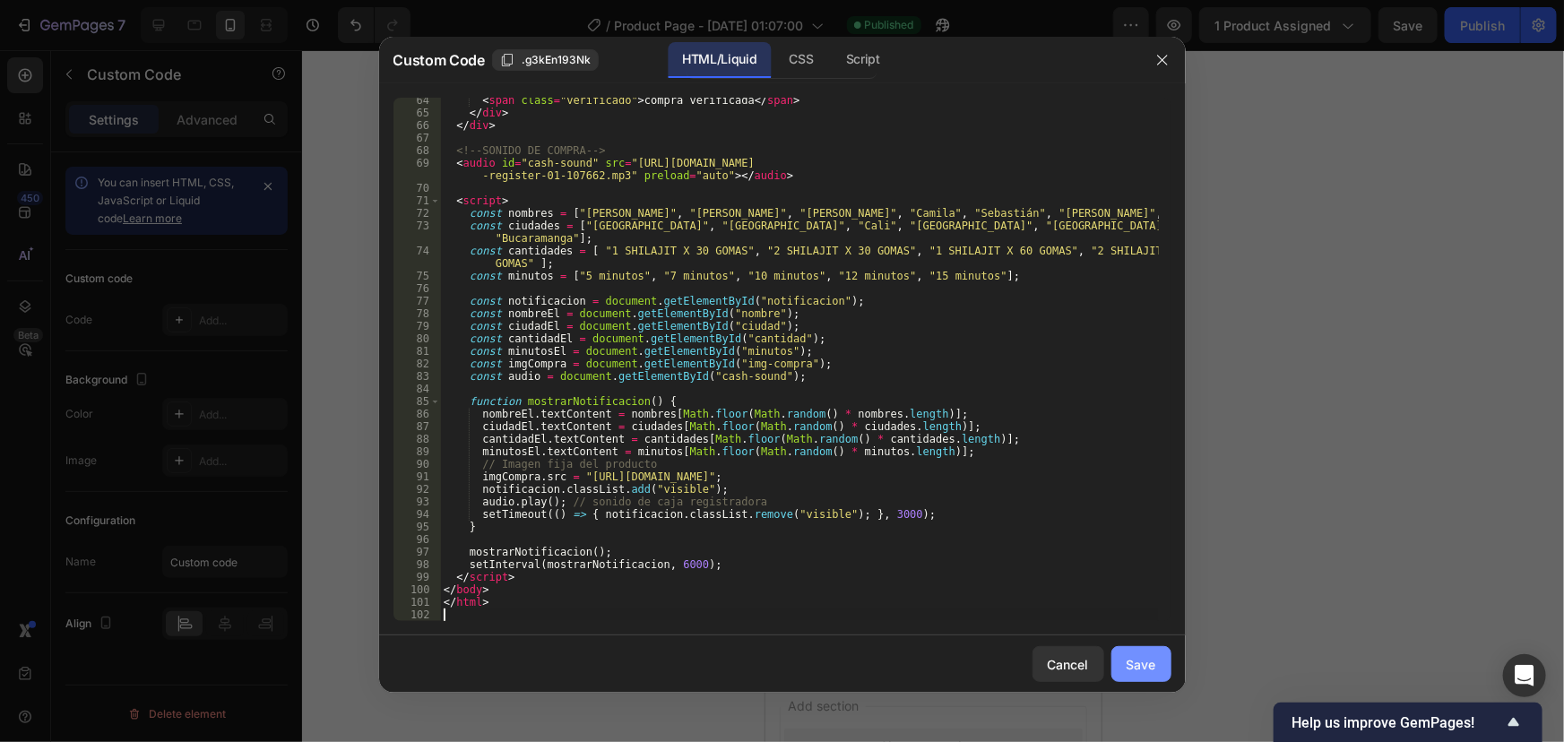
click at [1154, 655] on div "Save" at bounding box center [1142, 664] width 30 height 19
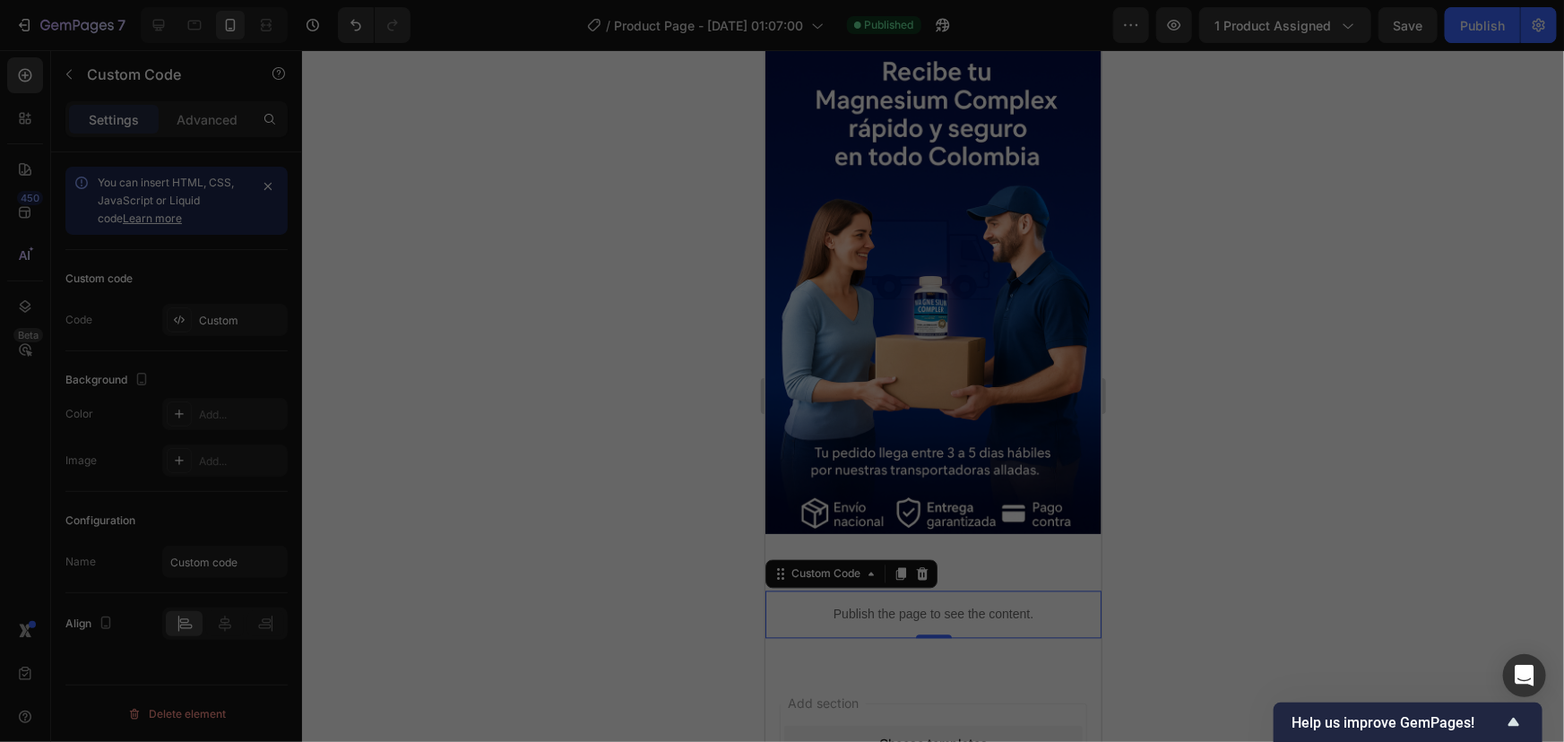
scroll to position [5056, 0]
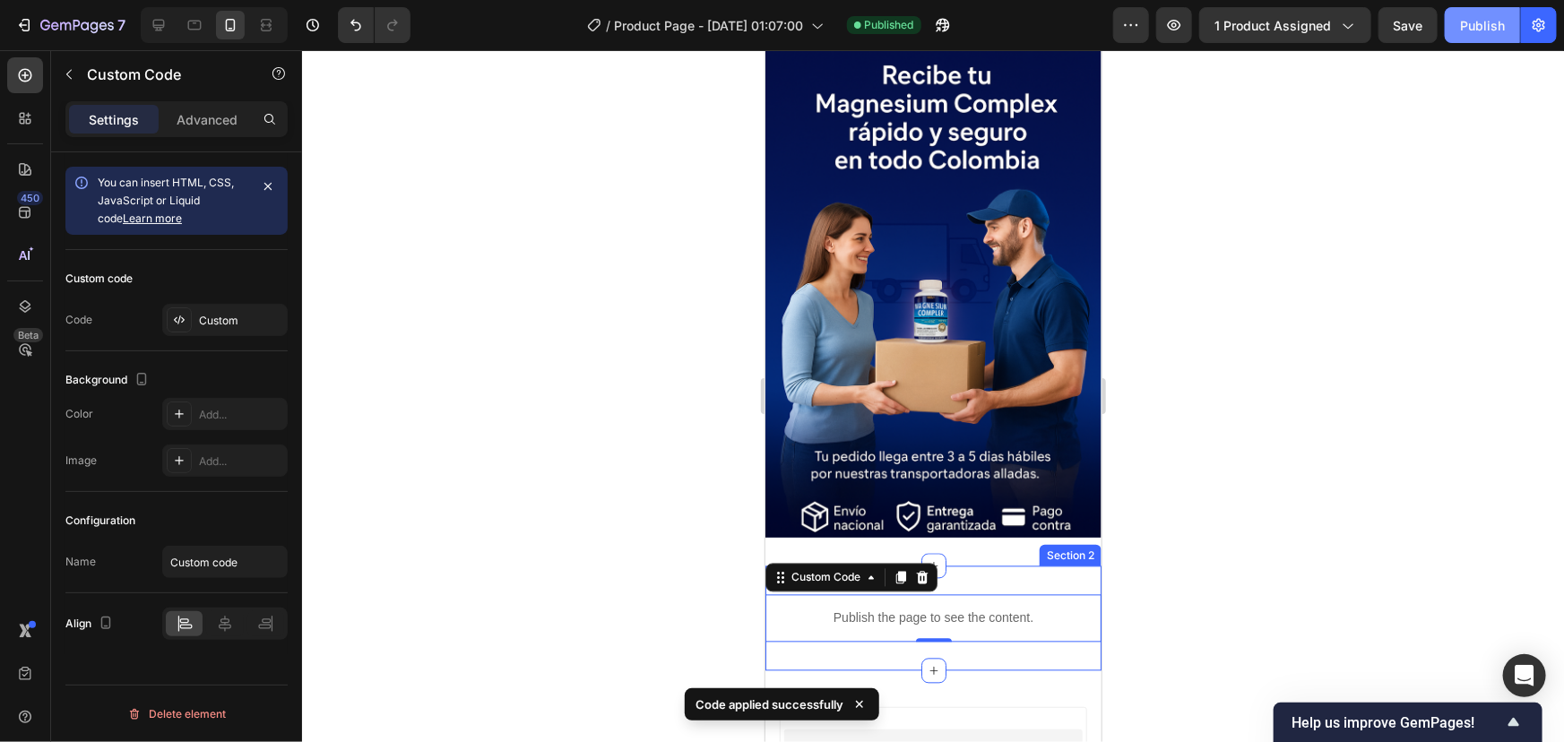
click at [1470, 29] on div "Publish" at bounding box center [1482, 25] width 45 height 19
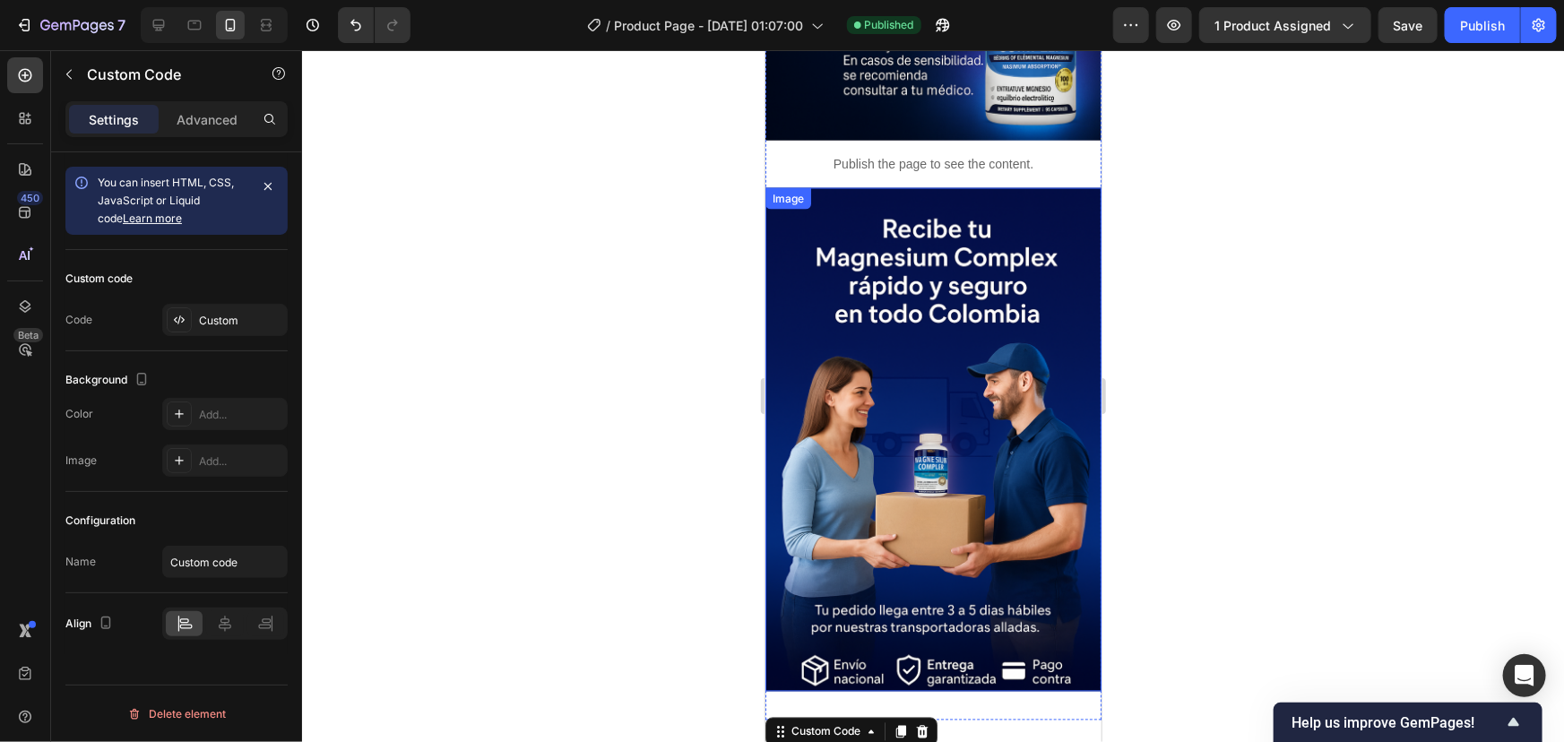
scroll to position [4894, 0]
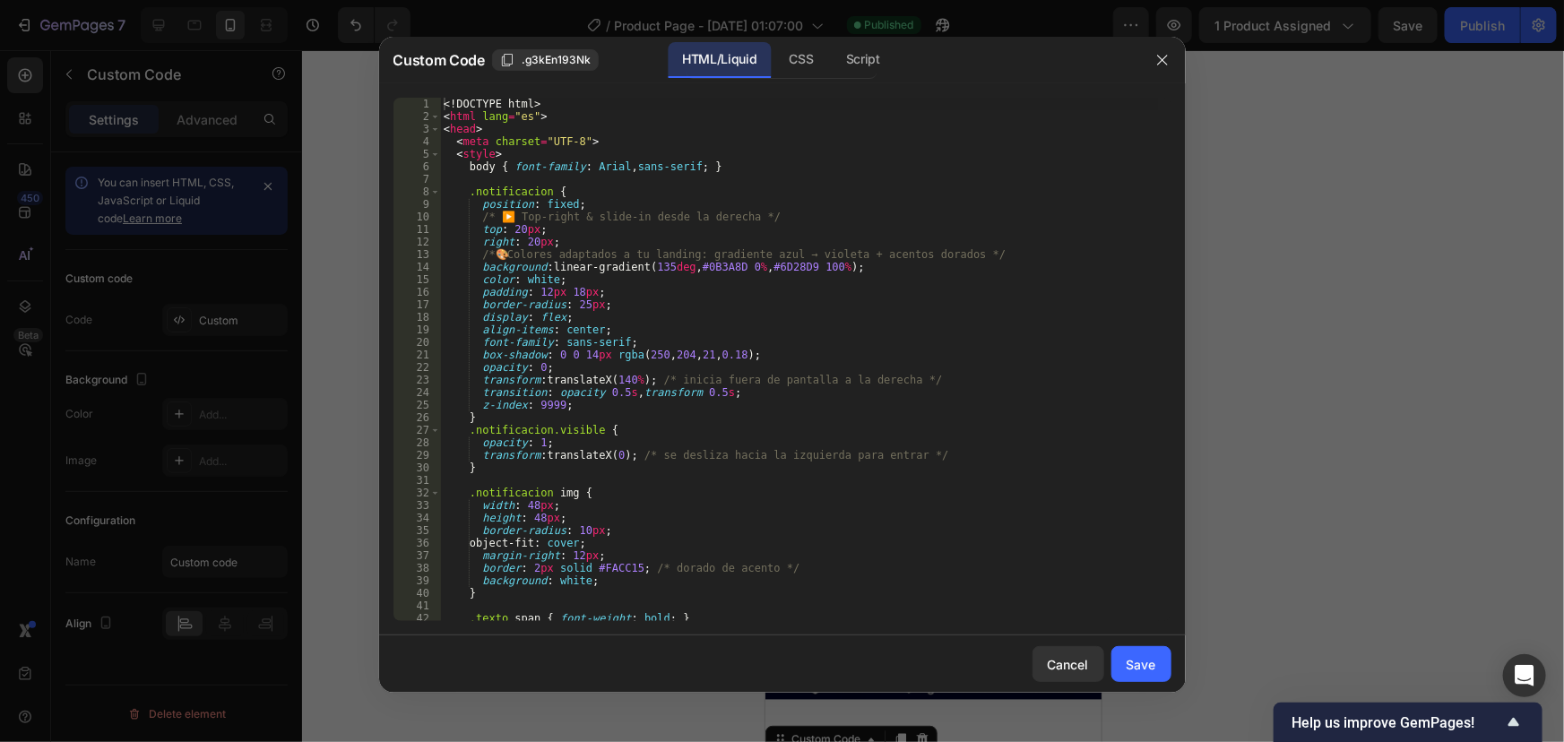
drag, startPoint x: 441, startPoint y: 97, endPoint x: 497, endPoint y: 170, distance: 92.7
click at [497, 170] on div "1 2 3 4 5 6 7 8 9 10 11 12 13 14 15 16 17 18 19 20 21 22 23 24 25 26 27 28 29 3…" at bounding box center [782, 359] width 807 height 552
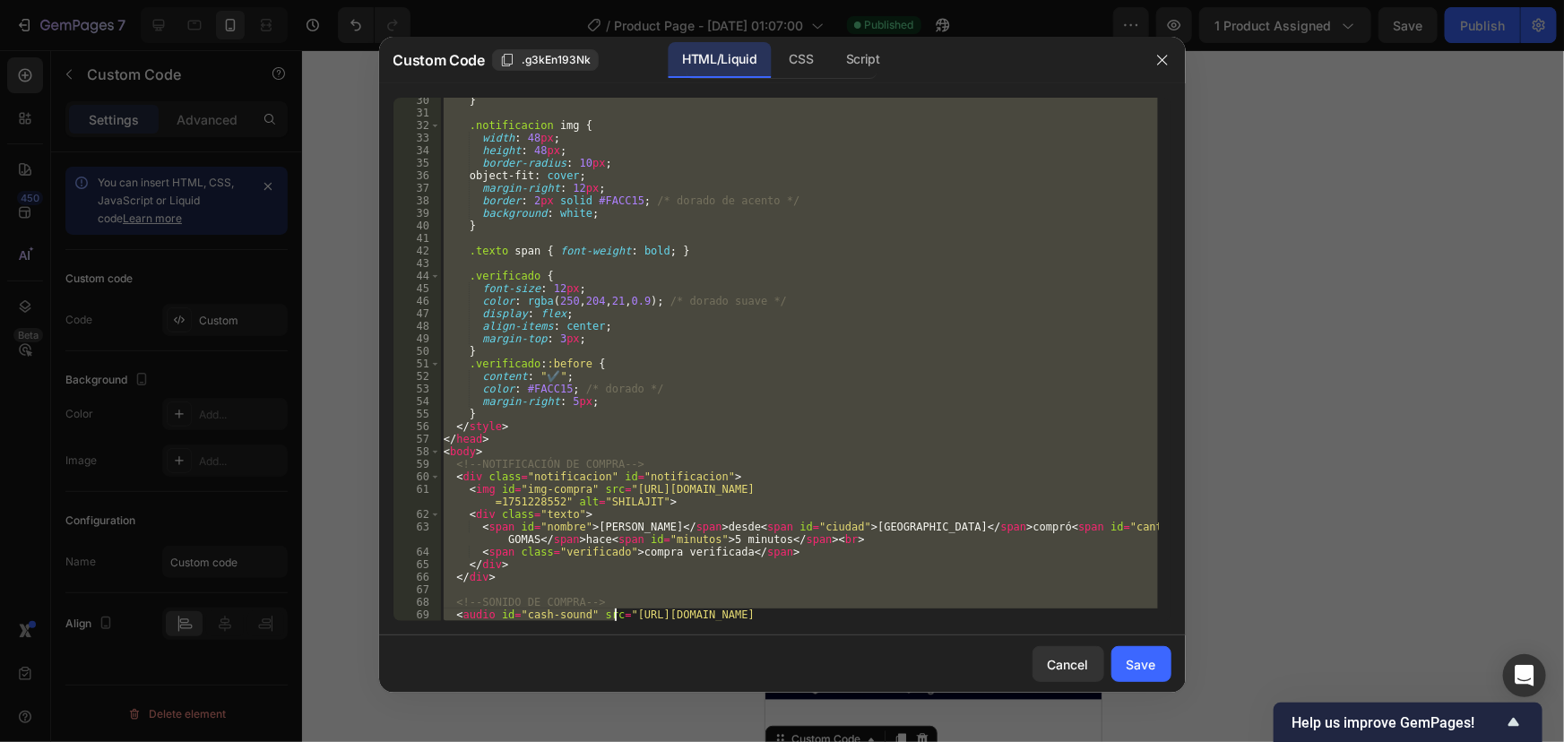
scroll to position [818, 0]
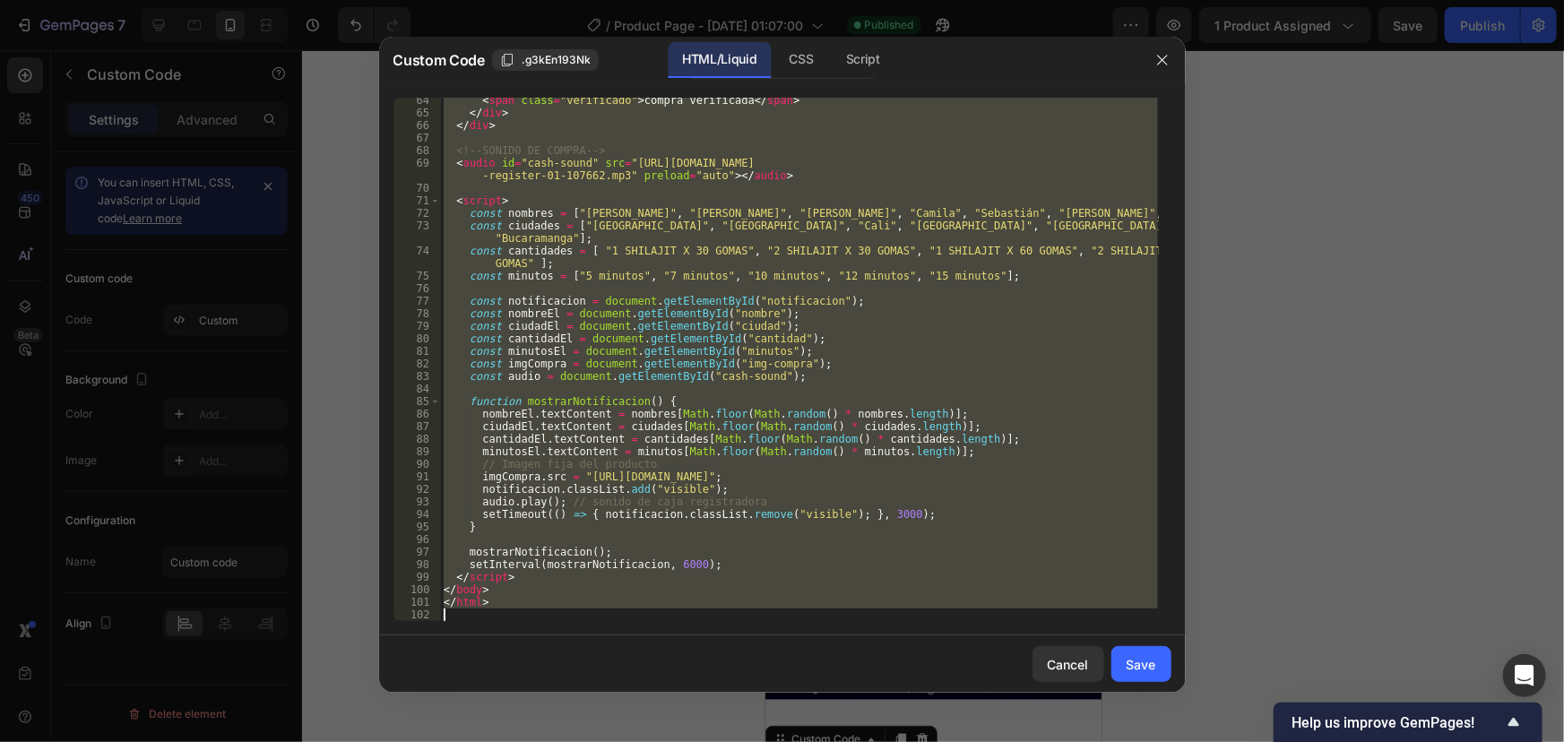
drag, startPoint x: 447, startPoint y: 105, endPoint x: 609, endPoint y: 711, distance: 627.2
click at [609, 711] on div "Custom Code .g3kEn193Nk HTML/Liquid CSS Script <!DOCTYPE html> 64 65 66 67 68 6…" at bounding box center [782, 371] width 1564 height 742
type textarea "</html>"
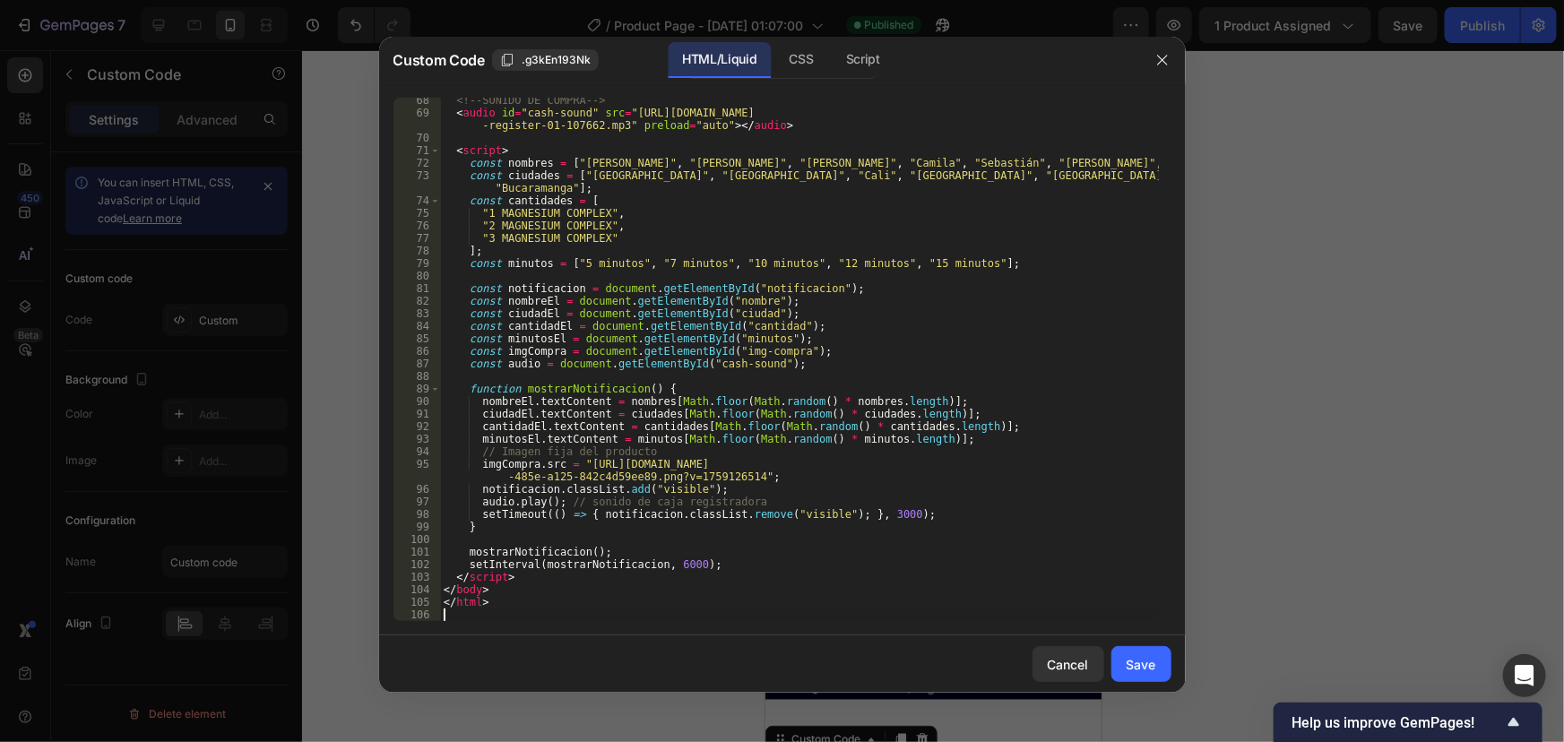
scroll to position [868, 0]
click at [1140, 658] on div "Save" at bounding box center [1142, 664] width 30 height 19
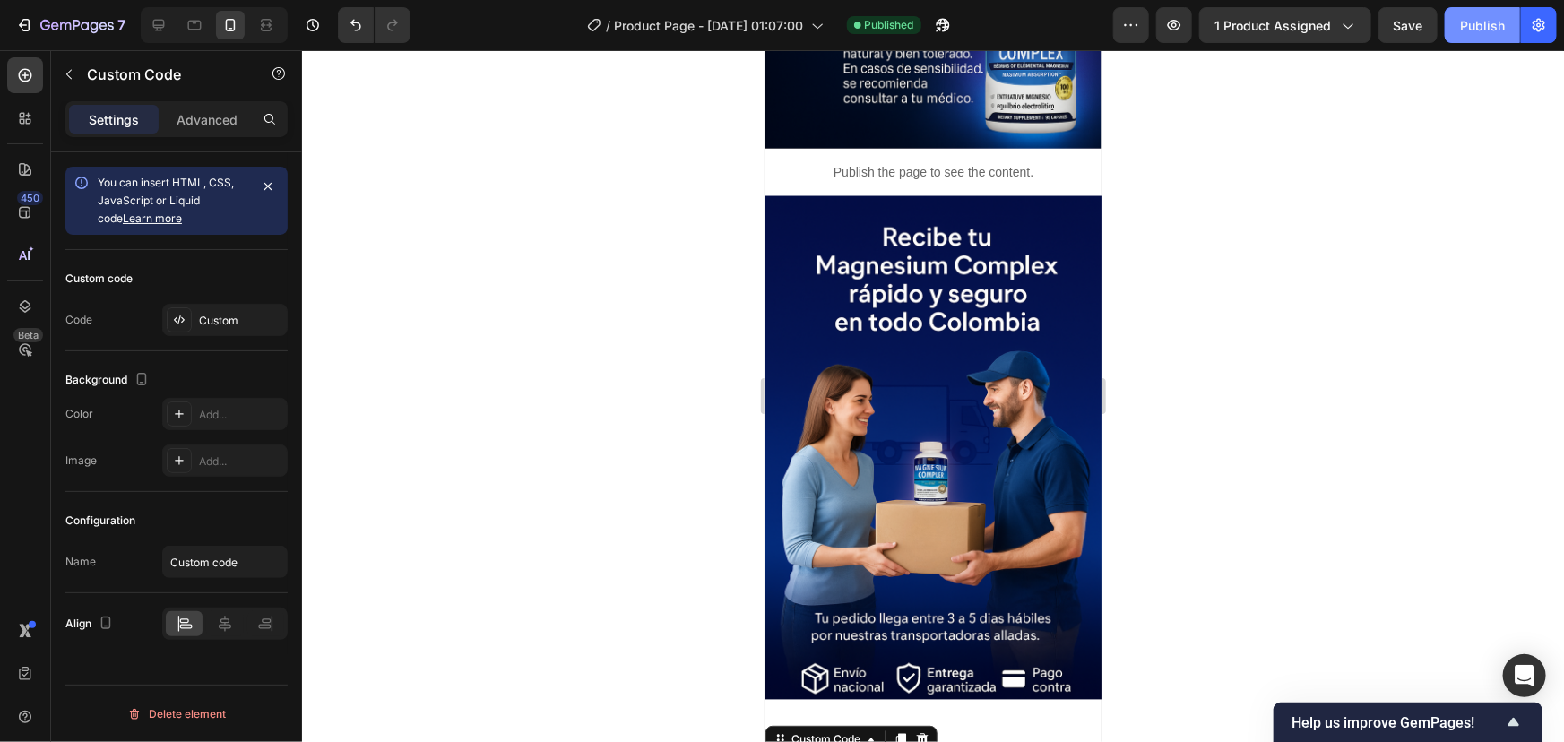
click at [1471, 28] on div "Publish" at bounding box center [1482, 25] width 45 height 19
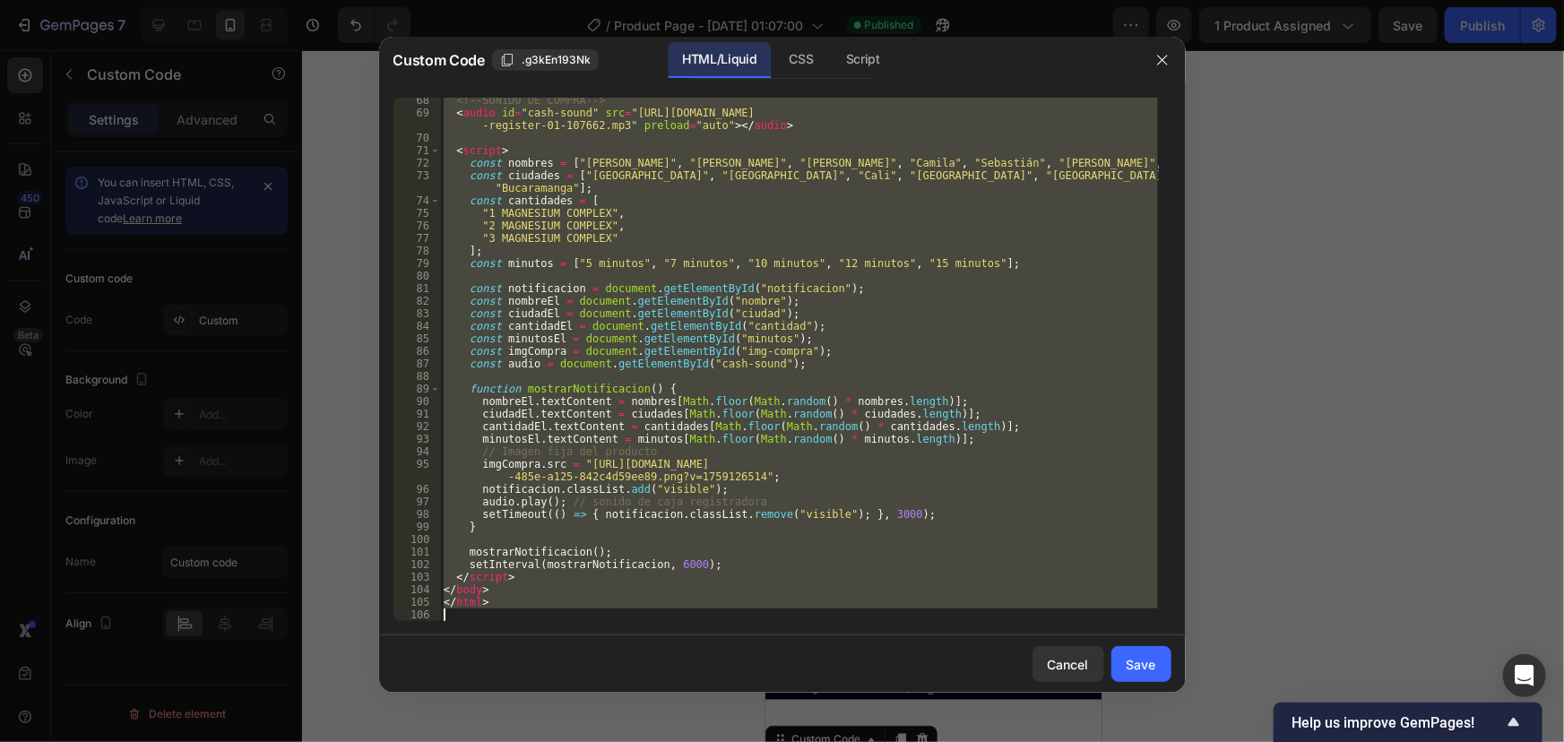
drag, startPoint x: 445, startPoint y: 101, endPoint x: 657, endPoint y: 715, distance: 649.7
click at [648, 713] on div "Custom Code .g3kEn193Nk HTML/Liquid CSS Script <!DOCTYPE html> 68 69 70 71 72 7…" at bounding box center [782, 371] width 1564 height 742
type textarea "</html>"
paste textarea
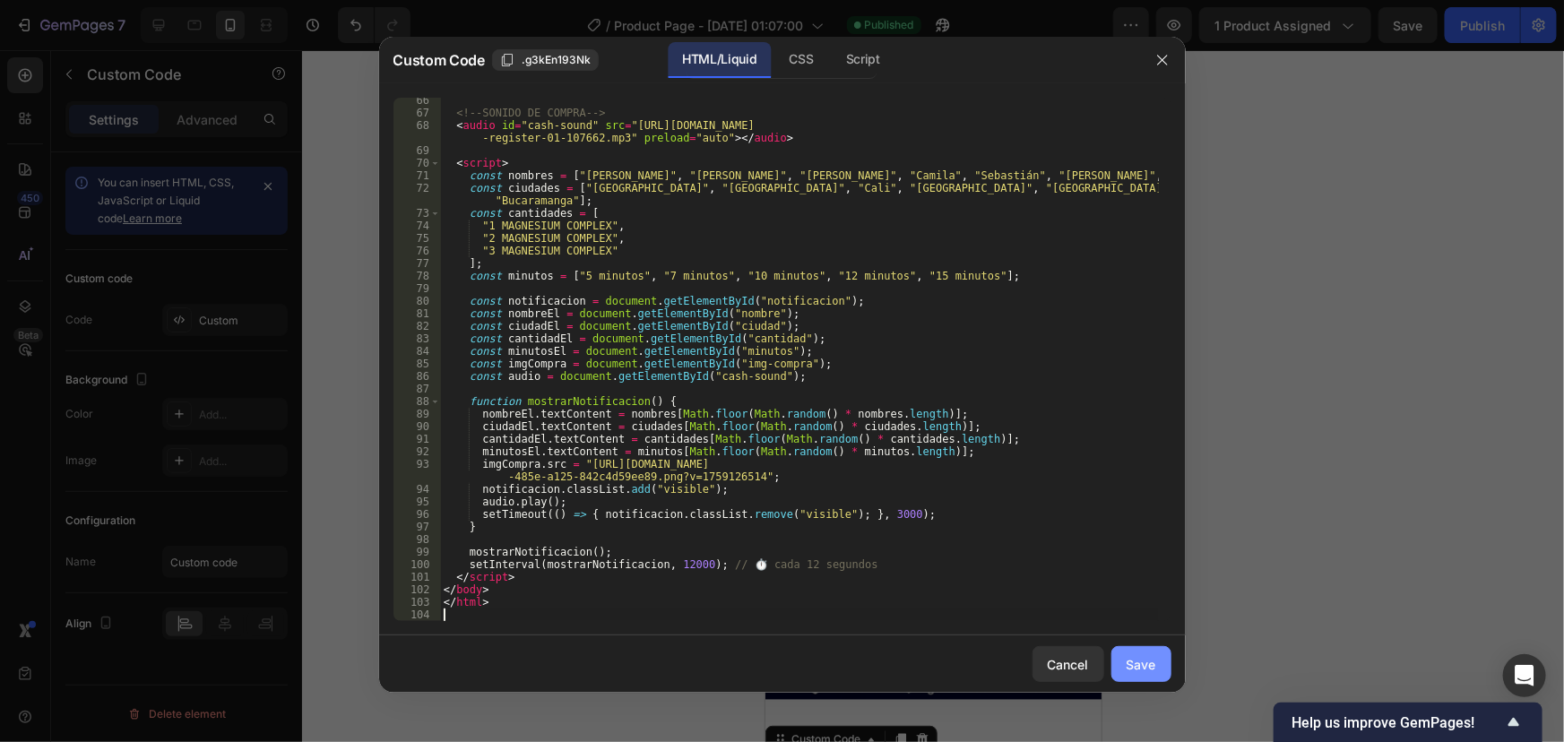
click at [1161, 667] on button "Save" at bounding box center [1141, 664] width 60 height 36
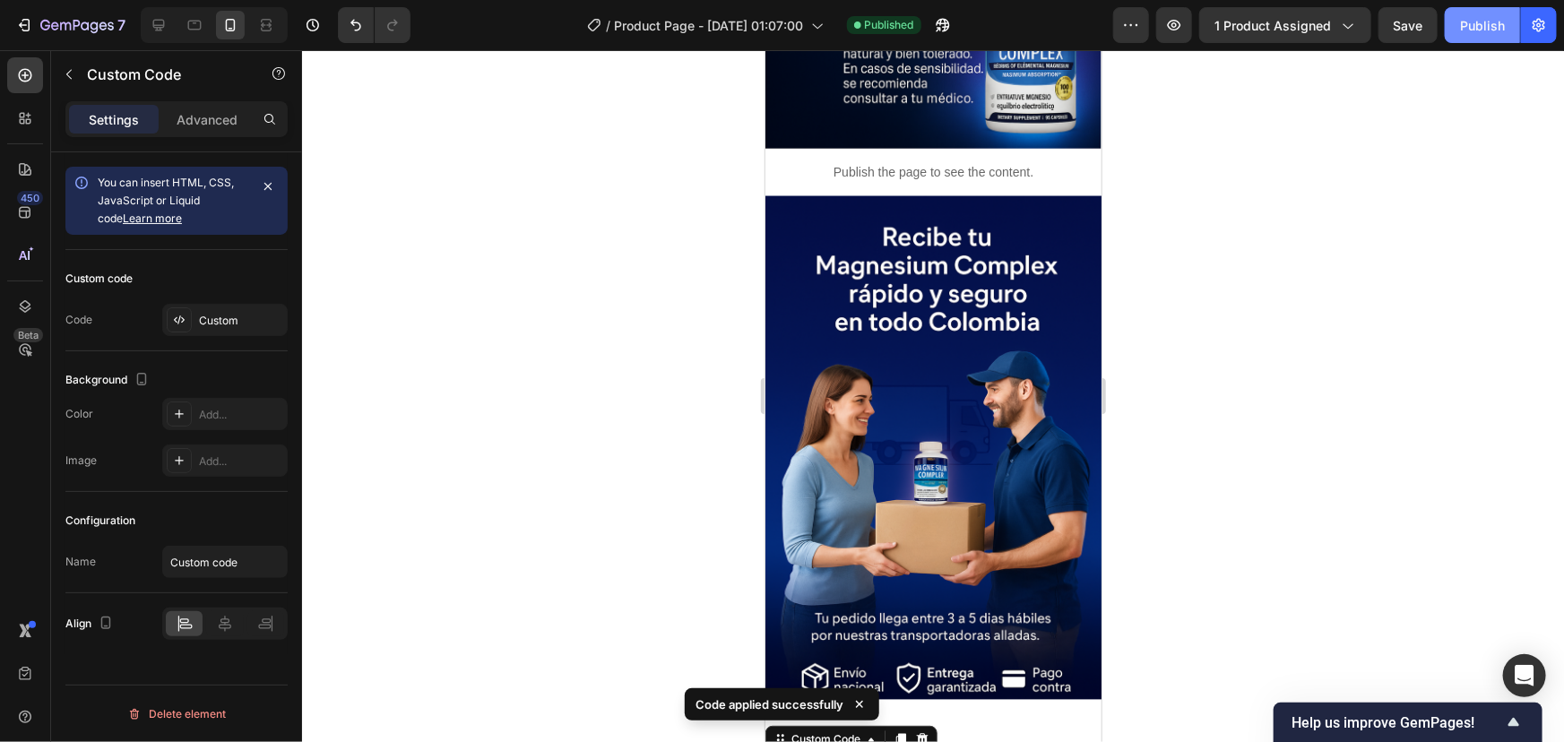
click at [1500, 28] on div "Publish" at bounding box center [1482, 25] width 45 height 19
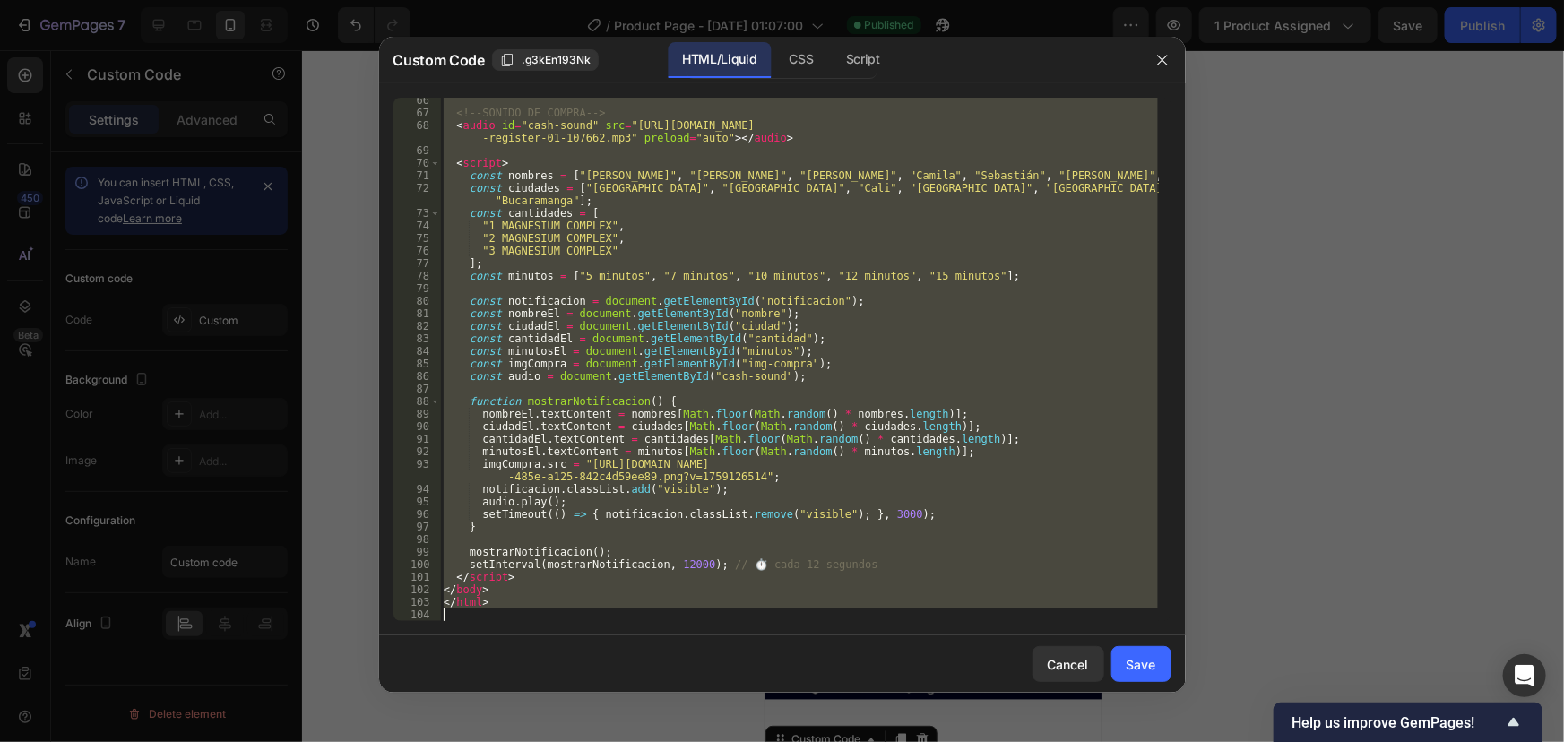
drag, startPoint x: 445, startPoint y: 106, endPoint x: 565, endPoint y: 666, distance: 572.7
click at [565, 666] on div "Custom Code .g3kEn193Nk HTML/Liquid CSS Script <!DOCTYPE html> 66 67 68 69 70 7…" at bounding box center [782, 365] width 807 height 656
type textarea "</html>"
paste textarea
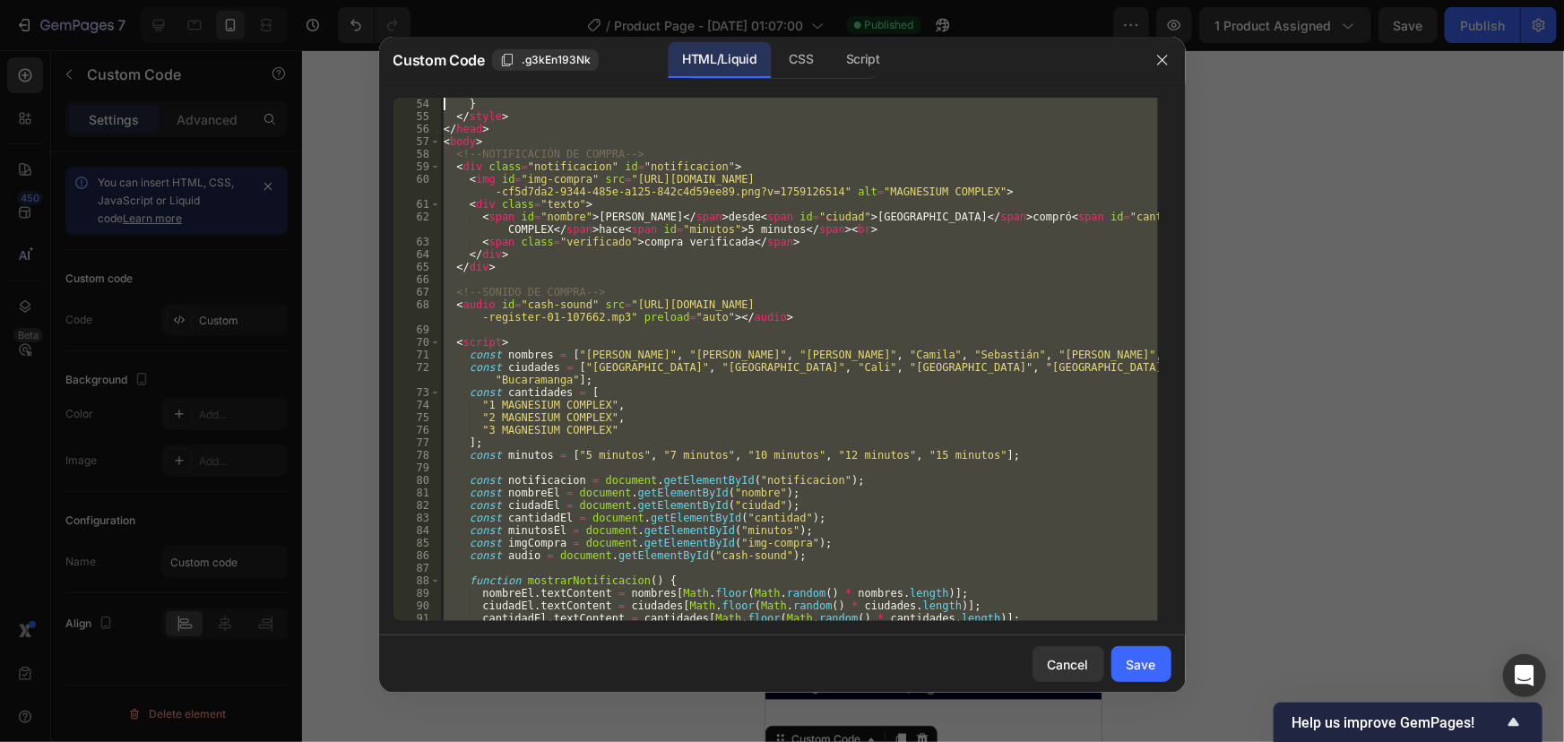
scroll to position [0, 0]
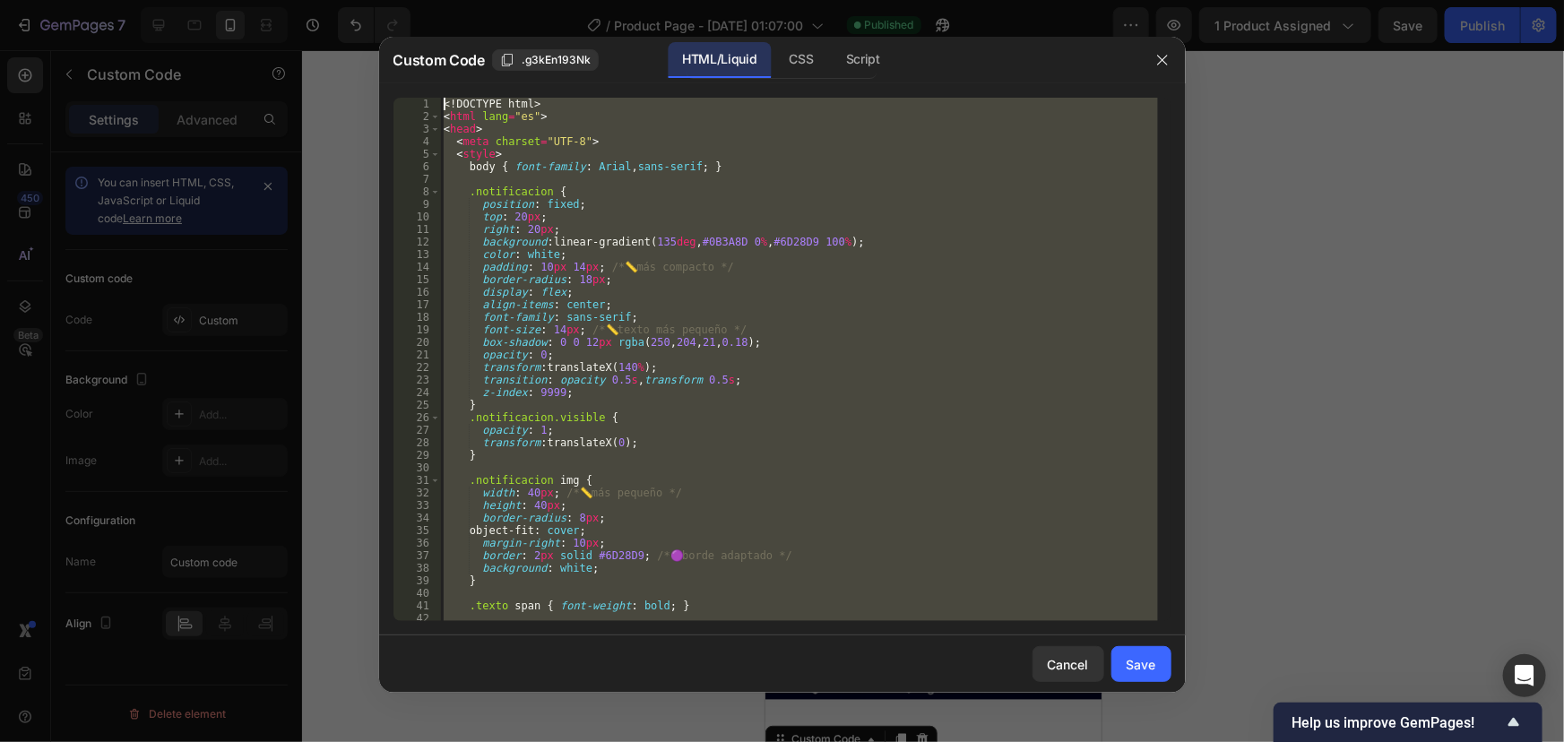
drag, startPoint x: 481, startPoint y: 615, endPoint x: 445, endPoint y: 58, distance: 557.8
click at [409, 0] on html "7 / Product Page - [DATE] 01:07:00 Published Preview 1 product assigned Save Pu…" at bounding box center [782, 0] width 1564 height 0
type textarea "<!DOCTYPE html> <html lang="es">"
paste textarea
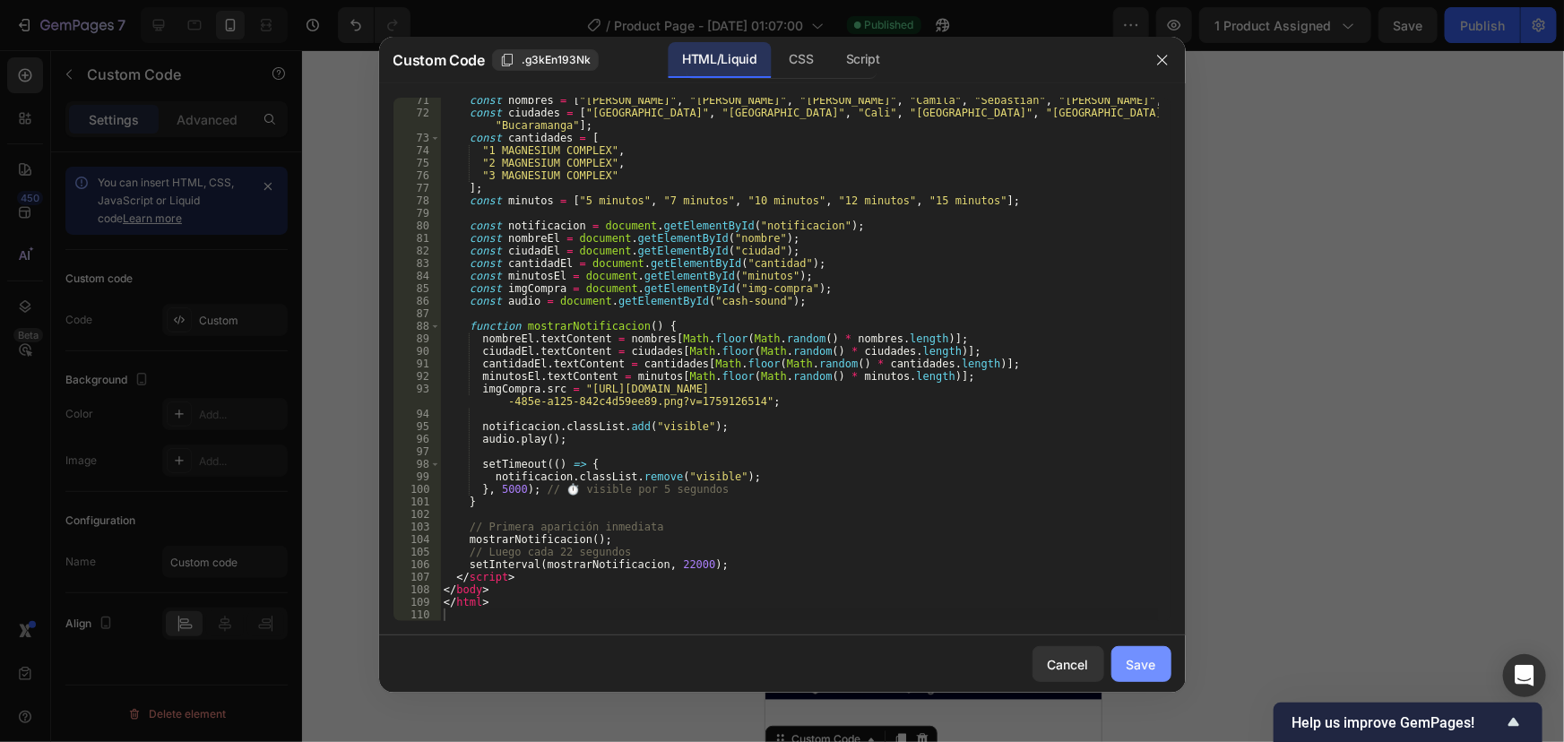
click at [1145, 675] on button "Save" at bounding box center [1141, 664] width 60 height 36
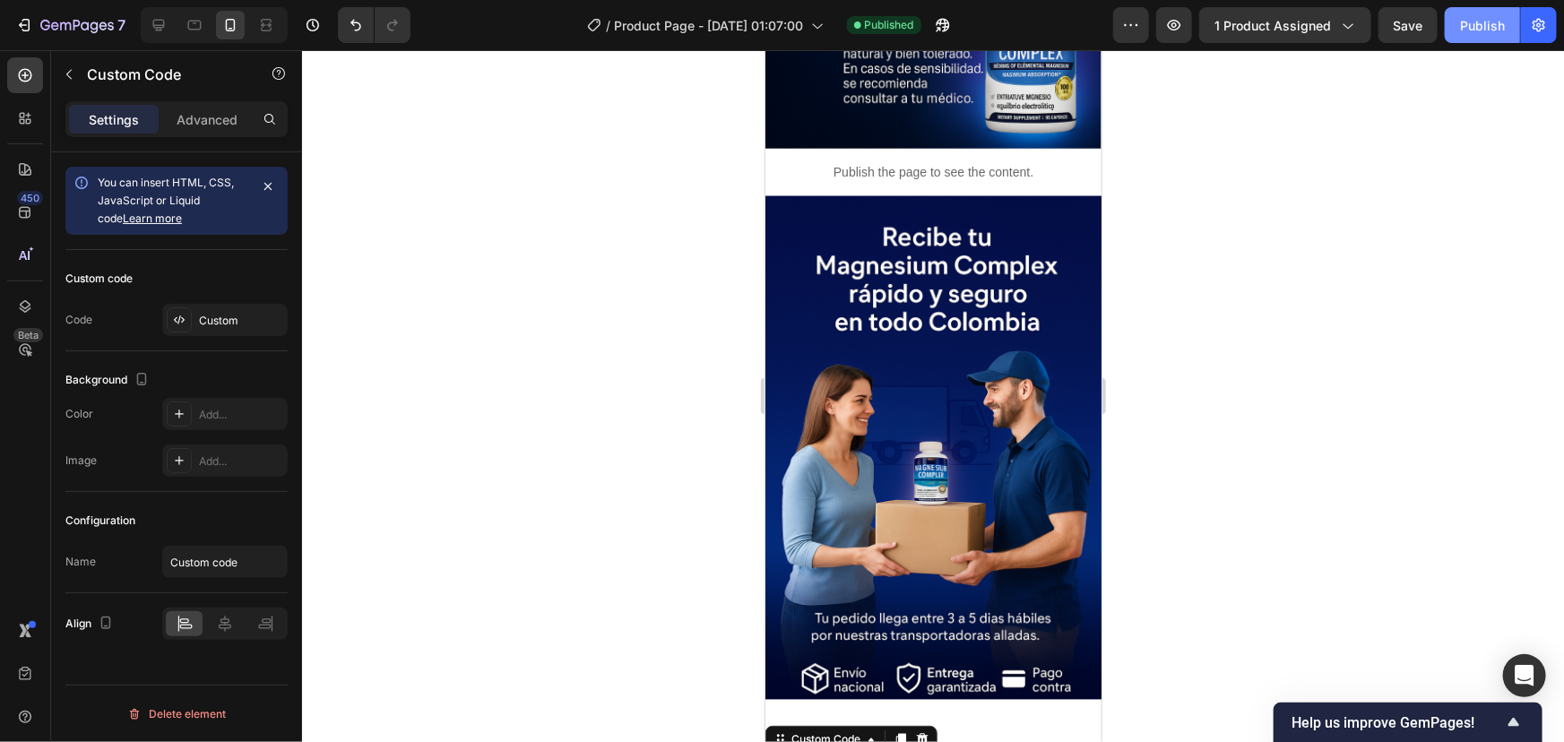
click at [1468, 37] on button "Publish" at bounding box center [1482, 25] width 75 height 36
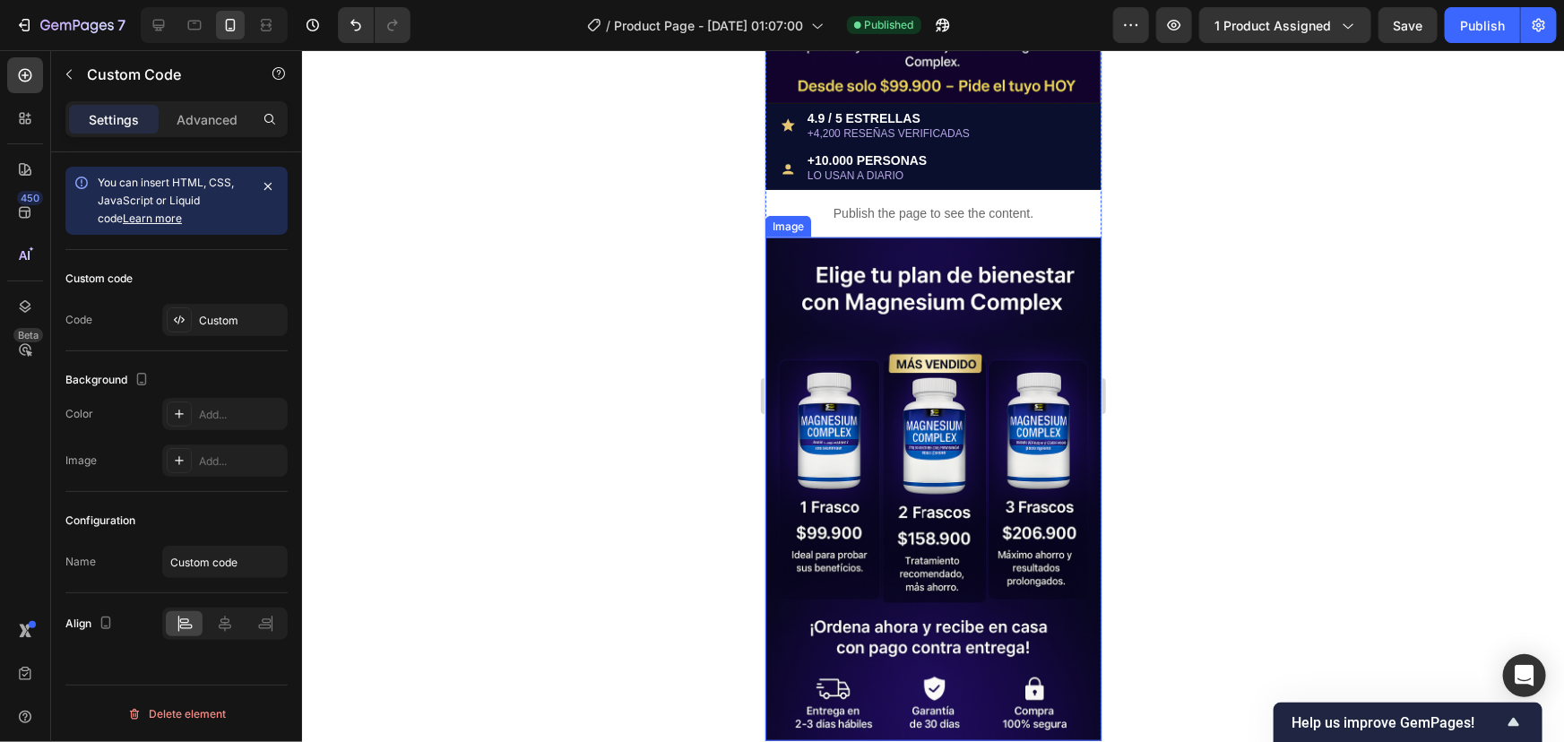
scroll to position [488, 0]
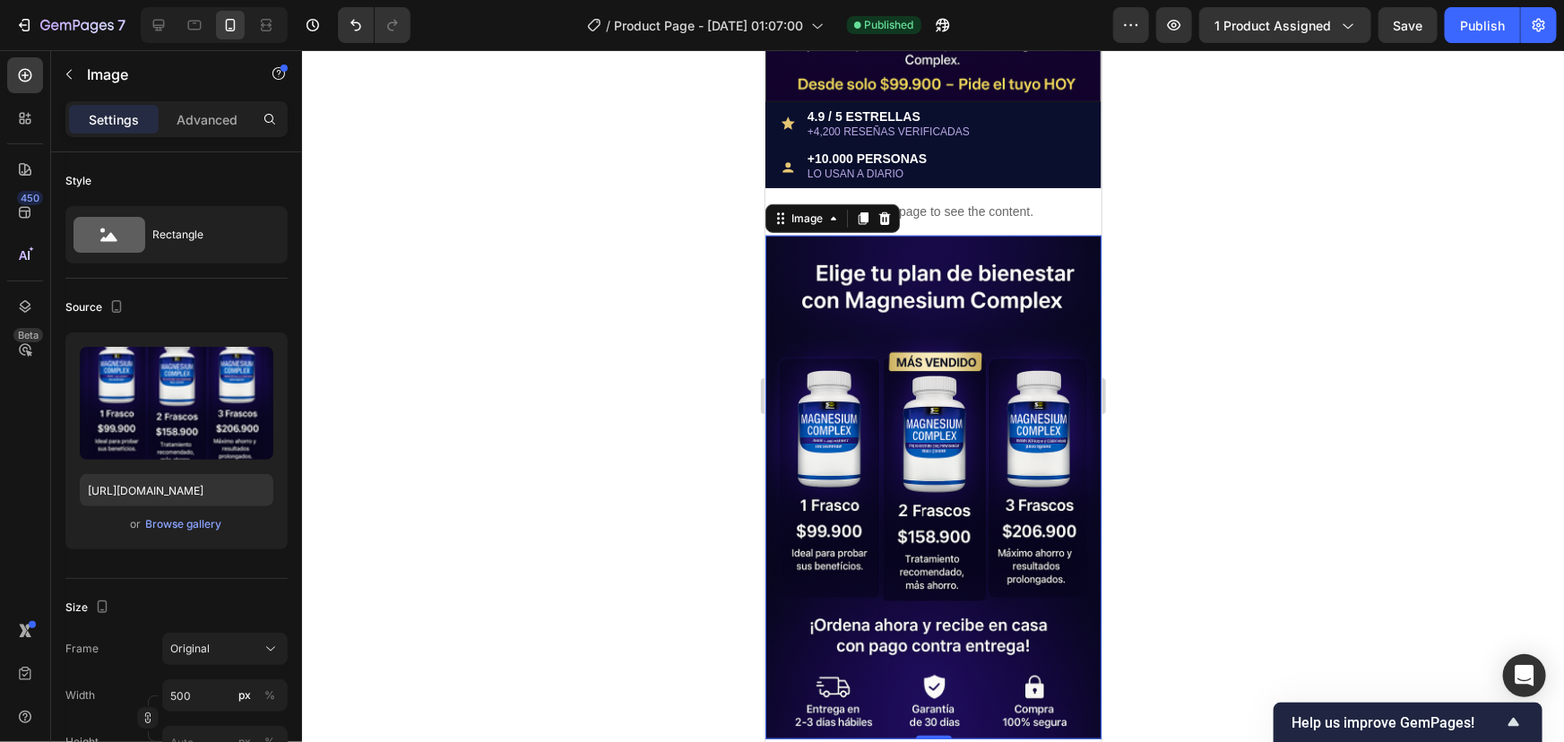
click at [882, 480] on img at bounding box center [933, 487] width 336 height 505
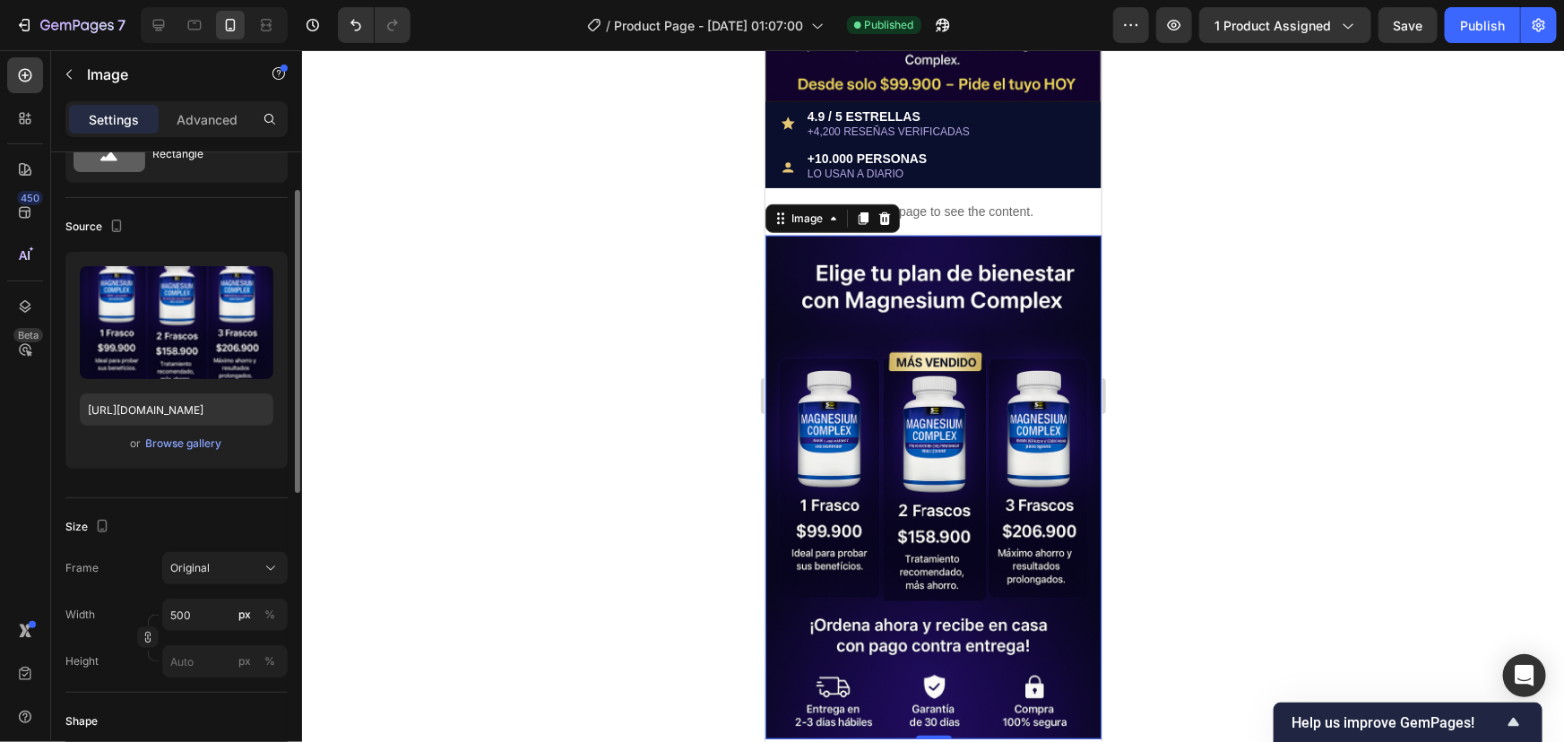
scroll to position [162, 0]
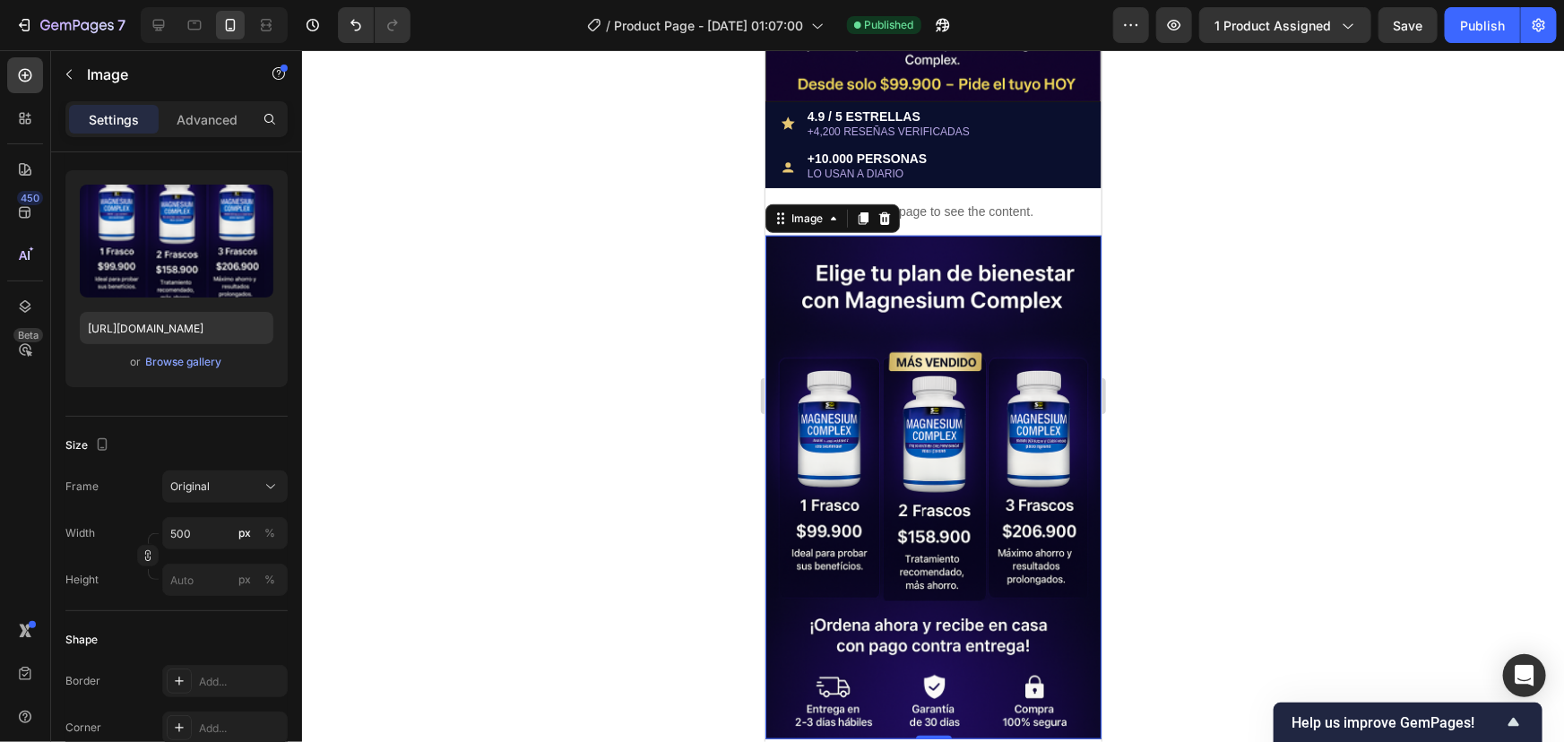
click at [854, 272] on img at bounding box center [933, 487] width 336 height 505
click at [829, 211] on icon at bounding box center [832, 218] width 14 height 14
click at [826, 250] on img at bounding box center [933, 487] width 336 height 505
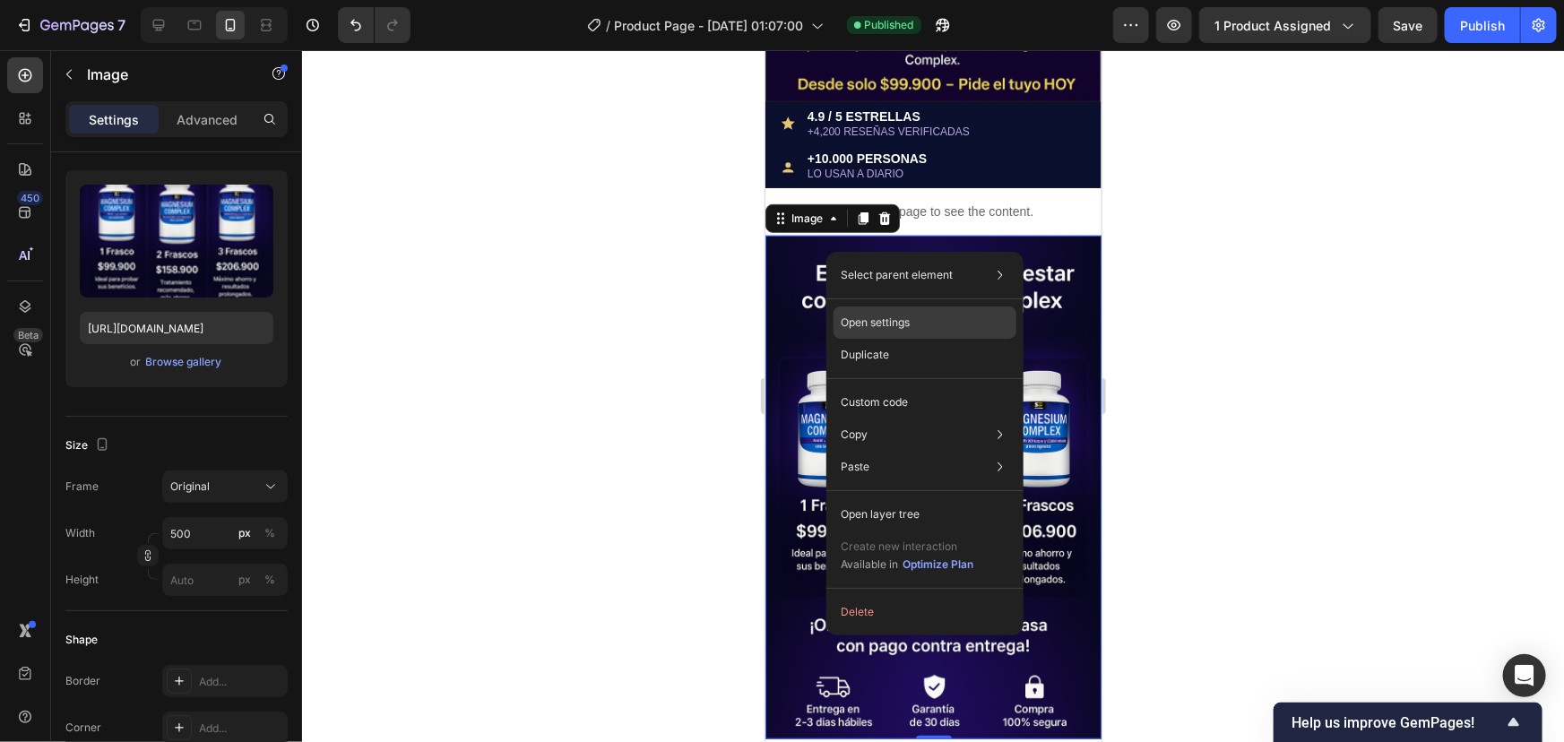
drag, startPoint x: 876, startPoint y: 317, endPoint x: 111, endPoint y: 269, distance: 766.1
click at [876, 317] on p "Open settings" at bounding box center [875, 323] width 69 height 16
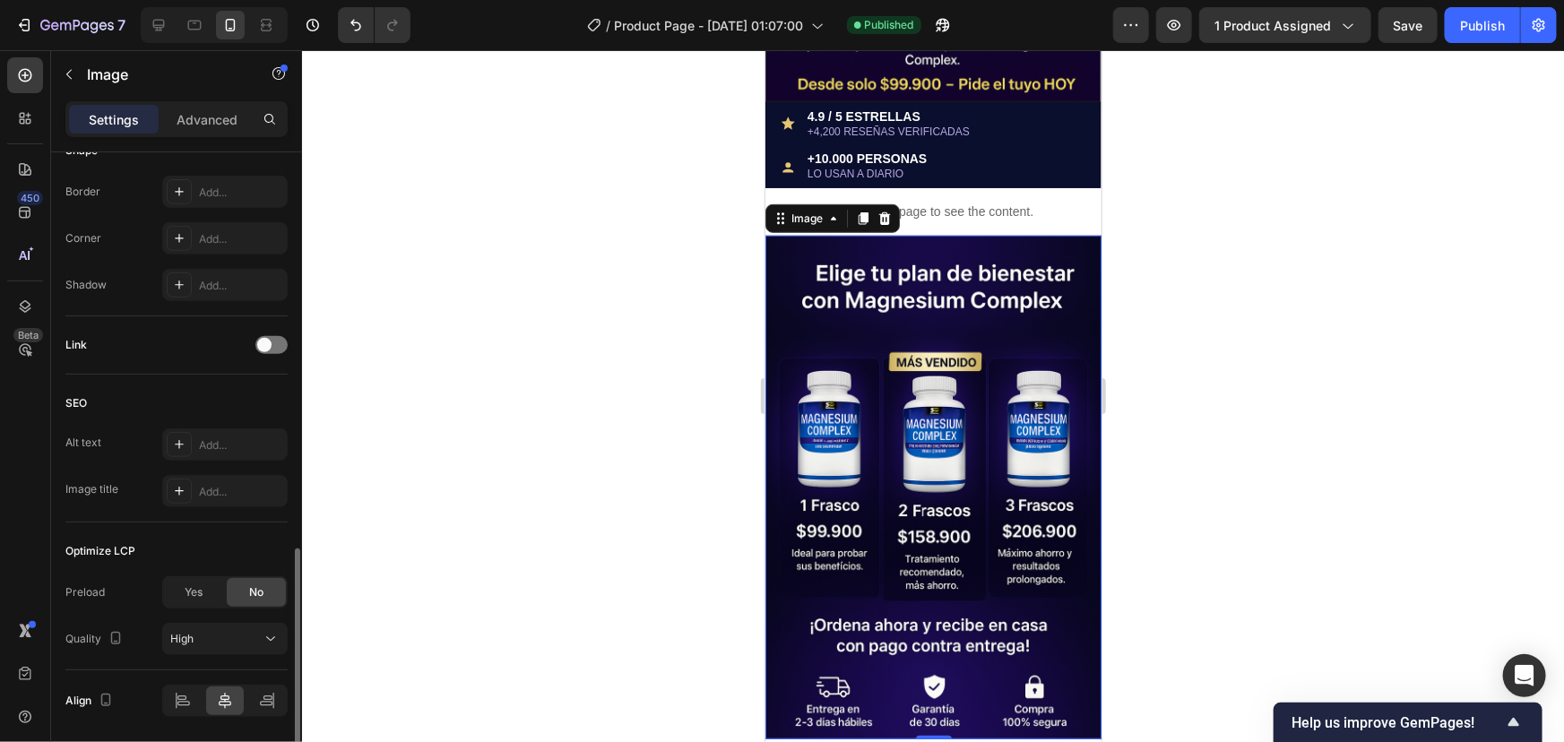
scroll to position [711, 0]
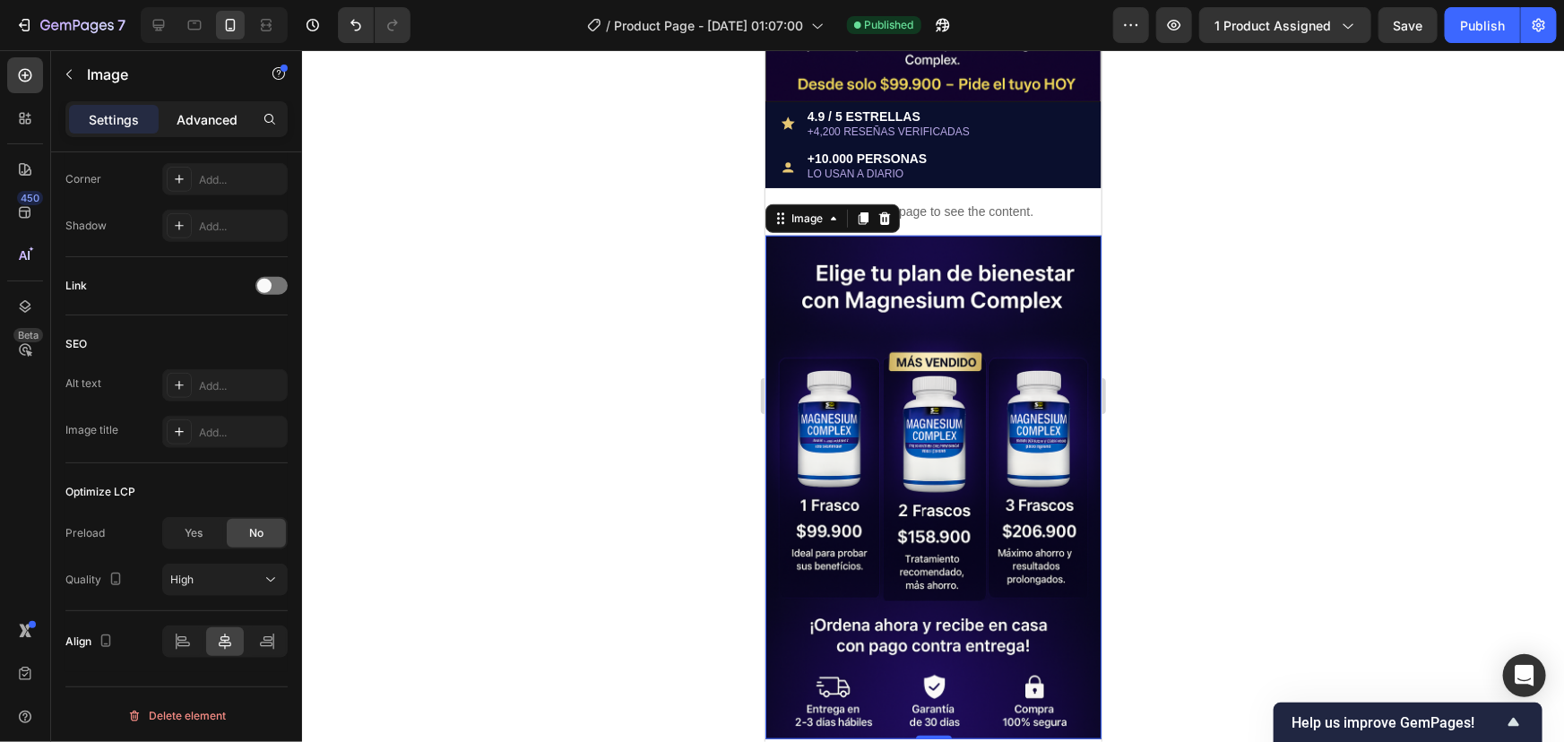
click at [207, 115] on p "Advanced" at bounding box center [207, 119] width 61 height 19
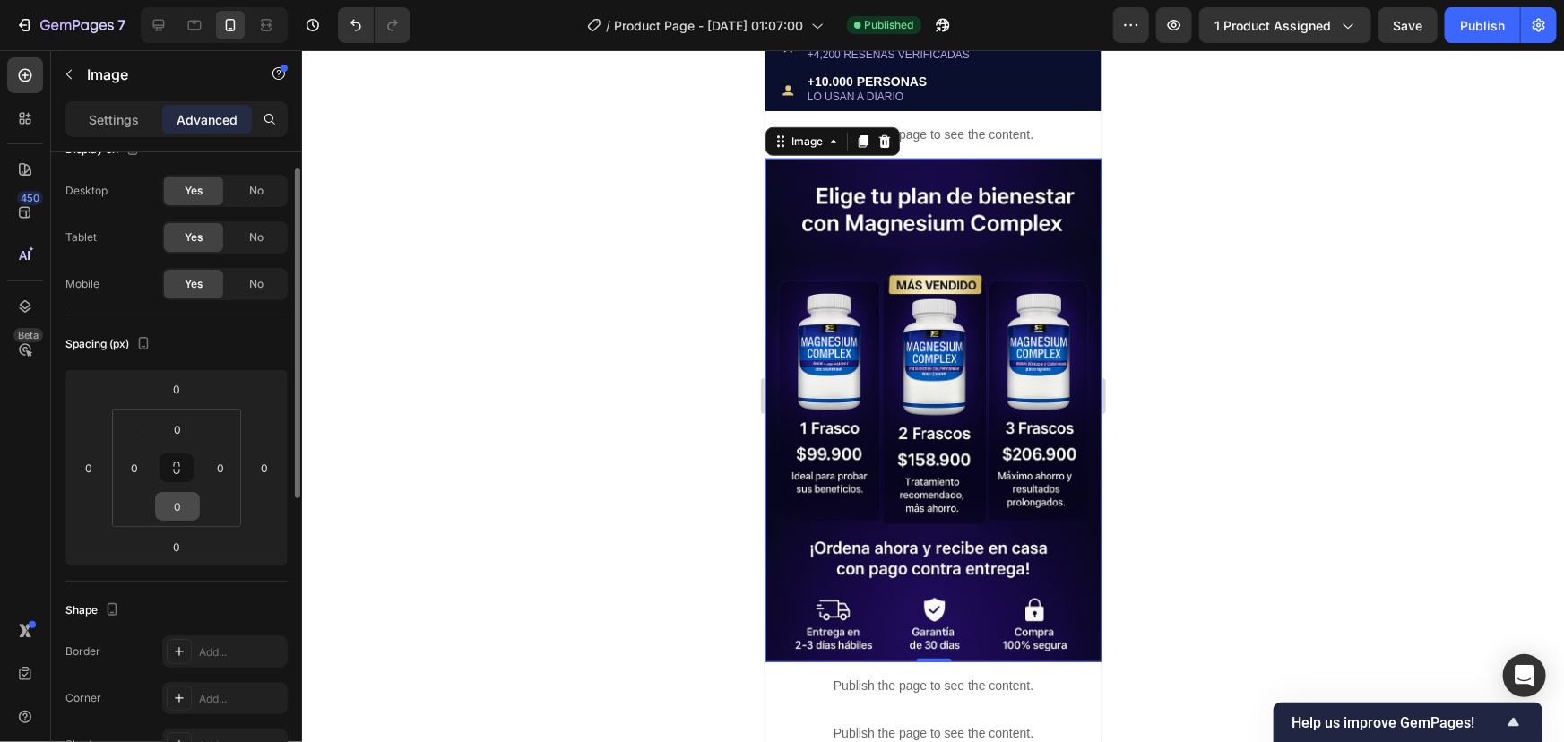
scroll to position [570, 0]
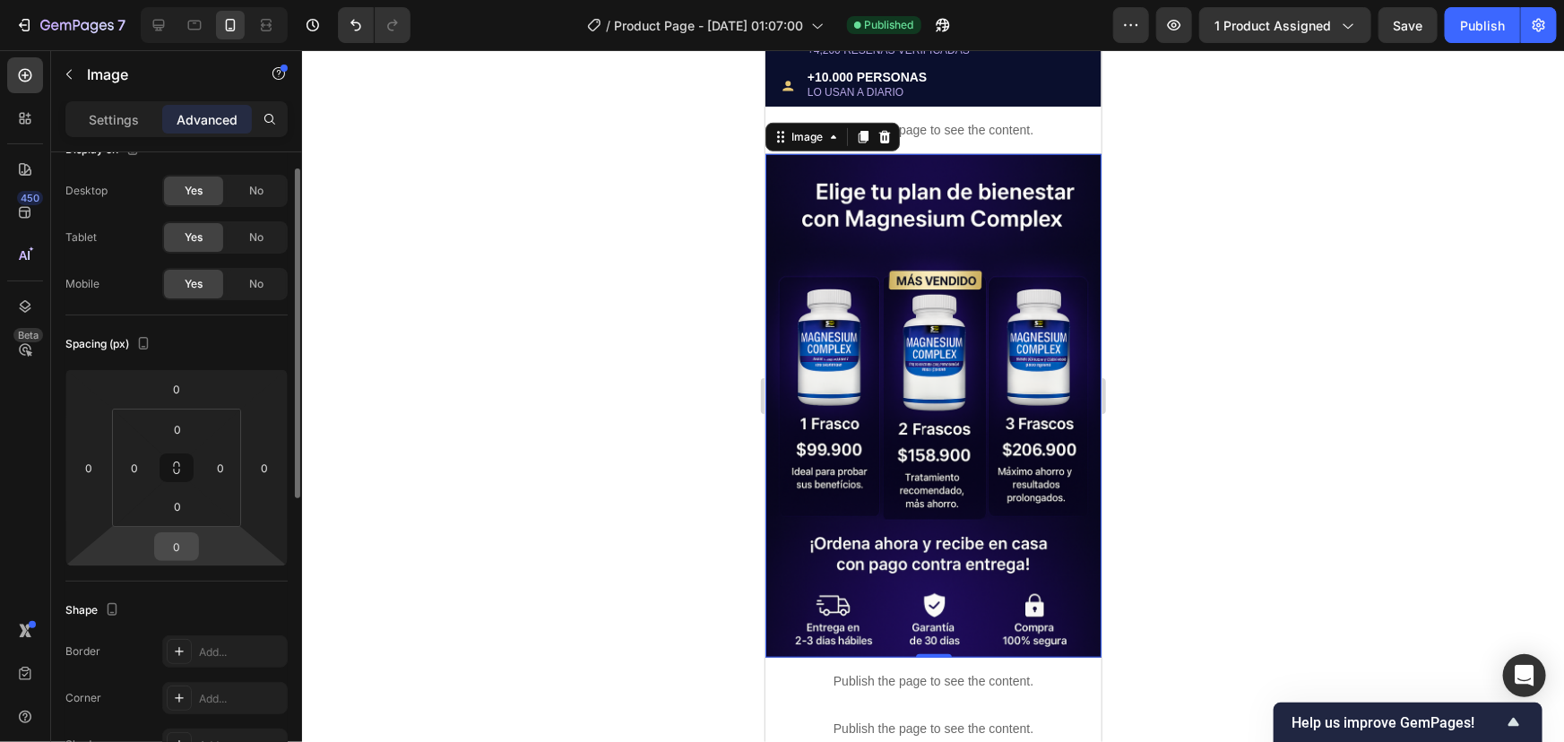
click at [184, 542] on input "0" at bounding box center [177, 546] width 36 height 27
type input "2"
click at [436, 406] on div at bounding box center [933, 396] width 1262 height 692
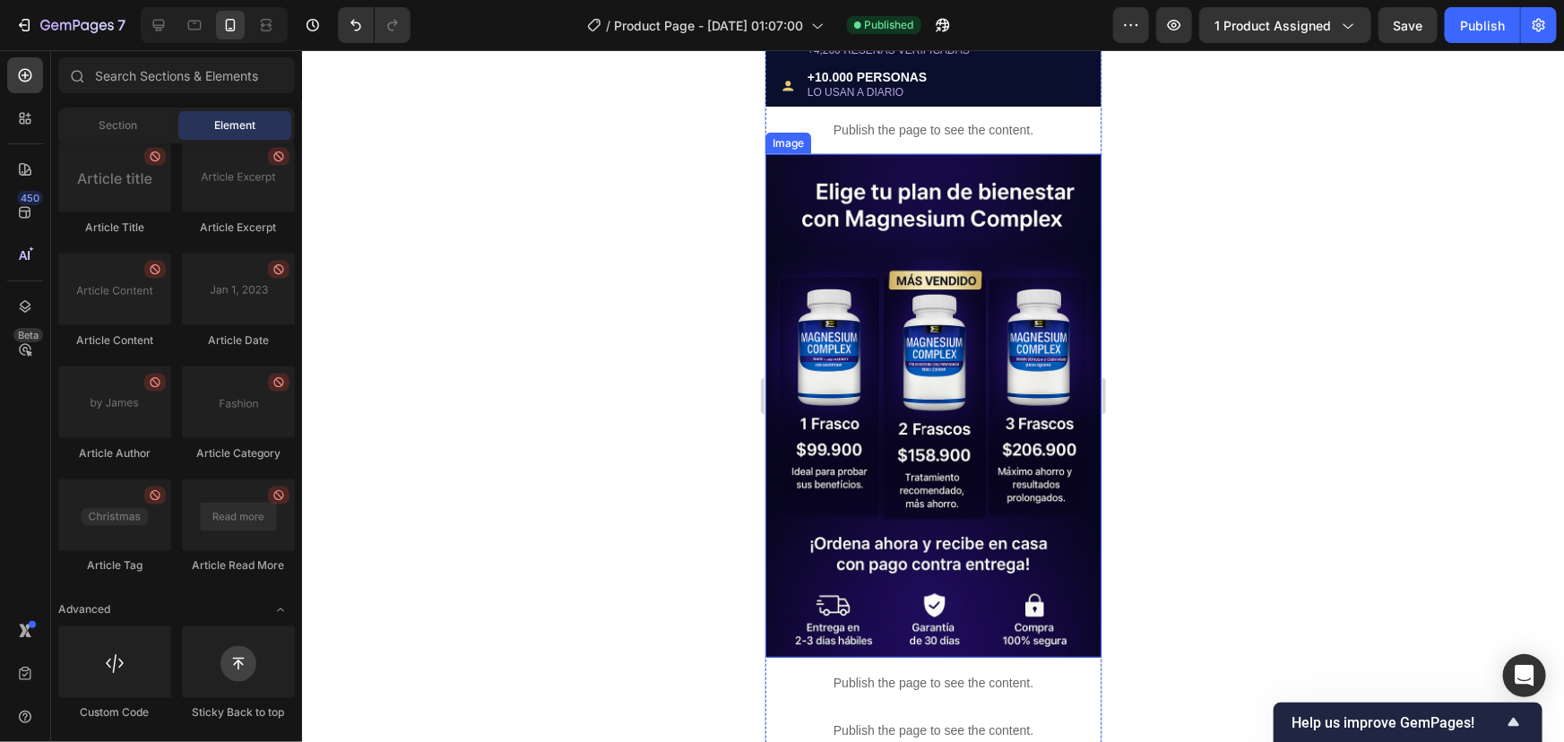
click at [805, 452] on img at bounding box center [933, 405] width 336 height 505
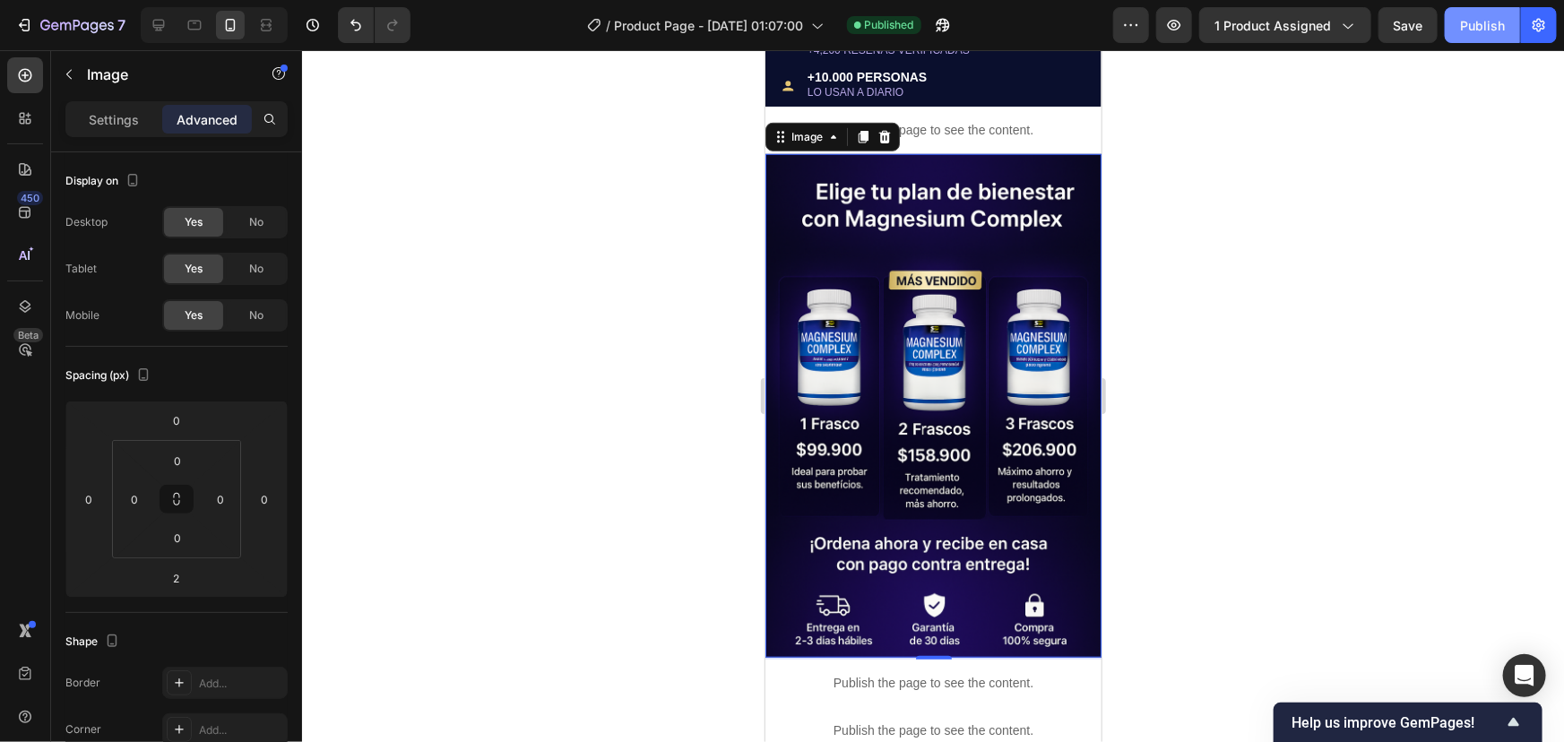
click at [1482, 42] on button "Publish" at bounding box center [1482, 25] width 75 height 36
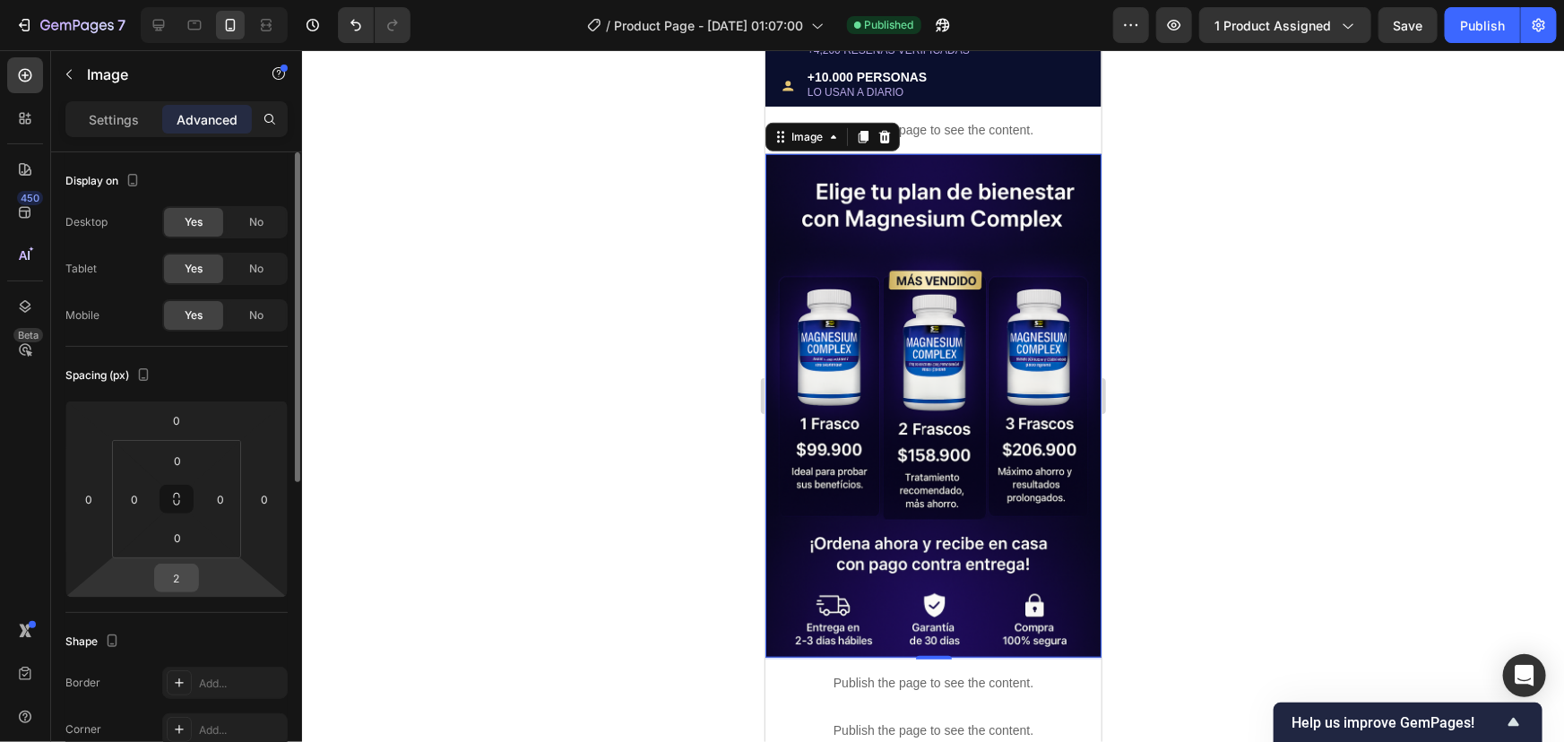
click at [194, 583] on input "2" at bounding box center [177, 578] width 36 height 27
type input "-2"
click at [1456, 12] on button "Publish" at bounding box center [1482, 25] width 75 height 36
click at [193, 564] on div "-2" at bounding box center [176, 578] width 45 height 29
click at [178, 581] on input "-2" at bounding box center [177, 578] width 36 height 27
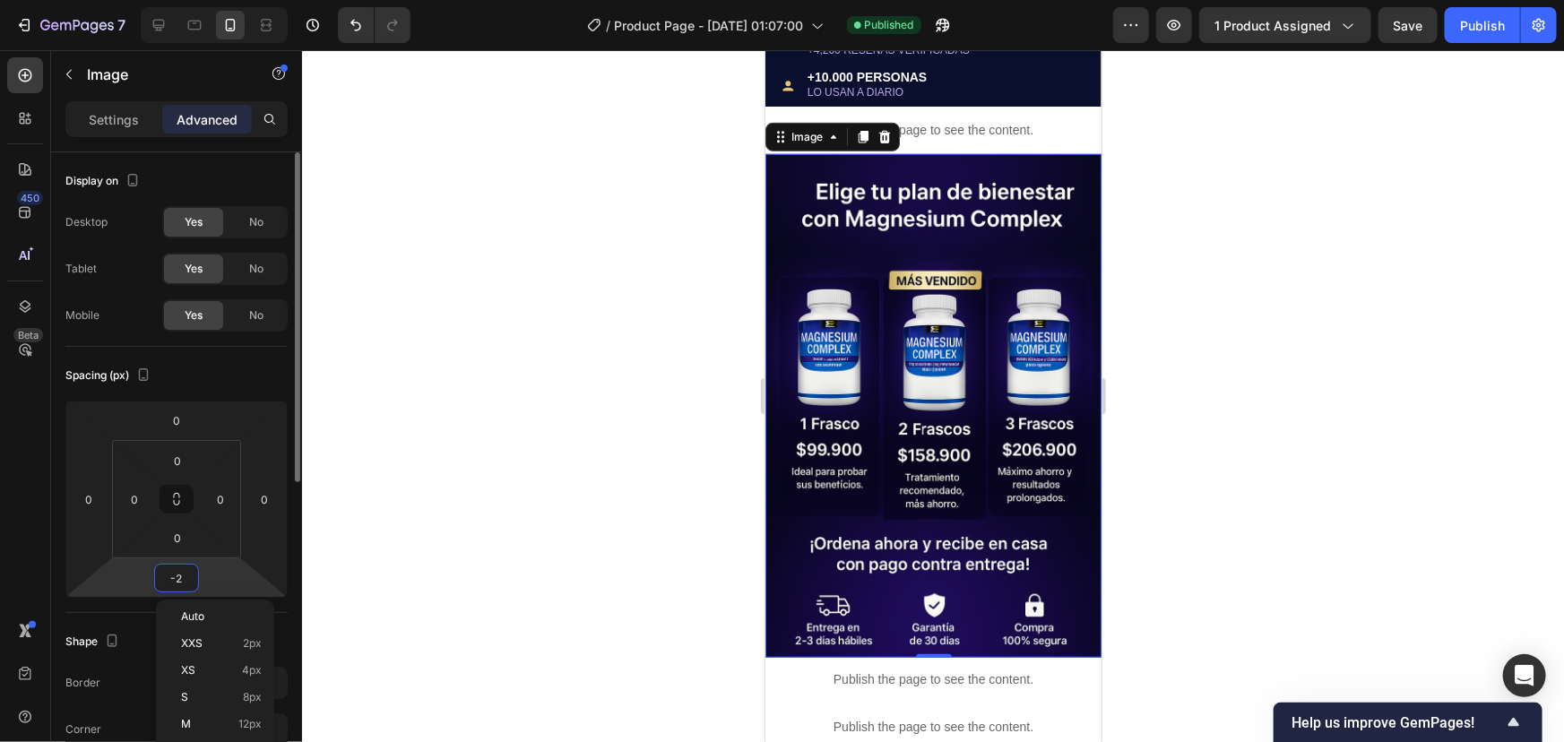
click at [188, 575] on input "-2" at bounding box center [177, 578] width 36 height 27
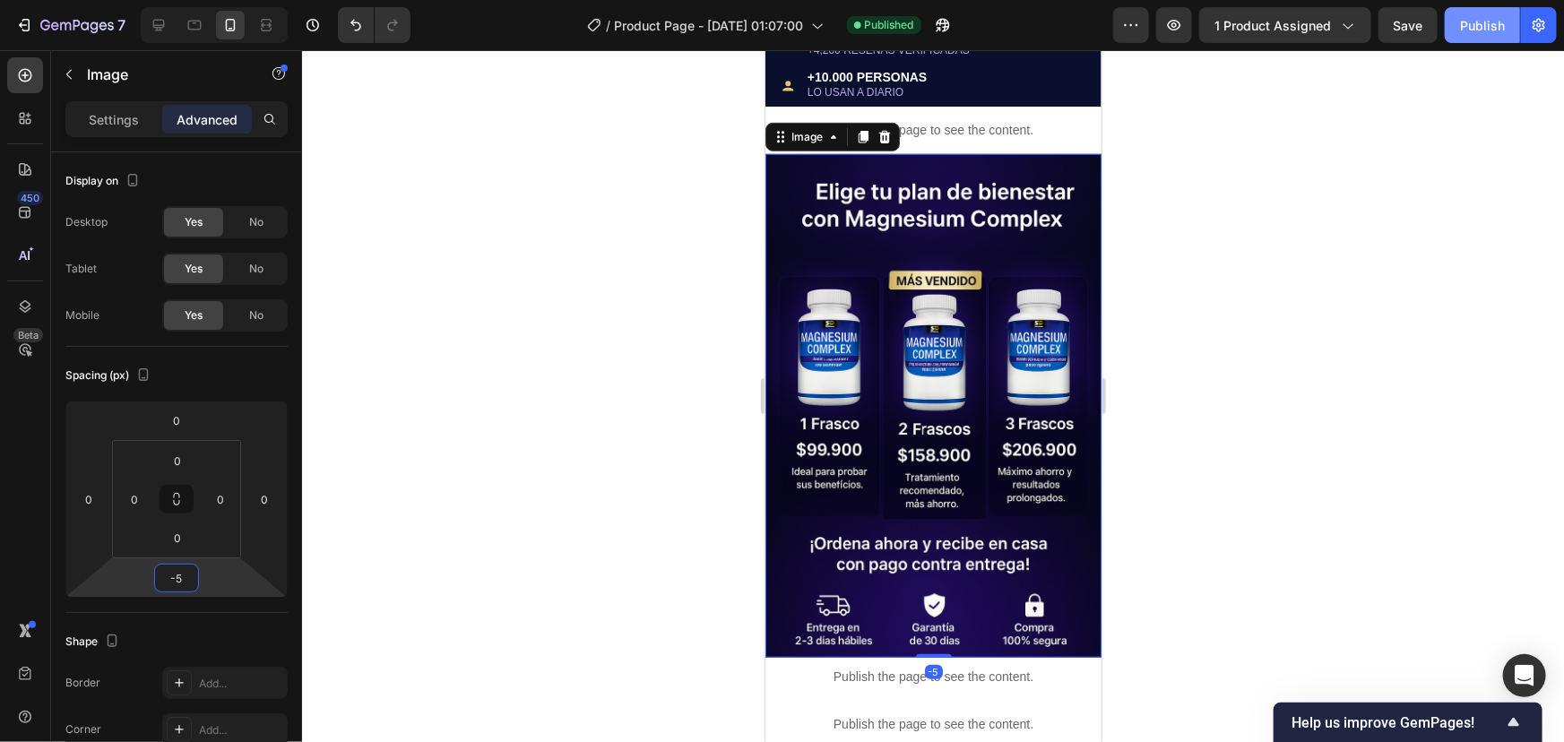
type input "-5"
click at [1462, 21] on div "Publish" at bounding box center [1482, 25] width 45 height 19
click at [182, 575] on input "-5" at bounding box center [177, 578] width 36 height 27
type input "-8"
click at [1487, 22] on div "Publish" at bounding box center [1482, 25] width 45 height 19
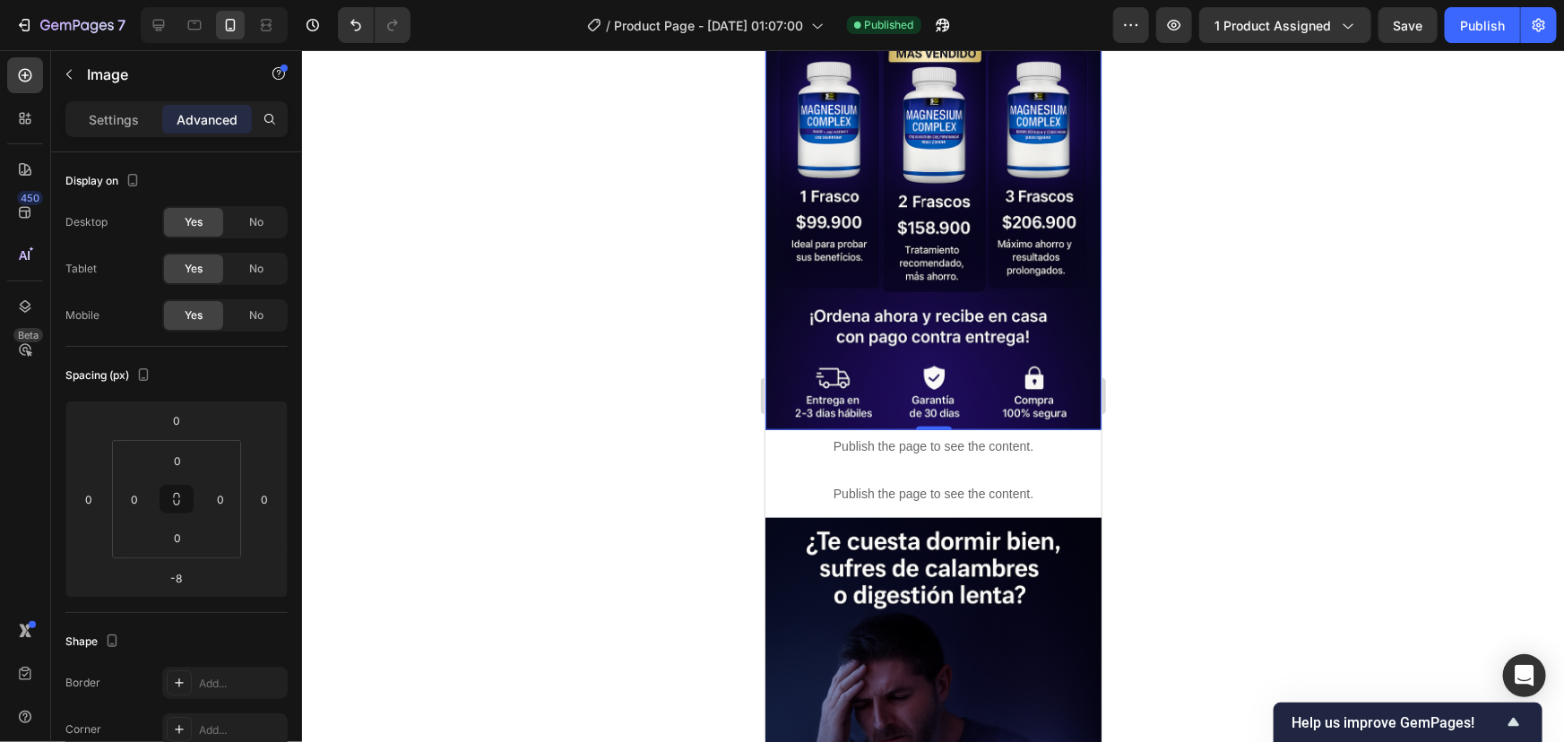
scroll to position [815, 0]
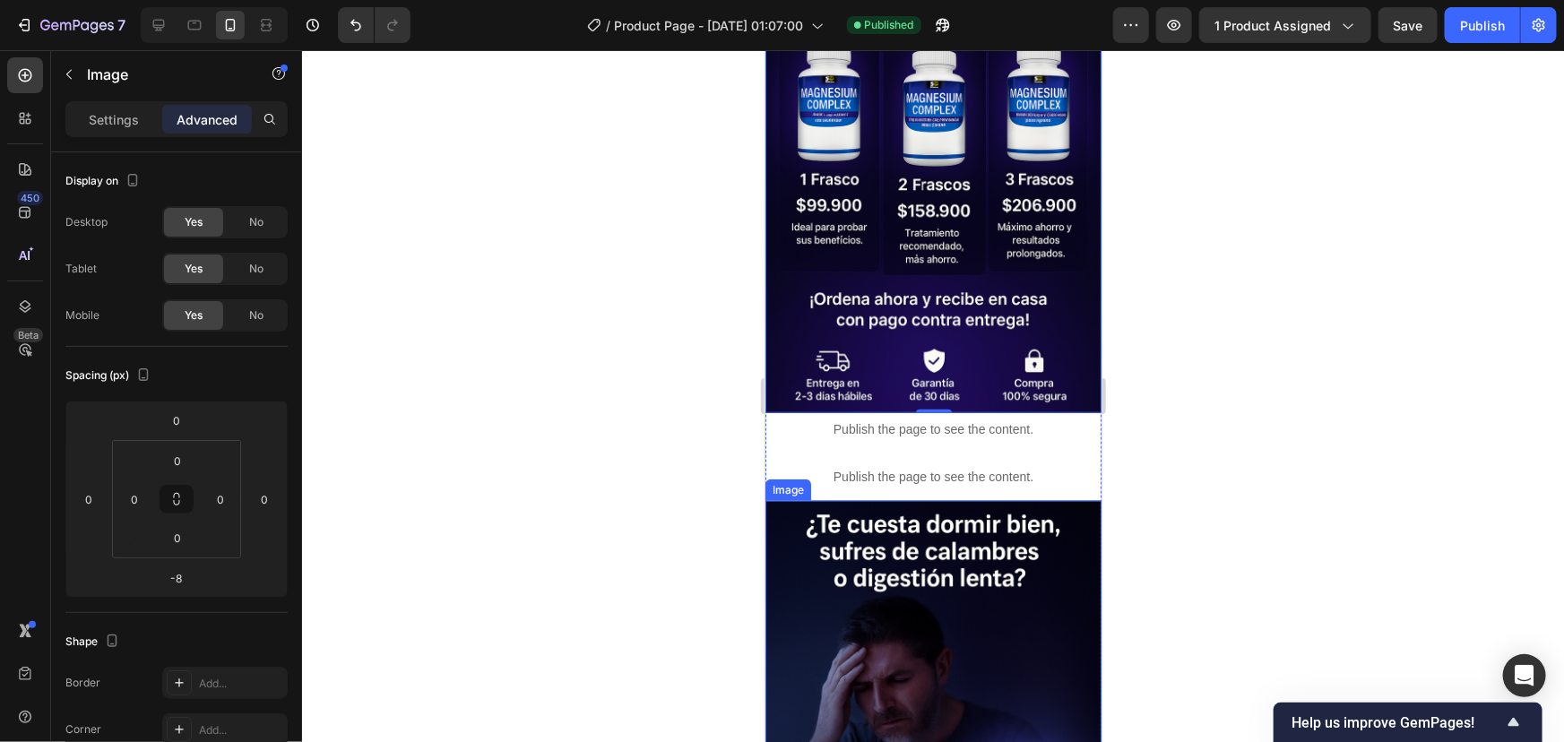
click at [941, 524] on img at bounding box center [933, 752] width 336 height 505
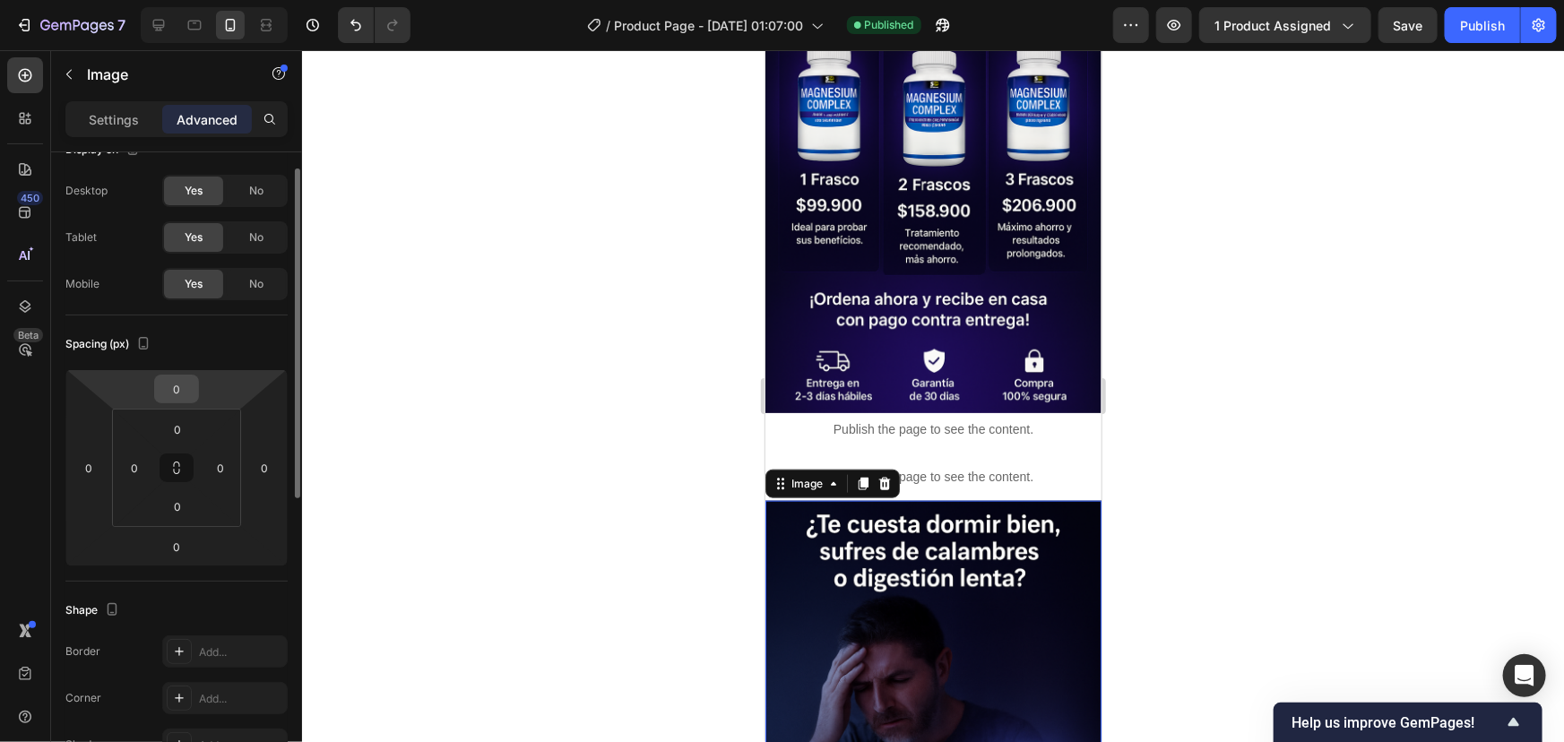
click at [181, 395] on input "0" at bounding box center [177, 389] width 36 height 27
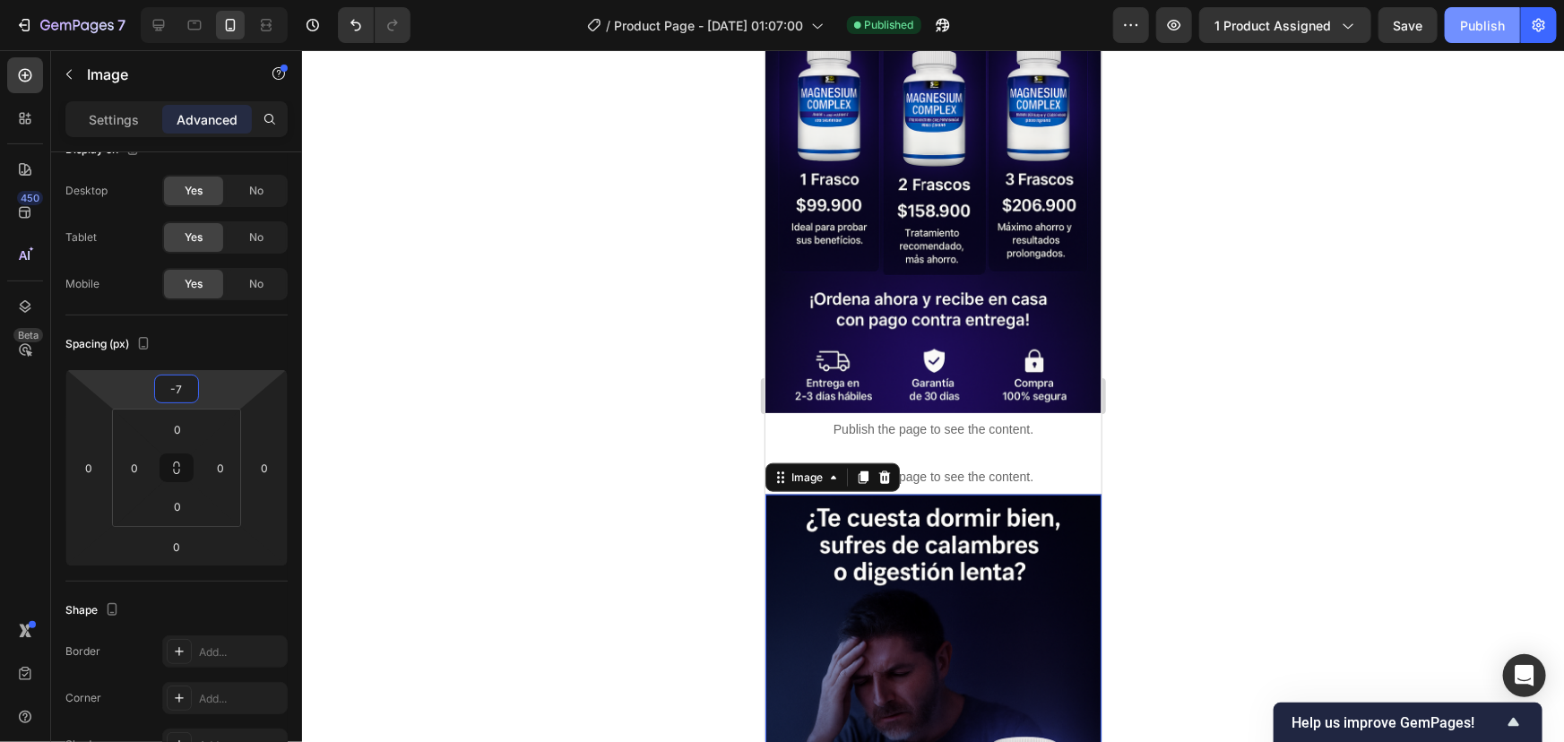
type input "-7"
click at [1482, 22] on div "Publish" at bounding box center [1482, 25] width 45 height 19
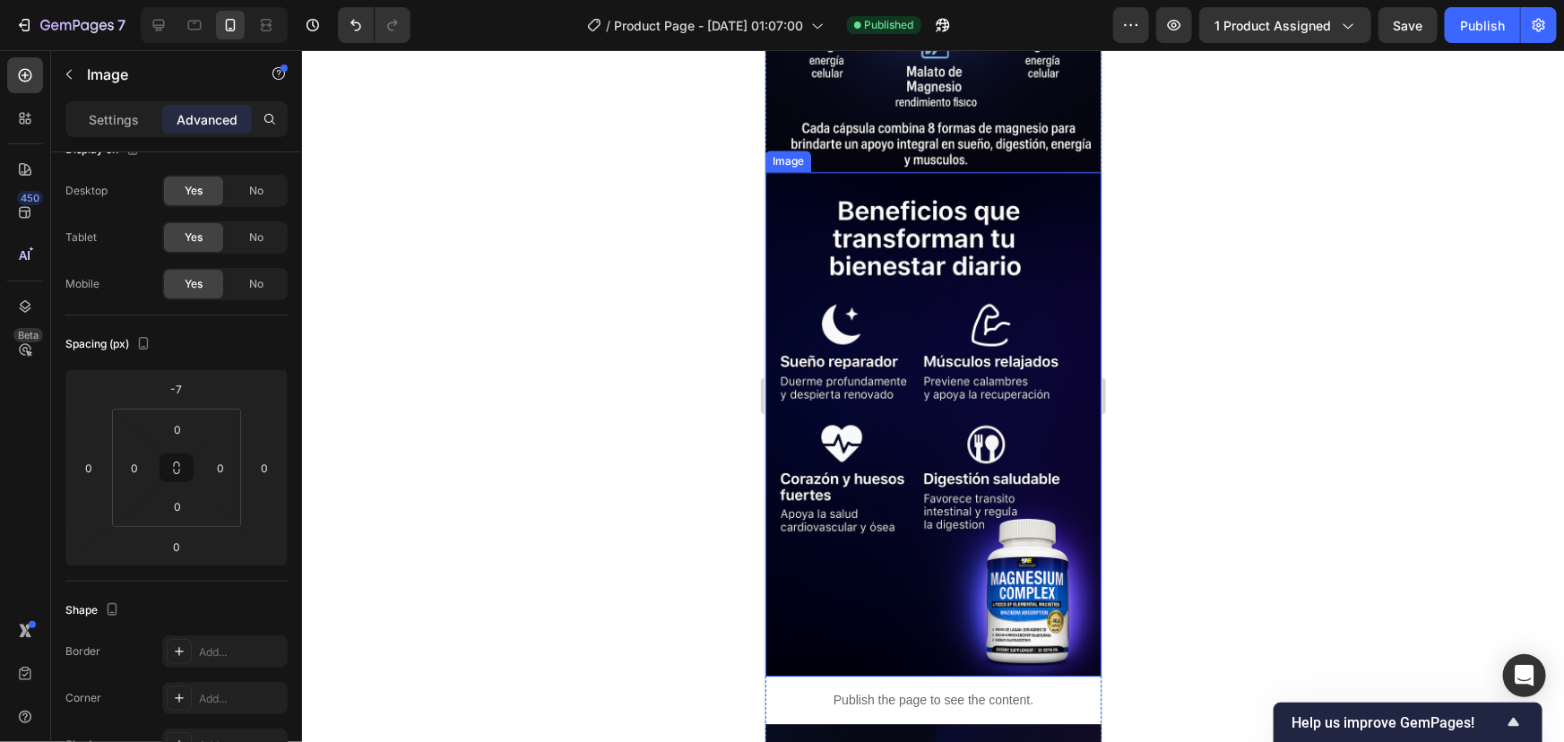
scroll to position [2199, 0]
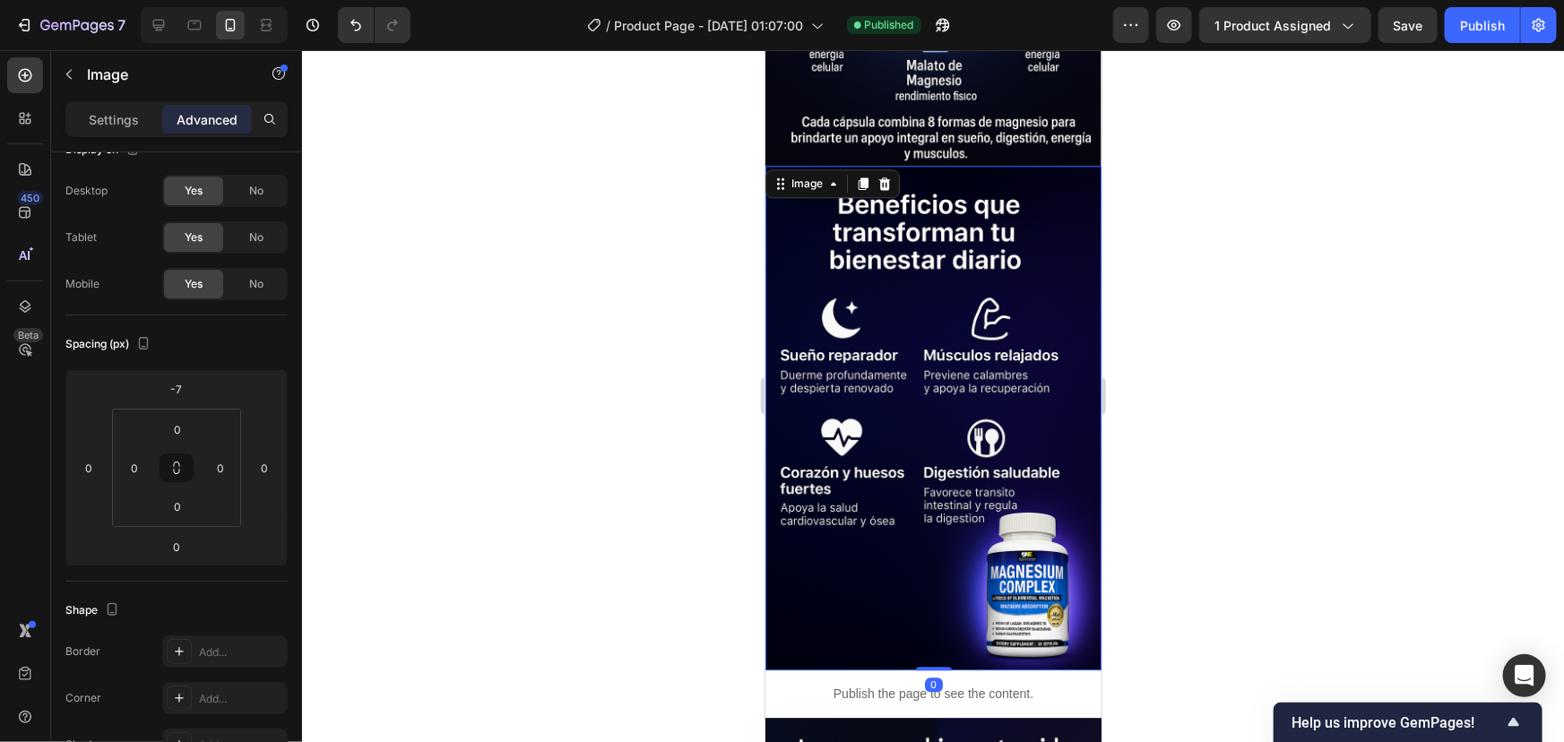
click at [942, 449] on img at bounding box center [933, 417] width 336 height 505
click at [180, 546] on input "0" at bounding box center [177, 546] width 36 height 27
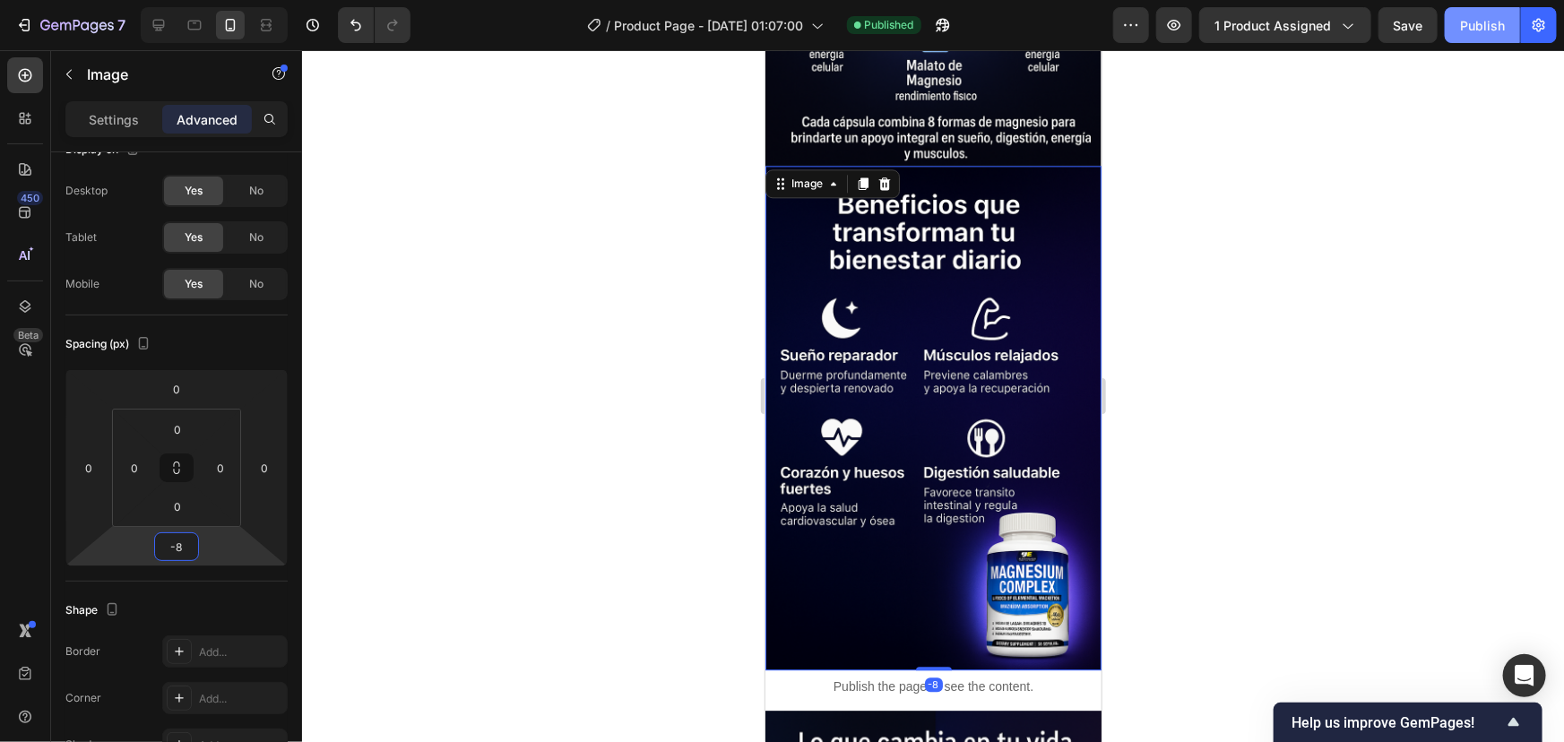
type input "-8"
click at [1484, 18] on div "Publish" at bounding box center [1482, 25] width 45 height 19
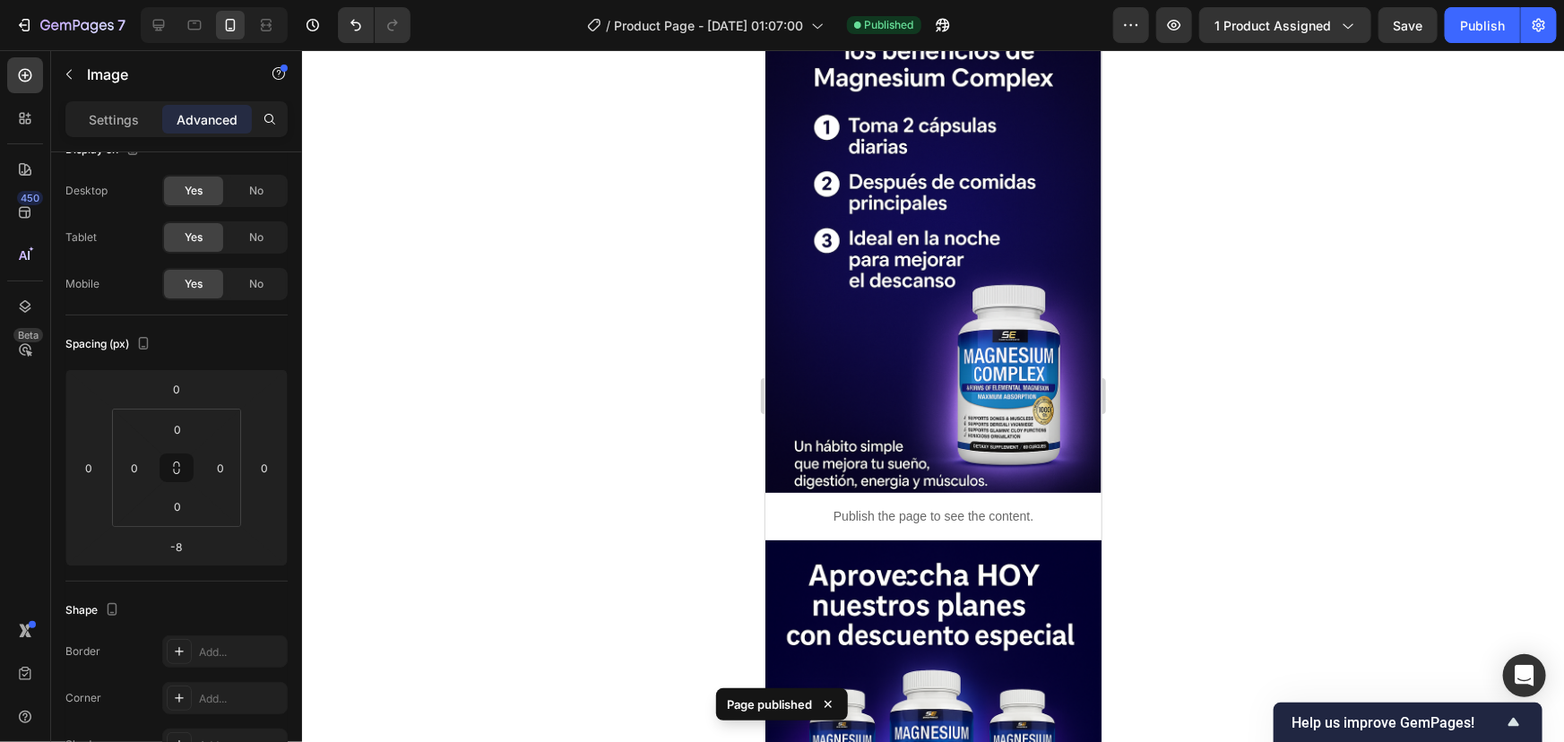
scroll to position [3504, 0]
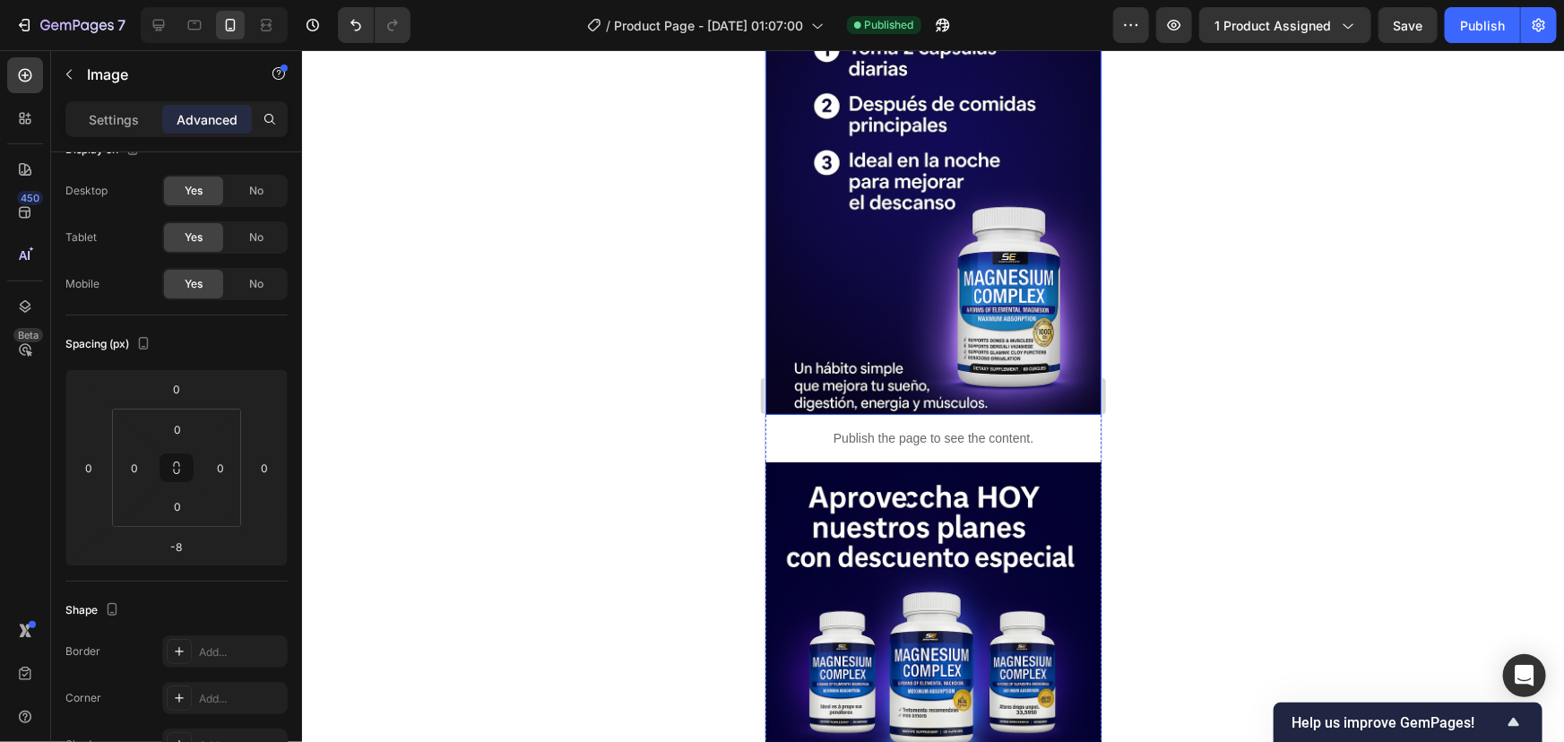
click at [912, 213] on img at bounding box center [933, 161] width 336 height 505
click at [912, 215] on img at bounding box center [933, 161] width 336 height 505
click at [179, 556] on input "0" at bounding box center [177, 546] width 36 height 27
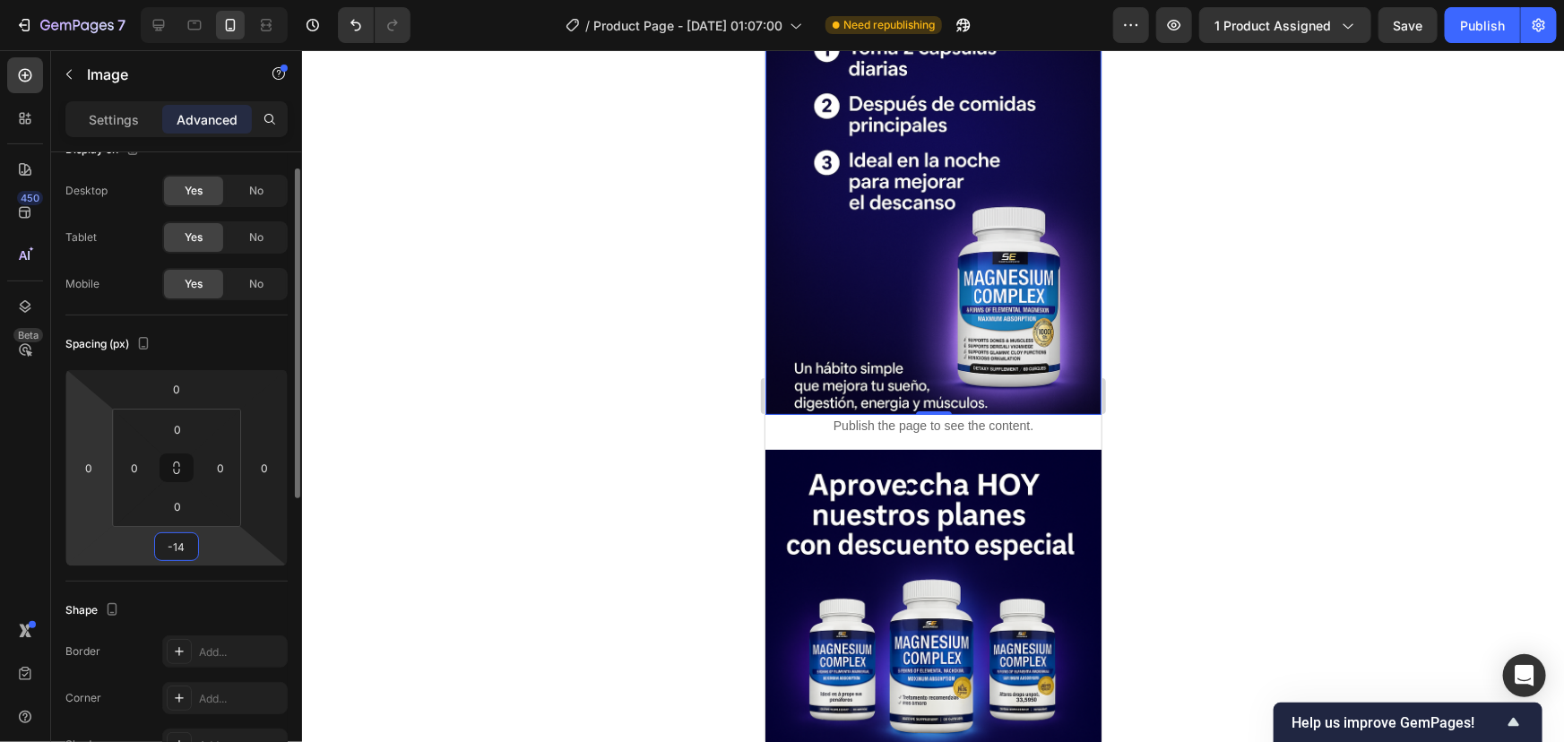
type input "-1"
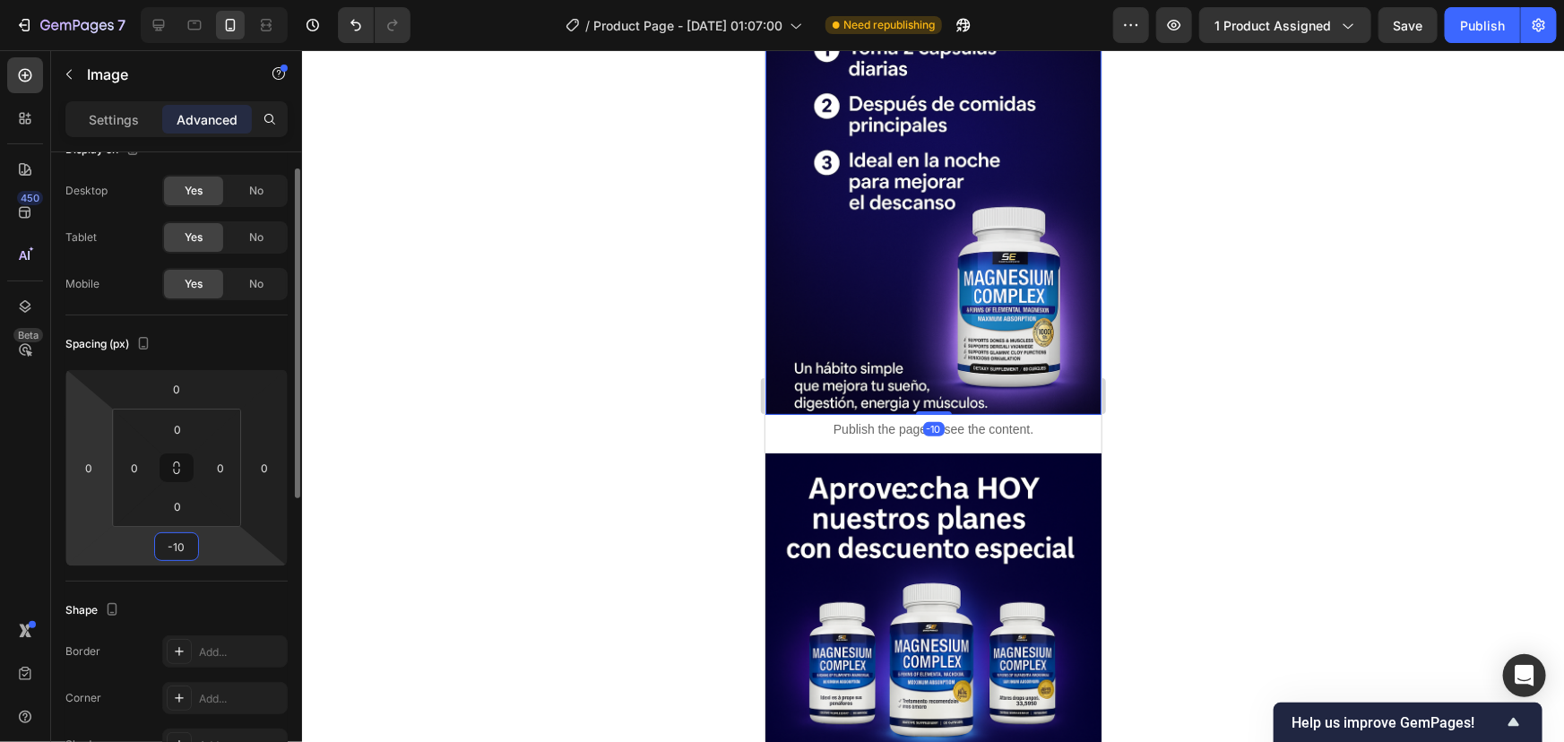
type input "-1"
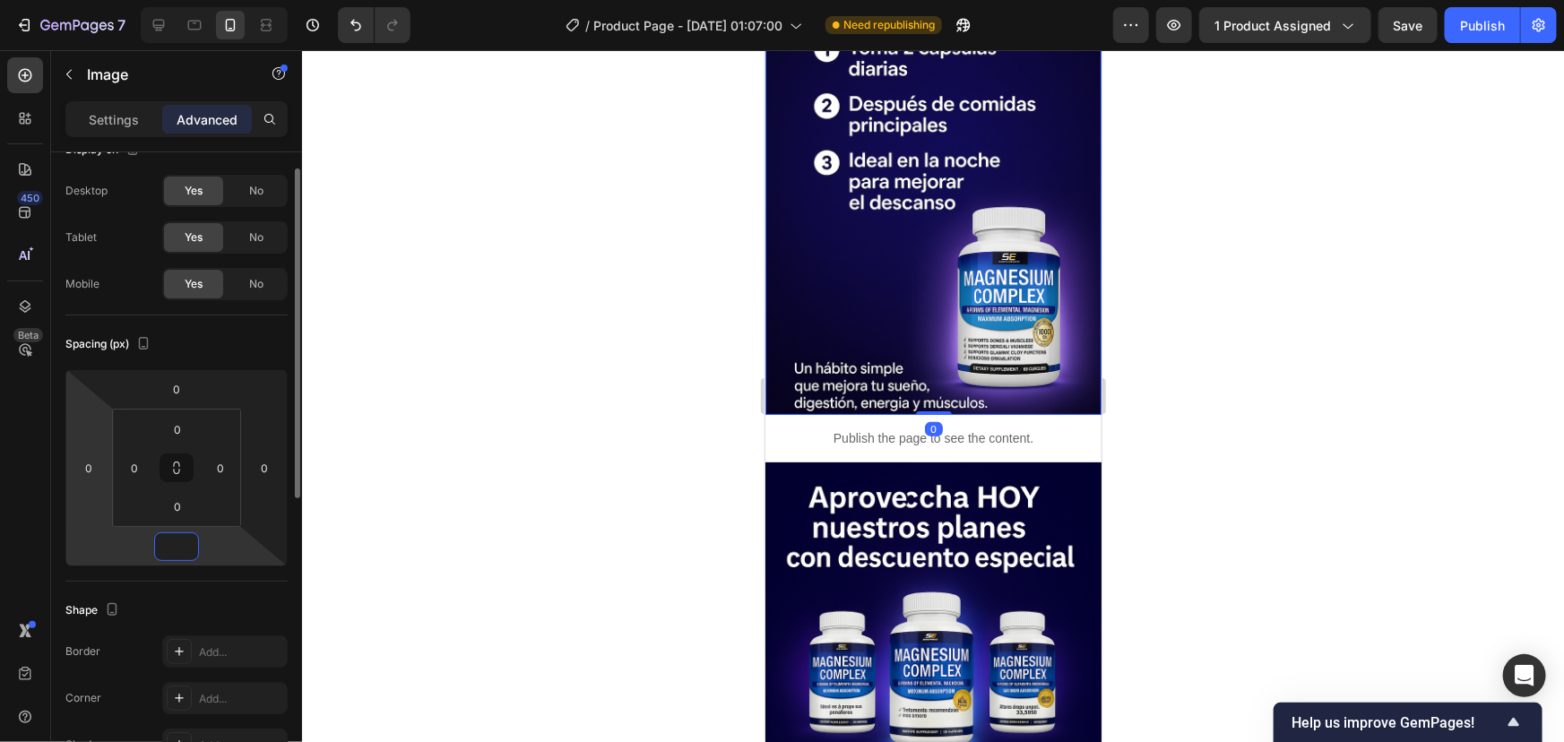
type input "-9"
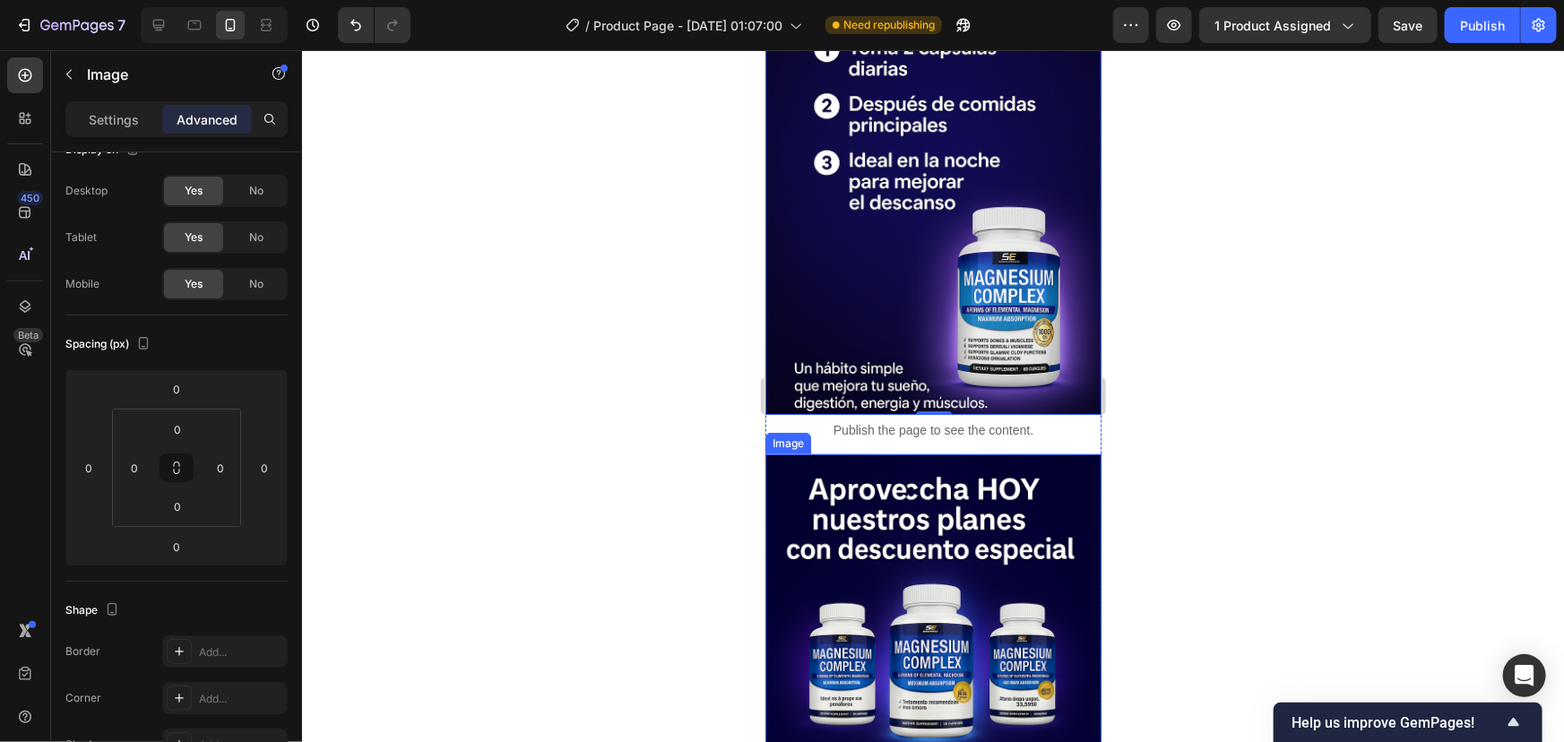
click at [923, 454] on img at bounding box center [933, 706] width 336 height 505
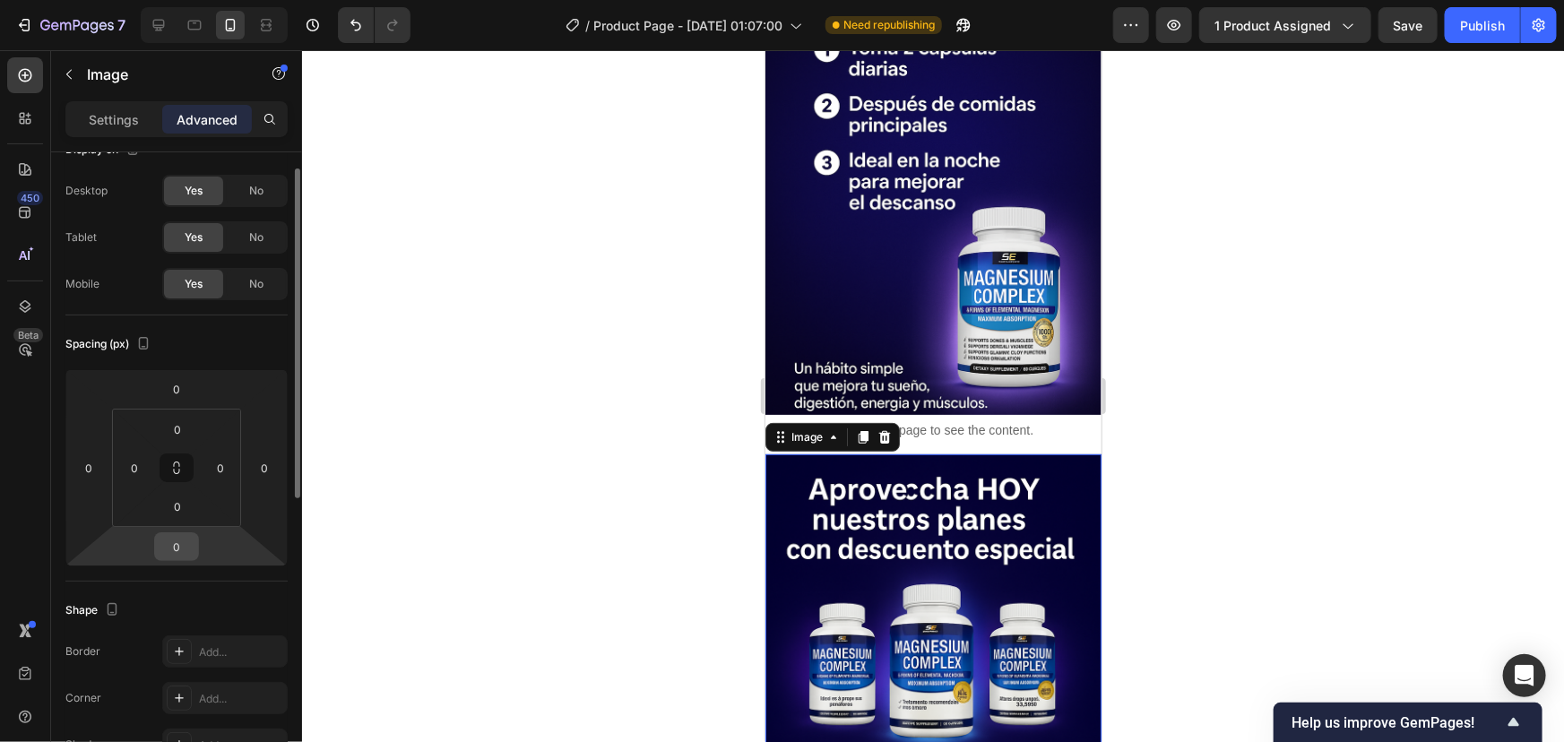
click at [186, 544] on input "0" at bounding box center [177, 546] width 36 height 27
type input "-9"
click at [1516, 250] on div at bounding box center [933, 396] width 1262 height 692
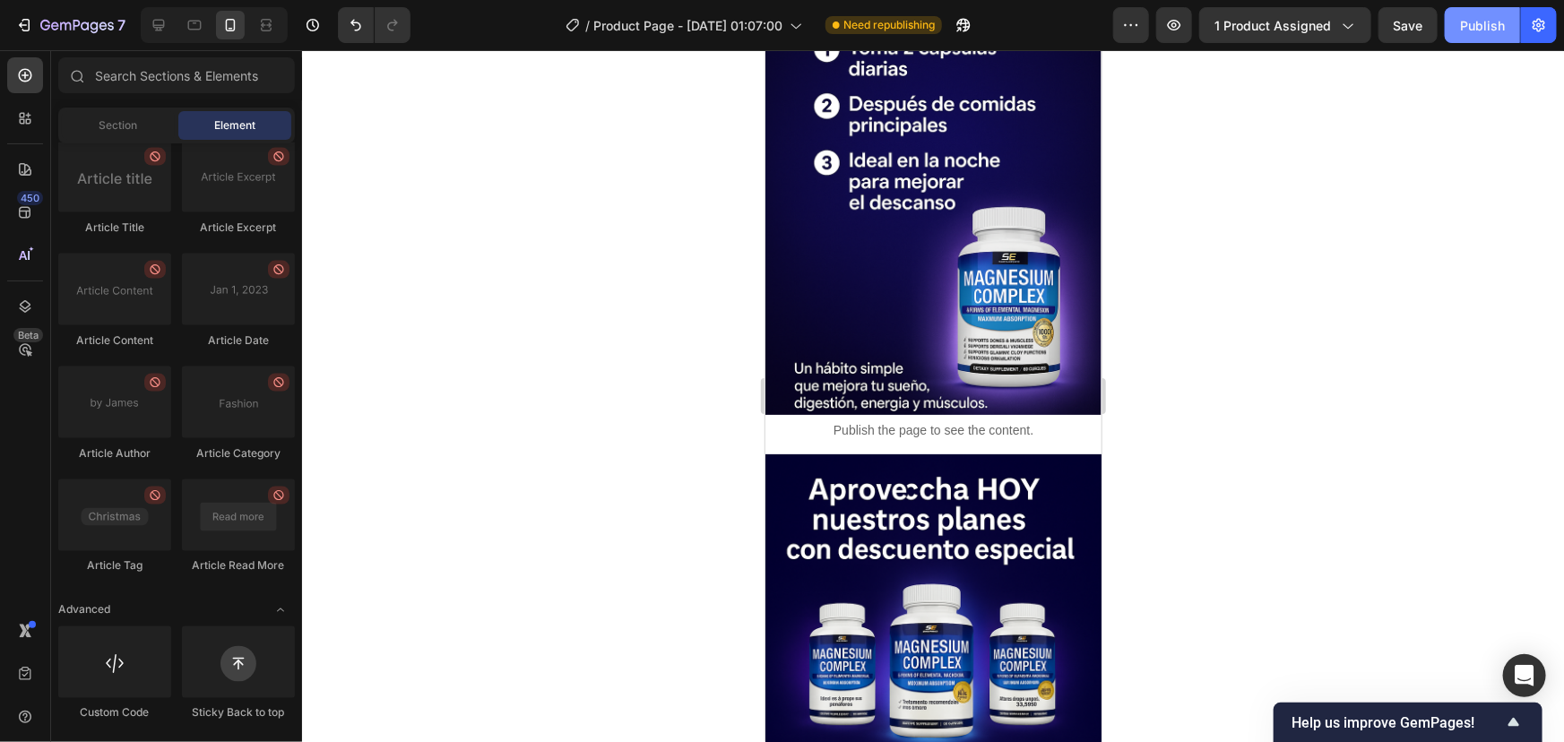
click at [1487, 33] on div "Publish" at bounding box center [1482, 25] width 45 height 19
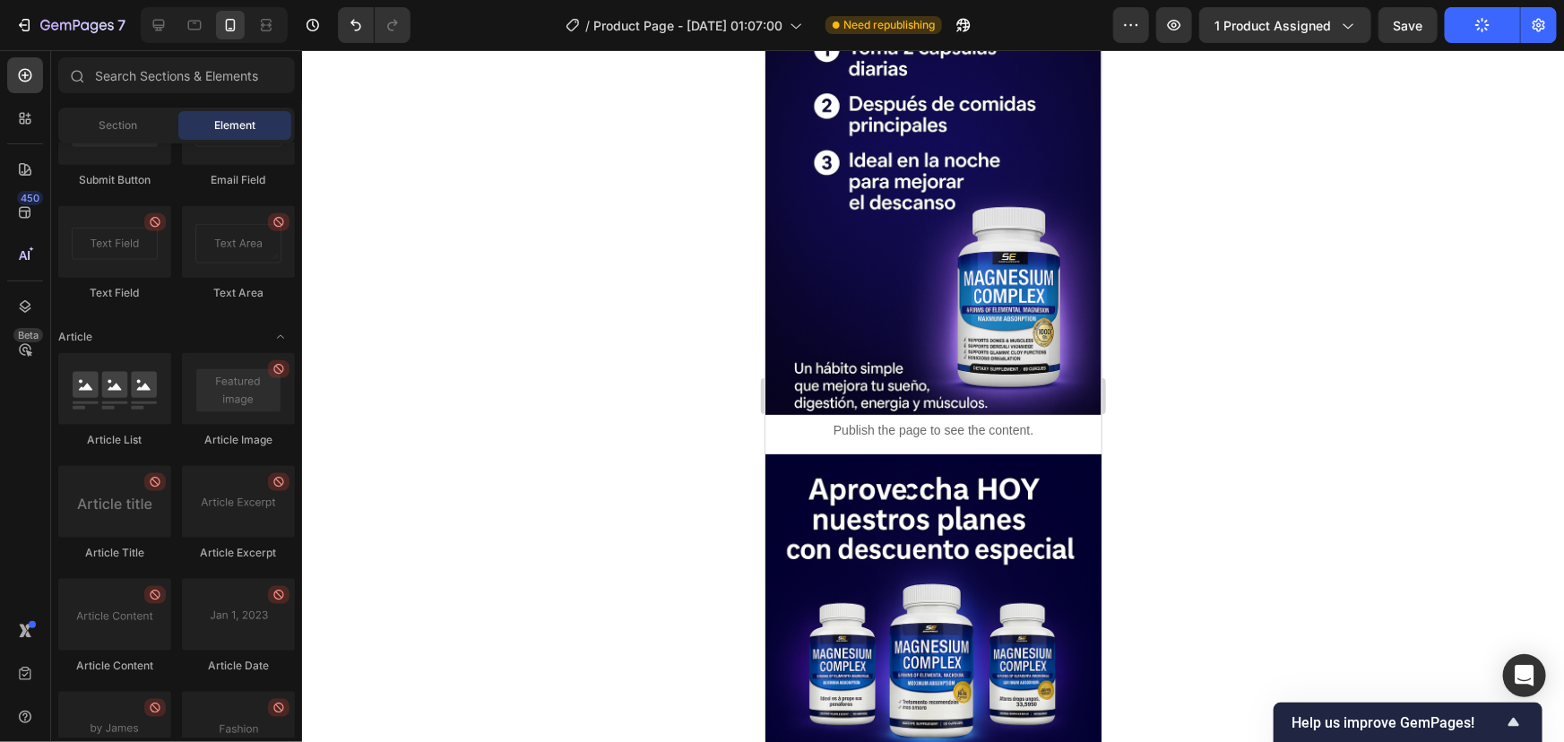
scroll to position [4347, 0]
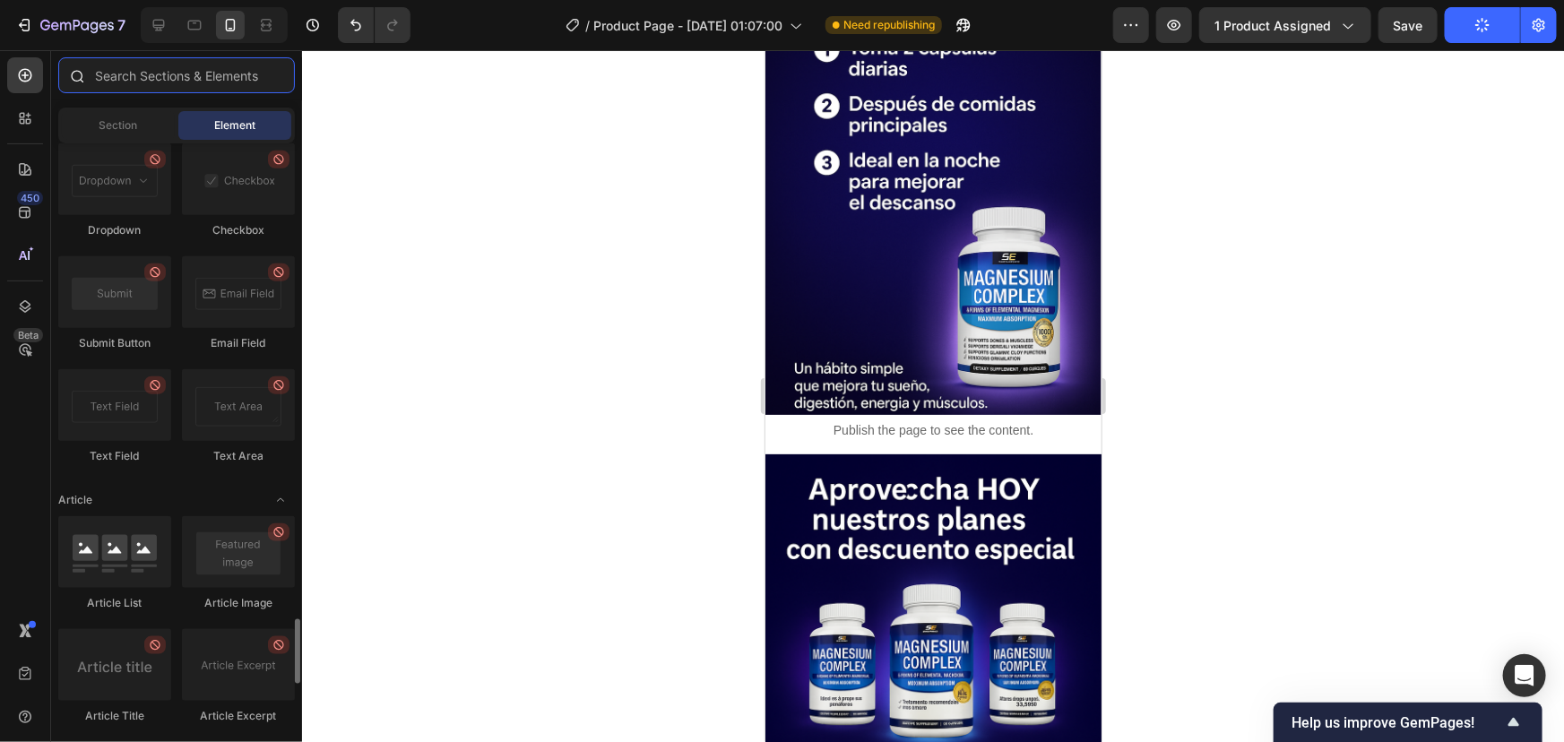
click at [121, 81] on input "text" at bounding box center [176, 75] width 237 height 36
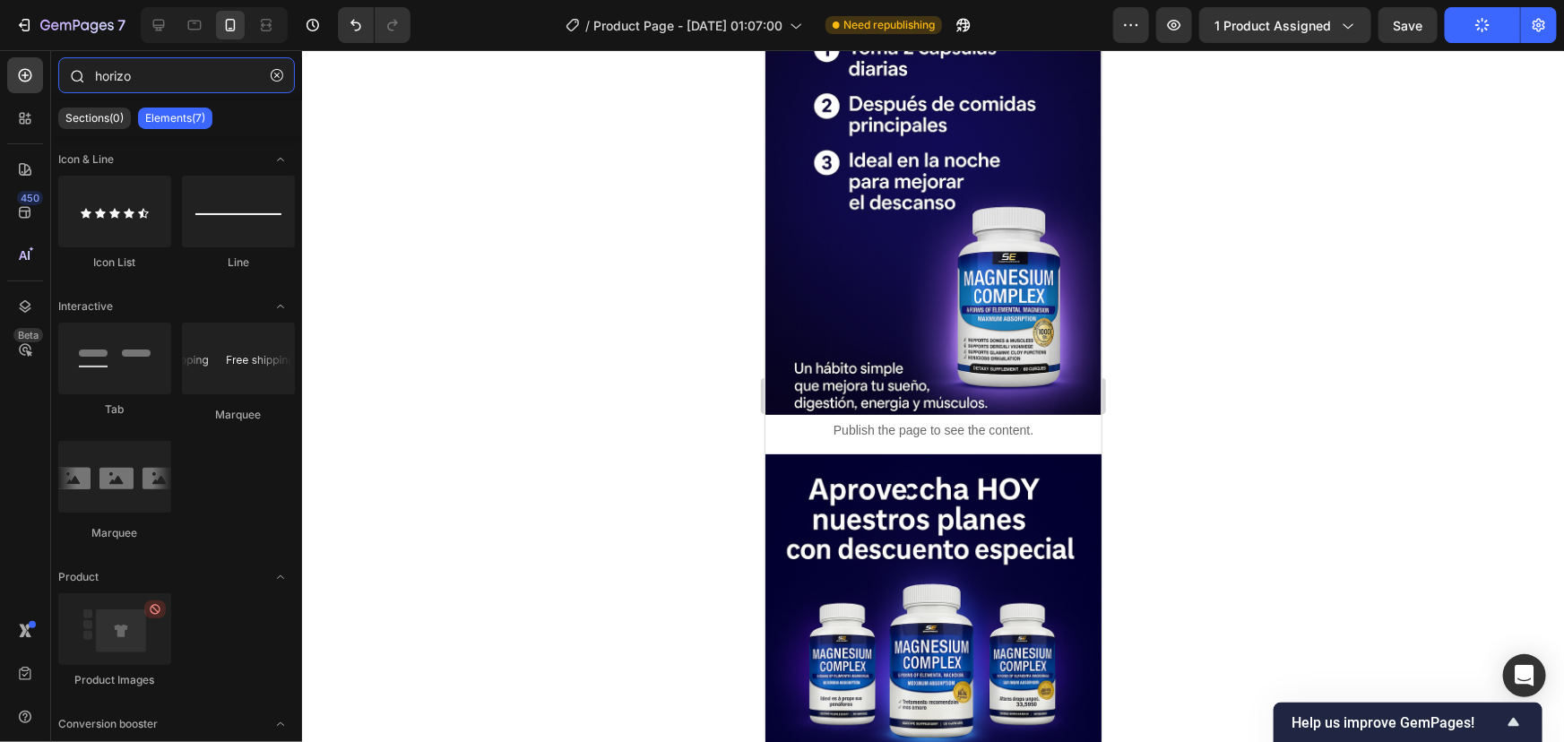
type input "horizon"
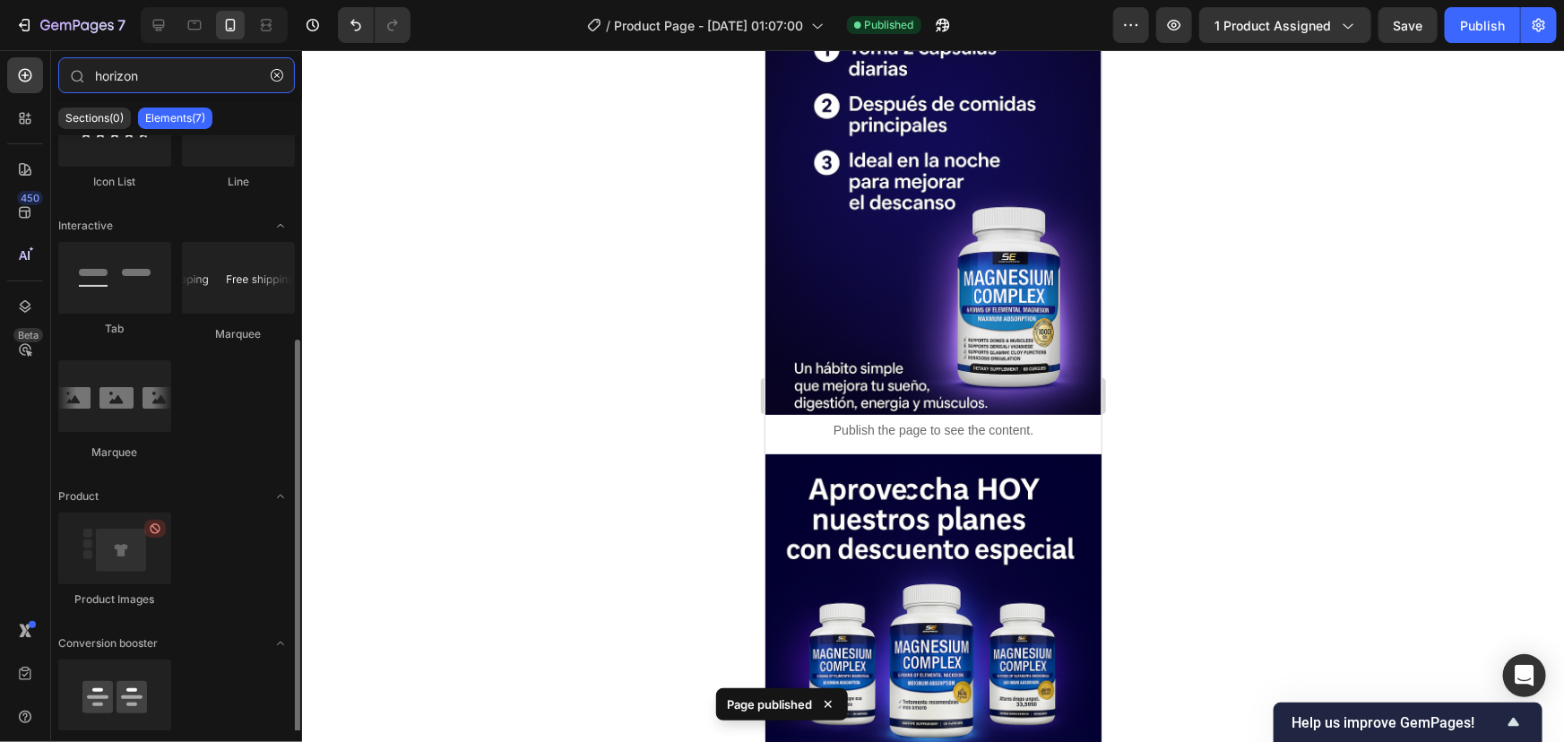
scroll to position [159, 0]
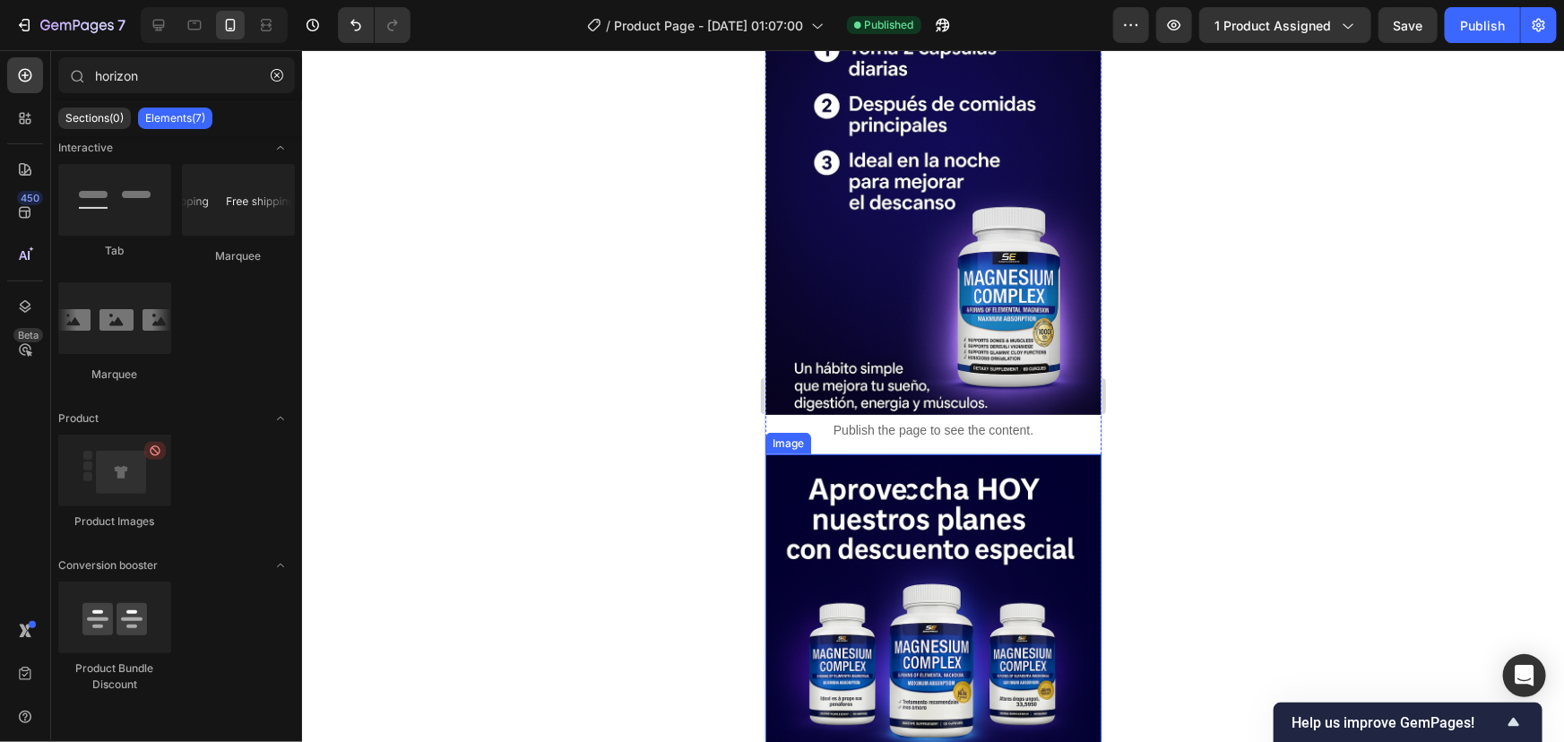
click at [902, 454] on img at bounding box center [933, 706] width 336 height 505
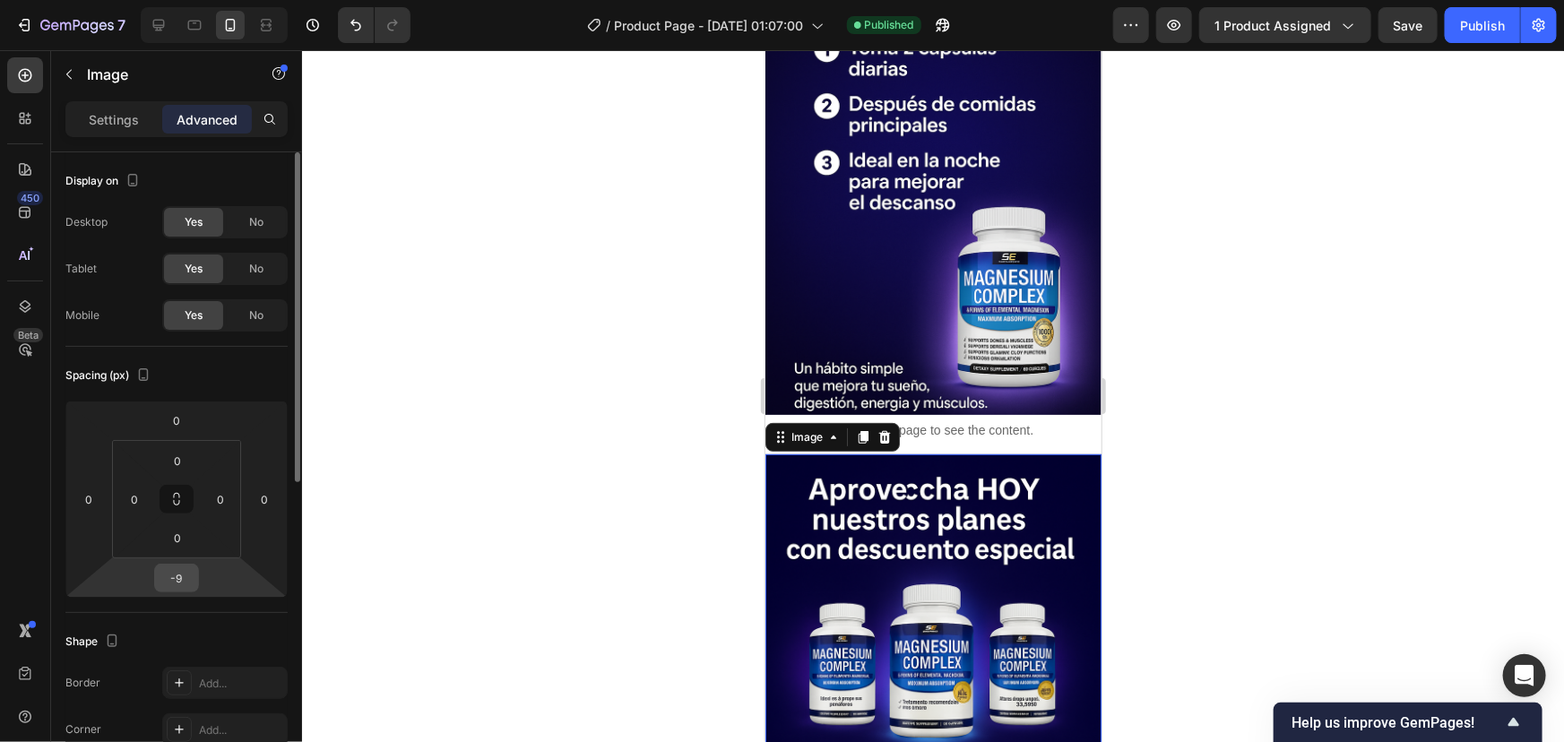
click at [188, 575] on input "-9" at bounding box center [177, 578] width 36 height 27
type input "0"
click at [186, 423] on input "0" at bounding box center [177, 420] width 36 height 27
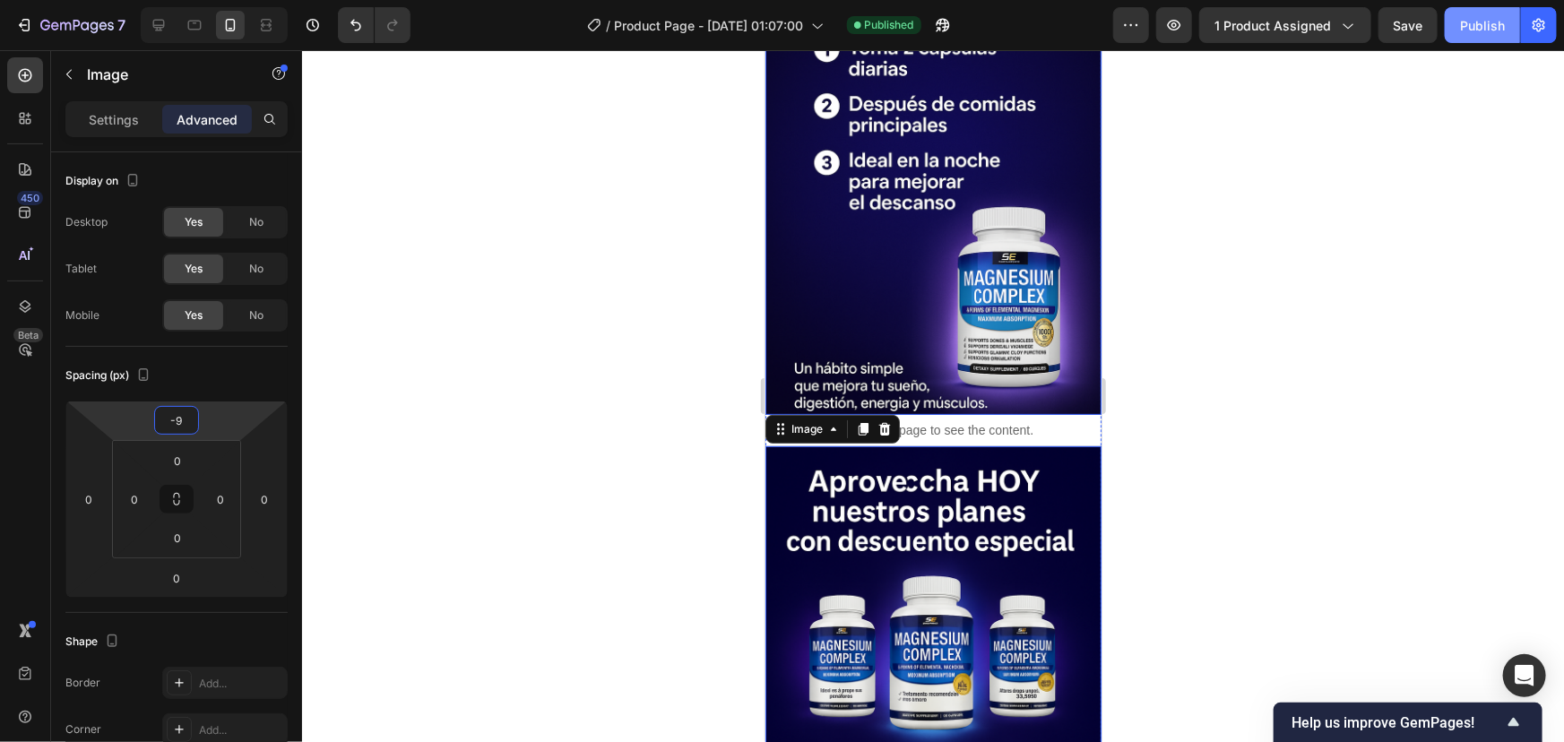
type input "-9"
click at [1482, 33] on div "Publish" at bounding box center [1482, 25] width 45 height 19
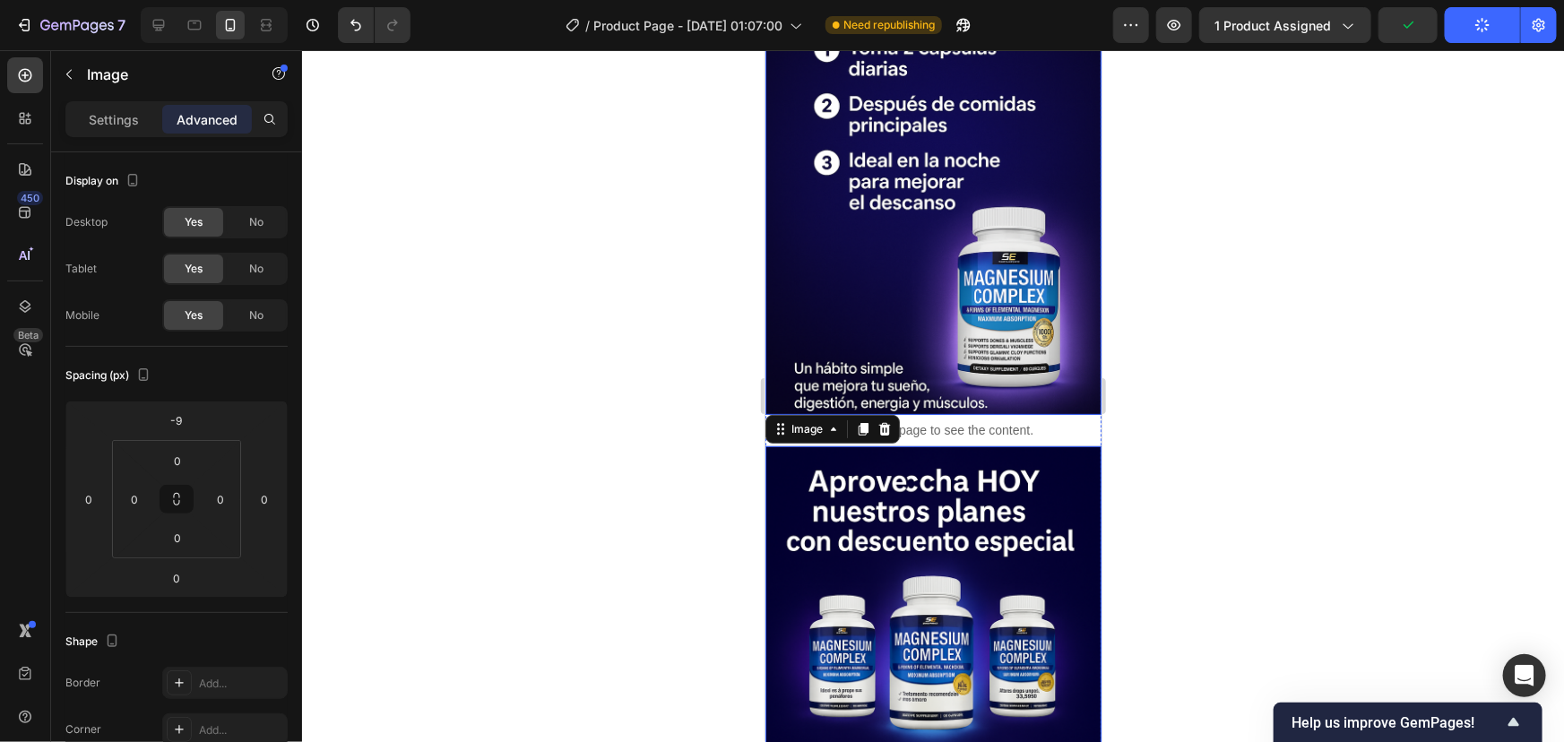
click at [991, 178] on img at bounding box center [933, 161] width 336 height 505
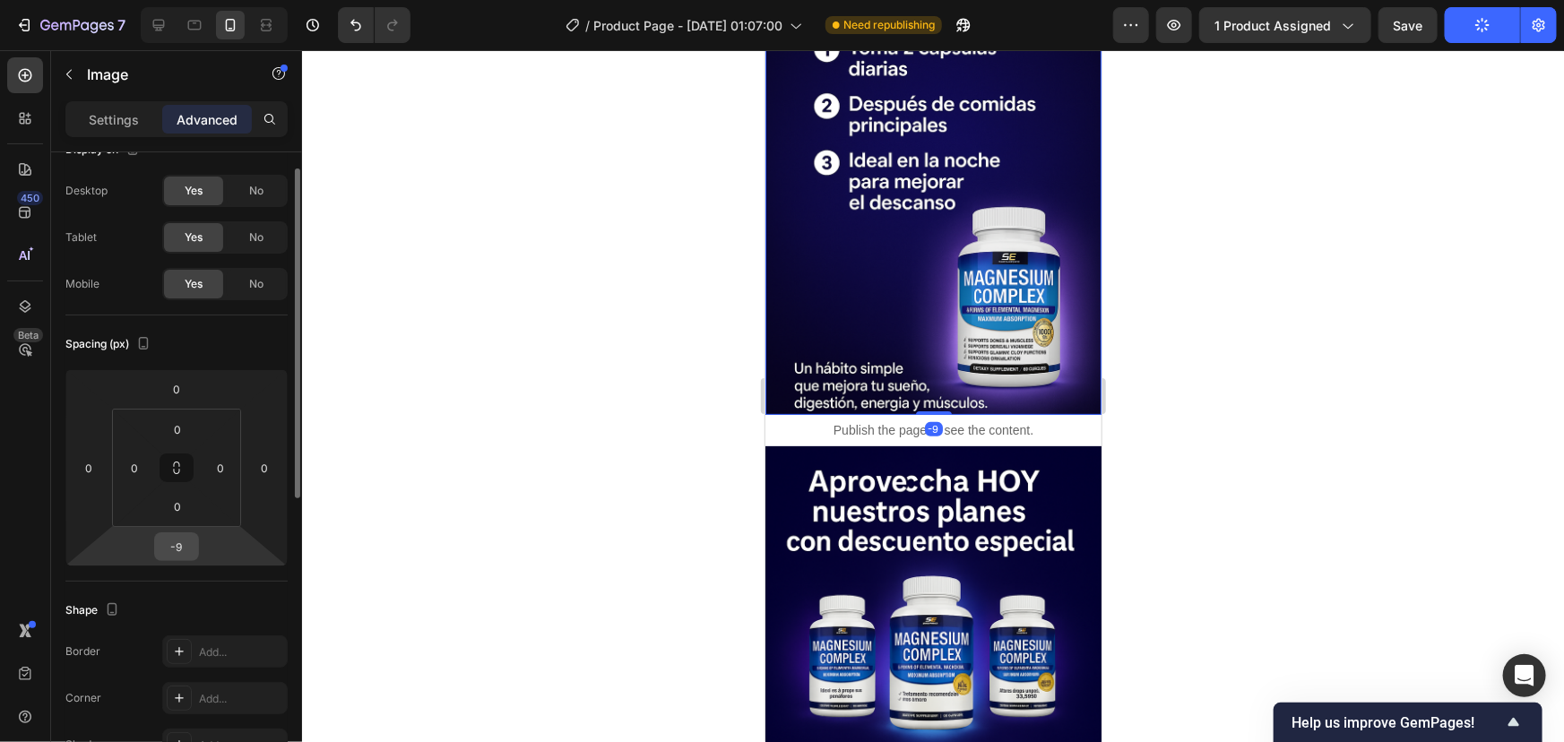
click at [185, 540] on input "-9" at bounding box center [177, 546] width 36 height 27
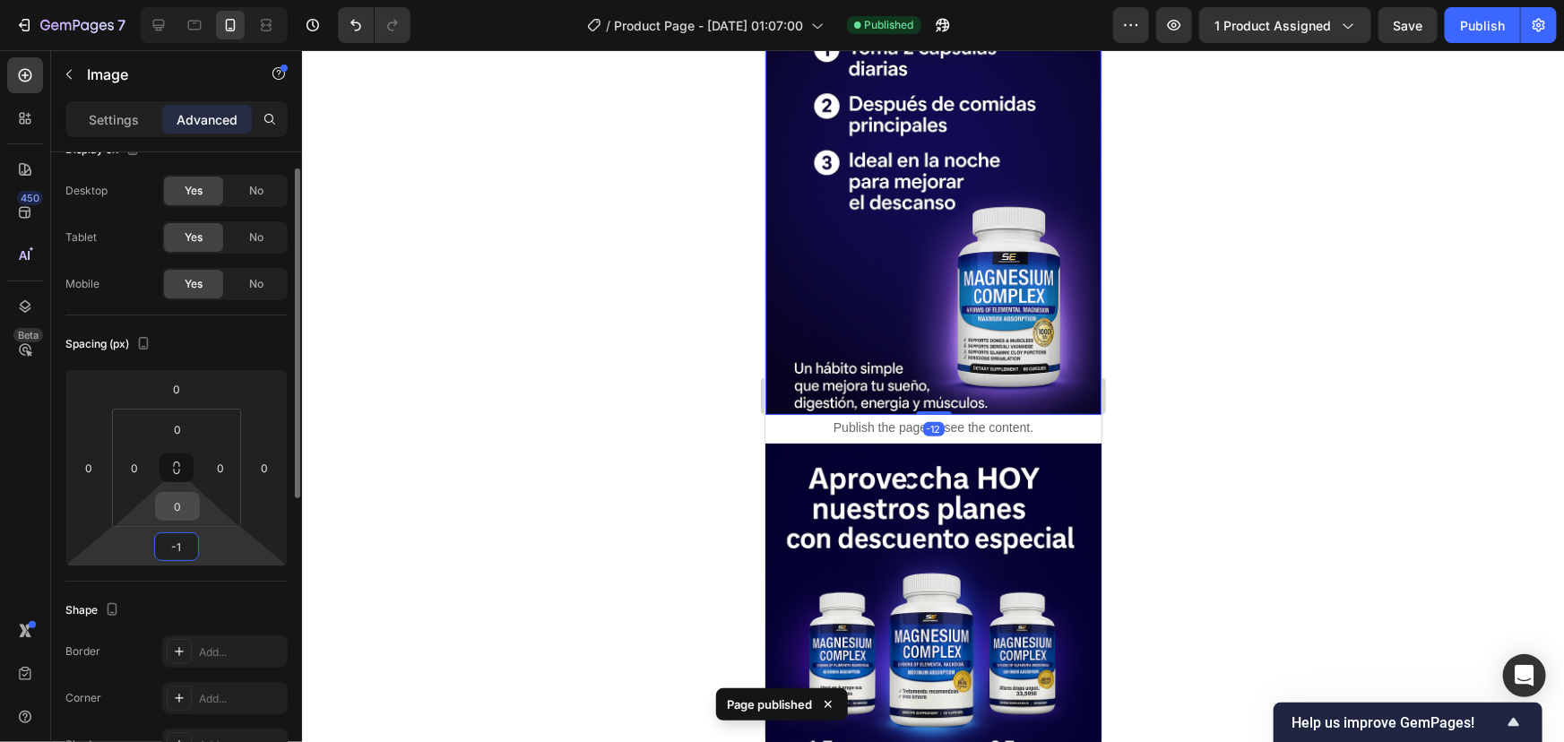
type input "-14"
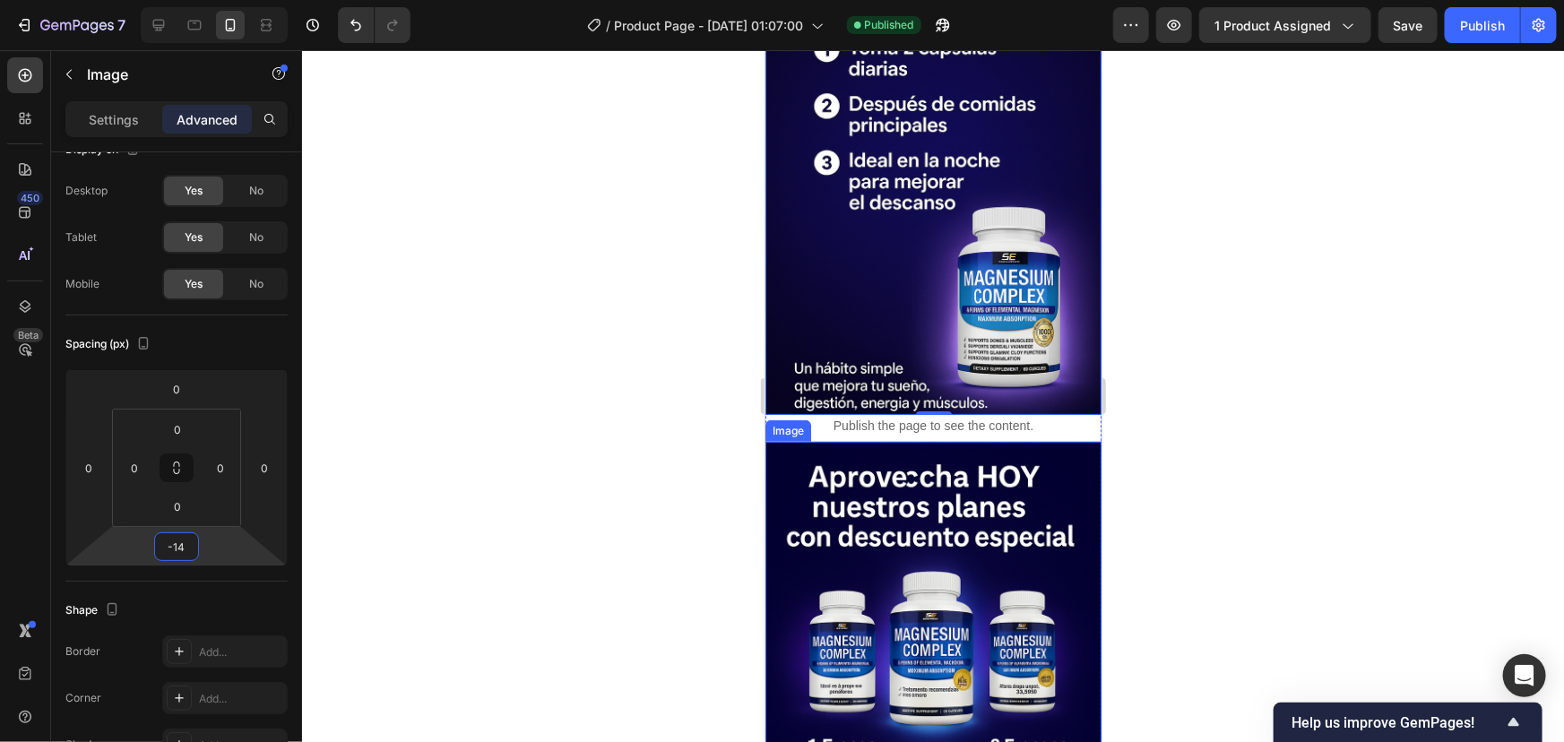
click at [860, 441] on img at bounding box center [933, 693] width 336 height 505
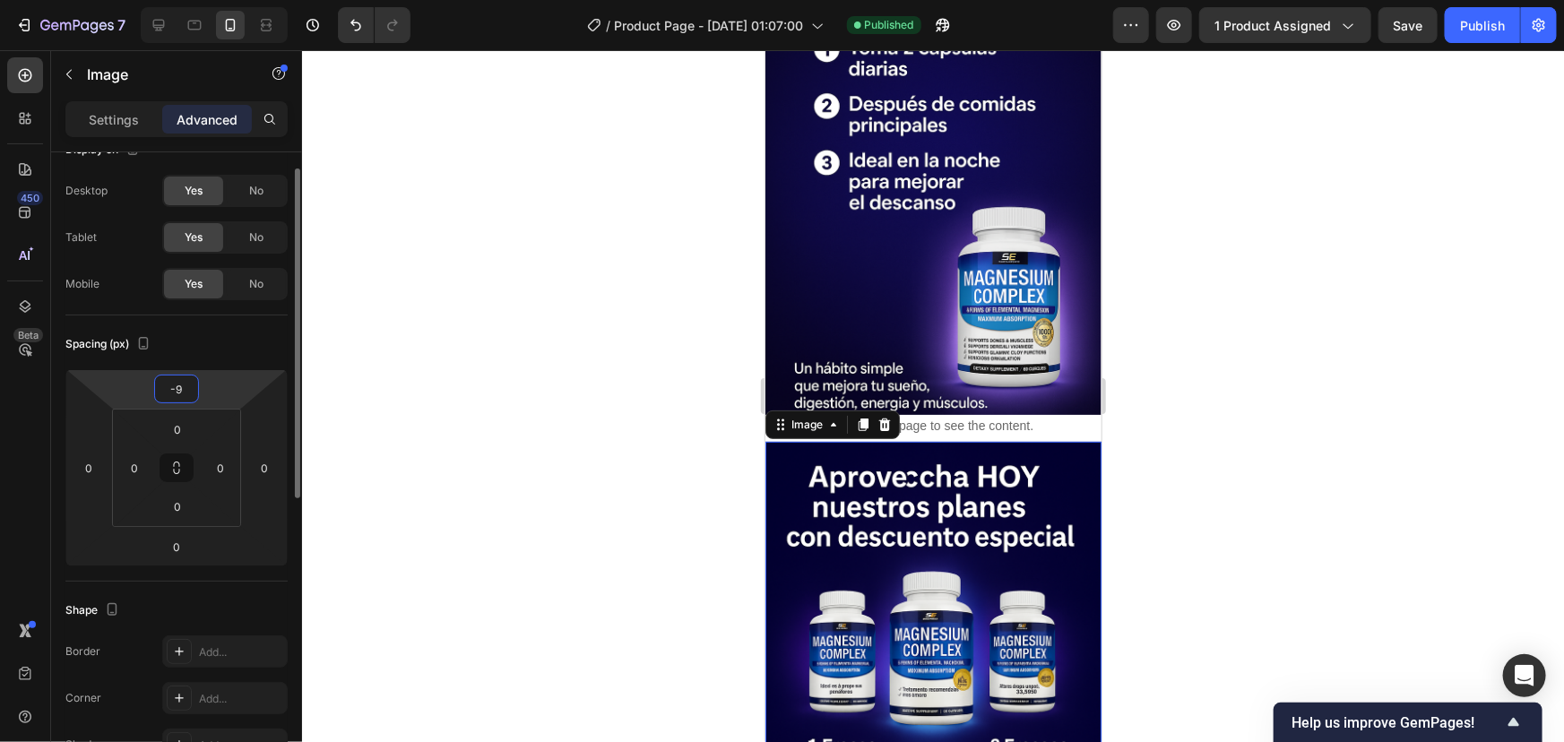
click at [183, 389] on input "-9" at bounding box center [177, 389] width 36 height 27
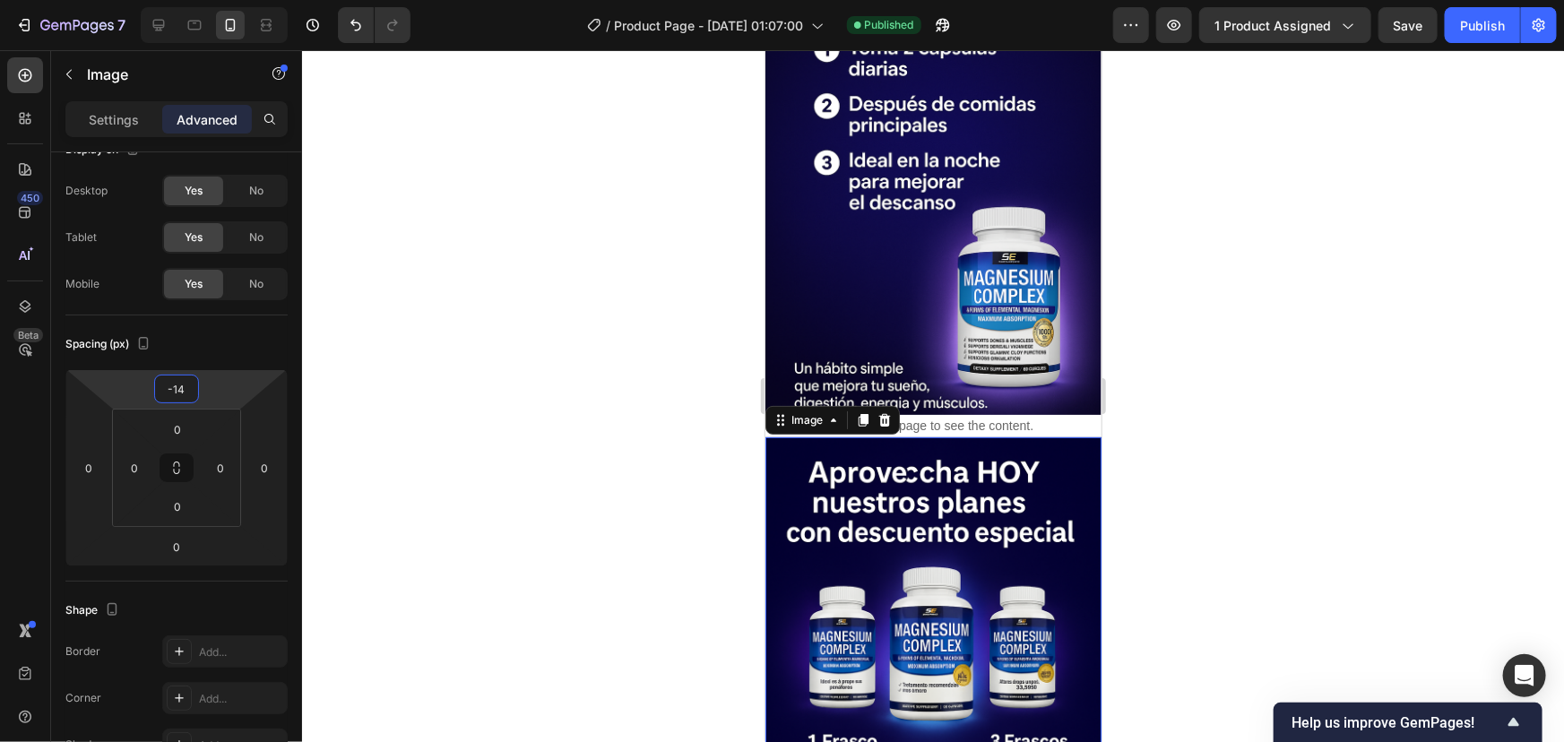
type input "-14"
click at [1317, 195] on div at bounding box center [933, 396] width 1262 height 692
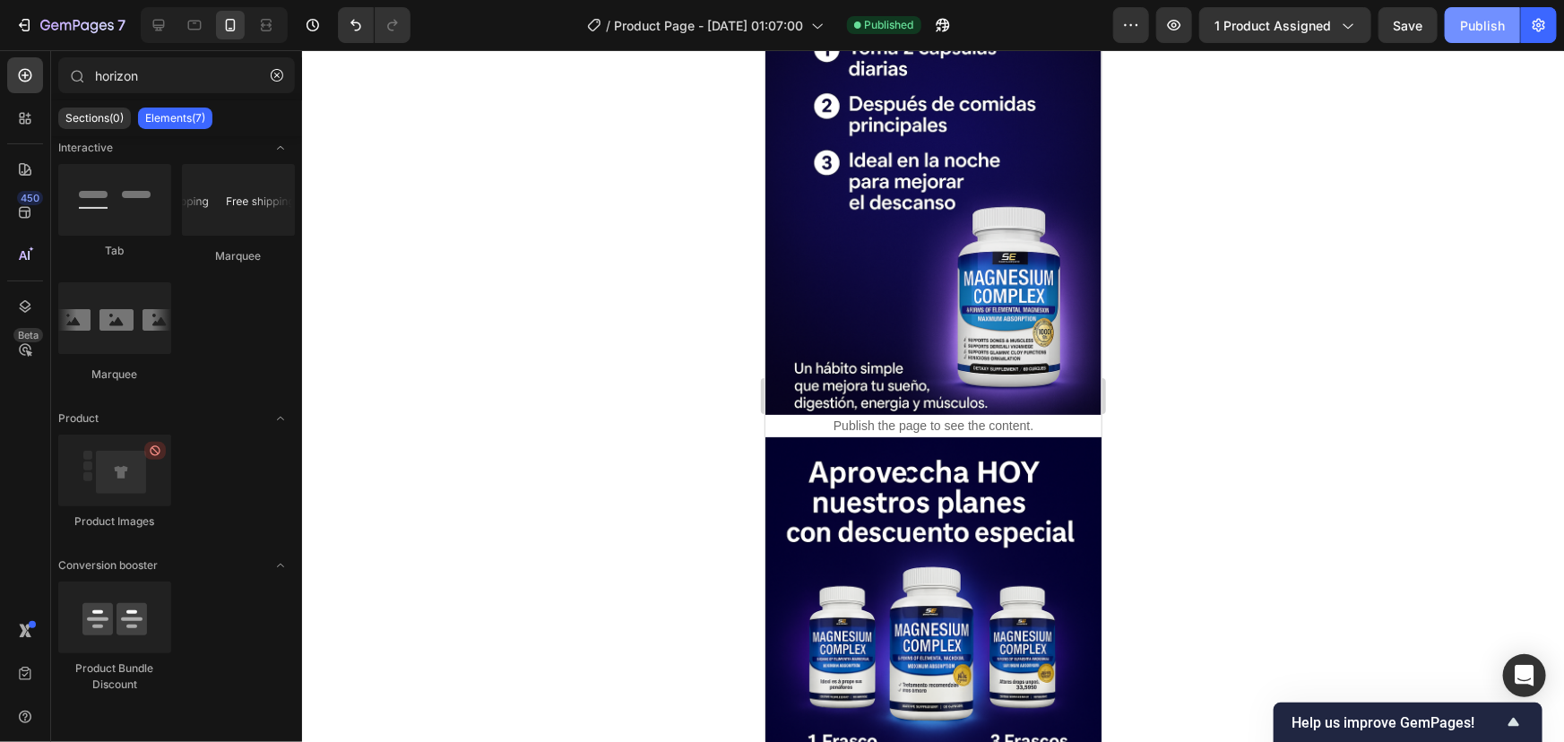
click at [1465, 26] on div "Publish" at bounding box center [1482, 25] width 45 height 19
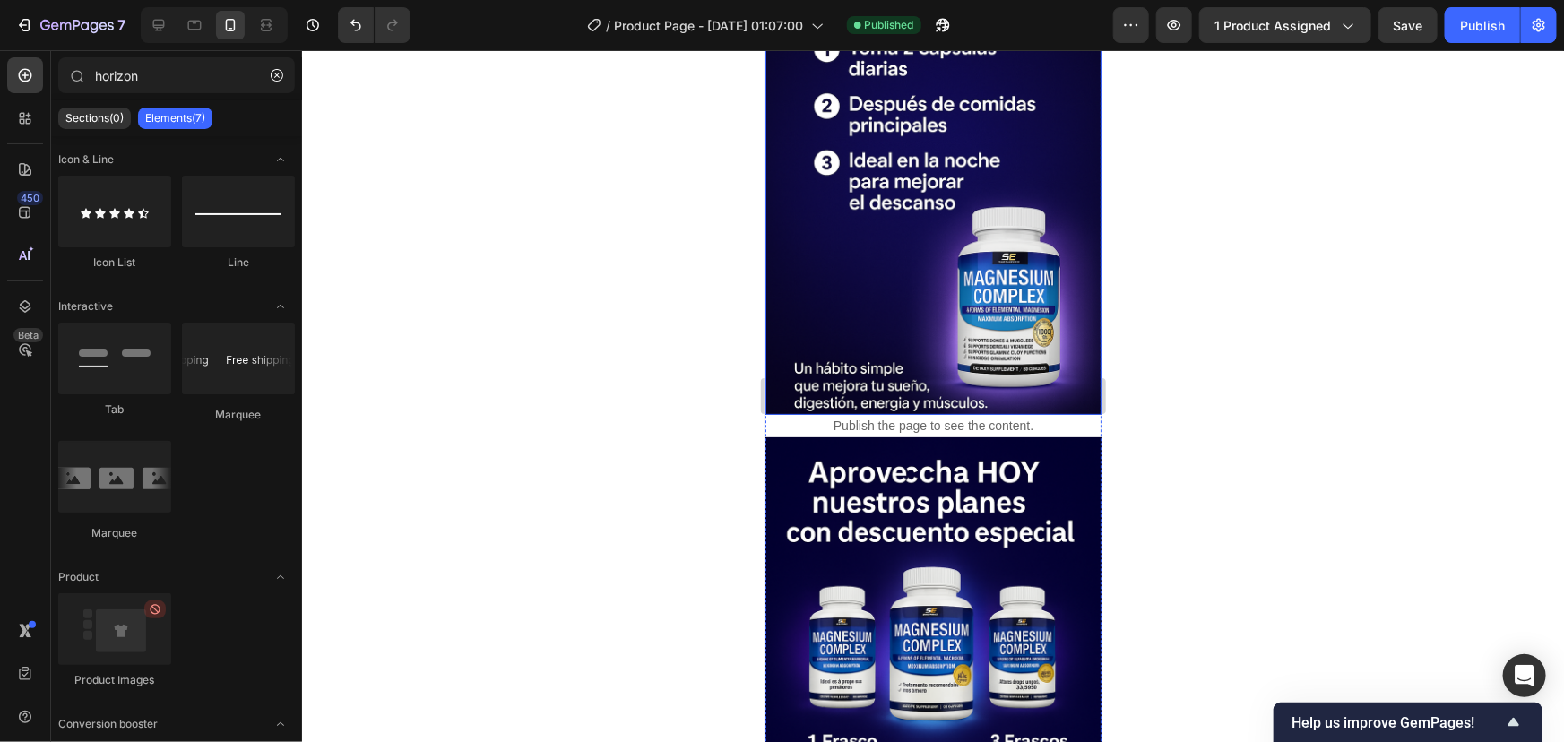
click at [904, 210] on img at bounding box center [933, 161] width 336 height 505
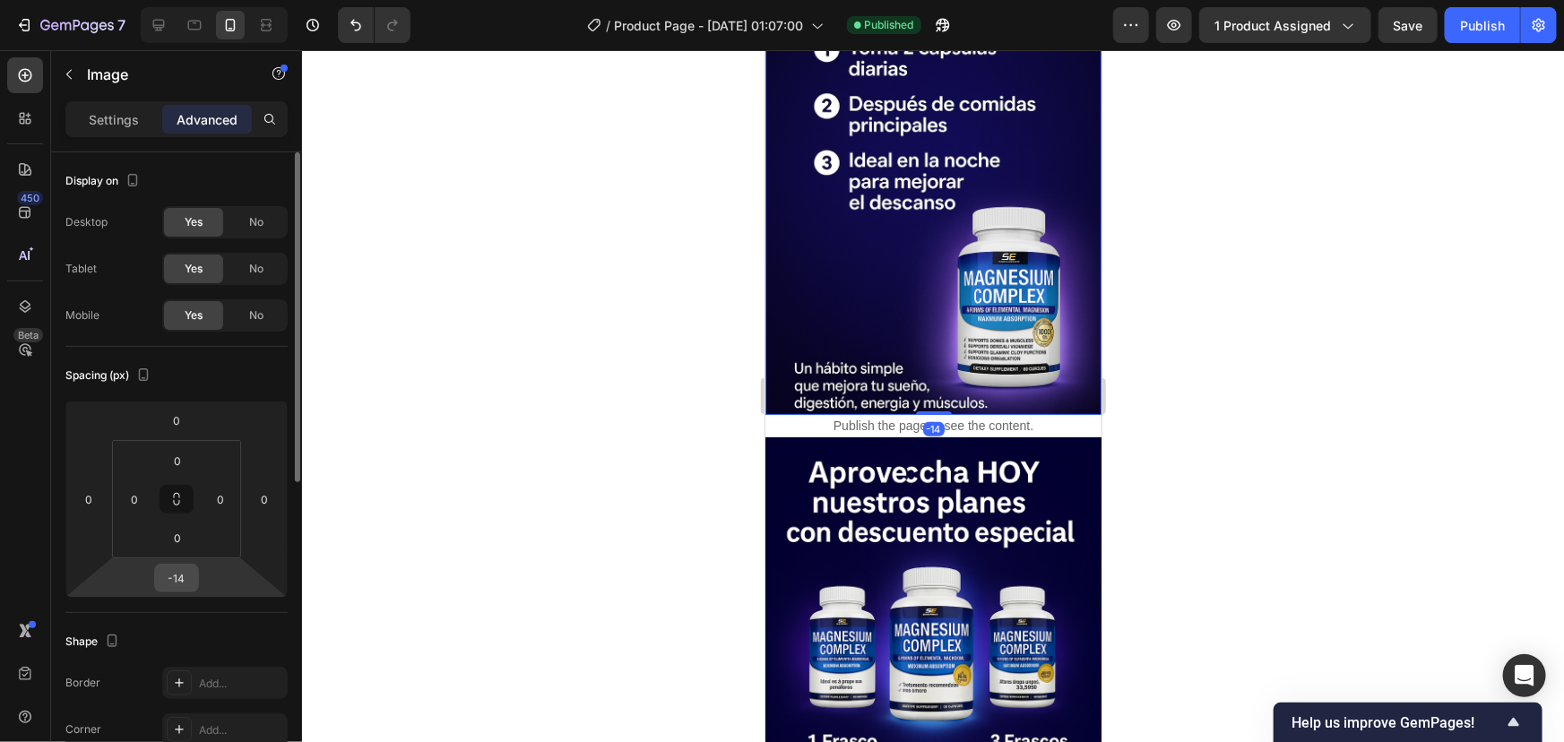
click at [185, 589] on input "-14" at bounding box center [177, 578] width 36 height 27
click at [188, 575] on input "-14" at bounding box center [177, 578] width 36 height 27
type input "-16"
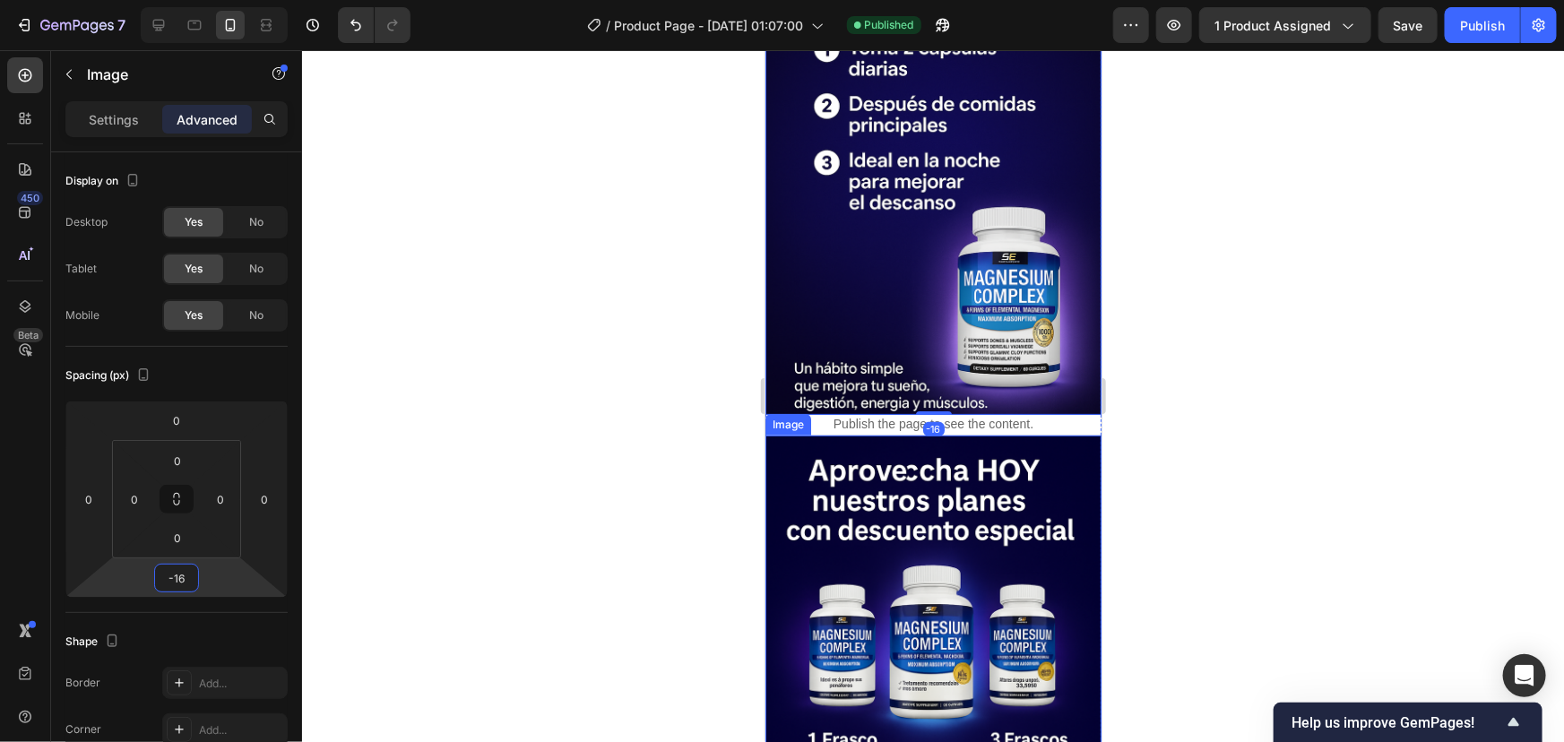
click at [916, 435] on img at bounding box center [933, 687] width 336 height 505
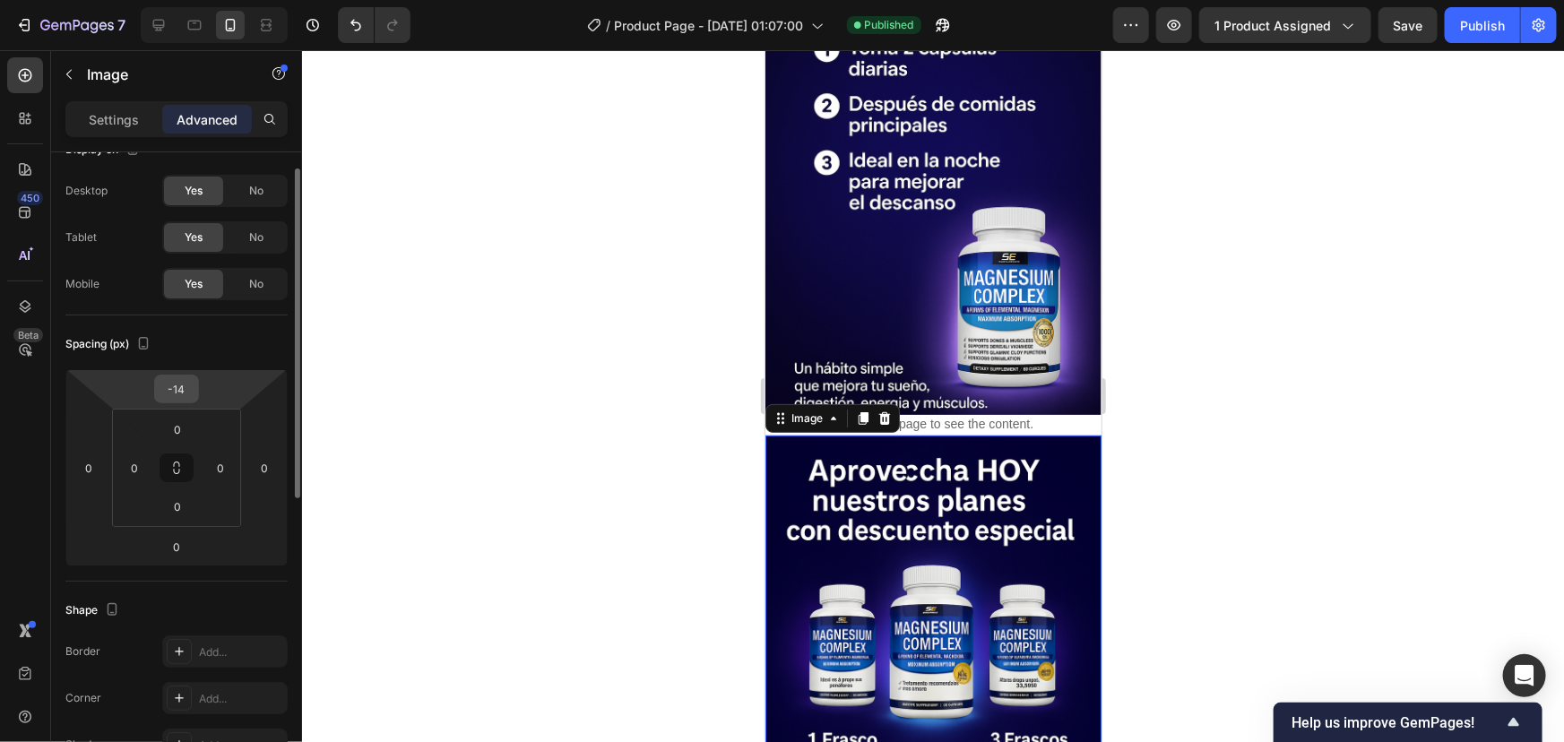
click at [186, 393] on input "-14" at bounding box center [177, 389] width 36 height 27
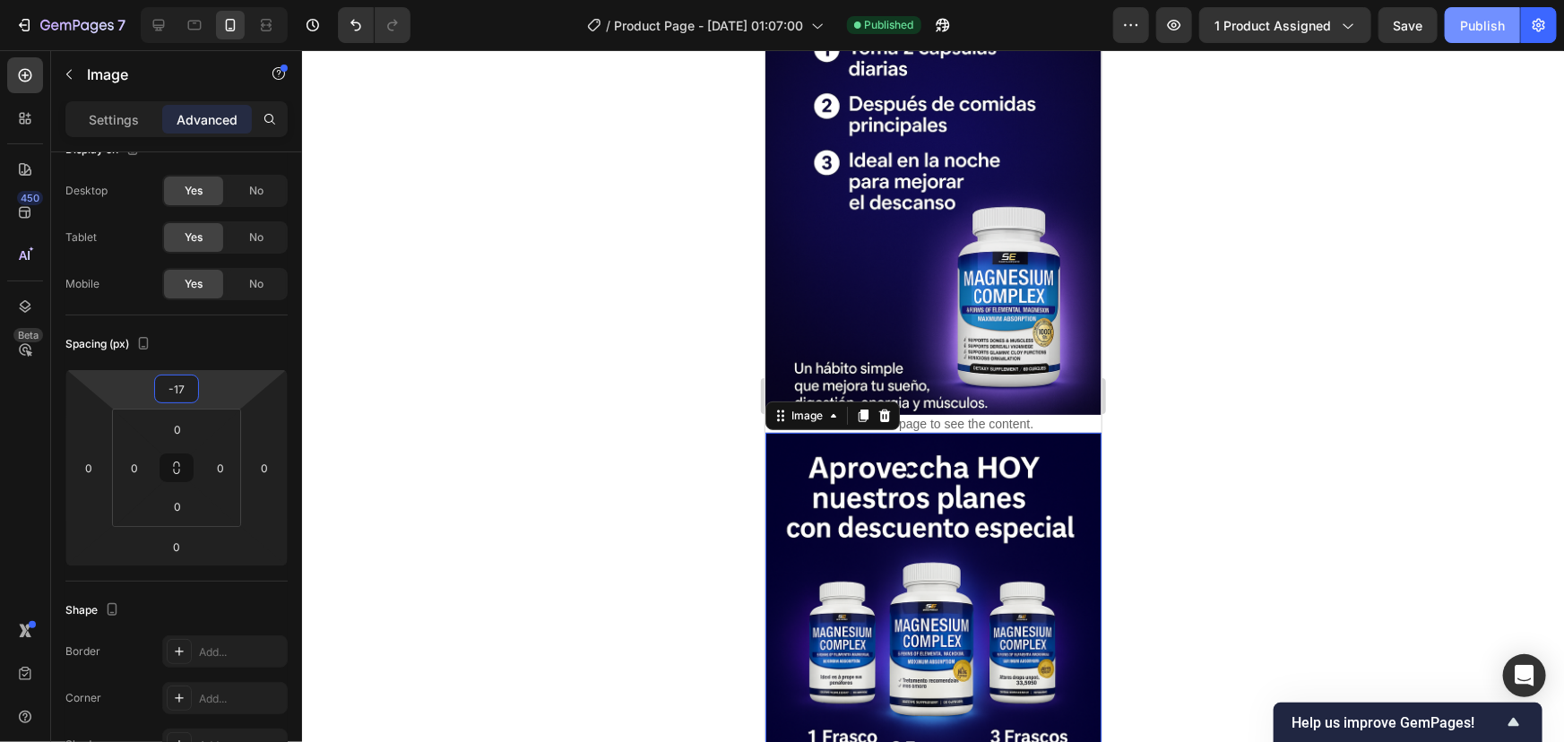
type input "-17"
click at [1475, 17] on div "Publish" at bounding box center [1482, 25] width 45 height 19
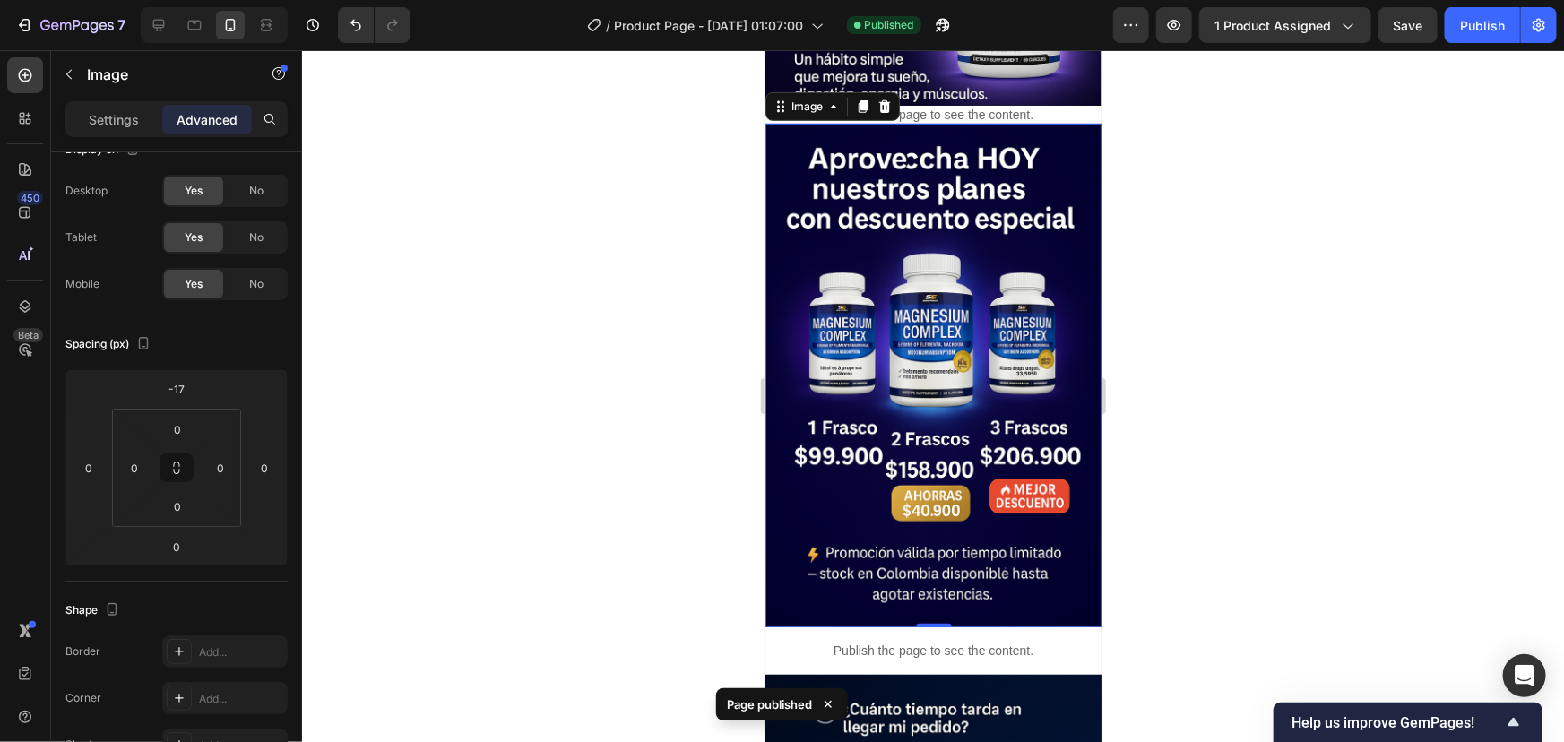
scroll to position [3829, 0]
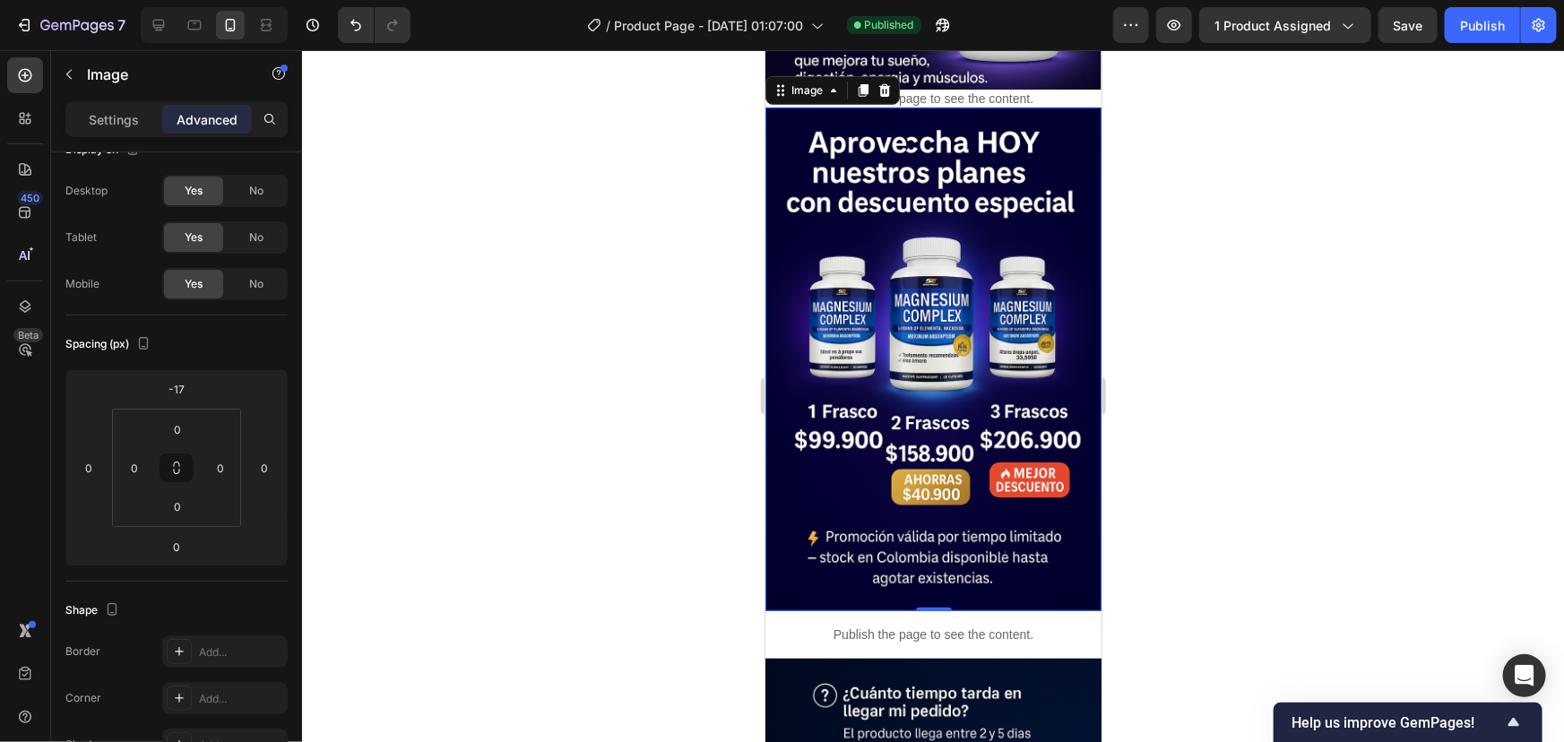
click at [915, 423] on img at bounding box center [933, 359] width 336 height 505
click at [799, 316] on img at bounding box center [933, 359] width 336 height 505
click at [191, 549] on input "0" at bounding box center [177, 546] width 36 height 27
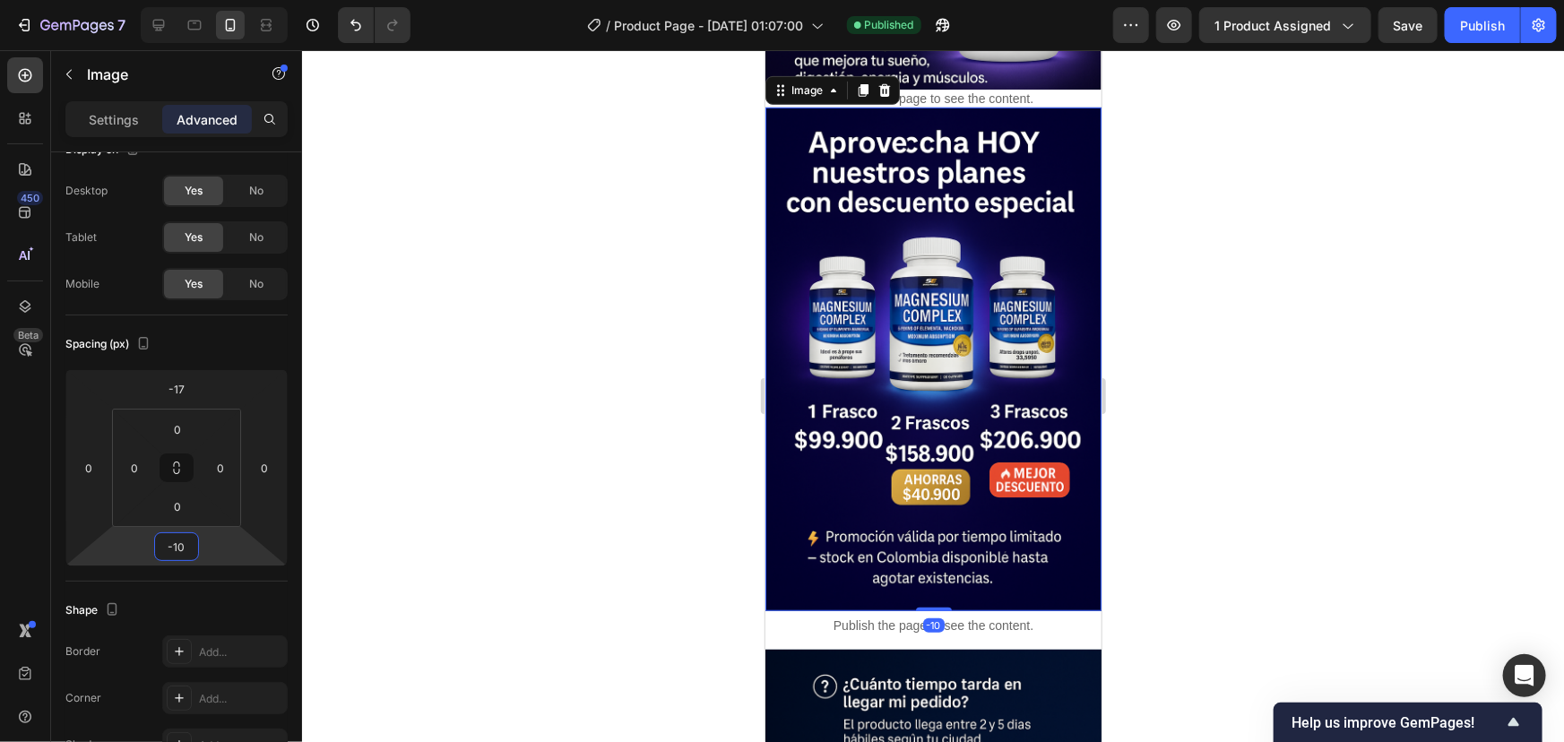
type input "-10"
click at [1317, 307] on div at bounding box center [933, 396] width 1262 height 692
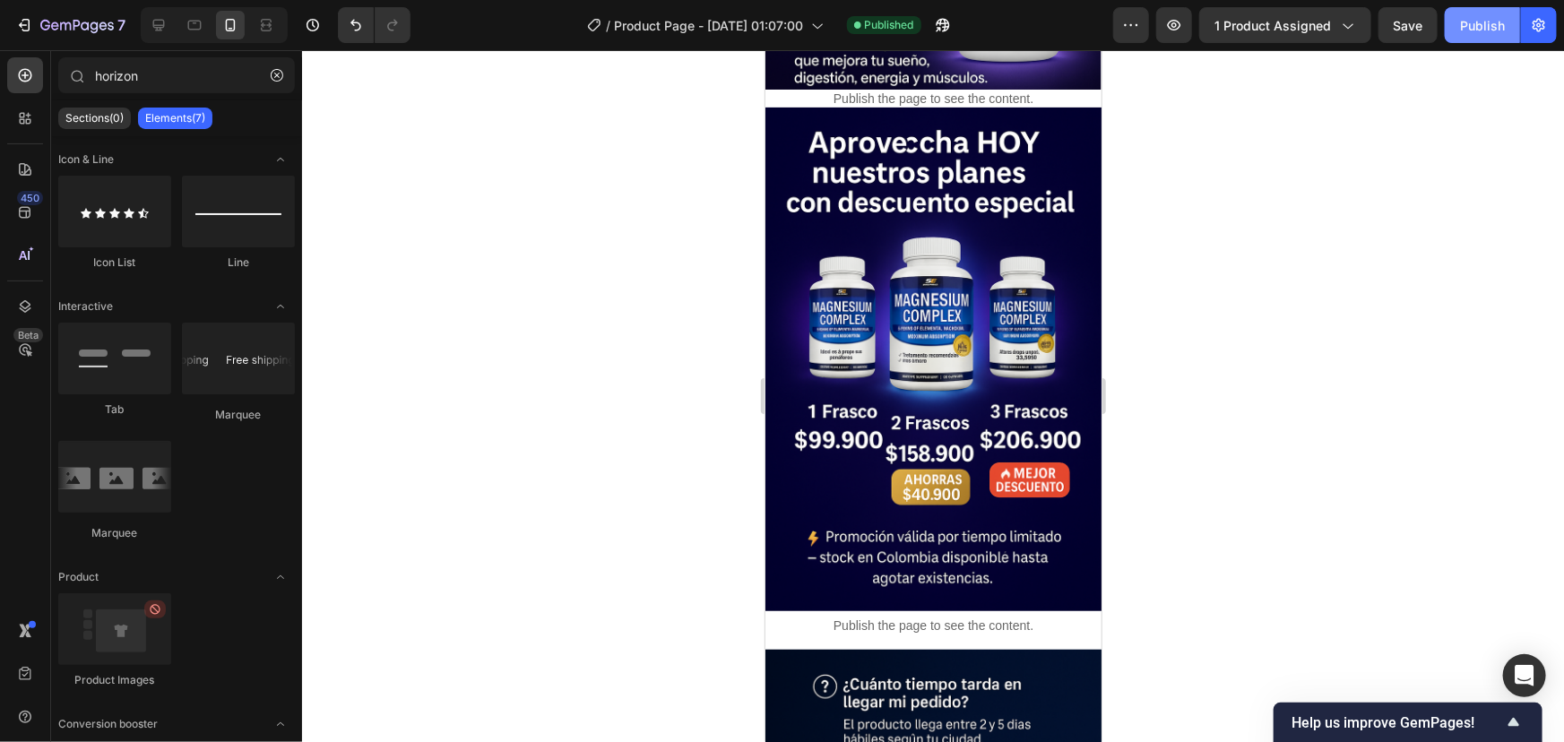
click at [1477, 21] on div "Publish" at bounding box center [1482, 25] width 45 height 19
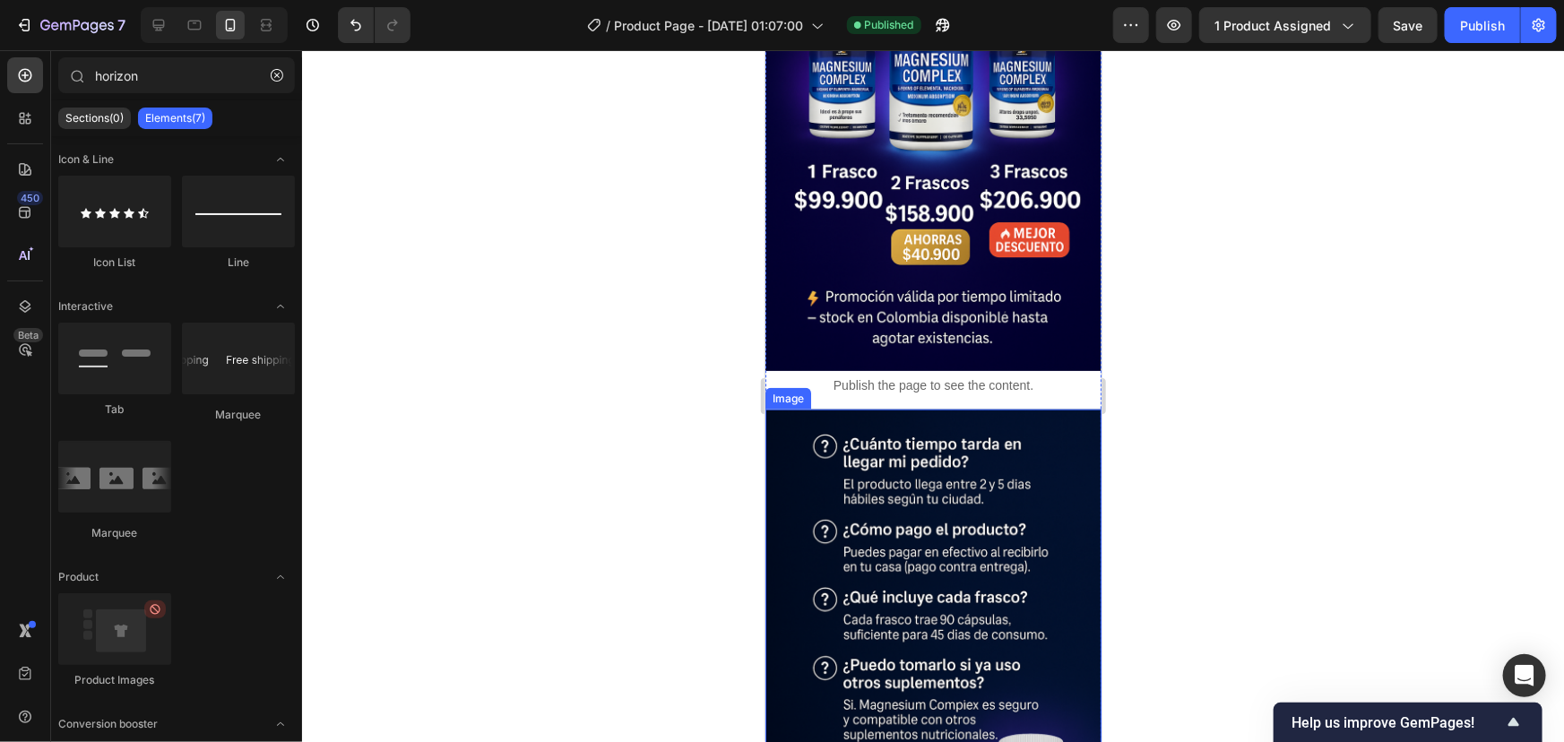
scroll to position [4318, 0]
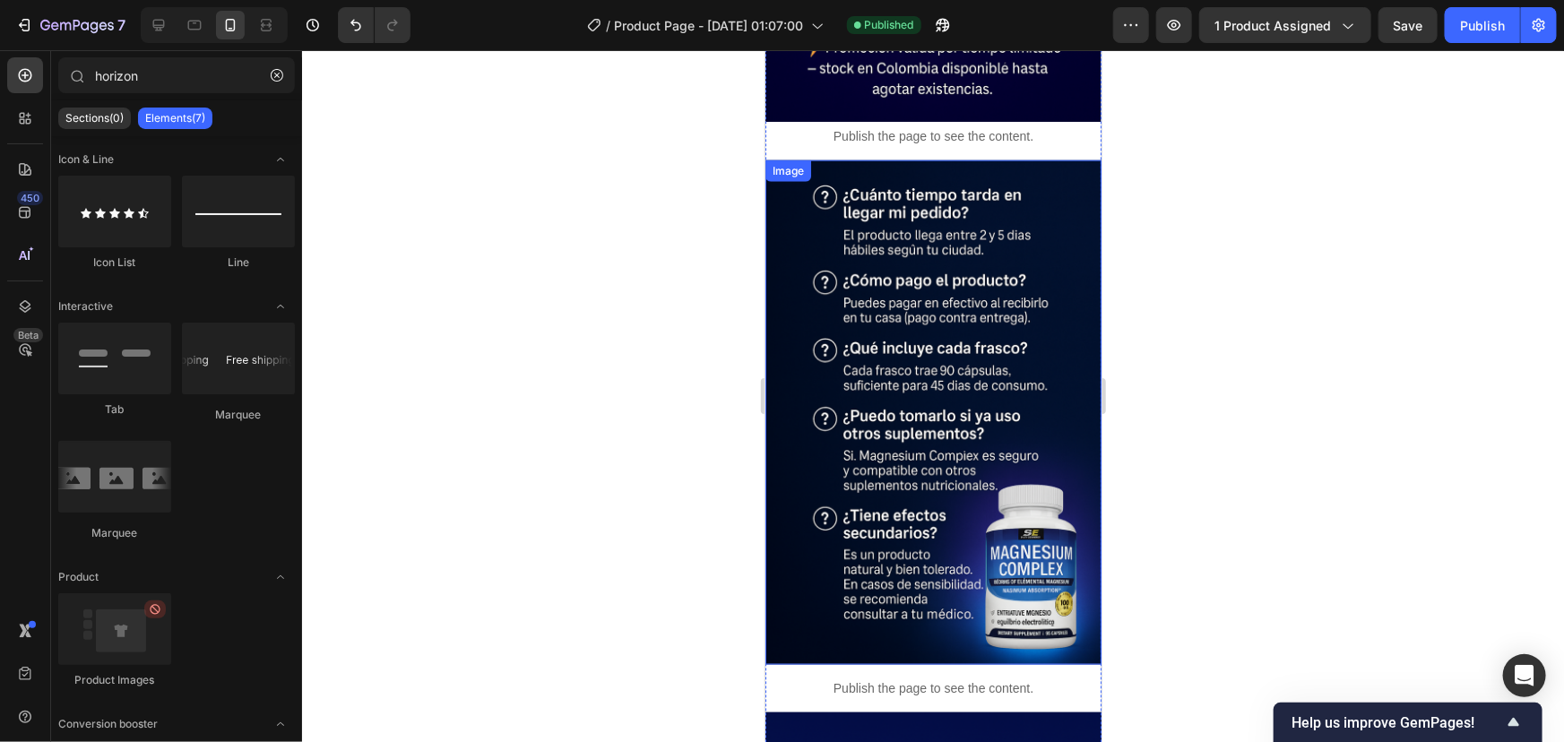
click at [927, 395] on img at bounding box center [933, 412] width 336 height 505
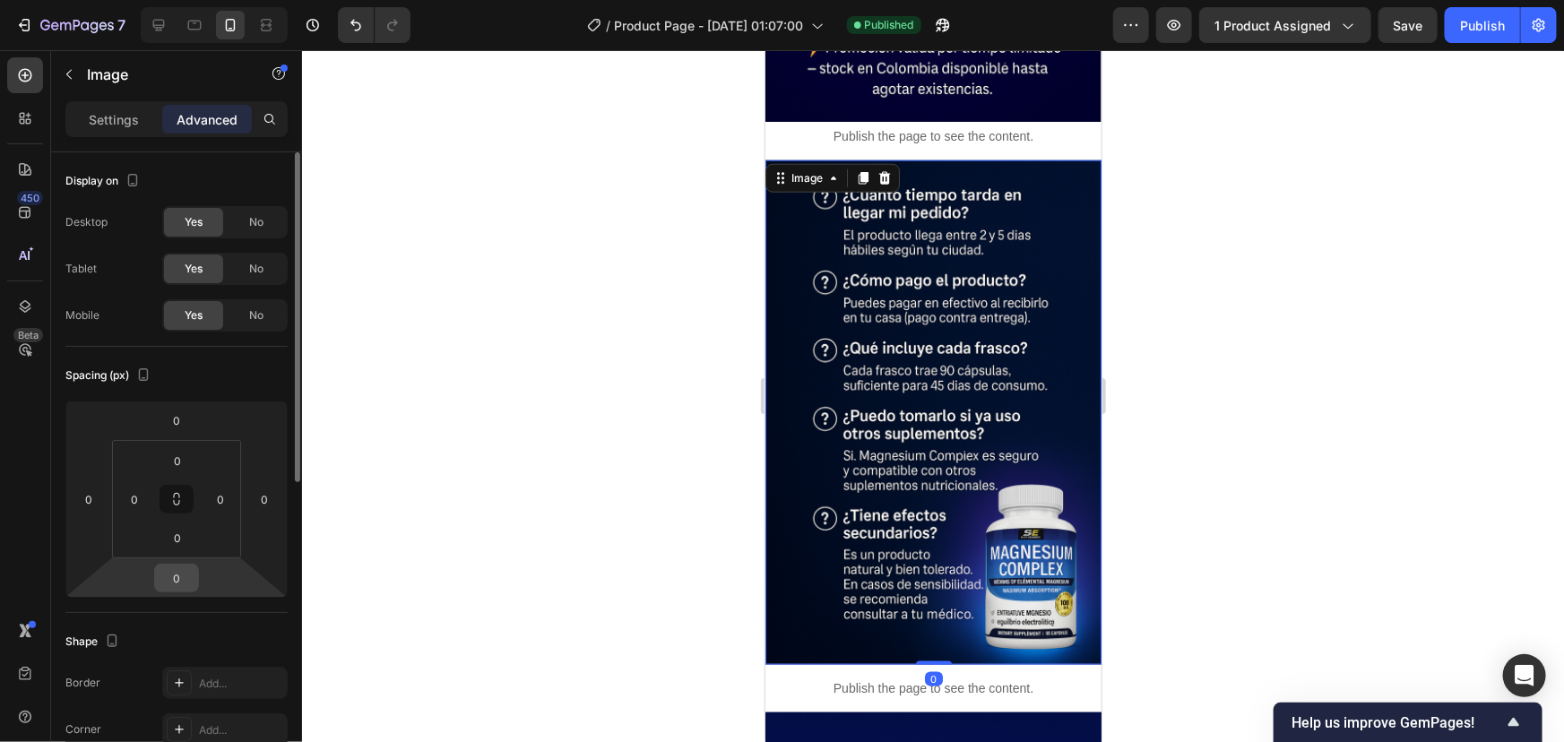
click at [188, 585] on input "0" at bounding box center [177, 578] width 36 height 27
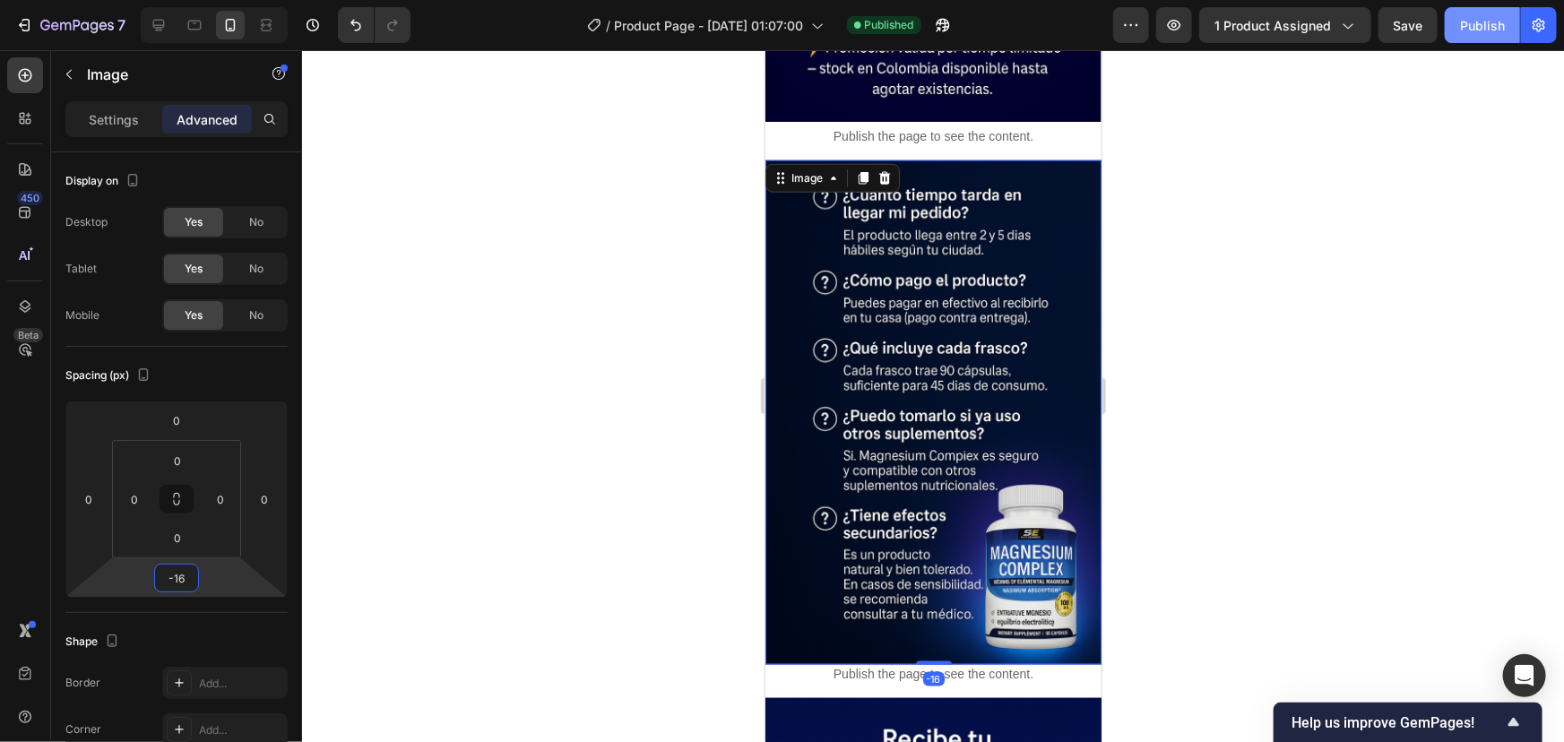
type input "-16"
click at [1498, 20] on div "Publish" at bounding box center [1482, 25] width 45 height 19
